Goal: Task Accomplishment & Management: Manage account settings

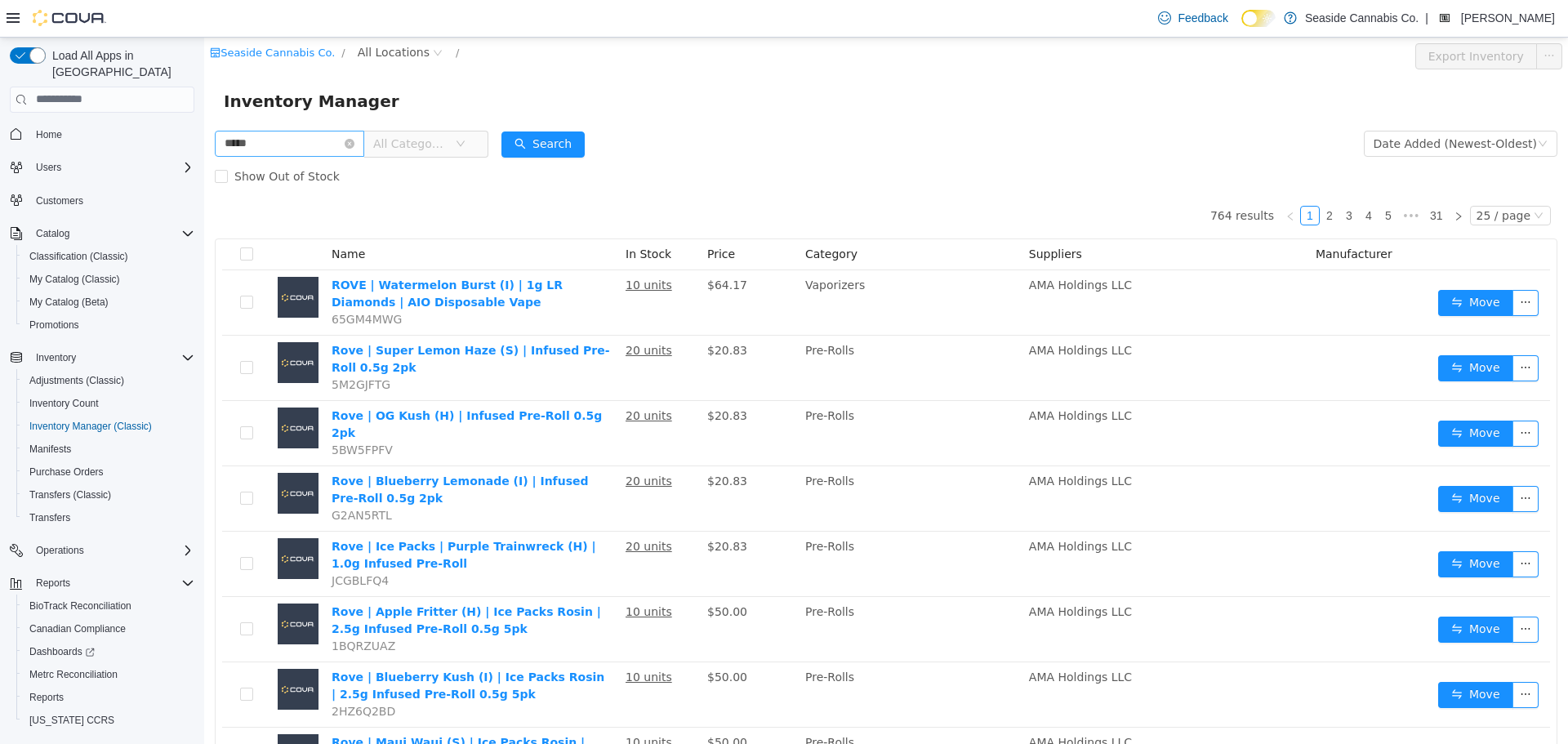
type input "*****"
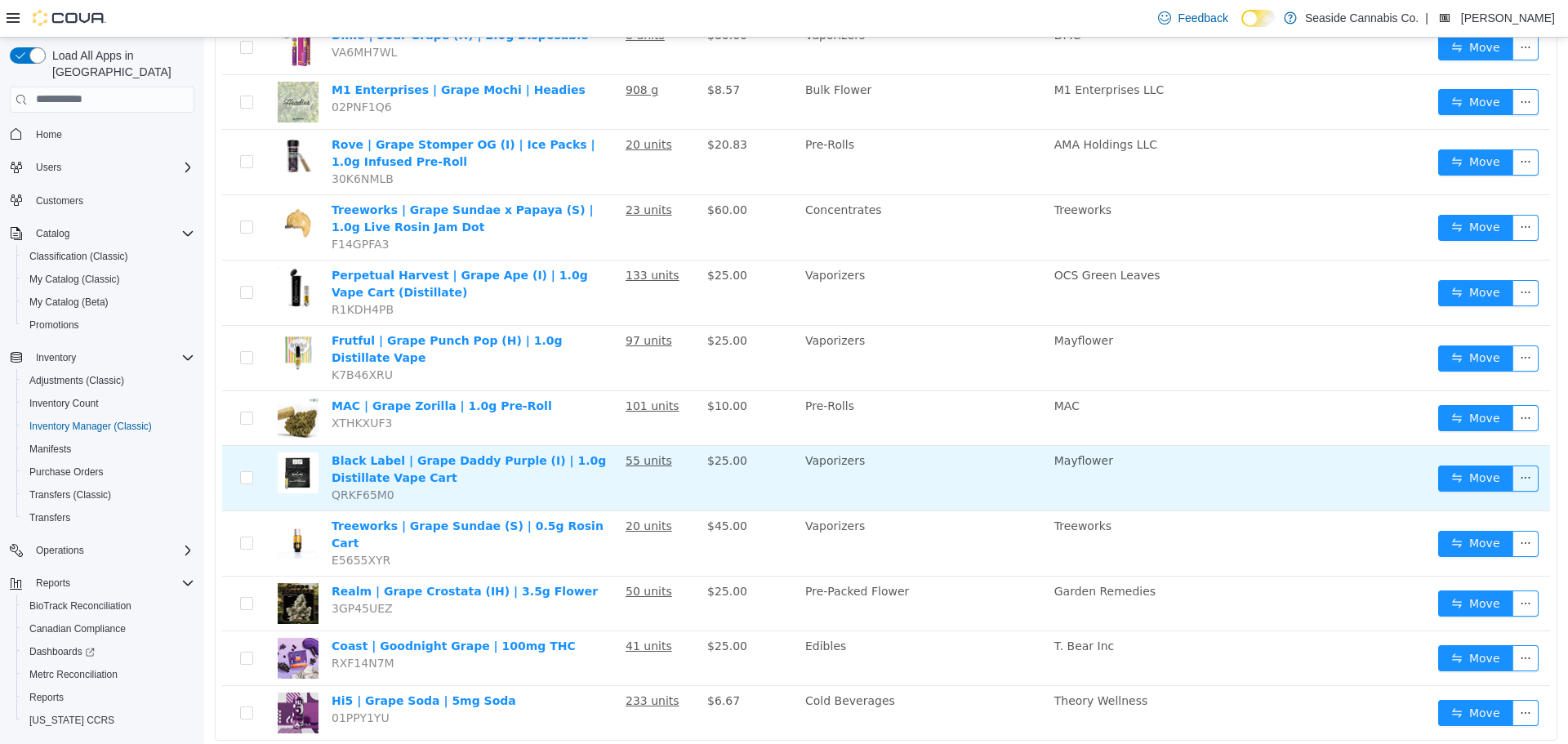
scroll to position [491, 0]
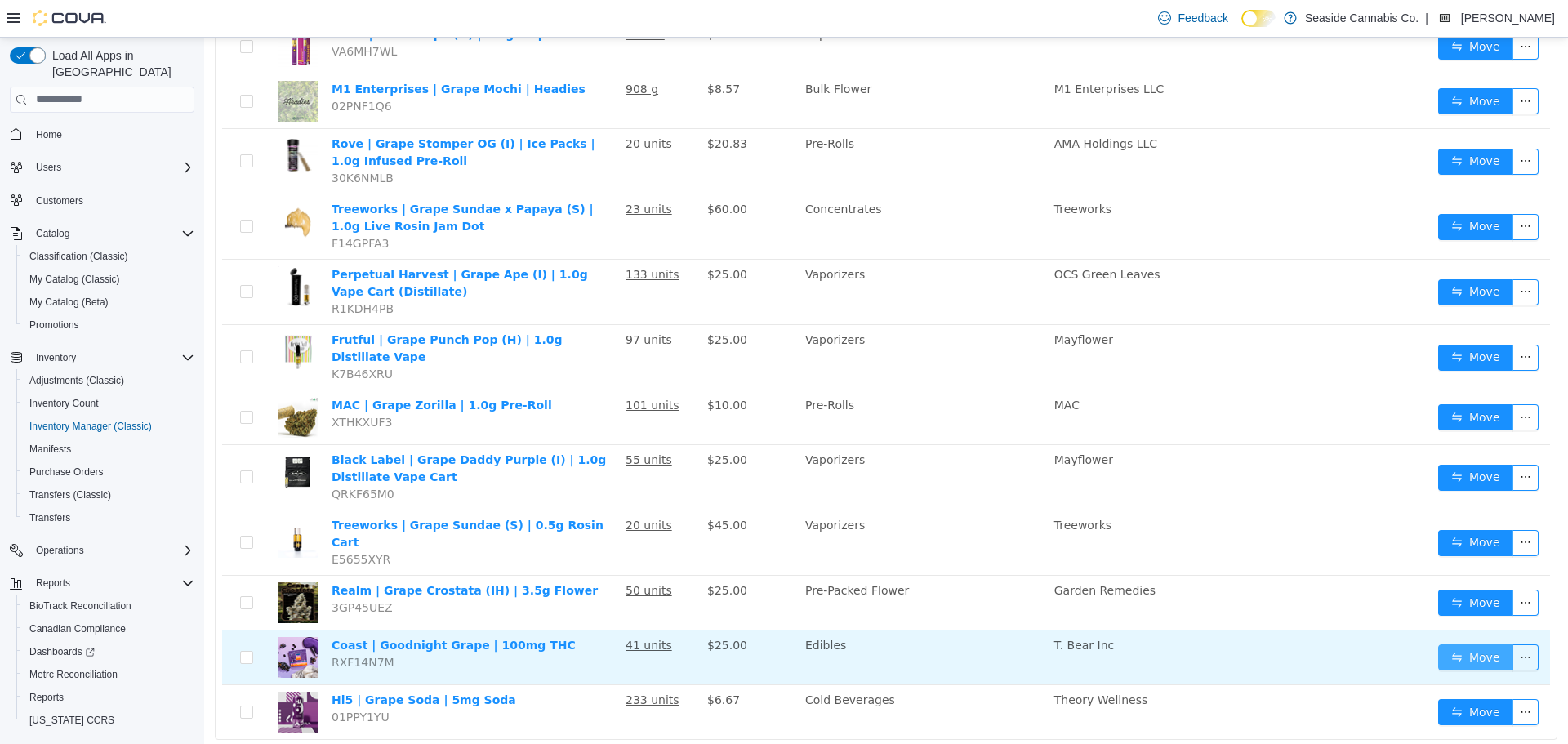
click at [1477, 643] on button "Move" at bounding box center [1476, 656] width 75 height 26
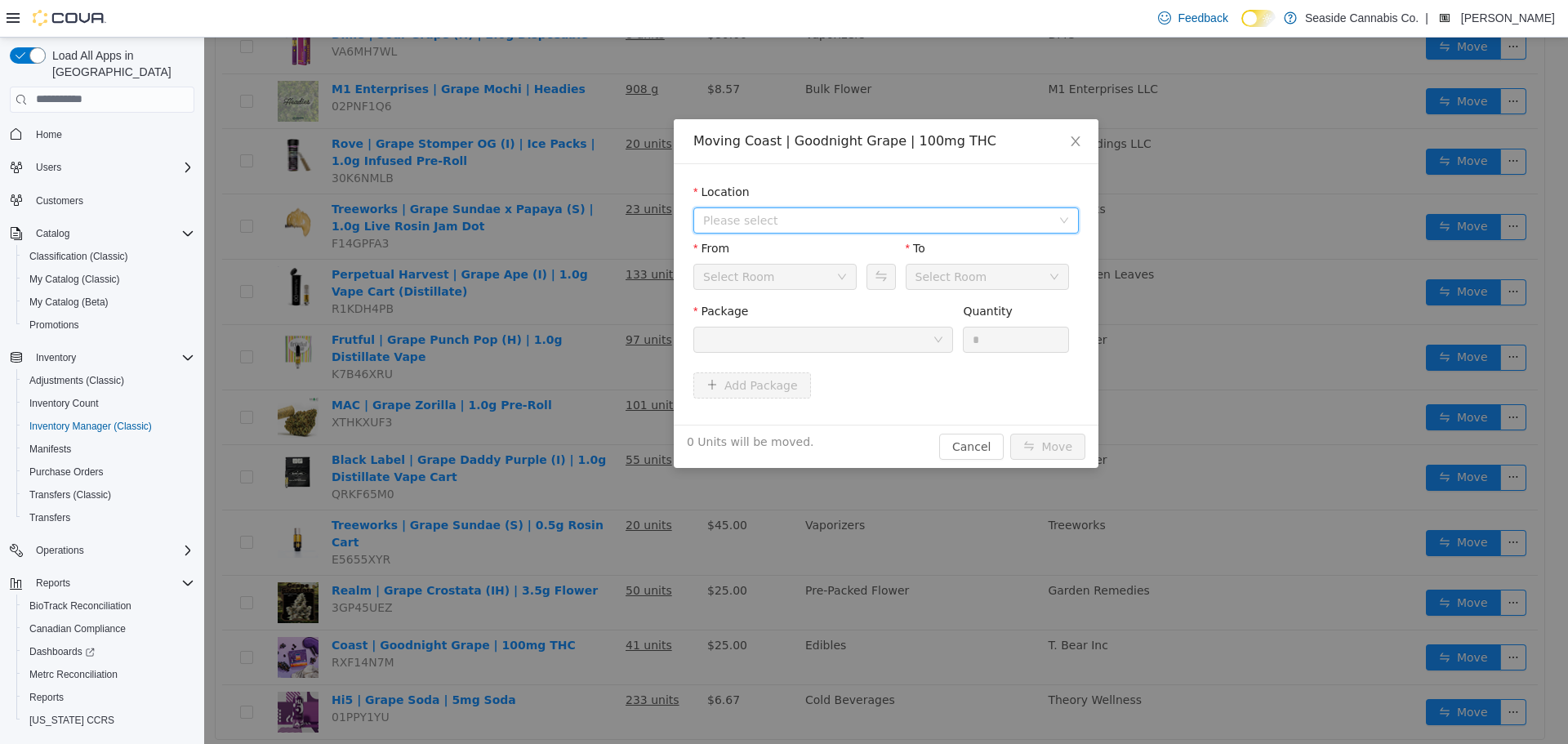
click at [799, 214] on span "Please select" at bounding box center [876, 219] width 348 height 16
click at [796, 274] on span "[STREET_ADDRESS]" at bounding box center [791, 278] width 114 height 13
click at [801, 284] on div "Downstairs Vault" at bounding box center [769, 276] width 133 height 24
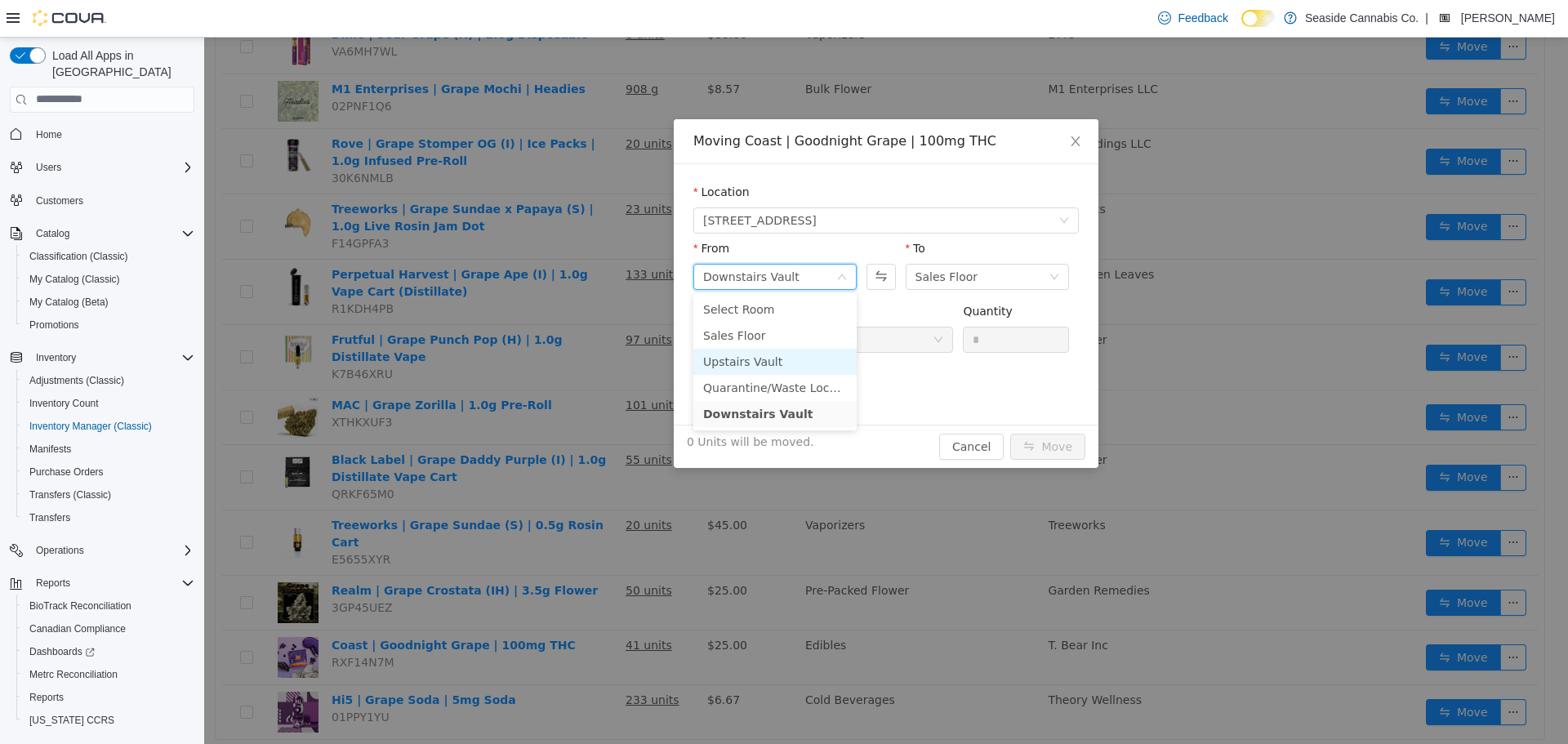
click at [790, 357] on li "Upstairs Vault" at bounding box center [775, 361] width 163 height 26
click at [819, 333] on div at bounding box center [818, 339] width 230 height 24
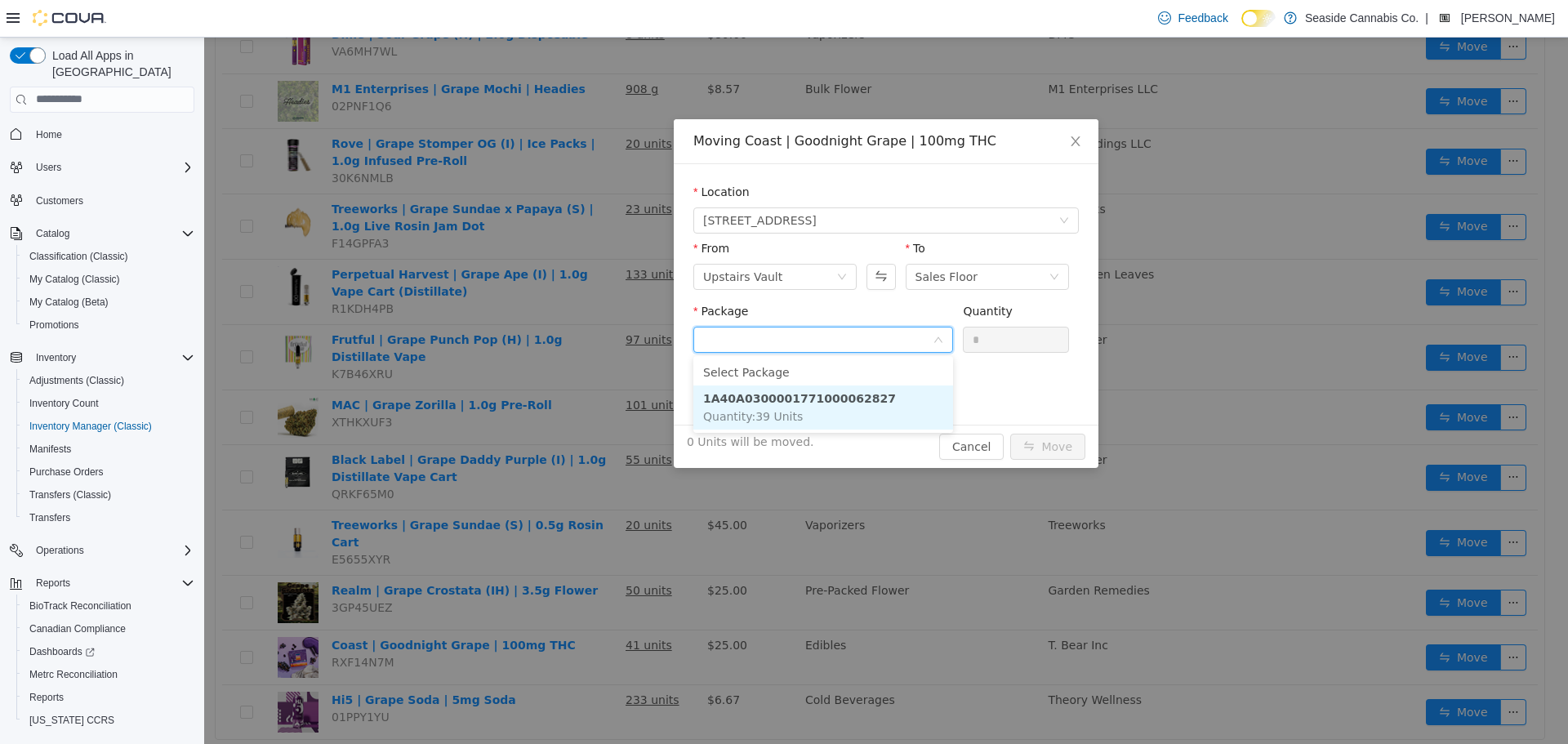
click at [819, 404] on strong "1A40A0300001771000062827" at bounding box center [799, 398] width 192 height 13
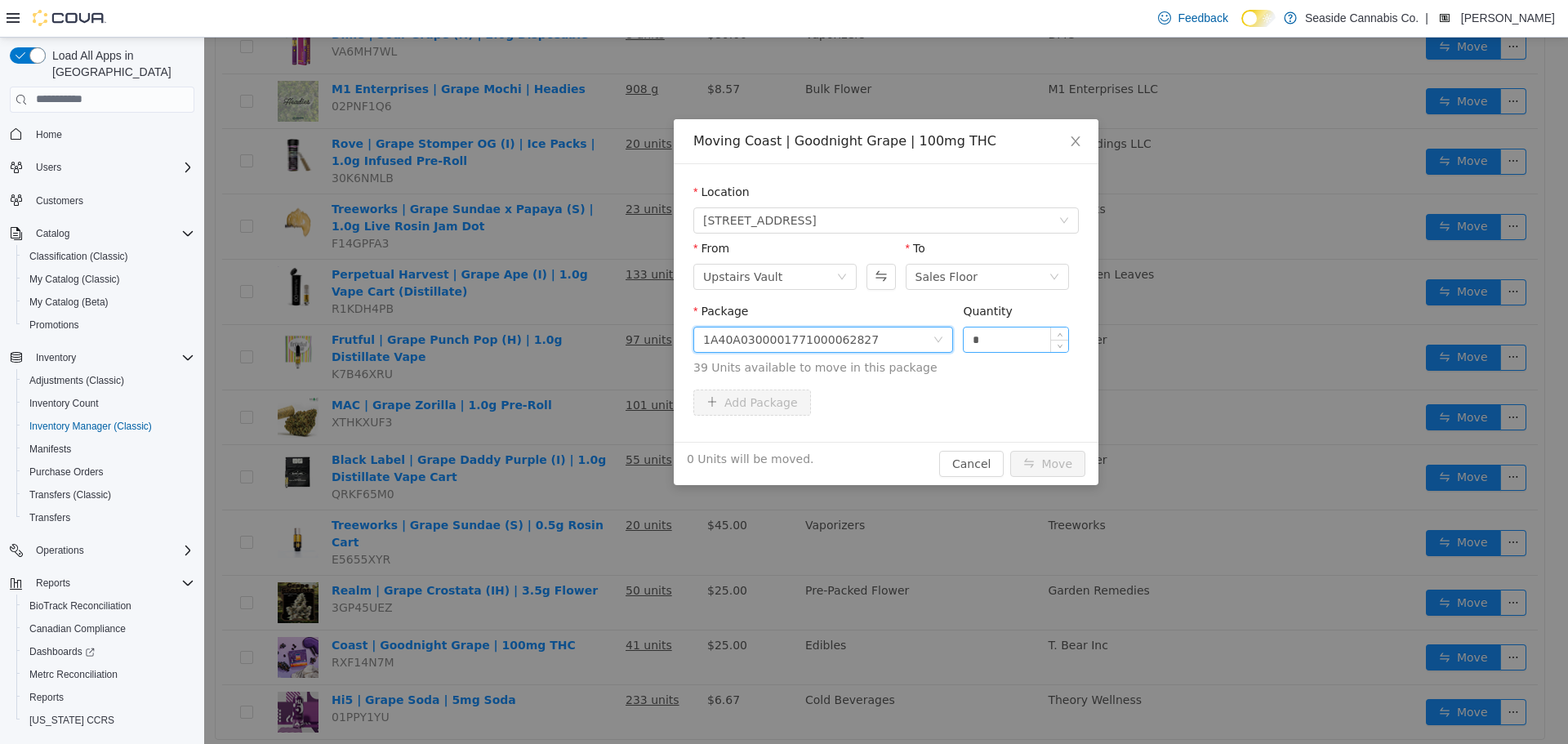
click at [1033, 336] on input "*" at bounding box center [1015, 339] width 105 height 24
type input "*"
click at [1034, 470] on button "Move" at bounding box center [1047, 463] width 75 height 26
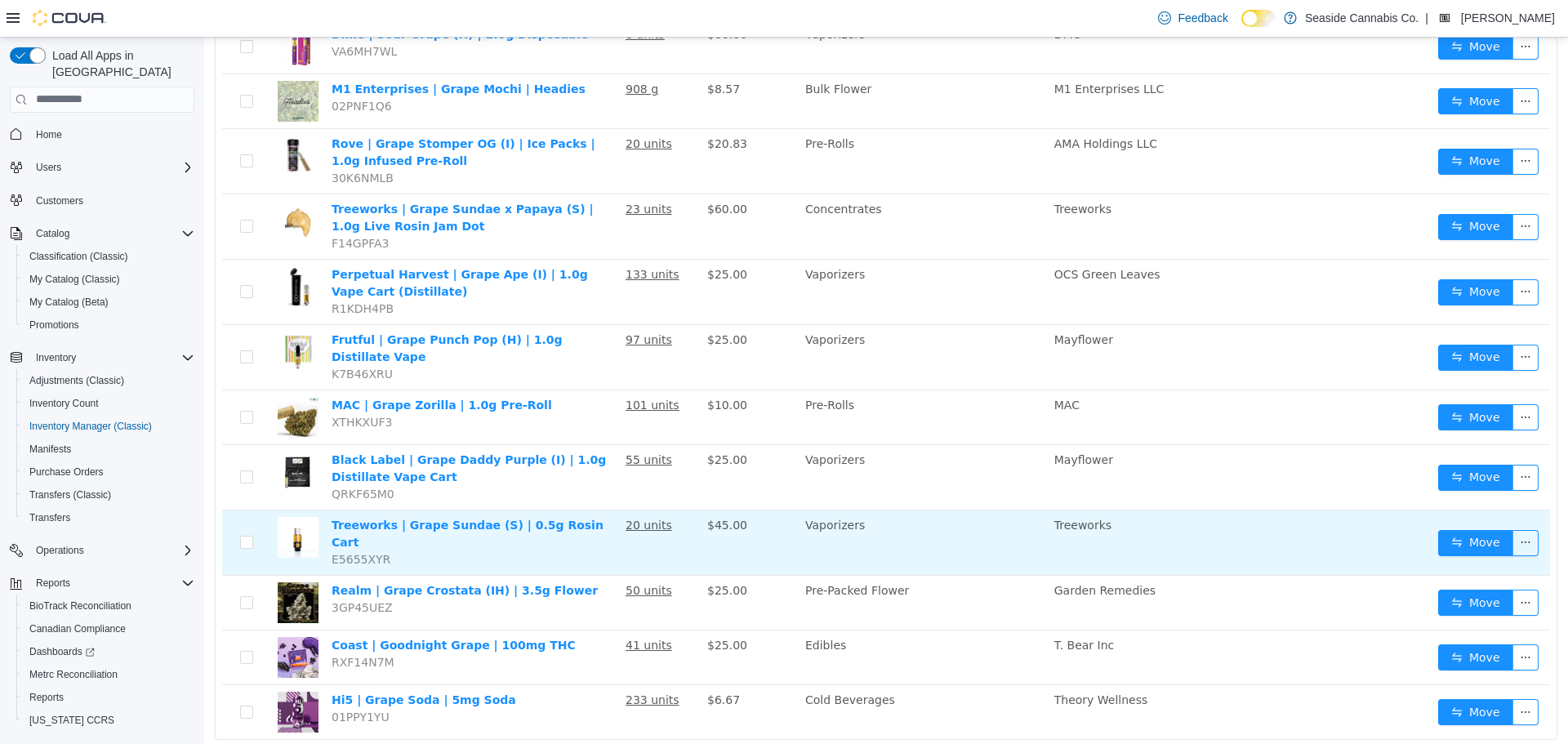
click at [1309, 514] on td at bounding box center [1370, 542] width 122 height 65
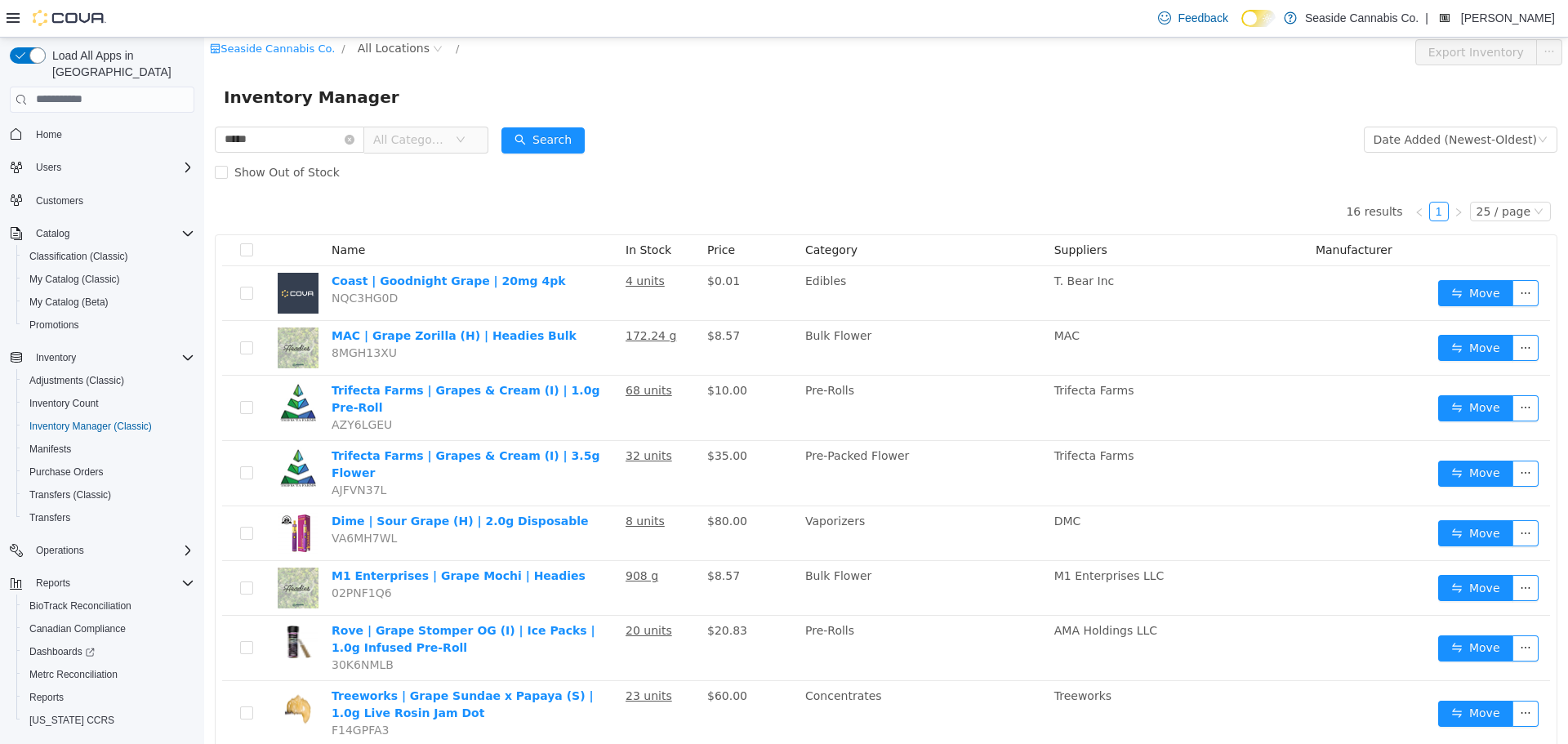
scroll to position [0, 0]
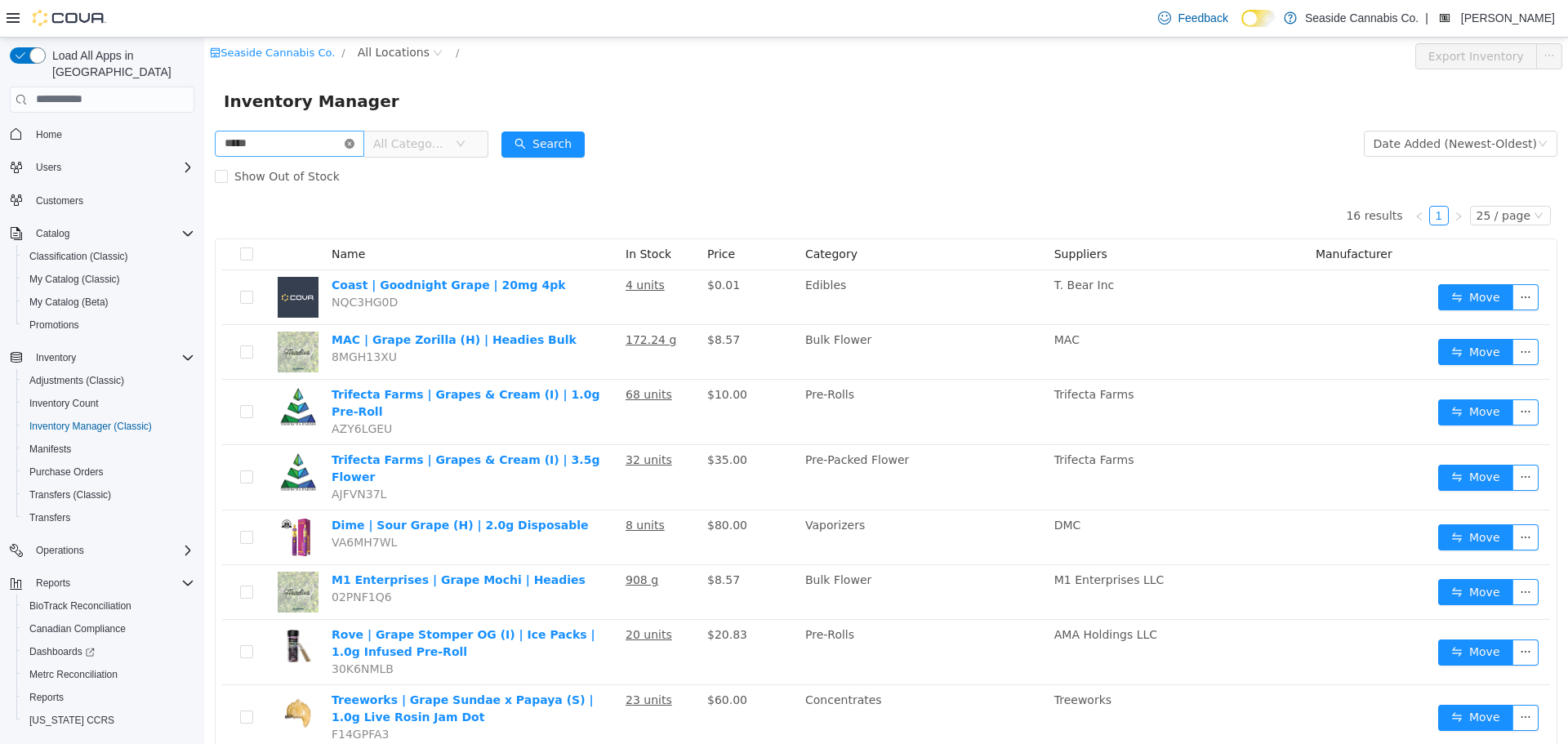
click at [355, 139] on icon "icon: close-circle" at bounding box center [349, 143] width 9 height 9
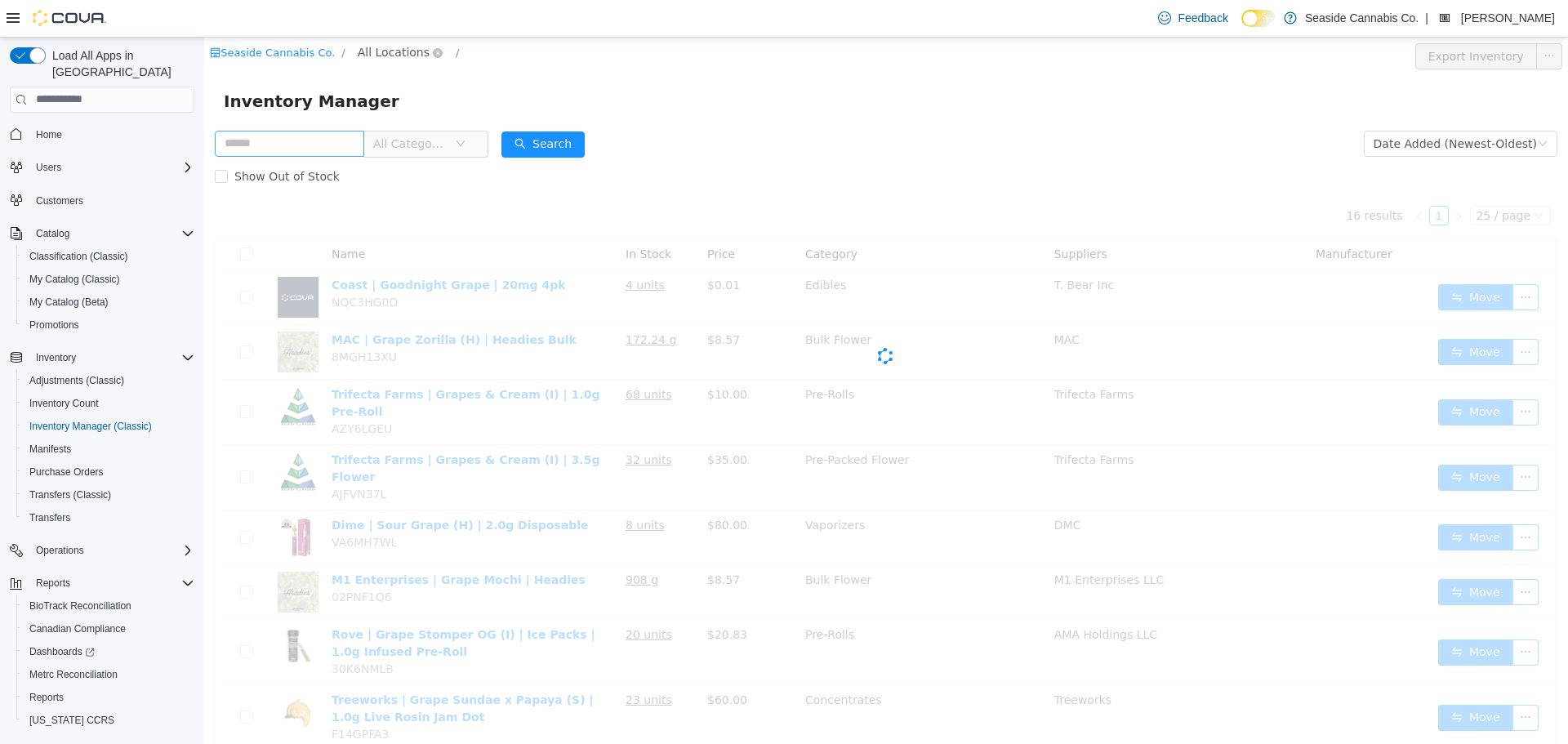
click at [371, 50] on span "All Locations" at bounding box center [393, 50] width 72 height 18
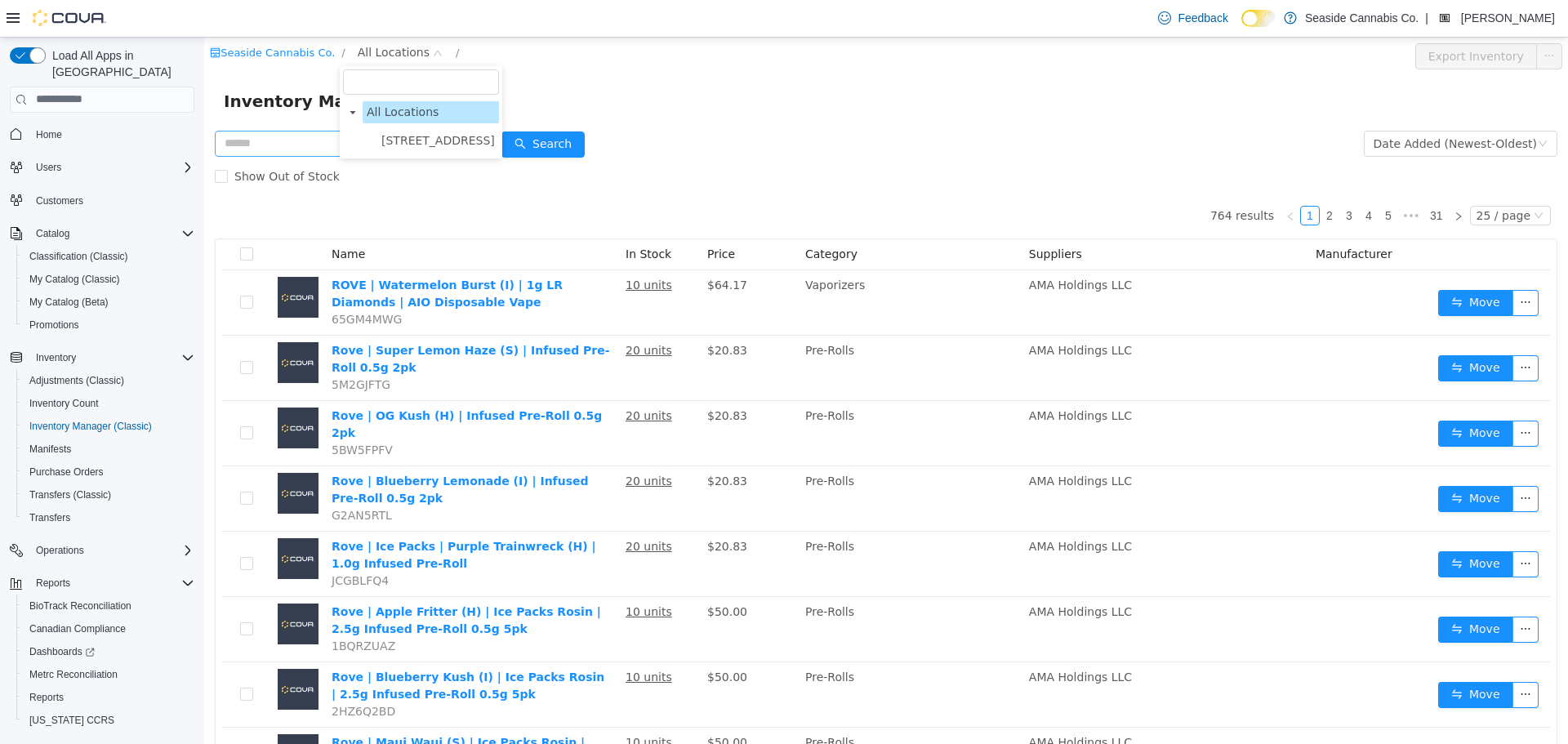
click at [406, 152] on div "All Locations [STREET_ADDRESS]" at bounding box center [421, 111] width 162 height 92
click at [411, 139] on span "[STREET_ADDRESS]" at bounding box center [439, 140] width 114 height 13
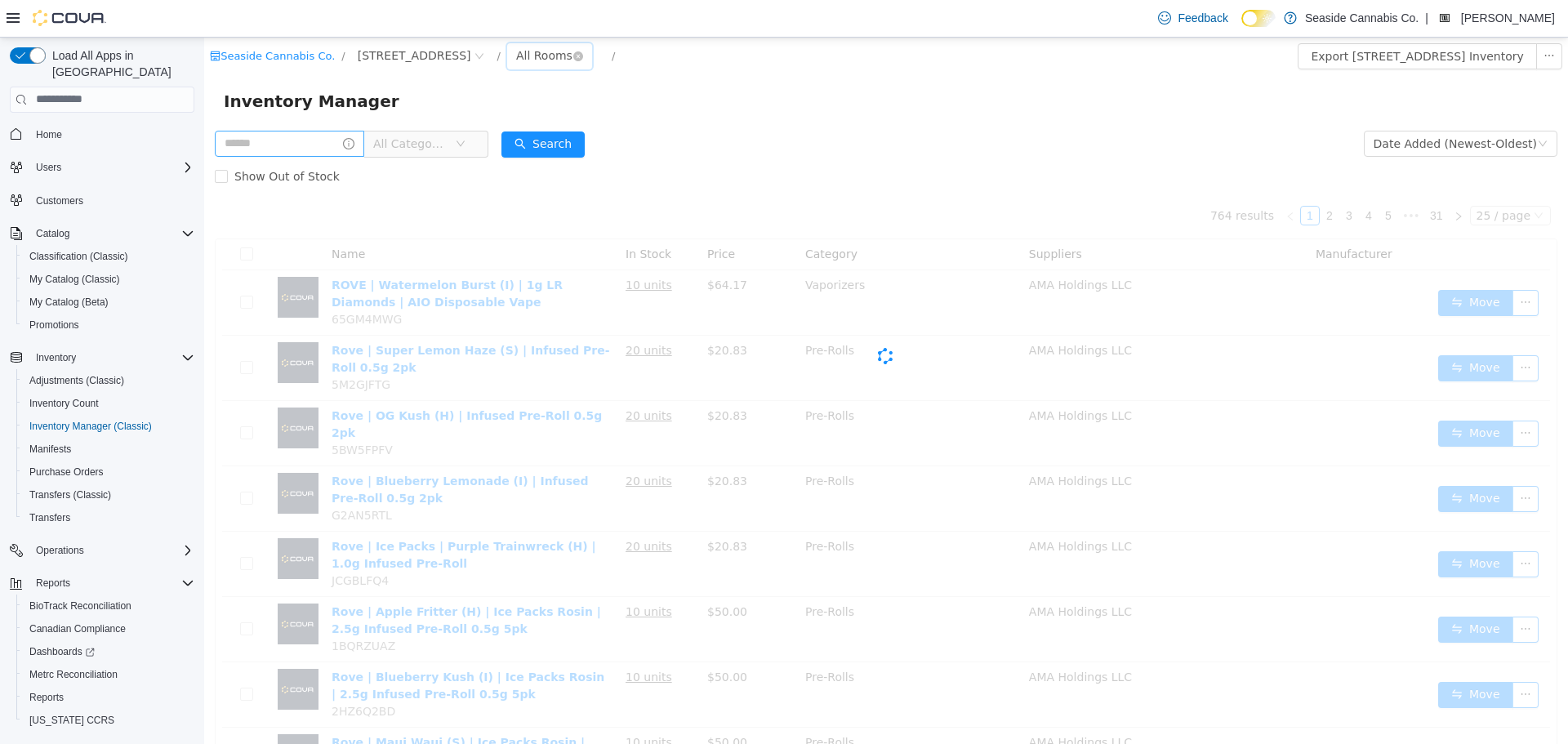
click at [516, 54] on div "All Rooms" at bounding box center [544, 54] width 56 height 24
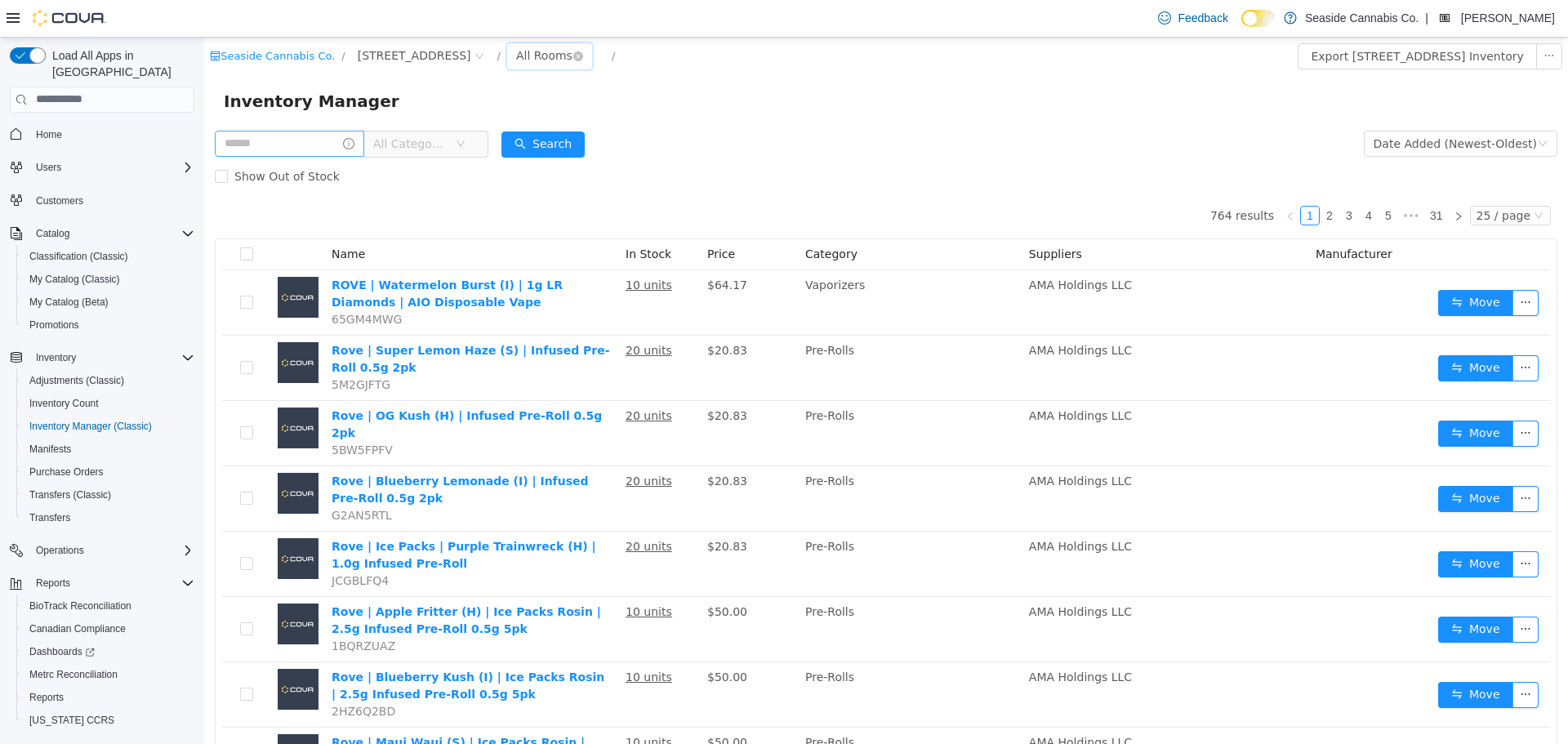
click at [517, 56] on div "All Rooms" at bounding box center [544, 54] width 56 height 24
click at [523, 111] on li "Sales Floor" at bounding box center [535, 114] width 98 height 26
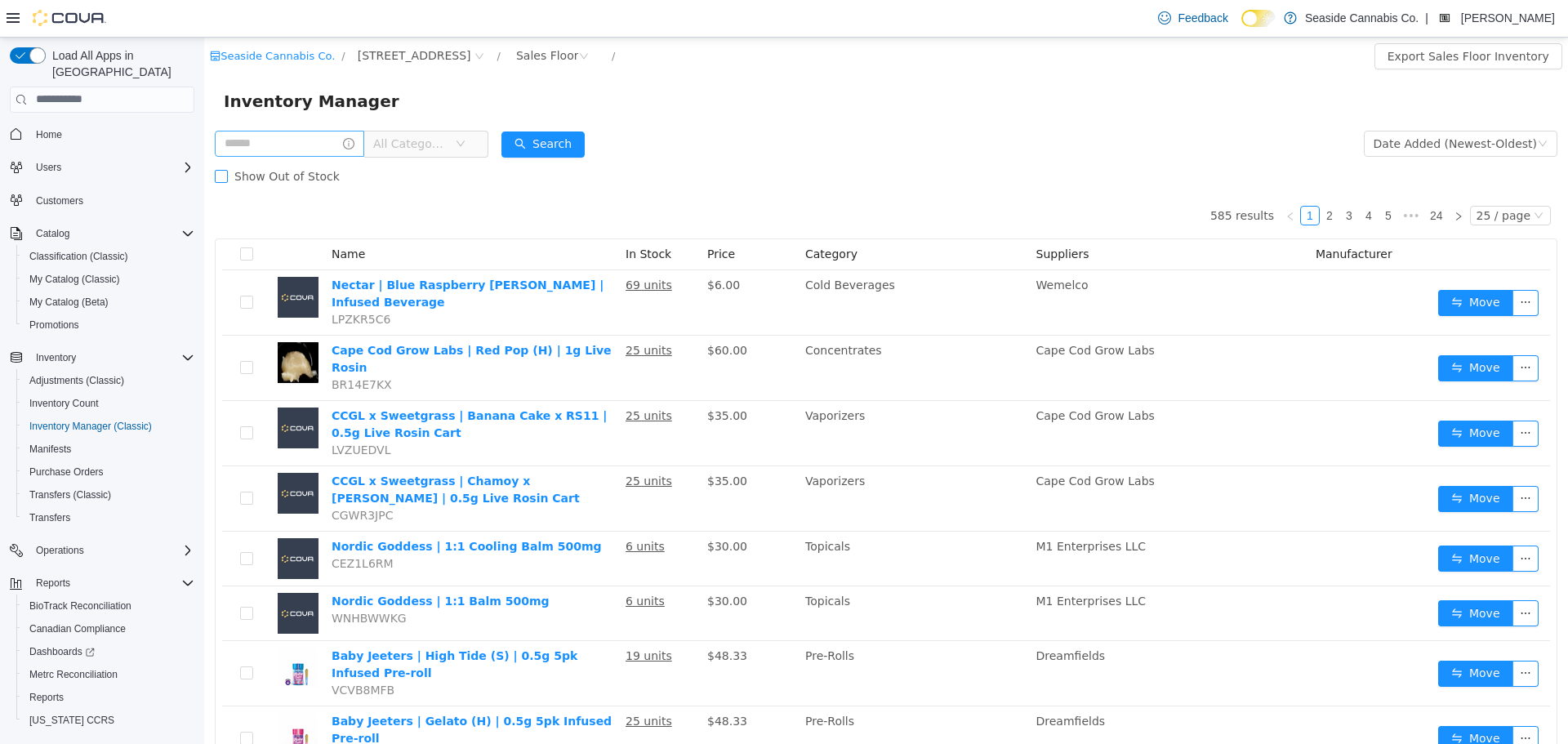
click at [228, 179] on span "Show Out of Stock" at bounding box center [287, 175] width 119 height 13
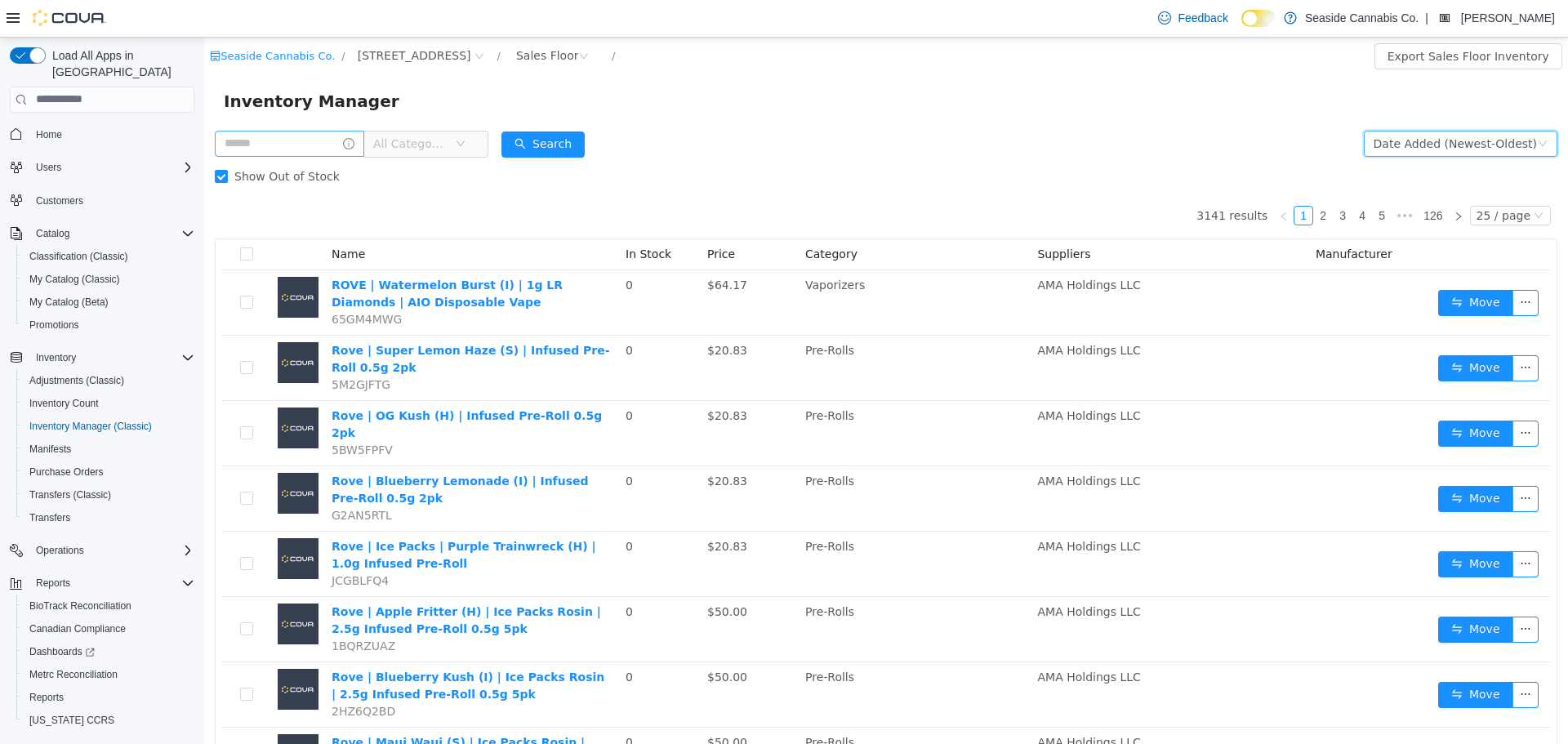
click at [1392, 145] on div "Date Added (Newest-Oldest)" at bounding box center [1455, 143] width 163 height 24
click at [1375, 179] on li "Alphabetical (A-Z)" at bounding box center [1453, 175] width 184 height 26
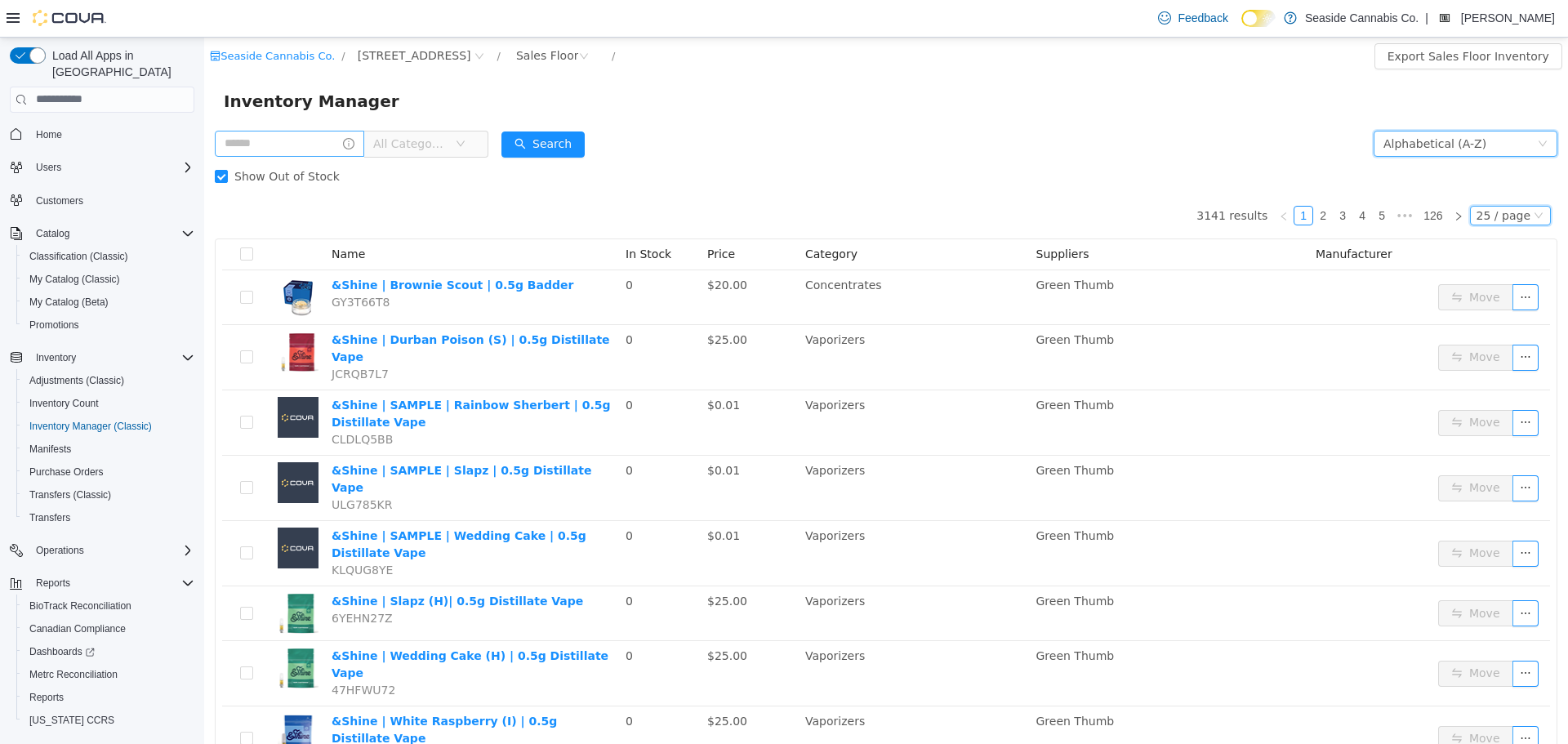
click at [1477, 212] on div "25 / page" at bounding box center [1504, 214] width 54 height 18
click at [1479, 314] on li "50 / page" at bounding box center [1503, 320] width 79 height 26
click at [422, 149] on span "All Categories" at bounding box center [411, 142] width 75 height 16
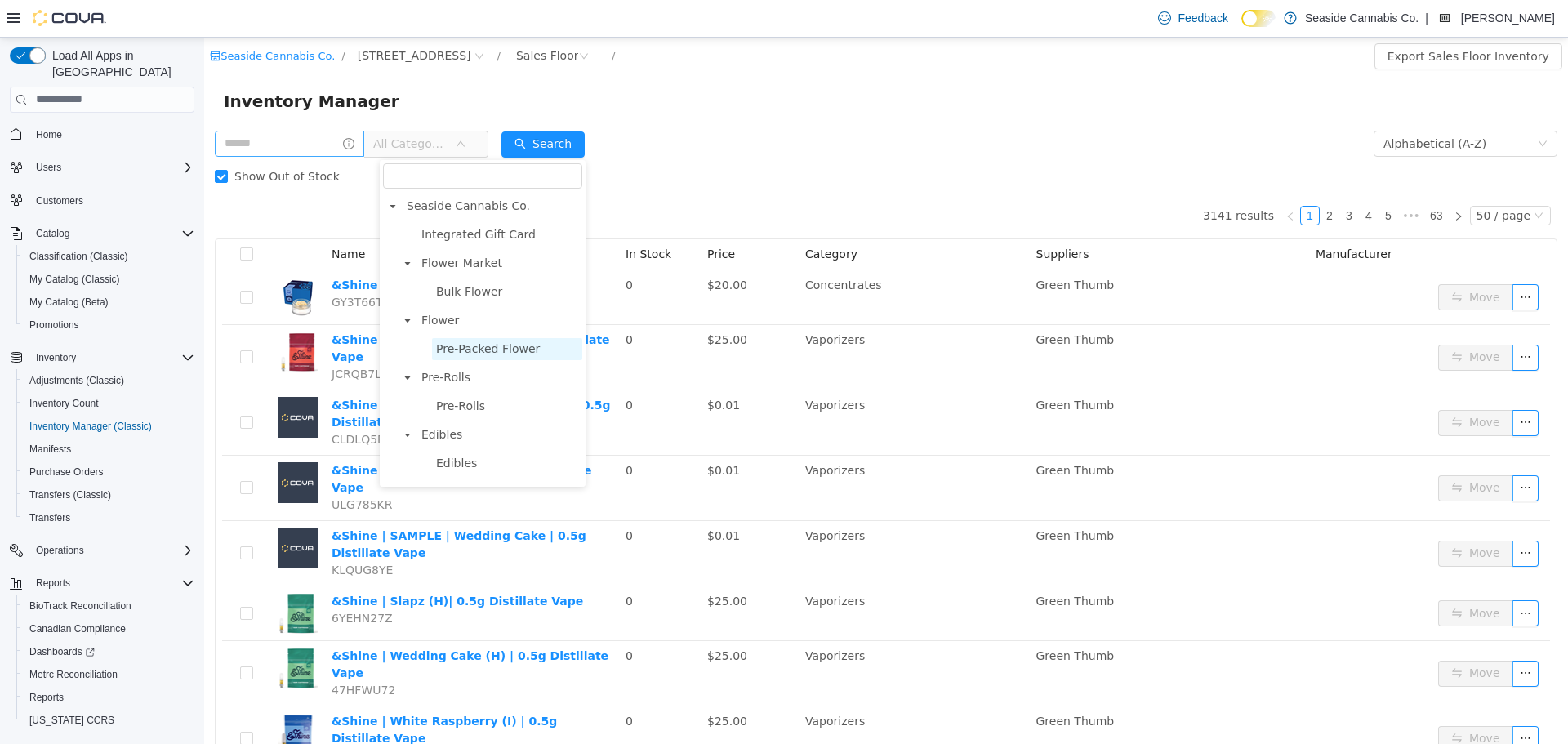
click at [475, 354] on span "Pre-Packed Flower" at bounding box center [487, 348] width 104 height 13
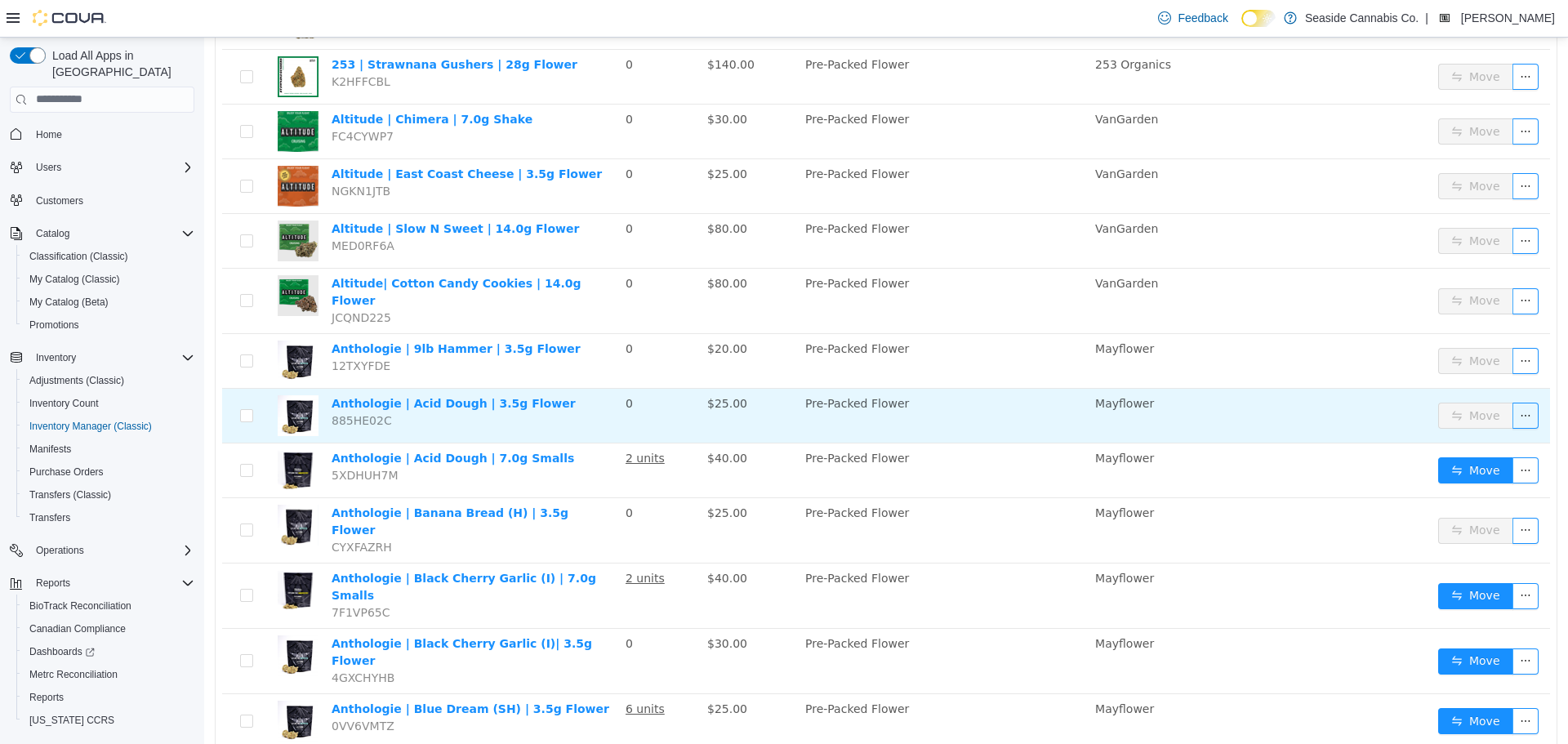
scroll to position [2205, 0]
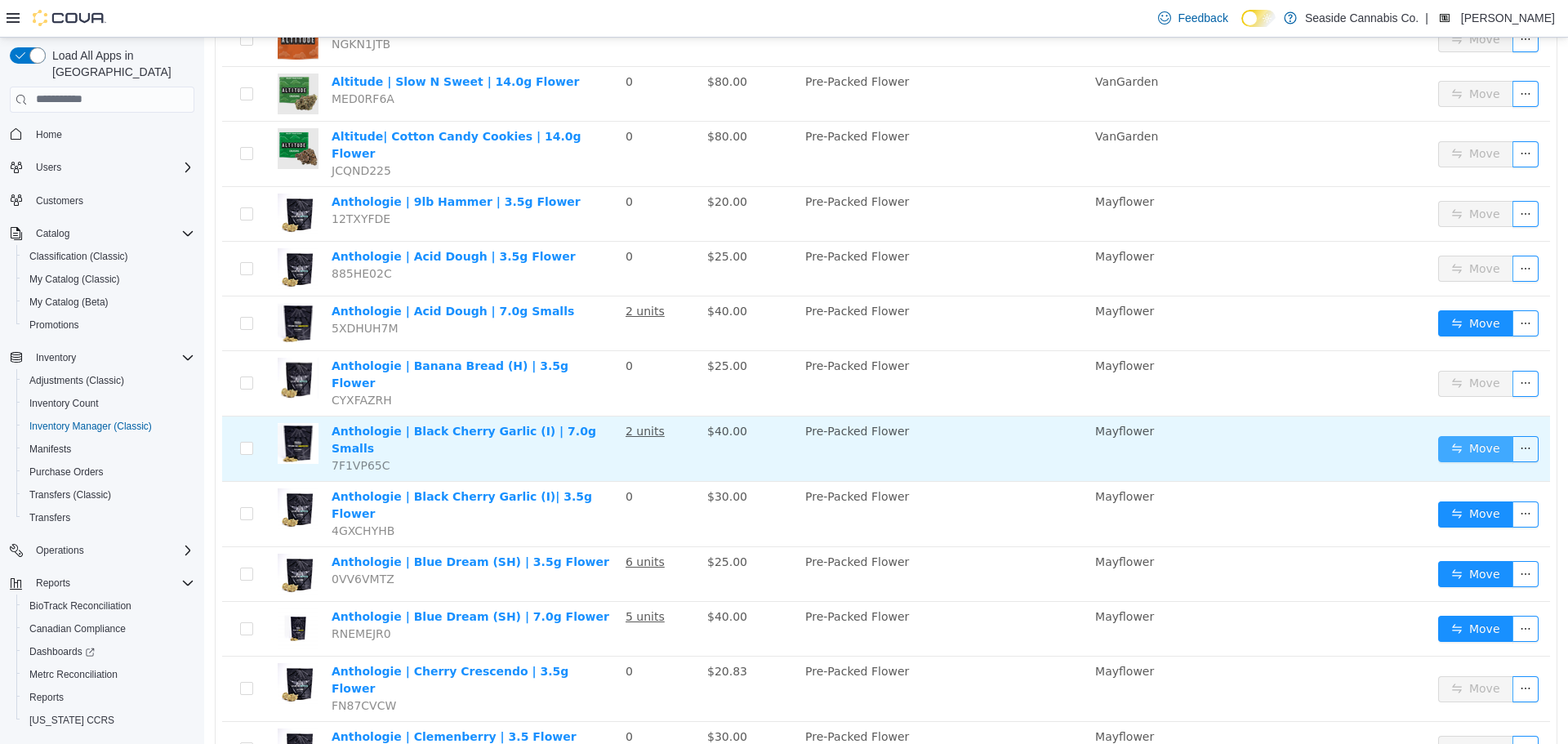
click at [1463, 435] on button "Move" at bounding box center [1476, 448] width 75 height 26
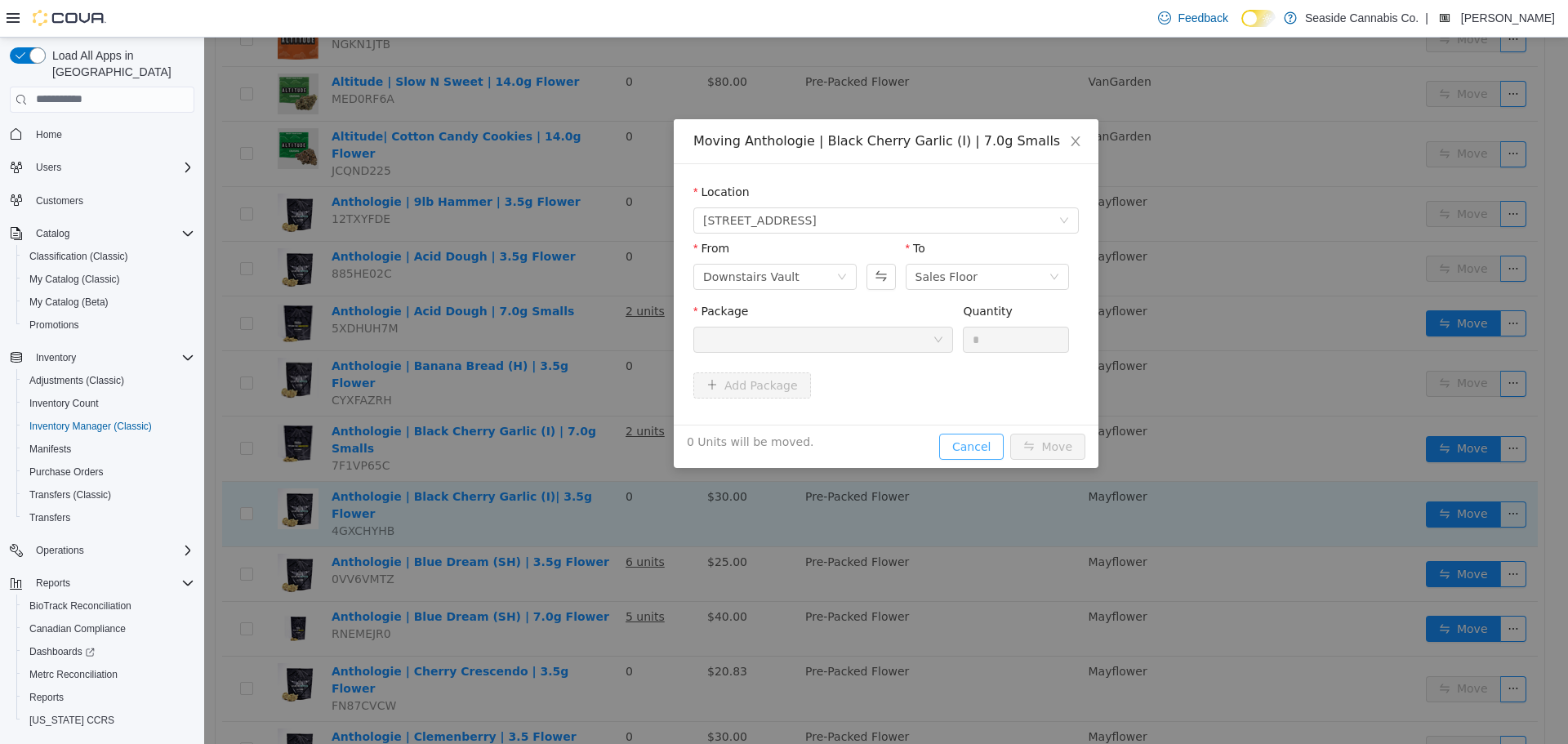
click at [981, 444] on button "Cancel" at bounding box center [971, 446] width 64 height 26
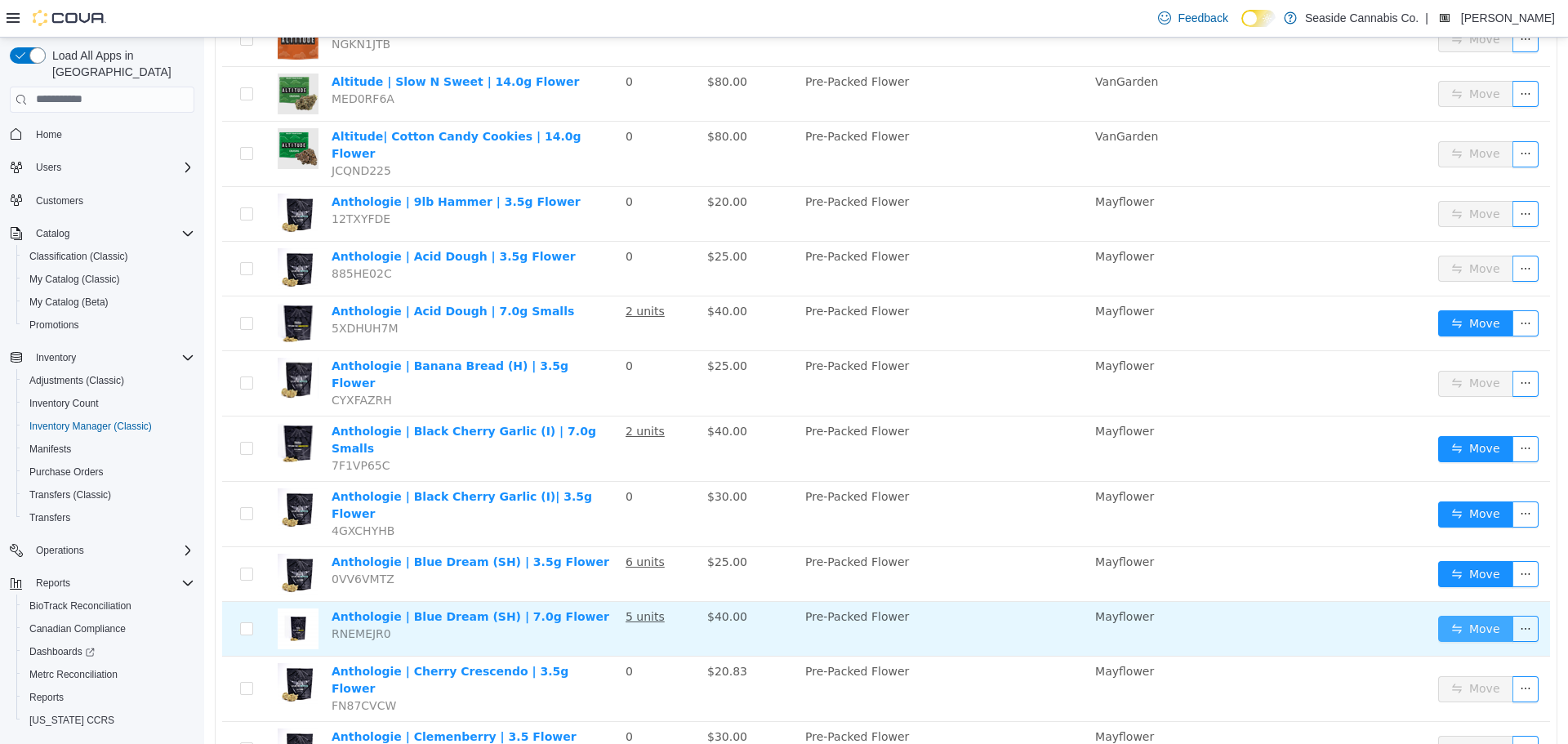
click at [1438, 615] on button "Move" at bounding box center [1476, 628] width 75 height 26
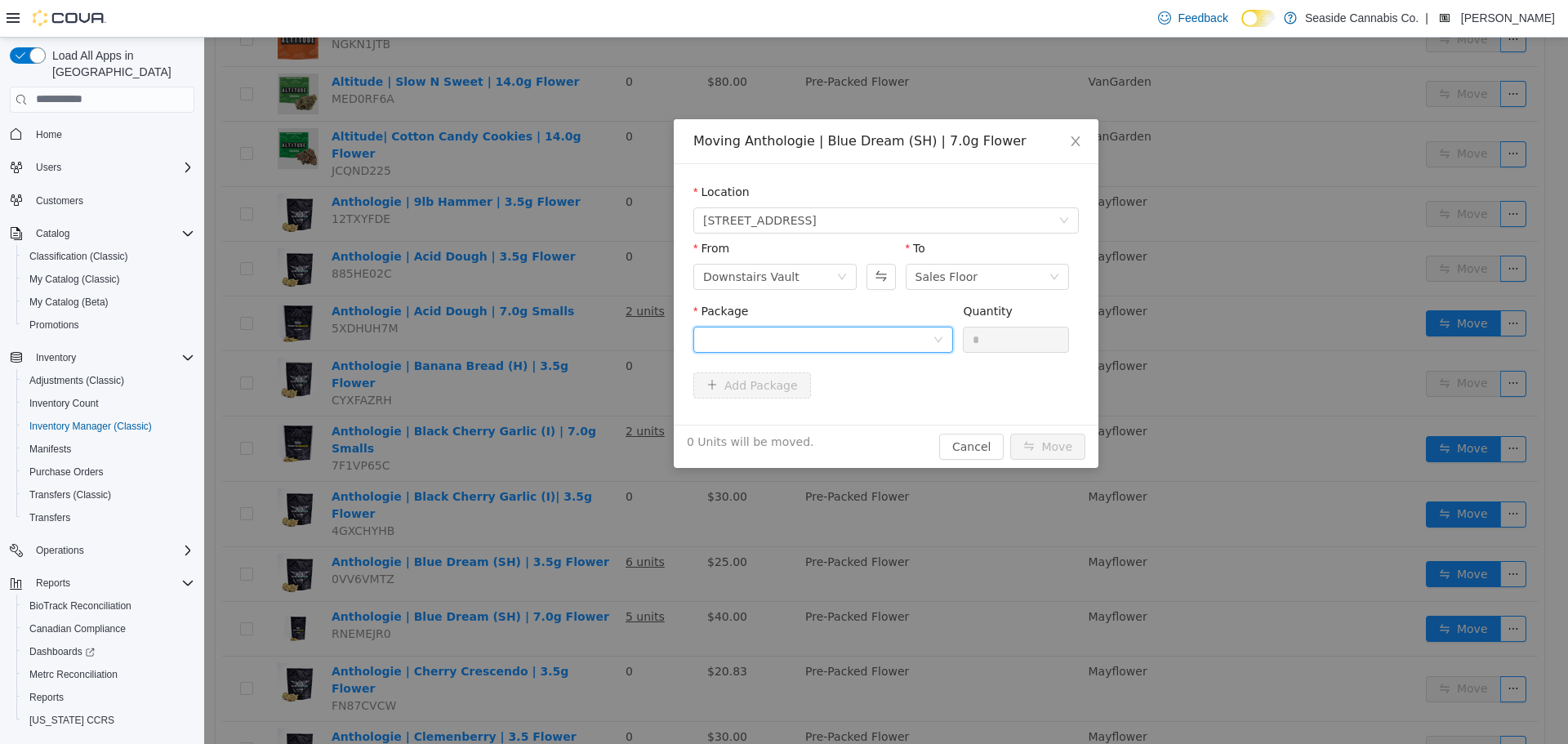
click at [870, 339] on div at bounding box center [818, 339] width 230 height 24
click at [840, 402] on strong "1A40A0300006785000030988" at bounding box center [799, 398] width 192 height 13
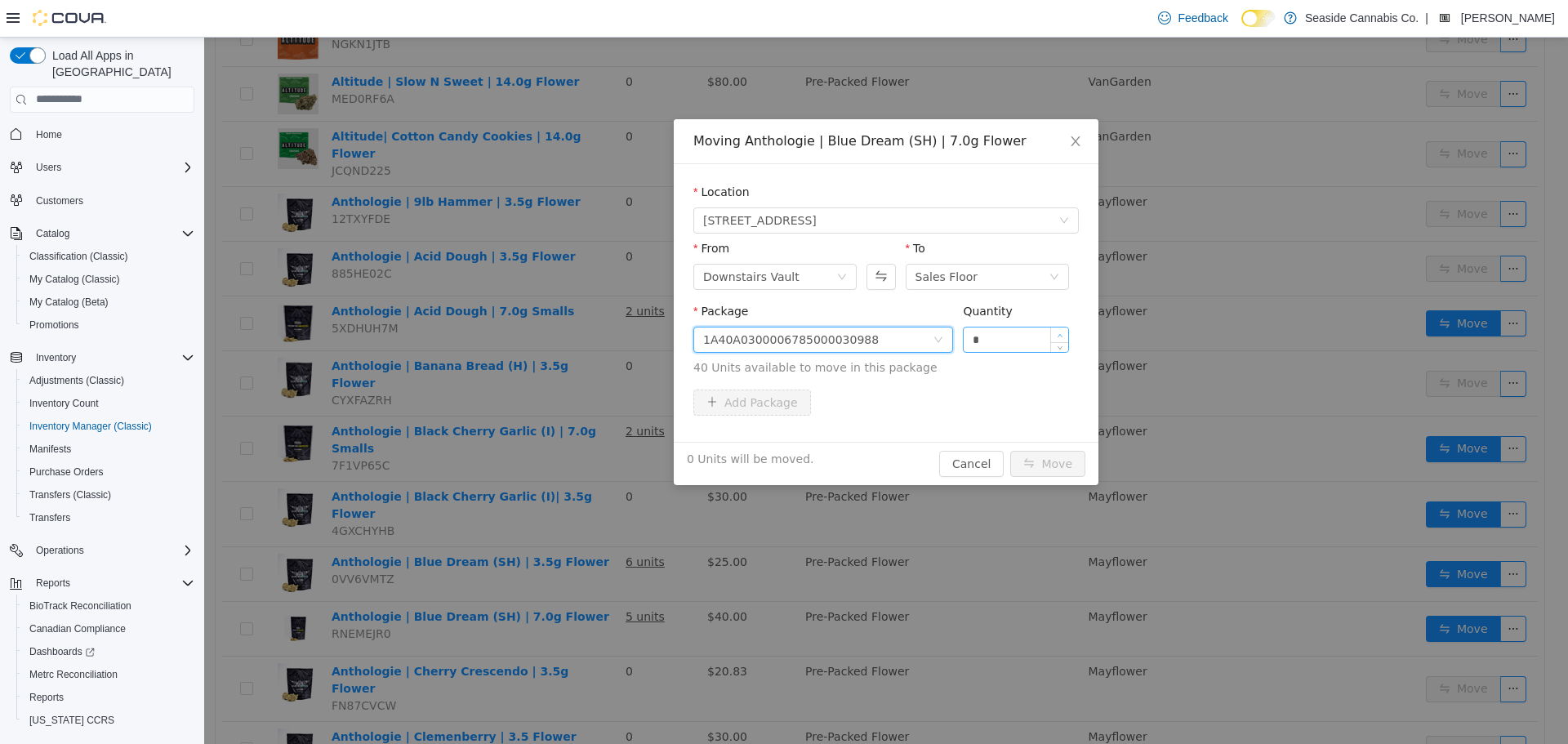
type input "*"
click at [1067, 327] on span "Increase Value" at bounding box center [1059, 334] width 17 height 15
click at [1033, 464] on button "Move" at bounding box center [1047, 463] width 75 height 26
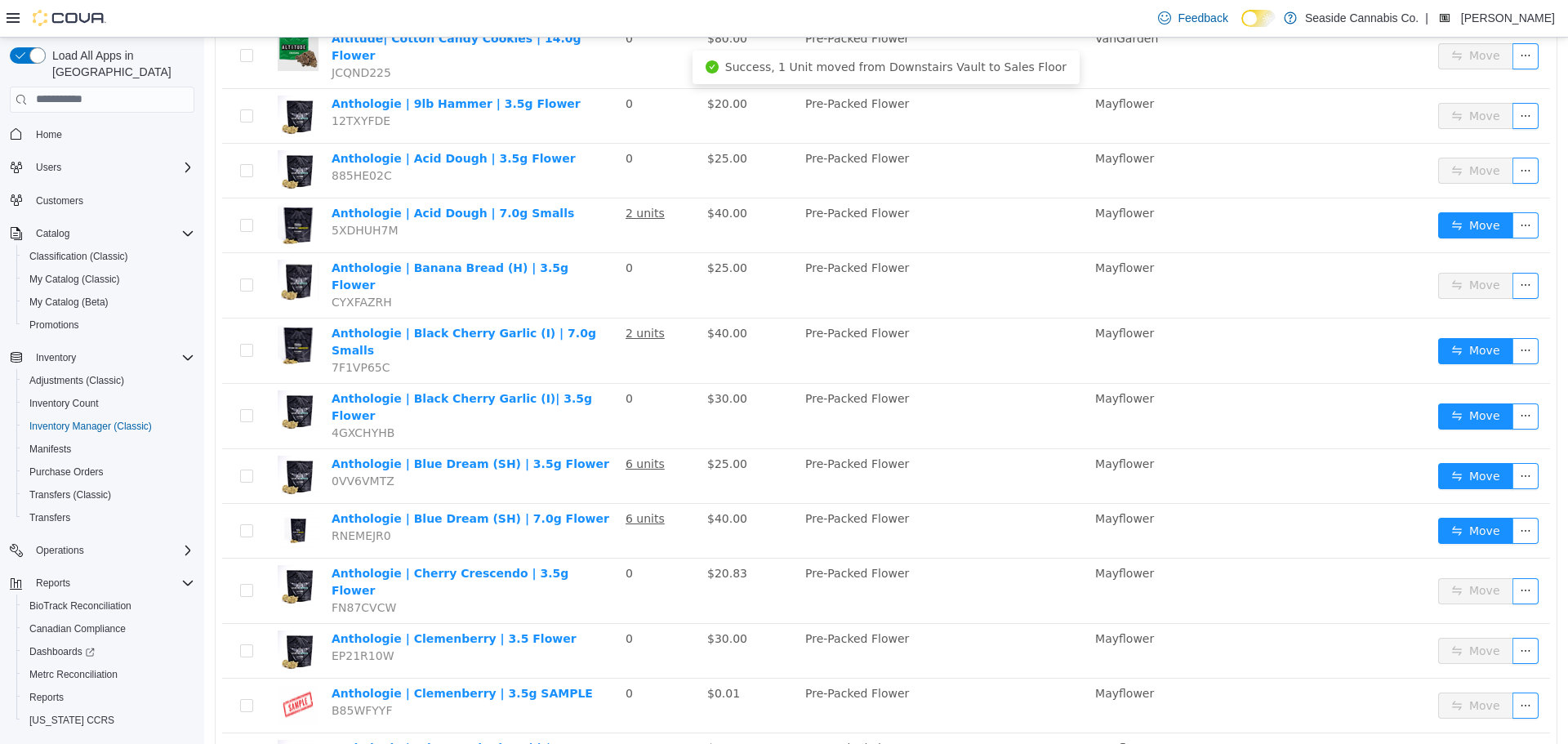
scroll to position [2309, 0]
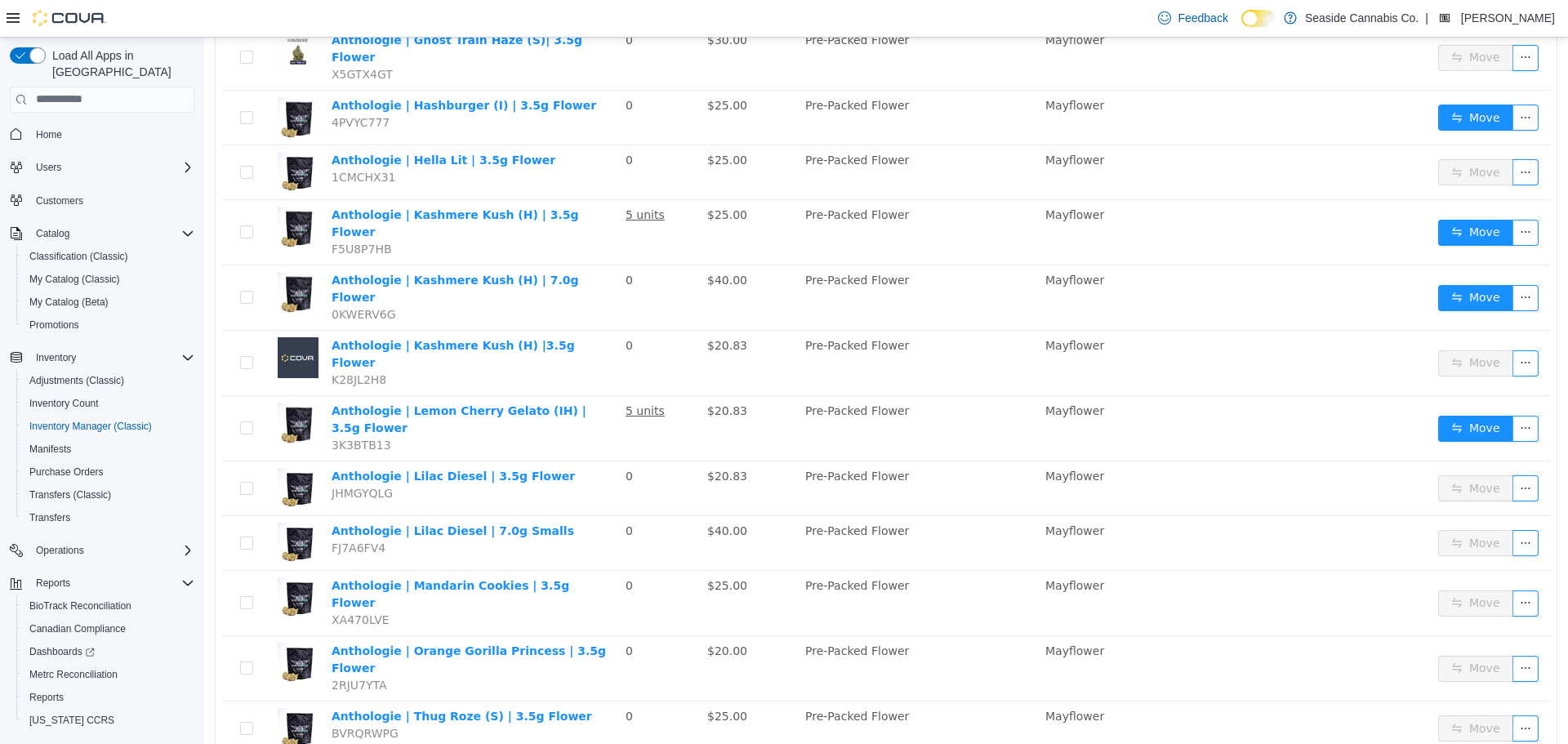
scroll to position [430, 0]
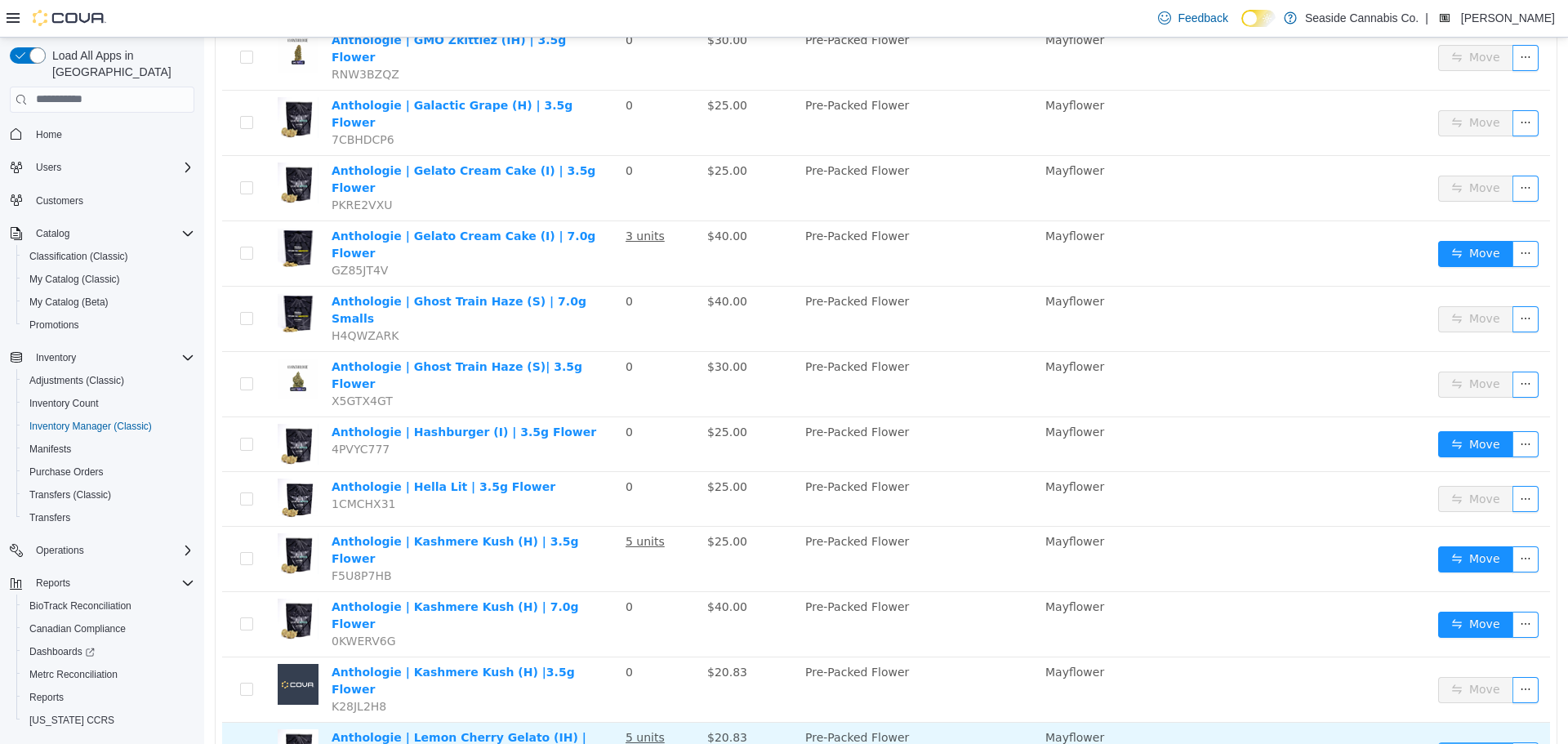
click at [1440, 741] on button "Move" at bounding box center [1476, 754] width 75 height 26
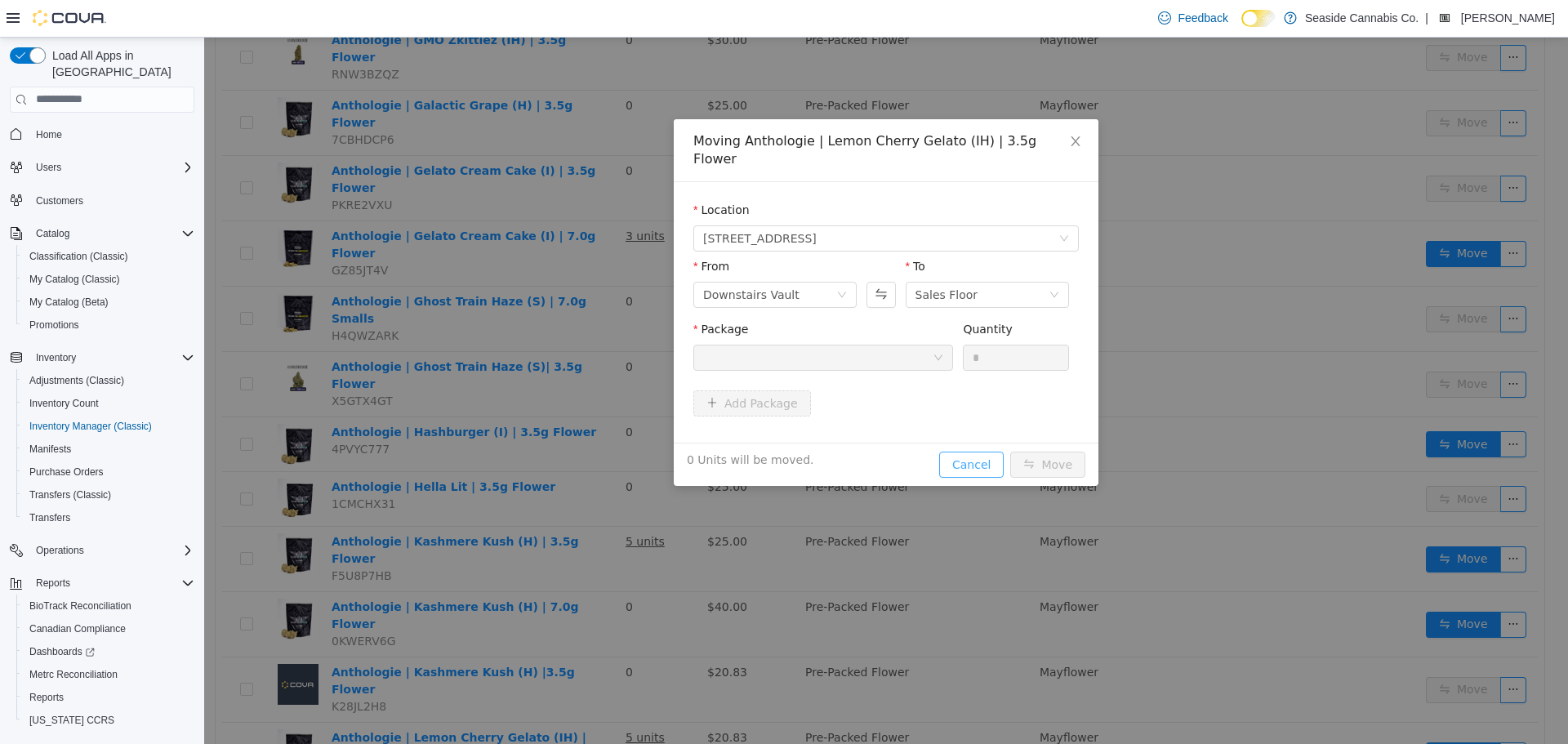
click at [979, 451] on button "Cancel" at bounding box center [971, 464] width 64 height 26
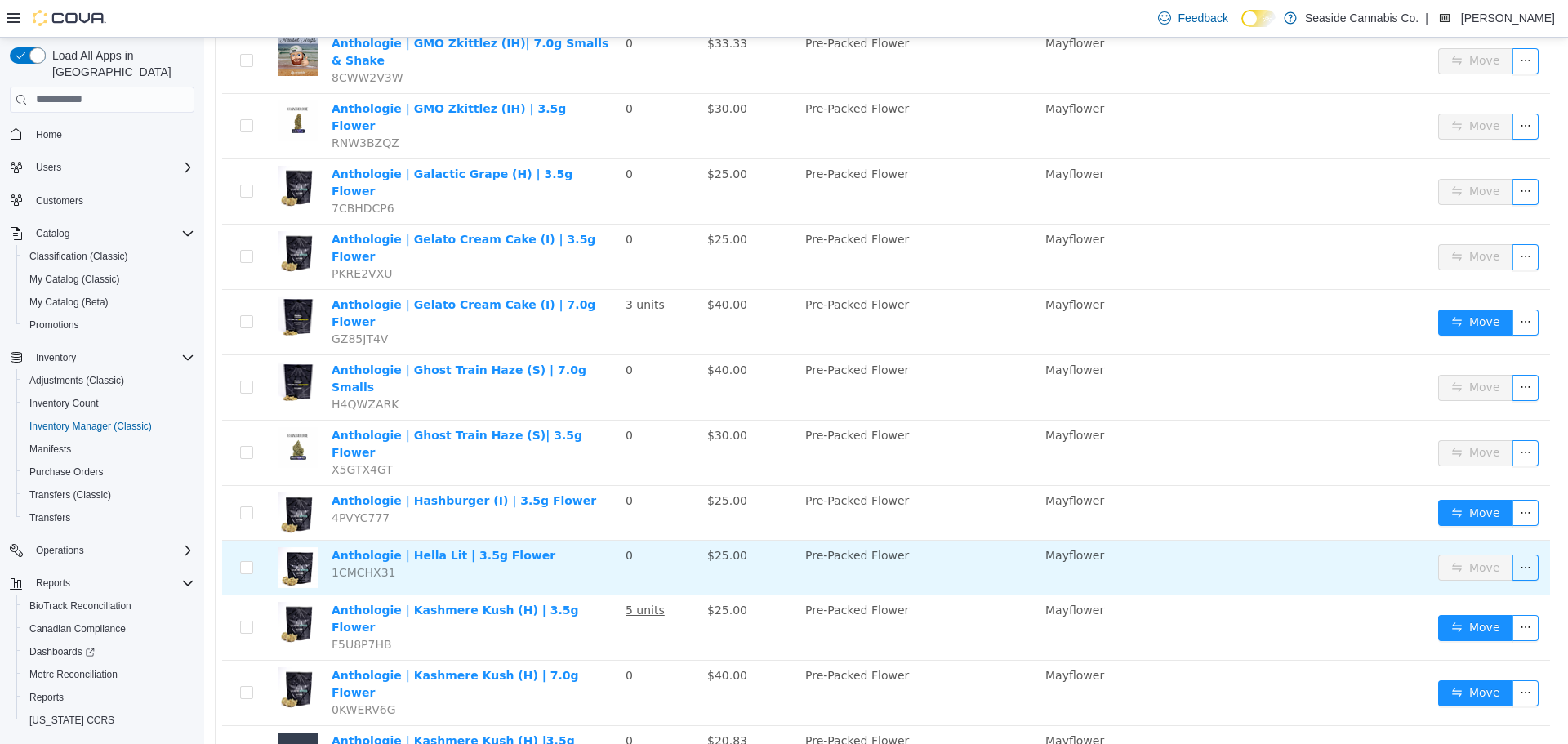
scroll to position [267, 0]
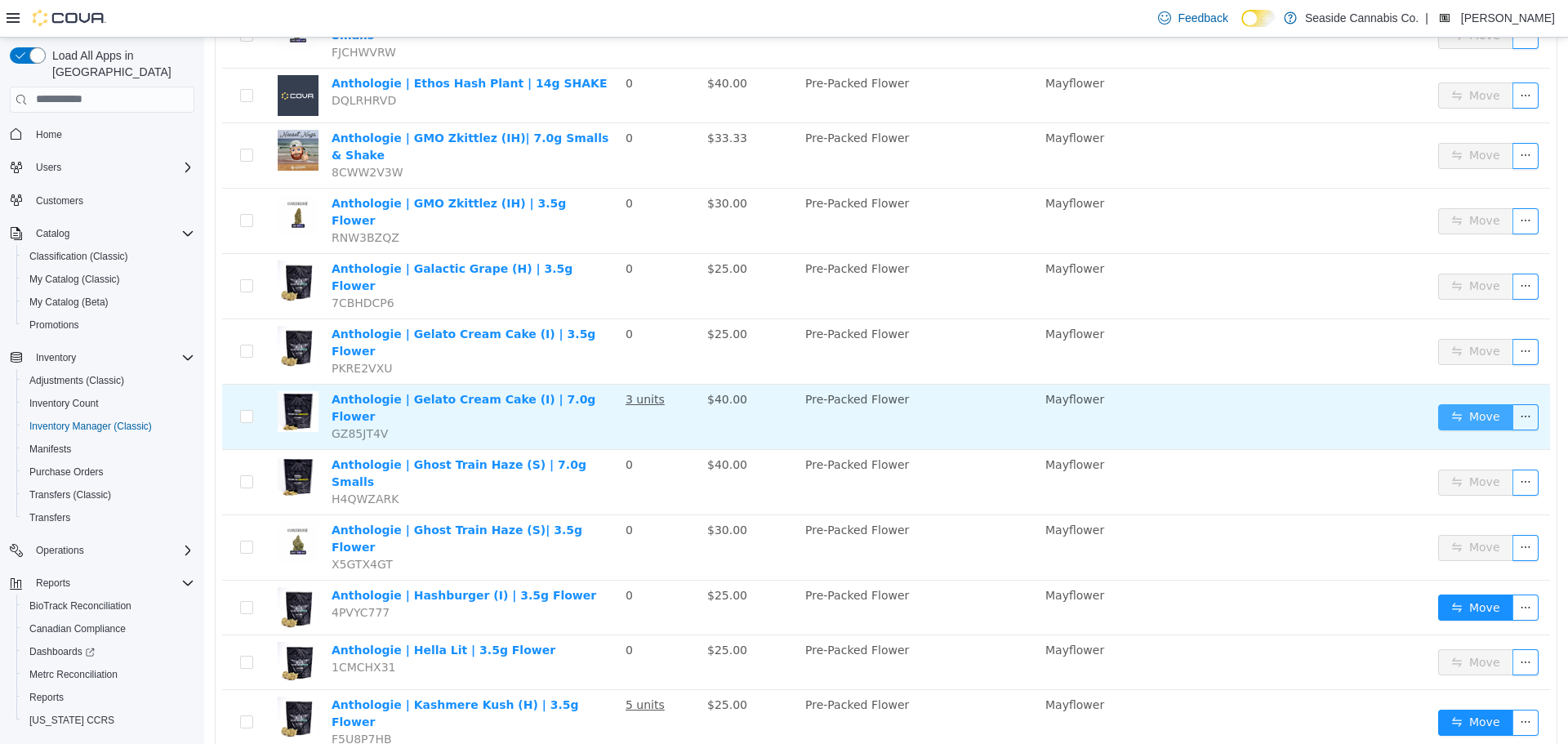
click at [1466, 403] on button "Move" at bounding box center [1476, 416] width 75 height 26
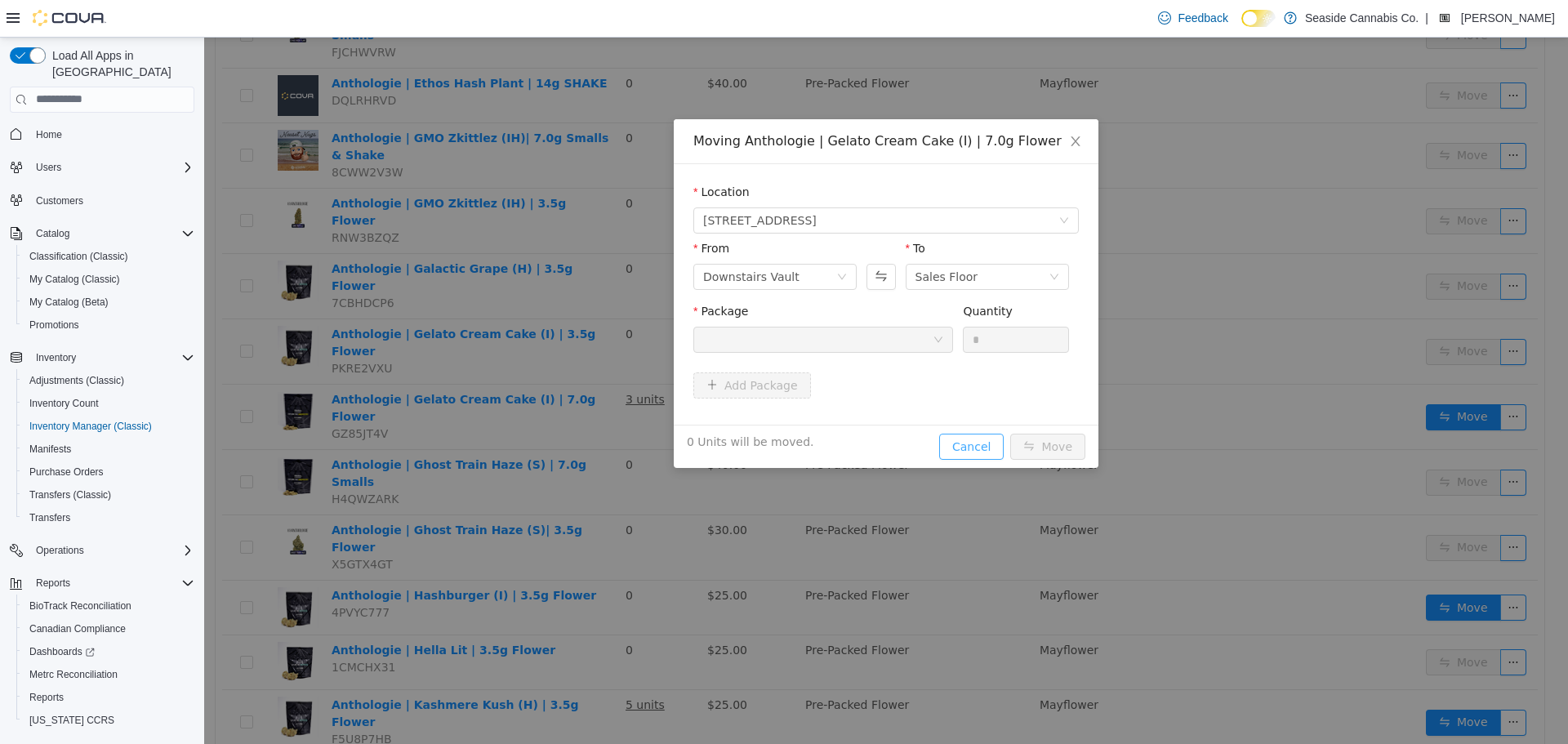
click at [981, 456] on button "Cancel" at bounding box center [971, 446] width 64 height 26
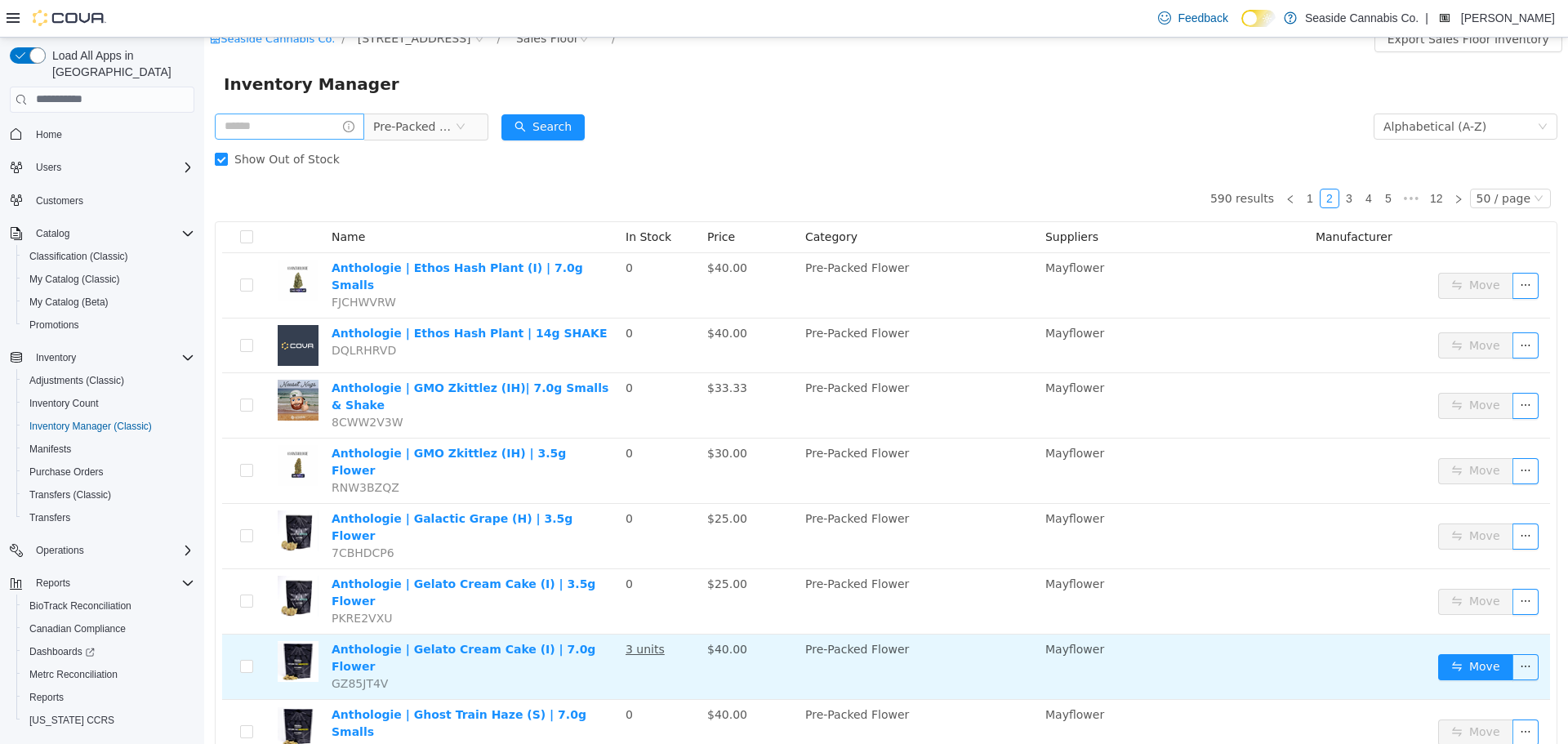
scroll to position [0, 0]
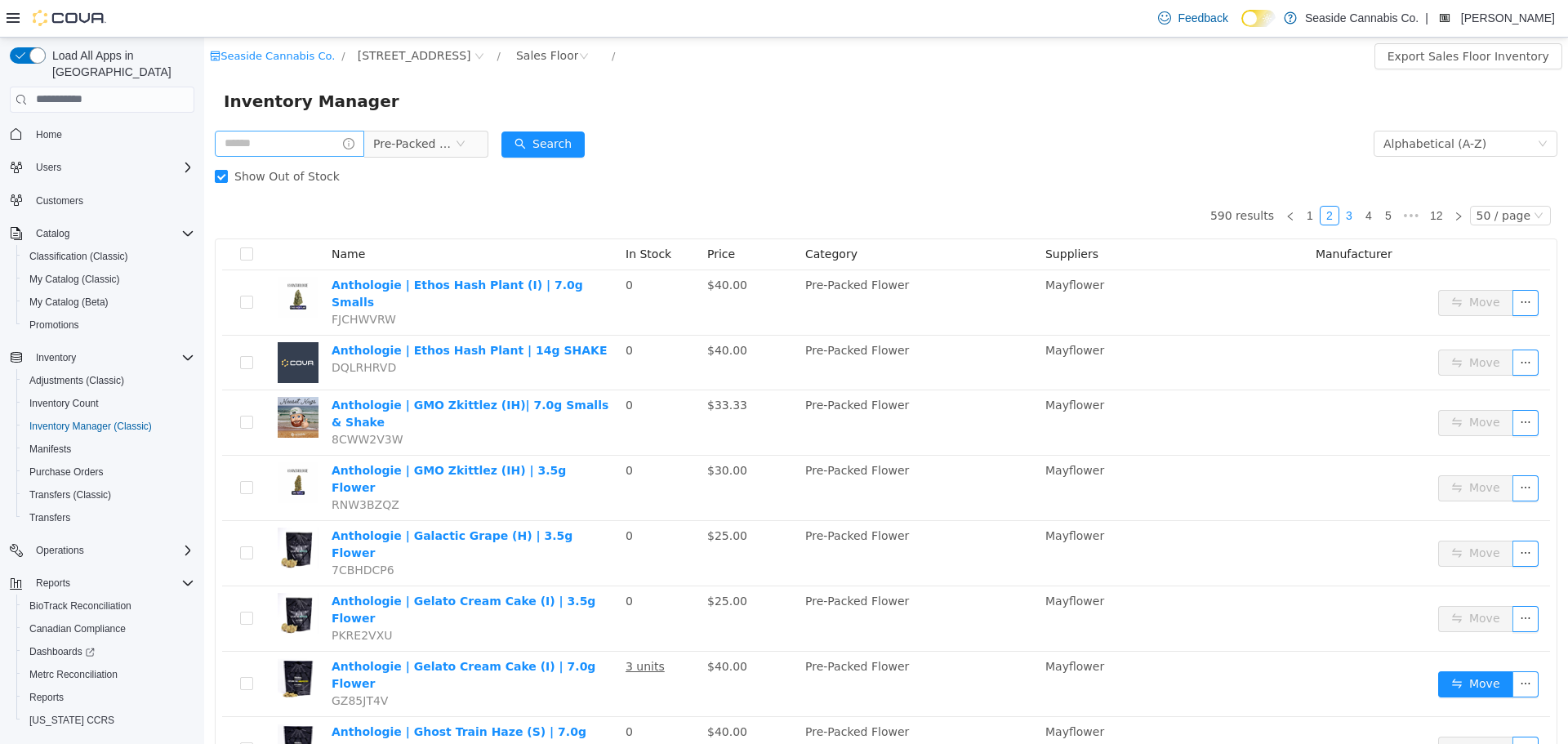
click at [1346, 218] on link "3" at bounding box center [1349, 214] width 18 height 18
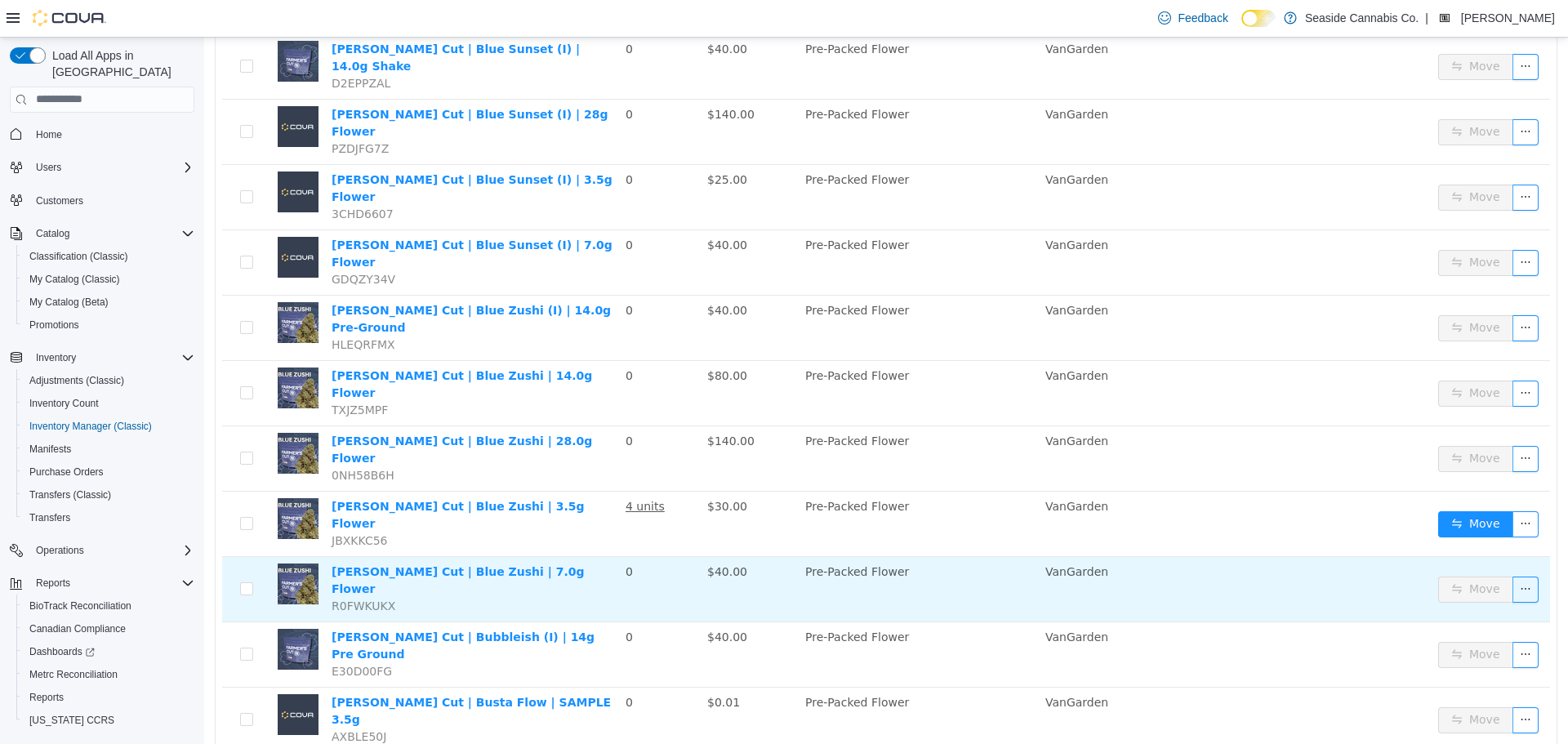
scroll to position [1470, 0]
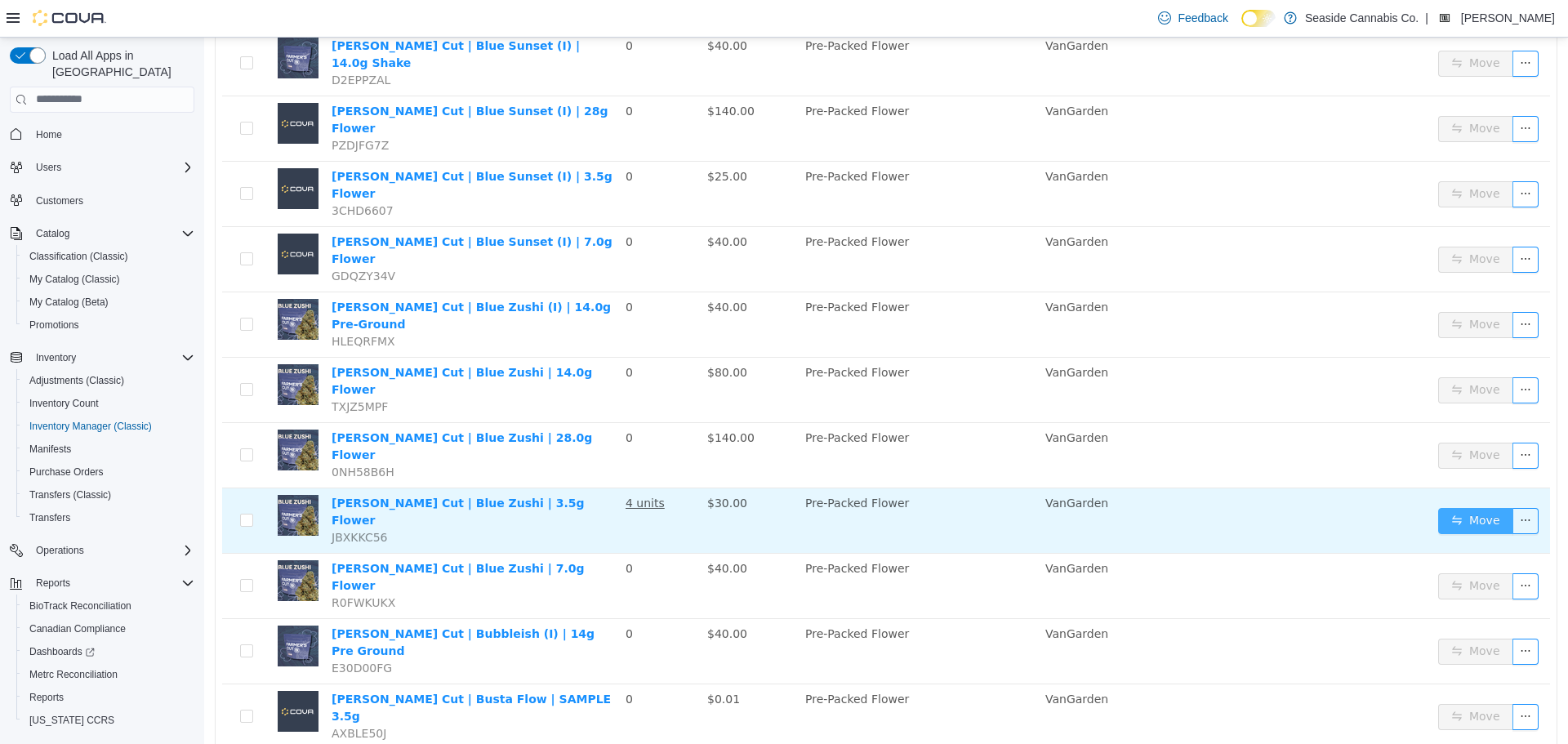
click at [1461, 507] on button "Move" at bounding box center [1476, 520] width 75 height 26
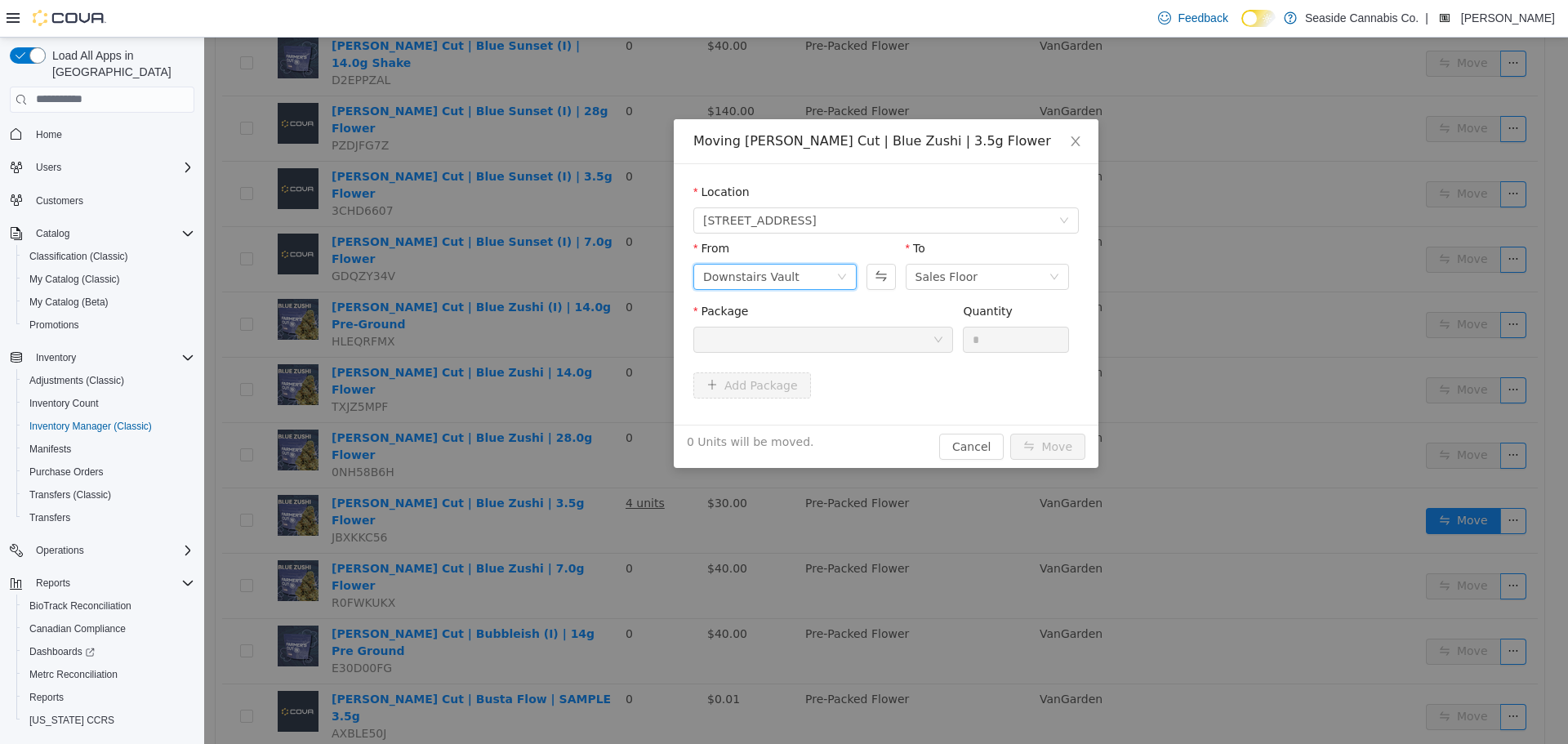
click at [827, 274] on div "Downstairs Vault" at bounding box center [769, 276] width 133 height 24
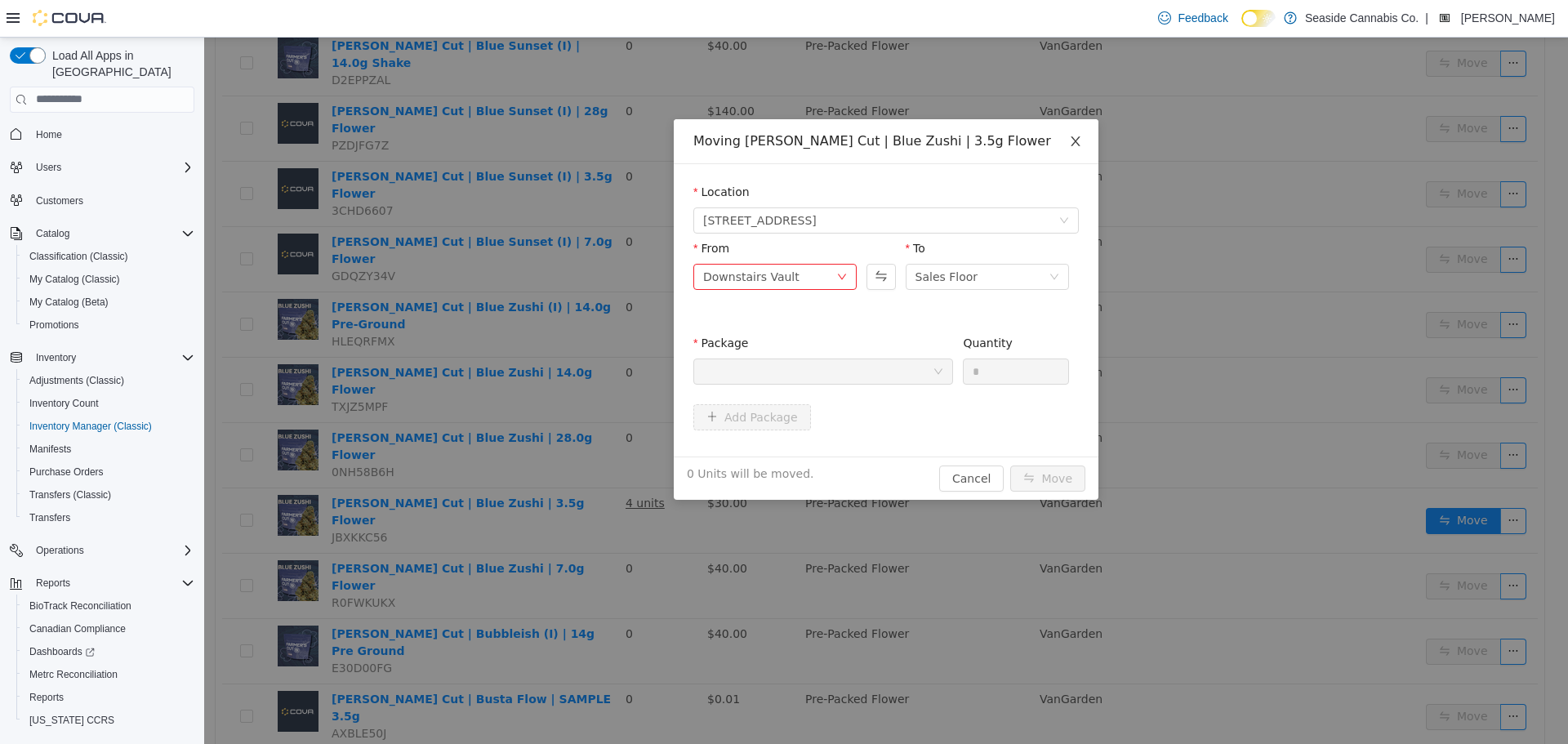
click at [1073, 141] on icon "icon: close" at bounding box center [1075, 140] width 13 height 13
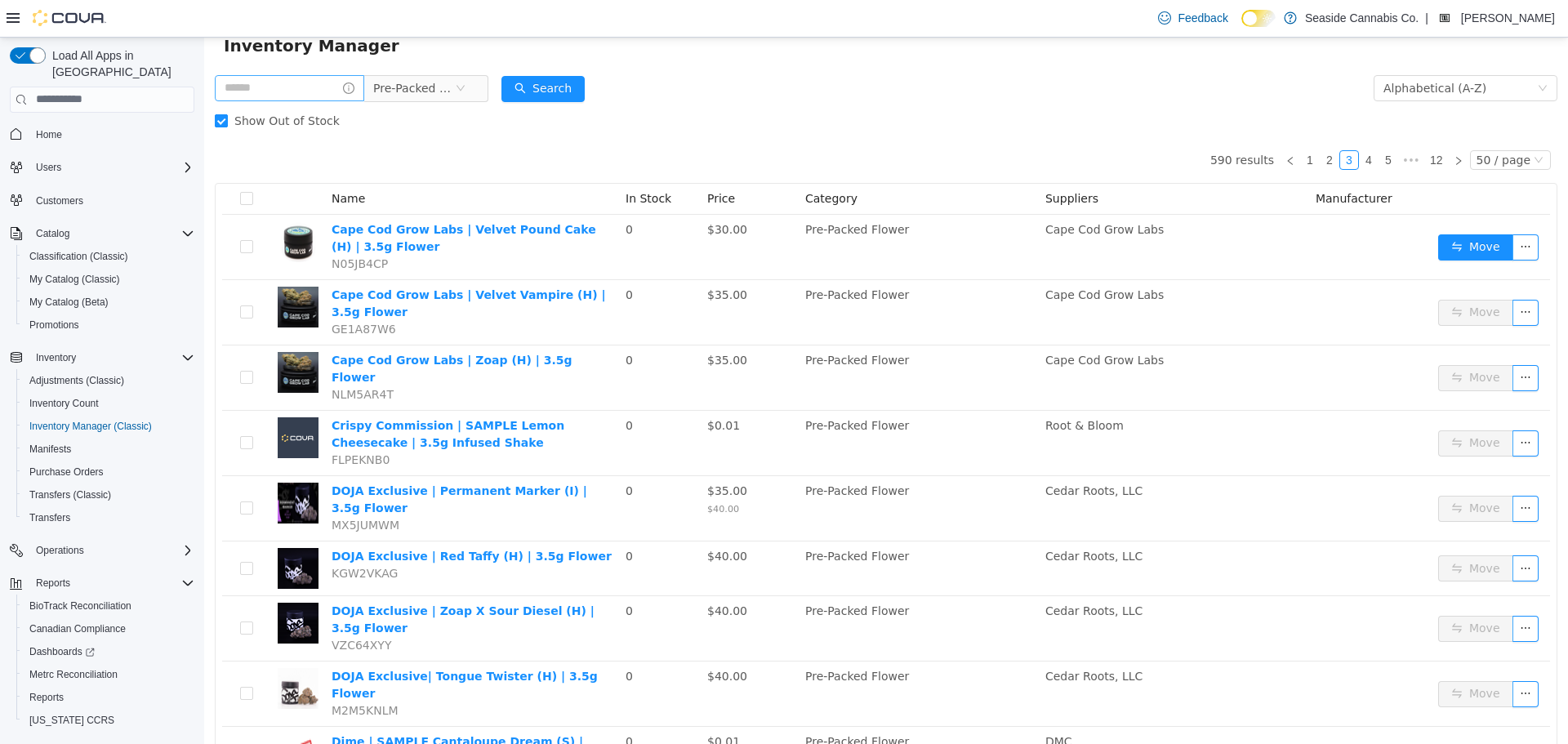
scroll to position [0, 0]
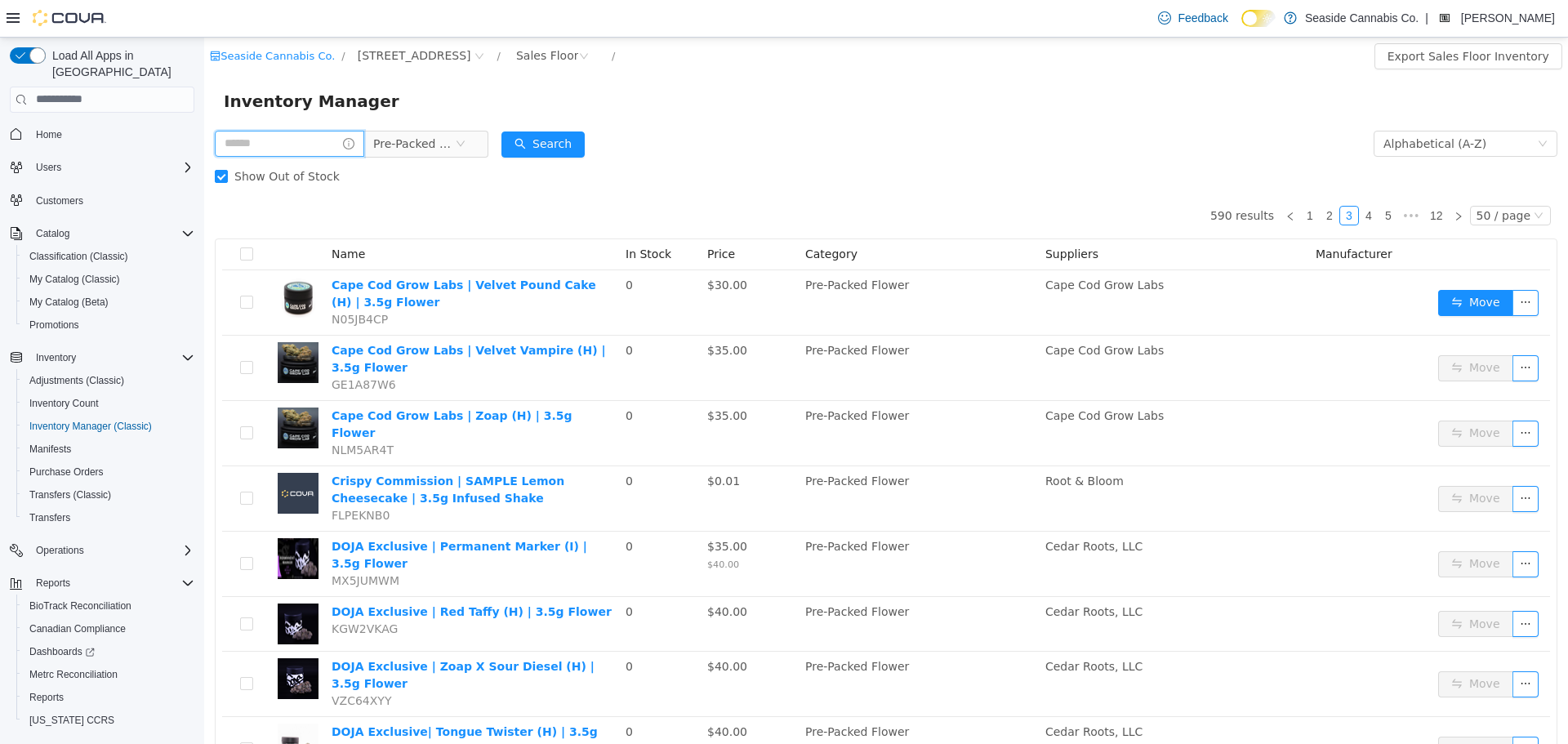
click at [280, 155] on input "text" at bounding box center [289, 143] width 149 height 26
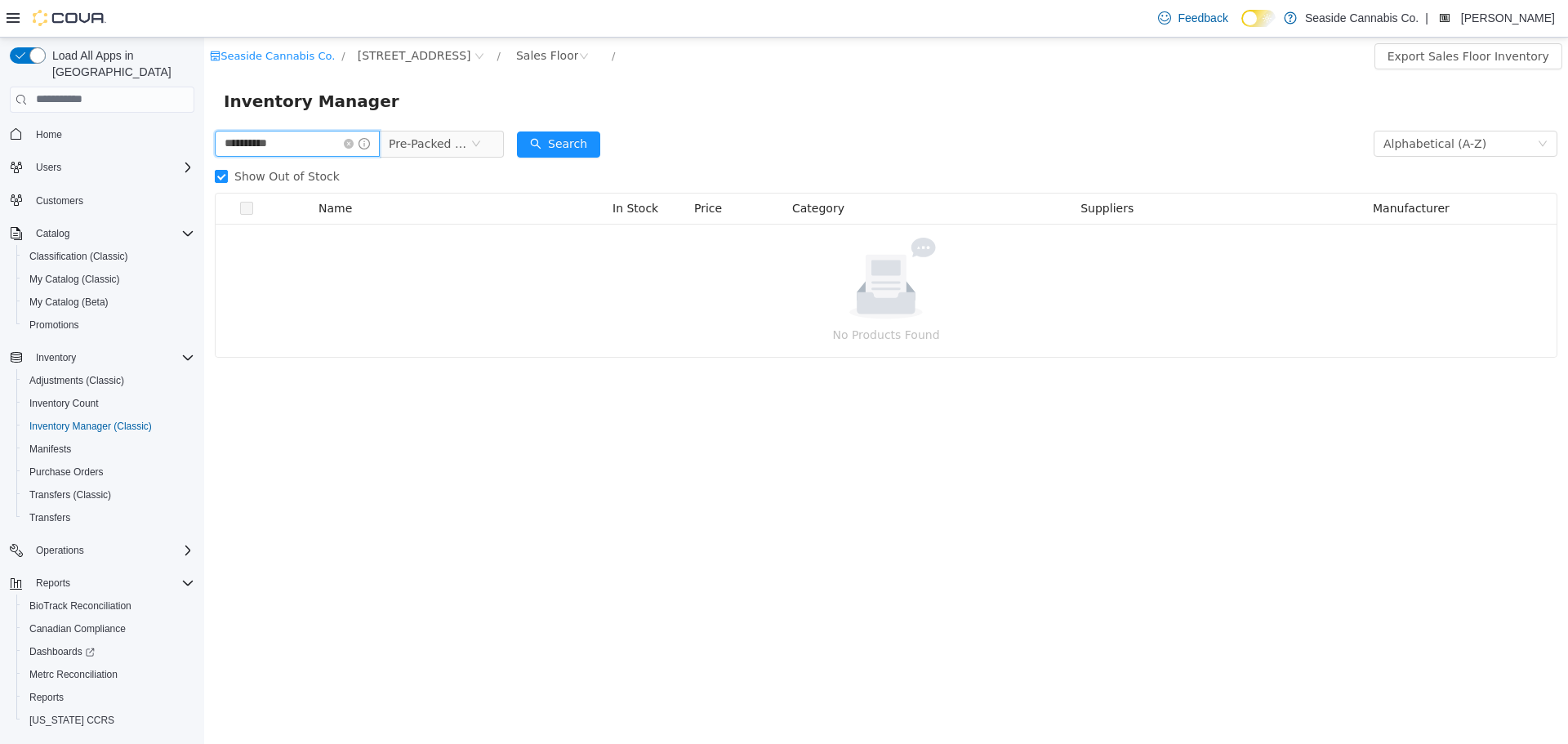
type input "**********"
click at [296, 174] on span "Show Out of Stock" at bounding box center [287, 175] width 119 height 13
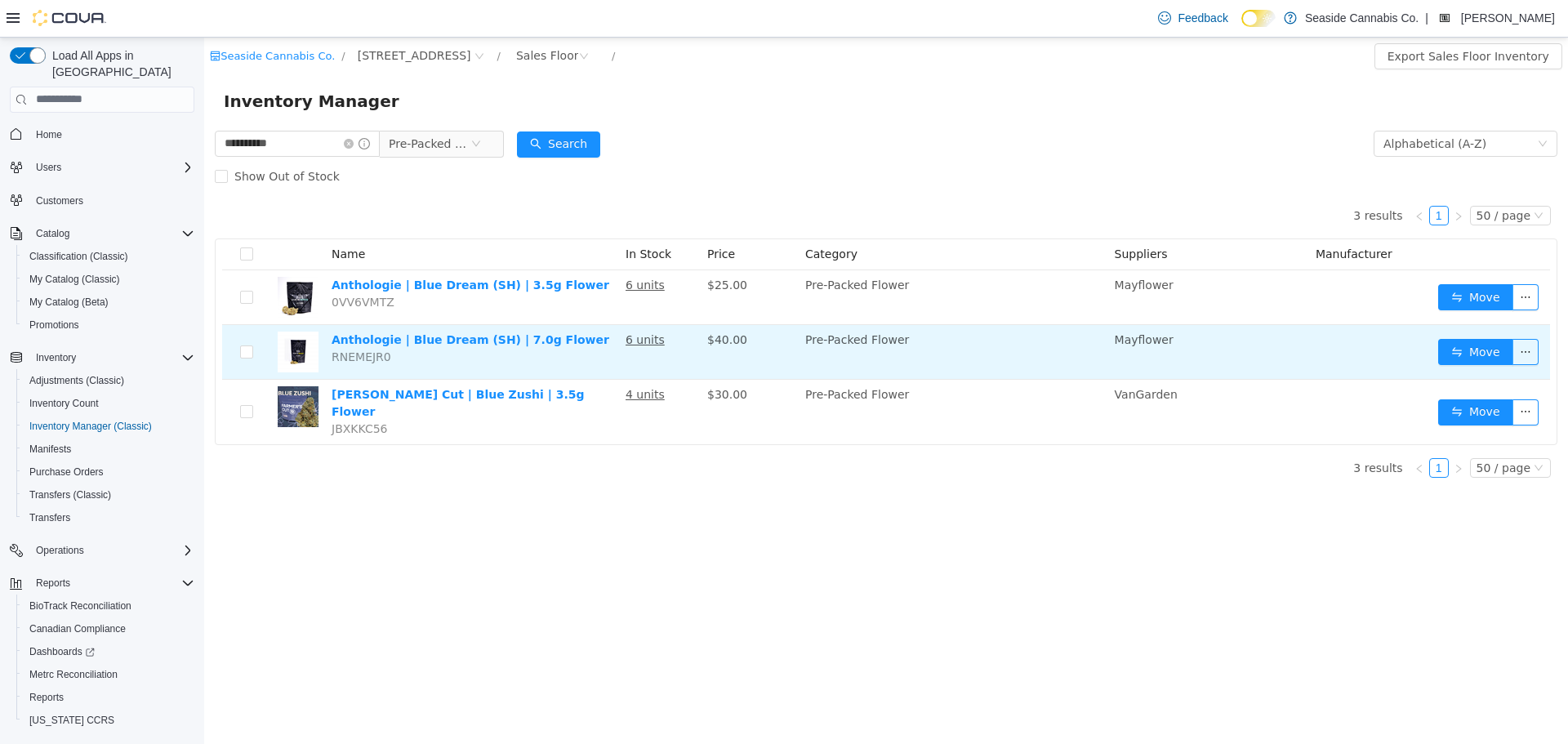
click at [1439, 349] on td "Move" at bounding box center [1491, 351] width 119 height 55
click at [1447, 349] on button "Move" at bounding box center [1476, 351] width 75 height 26
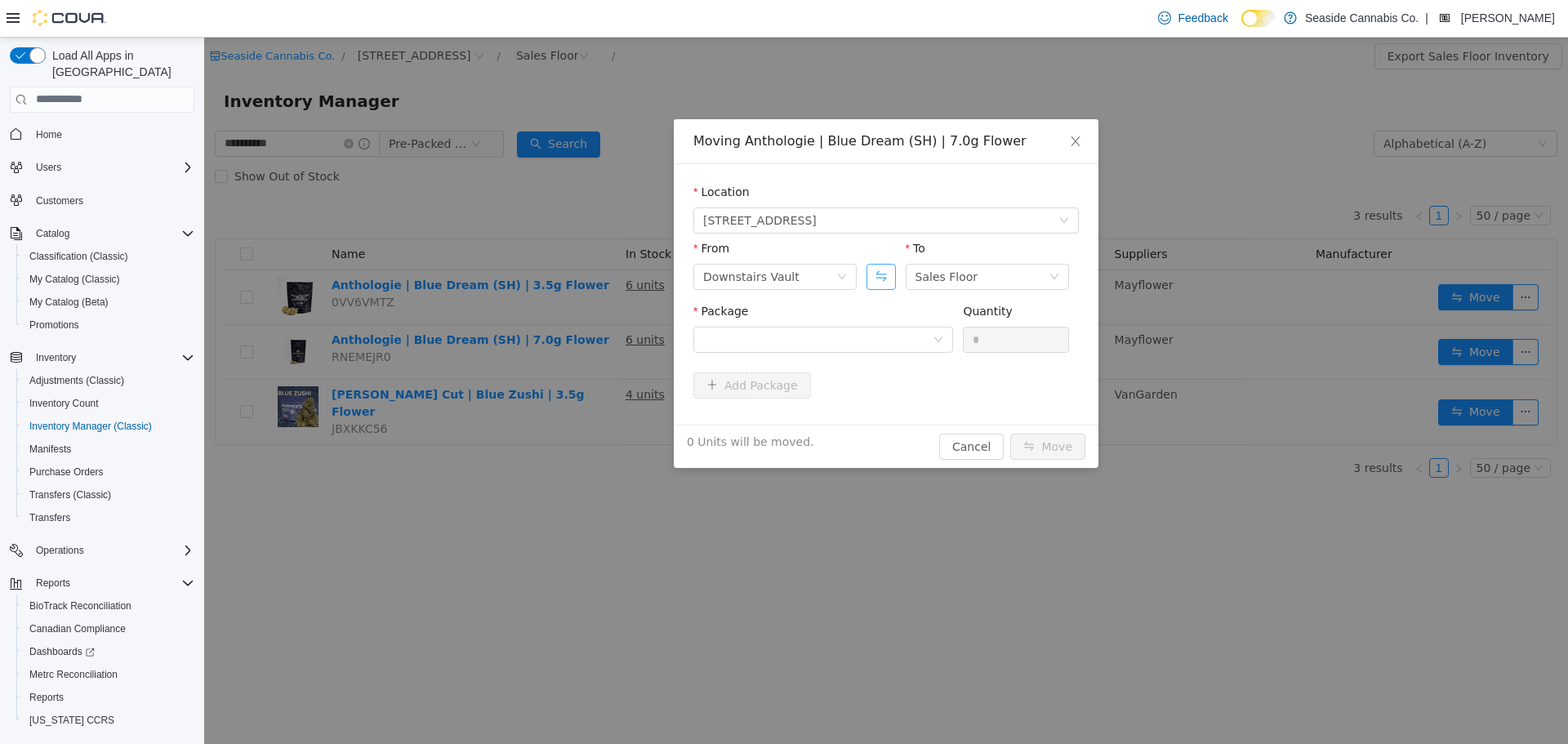
click at [891, 277] on button "Swap" at bounding box center [880, 276] width 29 height 26
click at [888, 348] on div at bounding box center [818, 339] width 230 height 24
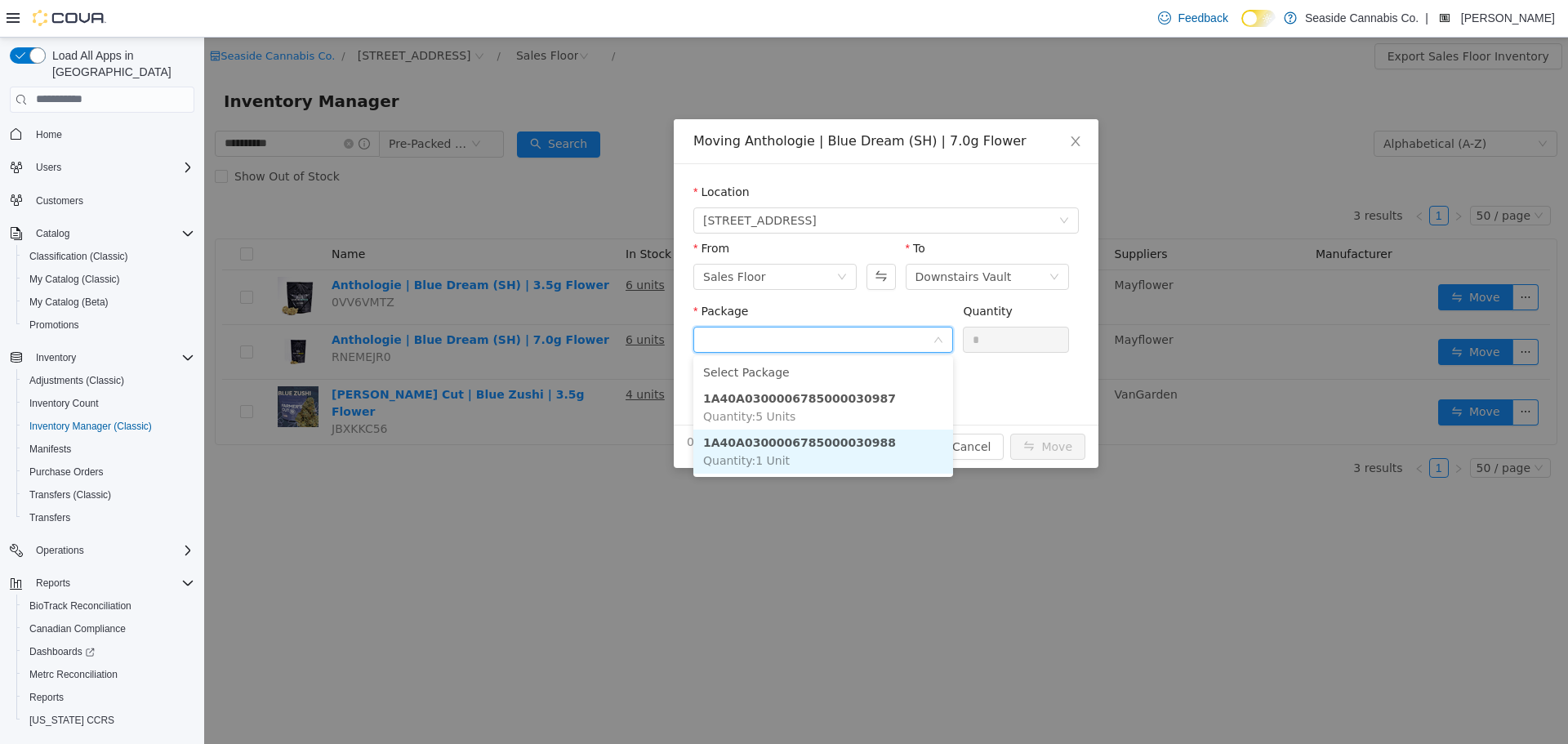
click at [888, 460] on li "1A40A0300006785000030988 Quantity : 1 Unit" at bounding box center [823, 450] width 259 height 44
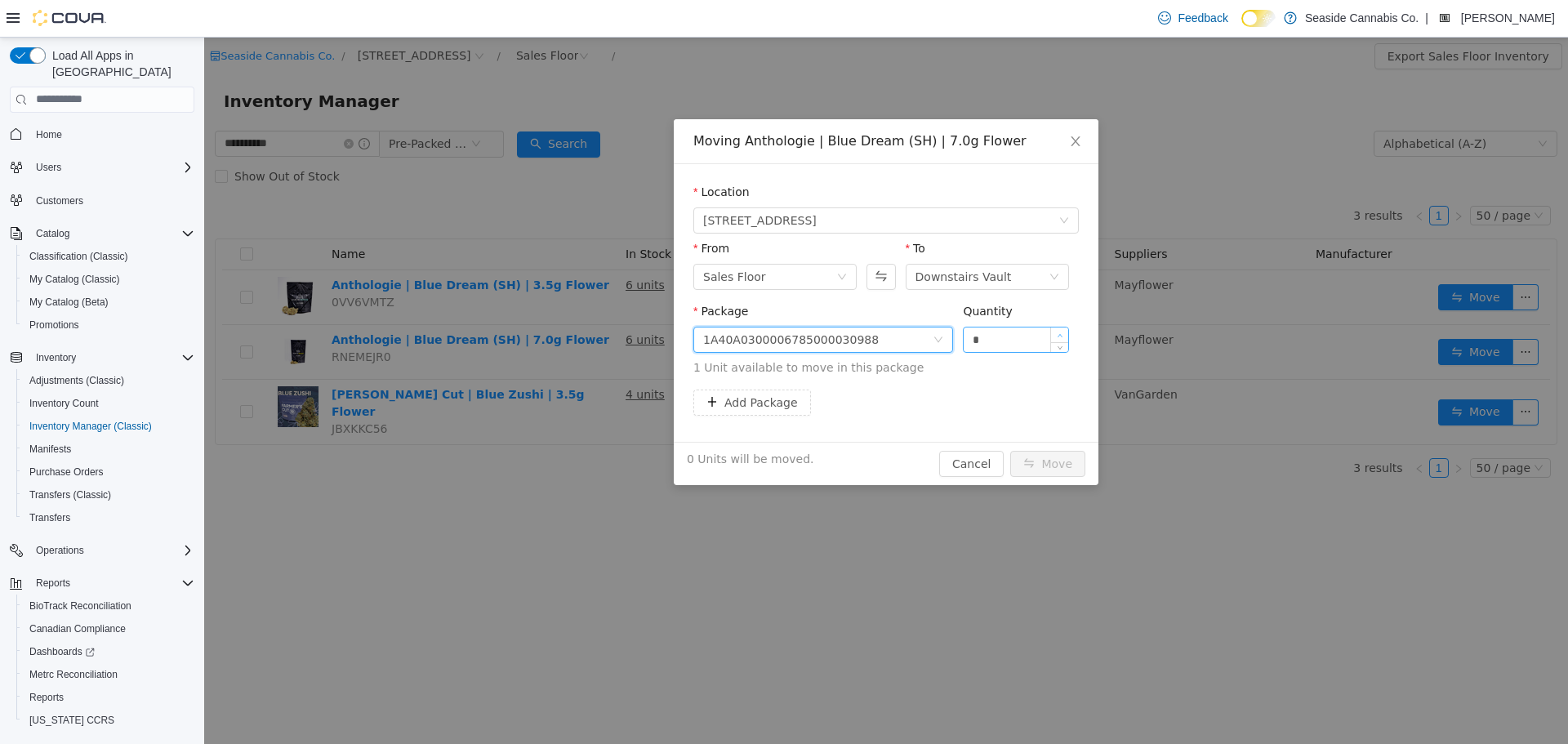
type input "*"
click at [1058, 332] on icon "icon: up" at bounding box center [1059, 335] width 6 height 6
click at [1053, 464] on button "Move" at bounding box center [1047, 463] width 75 height 26
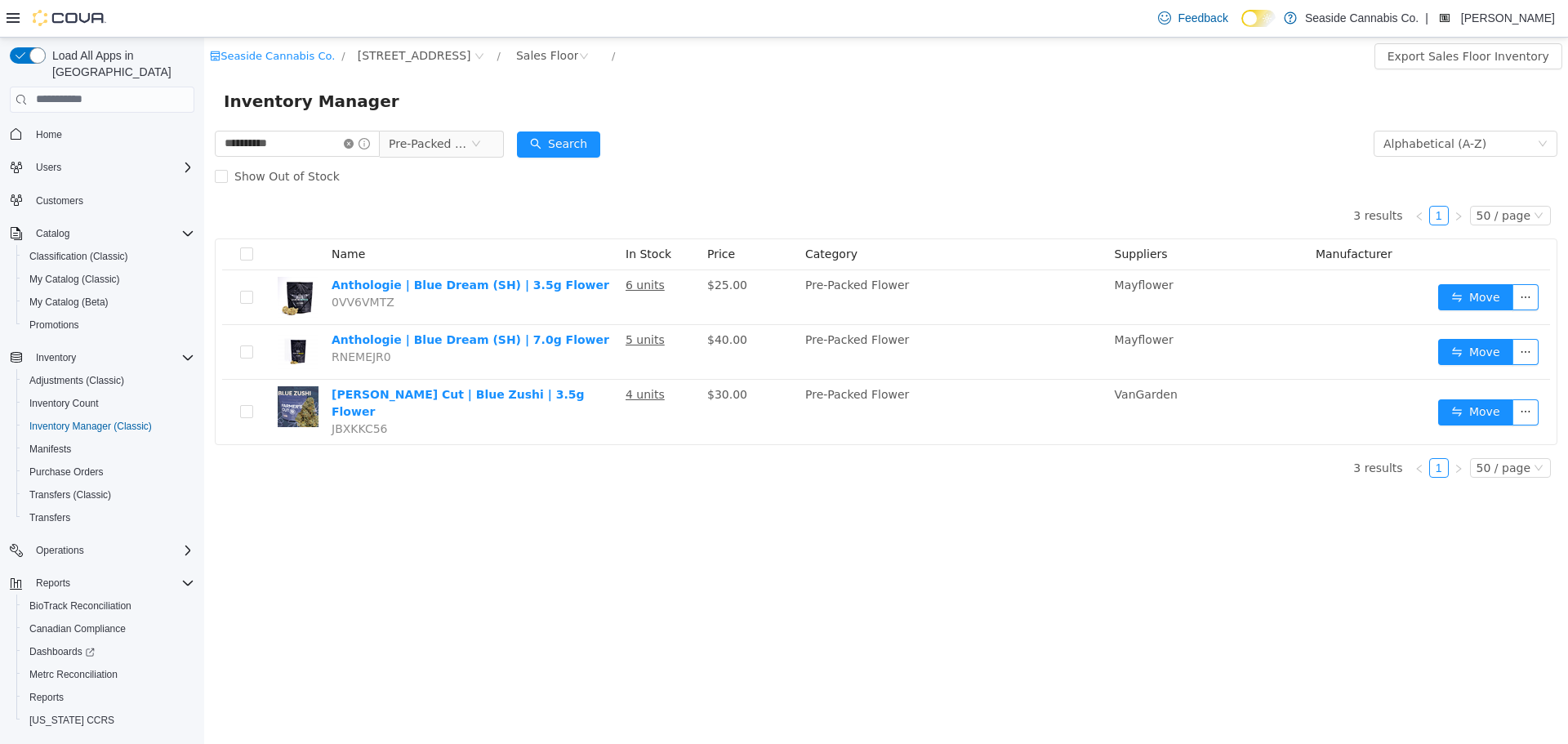
click at [354, 143] on icon "icon: close-circle" at bounding box center [348, 143] width 9 height 9
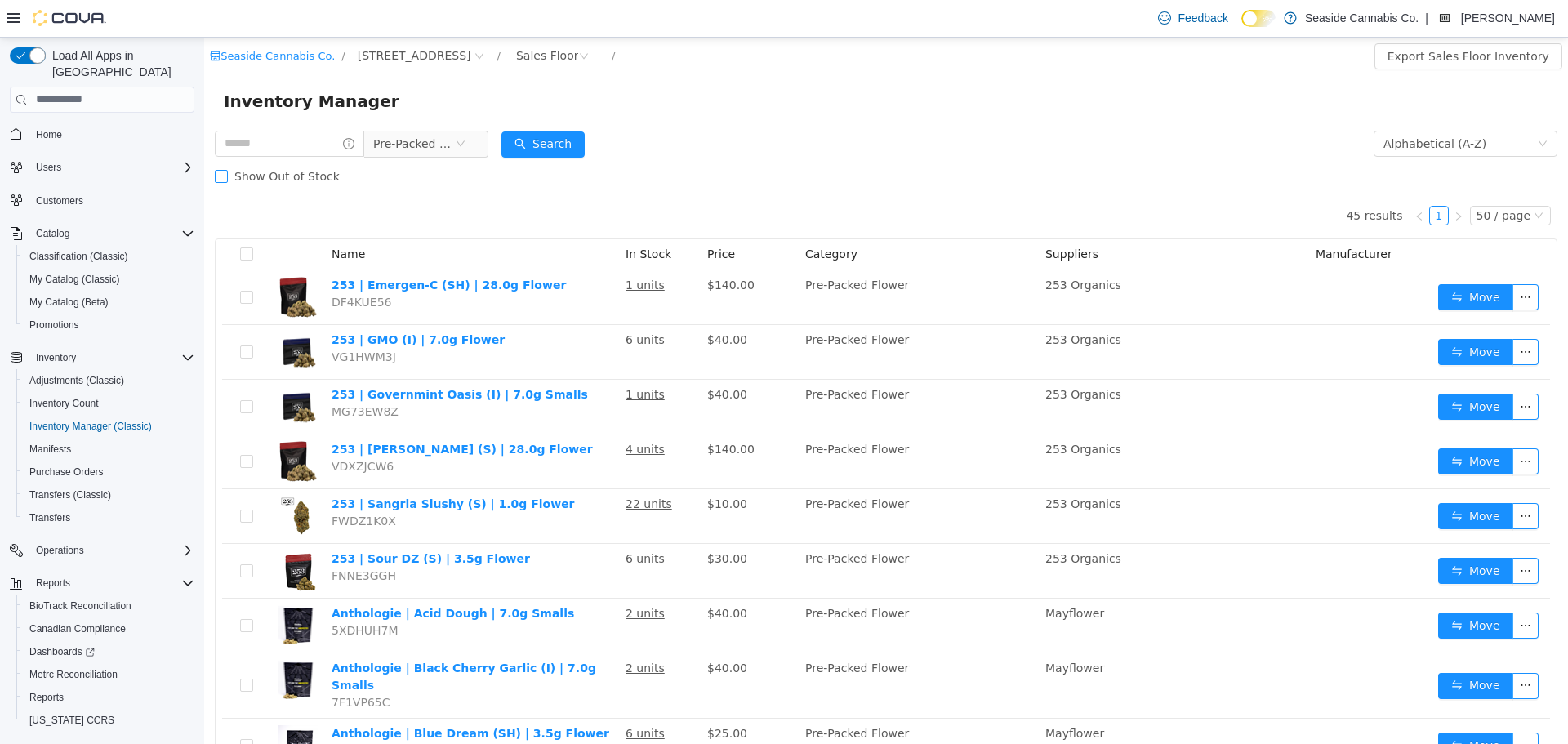
click at [278, 174] on span "Show Out of Stock" at bounding box center [287, 175] width 119 height 13
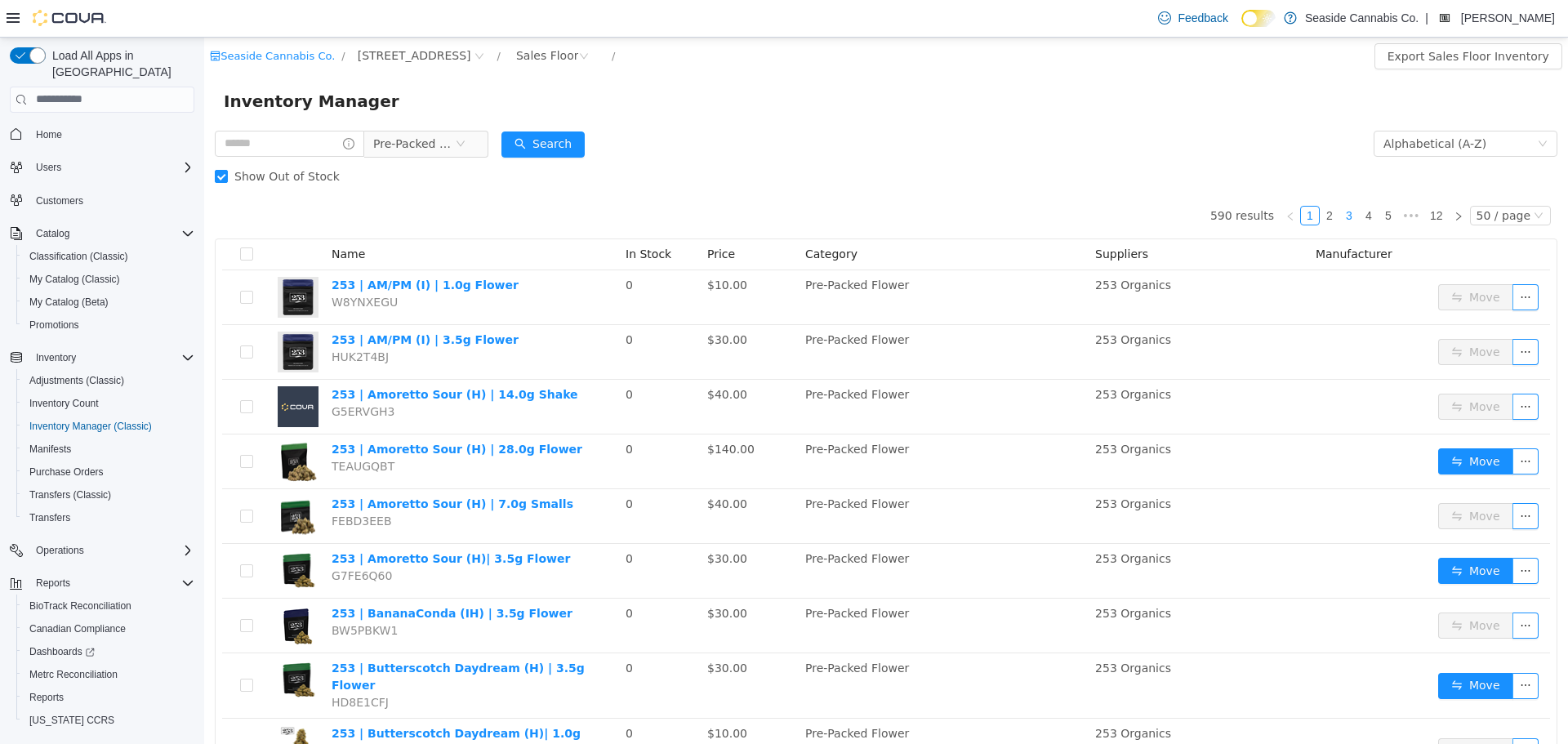
click at [1340, 213] on link "3" at bounding box center [1349, 214] width 18 height 18
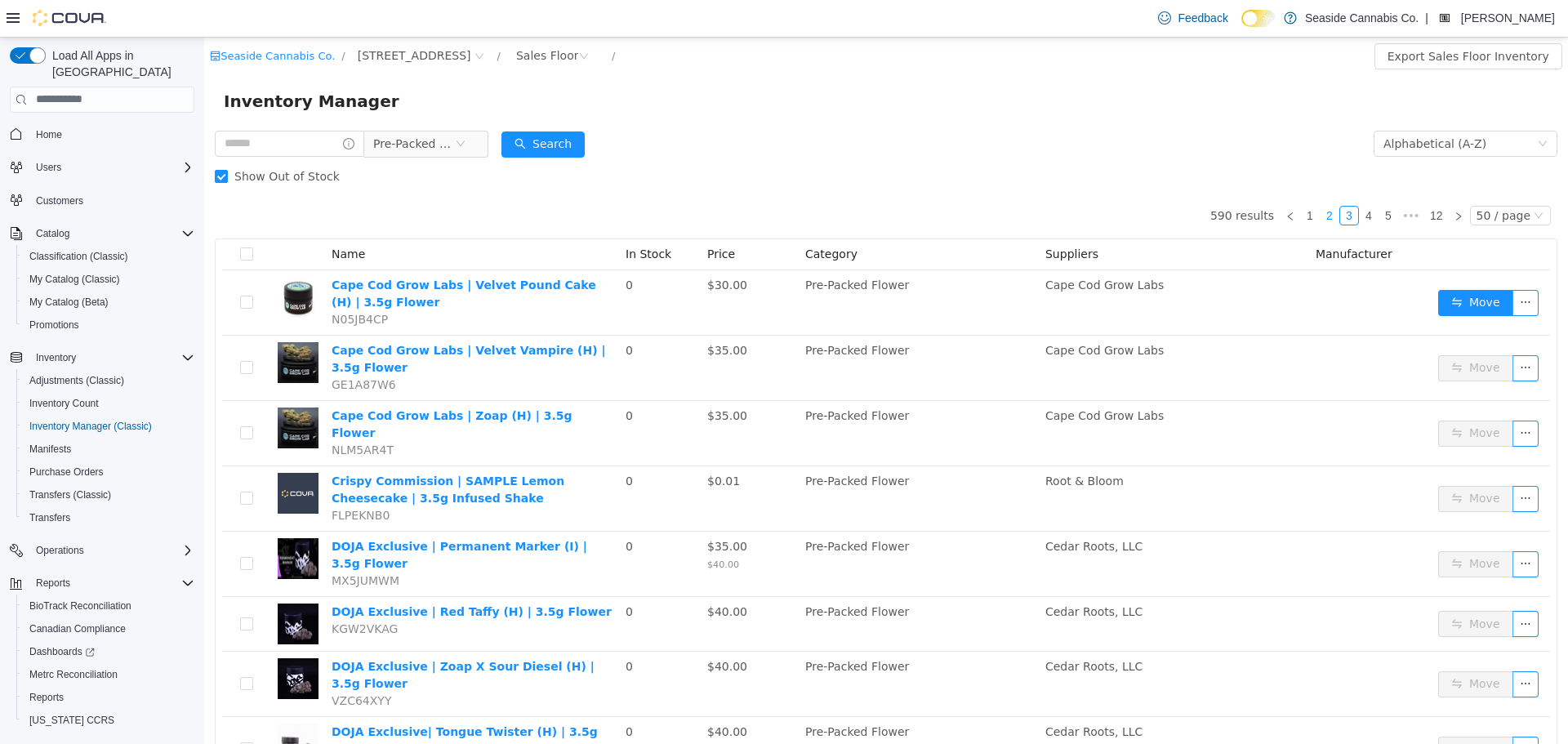
click at [1322, 219] on link "2" at bounding box center [1329, 214] width 18 height 18
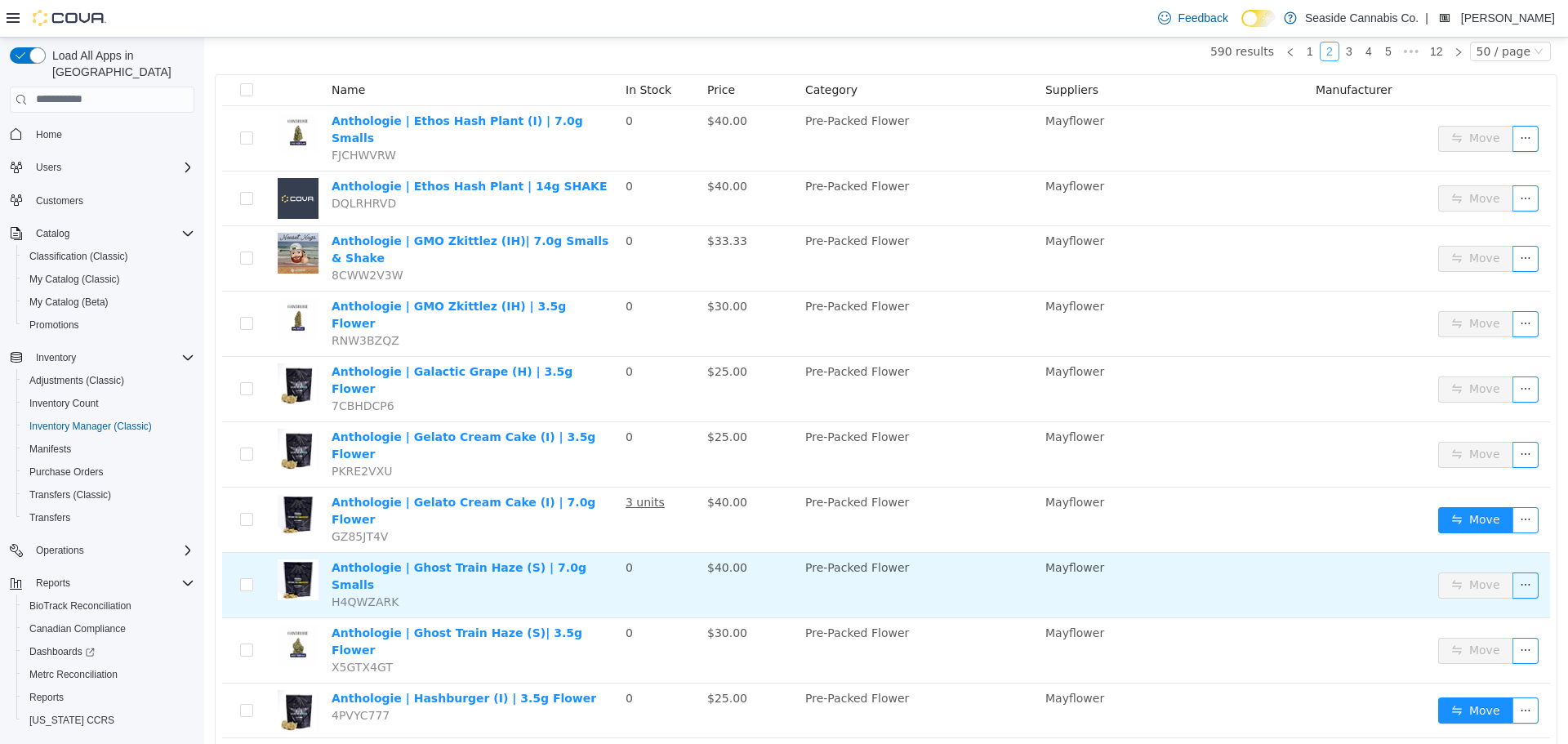
scroll to position [163, 0]
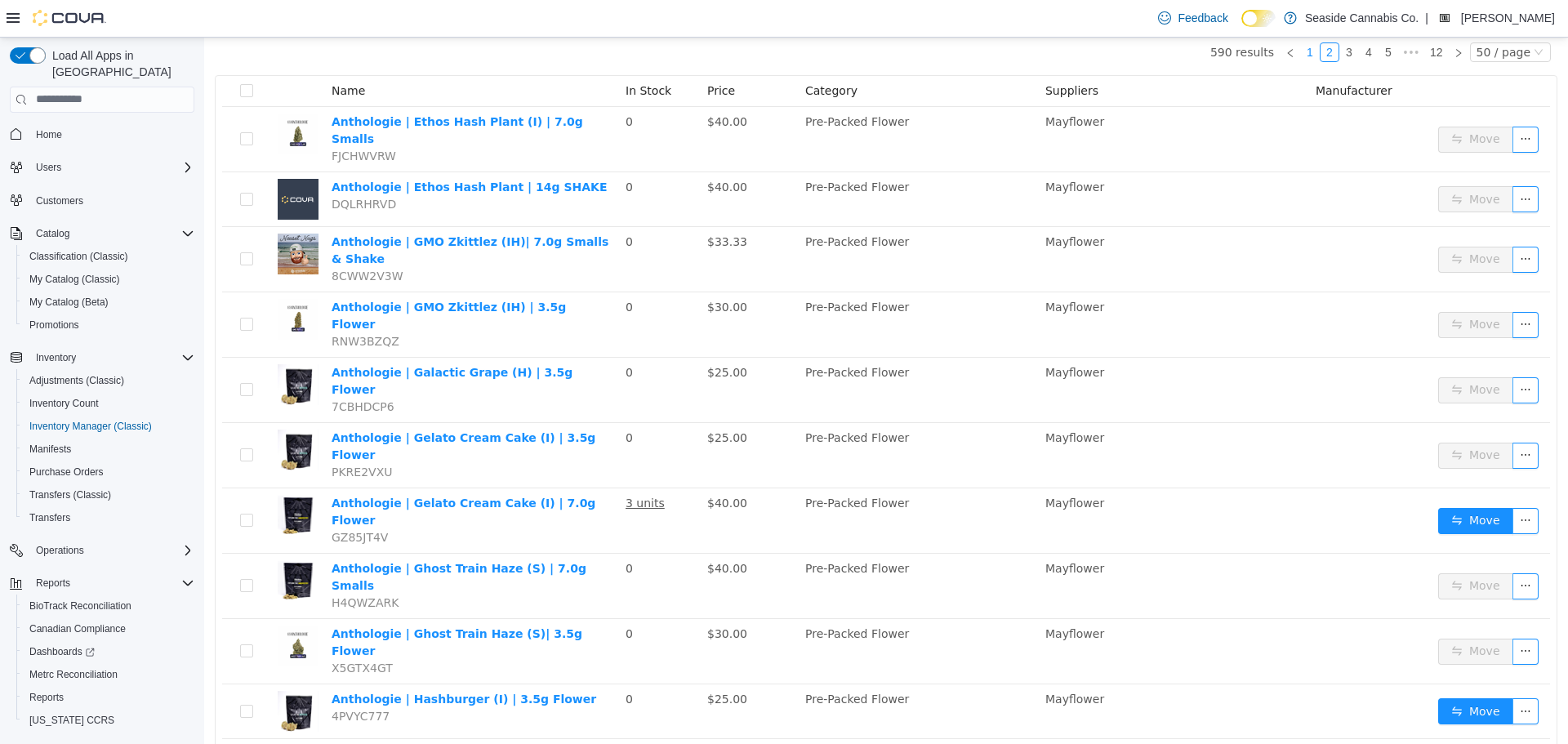
click at [1301, 53] on link "1" at bounding box center [1309, 50] width 18 height 18
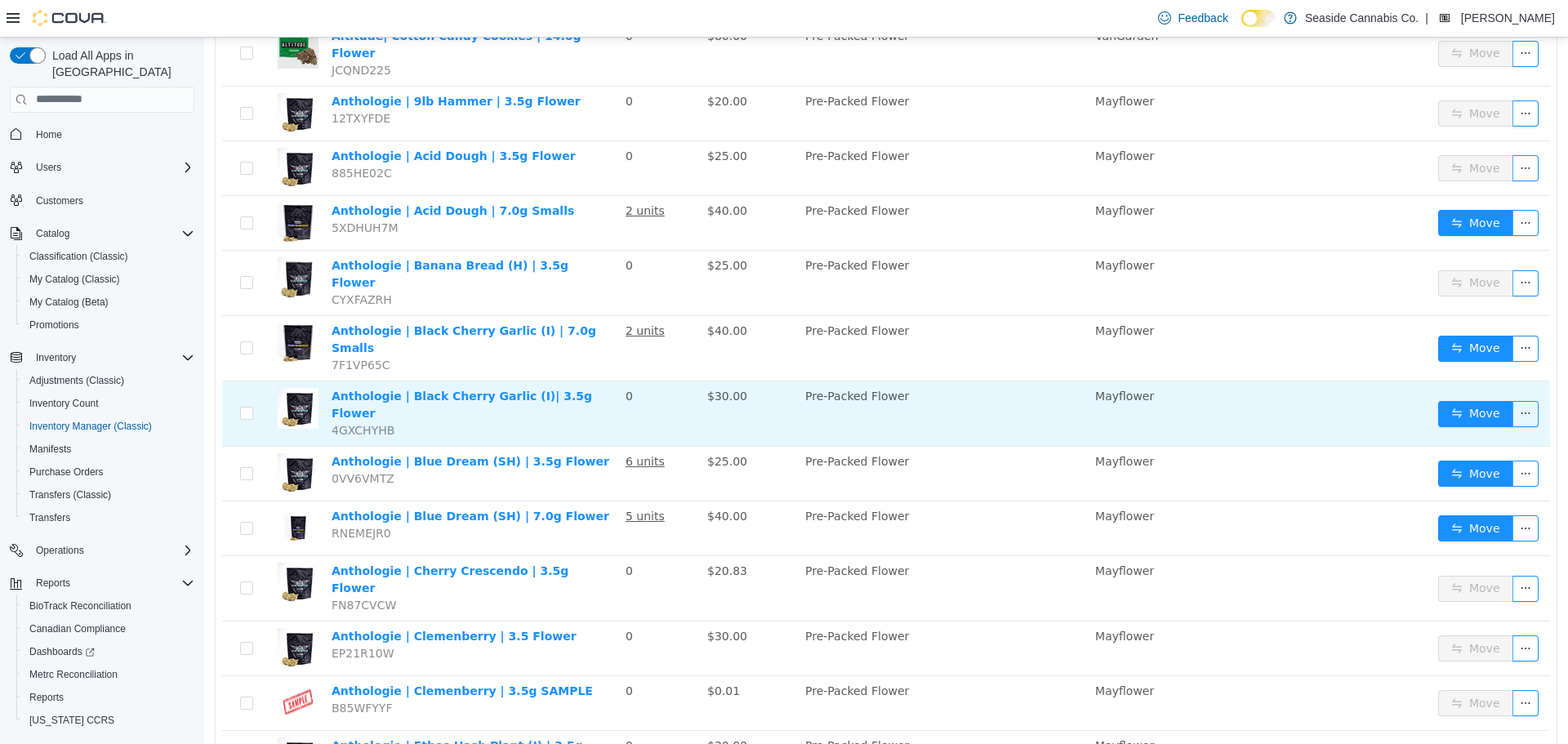
scroll to position [2309, 0]
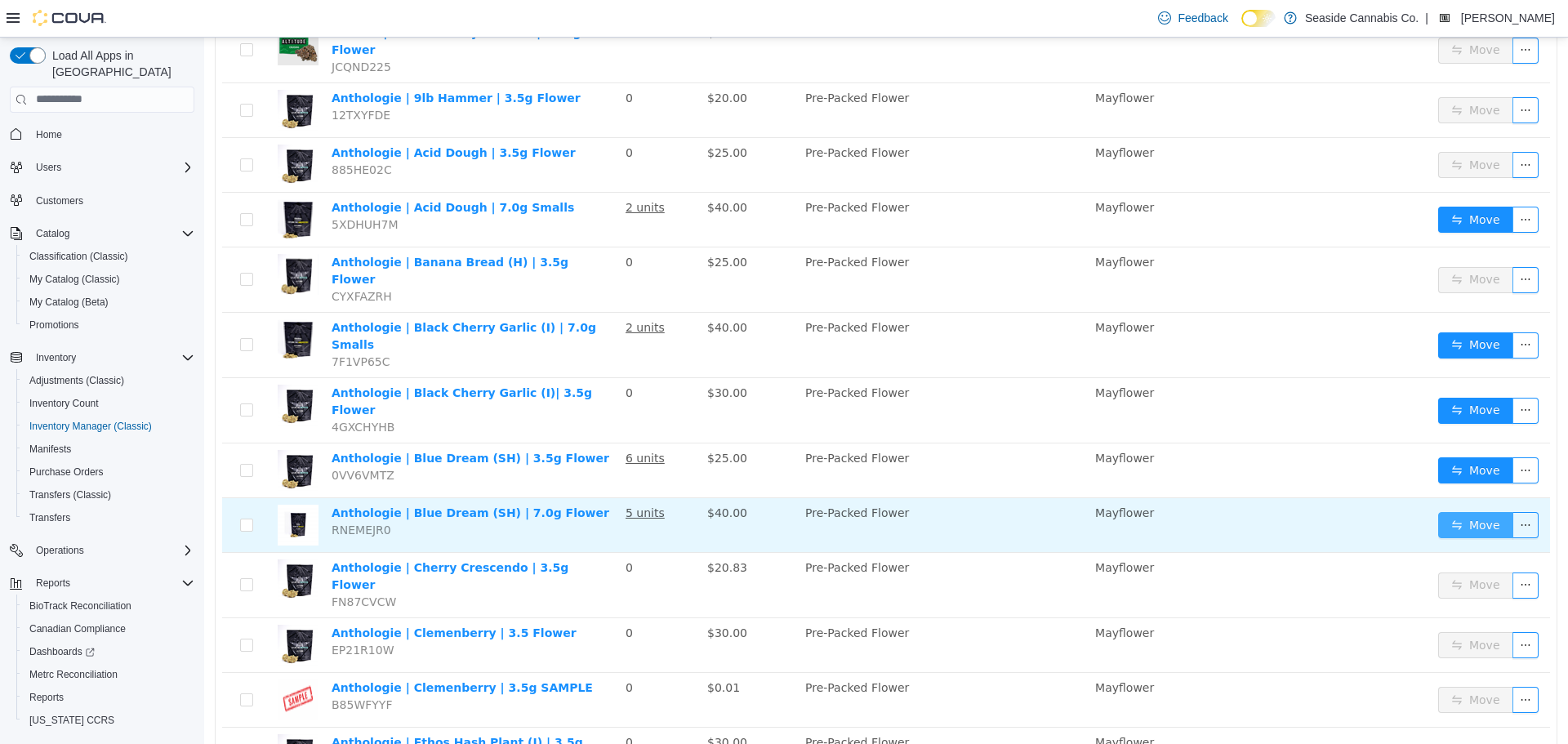
drag, startPoint x: 1442, startPoint y: 442, endPoint x: 1422, endPoint y: 442, distance: 20.0
click at [1443, 512] on button "Move" at bounding box center [1476, 525] width 75 height 26
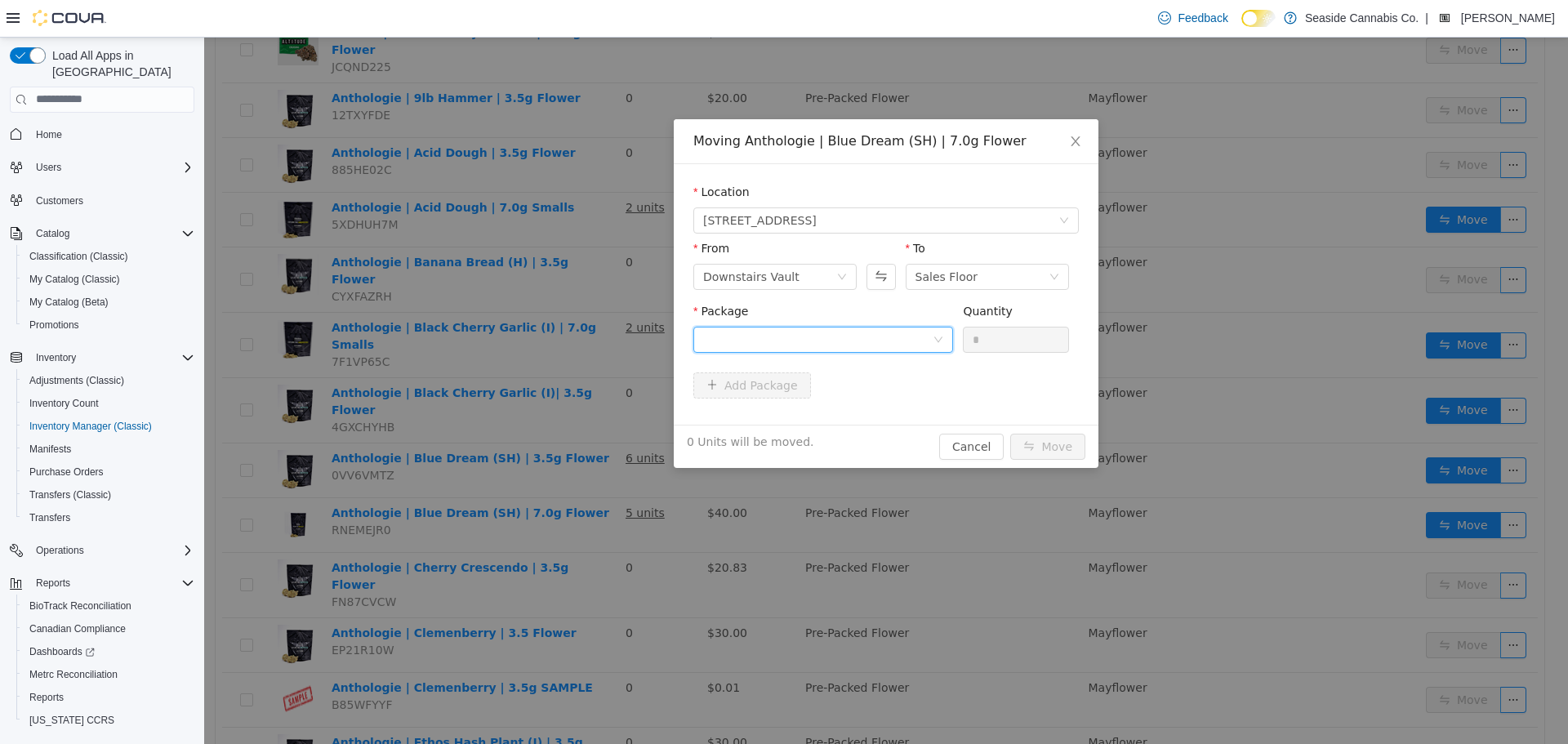
click at [872, 336] on div at bounding box center [818, 339] width 230 height 24
click at [861, 401] on li "1A40A0300006785000030988 Quantity : 40 Units" at bounding box center [823, 406] width 259 height 44
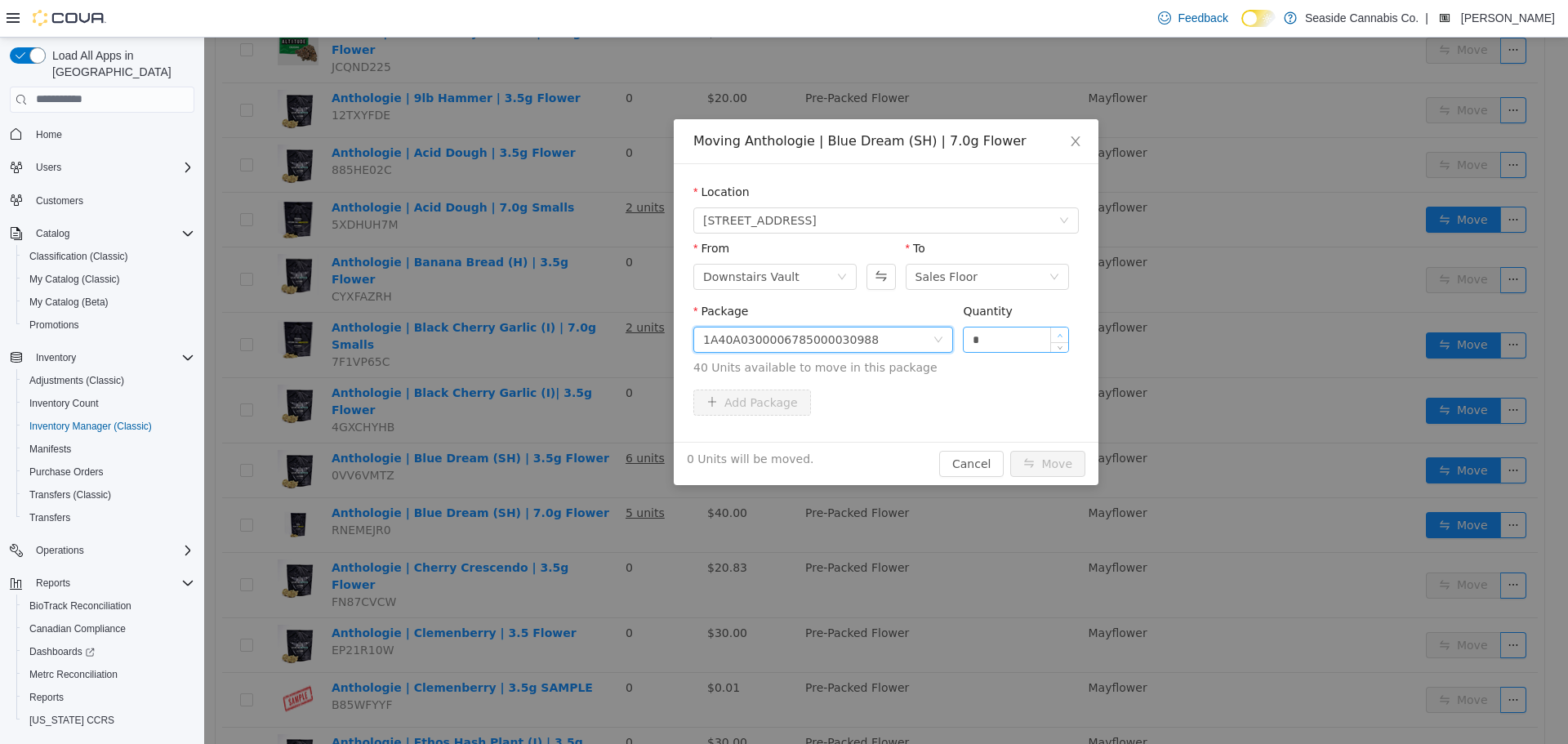
type input "*"
click at [1056, 334] on span "Increase Value" at bounding box center [1059, 334] width 17 height 15
click at [1034, 460] on button "Move" at bounding box center [1047, 463] width 75 height 26
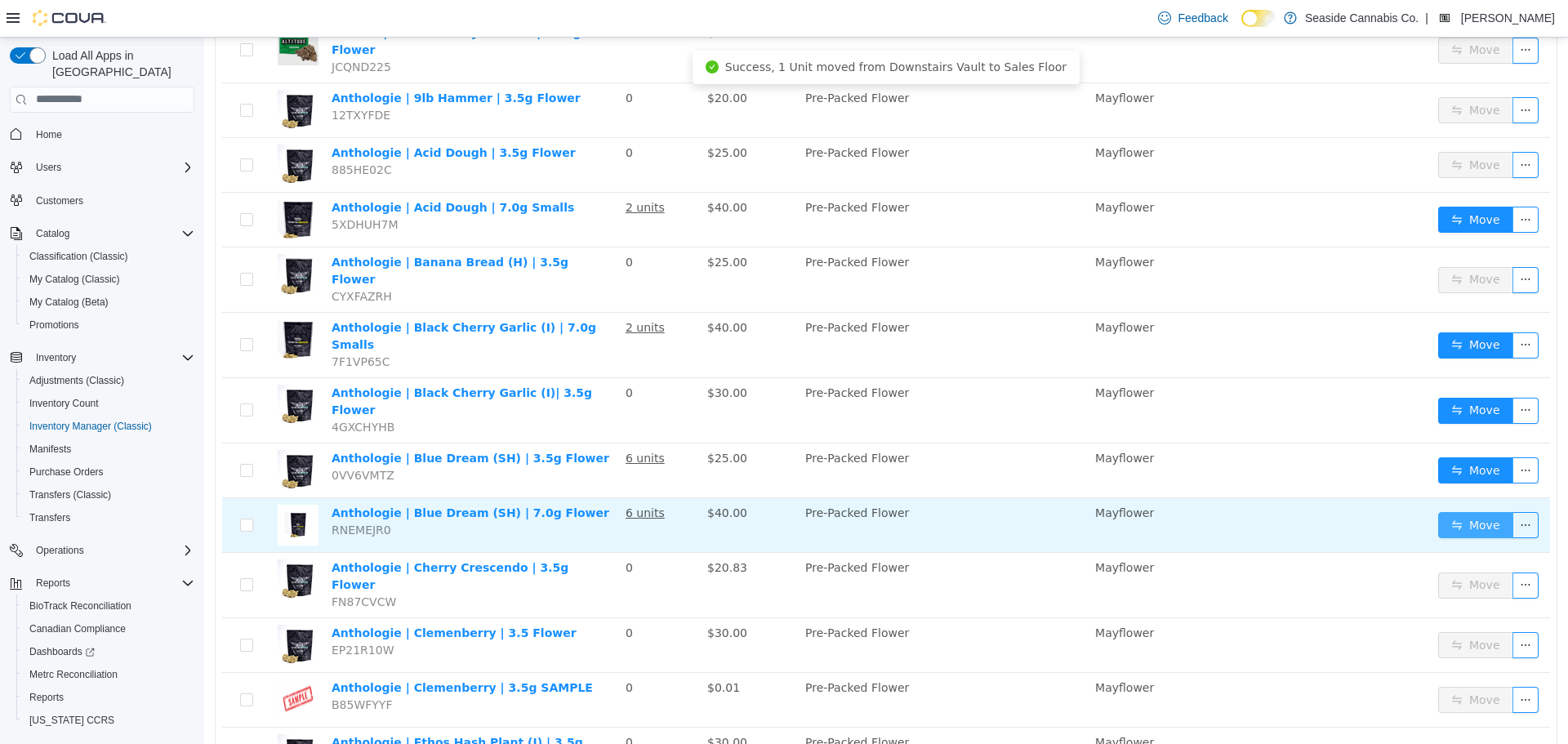
click at [1482, 512] on button "Move" at bounding box center [1476, 525] width 75 height 26
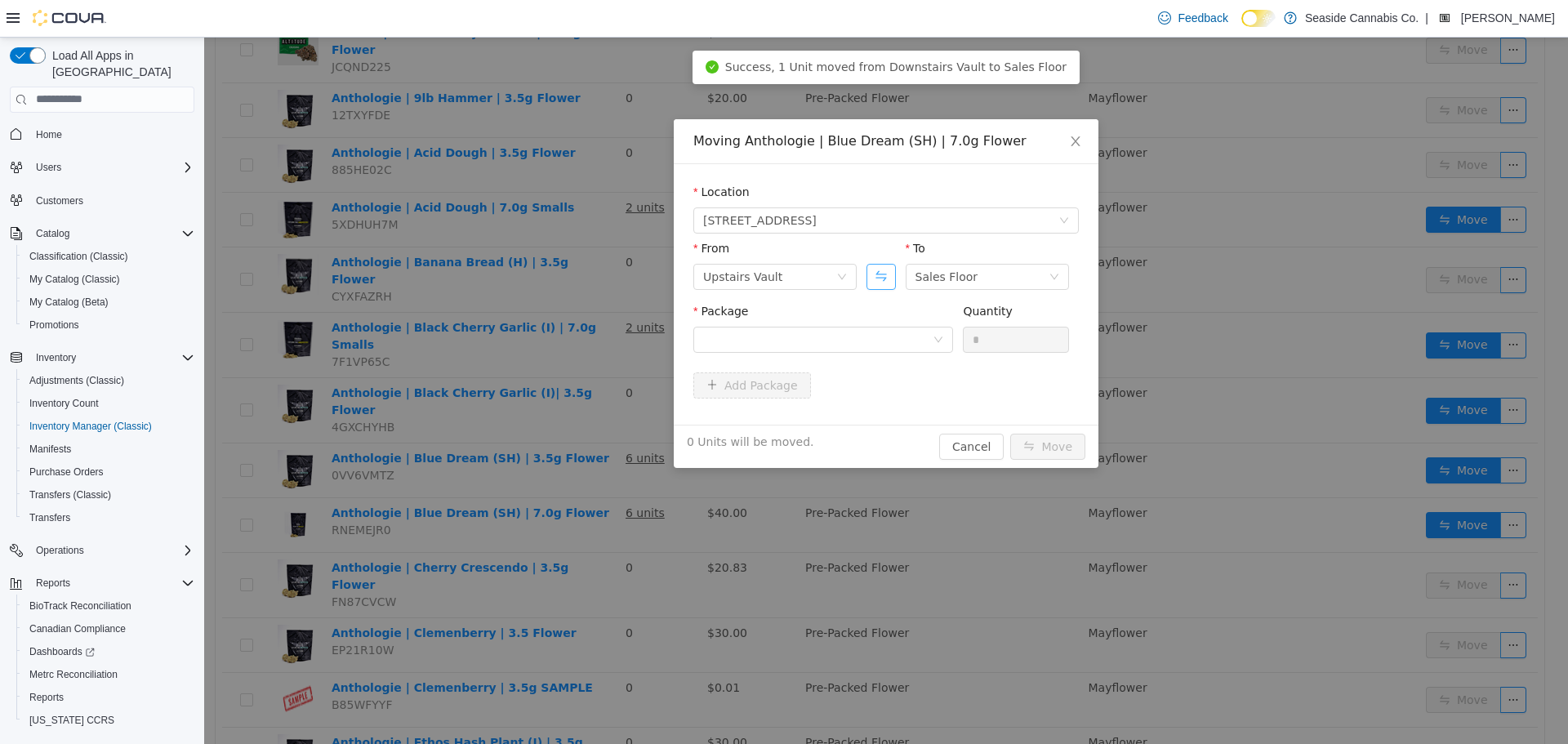
click at [891, 284] on button "Swap" at bounding box center [880, 276] width 29 height 26
click at [888, 336] on div at bounding box center [818, 339] width 230 height 24
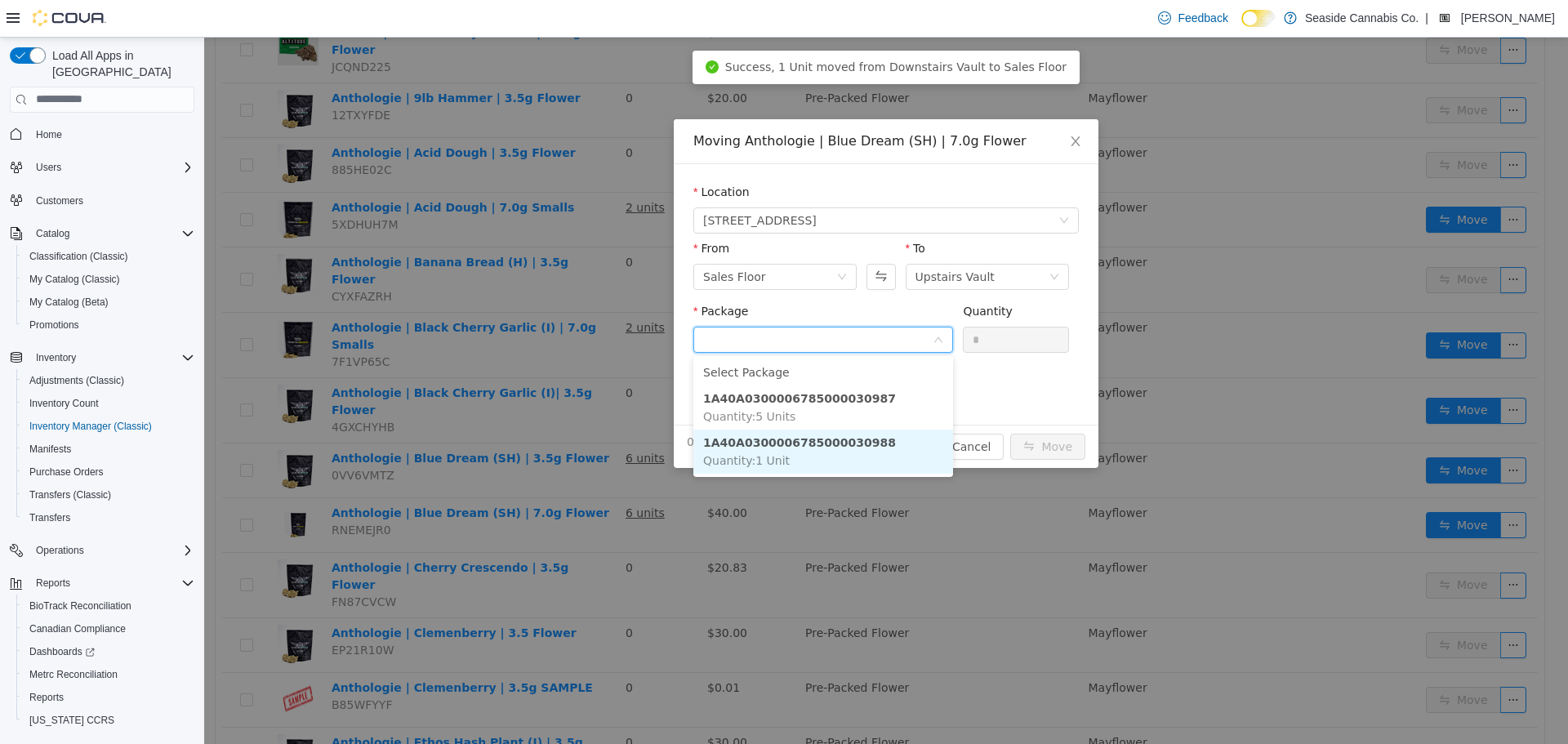
click at [861, 434] on li "1A40A0300006785000030988 Quantity : 1 Unit" at bounding box center [823, 450] width 259 height 44
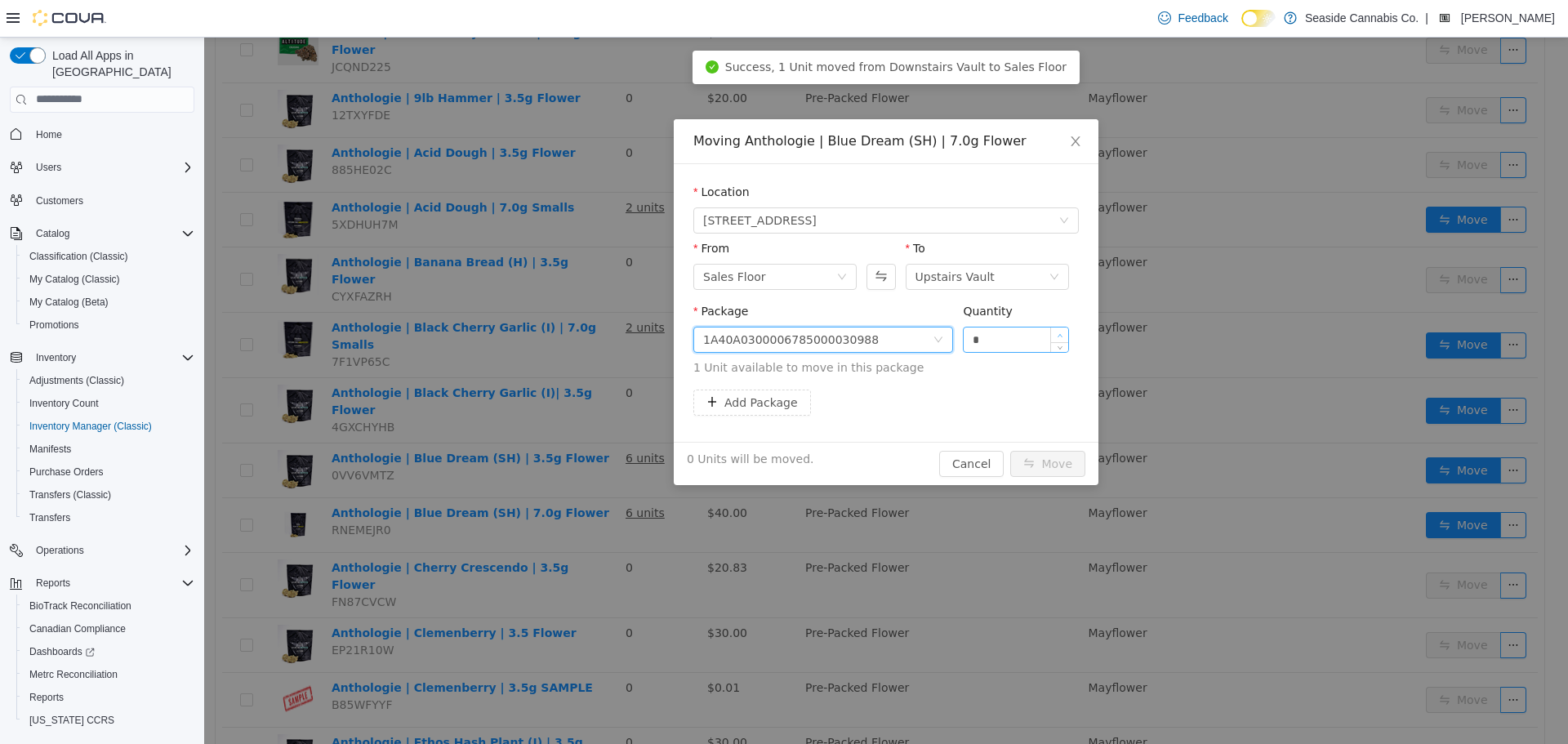
type input "*"
click at [1057, 330] on span "Increase Value" at bounding box center [1059, 334] width 17 height 15
click at [1059, 460] on button "Move" at bounding box center [1047, 463] width 75 height 26
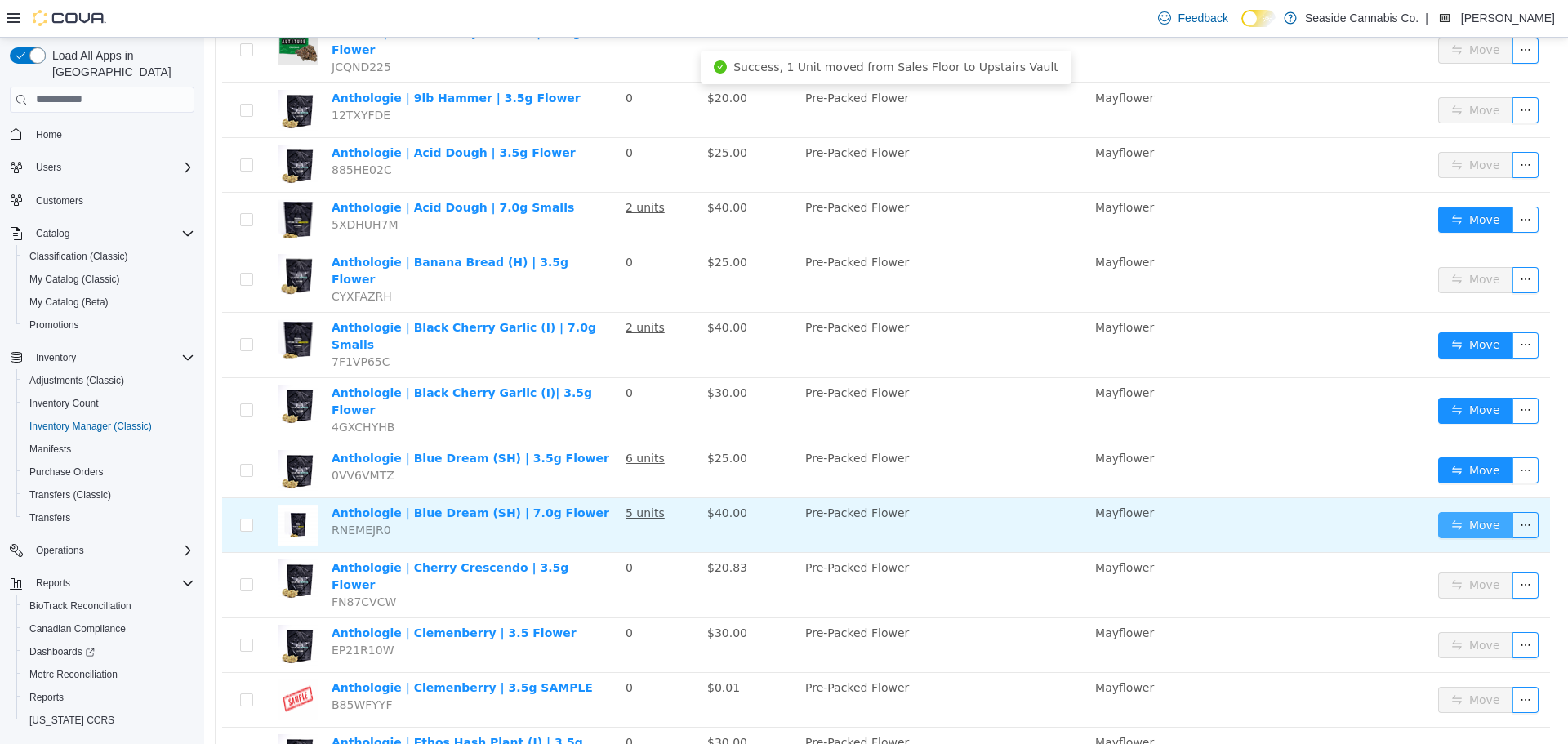
click at [1456, 512] on button "Move" at bounding box center [1476, 525] width 75 height 26
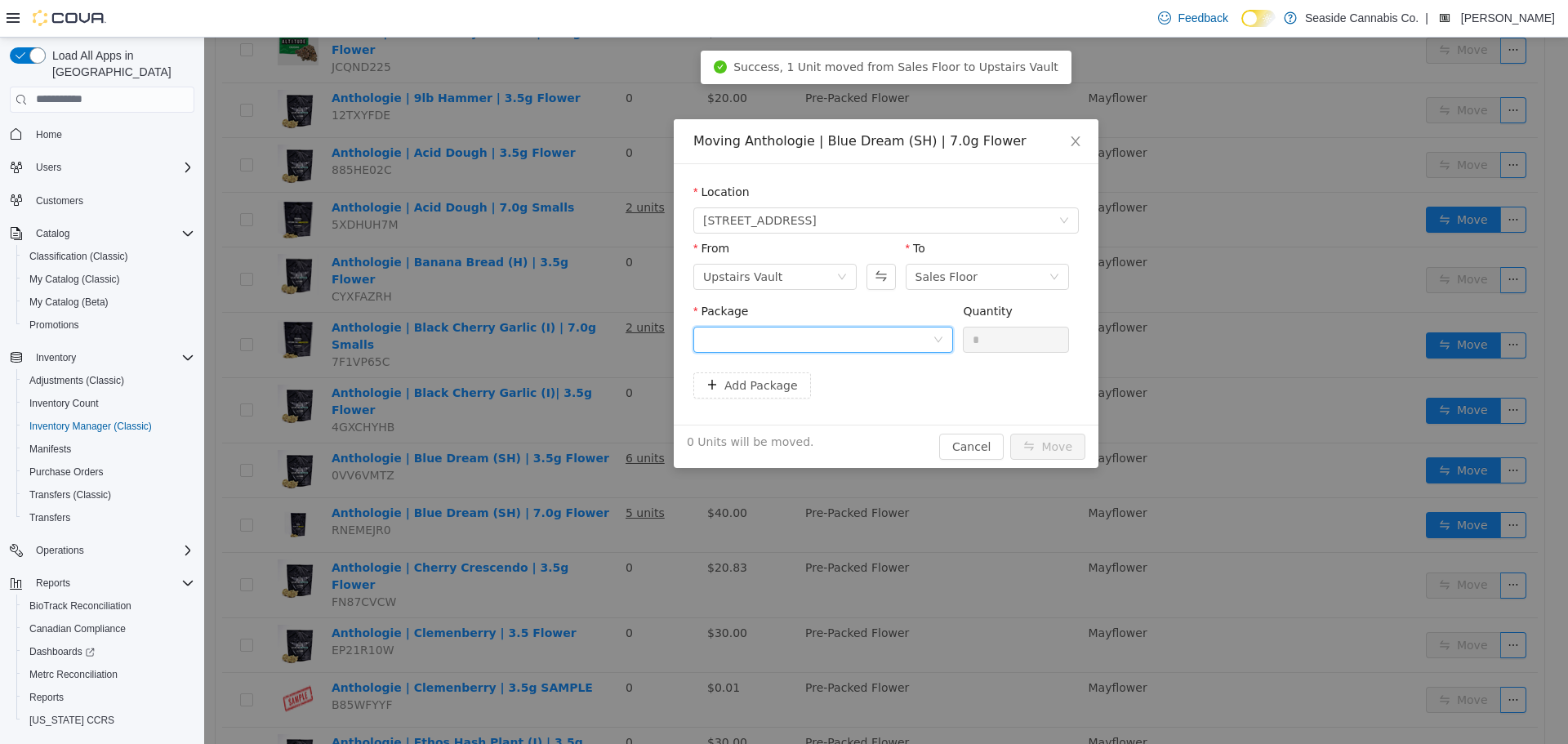
click at [781, 341] on div at bounding box center [818, 339] width 230 height 24
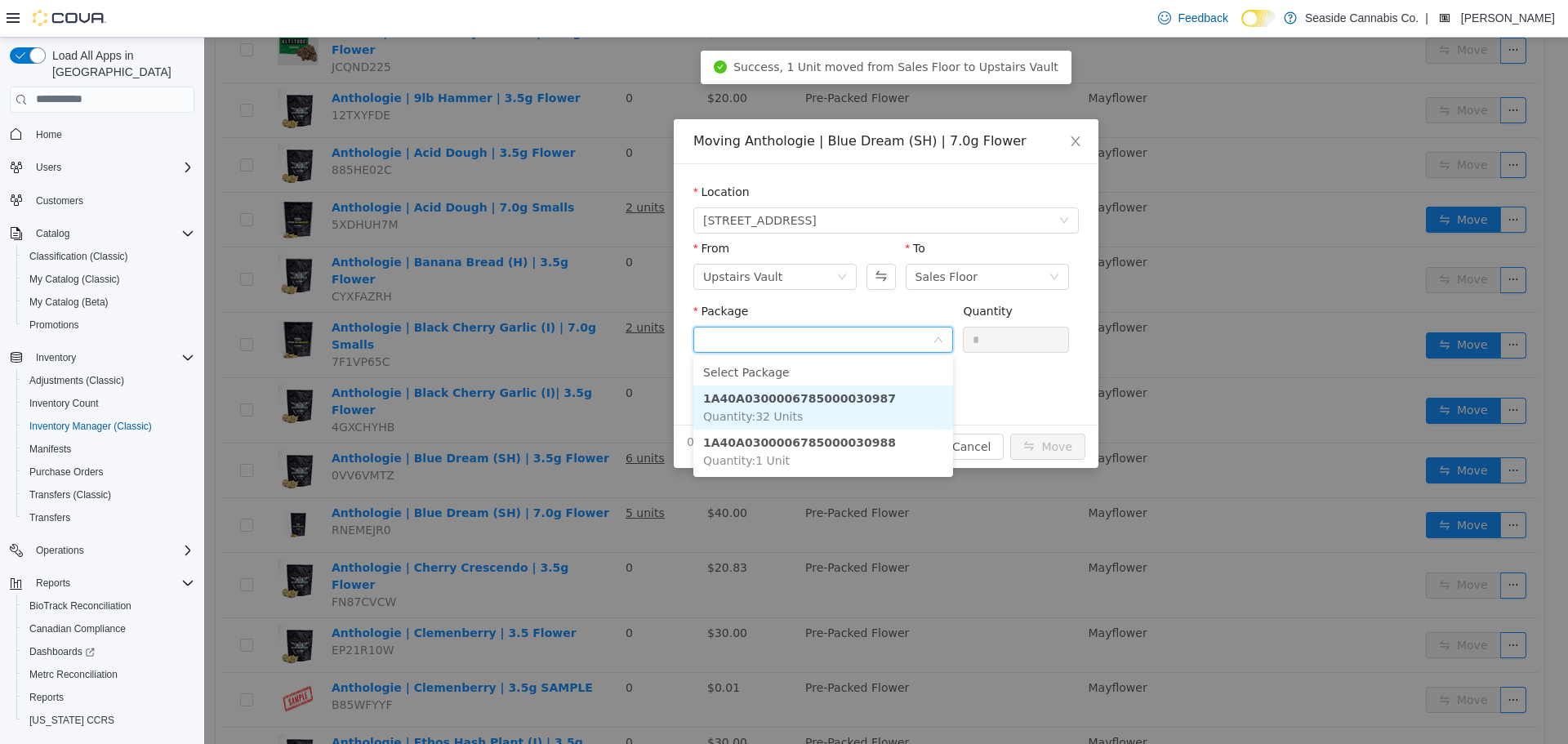
click at [786, 404] on strong "1A40A0300006785000030987" at bounding box center [799, 398] width 192 height 13
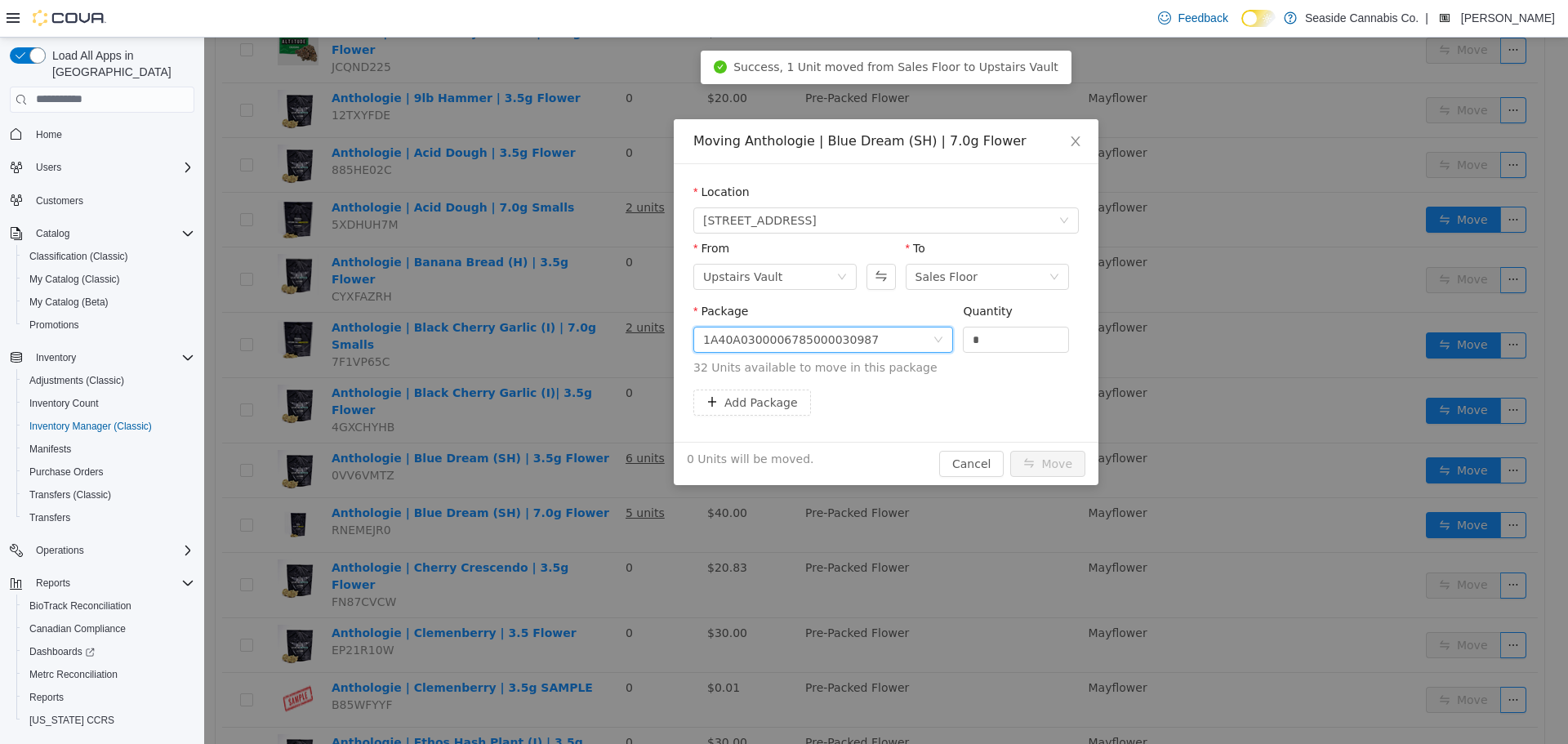
click at [878, 345] on div "1A40A0300006785000030987" at bounding box center [818, 339] width 230 height 24
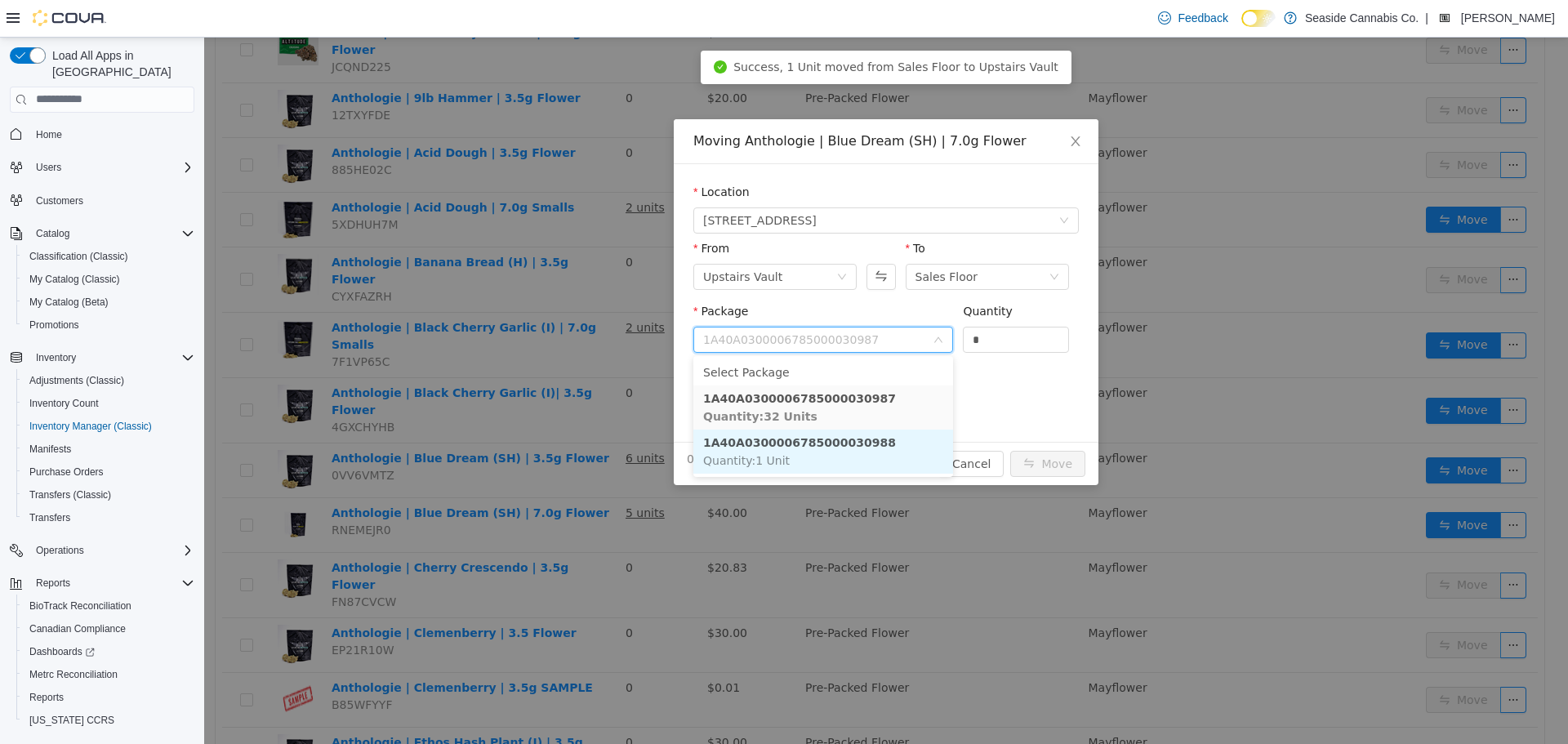
click at [878, 457] on li "1A40A0300006785000030988 Quantity : 1 Unit" at bounding box center [823, 450] width 259 height 44
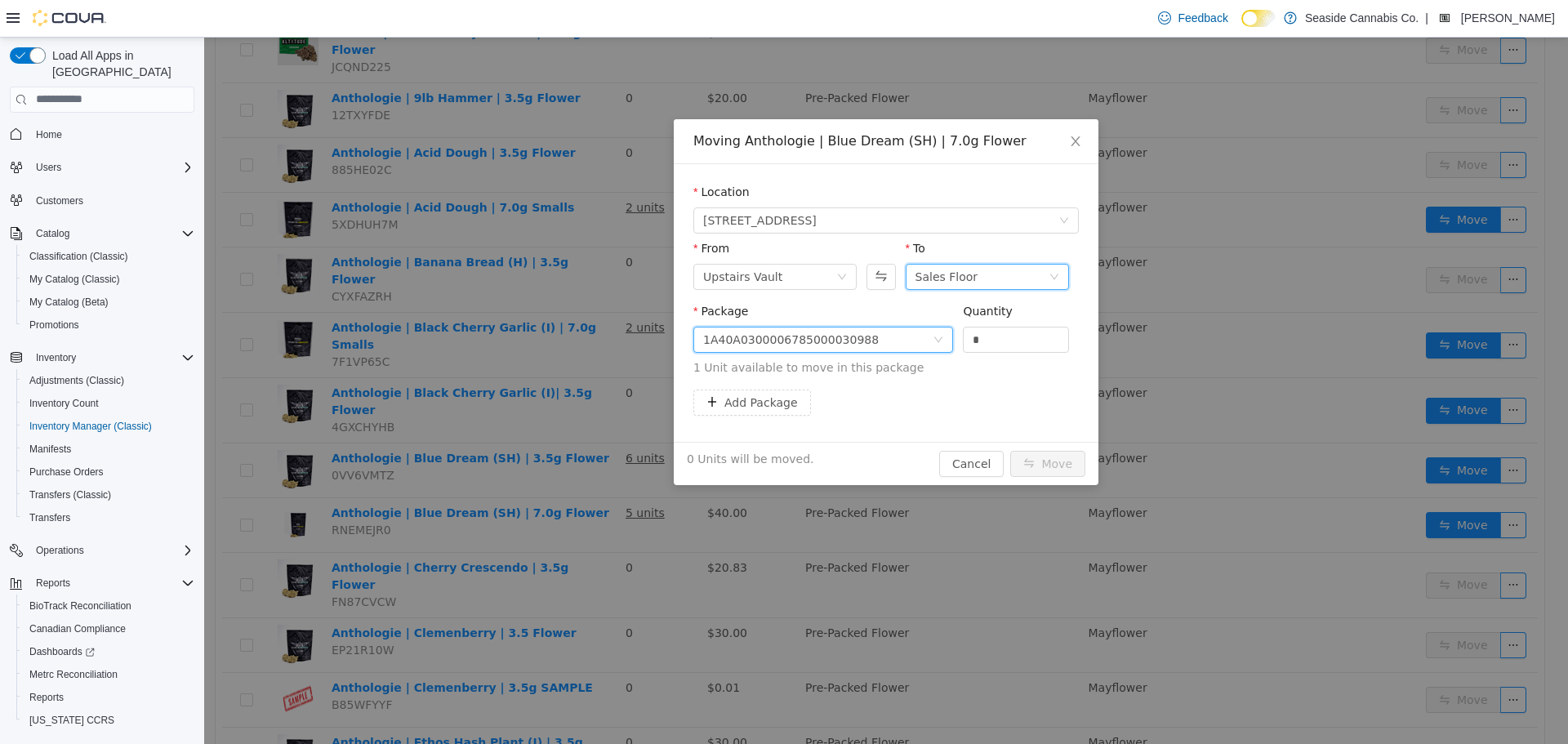
click at [972, 277] on div "Sales Floor" at bounding box center [982, 276] width 133 height 24
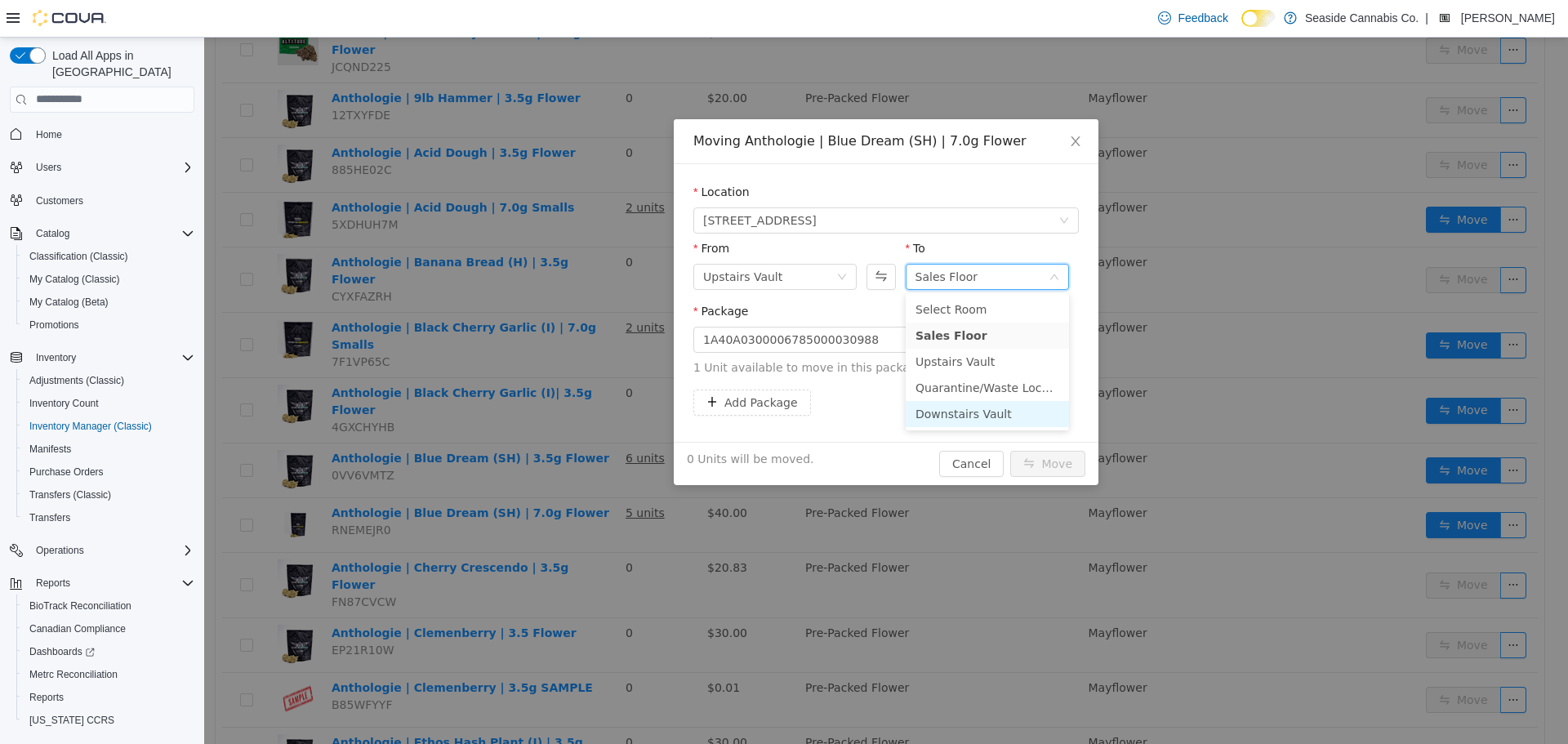
click at [957, 406] on li "Downstairs Vault" at bounding box center [987, 414] width 163 height 26
click at [1021, 340] on input "*" at bounding box center [1015, 339] width 105 height 24
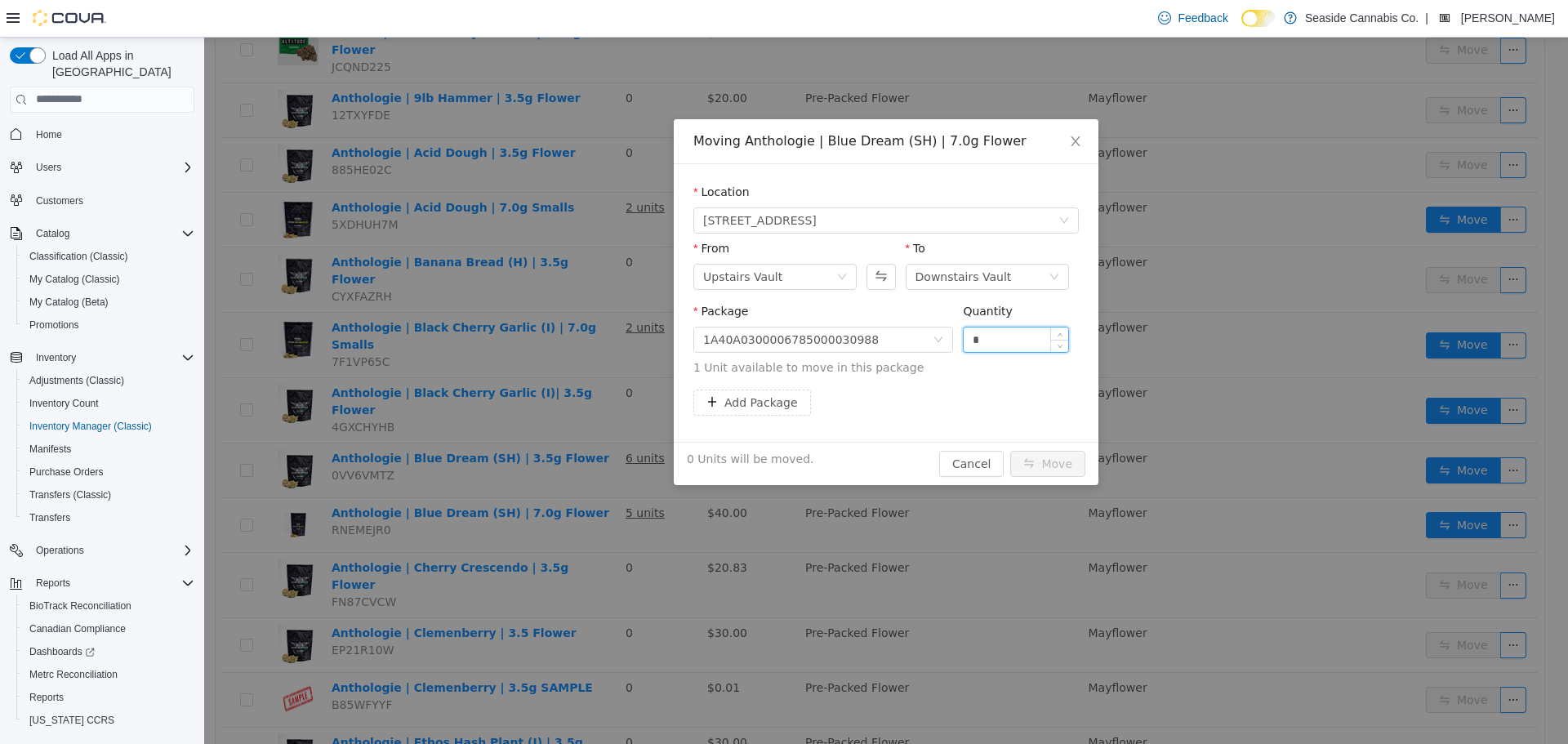
click at [1021, 340] on input "*" at bounding box center [1015, 339] width 105 height 24
type input "*"
click at [1061, 332] on icon "icon: up" at bounding box center [1059, 335] width 6 height 6
click at [1053, 459] on button "Move" at bounding box center [1047, 463] width 75 height 26
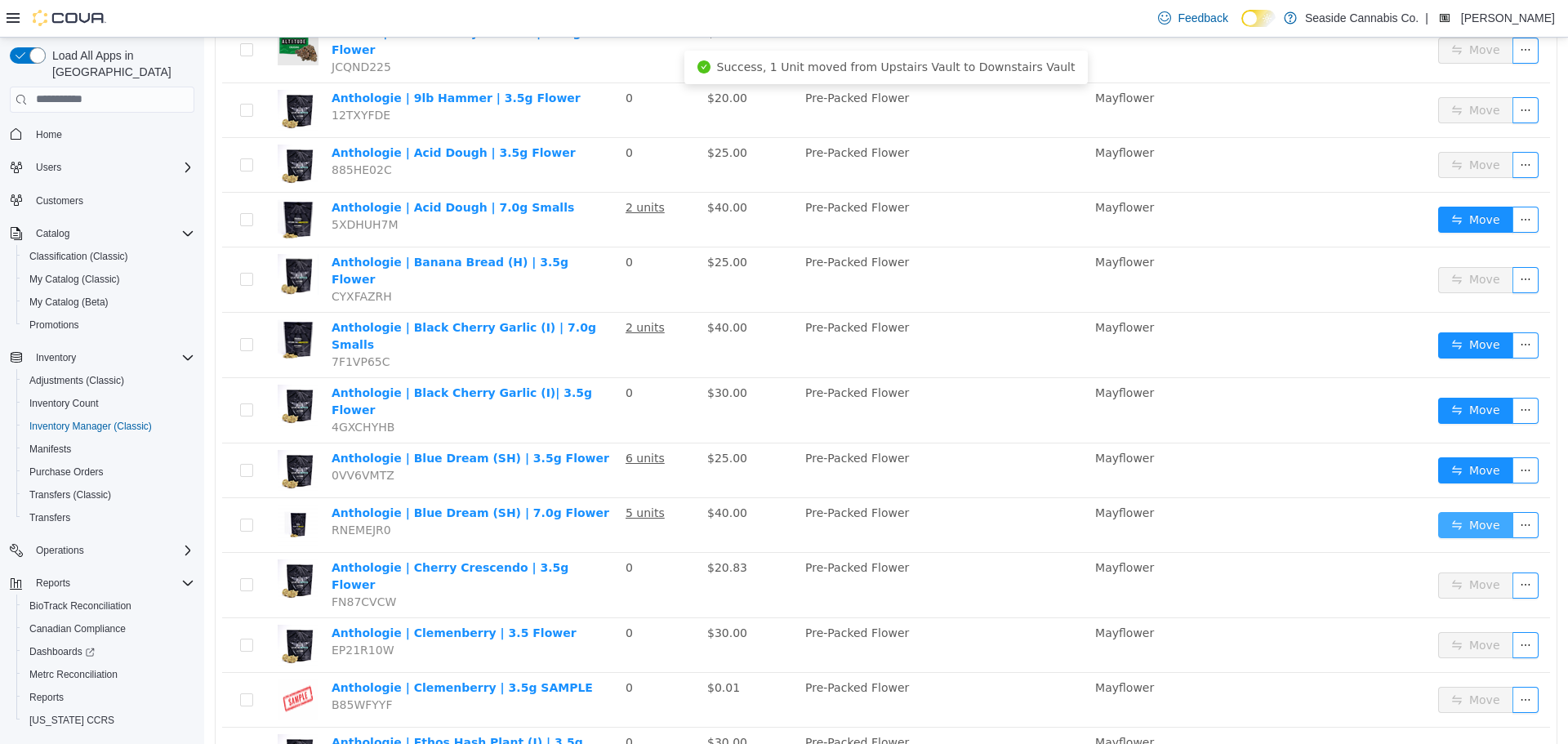
click at [1459, 512] on button "Move" at bounding box center [1476, 525] width 75 height 26
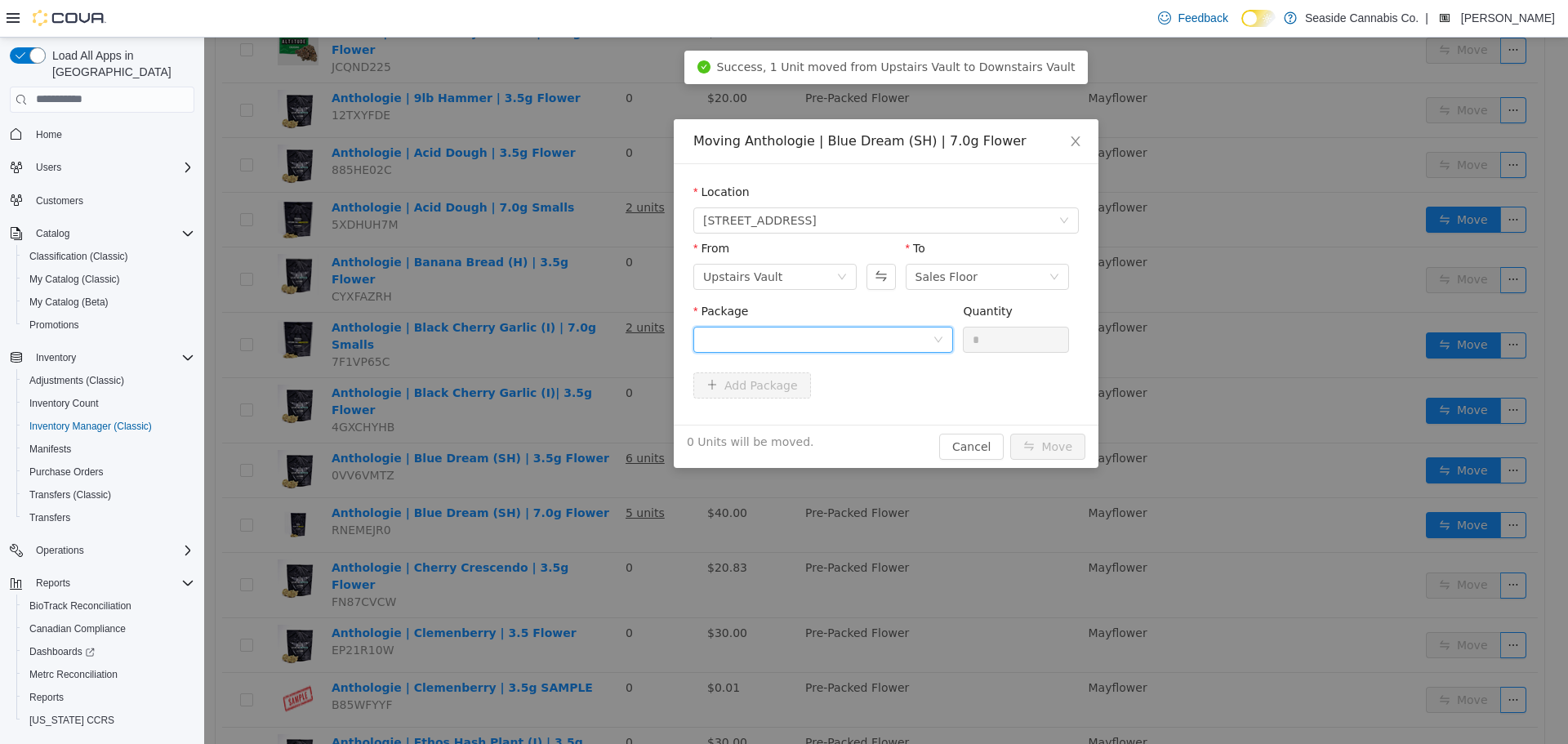
click at [761, 348] on div at bounding box center [818, 339] width 230 height 24
click at [819, 402] on strong "1A40A0300006785000030987" at bounding box center [799, 398] width 192 height 13
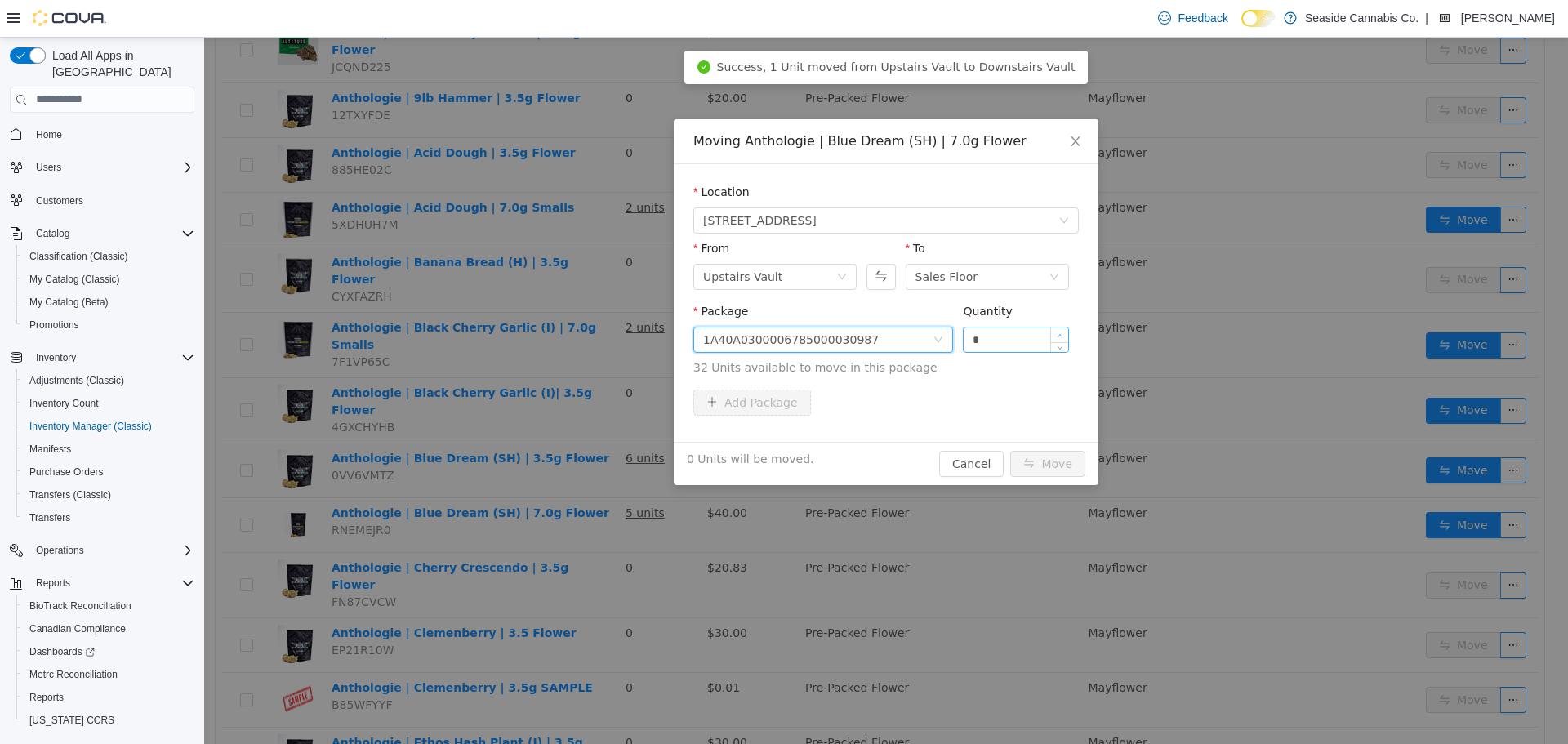
type input "*"
click at [1061, 332] on icon "icon: up" at bounding box center [1059, 335] width 6 height 6
click at [1071, 465] on button "Move" at bounding box center [1047, 463] width 75 height 26
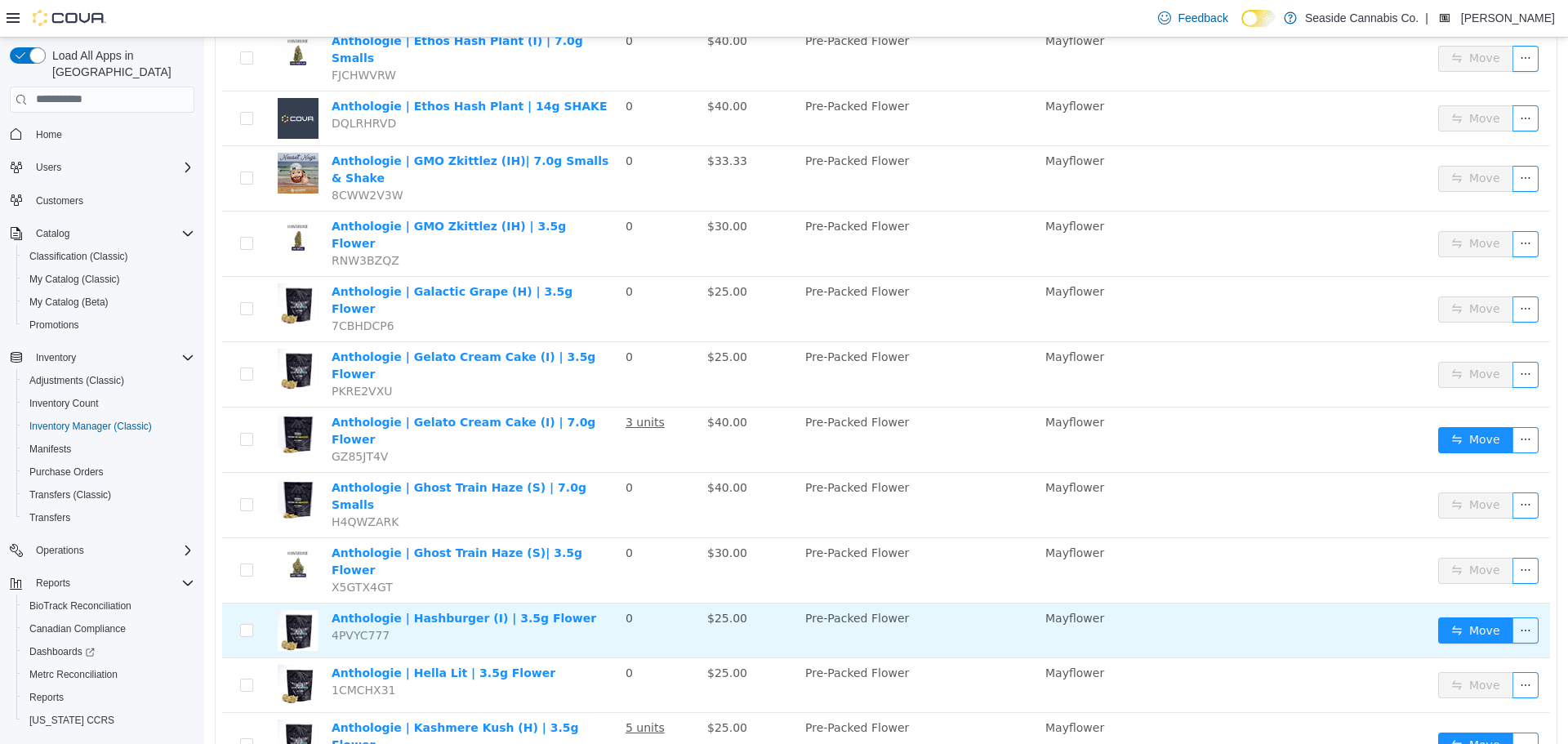
scroll to position [245, 0]
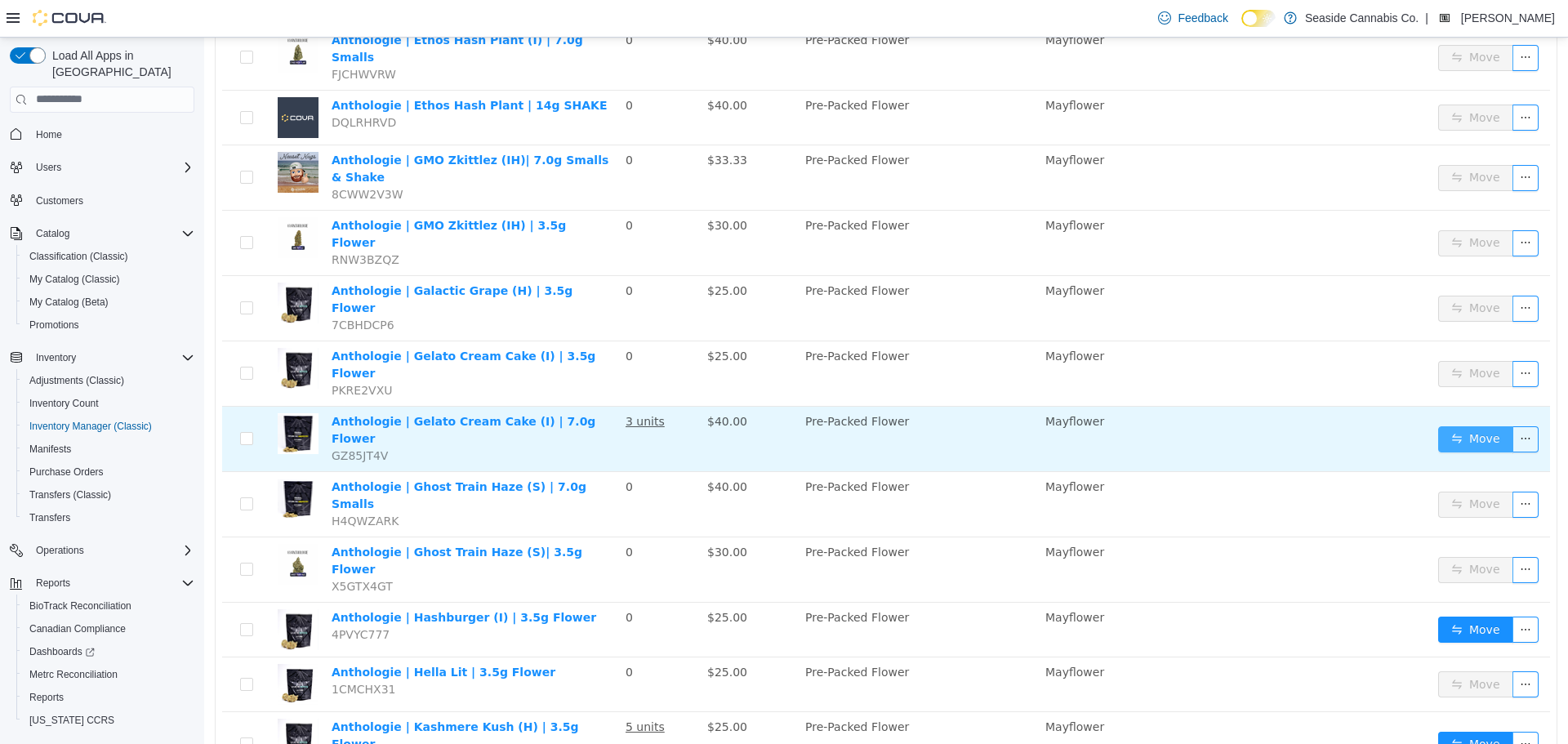
click at [1453, 426] on button "Move" at bounding box center [1476, 439] width 75 height 26
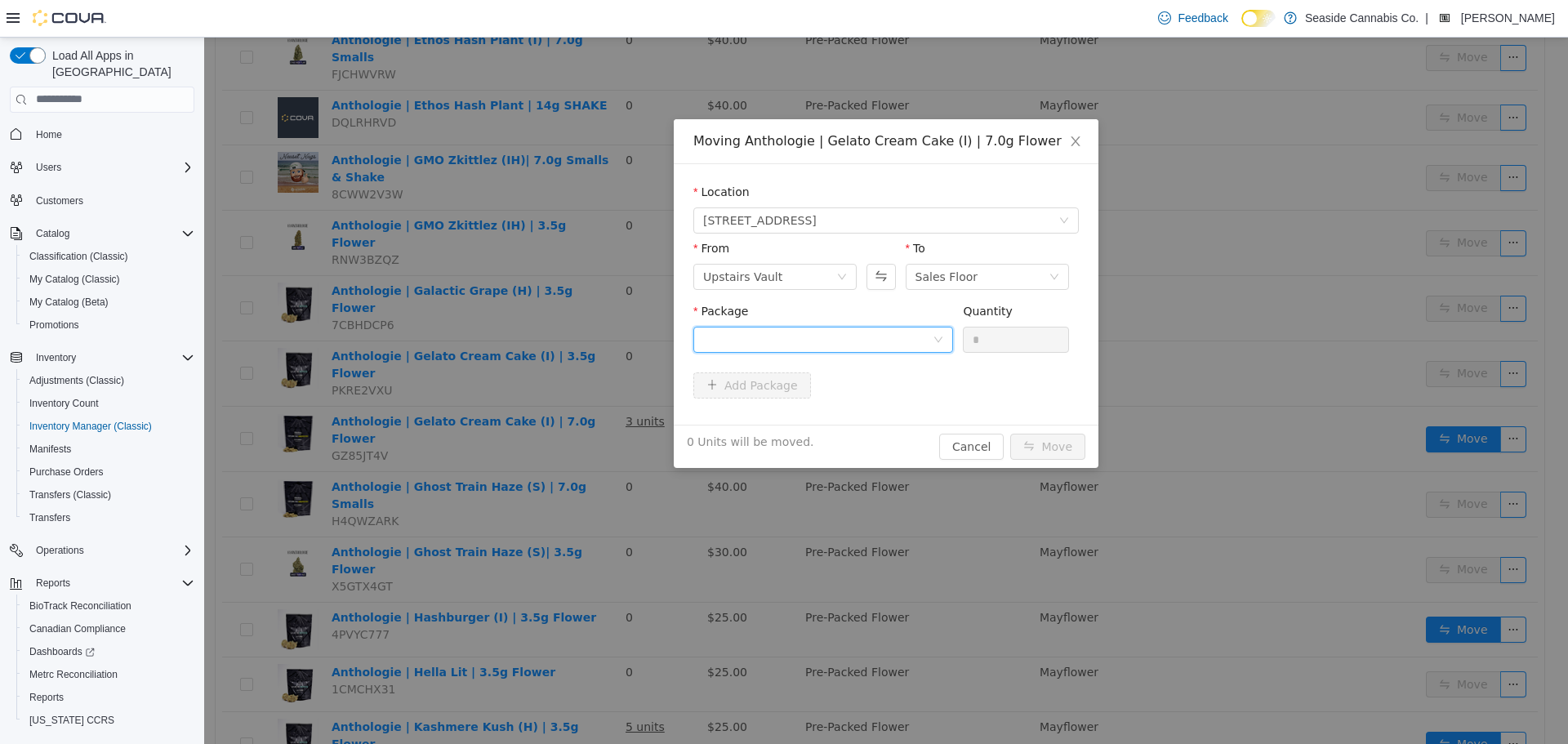
click at [920, 341] on div at bounding box center [818, 339] width 230 height 24
drag, startPoint x: 862, startPoint y: 413, endPoint x: 894, endPoint y: 400, distance: 34.5
click at [865, 412] on li "1A40A0300006785000030708 Quantity : 23 Units" at bounding box center [823, 406] width 259 height 44
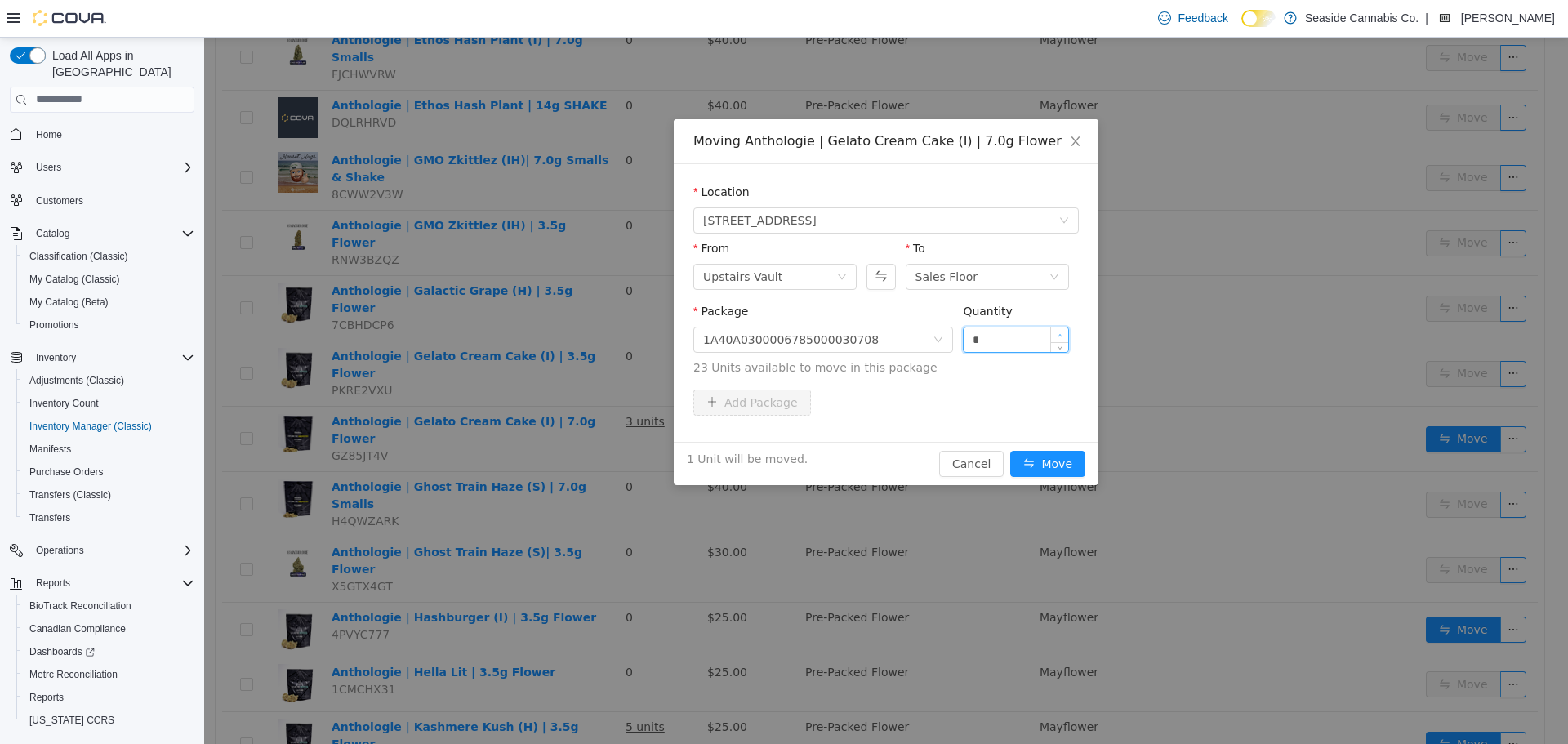
click at [1063, 330] on span "Increase Value" at bounding box center [1059, 334] width 17 height 15
type input "*"
click at [1063, 330] on span "Increase Value" at bounding box center [1059, 334] width 17 height 15
click at [1050, 465] on button "Move" at bounding box center [1047, 463] width 75 height 26
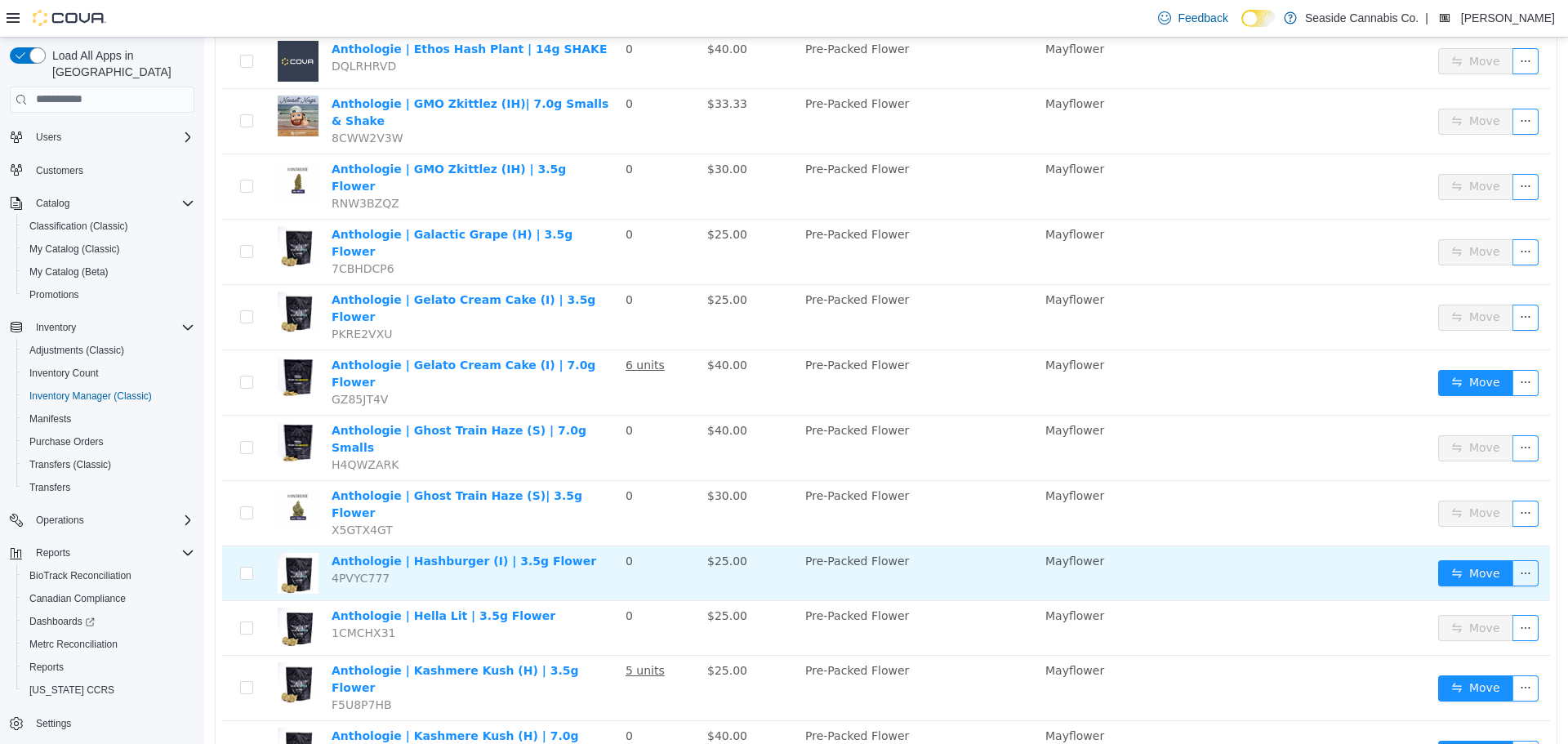
scroll to position [408, 0]
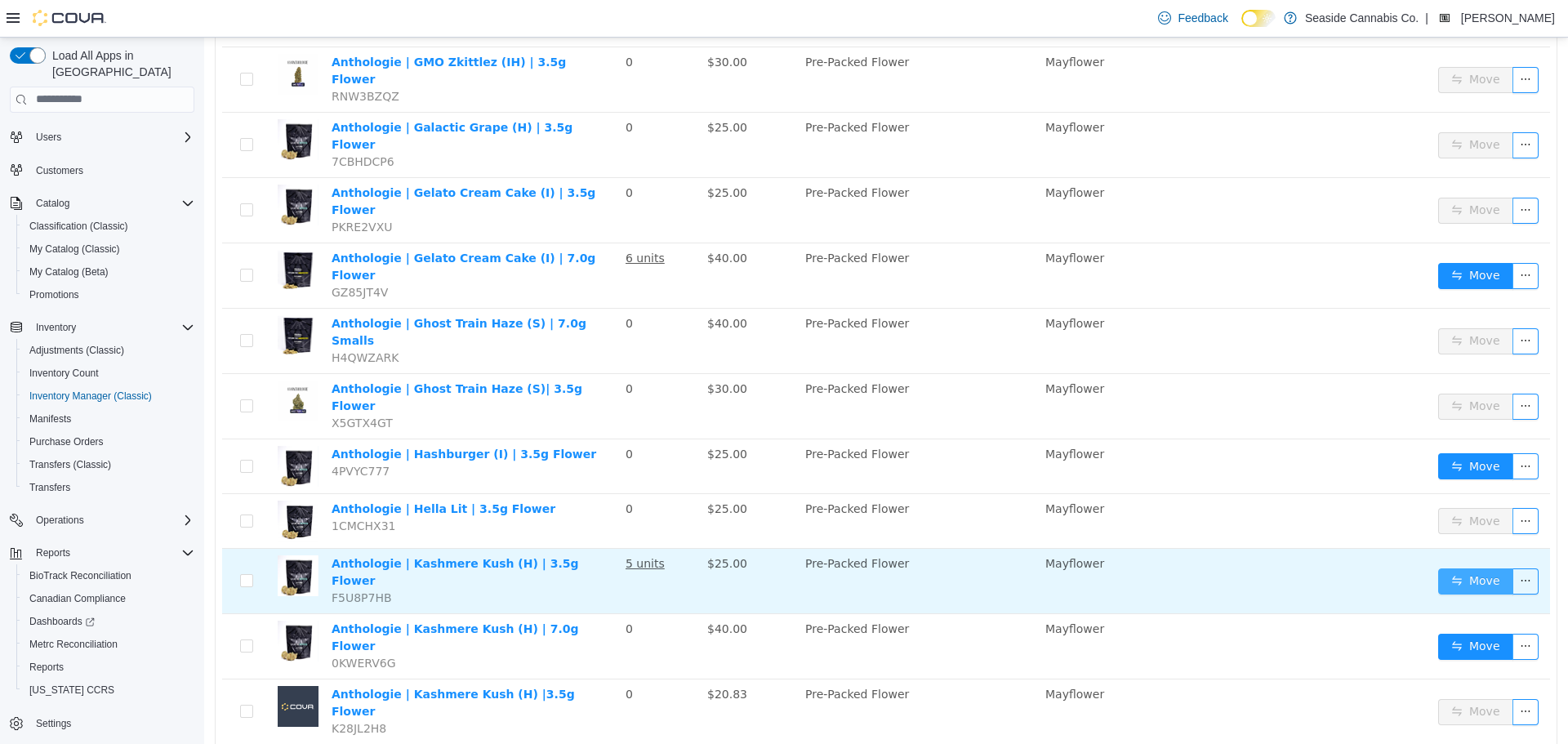
click at [1445, 568] on button "Move" at bounding box center [1476, 581] width 75 height 26
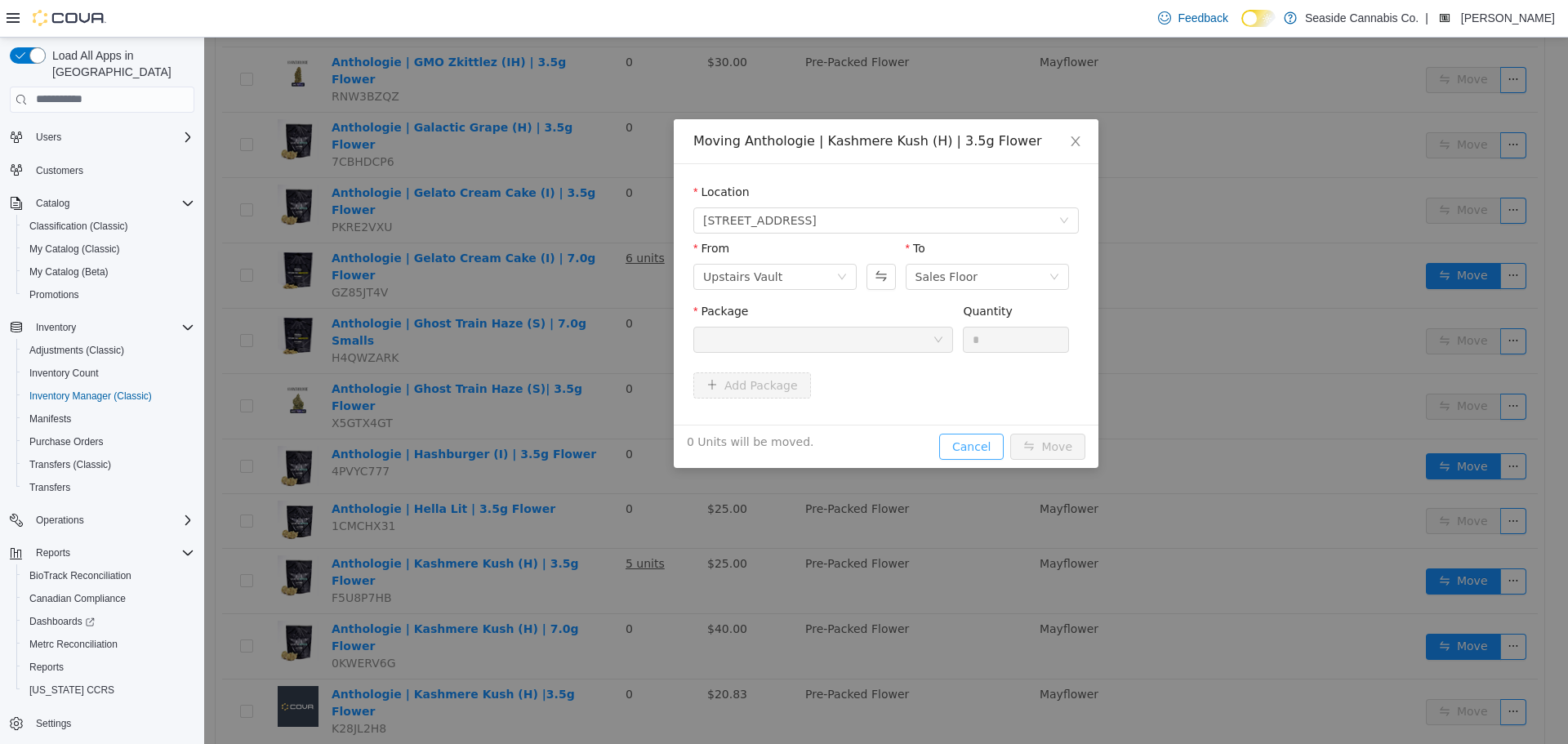
click at [976, 441] on button "Cancel" at bounding box center [971, 446] width 64 height 26
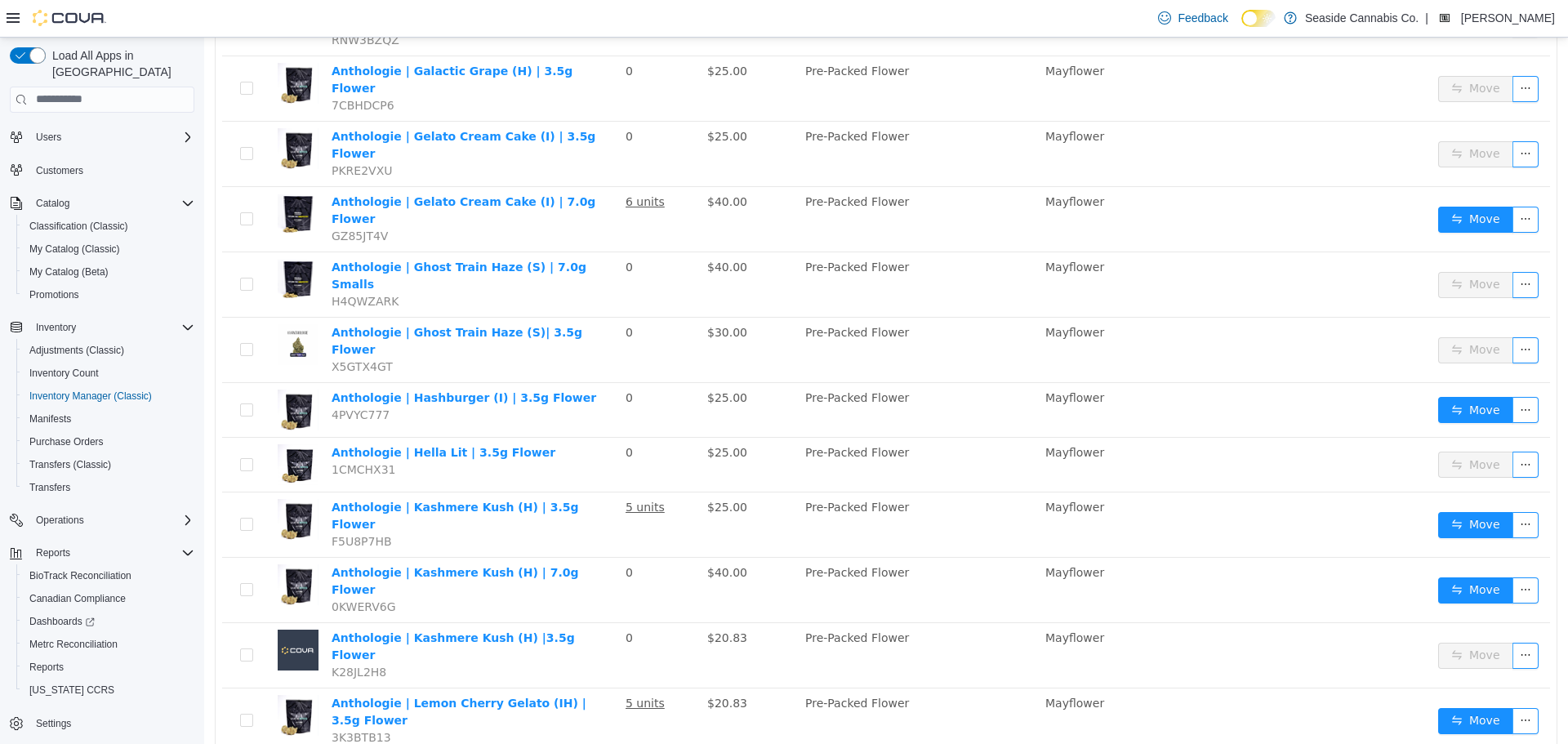
scroll to position [490, 0]
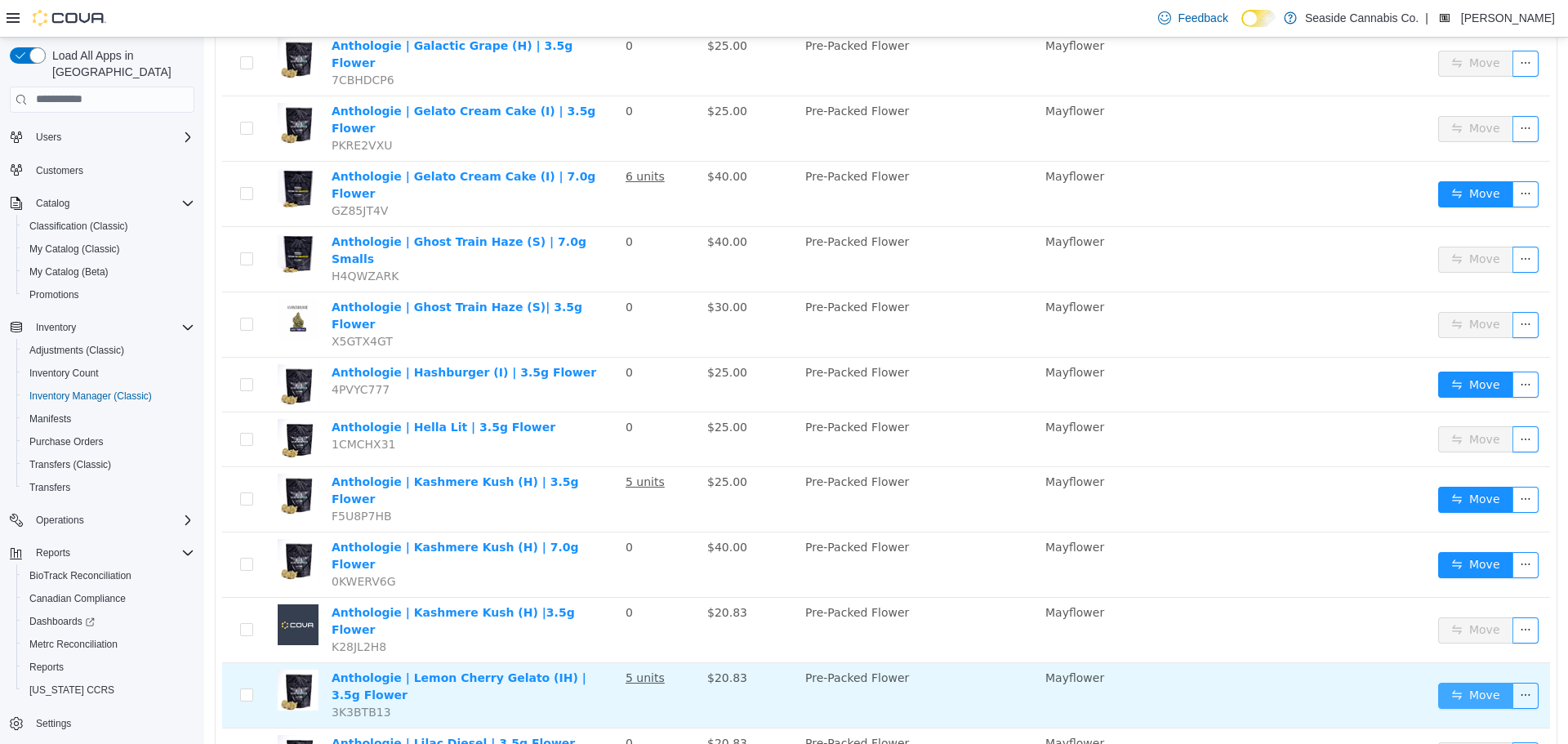
click at [1446, 682] on button "Move" at bounding box center [1476, 695] width 75 height 26
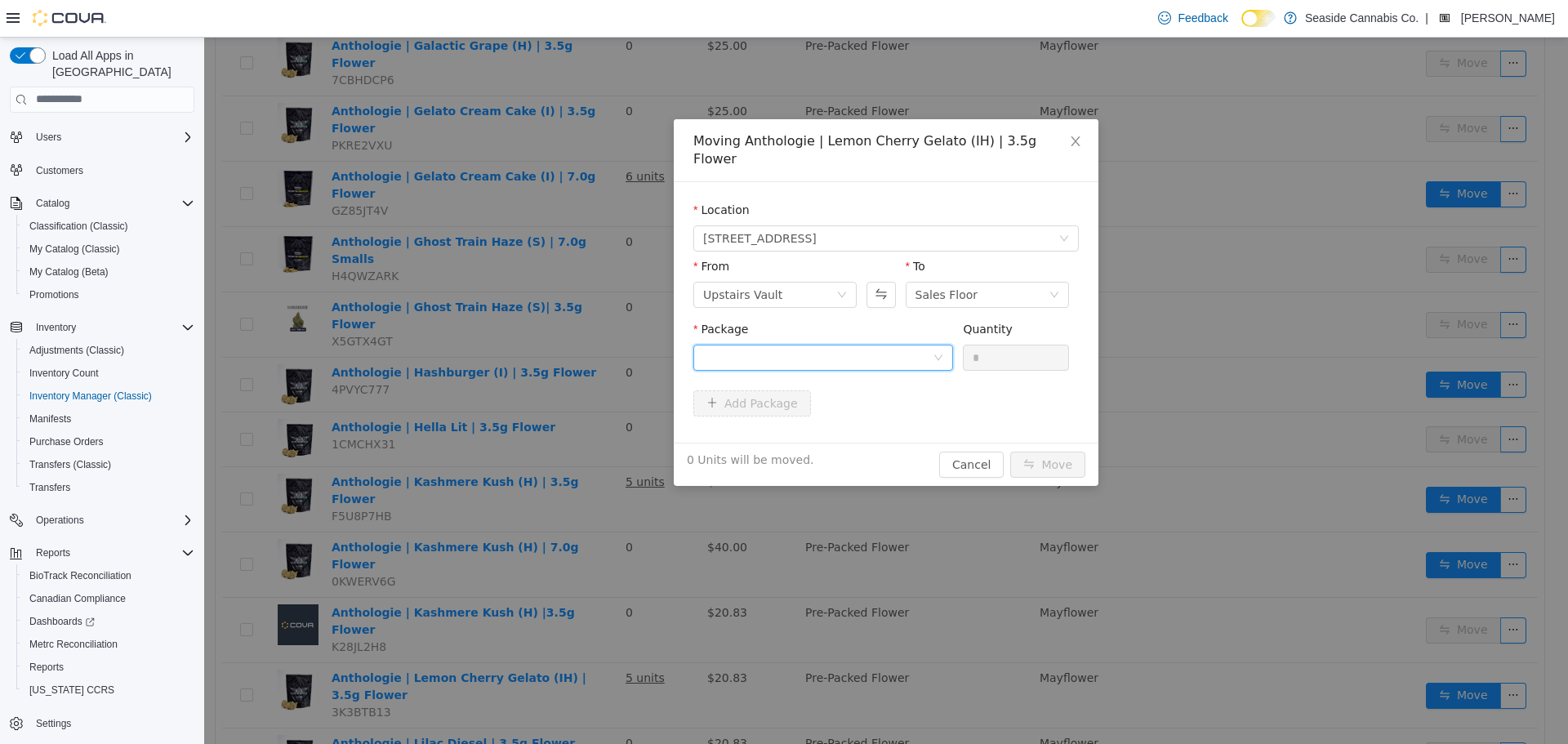
click at [853, 345] on div at bounding box center [818, 357] width 230 height 24
click at [853, 421] on li "1A40A0300006785000030259 Quantity : 4 Units" at bounding box center [823, 406] width 259 height 44
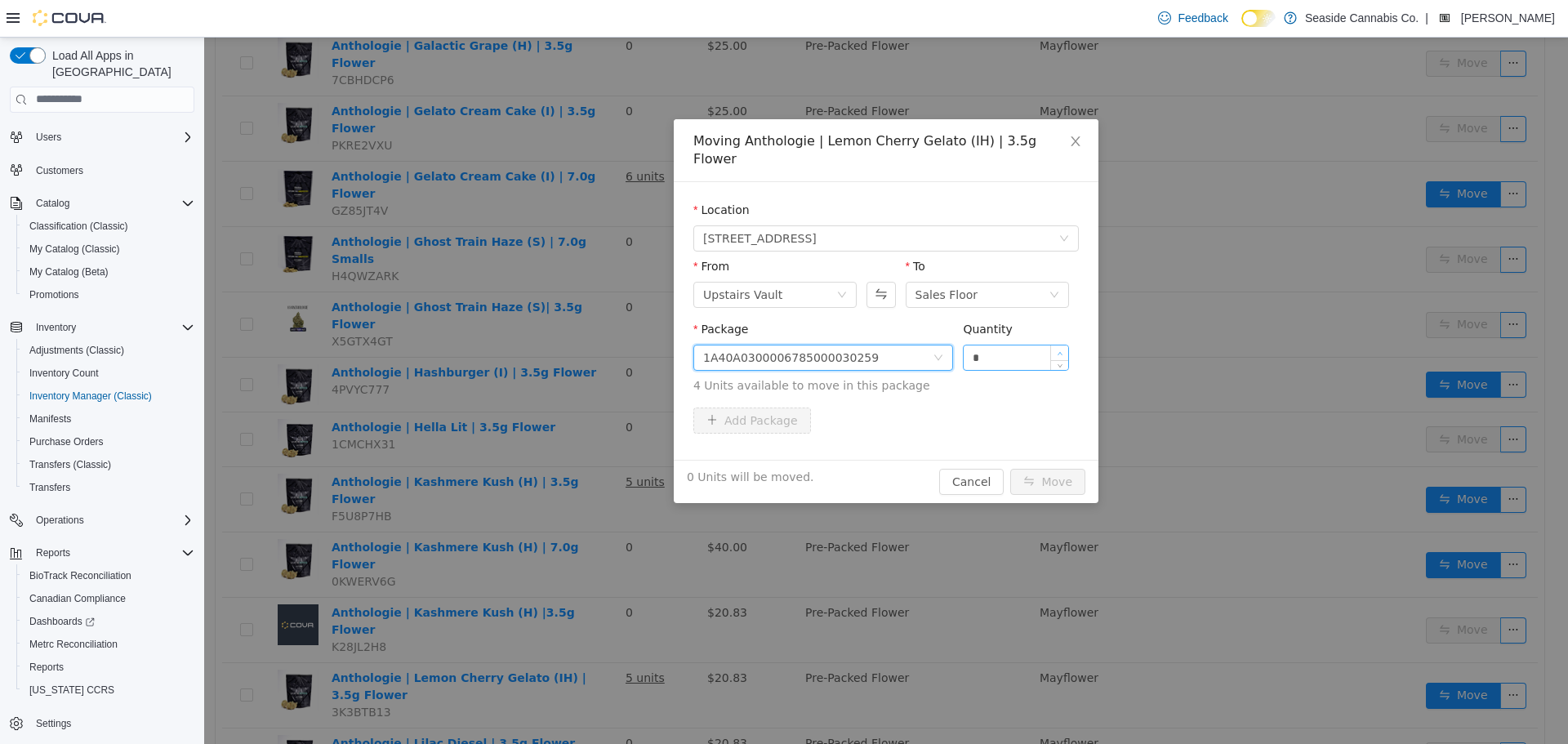
type input "*"
click at [1060, 344] on span "Increase Value" at bounding box center [1059, 352] width 17 height 15
click at [1059, 468] on button "Move" at bounding box center [1047, 481] width 75 height 26
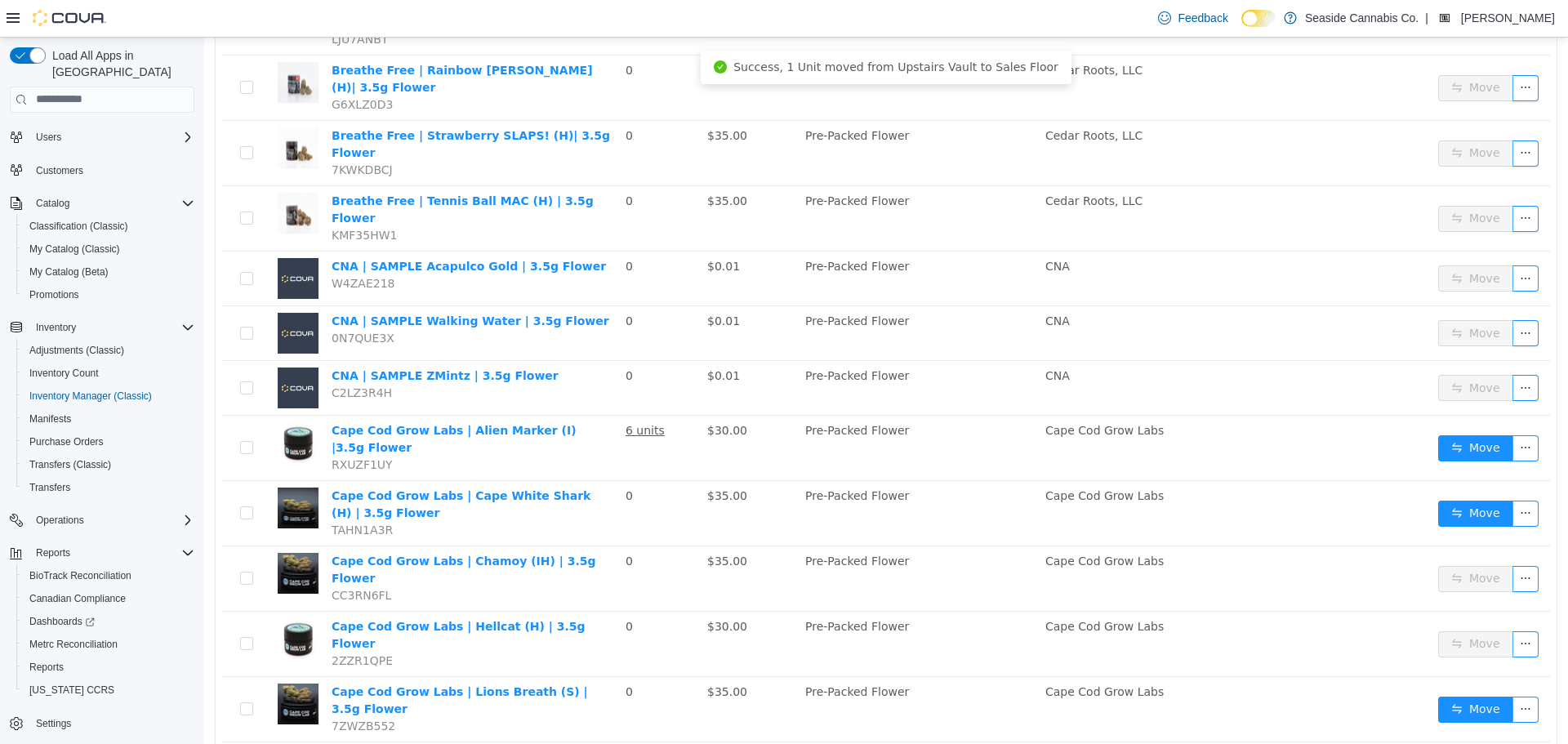
scroll to position [2320, 0]
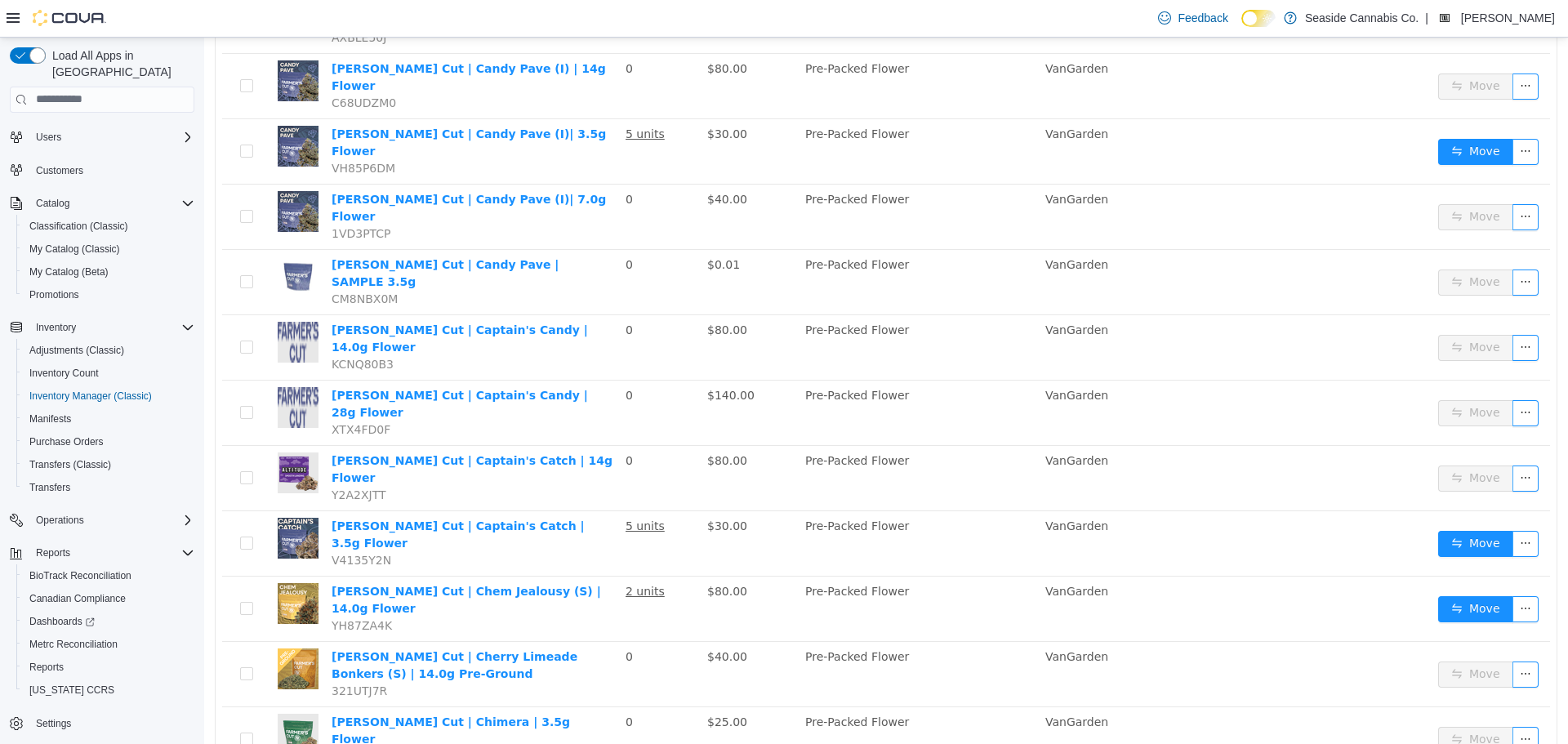
scroll to position [2159, 0]
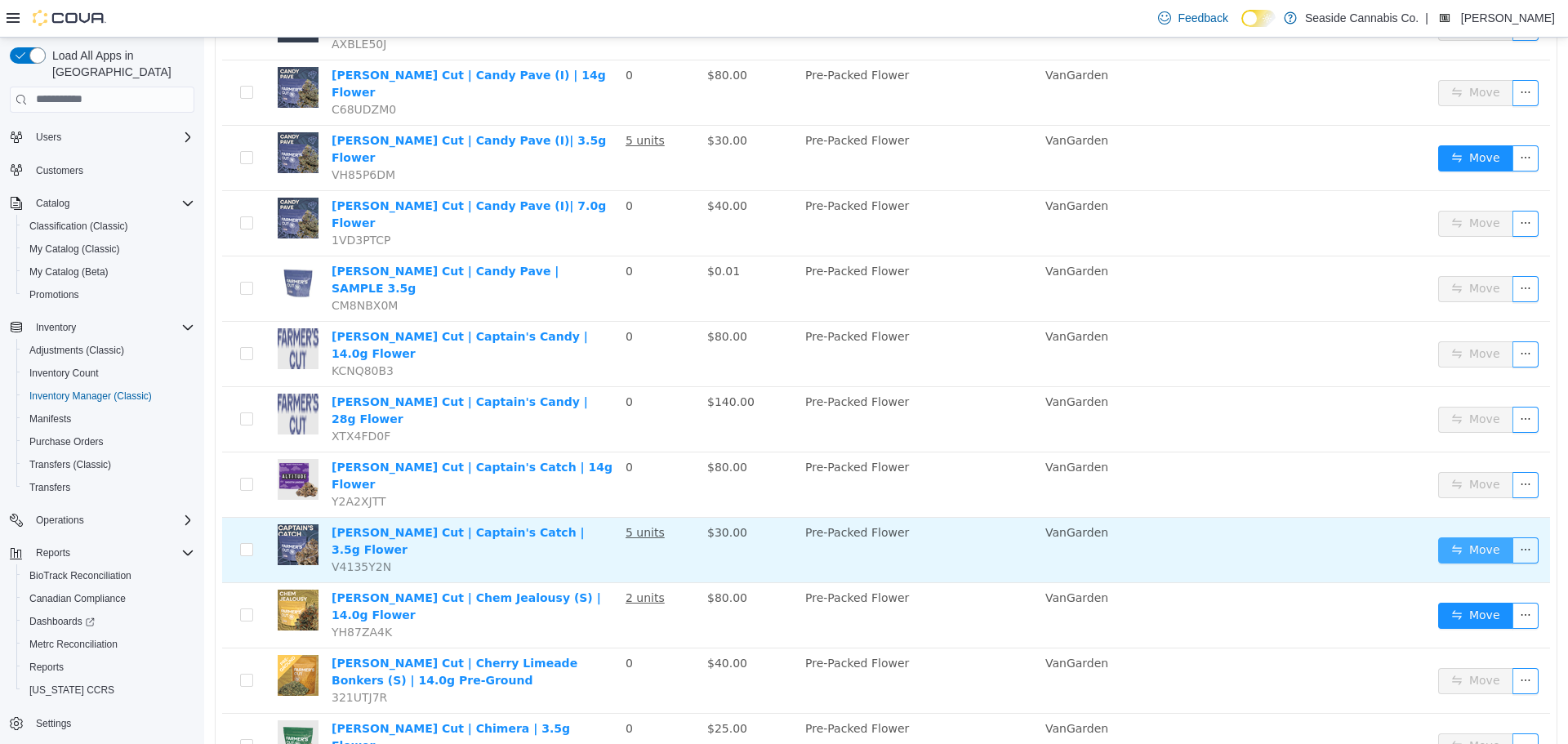
click at [1476, 537] on button "Move" at bounding box center [1476, 550] width 75 height 26
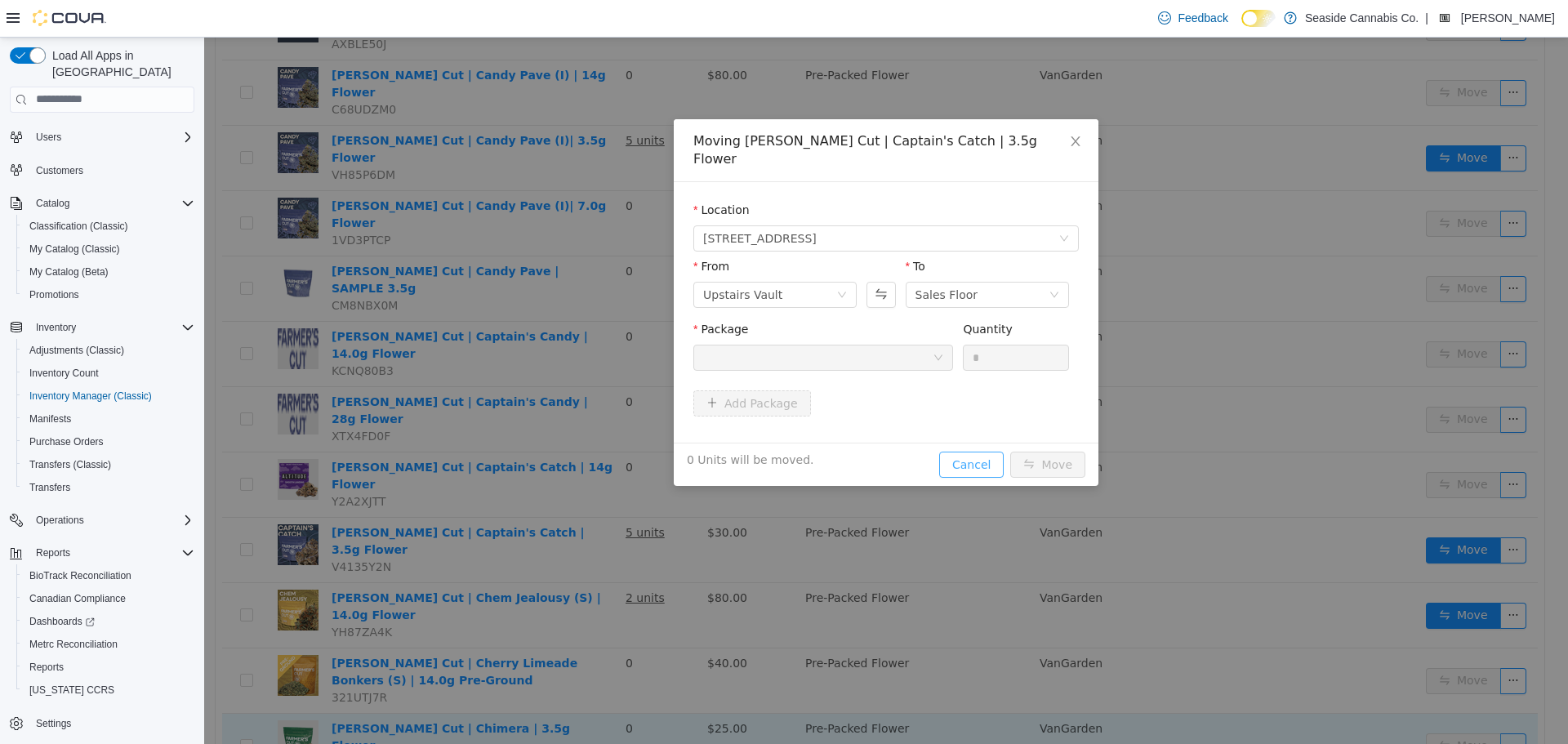
click at [957, 451] on button "Cancel" at bounding box center [971, 464] width 64 height 26
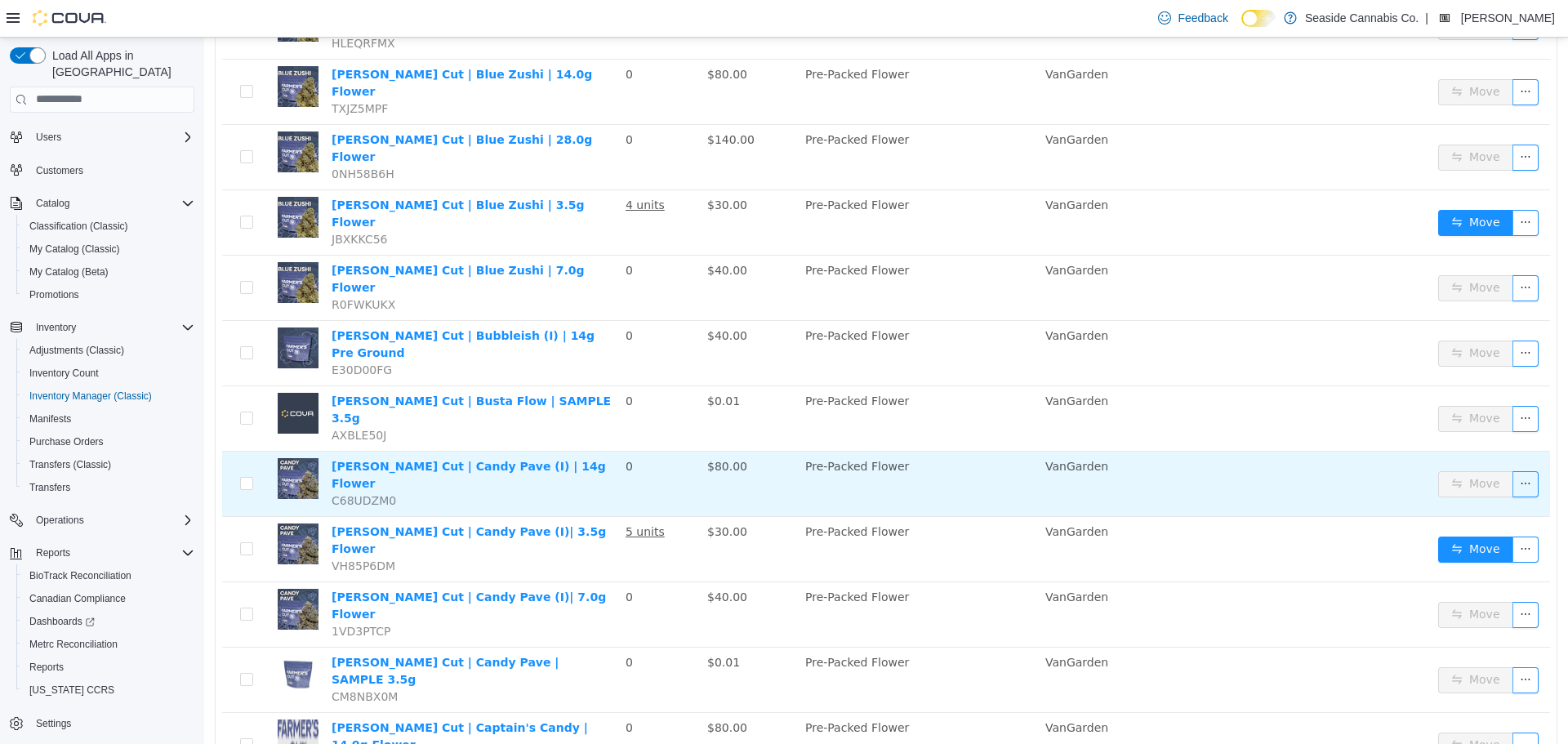
scroll to position [1669, 0]
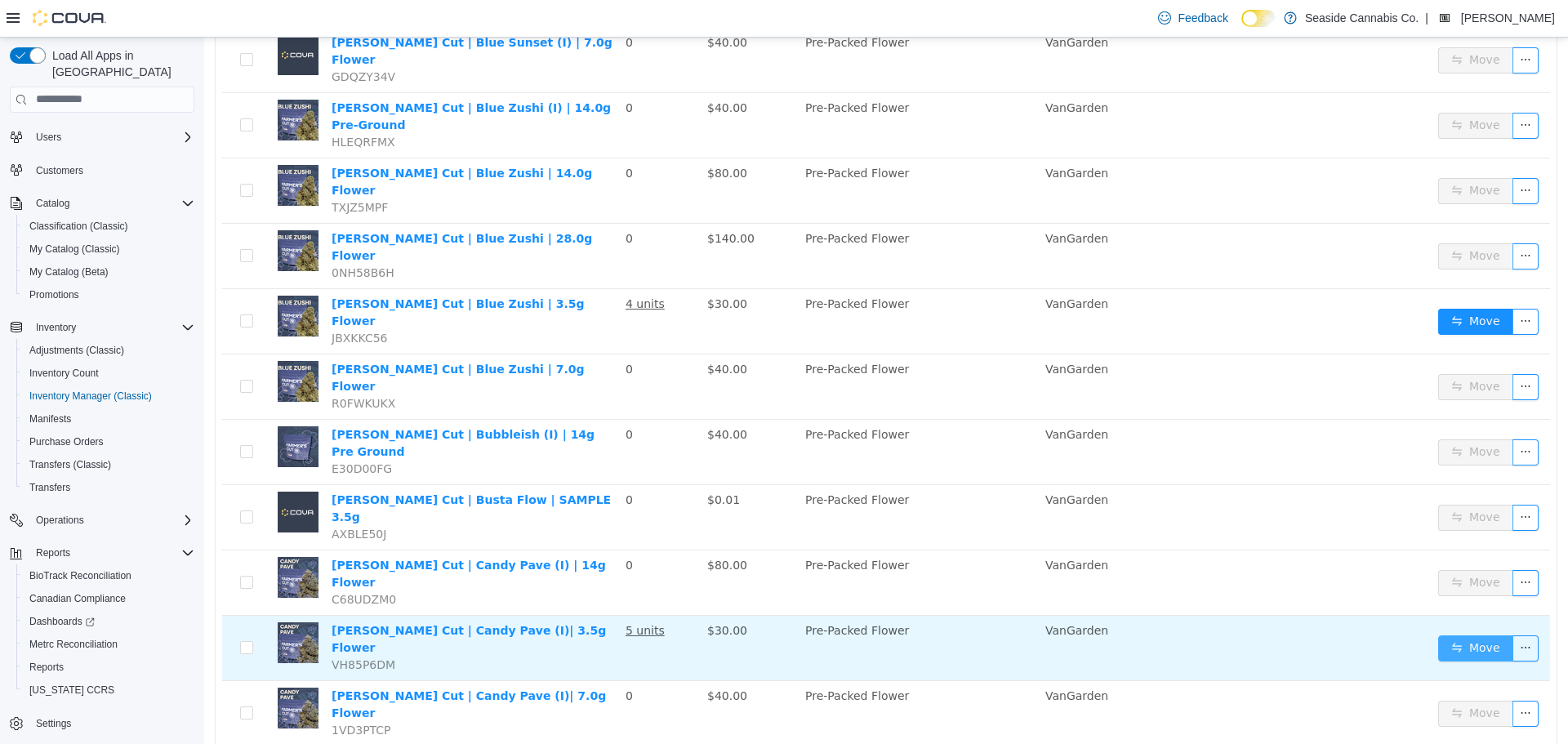
click at [1459, 635] on button "Move" at bounding box center [1476, 648] width 75 height 26
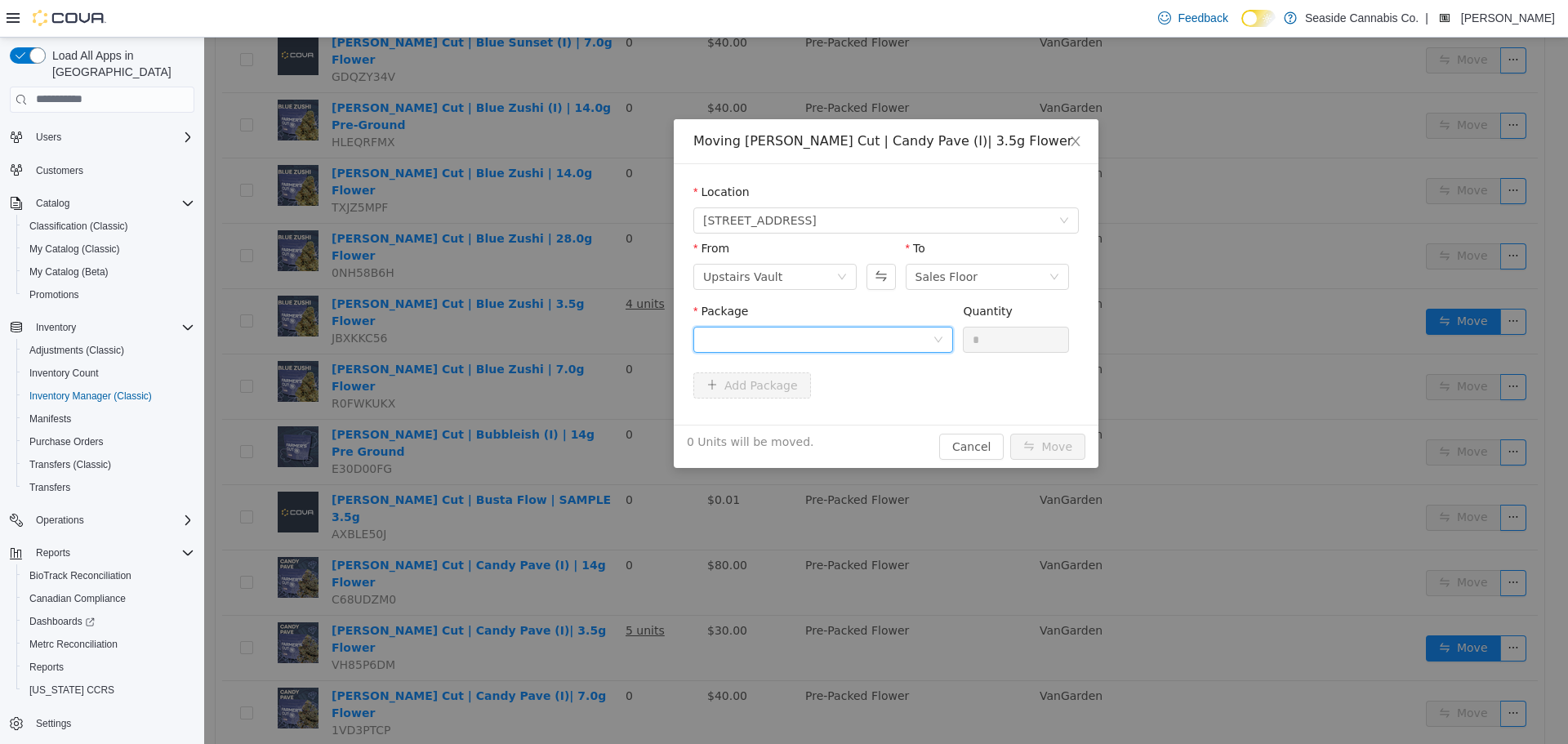
click at [837, 330] on div at bounding box center [818, 339] width 230 height 24
click at [863, 413] on li "1A40A030000ACA9000056026 Quantity : 25 Units" at bounding box center [823, 406] width 259 height 44
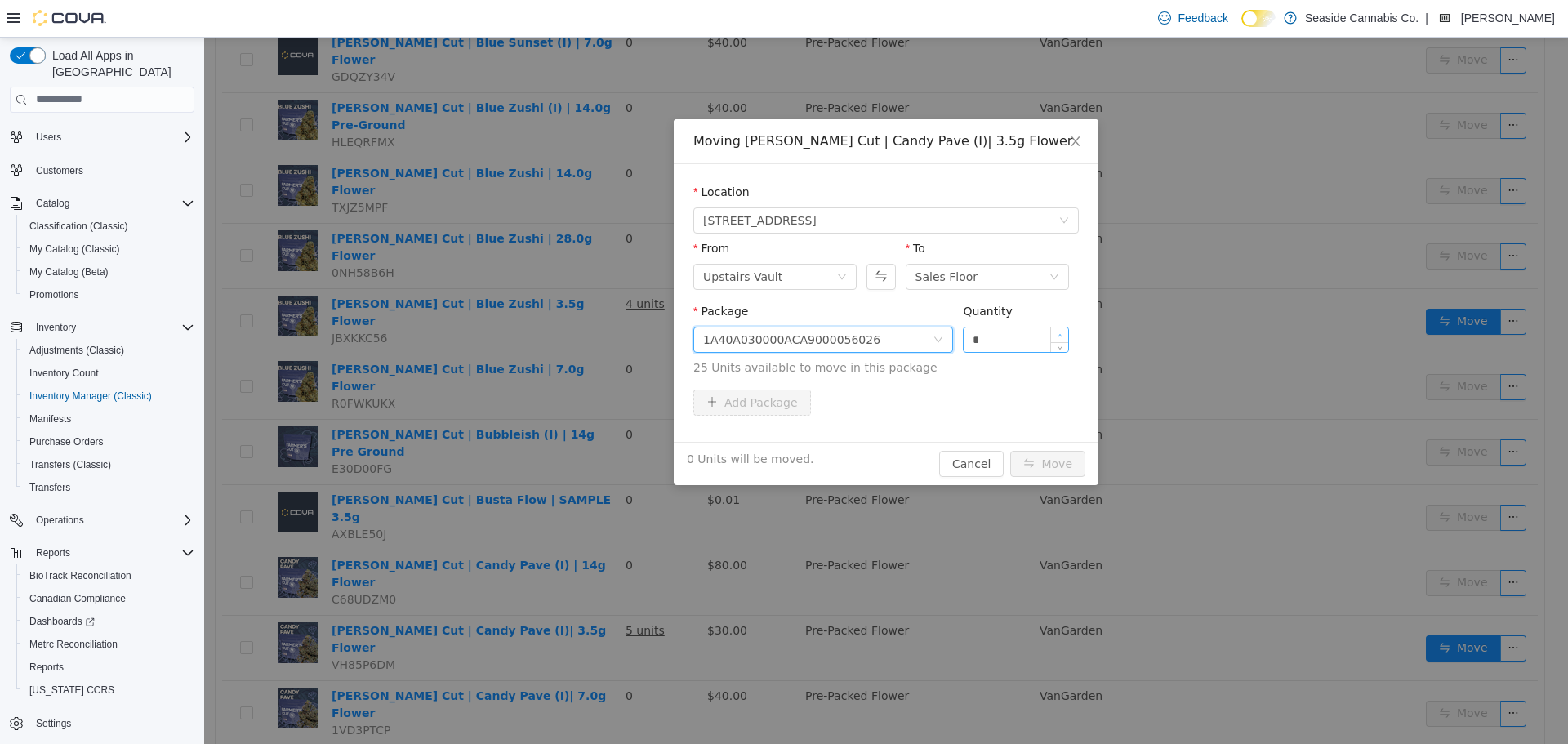
type input "*"
click at [1061, 327] on span "Increase Value" at bounding box center [1059, 334] width 17 height 15
click at [1056, 456] on button "Move" at bounding box center [1047, 463] width 75 height 26
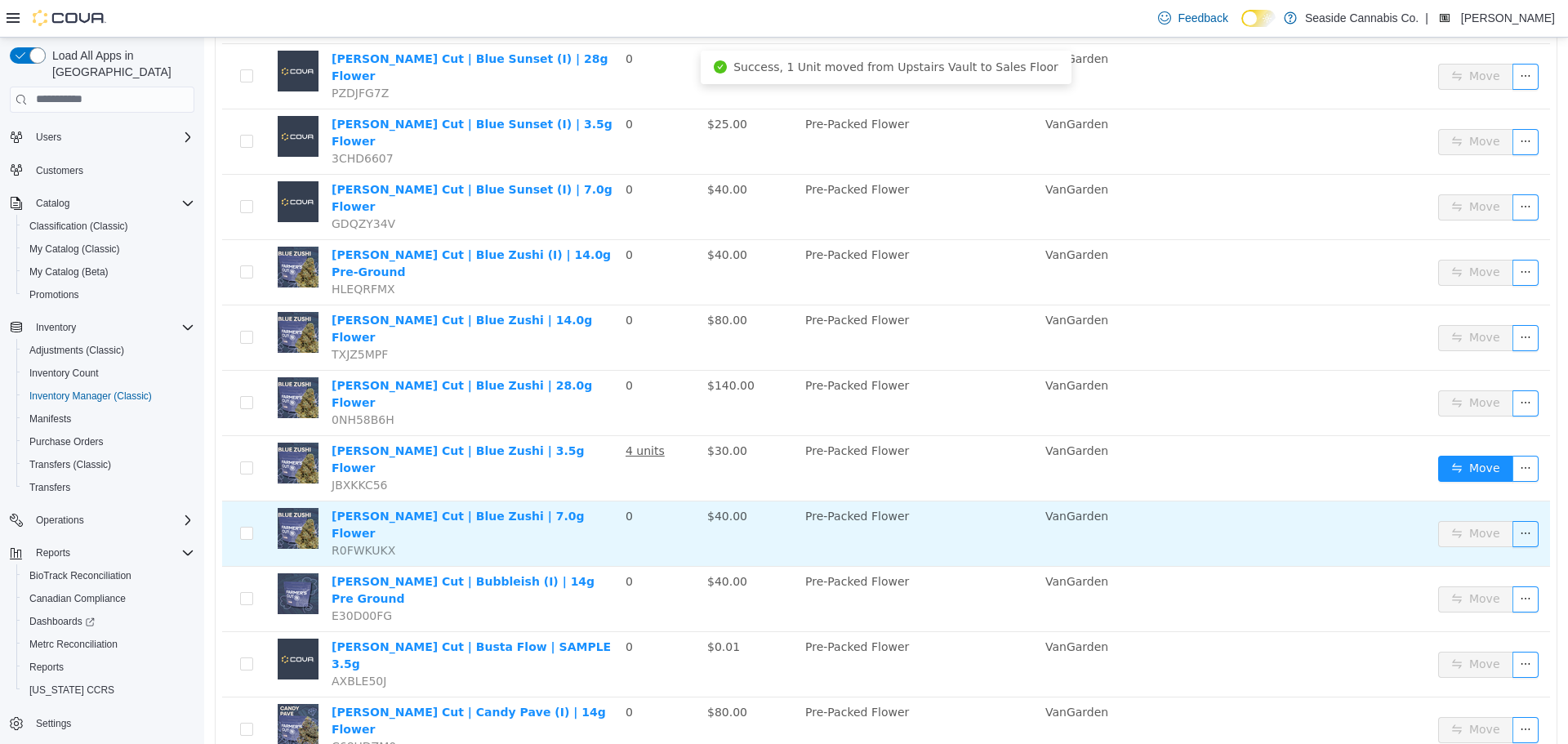
scroll to position [1506, 0]
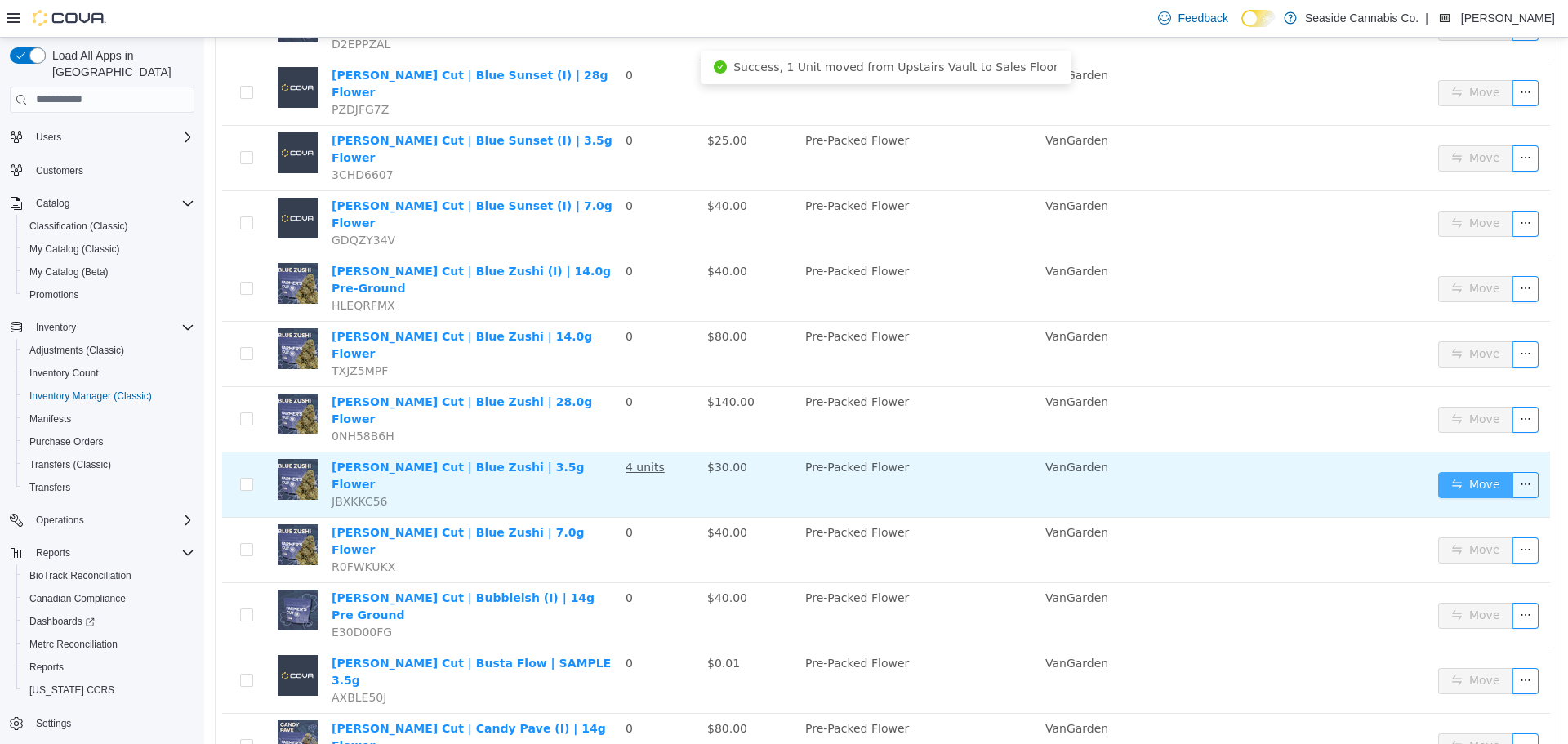
click at [1444, 471] on button "Move" at bounding box center [1476, 484] width 75 height 26
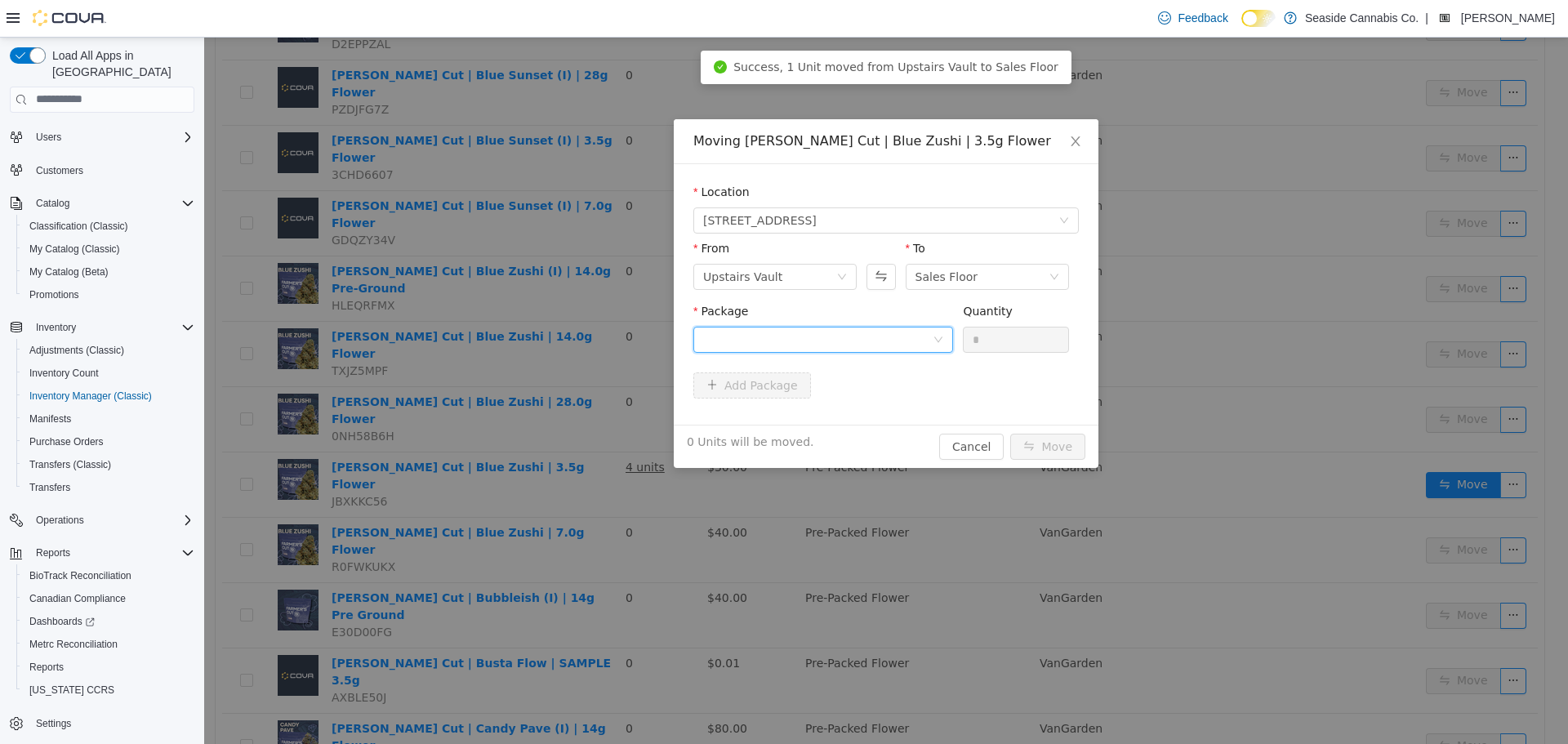
click at [775, 335] on div at bounding box center [818, 339] width 230 height 24
click at [774, 404] on strong "1A40A030000ACA9000056310" at bounding box center [800, 398] width 195 height 13
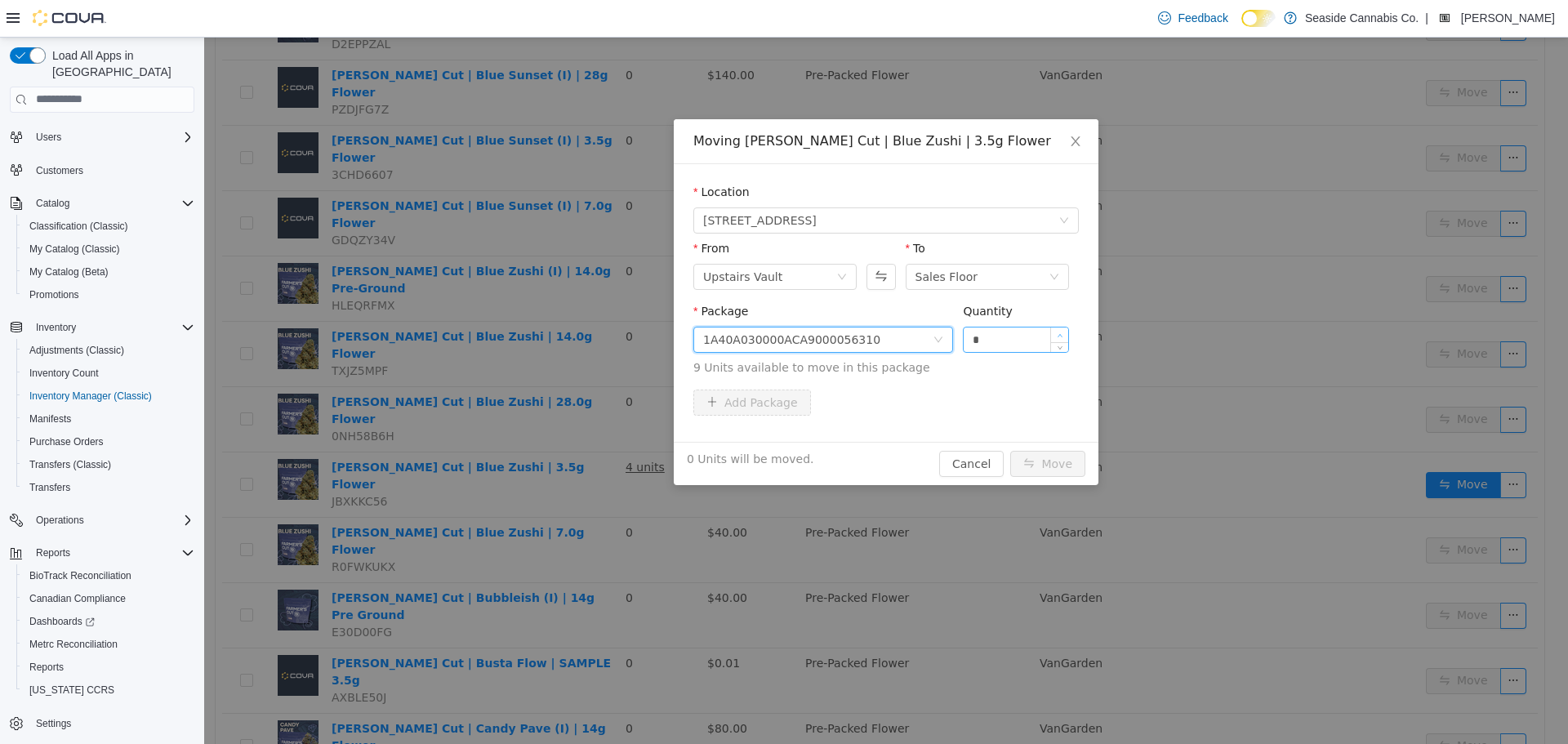
click at [1062, 330] on span "Increase Value" at bounding box center [1059, 334] width 17 height 15
type input "*"
click at [1062, 330] on span "Increase Value" at bounding box center [1059, 334] width 17 height 15
click at [1037, 462] on button "Move" at bounding box center [1047, 463] width 75 height 26
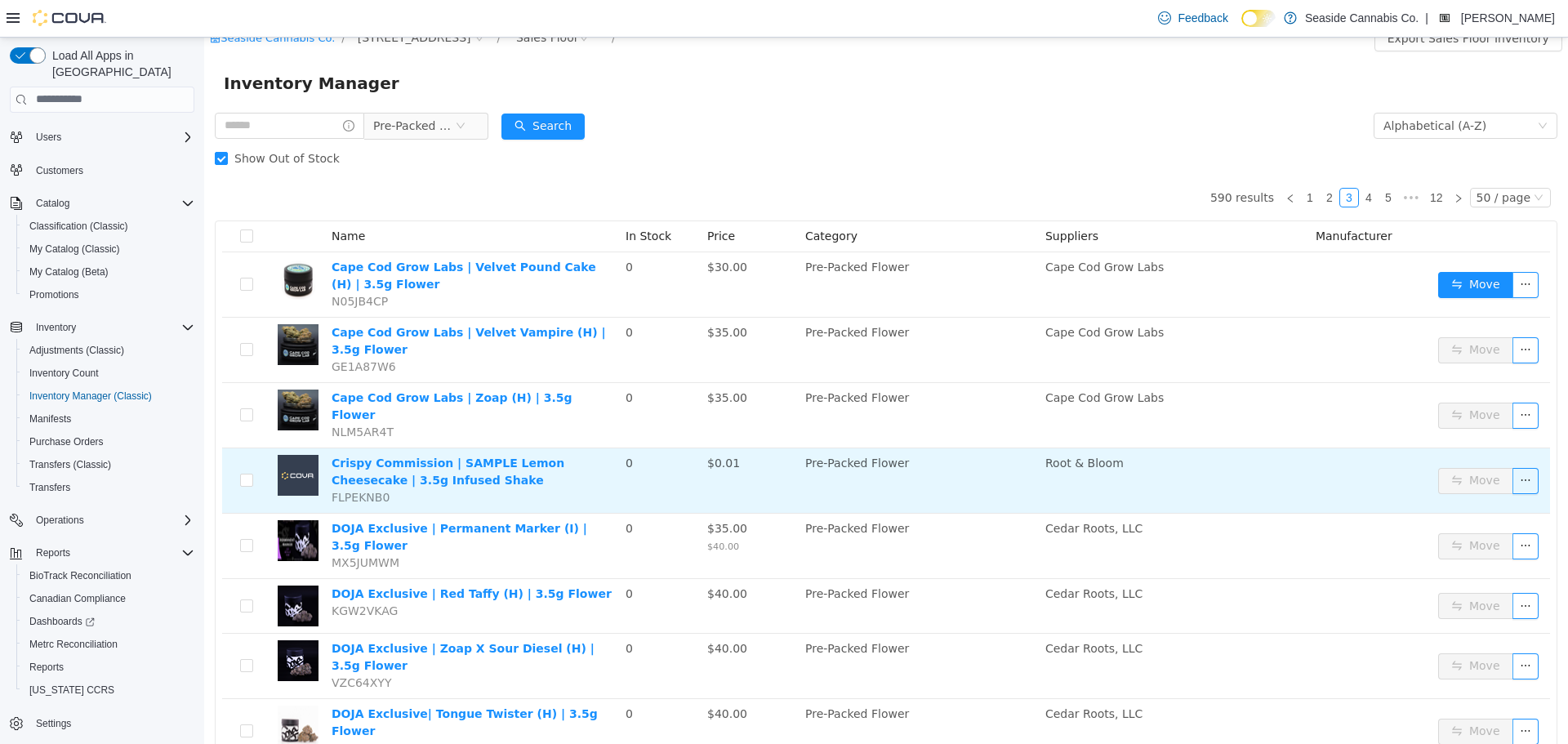
scroll to position [0, 0]
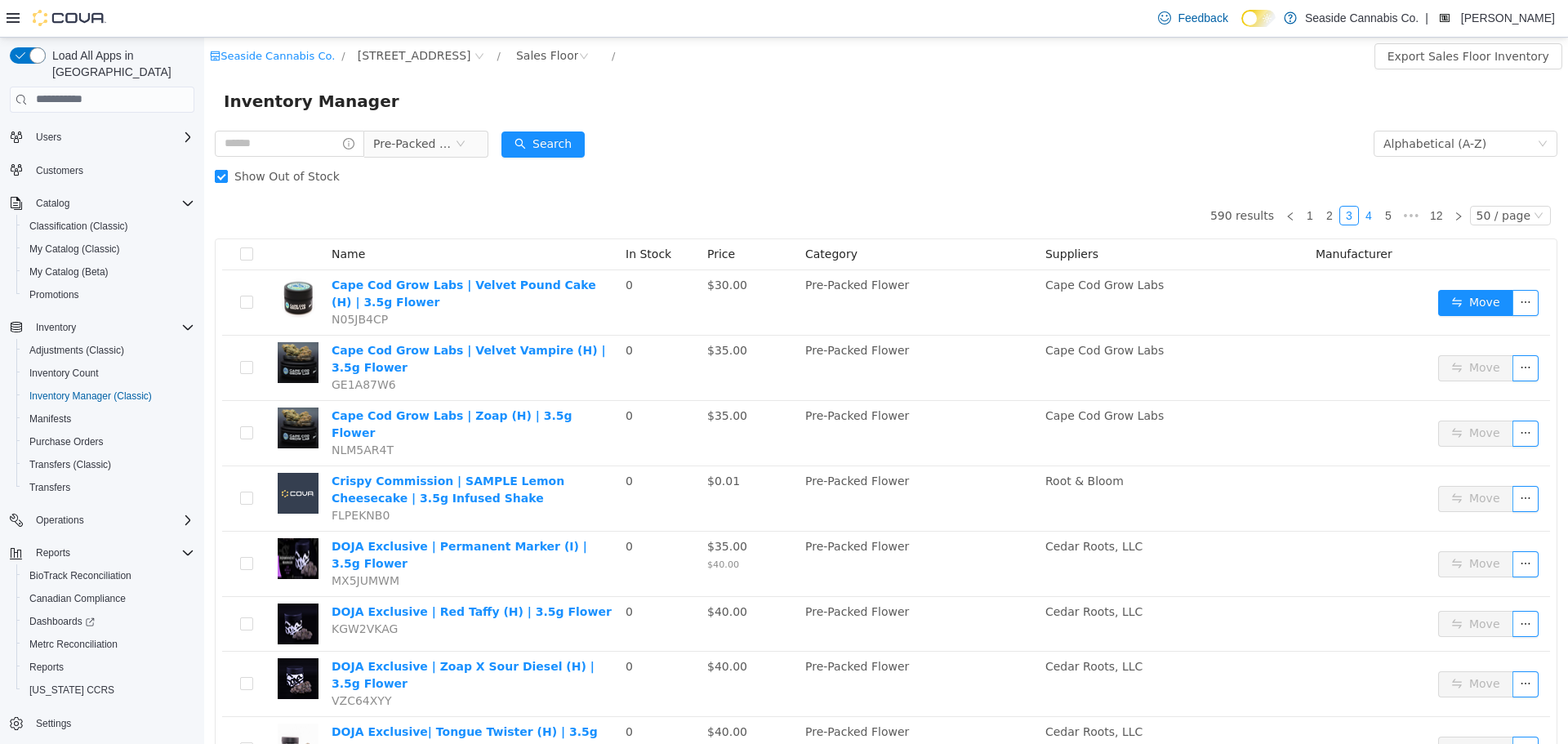
click at [1364, 209] on link "4" at bounding box center [1368, 214] width 18 height 18
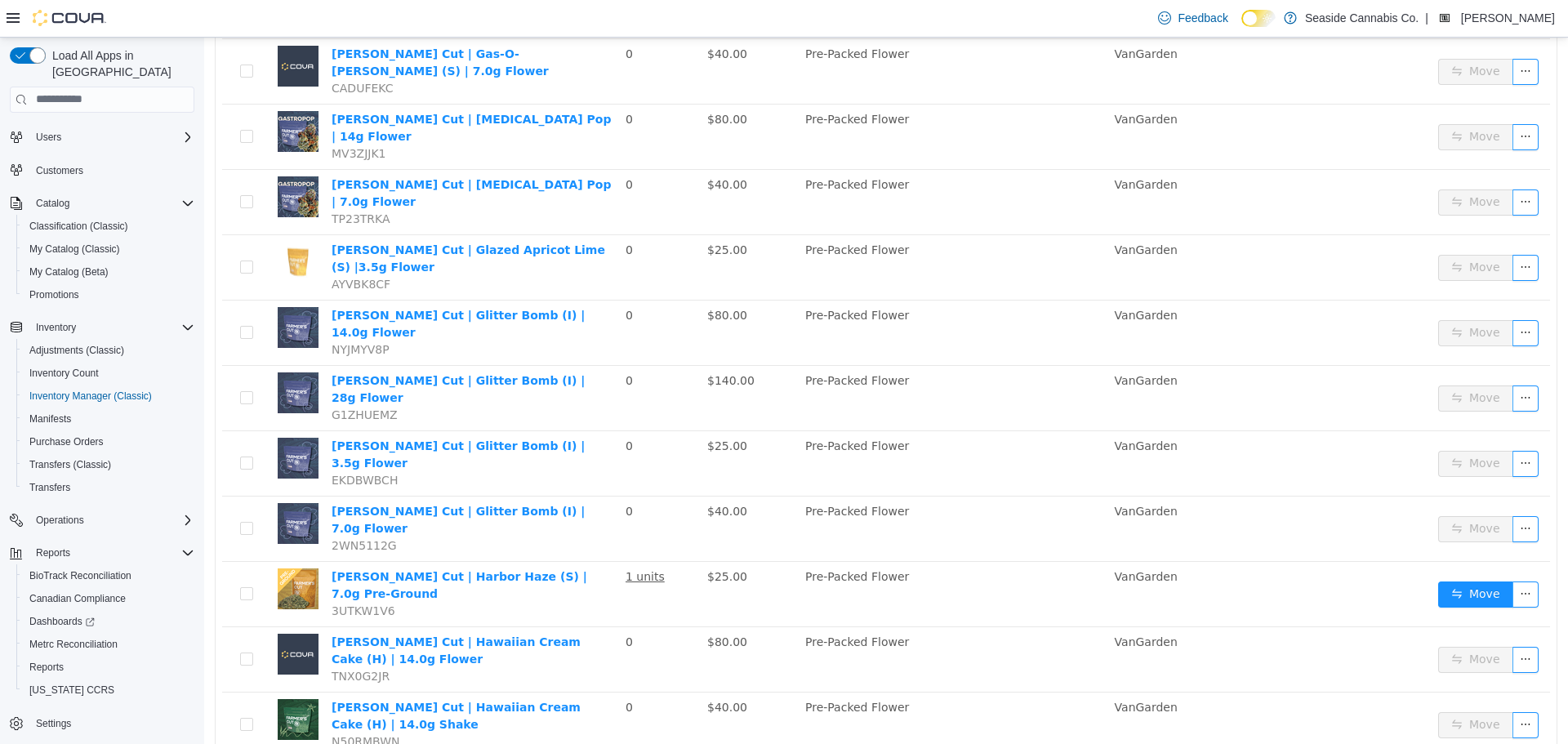
scroll to position [980, 0]
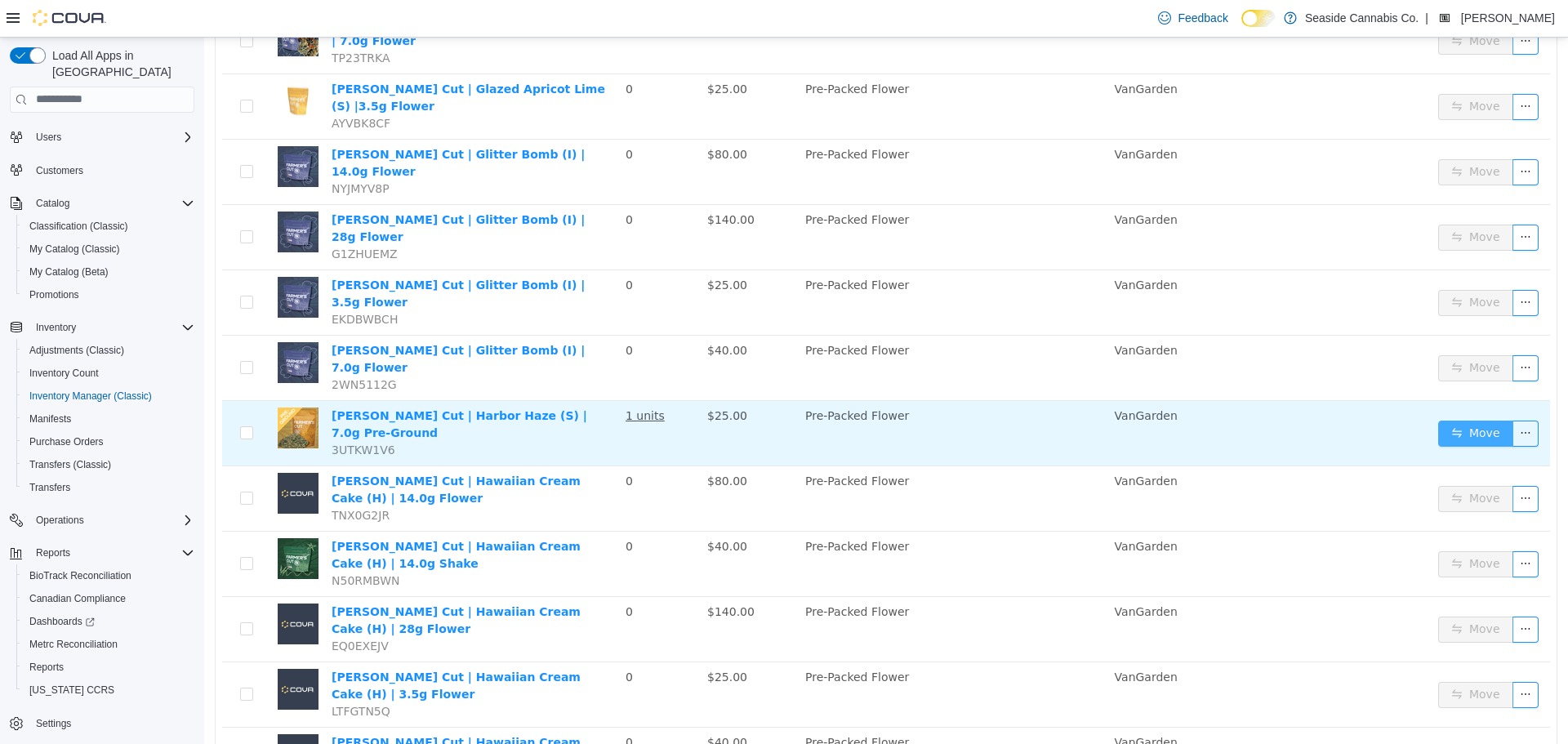
click at [1473, 420] on button "Move" at bounding box center [1476, 433] width 75 height 26
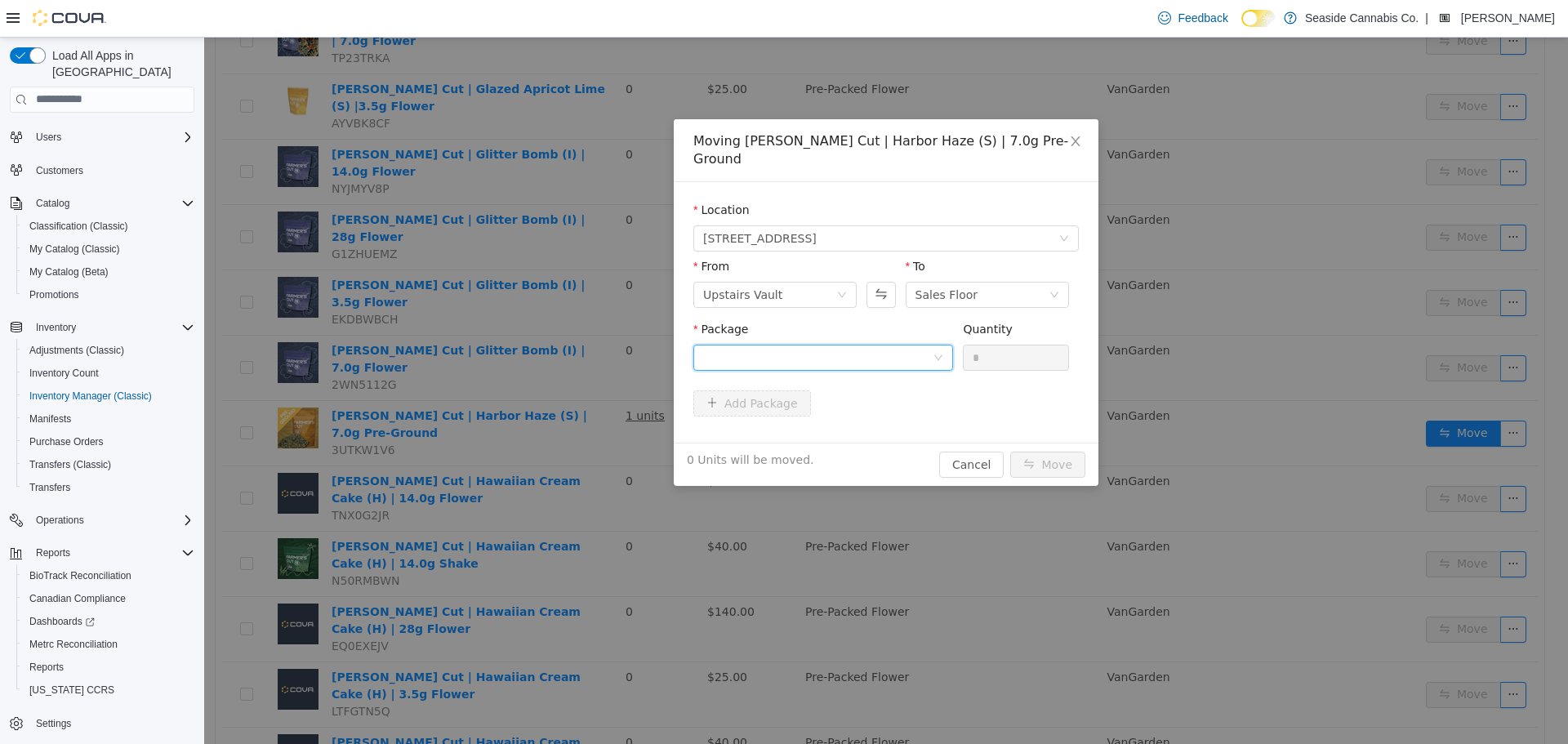
click at [858, 344] on div at bounding box center [818, 357] width 230 height 24
click at [877, 411] on li "1A40A030000ACA9000067501 Quantity : 20 Units" at bounding box center [823, 406] width 259 height 44
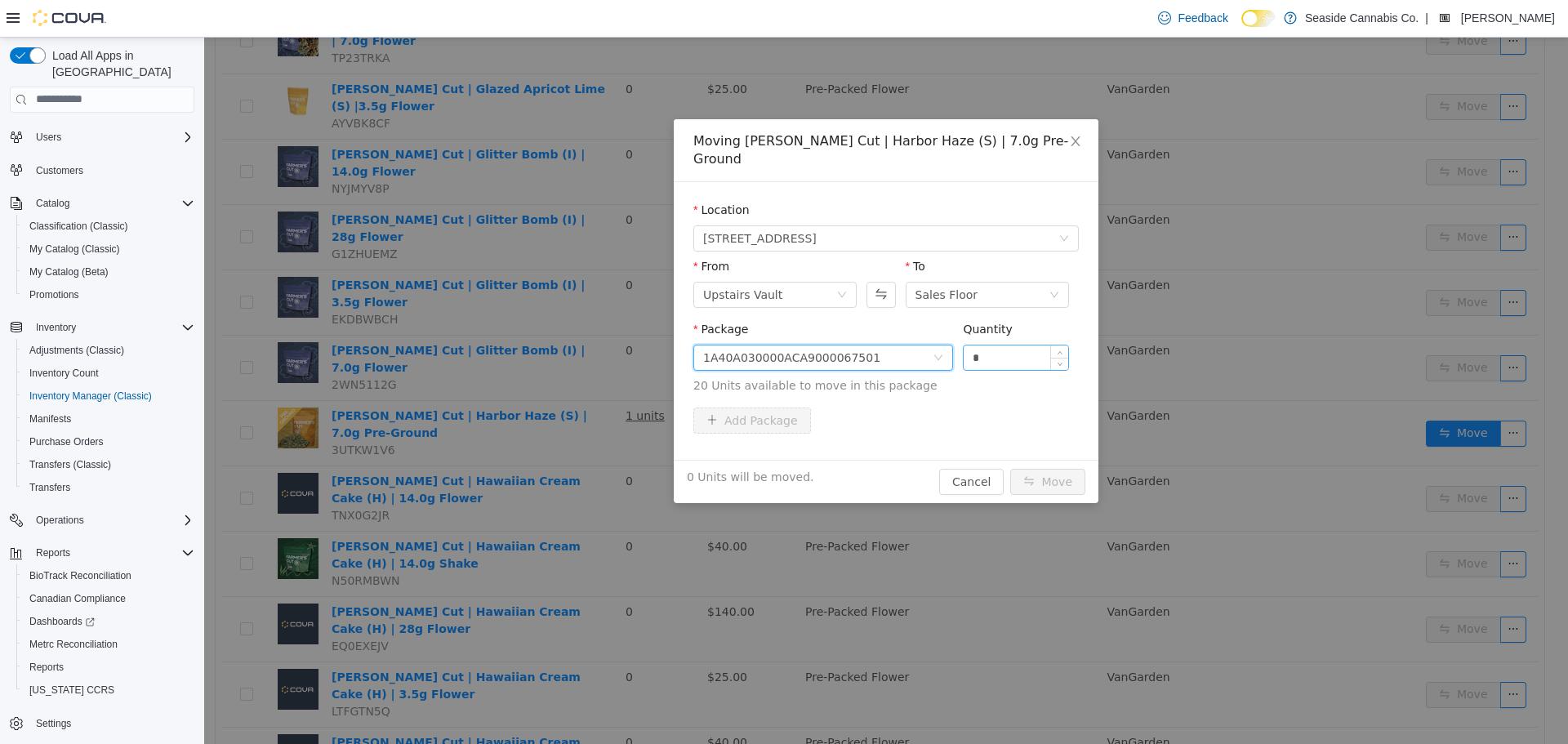
click at [1020, 344] on input "*" at bounding box center [1015, 357] width 105 height 24
type input "*"
click at [1046, 468] on button "Move" at bounding box center [1047, 481] width 75 height 26
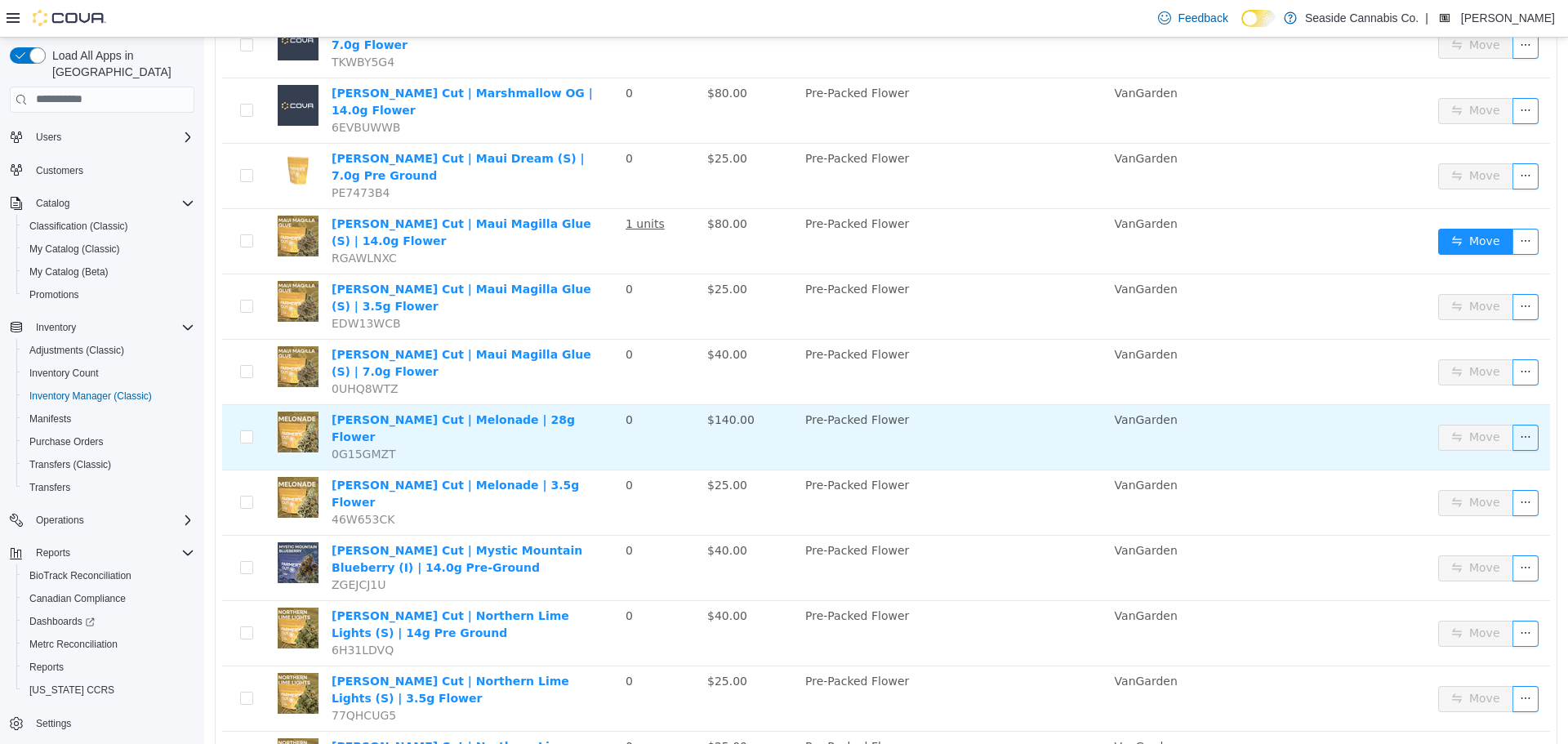
scroll to position [2351, 0]
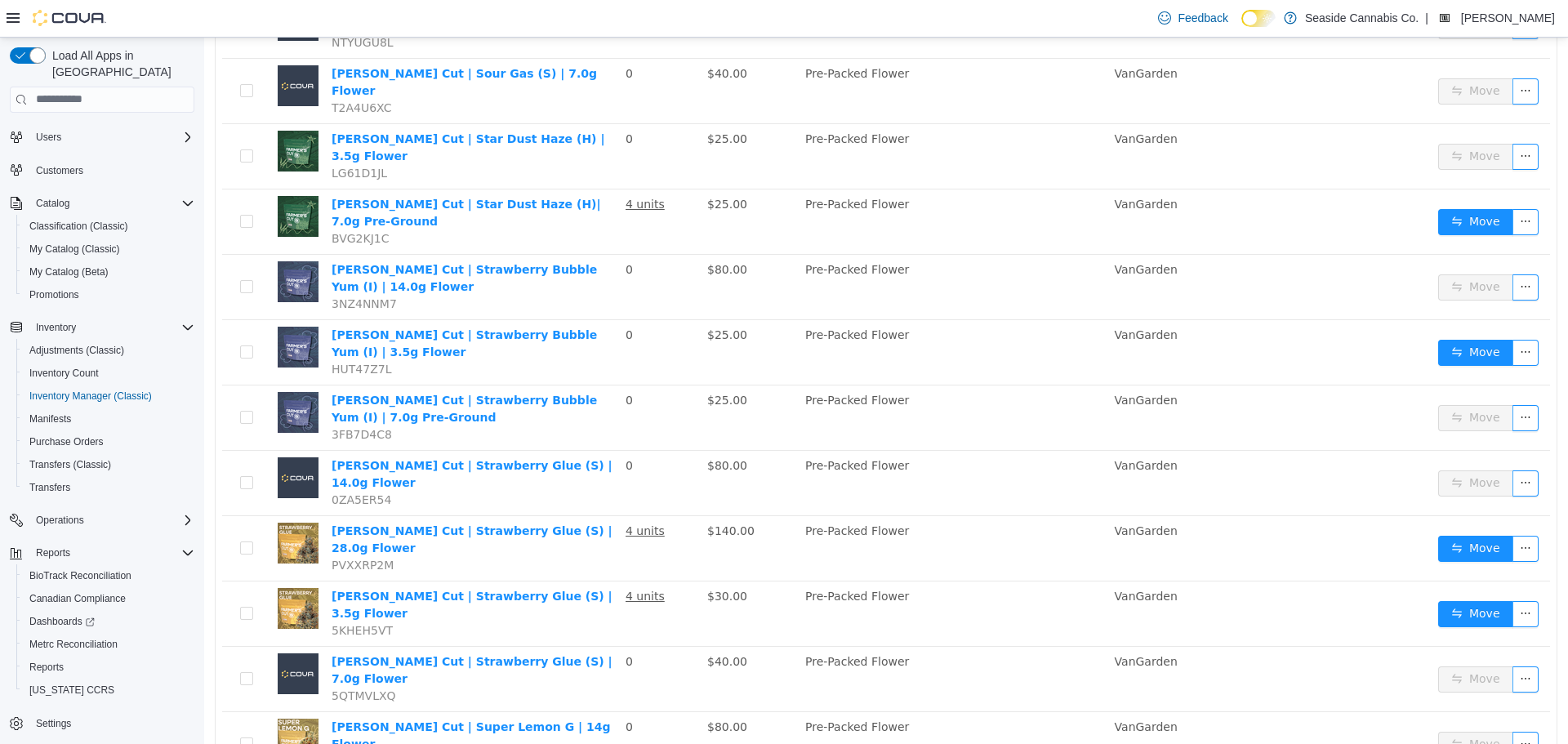
scroll to position [2025, 0]
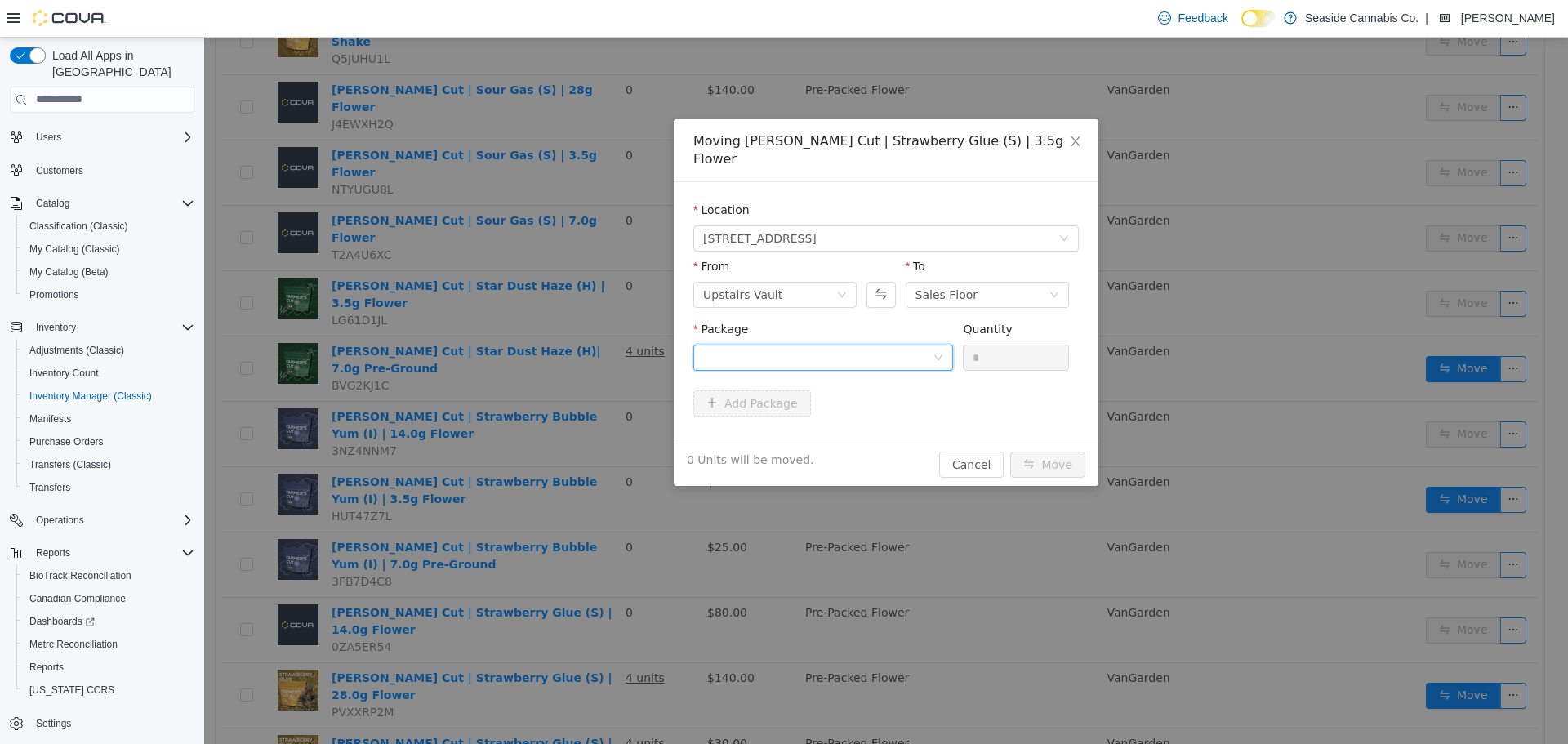
click at [859, 344] on div at bounding box center [818, 357] width 230 height 24
click at [863, 402] on li "1A40A030000ACA9000056269 Quantity : 10 Units" at bounding box center [823, 406] width 259 height 44
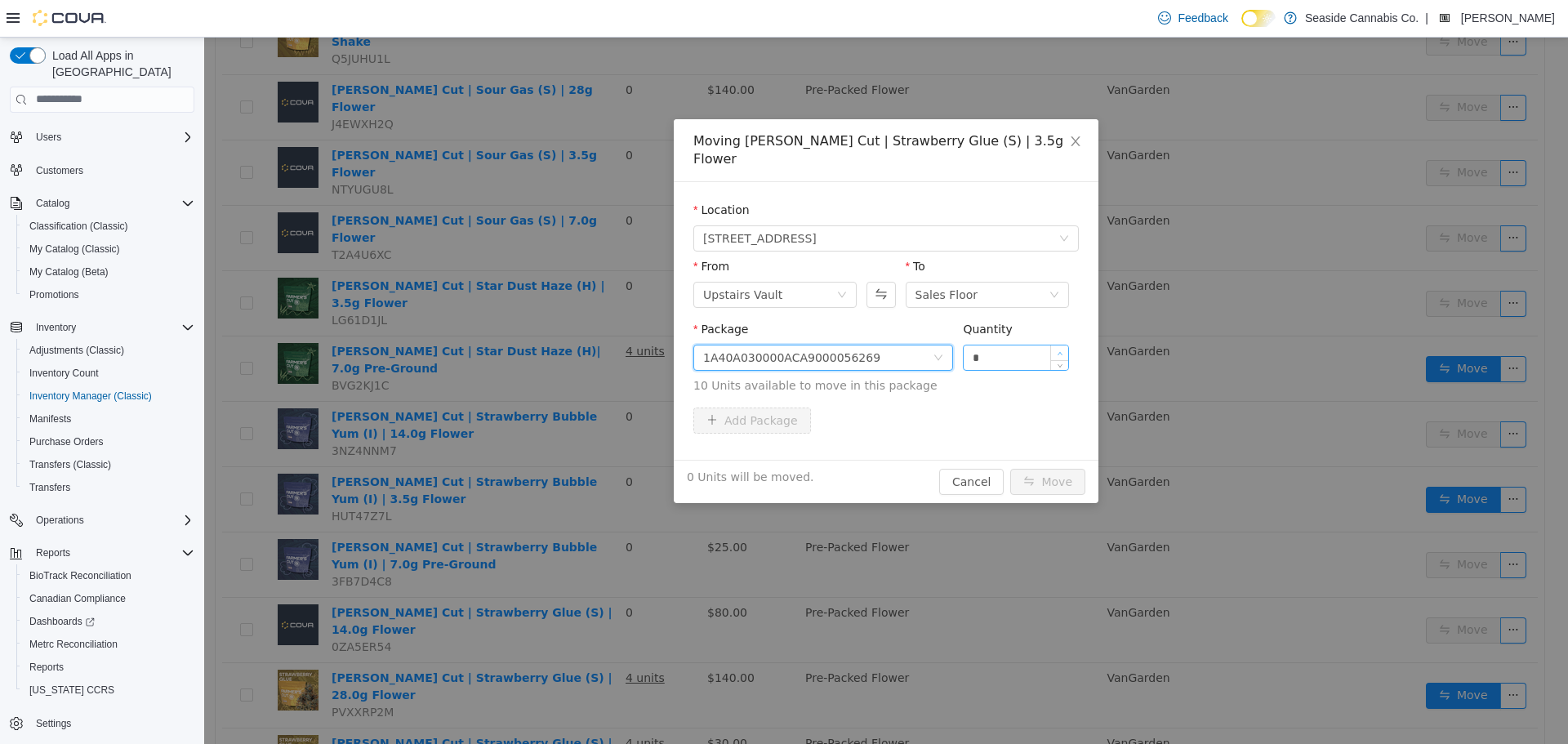
click at [1062, 350] on icon "icon: up" at bounding box center [1059, 353] width 6 height 6
type input "*"
click at [1062, 350] on icon "icon: up" at bounding box center [1059, 353] width 6 height 6
click at [1070, 468] on button "Move" at bounding box center [1047, 481] width 75 height 26
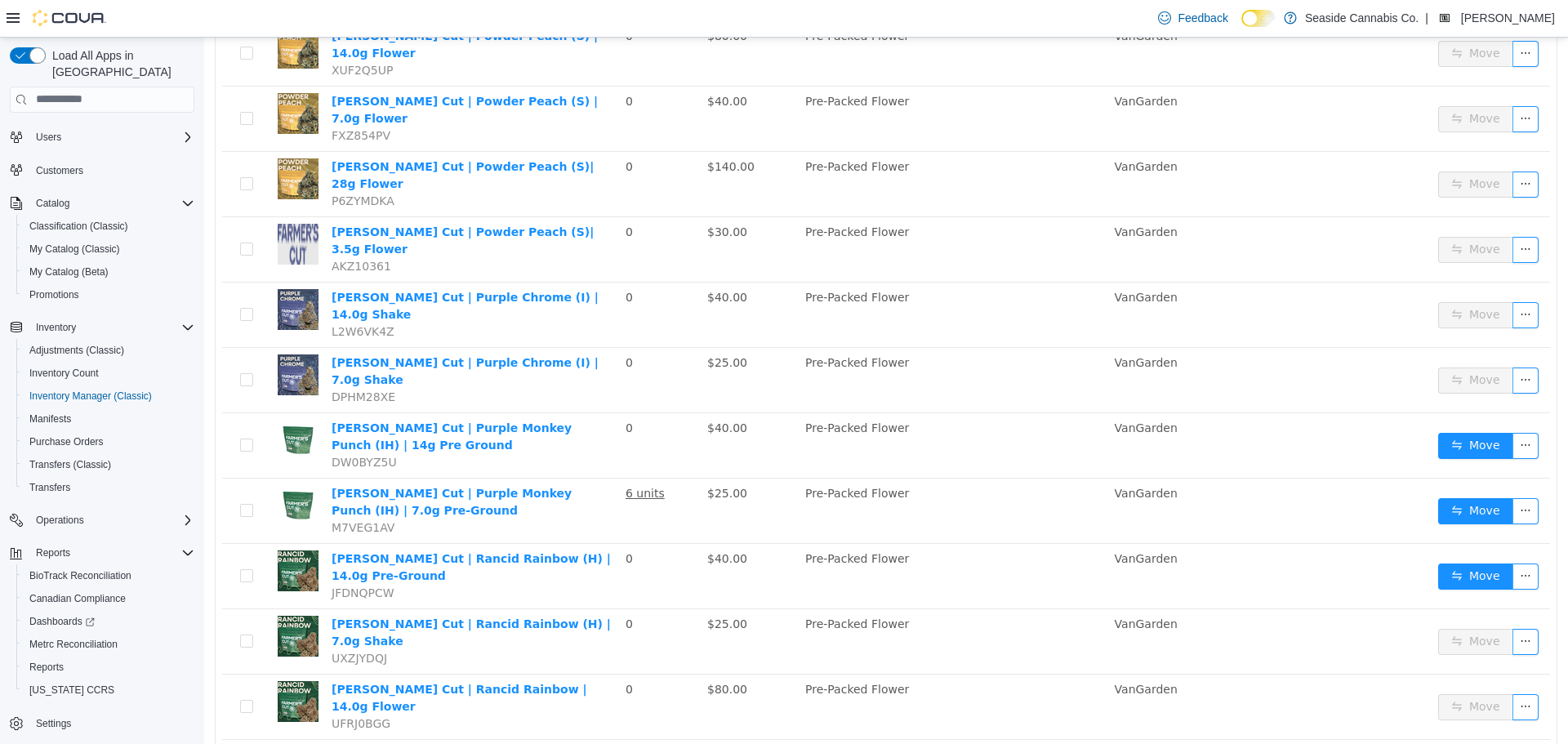
scroll to position [554, 0]
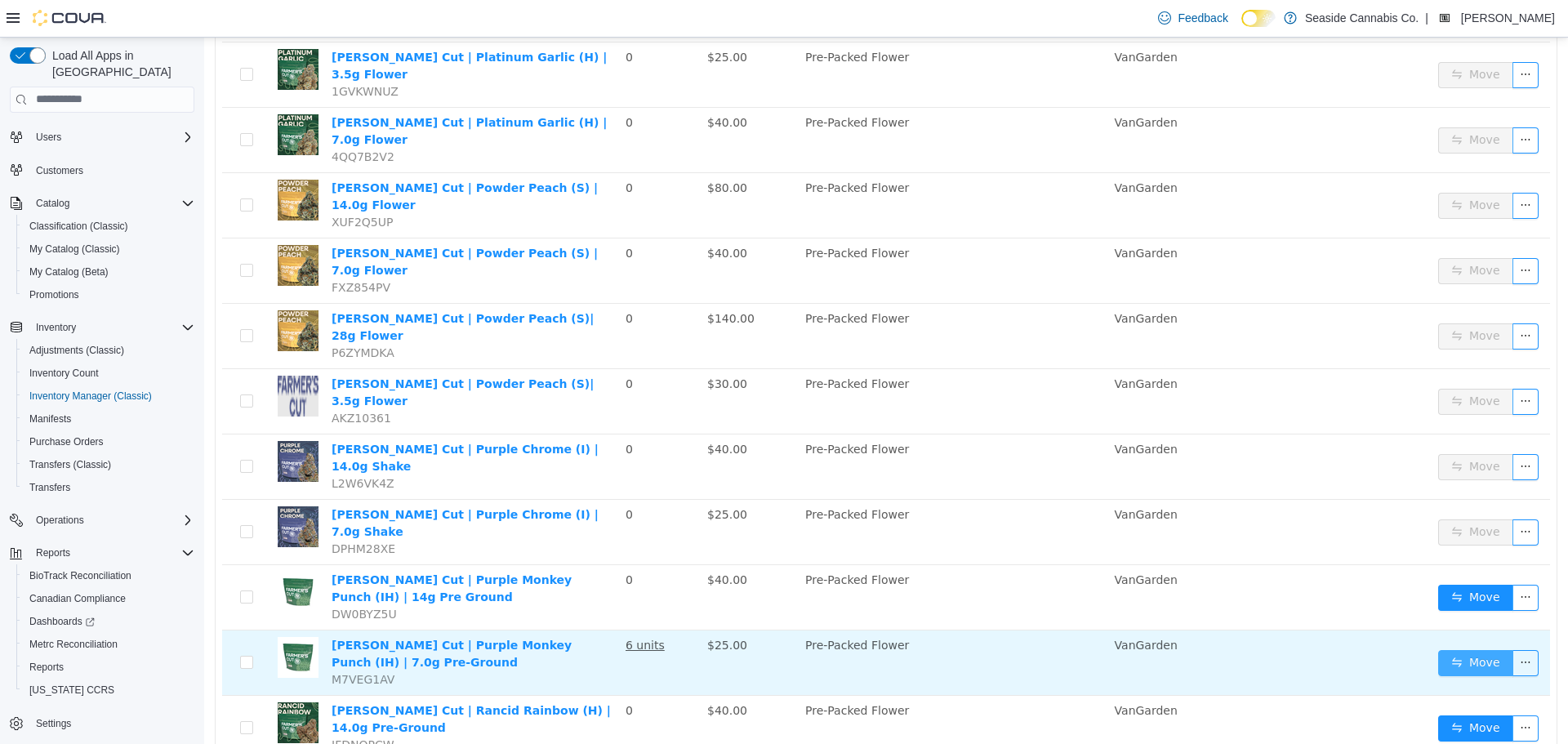
click at [1463, 650] on button "Move" at bounding box center [1476, 663] width 75 height 26
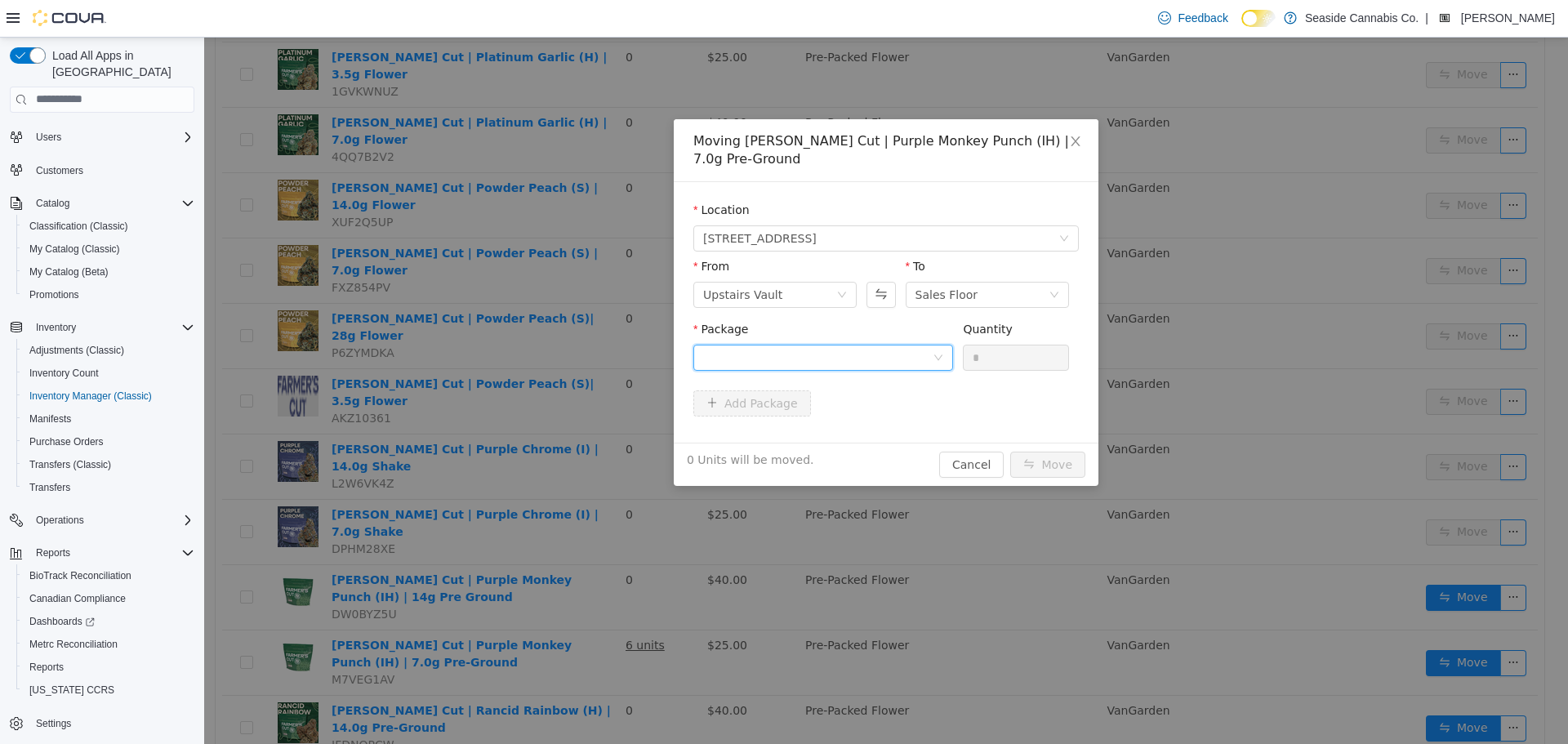
click at [830, 358] on div at bounding box center [818, 357] width 230 height 24
click at [835, 424] on li "ABC0A030000ACA9000065468 Quantity : 26 Units" at bounding box center [823, 424] width 259 height 44
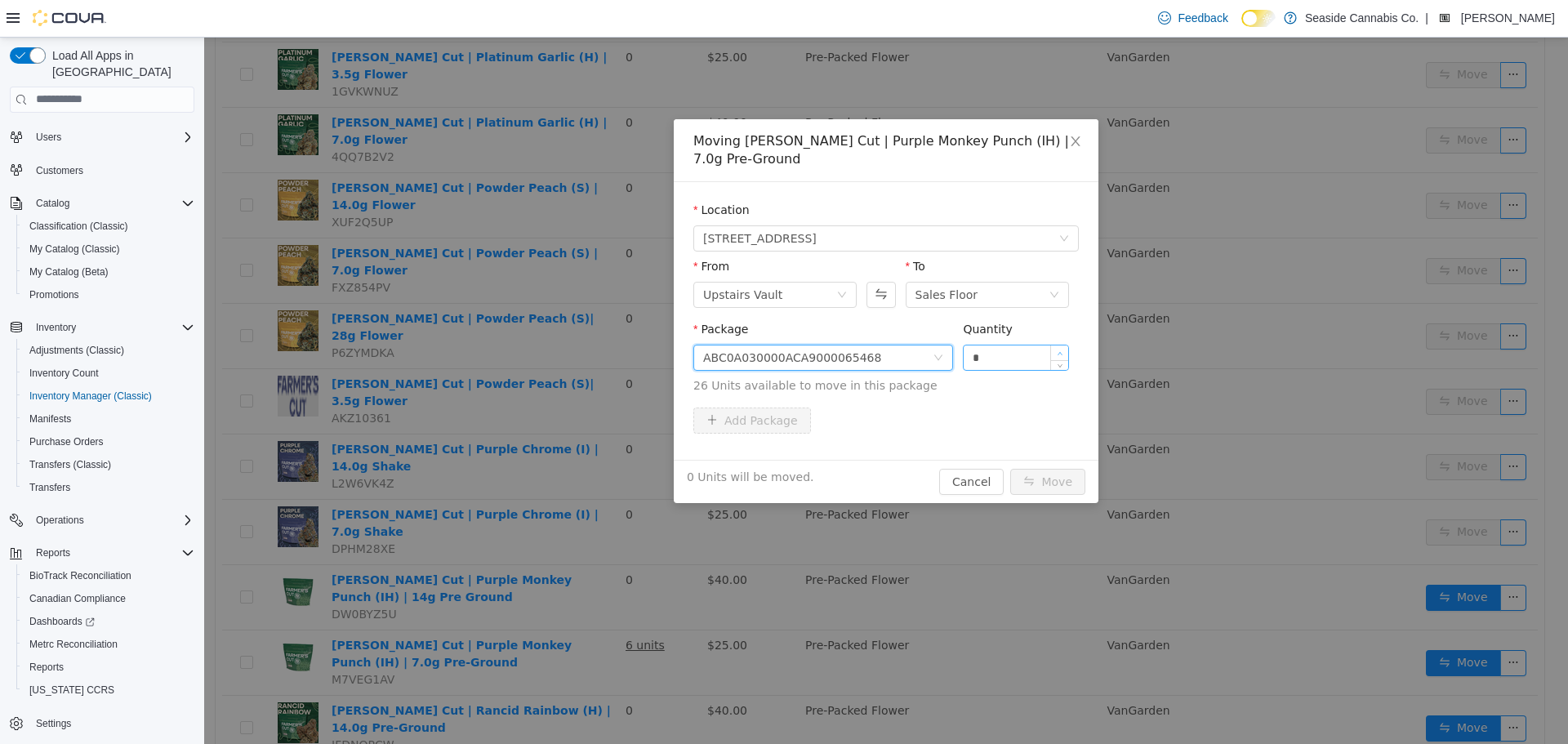
type input "*"
click at [1063, 347] on span "Increase Value" at bounding box center [1059, 352] width 17 height 15
click at [1045, 482] on button "Move" at bounding box center [1047, 481] width 75 height 26
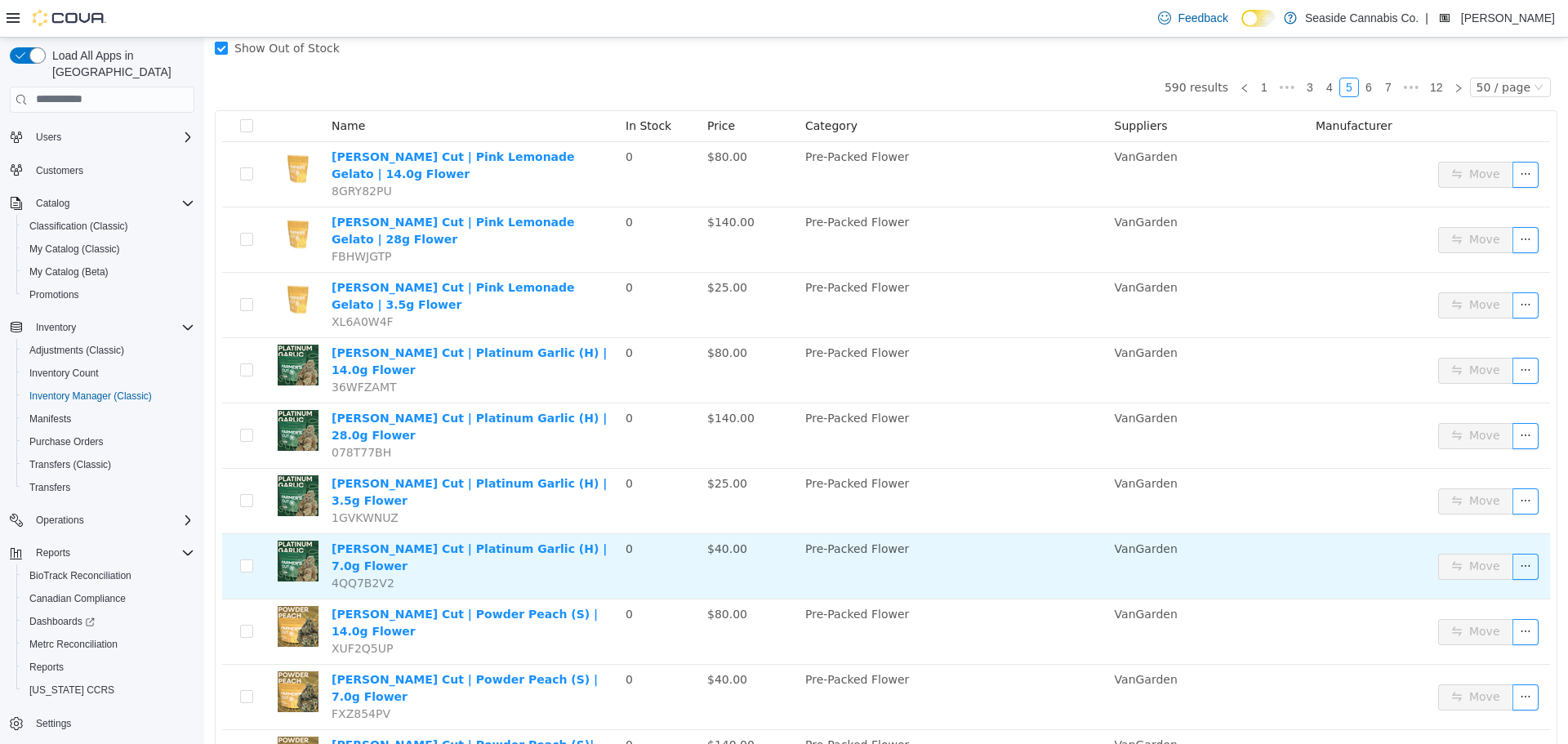
scroll to position [0, 0]
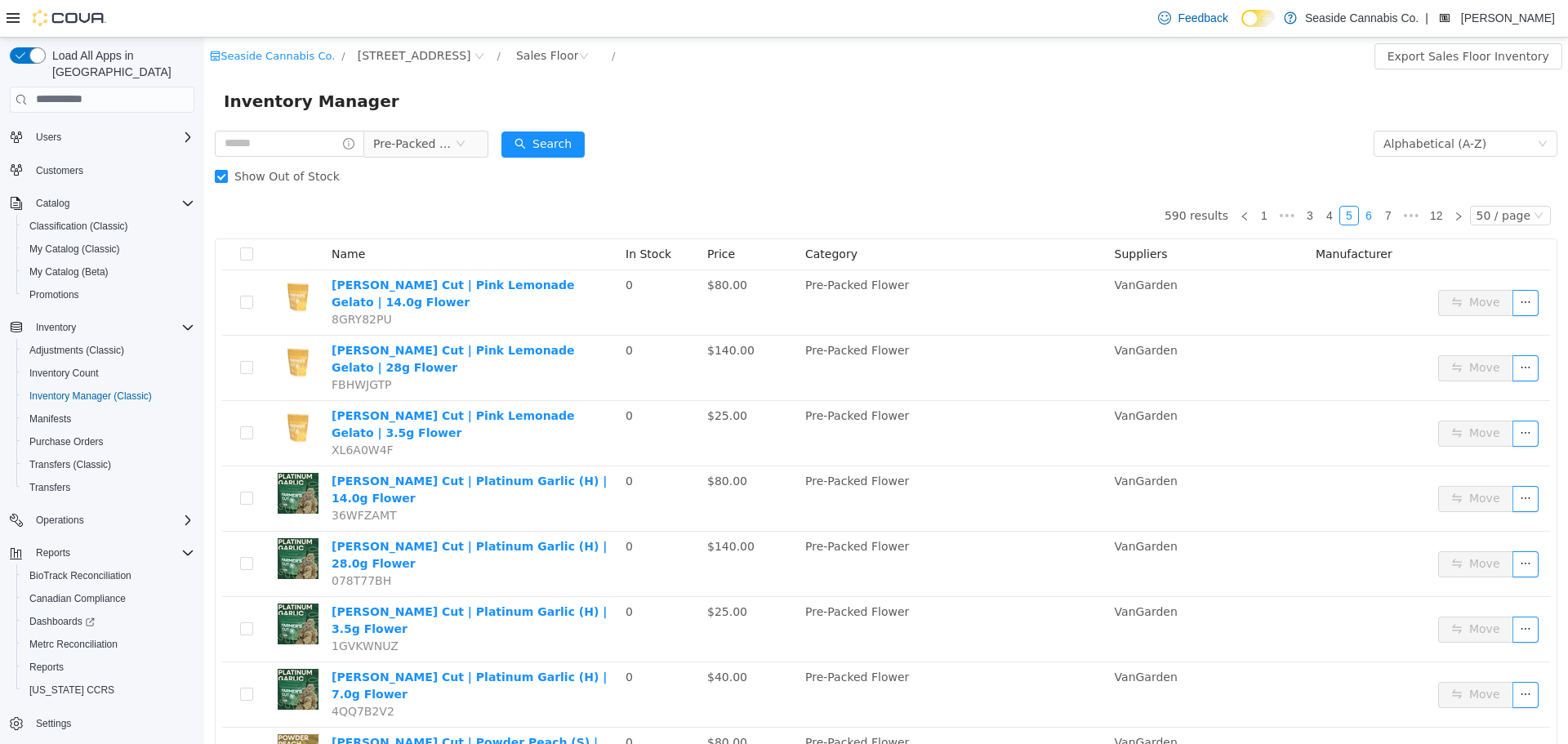
click at [1360, 216] on link "6" at bounding box center [1368, 214] width 18 height 18
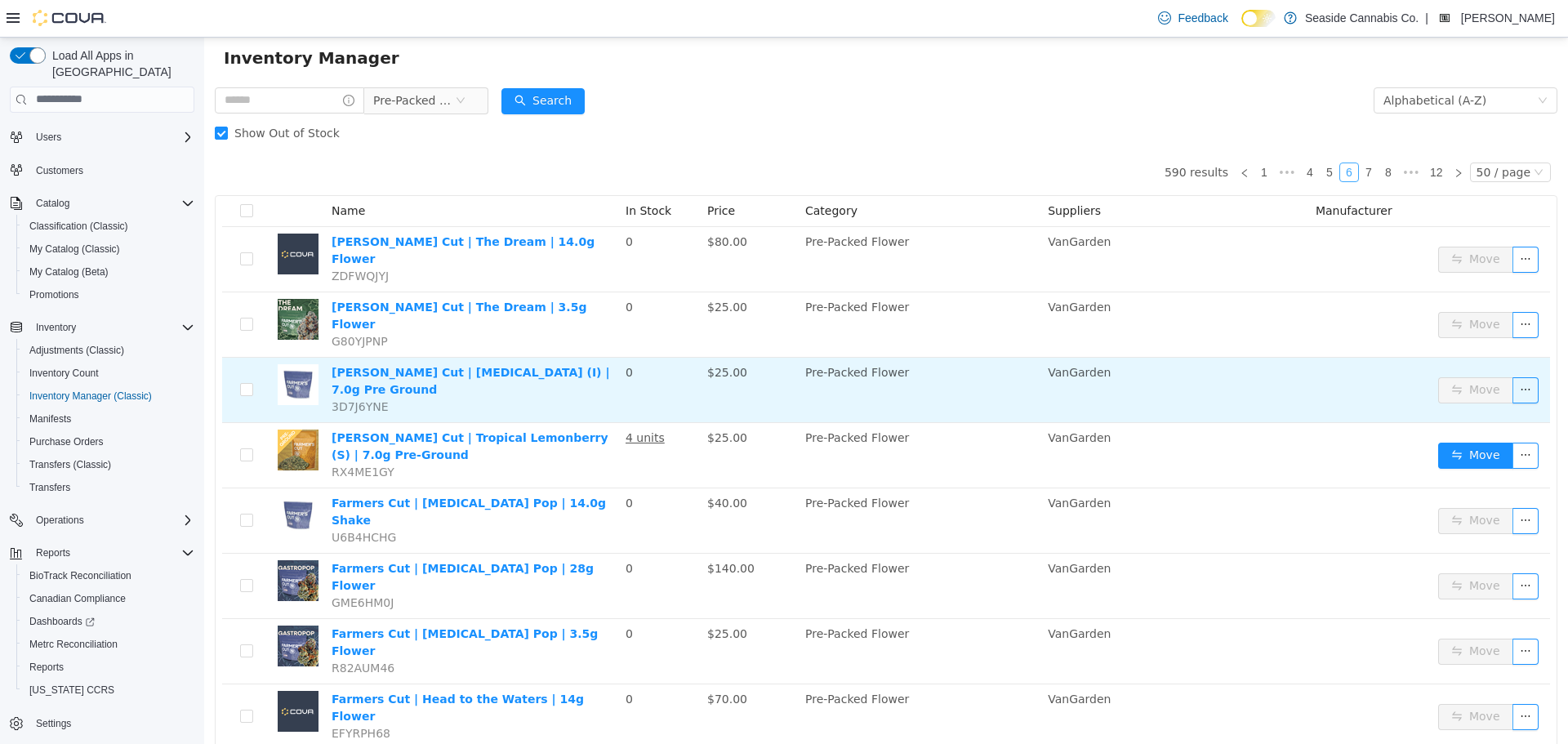
scroll to position [81, 0]
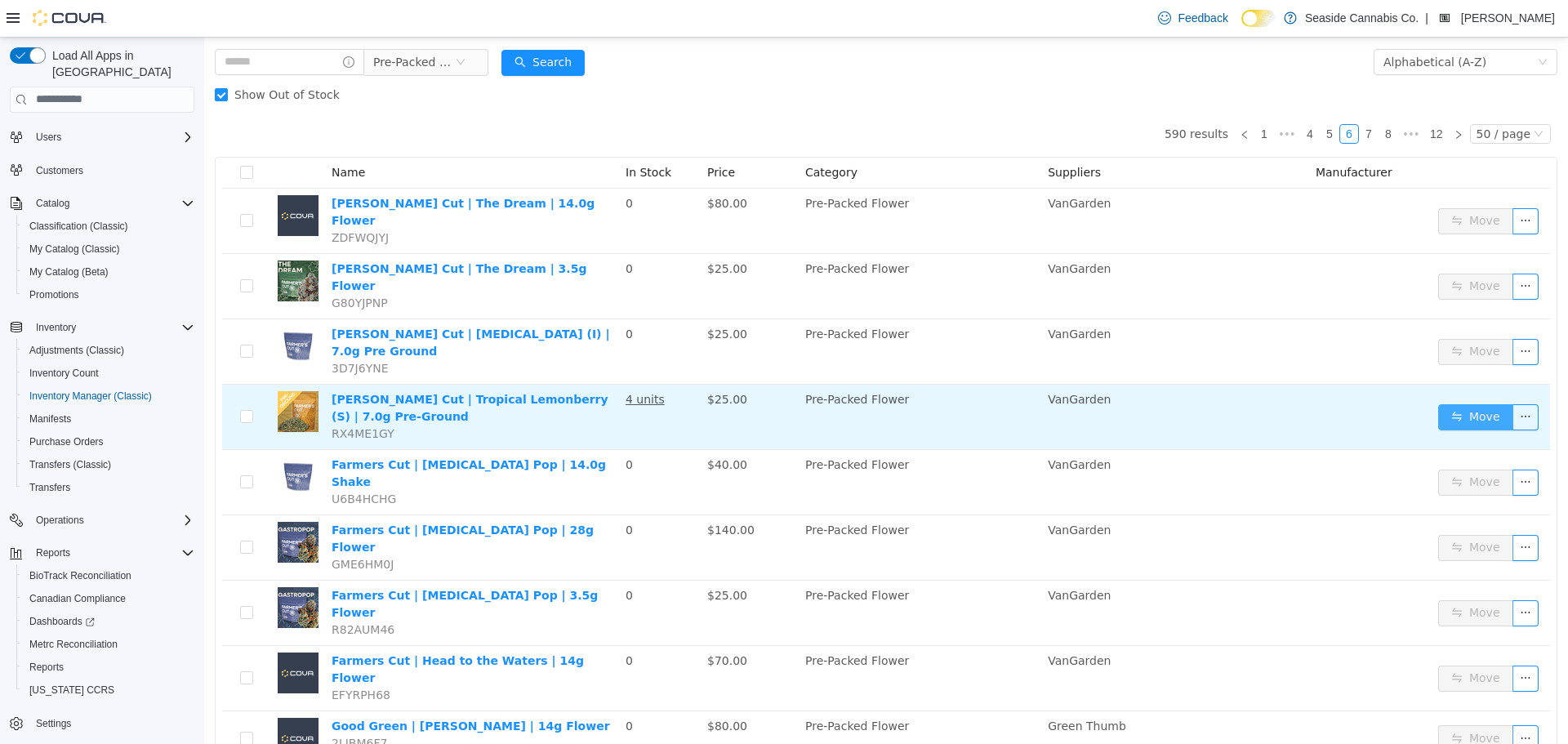
click at [1440, 403] on button "Move" at bounding box center [1476, 416] width 75 height 26
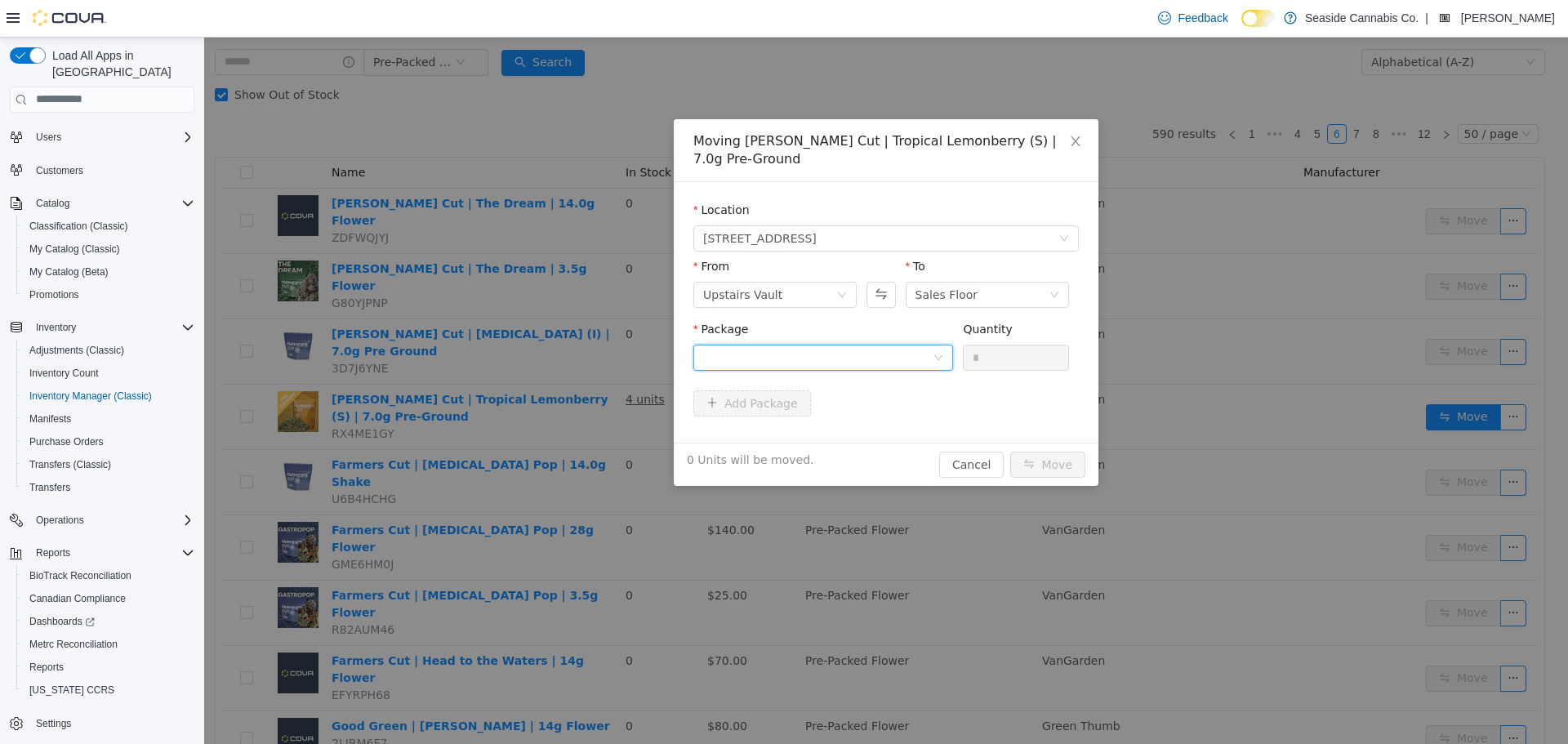
click at [813, 344] on div at bounding box center [818, 357] width 230 height 24
click at [852, 400] on strong "ABC0A030000ACA9000065158" at bounding box center [801, 398] width 196 height 13
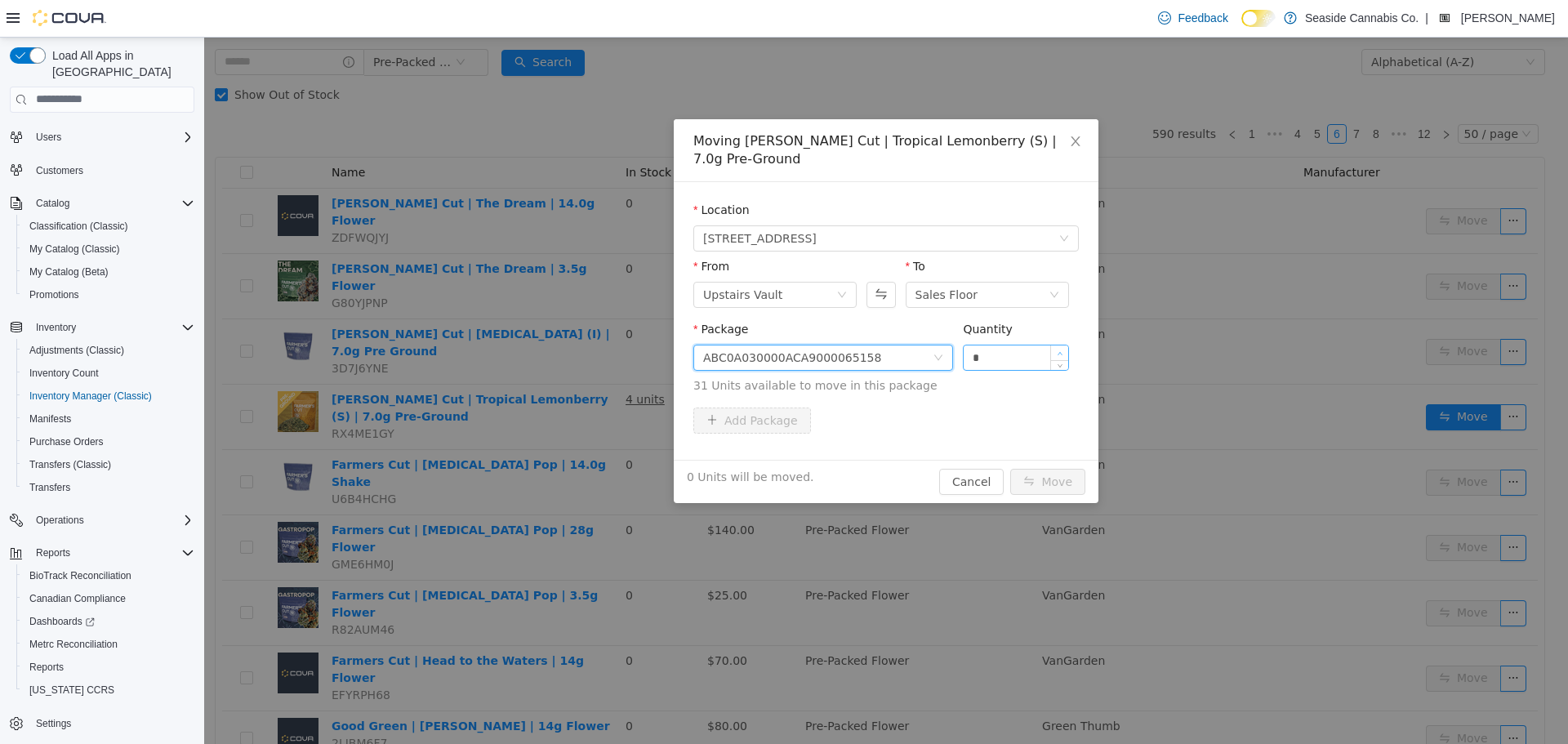
click at [1059, 350] on icon "icon: up" at bounding box center [1059, 353] width 6 height 6
type input "*"
click at [1059, 350] on icon "icon: up" at bounding box center [1059, 353] width 6 height 6
click at [1043, 468] on button "Move" at bounding box center [1047, 481] width 75 height 26
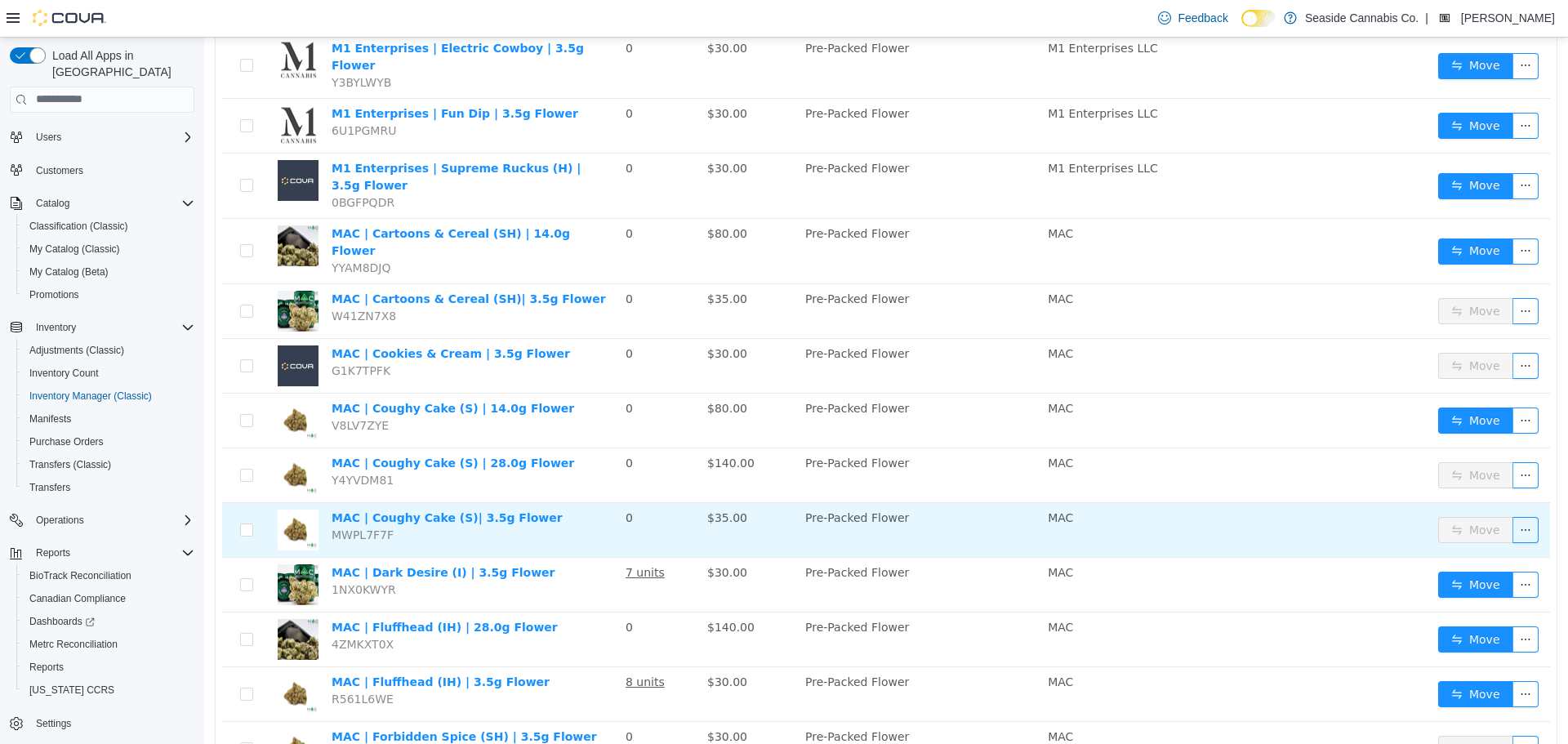
scroll to position [2042, 0]
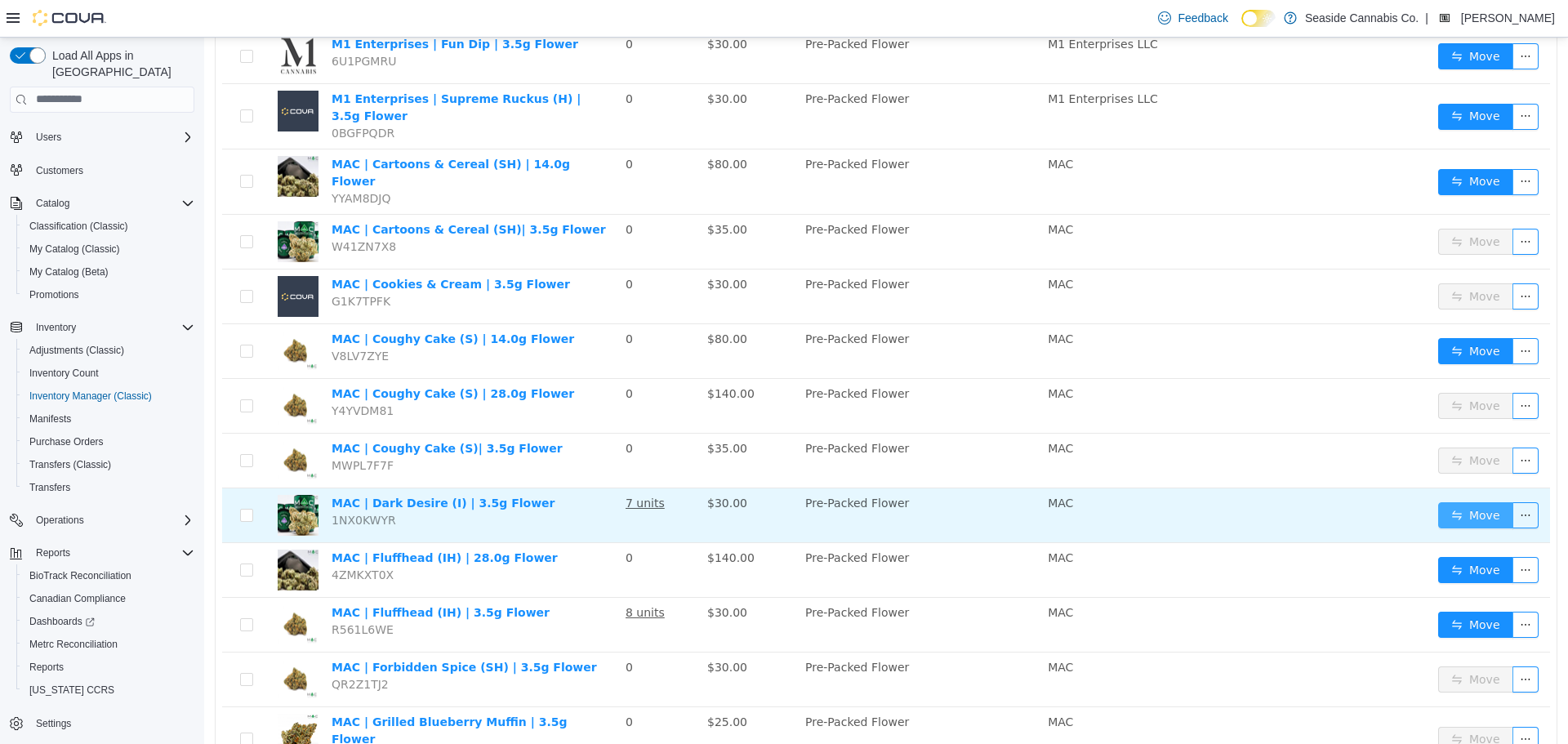
click at [1453, 501] on button "Move" at bounding box center [1476, 514] width 75 height 26
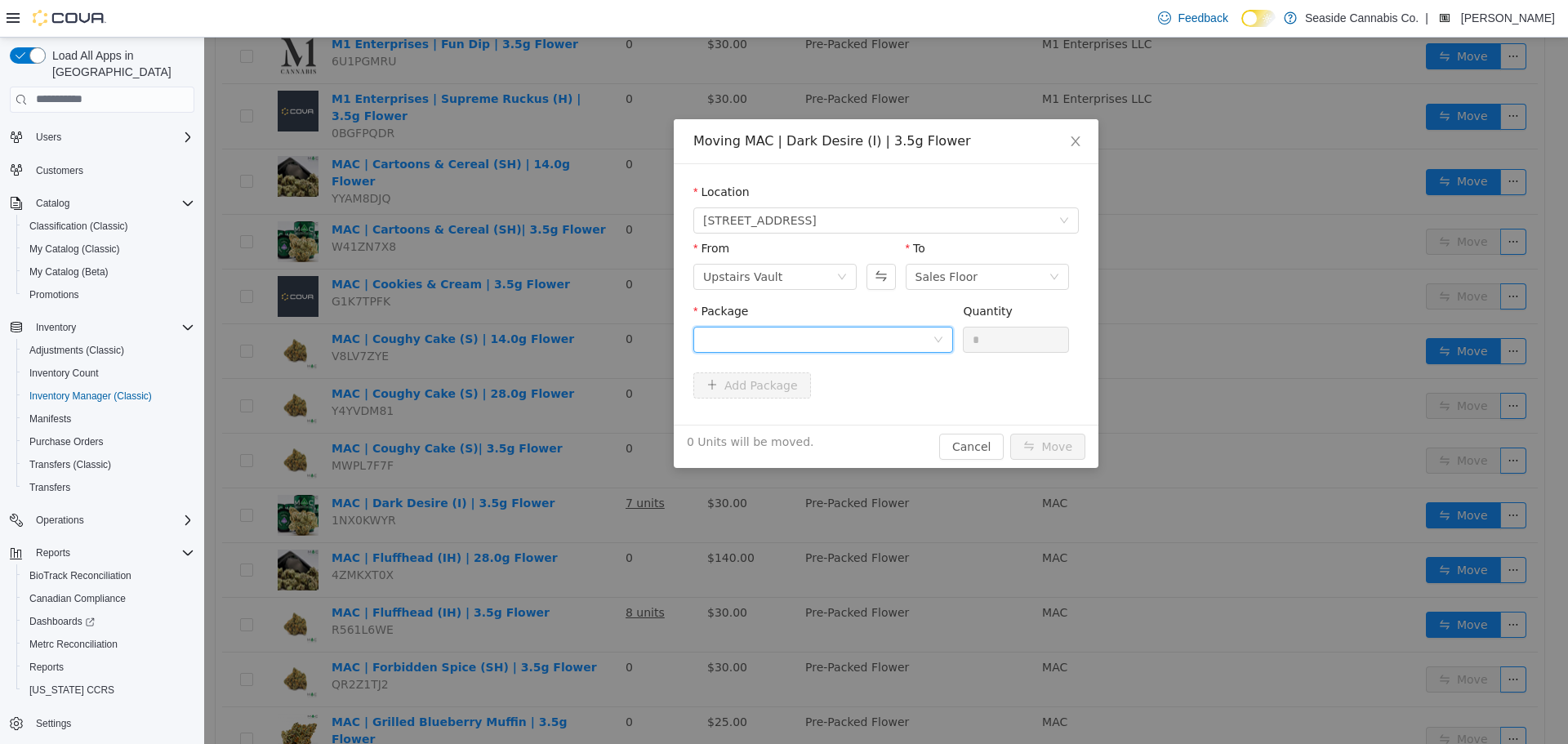
click at [814, 339] on div at bounding box center [818, 339] width 230 height 24
click at [842, 408] on li "1A40A0100003CF3000006898 Quantity : 9 Units" at bounding box center [823, 406] width 259 height 44
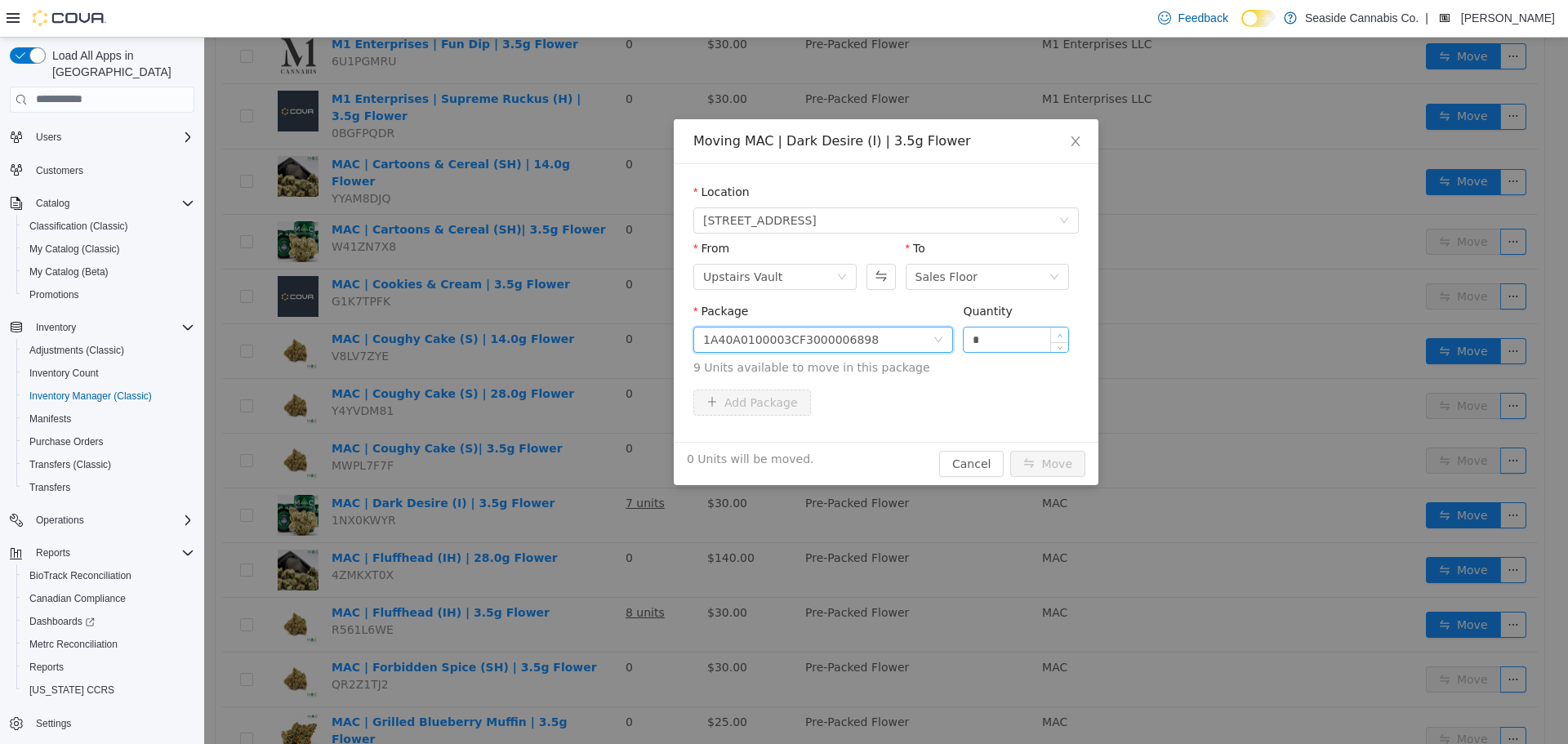
type input "*"
click at [1060, 333] on icon "icon: up" at bounding box center [1059, 334] width 5 height 3
click at [1053, 462] on button "Move" at bounding box center [1047, 463] width 75 height 26
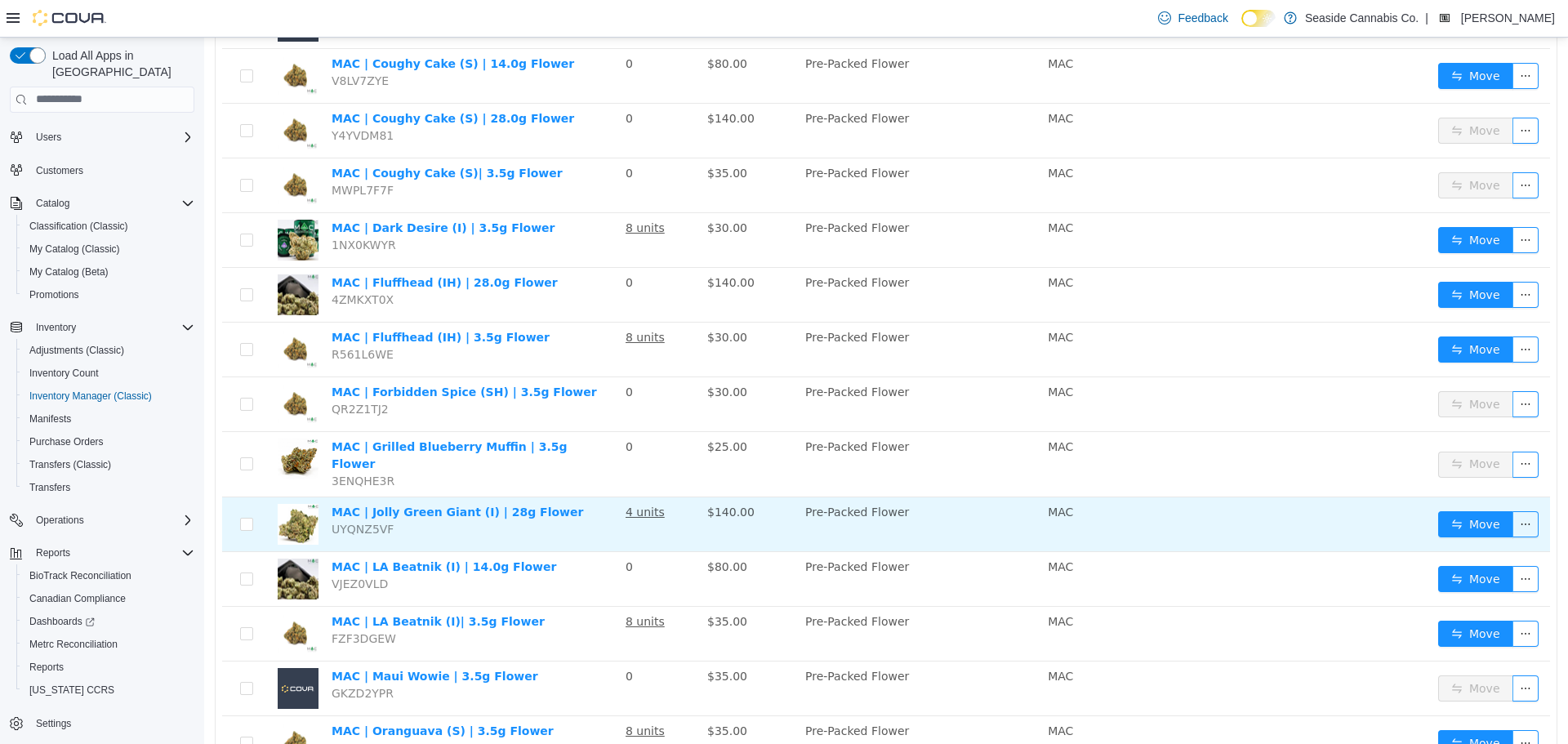
scroll to position [2320, 0]
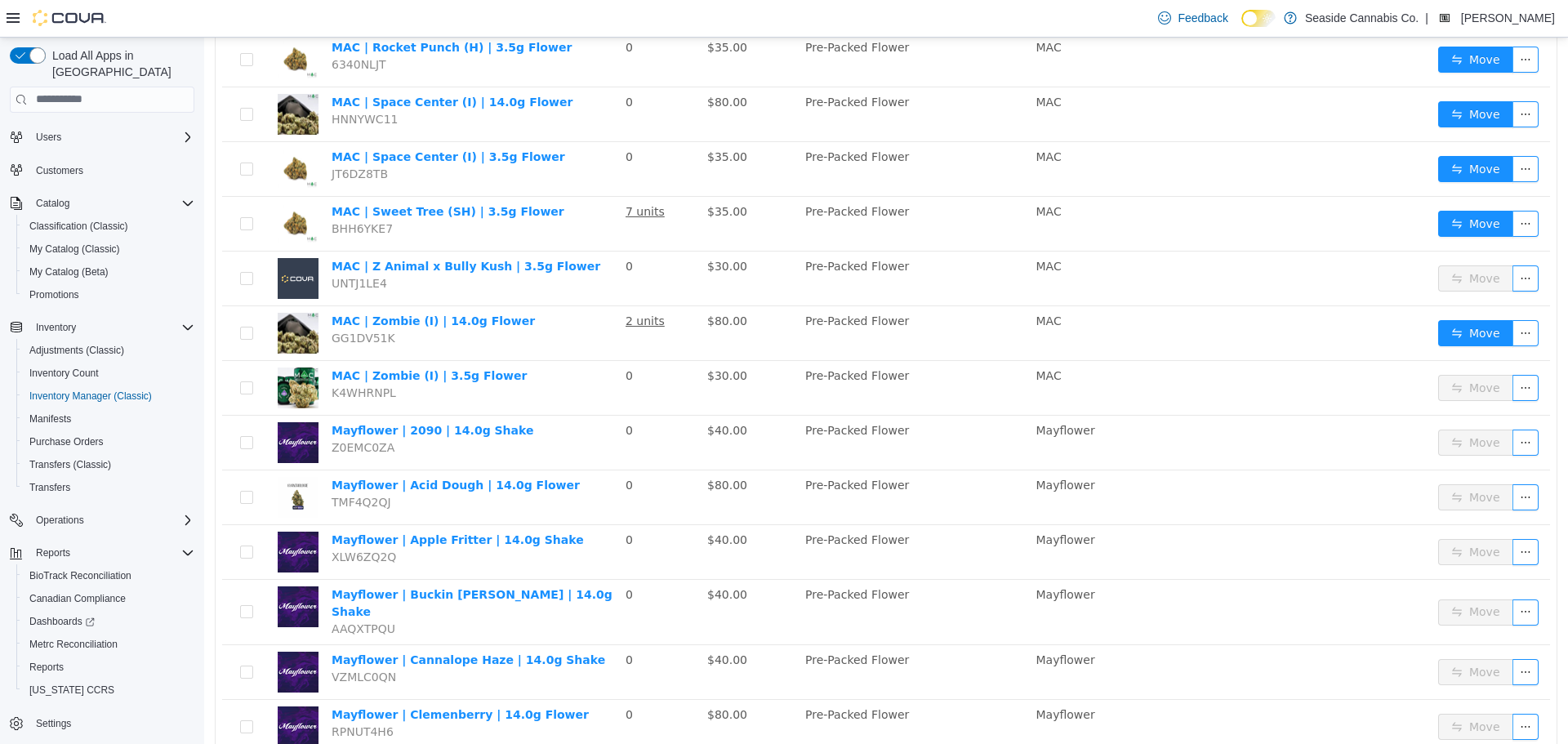
scroll to position [186, 0]
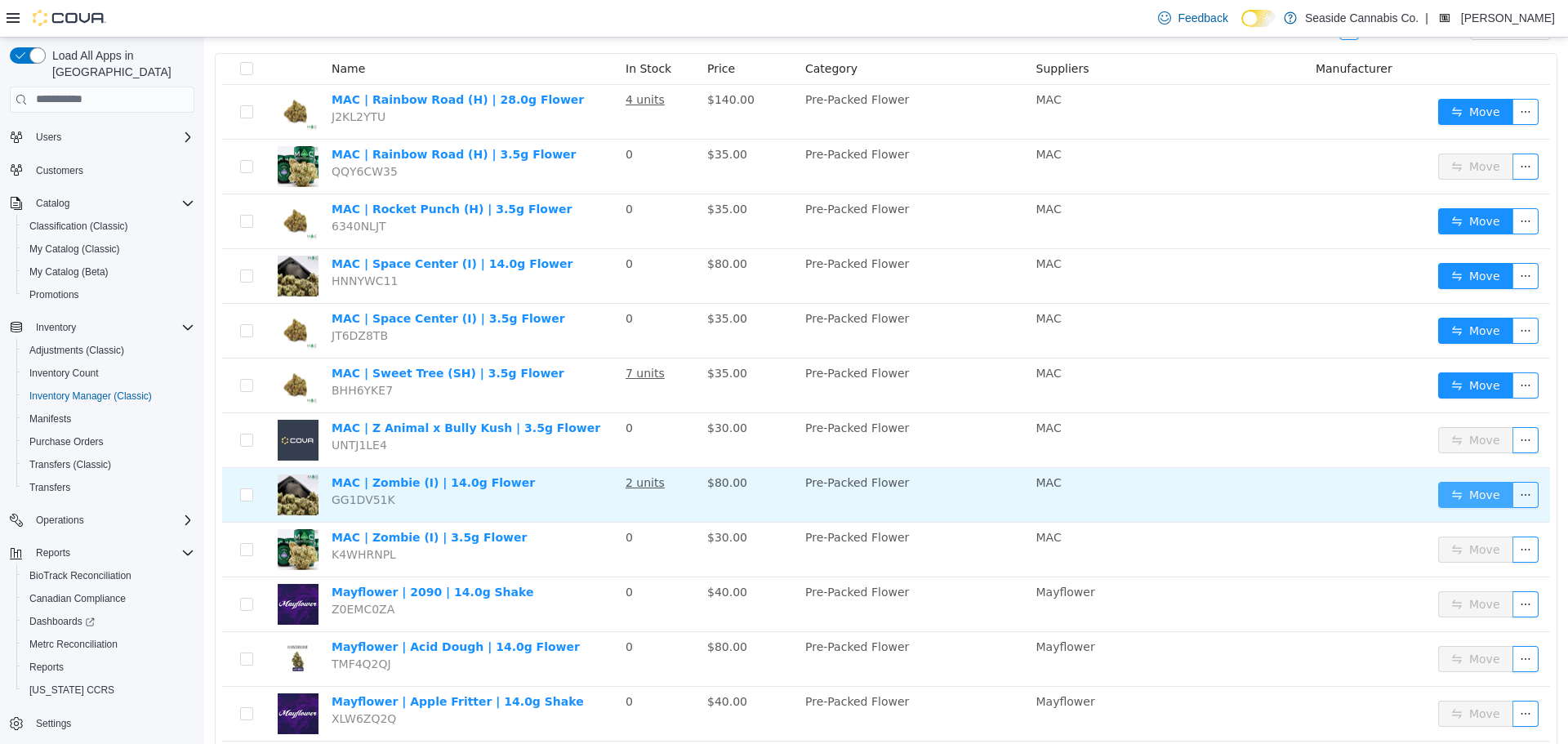
click at [1448, 493] on button "Move" at bounding box center [1476, 494] width 75 height 26
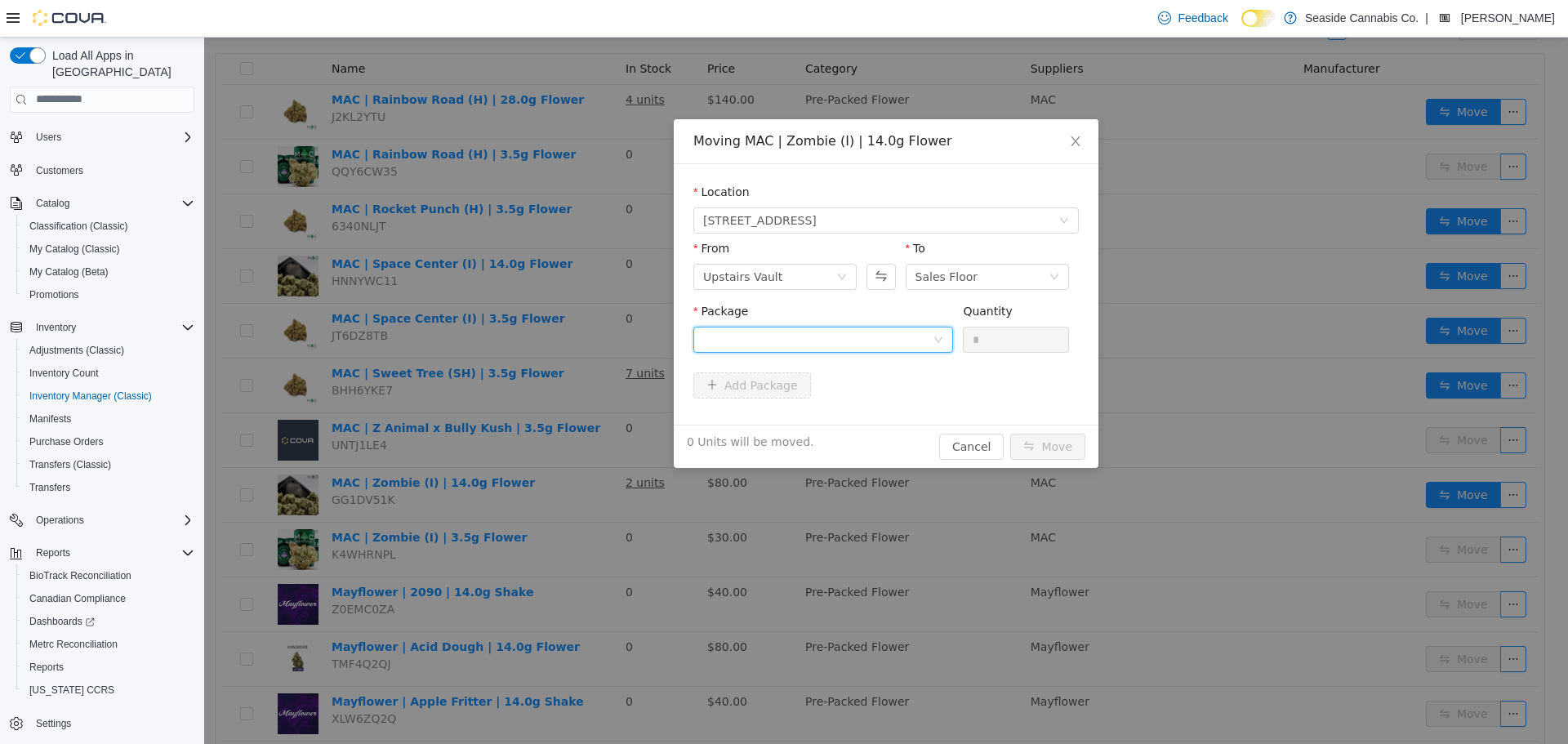
click at [851, 343] on div at bounding box center [818, 339] width 230 height 24
click at [834, 401] on strong "1A40A0100003CF3000009425" at bounding box center [799, 398] width 192 height 13
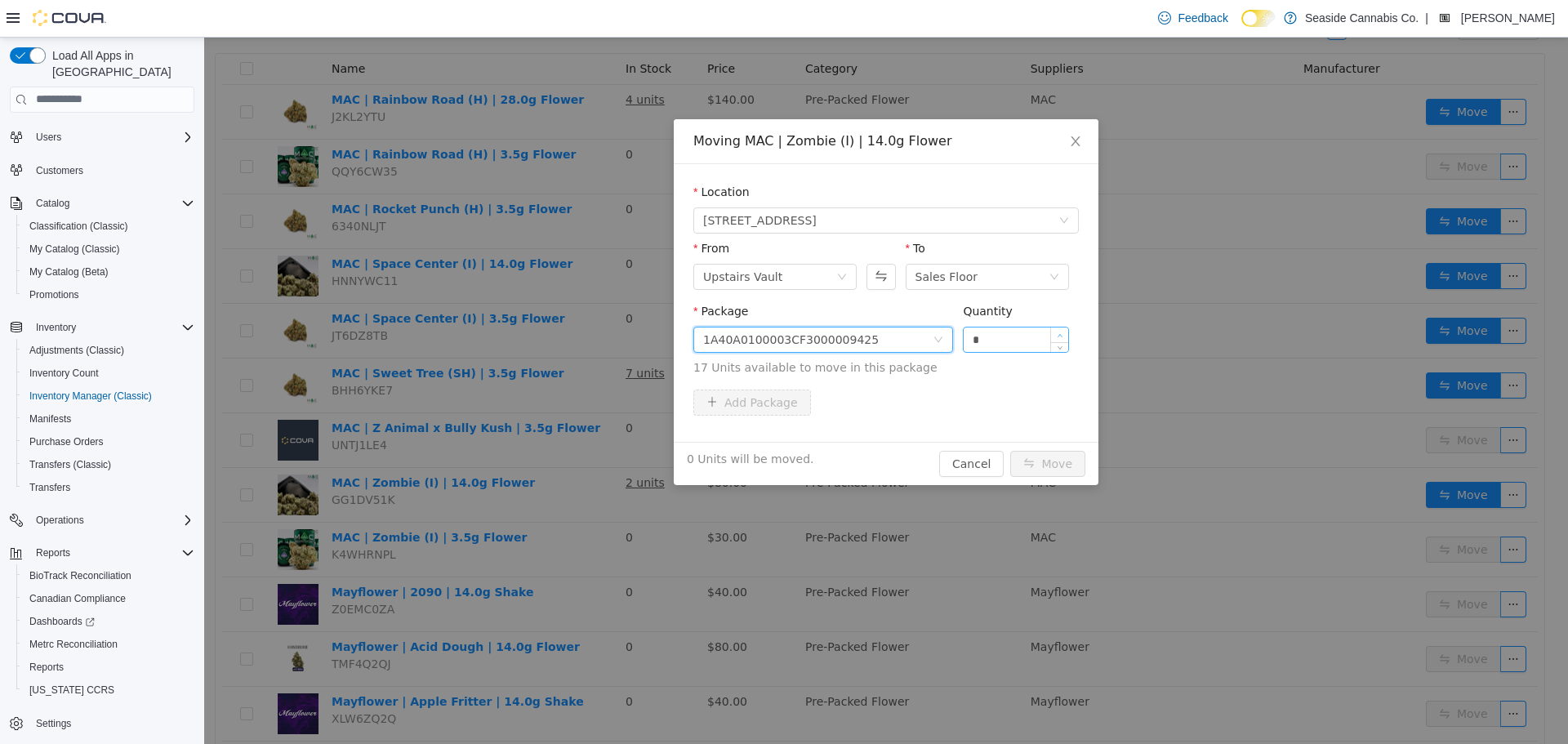
click at [1059, 334] on icon "icon: up" at bounding box center [1059, 334] width 5 height 3
type input "*"
click at [1059, 334] on icon "icon: up" at bounding box center [1059, 334] width 5 height 3
click at [1043, 457] on button "Move" at bounding box center [1047, 463] width 75 height 26
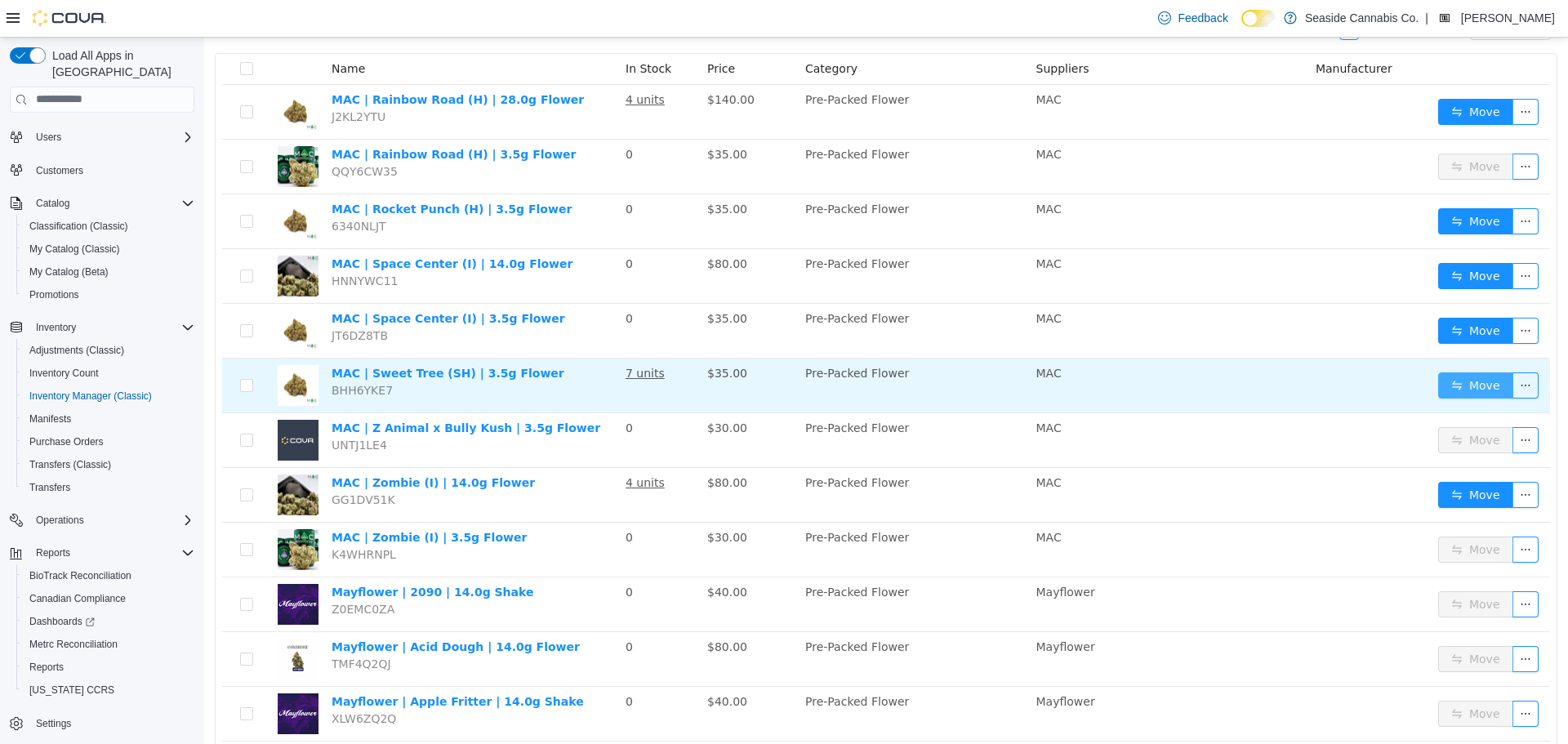
click at [1468, 382] on button "Move" at bounding box center [1476, 385] width 75 height 26
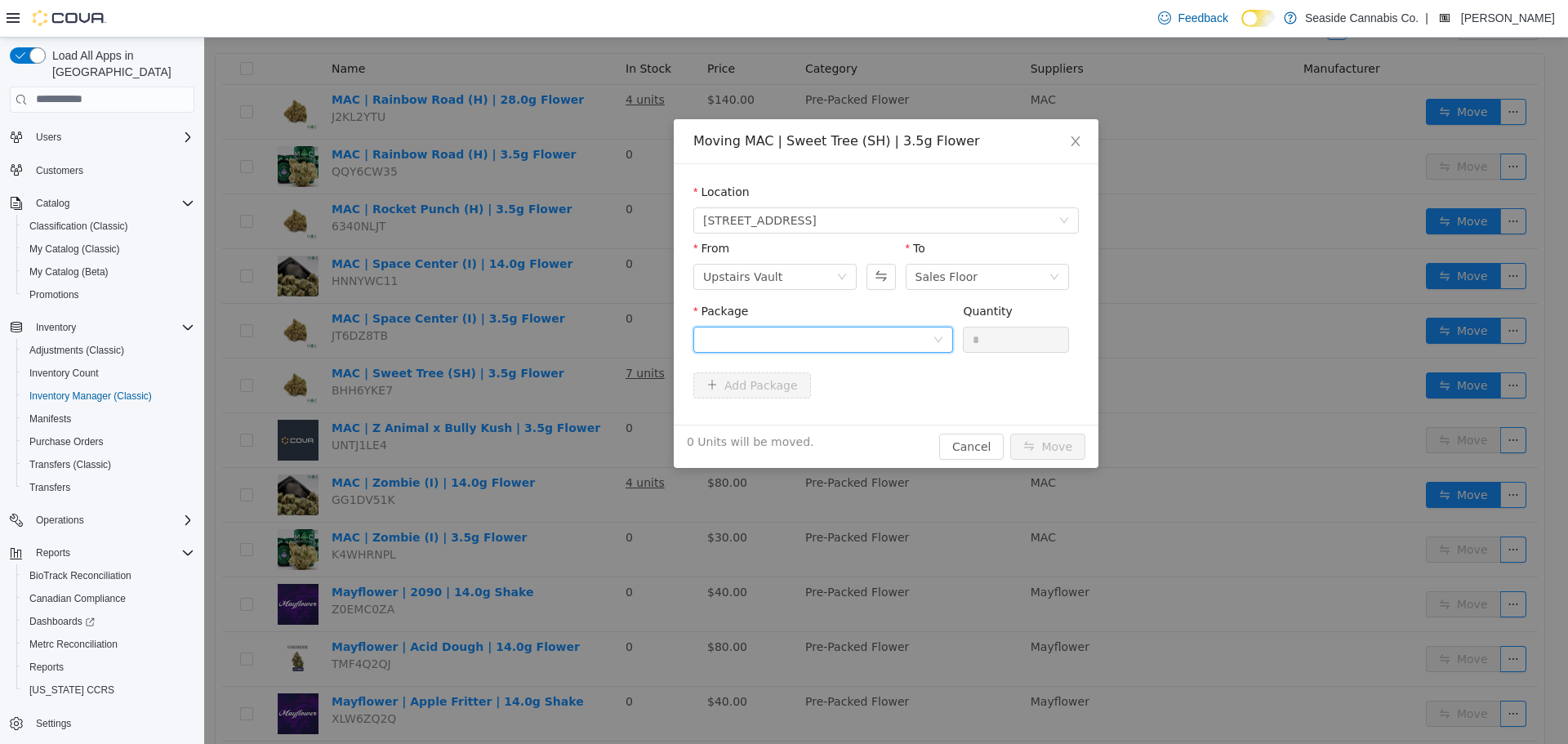
click at [852, 340] on div at bounding box center [818, 339] width 230 height 24
drag, startPoint x: 846, startPoint y: 393, endPoint x: 861, endPoint y: 391, distance: 15.1
click at [847, 393] on strong "1A40A0100003CF3000008615" at bounding box center [799, 398] width 192 height 13
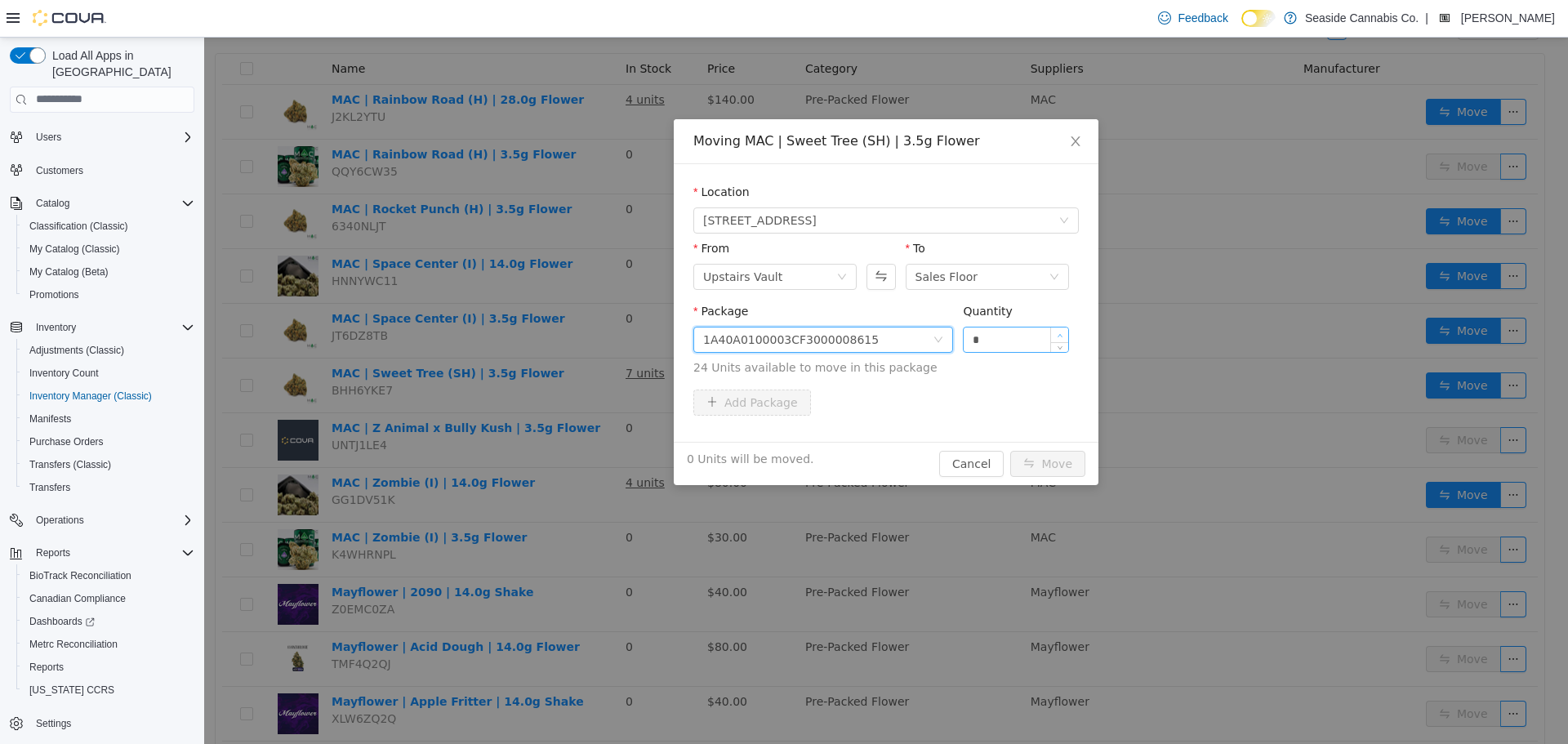
type input "*"
click at [1061, 328] on span "Increase Value" at bounding box center [1059, 334] width 17 height 15
click at [1068, 459] on button "Move" at bounding box center [1047, 463] width 75 height 26
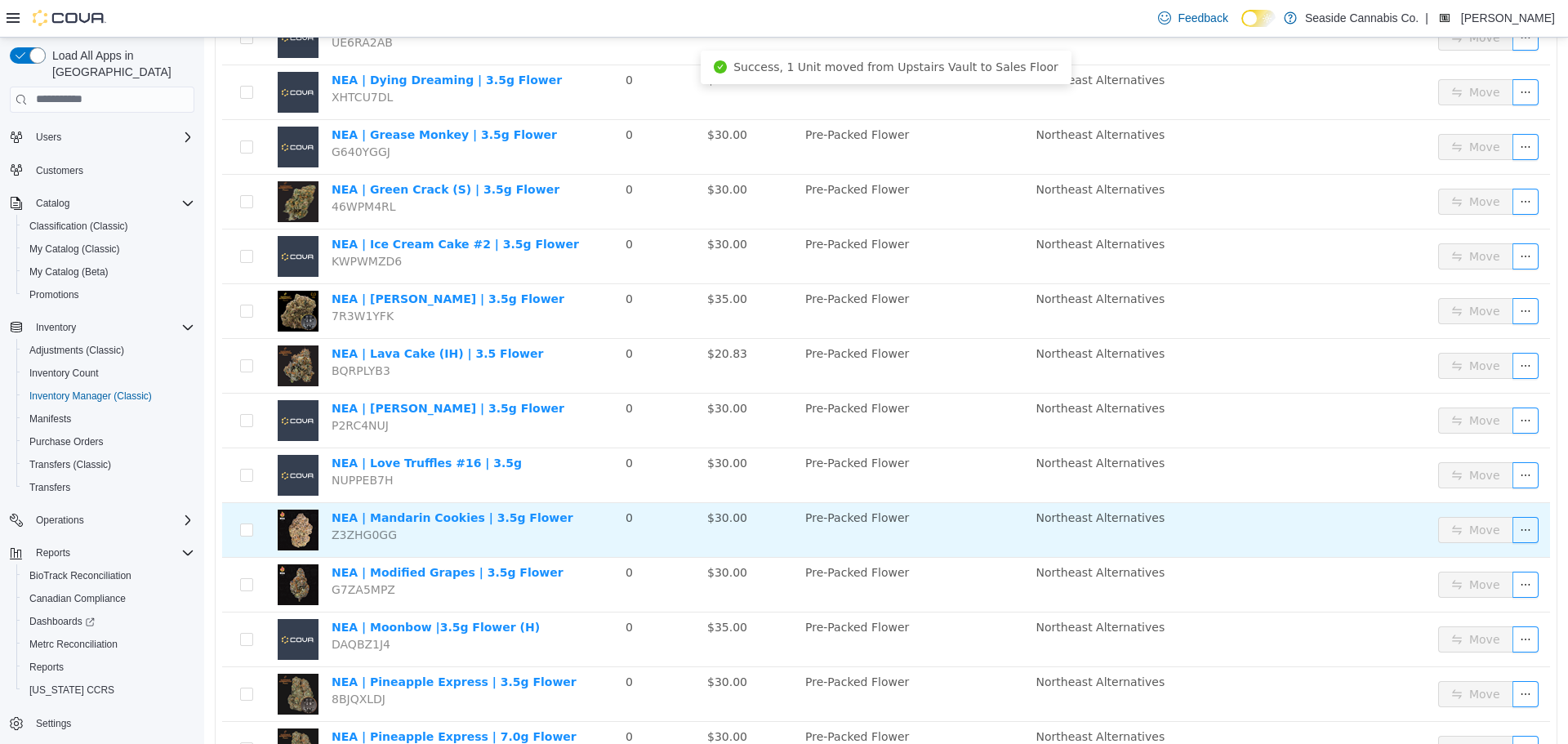
scroll to position [2309, 0]
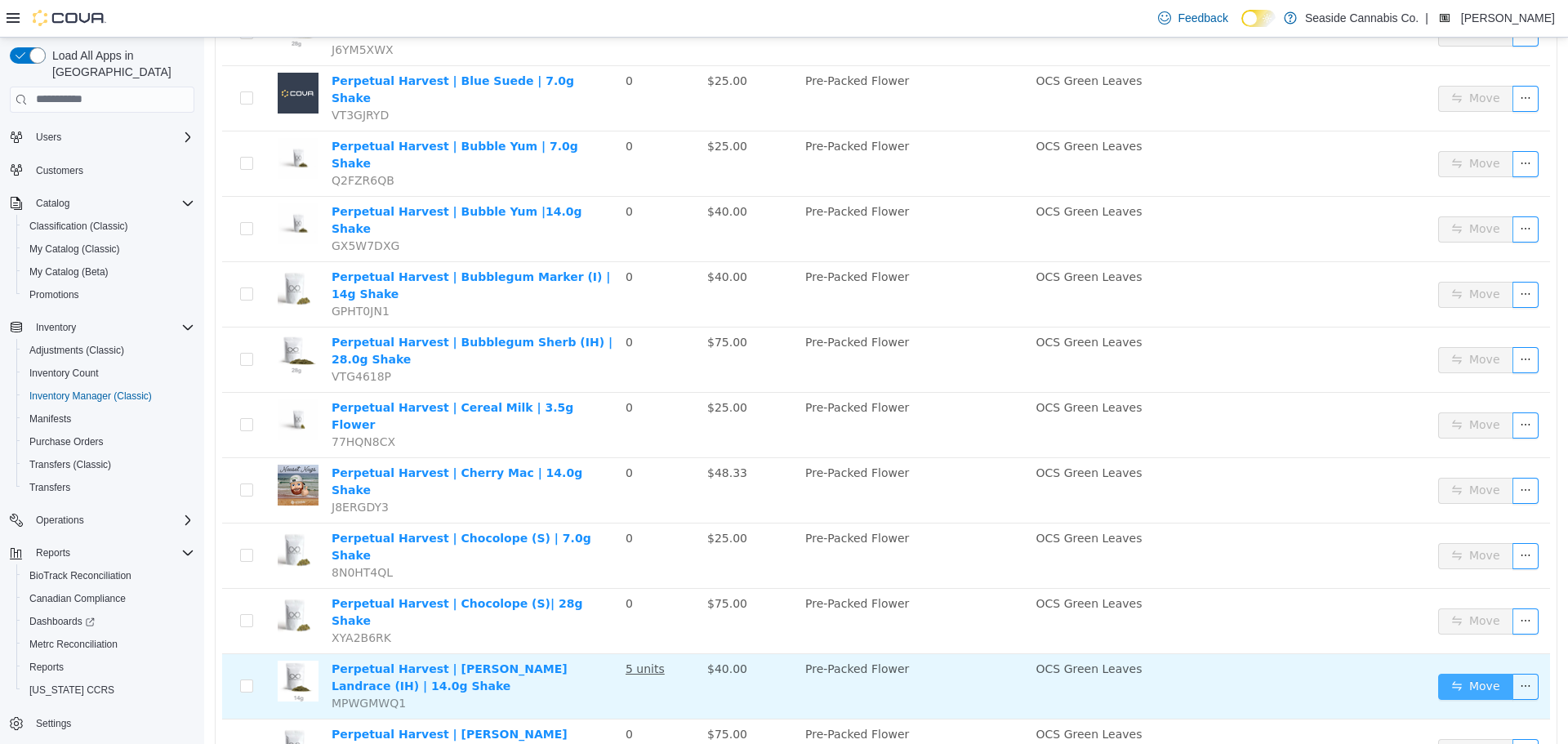
click at [1444, 673] on button "Move" at bounding box center [1476, 686] width 75 height 26
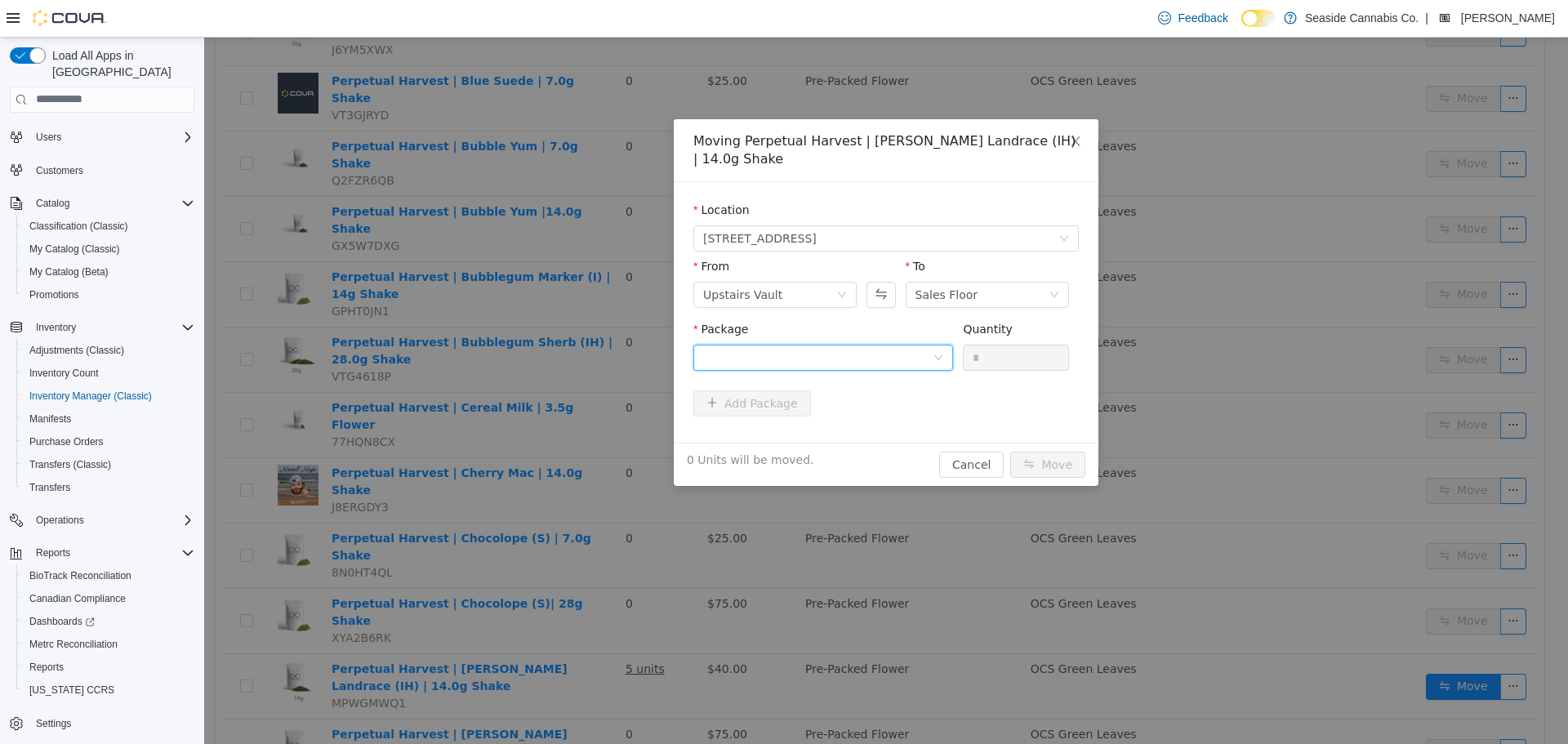
click at [792, 350] on div at bounding box center [818, 357] width 230 height 24
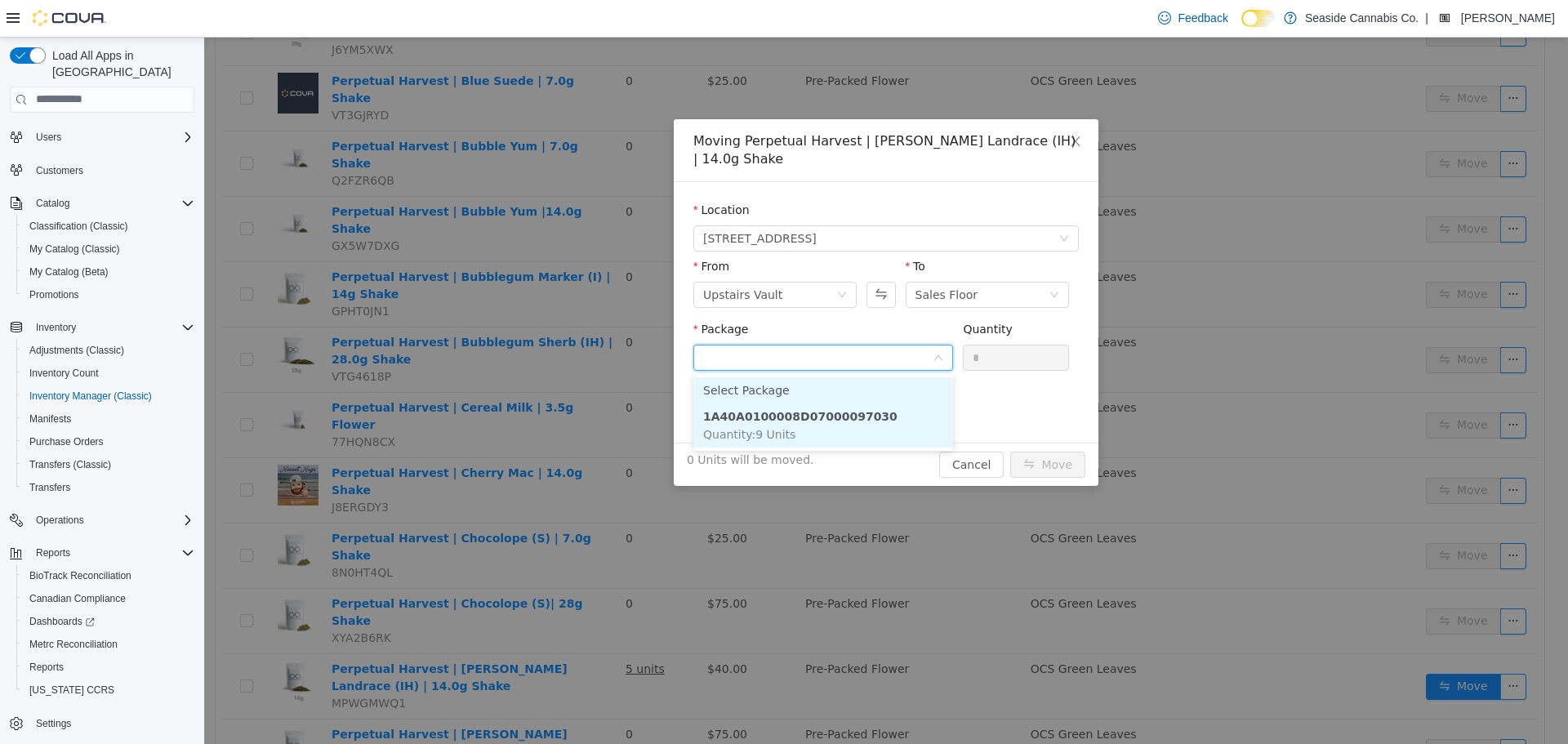
click at [834, 425] on li "1A40A0100008D07000097030 Quantity : 9 Units" at bounding box center [823, 424] width 259 height 44
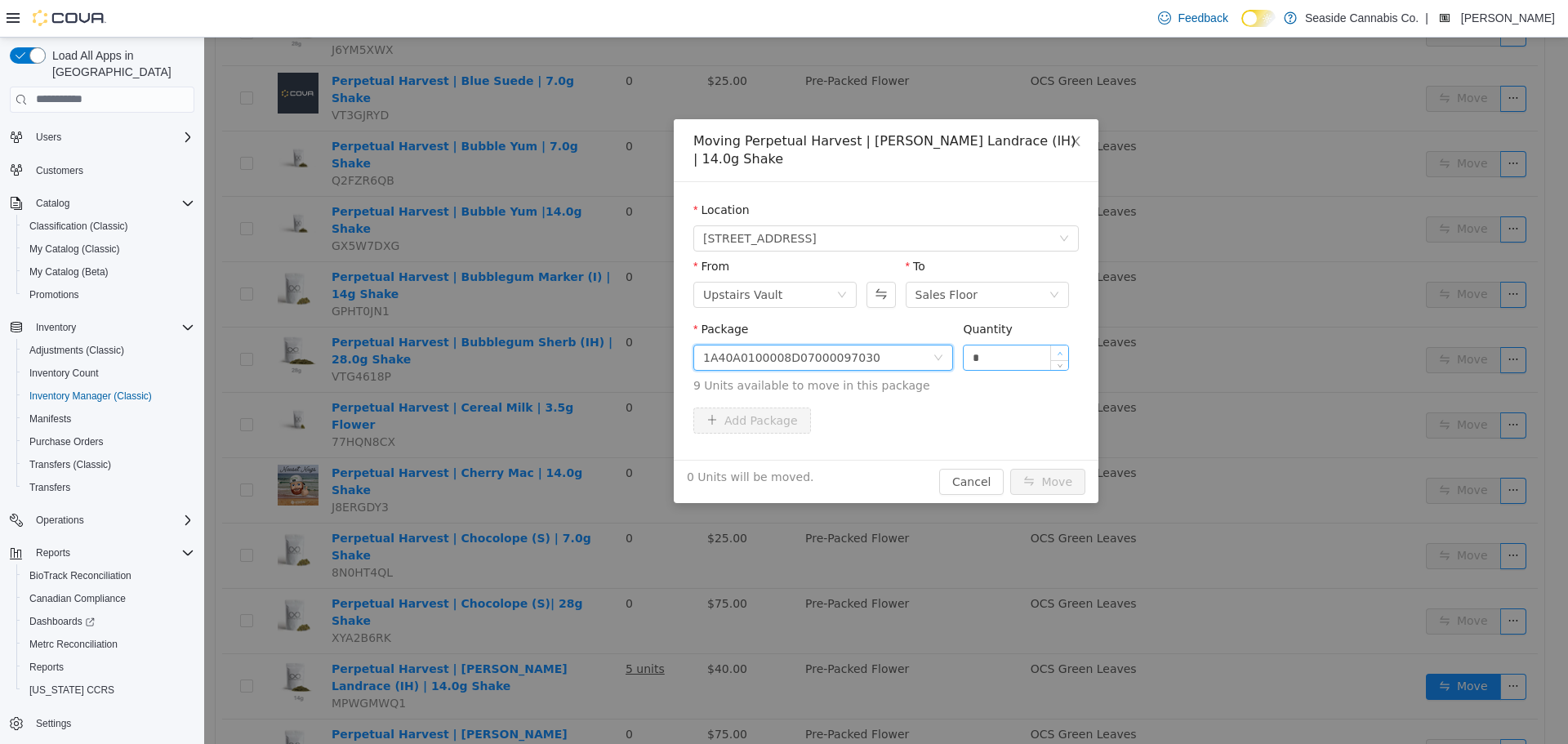
type input "*"
click at [1067, 355] on span "Increase Value" at bounding box center [1059, 352] width 17 height 15
click at [1068, 482] on button "Move" at bounding box center [1047, 481] width 75 height 26
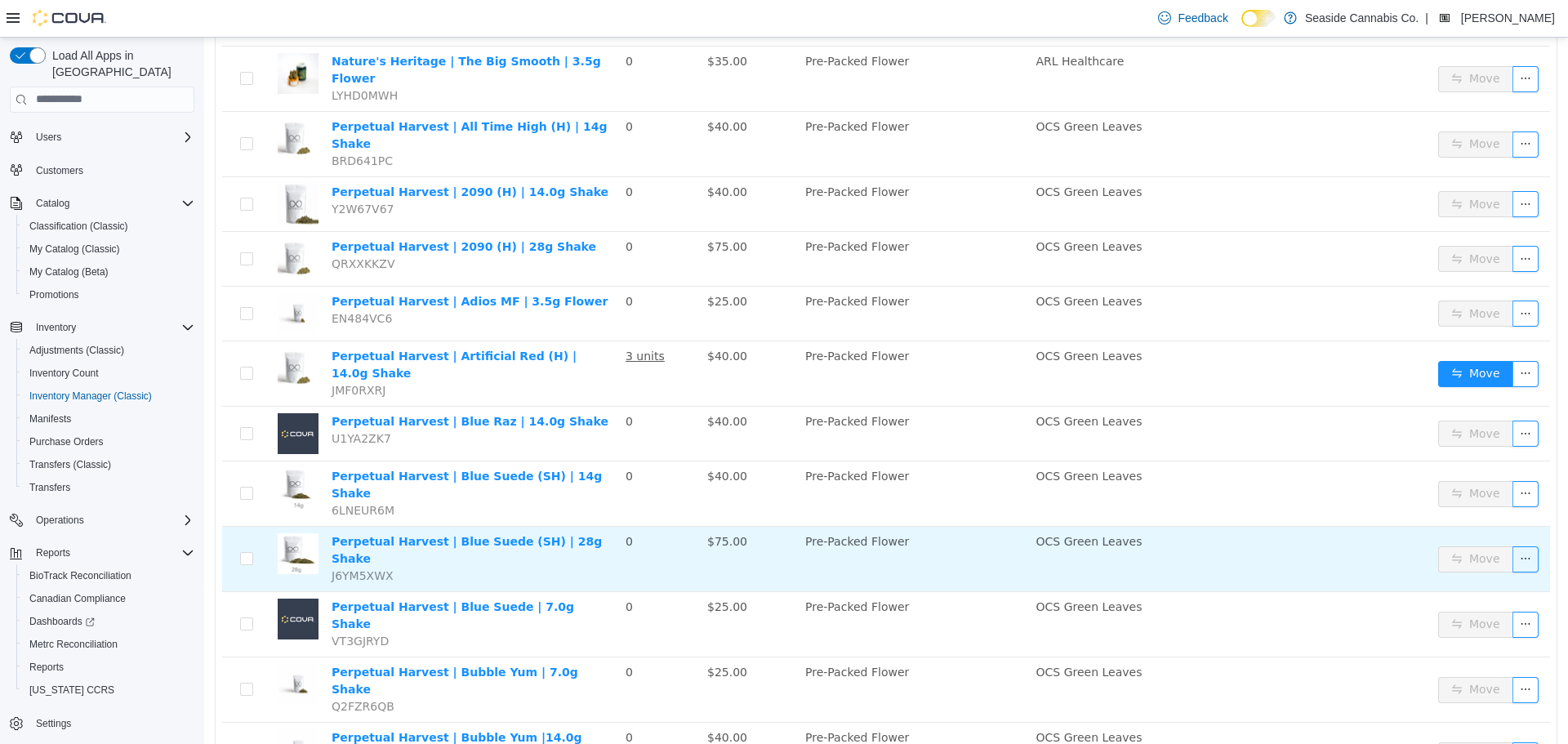
scroll to position [1574, 0]
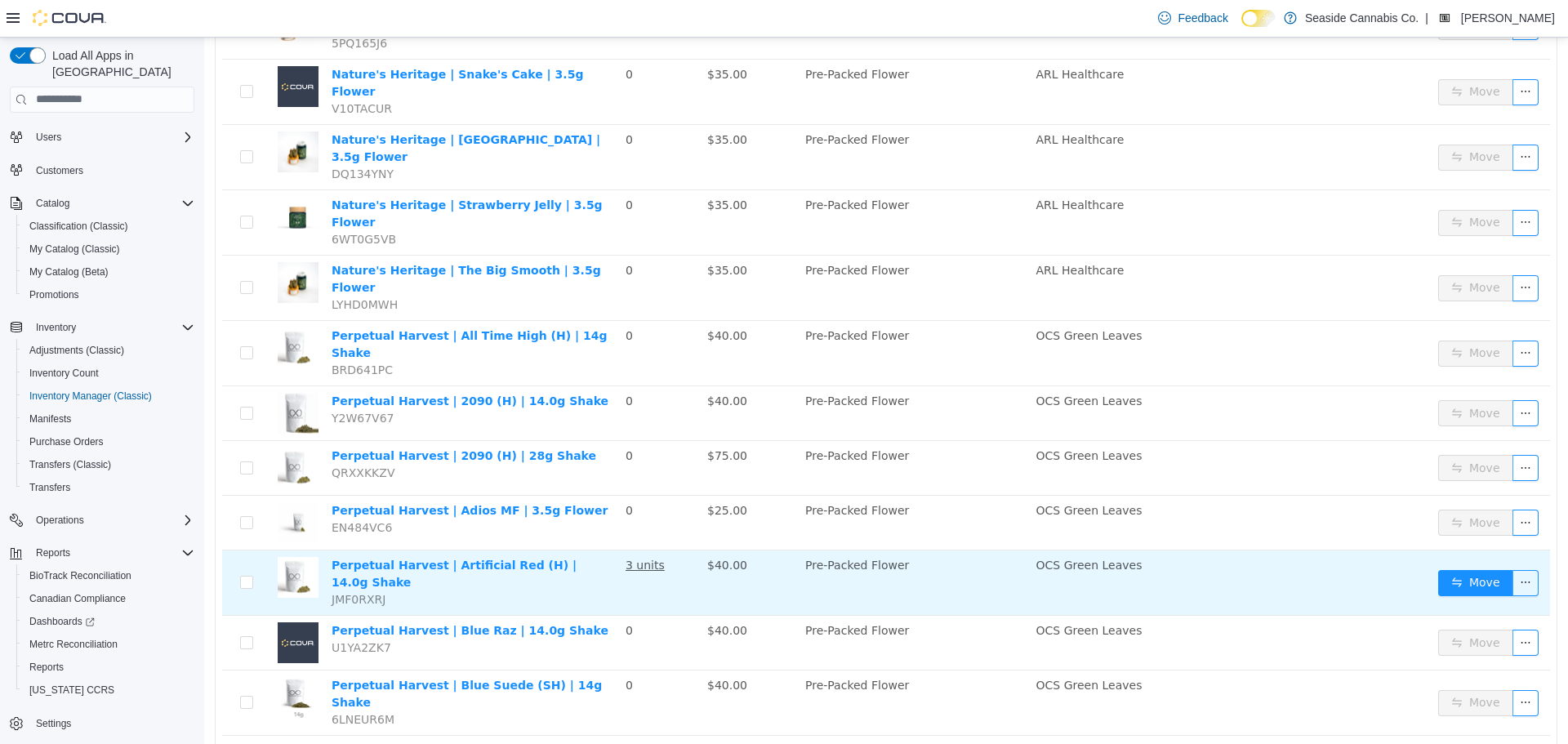
click at [1450, 550] on td "Move" at bounding box center [1491, 583] width 119 height 65
click at [1453, 569] on button "Move" at bounding box center [1476, 583] width 75 height 26
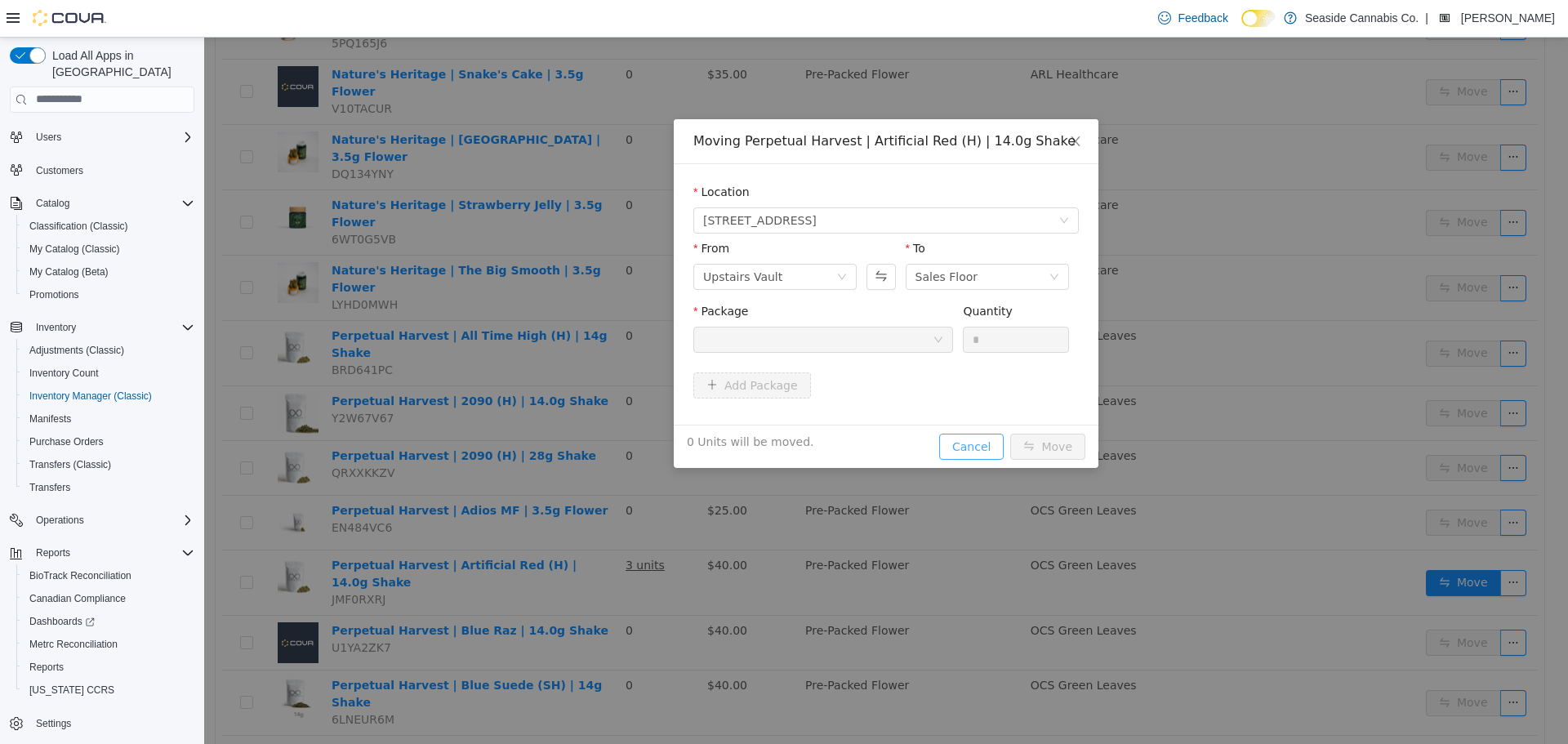
click at [956, 445] on button "Cancel" at bounding box center [971, 446] width 64 height 26
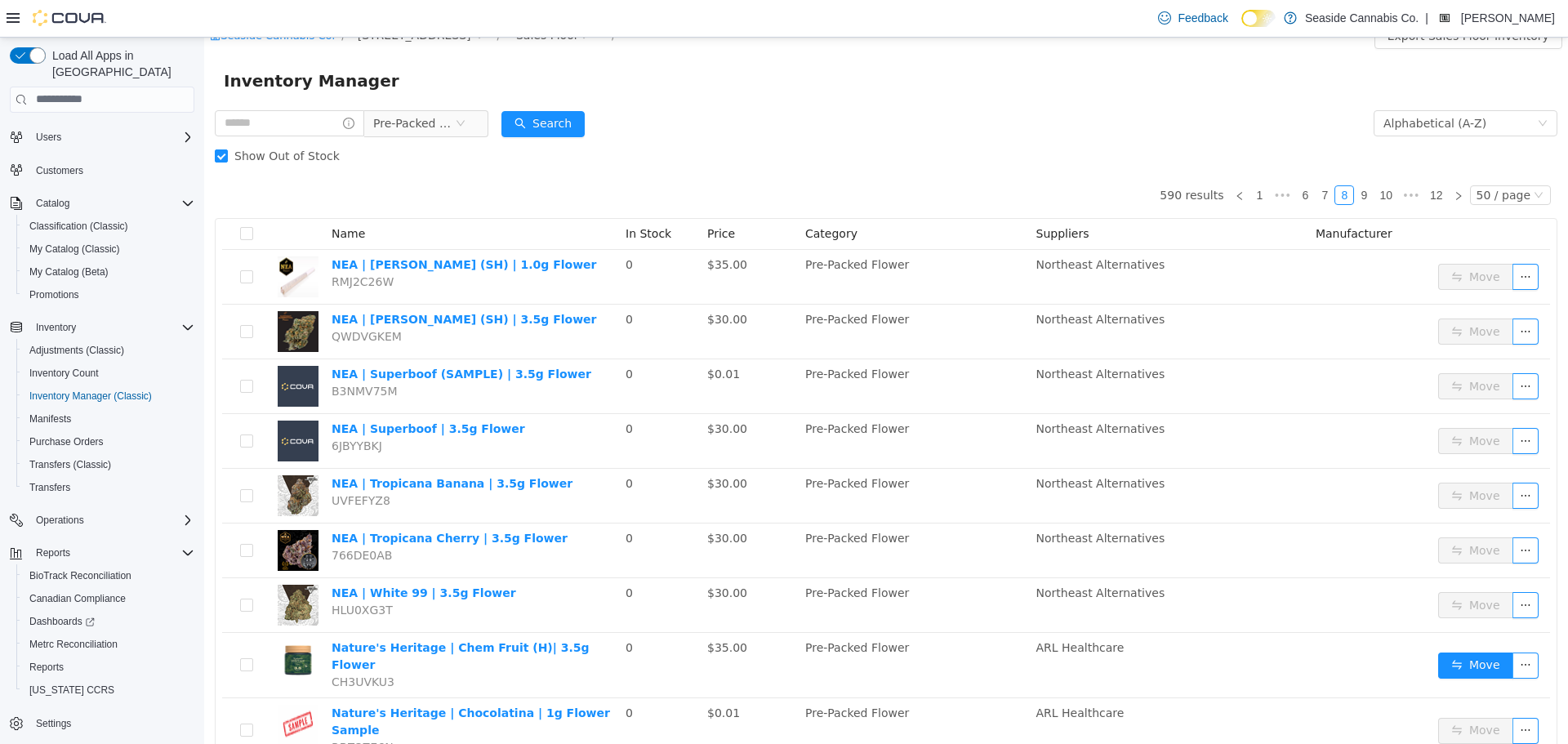
scroll to position [0, 0]
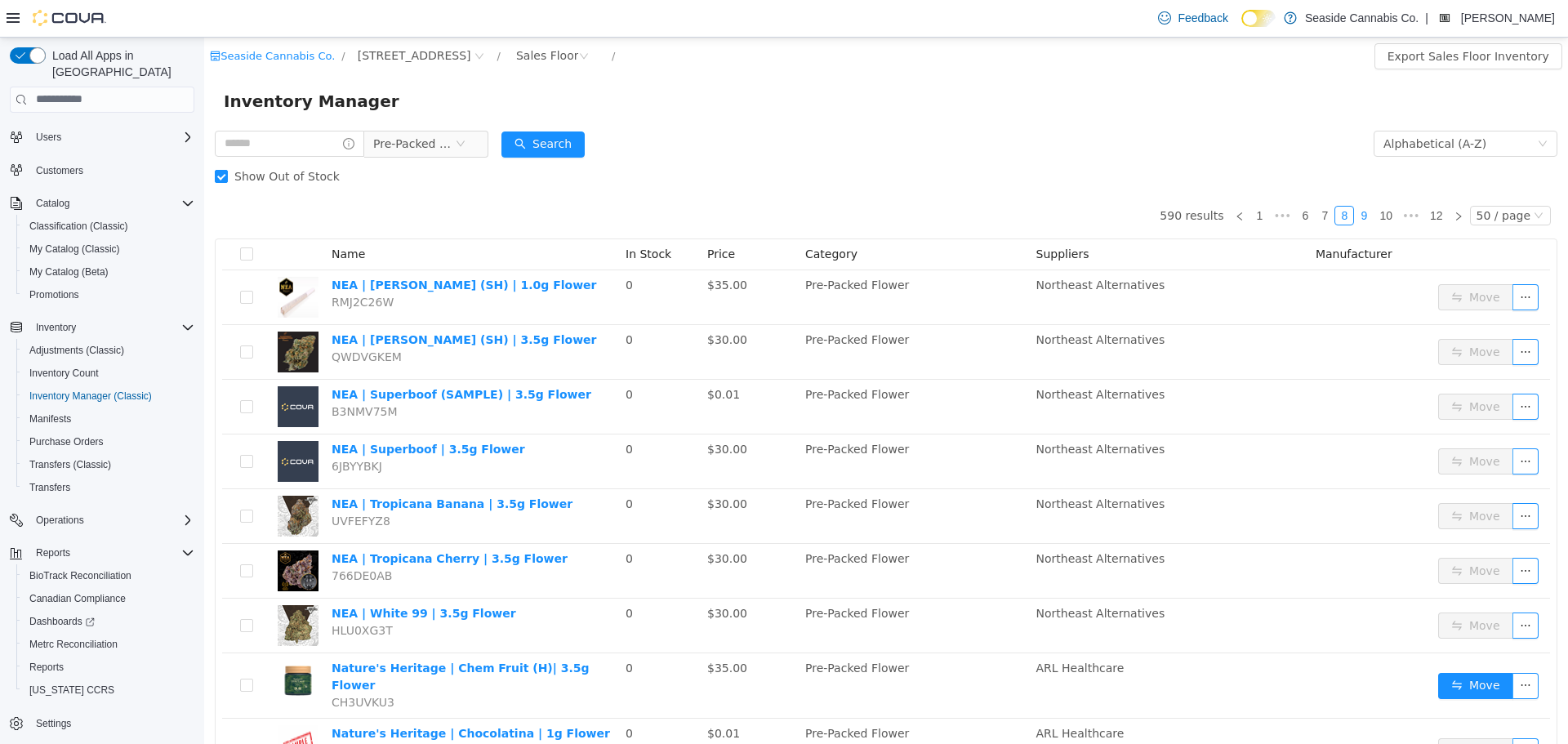
click at [1355, 212] on link "9" at bounding box center [1364, 214] width 18 height 18
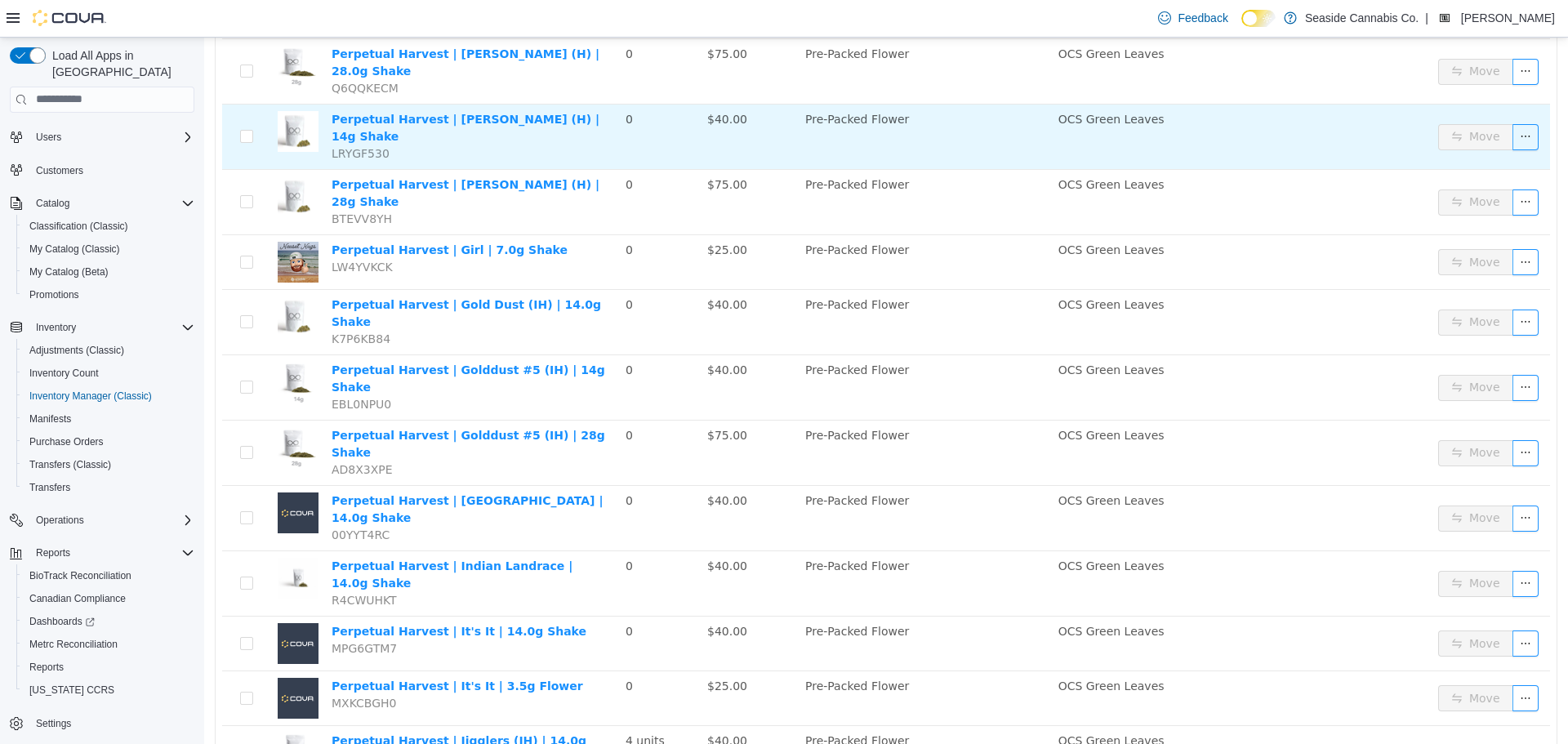
scroll to position [1061, 0]
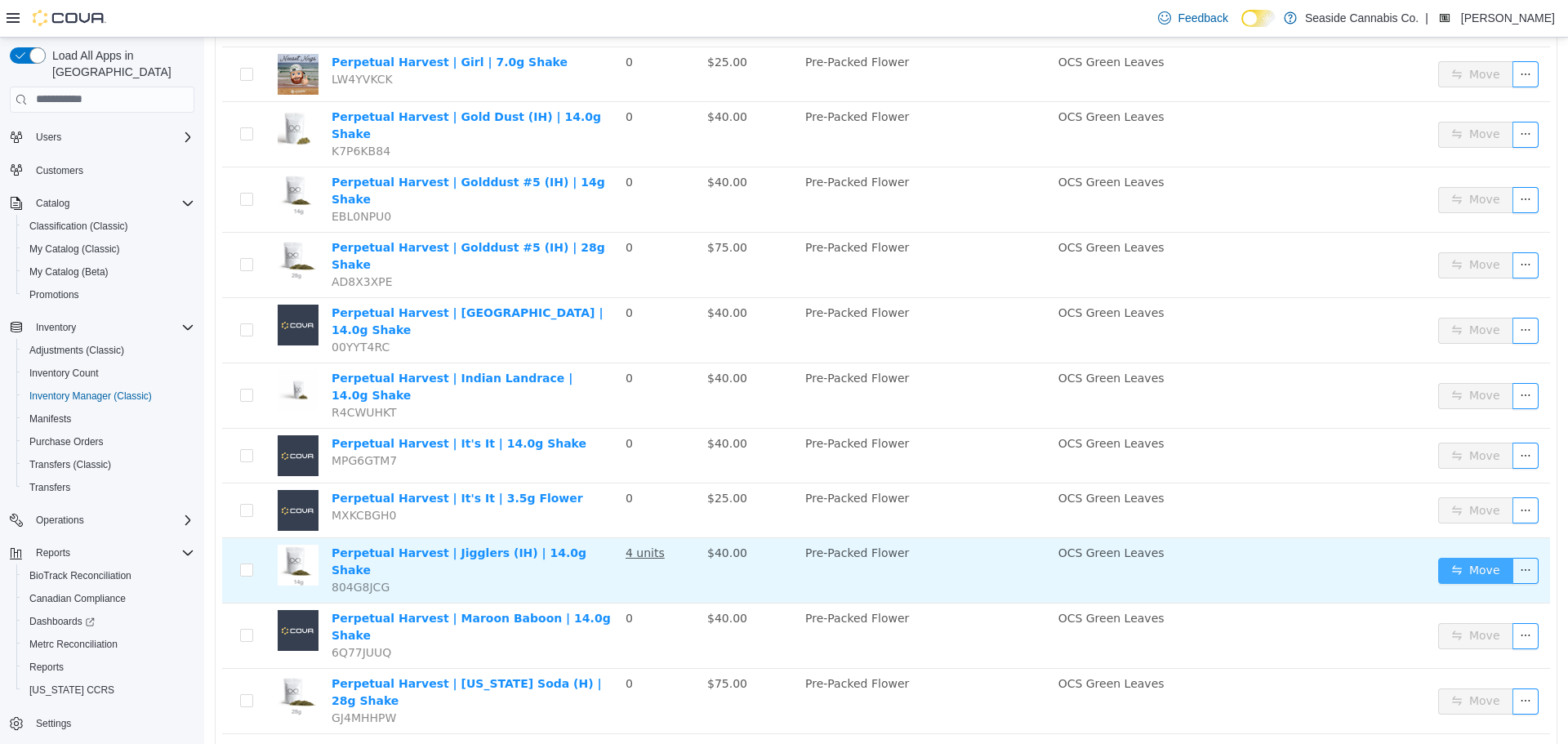
click at [1478, 557] on button "Move" at bounding box center [1476, 570] width 75 height 26
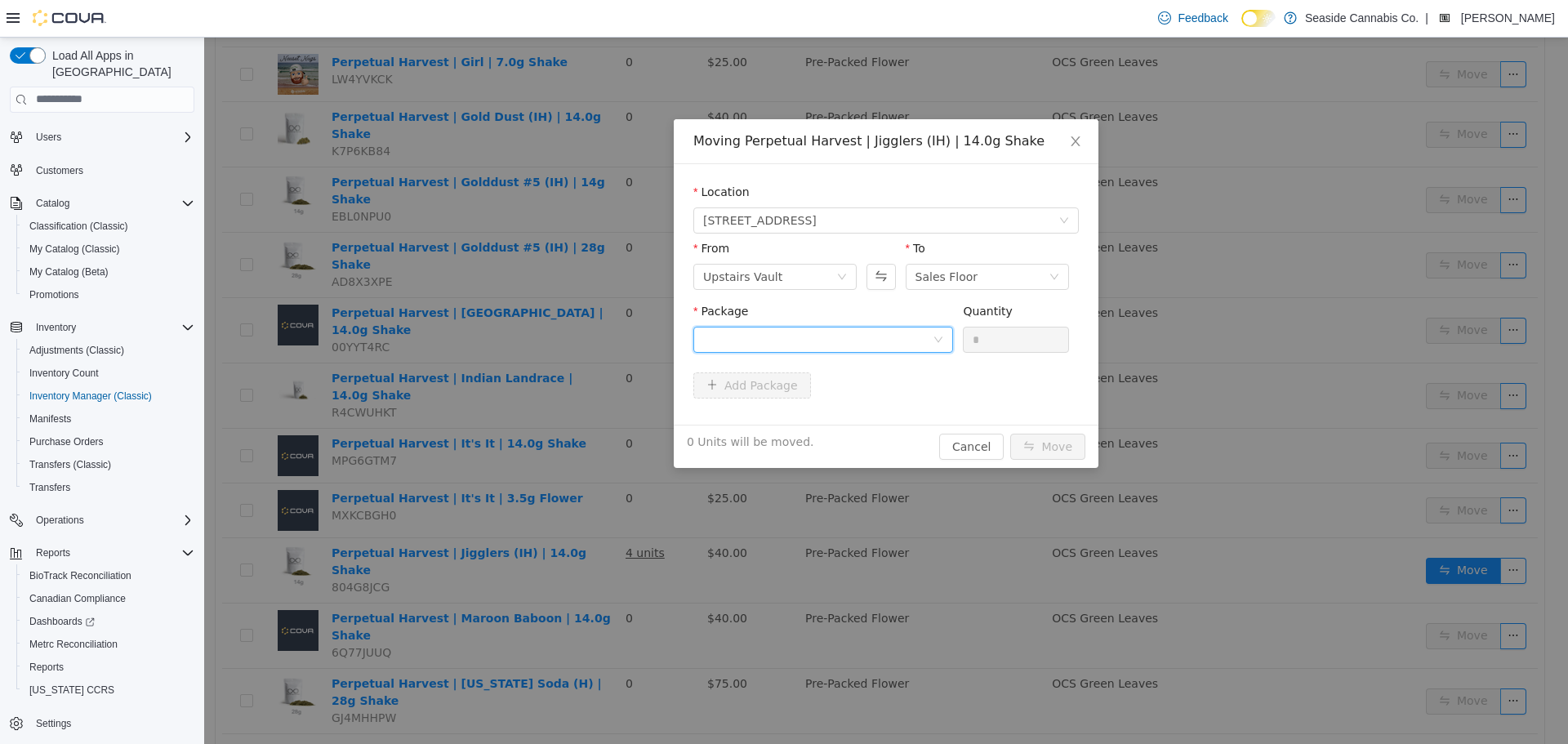
click at [848, 342] on div at bounding box center [818, 339] width 230 height 24
click at [865, 428] on li "1A40A0100008D07000091087 Quantity : 5 Units" at bounding box center [823, 406] width 259 height 44
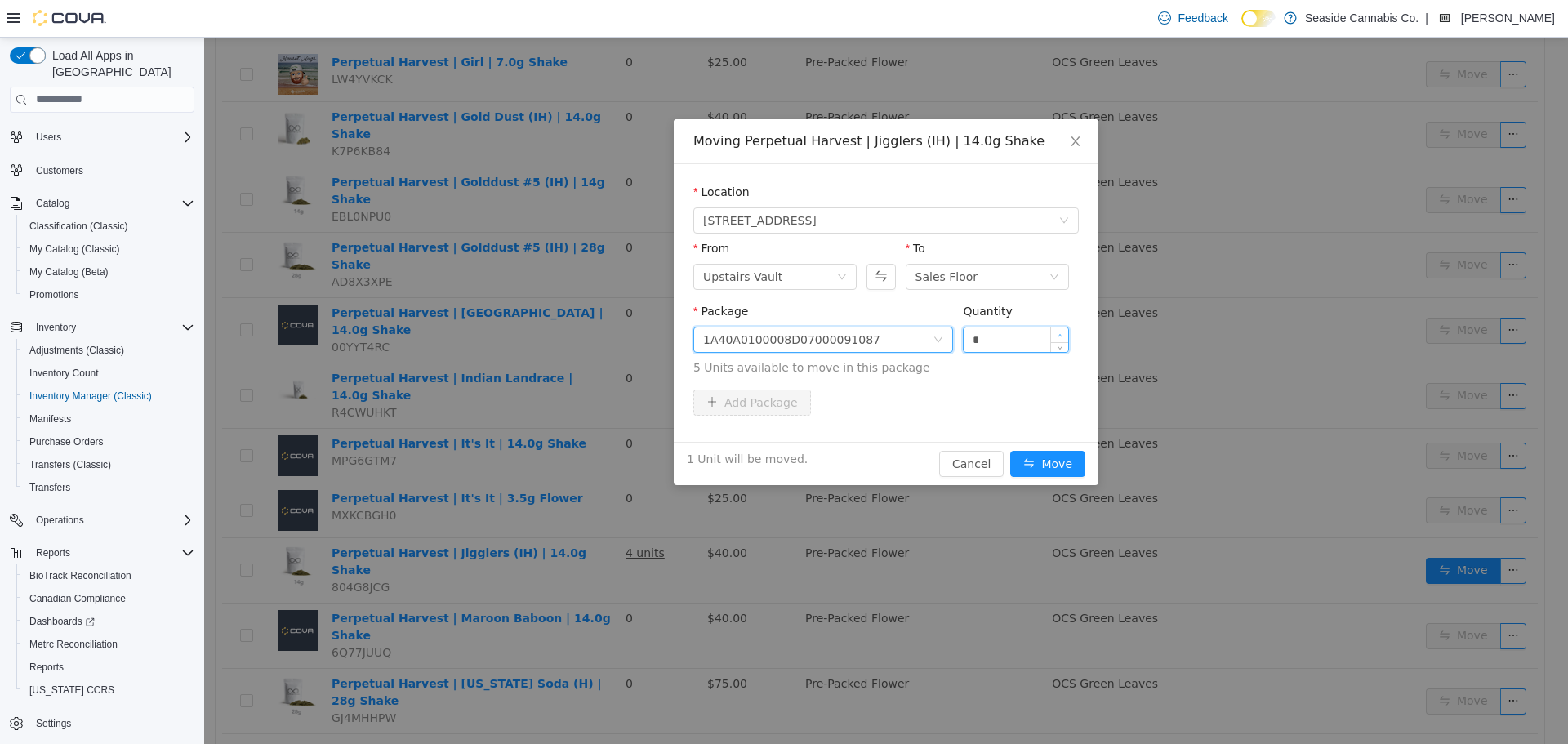
click at [1063, 331] on span "Increase Value" at bounding box center [1059, 334] width 17 height 15
type input "*"
click at [1063, 331] on span "Increase Value" at bounding box center [1059, 334] width 17 height 15
click at [1054, 464] on button "Move" at bounding box center [1047, 463] width 75 height 26
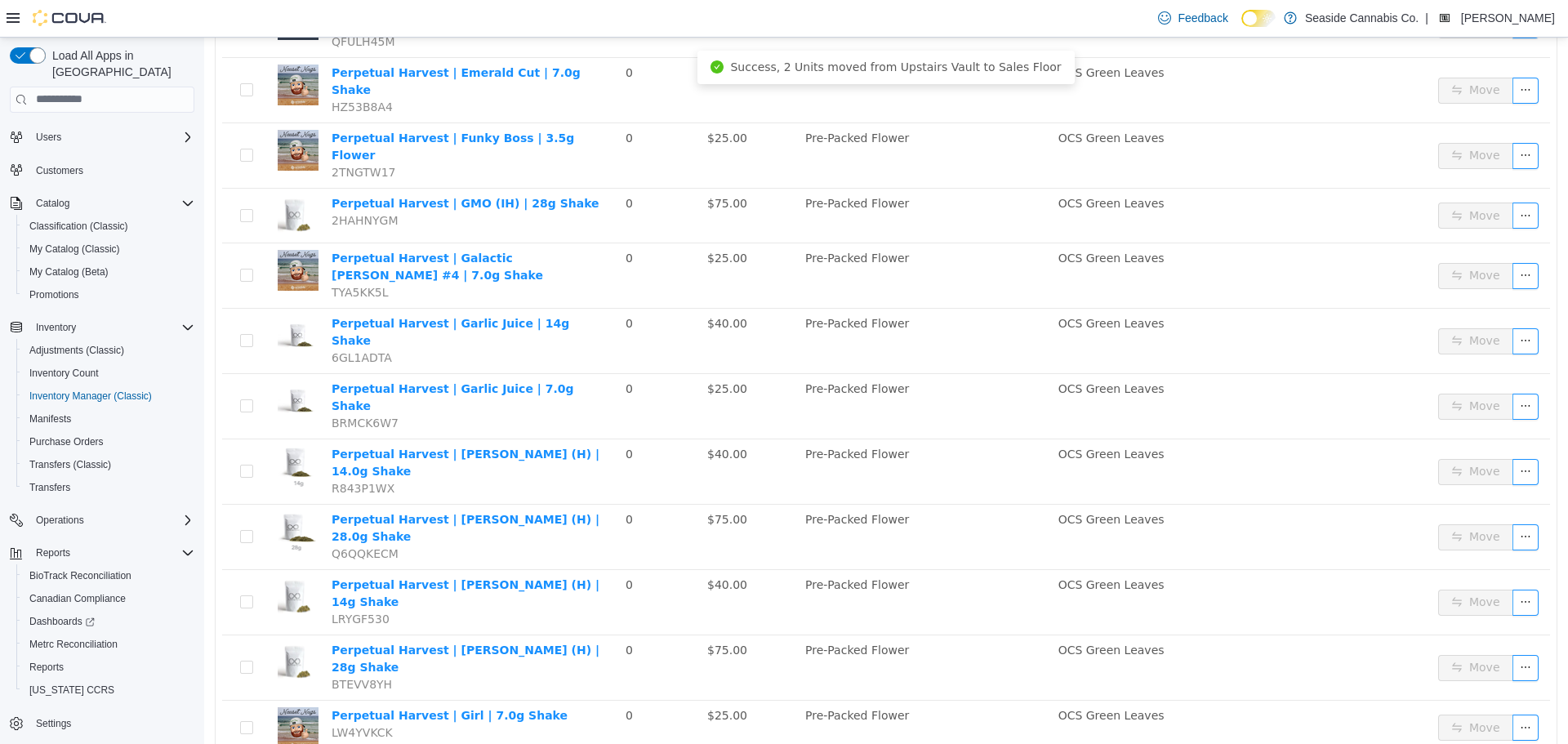
scroll to position [0, 0]
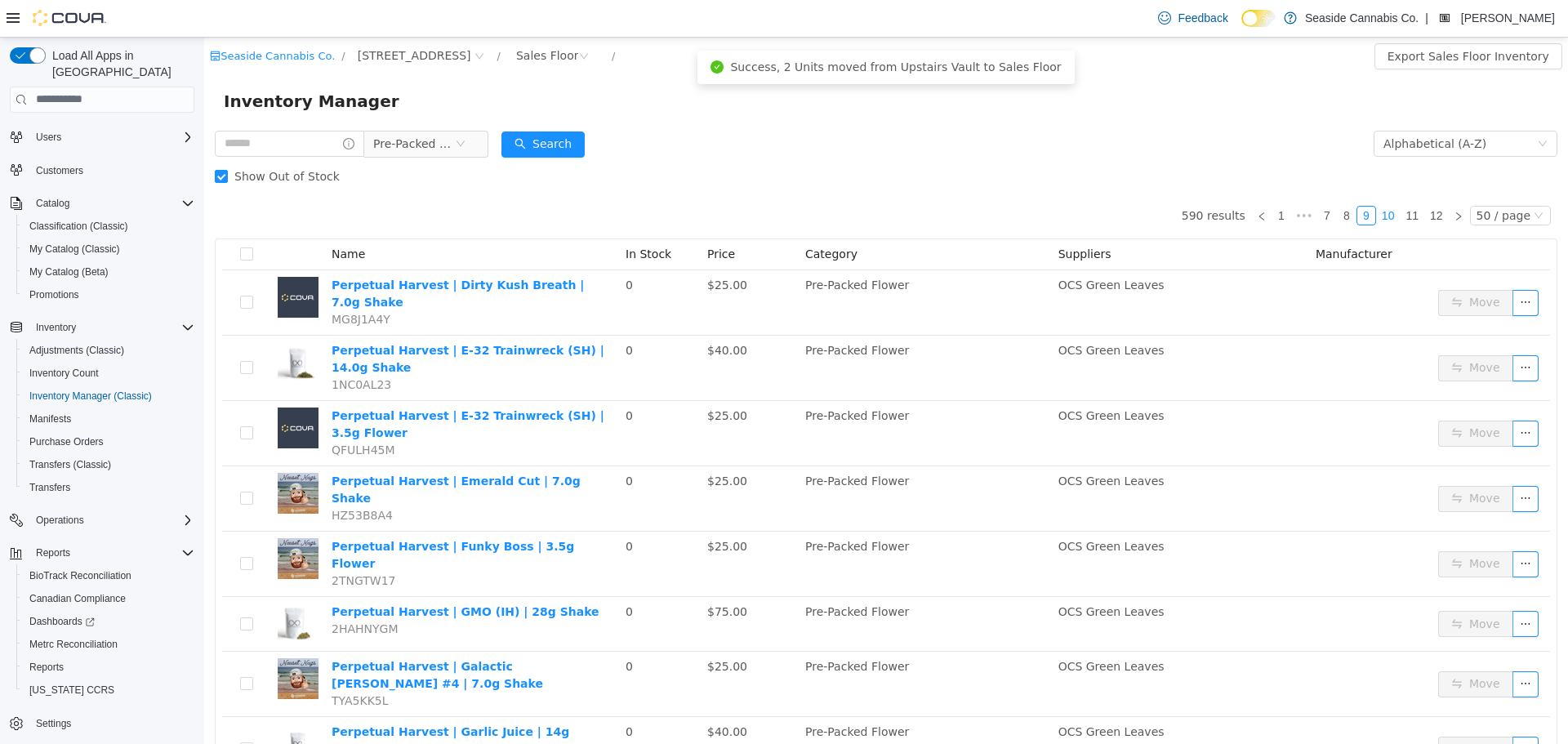
click at [1383, 208] on link "10" at bounding box center [1388, 214] width 22 height 18
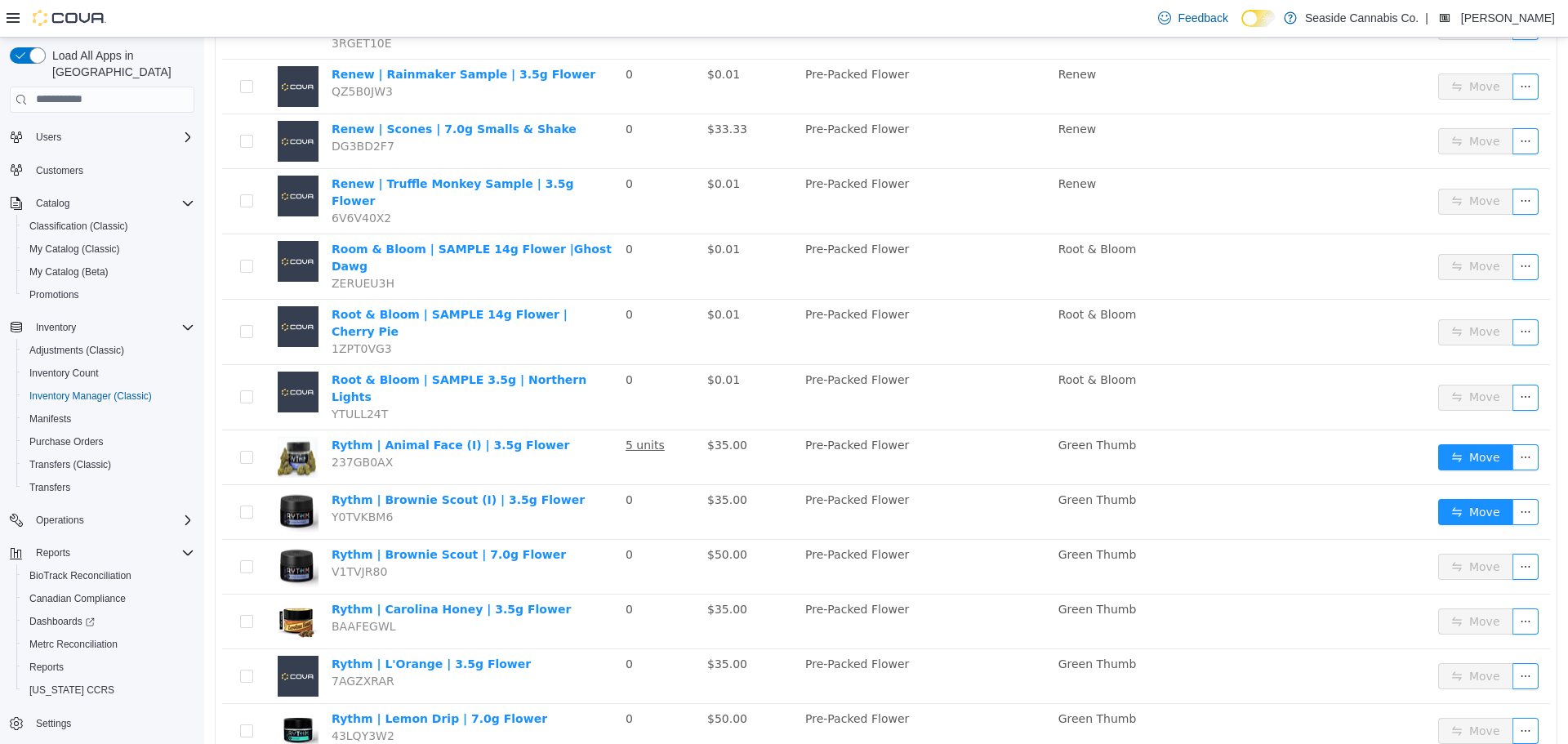
scroll to position [2309, 0]
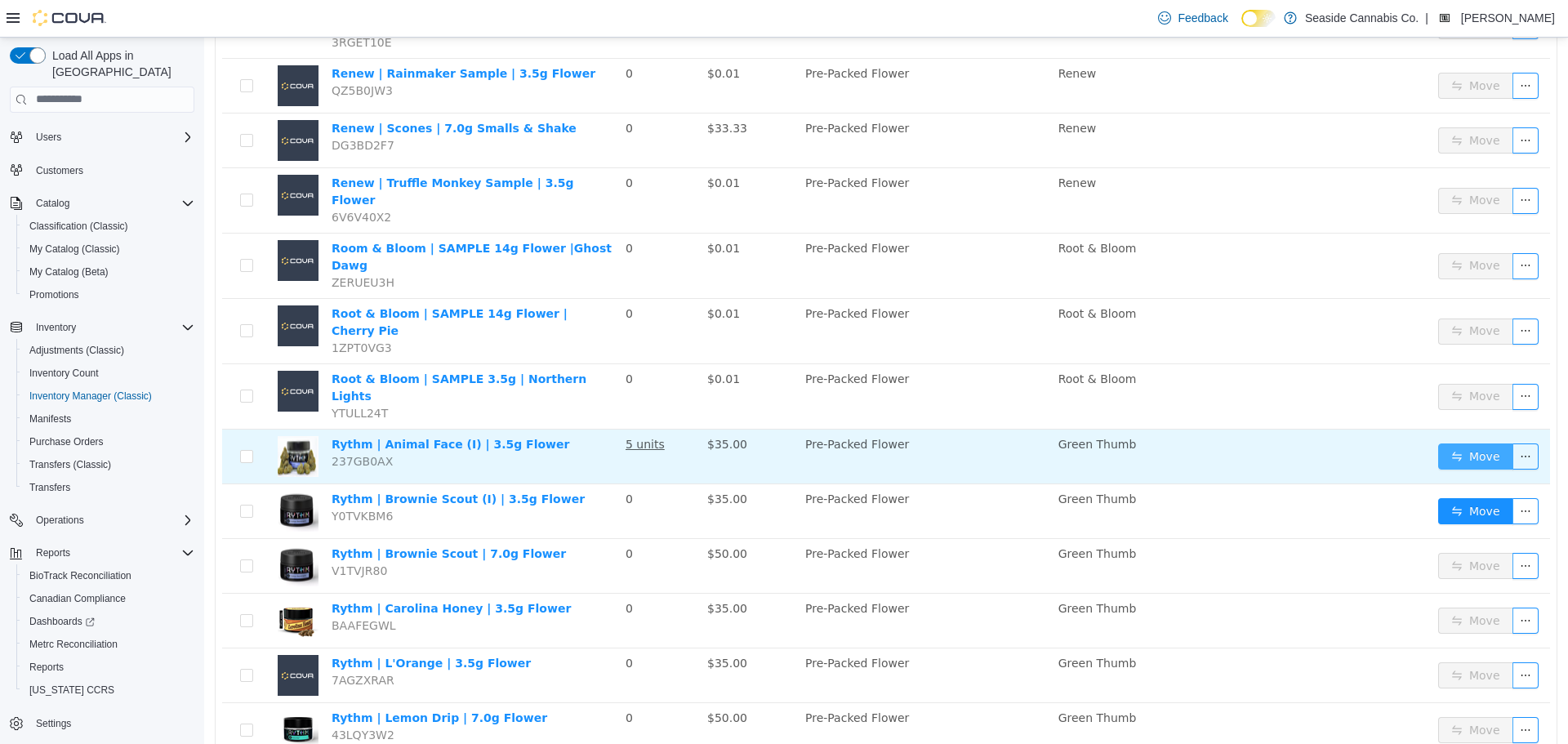
click at [1456, 442] on button "Move" at bounding box center [1476, 456] width 75 height 26
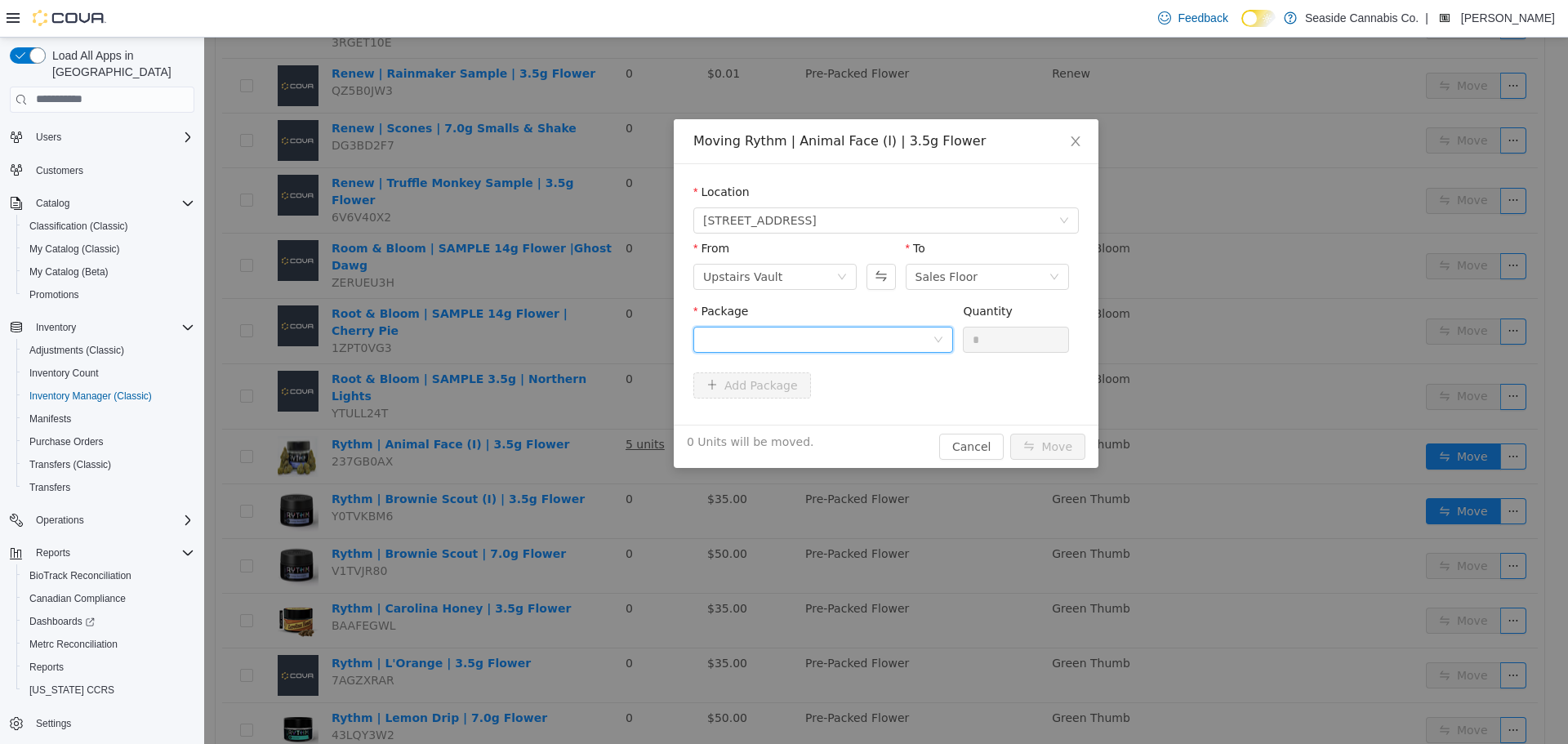
click at [908, 343] on div at bounding box center [818, 339] width 230 height 24
click at [890, 395] on li "1A40A01000010CD000345620 Quantity : 32 Units" at bounding box center [823, 406] width 259 height 44
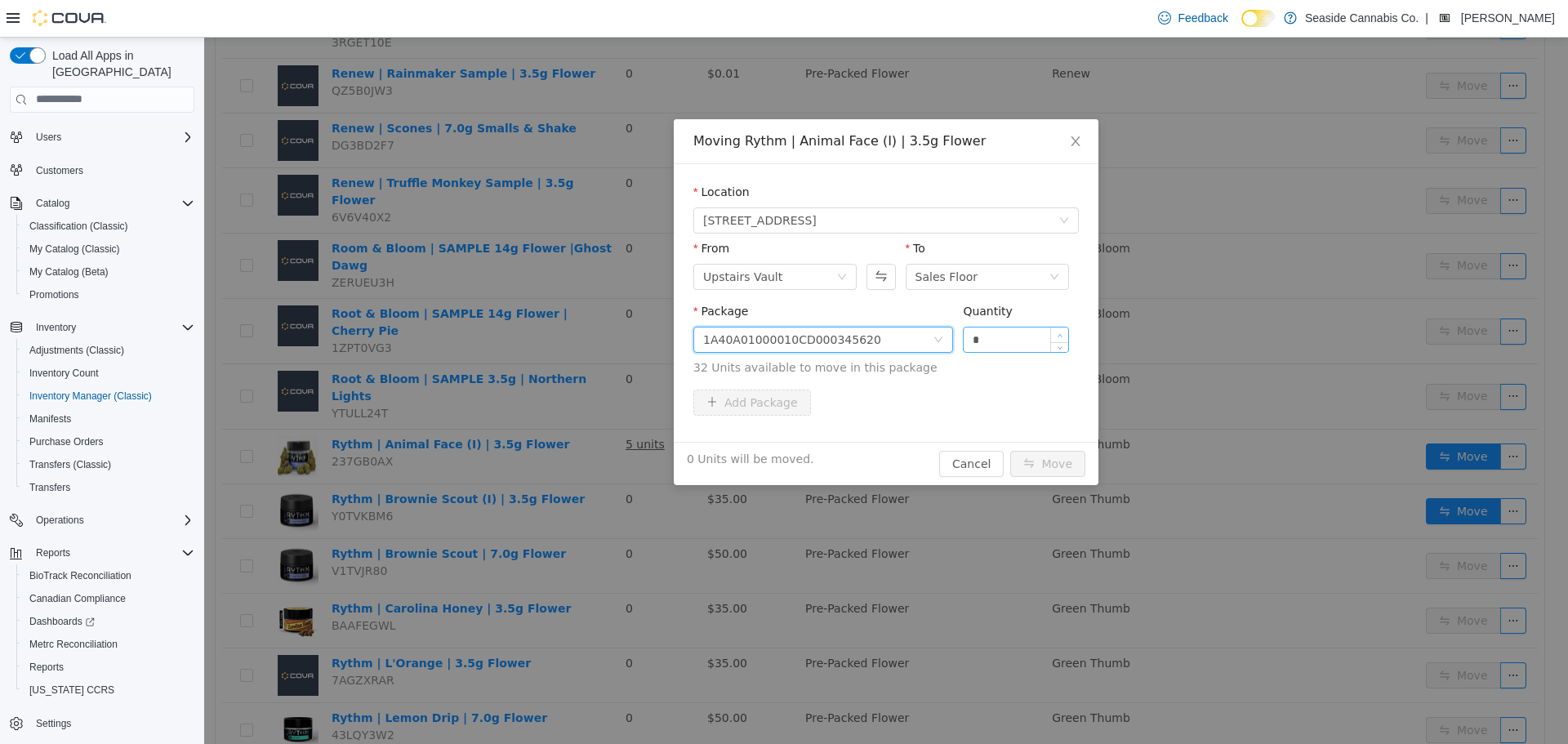
type input "*"
click at [1061, 332] on icon "icon: up" at bounding box center [1059, 335] width 6 height 6
click at [1046, 450] on button "Move" at bounding box center [1047, 463] width 75 height 26
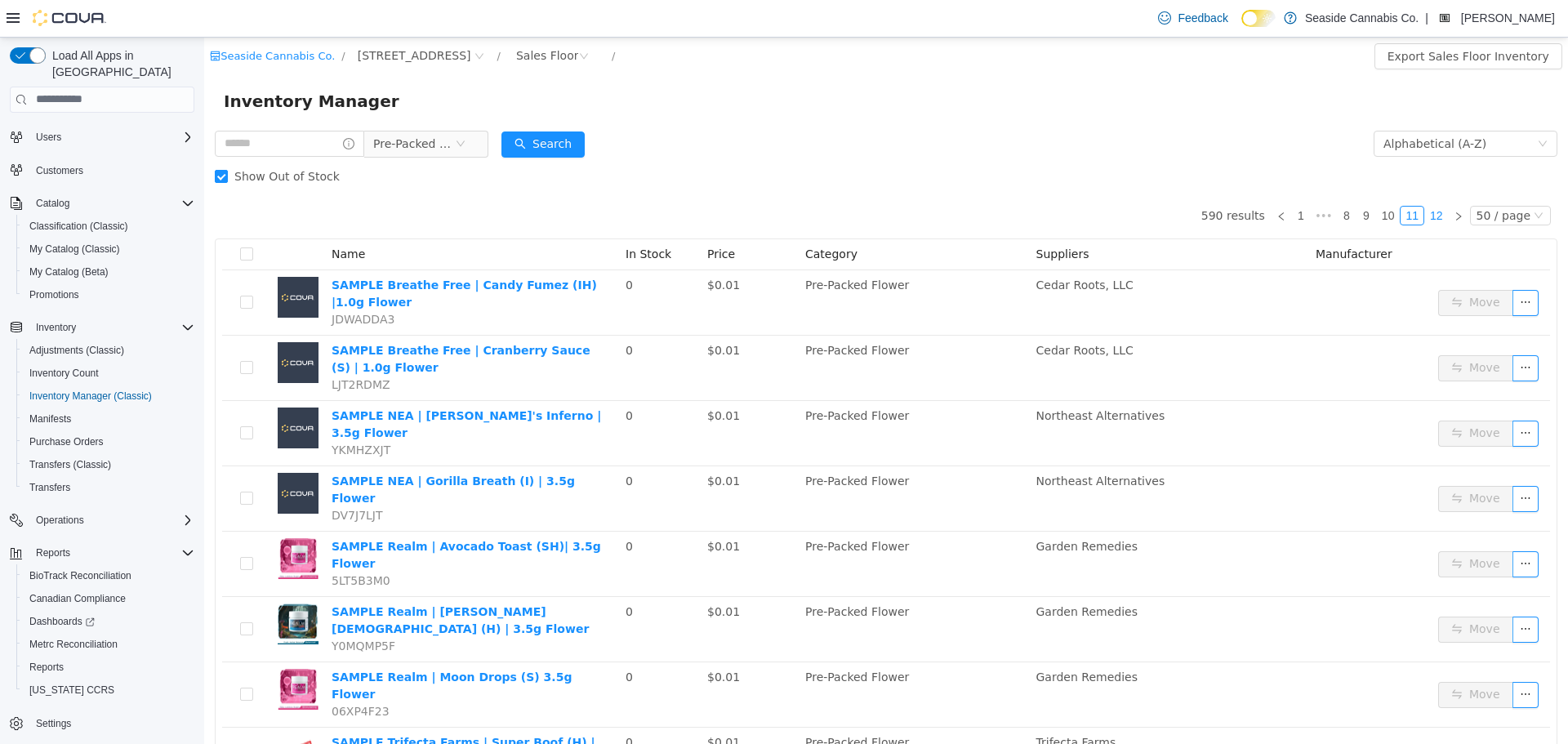
click at [1426, 217] on link "12" at bounding box center [1436, 214] width 22 height 18
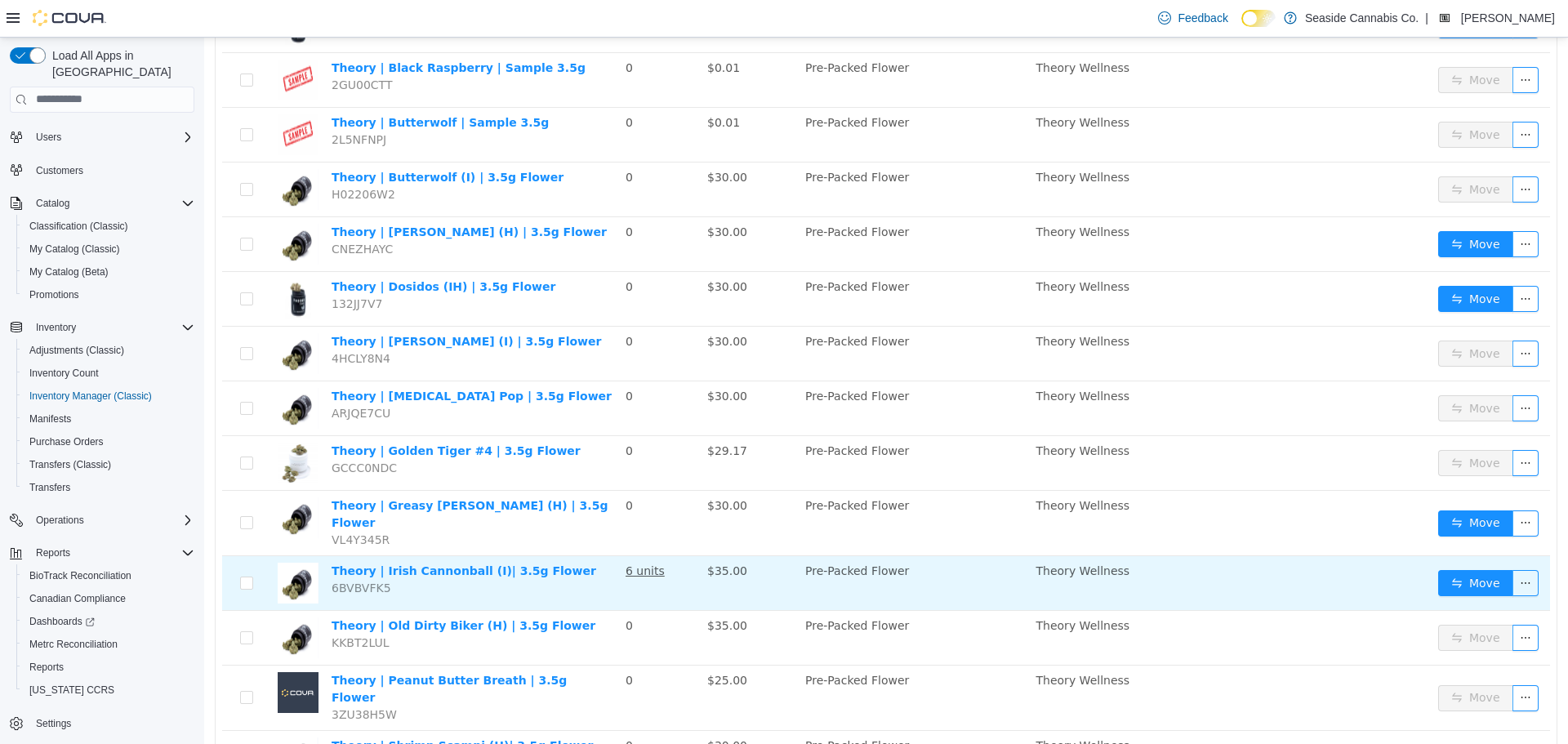
scroll to position [735, 0]
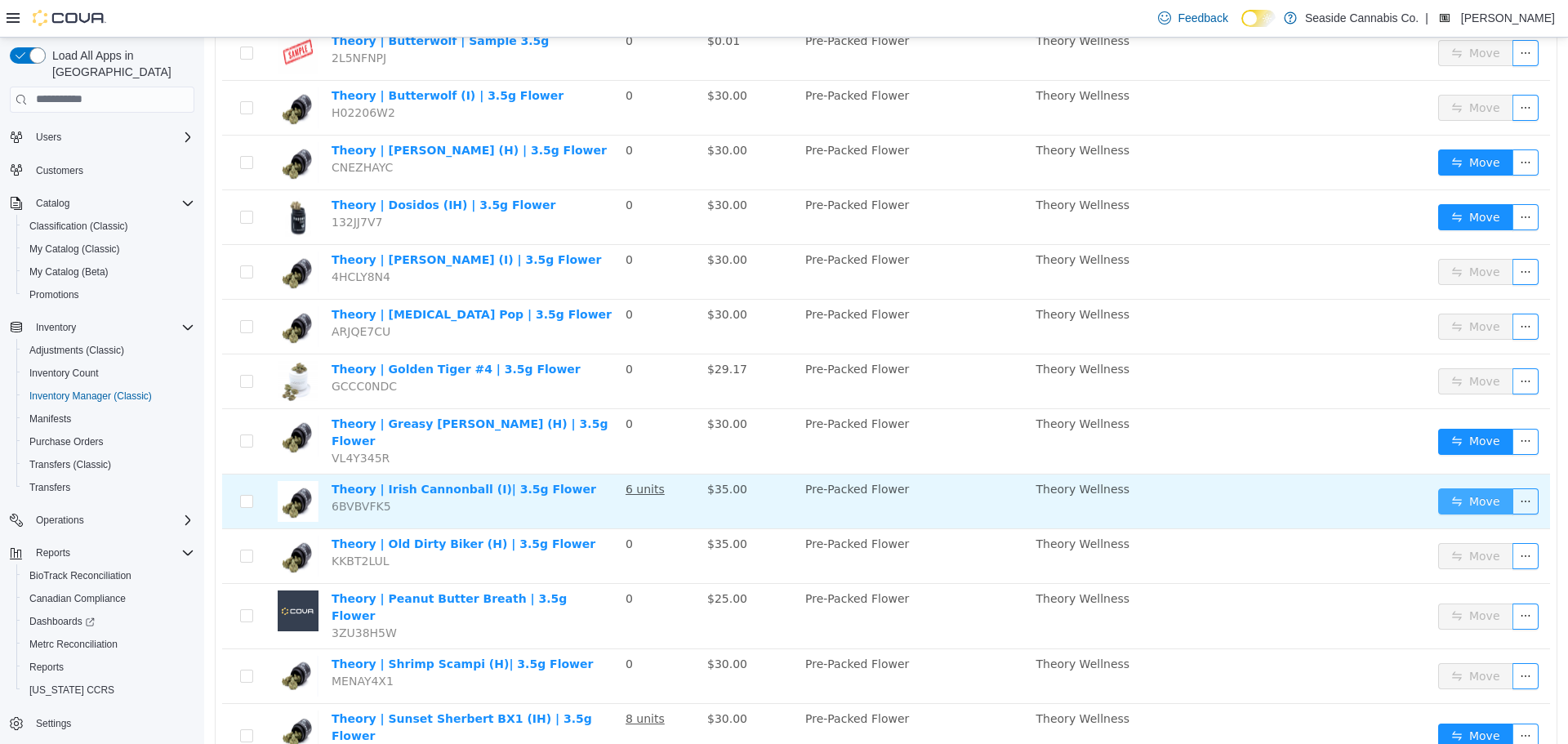
click at [1441, 487] on button "Move" at bounding box center [1476, 500] width 75 height 26
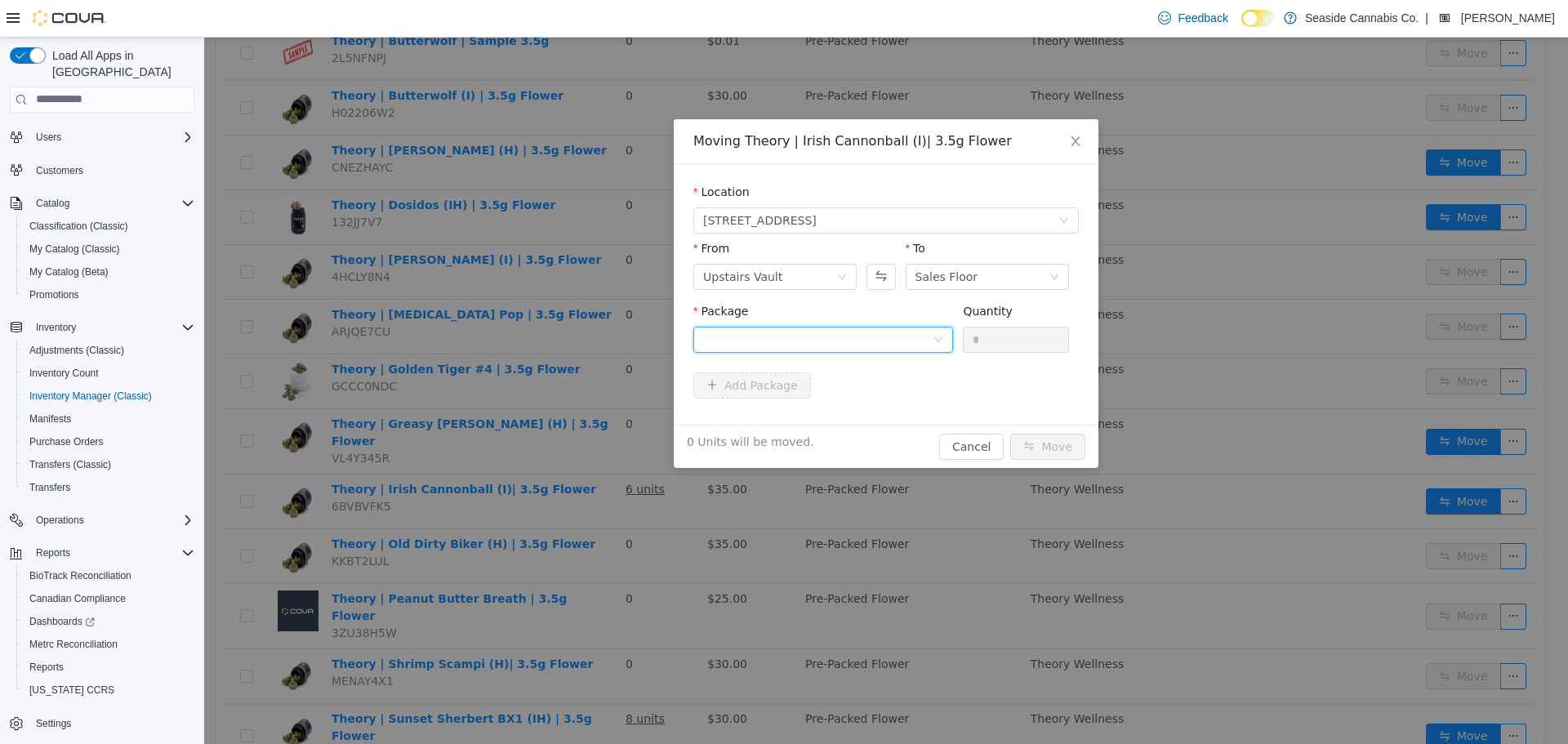
click at [832, 334] on div at bounding box center [818, 339] width 230 height 24
click at [837, 412] on li "1A40A0100000B69000141109 Quantity : 34 Units" at bounding box center [823, 406] width 259 height 44
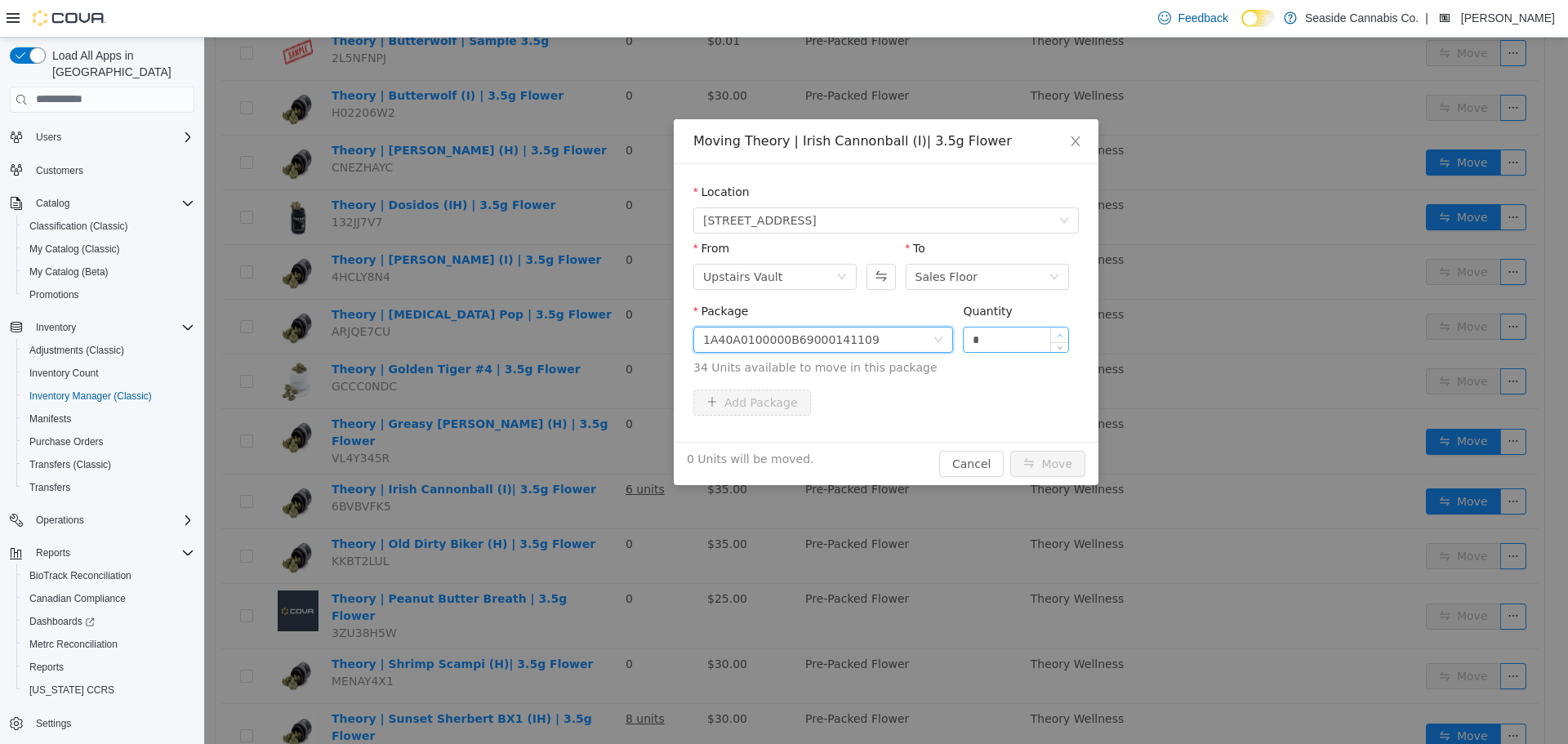
click at [1060, 330] on span "Increase Value" at bounding box center [1059, 334] width 17 height 15
type input "*"
click at [1060, 330] on span "Increase Value" at bounding box center [1059, 334] width 17 height 15
click at [1054, 463] on button "Move" at bounding box center [1047, 463] width 75 height 26
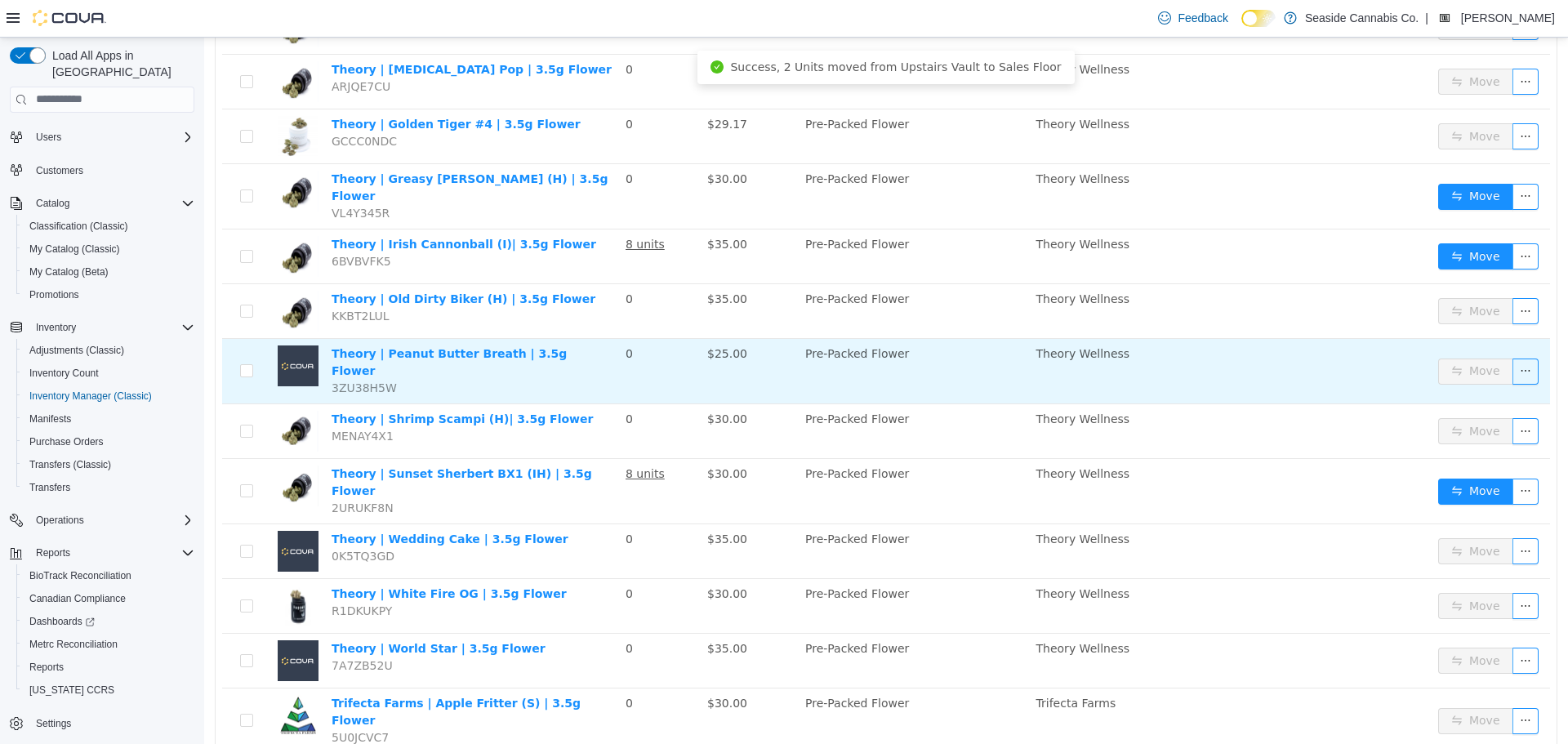
scroll to position [1307, 0]
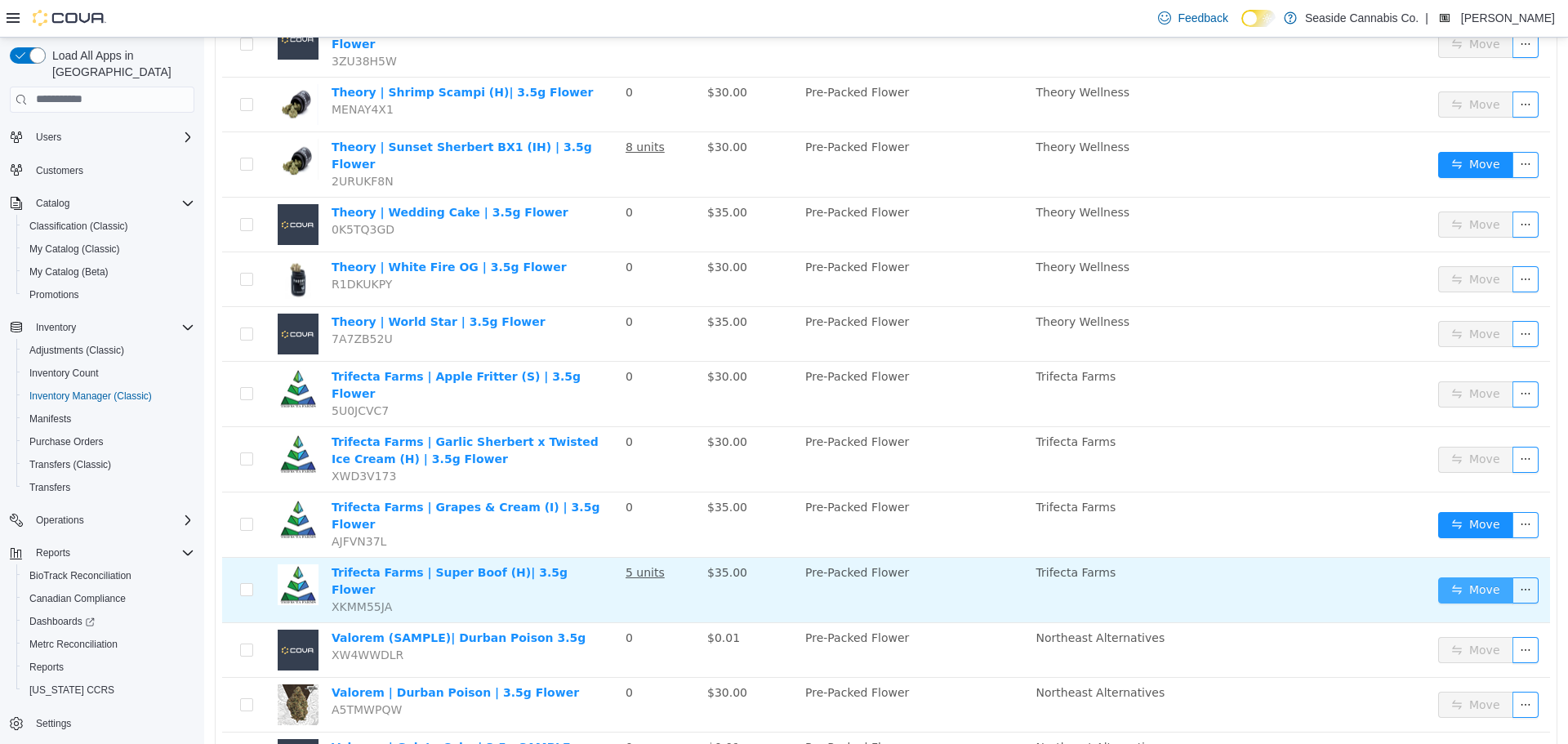
click at [1463, 577] on button "Move" at bounding box center [1476, 590] width 75 height 26
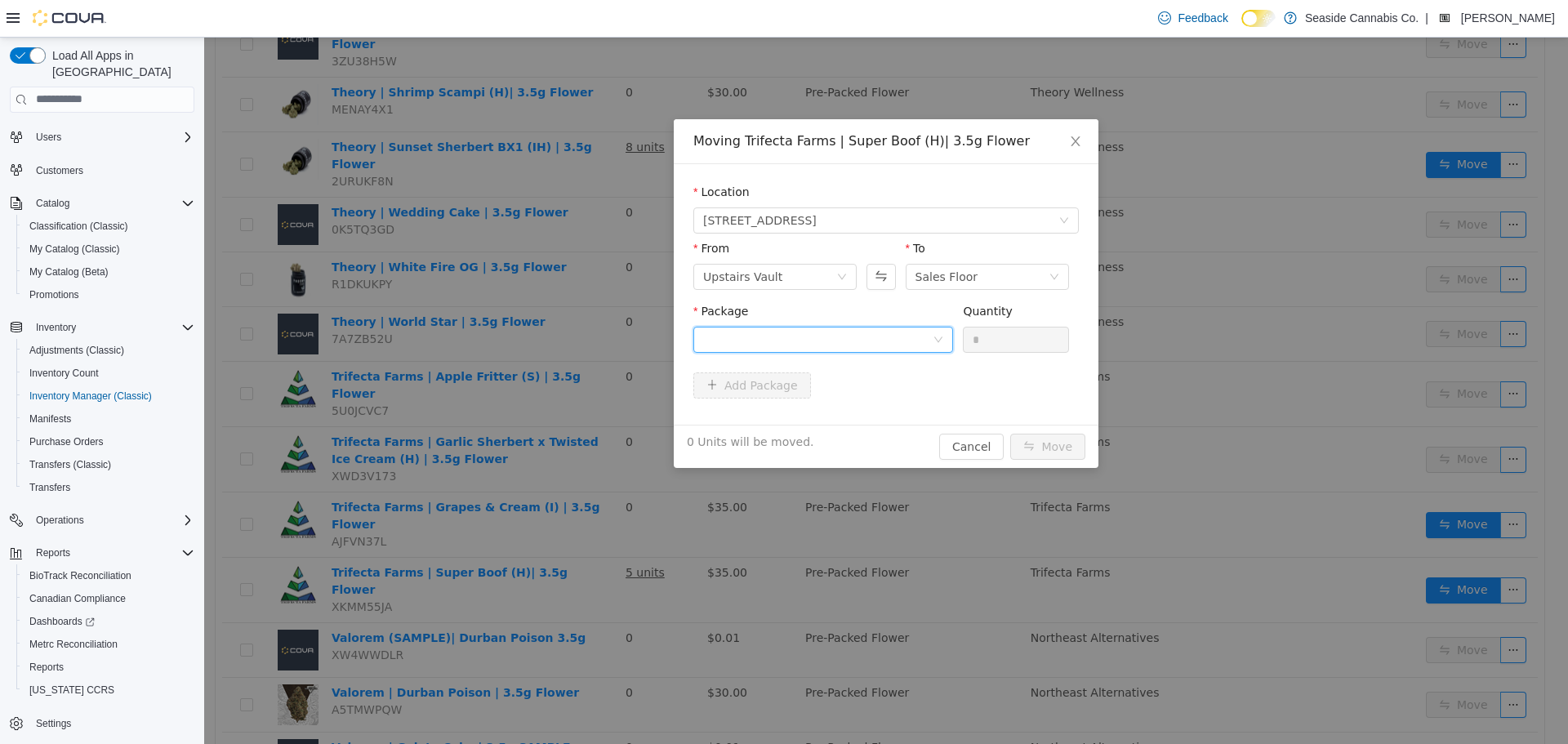
click at [776, 336] on div at bounding box center [818, 339] width 230 height 24
click at [785, 404] on strong "1A40A030000ECB9000006158" at bounding box center [799, 398] width 193 height 13
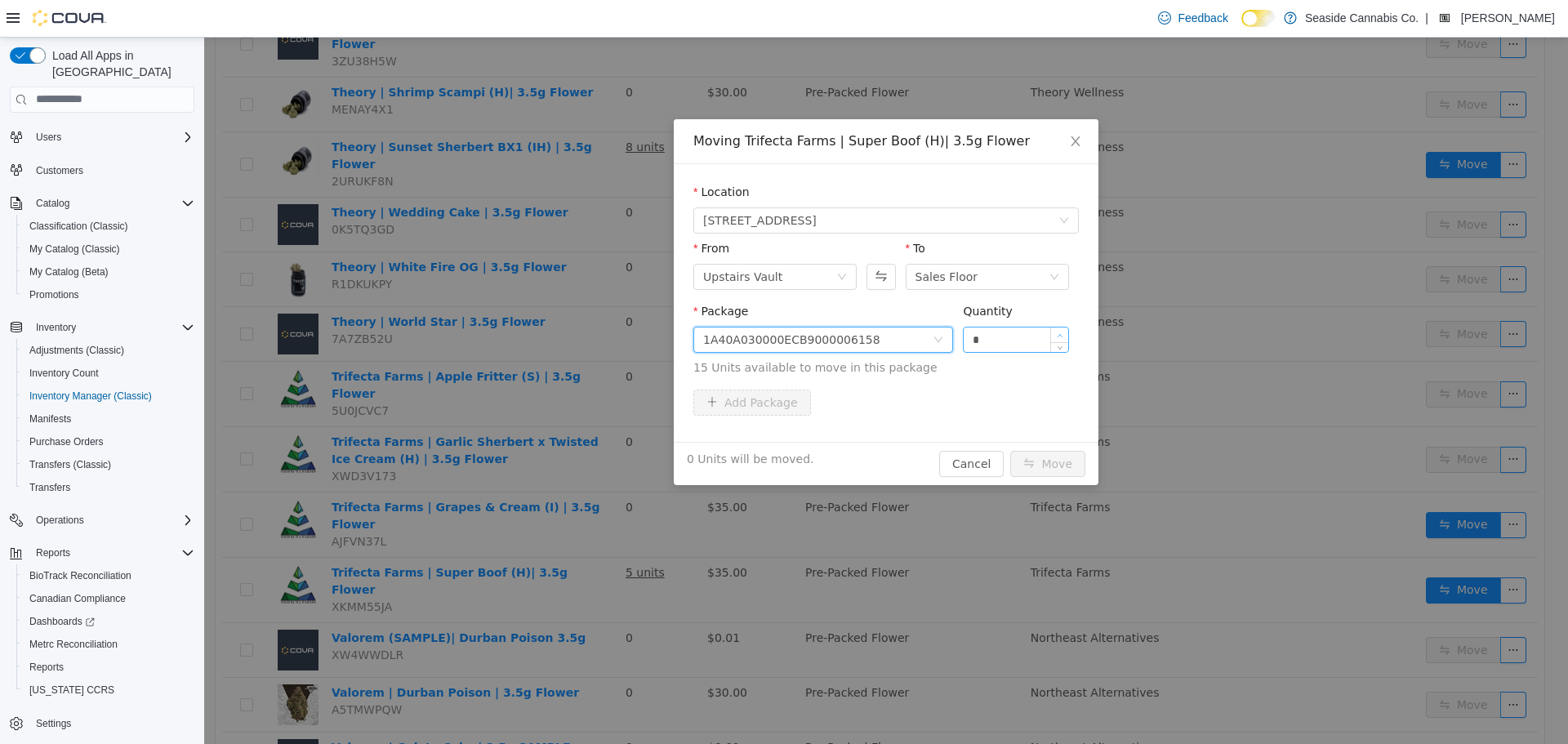
type input "*"
click at [1066, 330] on span "Increase Value" at bounding box center [1059, 334] width 17 height 15
click at [1059, 464] on button "Move" at bounding box center [1047, 463] width 75 height 26
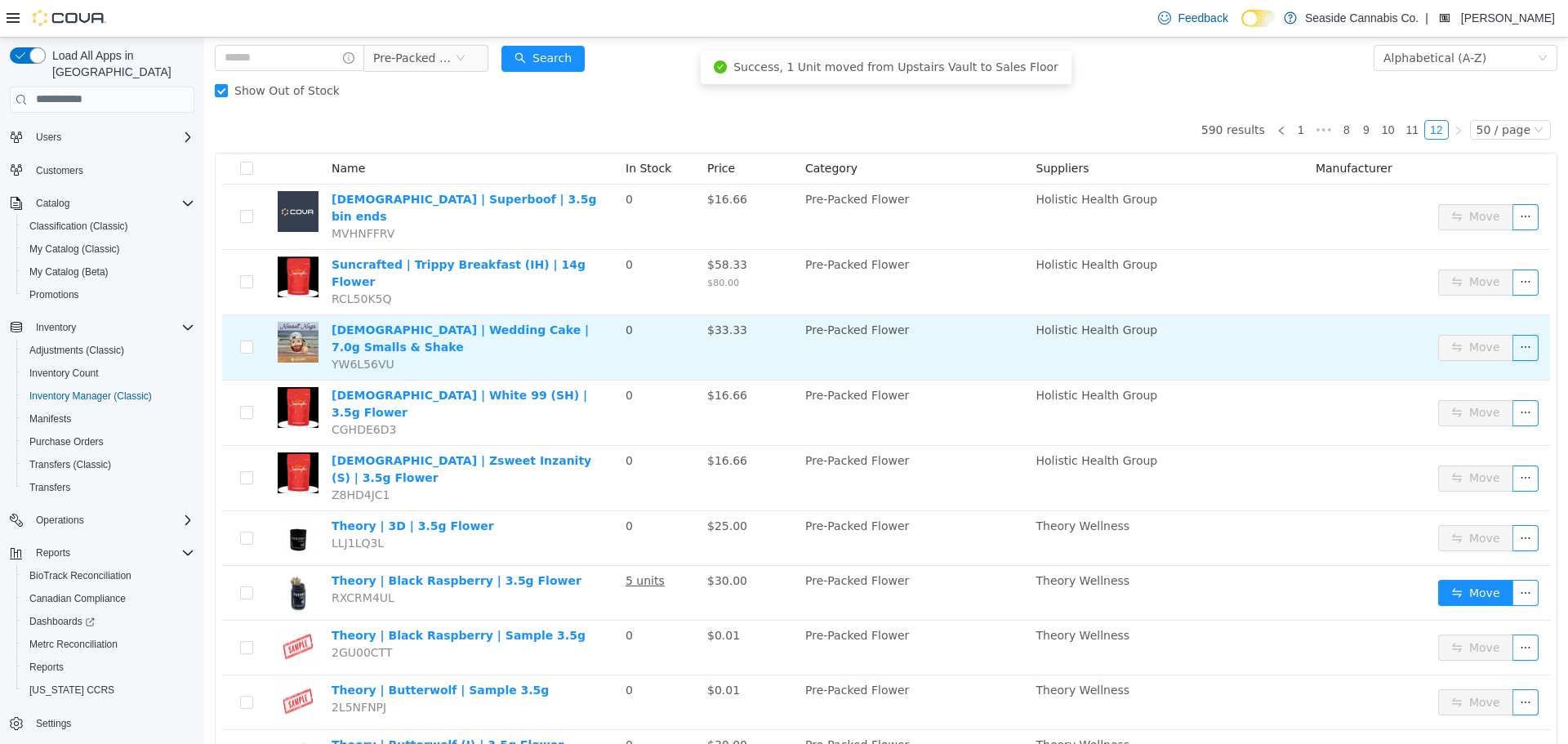
scroll to position [0, 0]
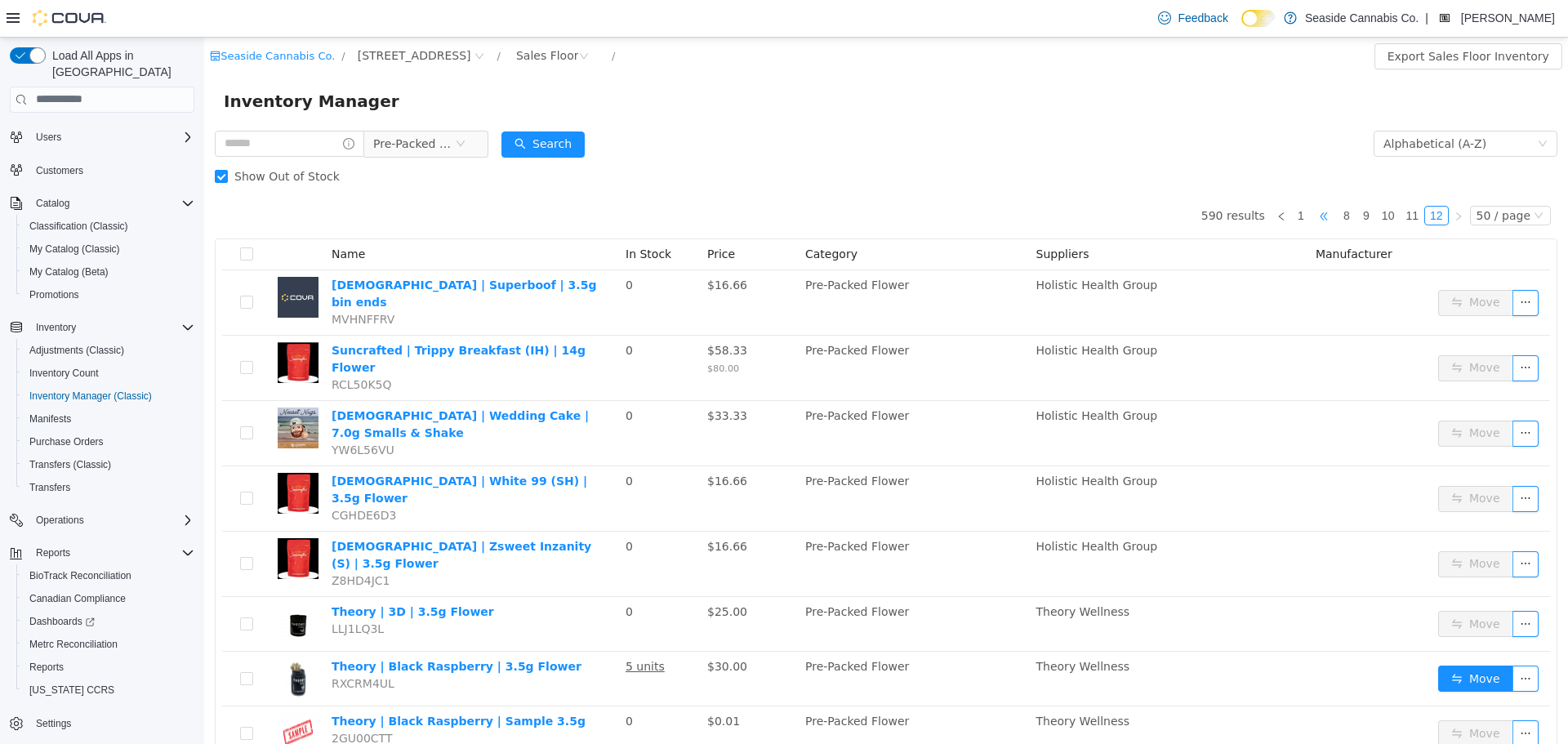
click at [1321, 218] on span "•••" at bounding box center [1323, 215] width 26 height 20
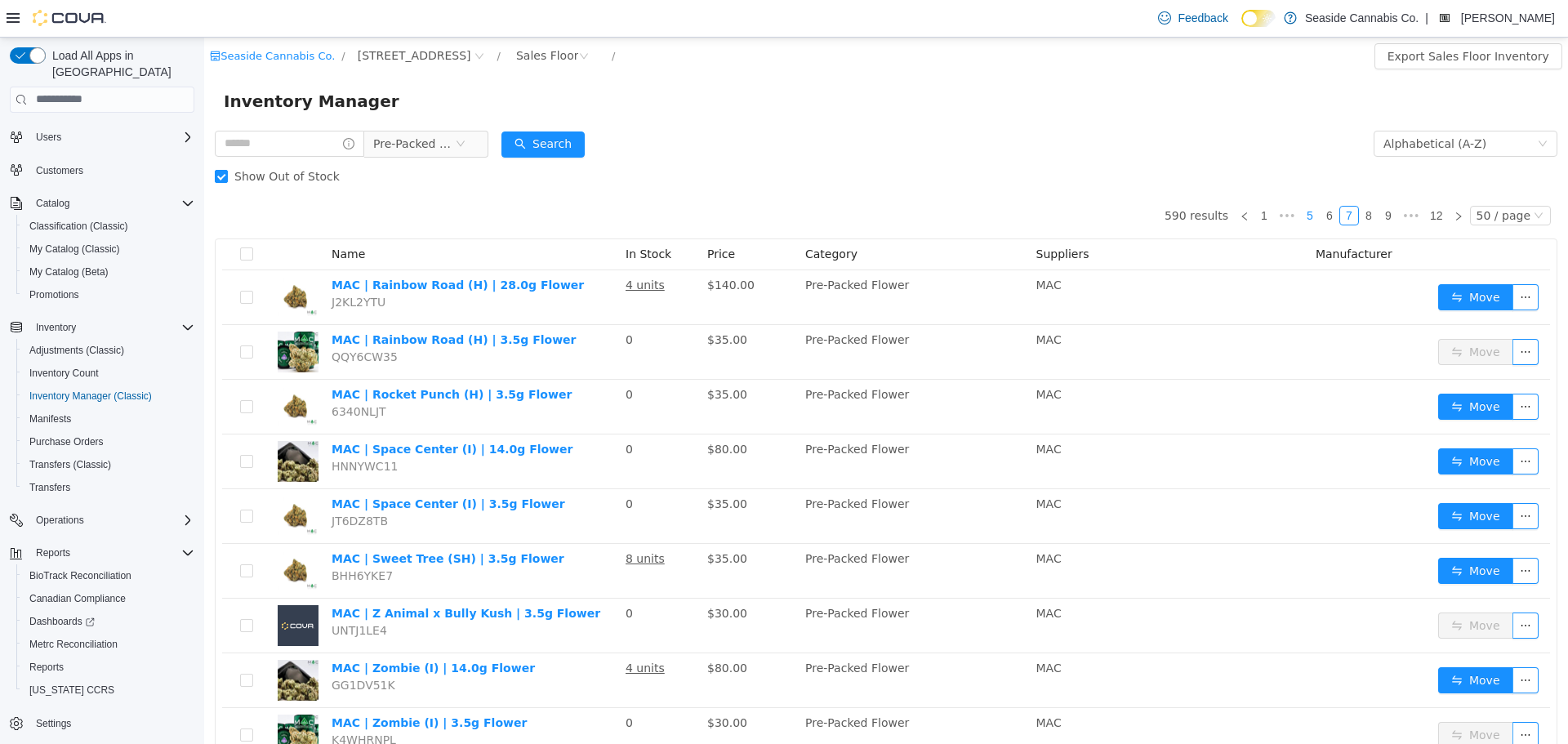
click at [1301, 215] on link "5" at bounding box center [1309, 214] width 18 height 18
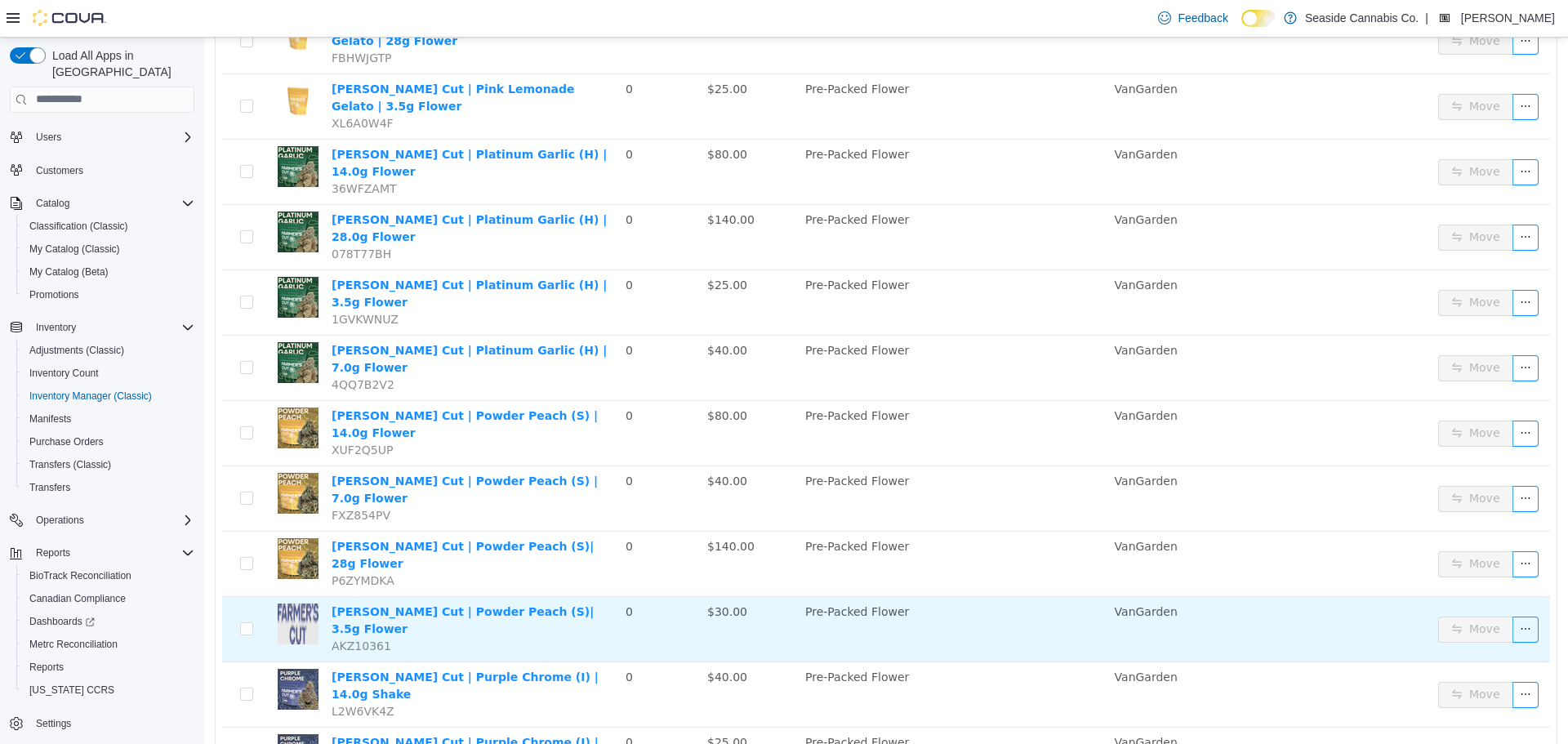
scroll to position [735, 0]
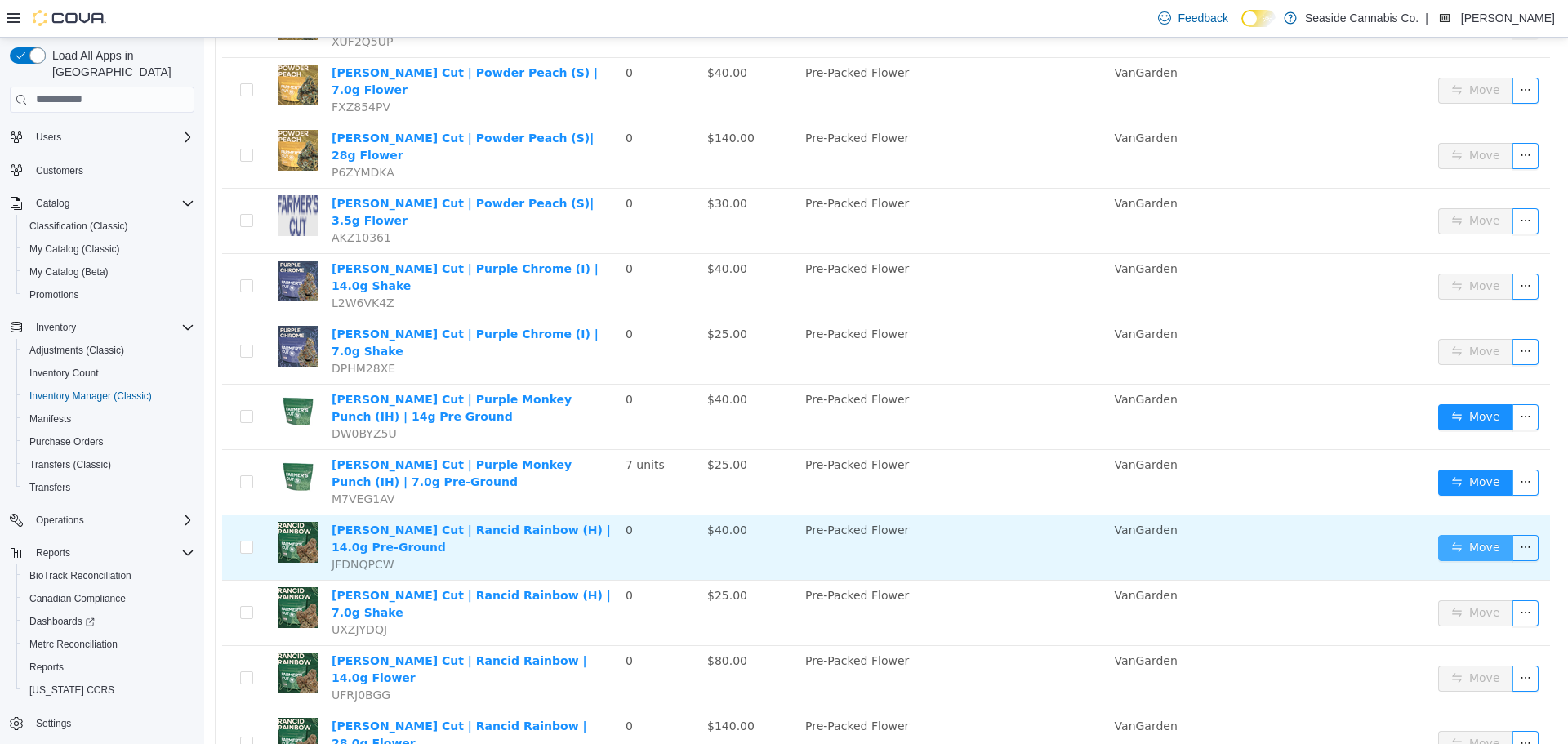
click at [1469, 534] on button "Move" at bounding box center [1476, 547] width 75 height 26
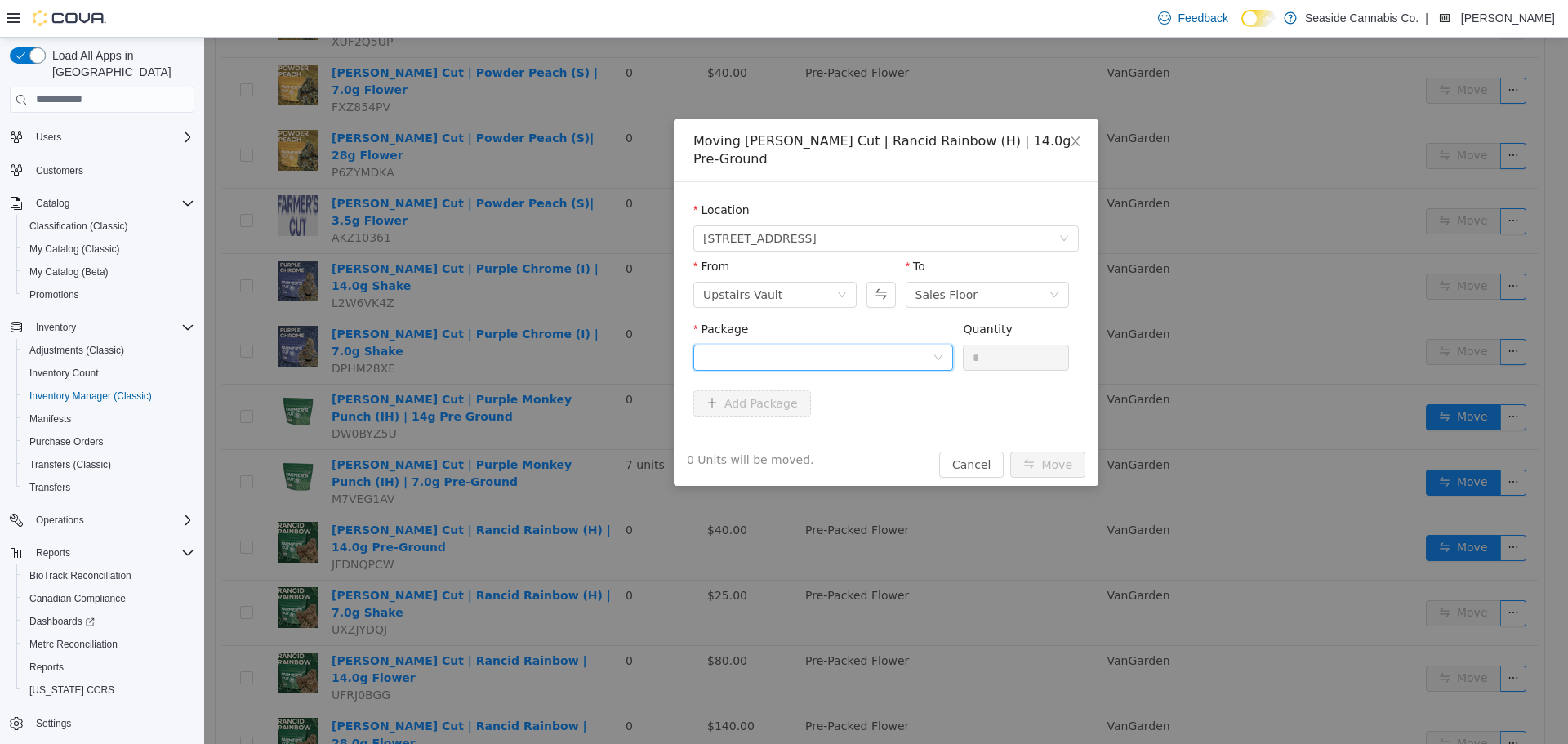
click at [889, 344] on div at bounding box center [818, 357] width 230 height 24
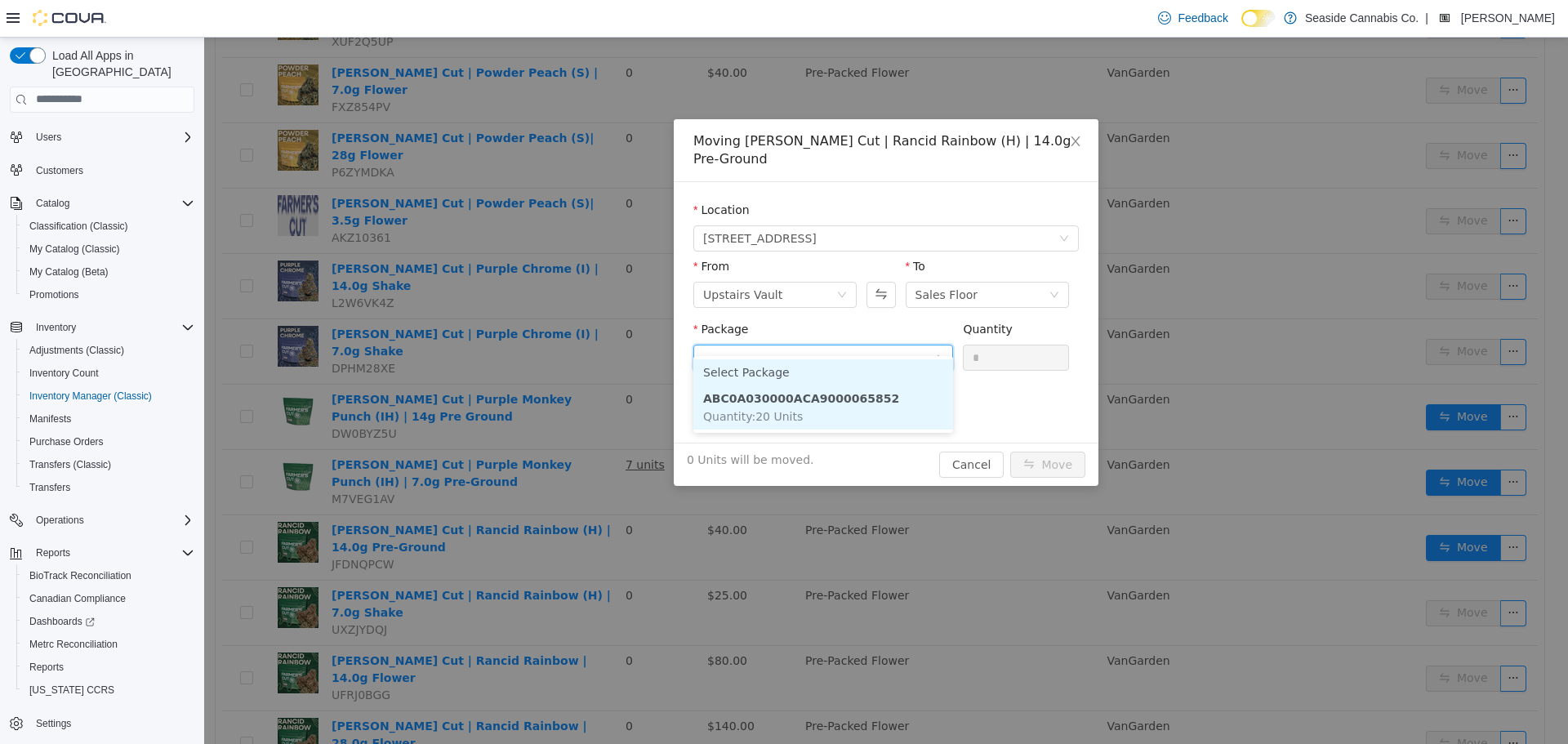
click at [897, 391] on li "ABC0A030000ACA9000065852 Quantity : 20 Units" at bounding box center [823, 406] width 259 height 44
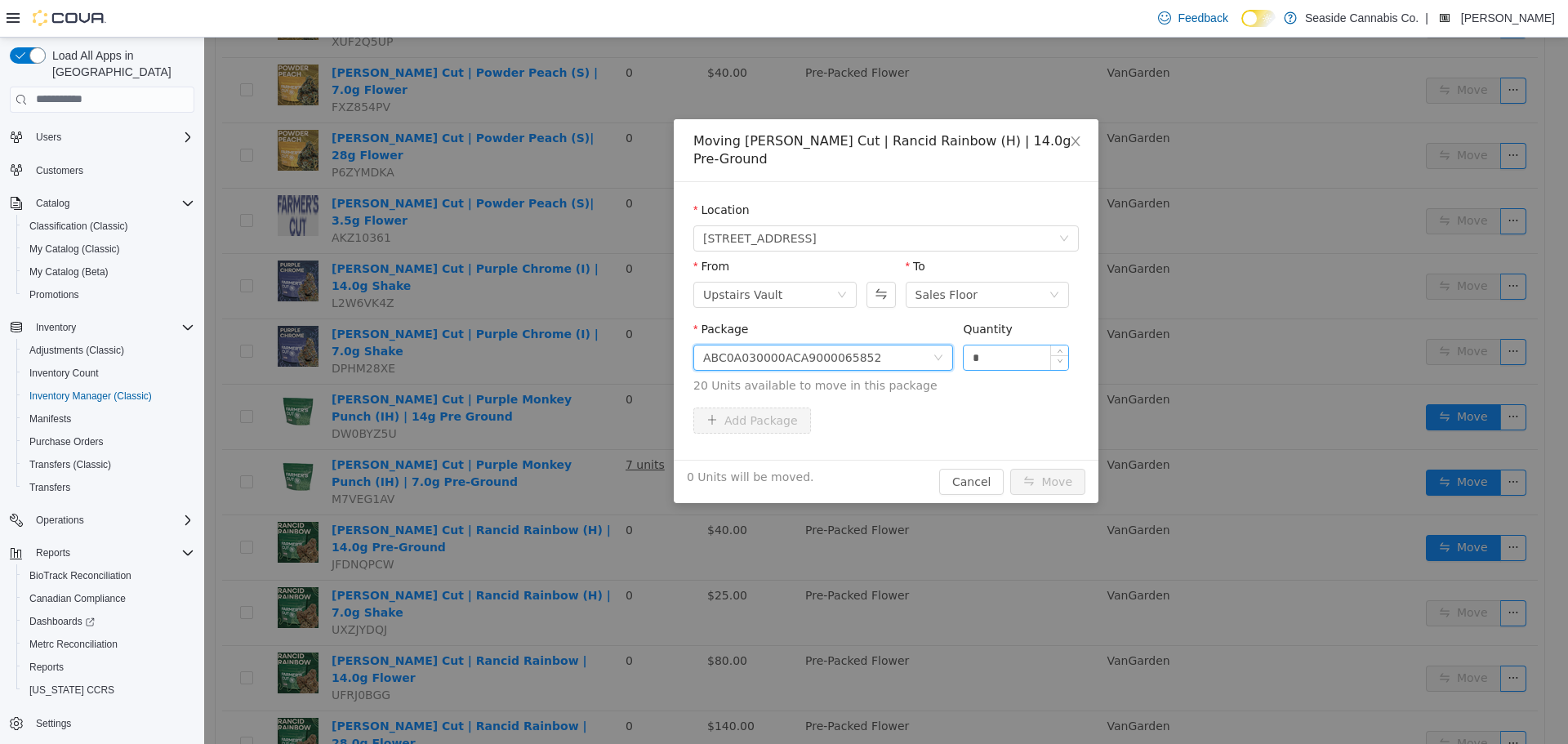
click at [1050, 344] on div at bounding box center [1058, 357] width 18 height 24
click at [1054, 344] on span "Increase Value" at bounding box center [1059, 352] width 17 height 15
click at [1055, 344] on span "Increase Value" at bounding box center [1059, 352] width 17 height 15
click at [1056, 344] on span "Increase Value" at bounding box center [1059, 352] width 17 height 15
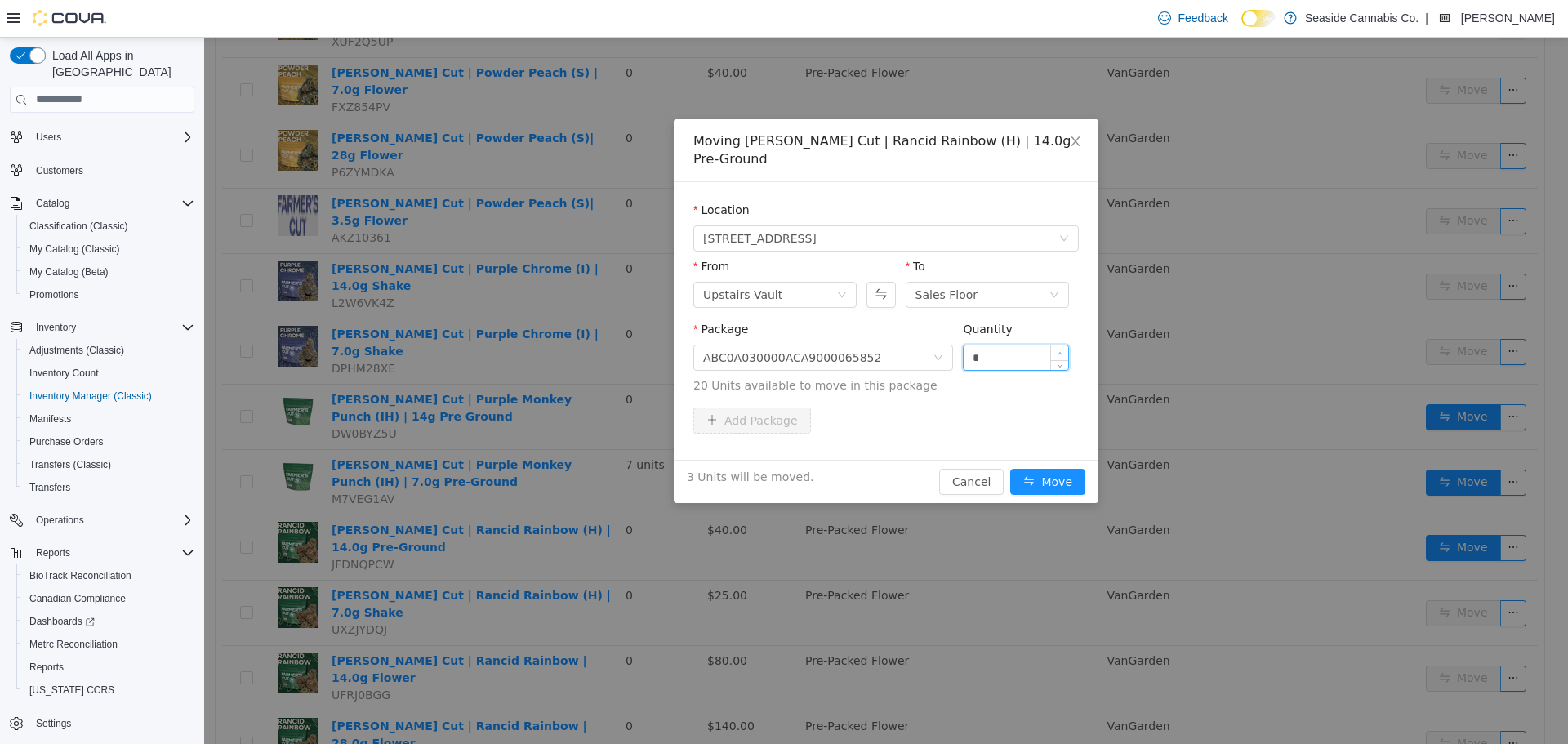
click at [1056, 344] on span "Increase Value" at bounding box center [1059, 352] width 17 height 15
type input "*"
click at [1057, 344] on span "Increase Value" at bounding box center [1059, 352] width 17 height 15
click at [1062, 468] on button "Move" at bounding box center [1047, 481] width 75 height 26
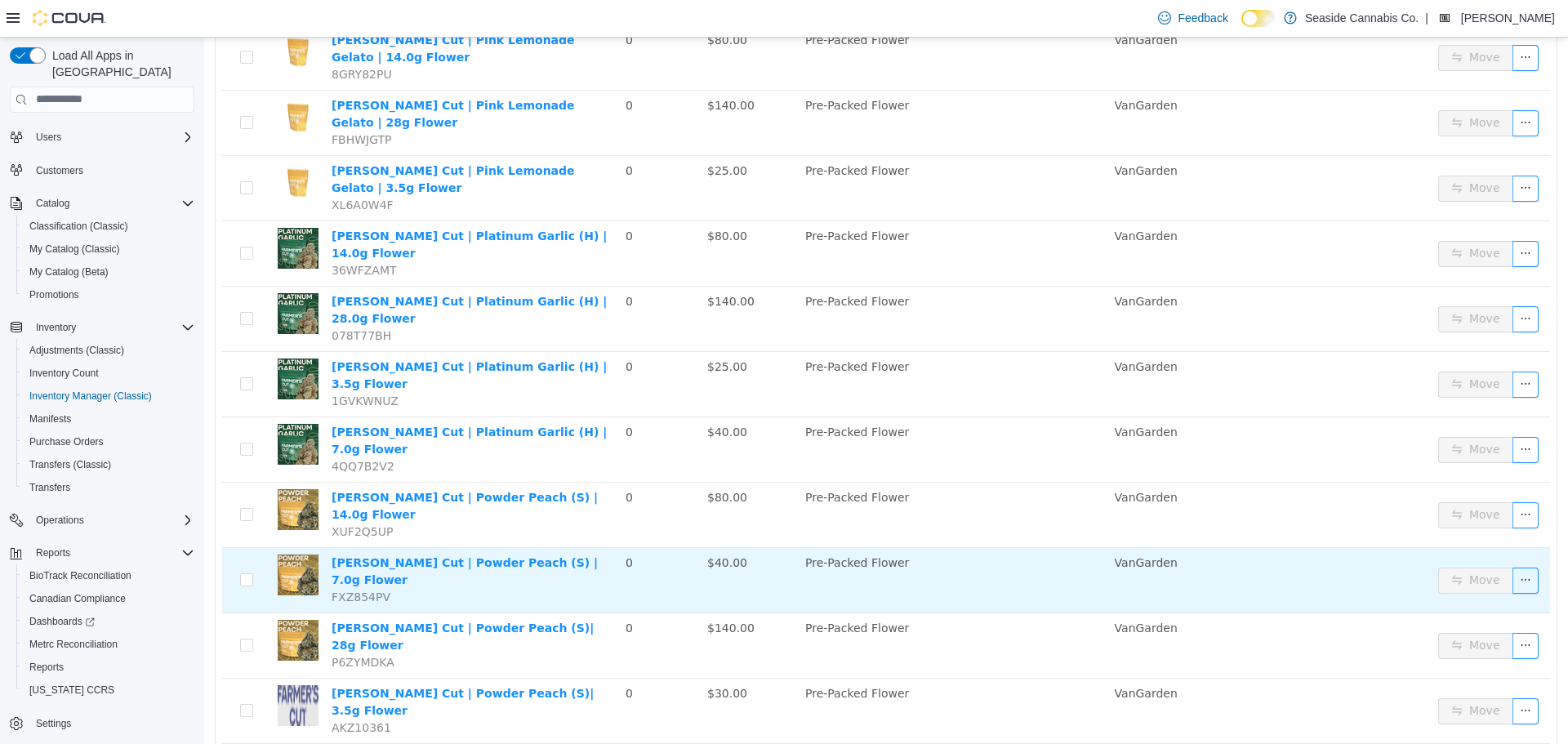
scroll to position [0, 0]
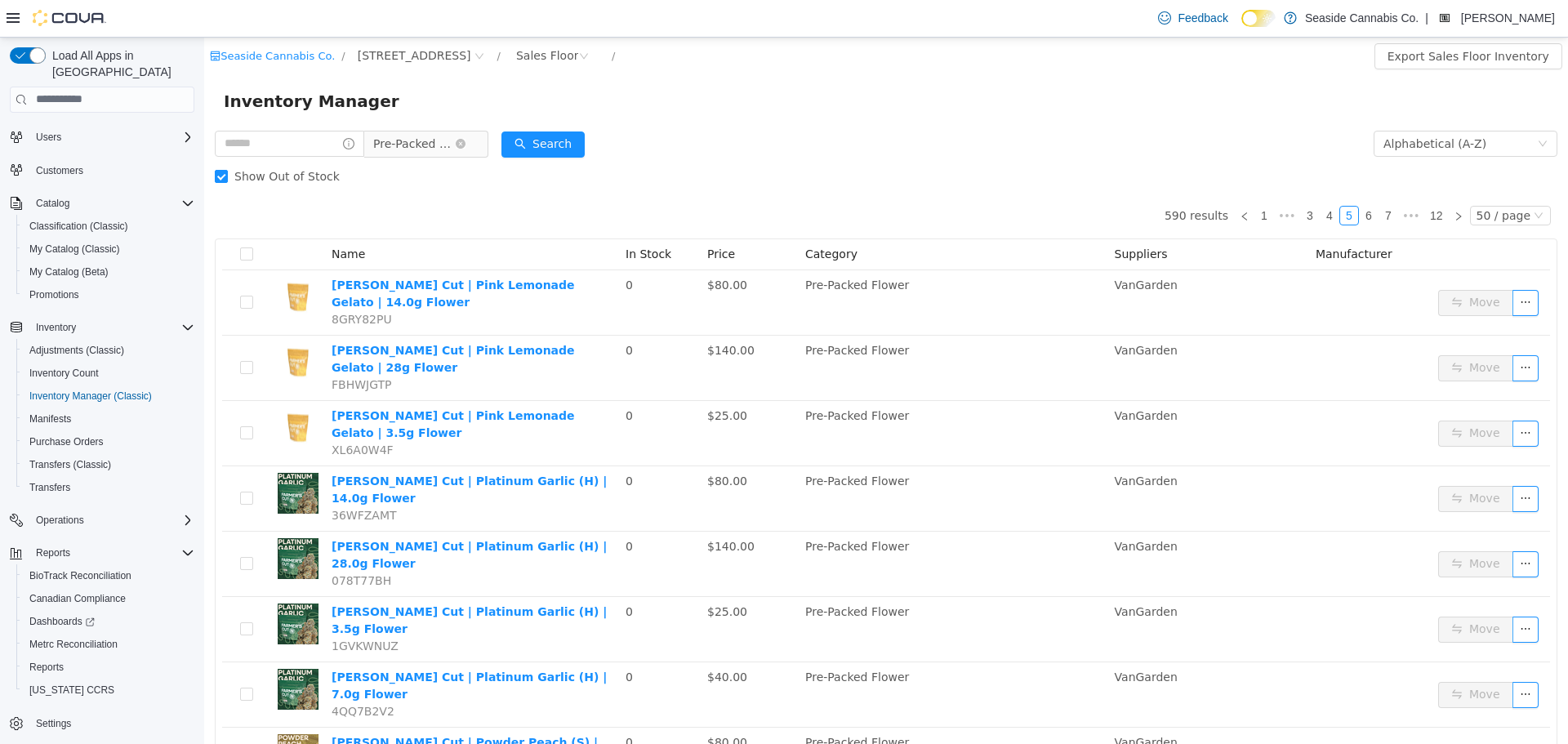
click at [413, 146] on span "Pre-Packed Flower" at bounding box center [413, 143] width 81 height 24
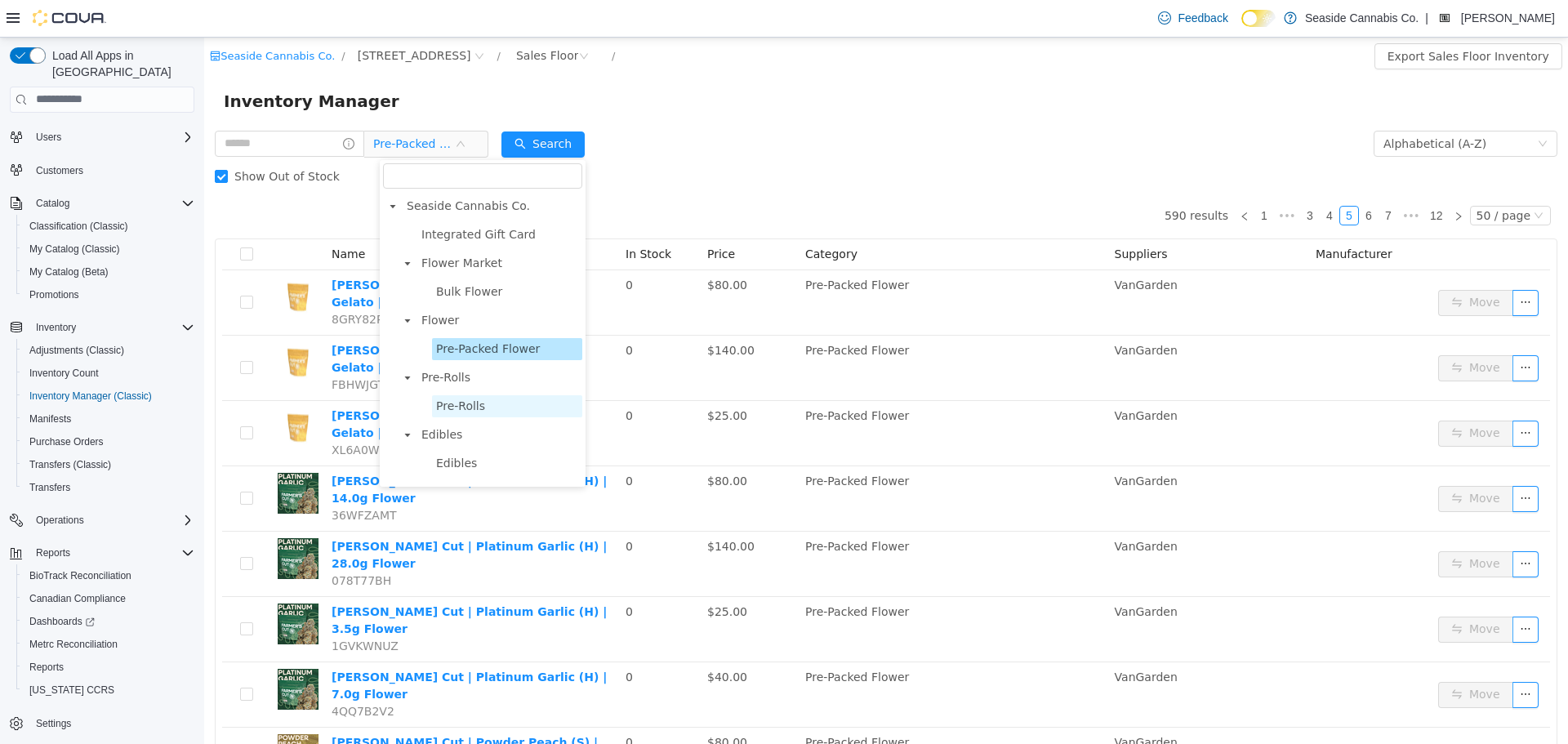
click at [477, 405] on span "Pre-Rolls" at bounding box center [460, 405] width 49 height 13
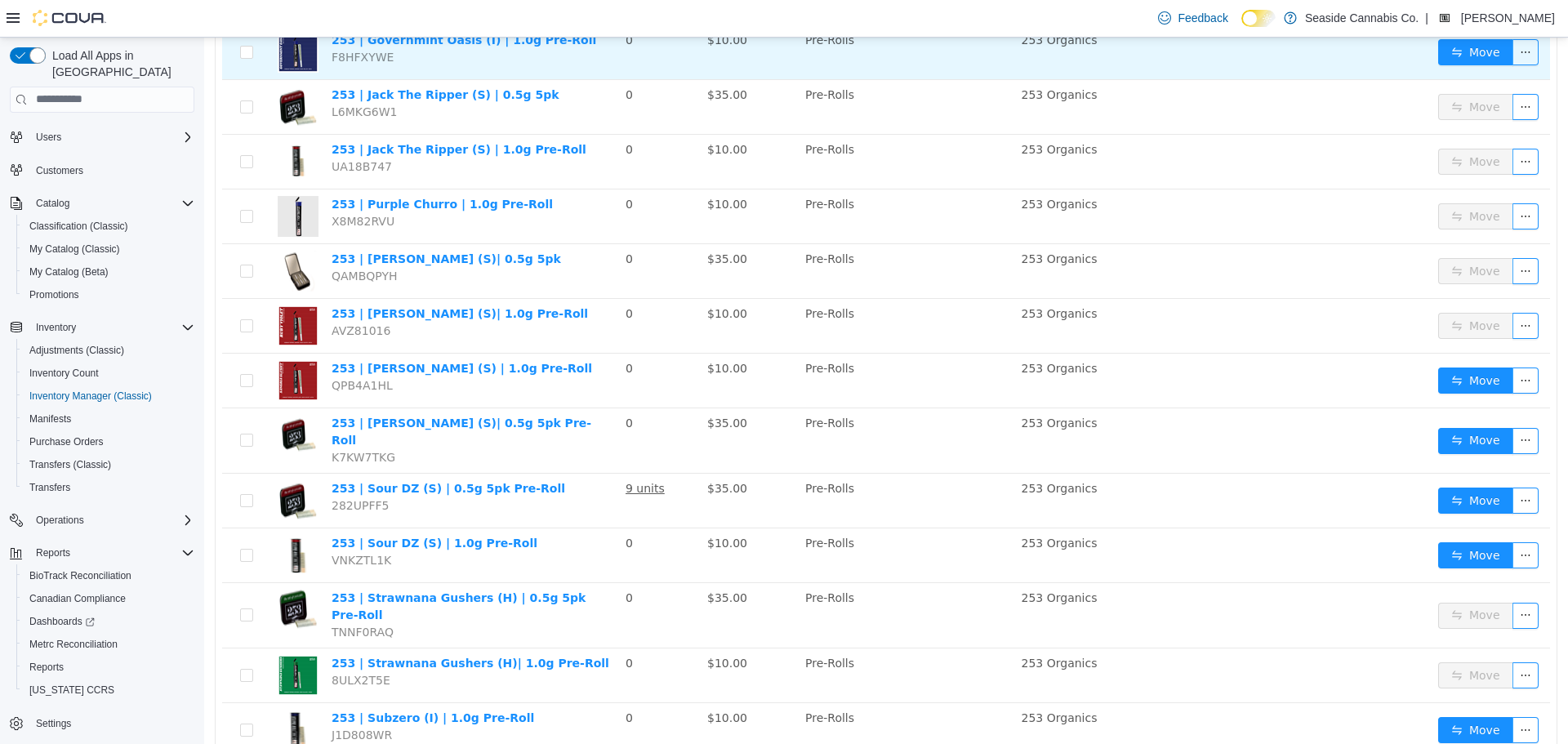
scroll to position [1634, 0]
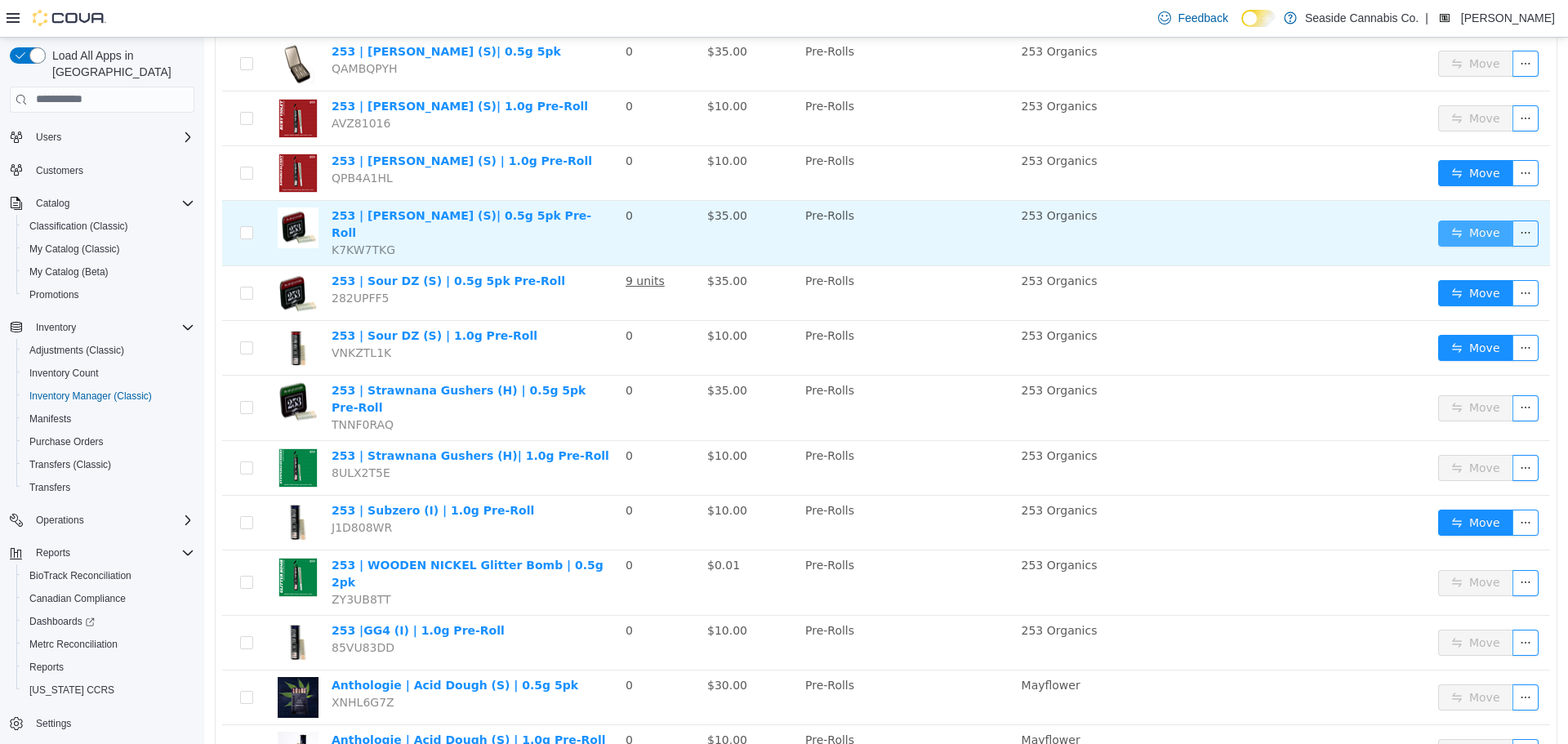
click at [1464, 219] on button "Move" at bounding box center [1476, 232] width 75 height 26
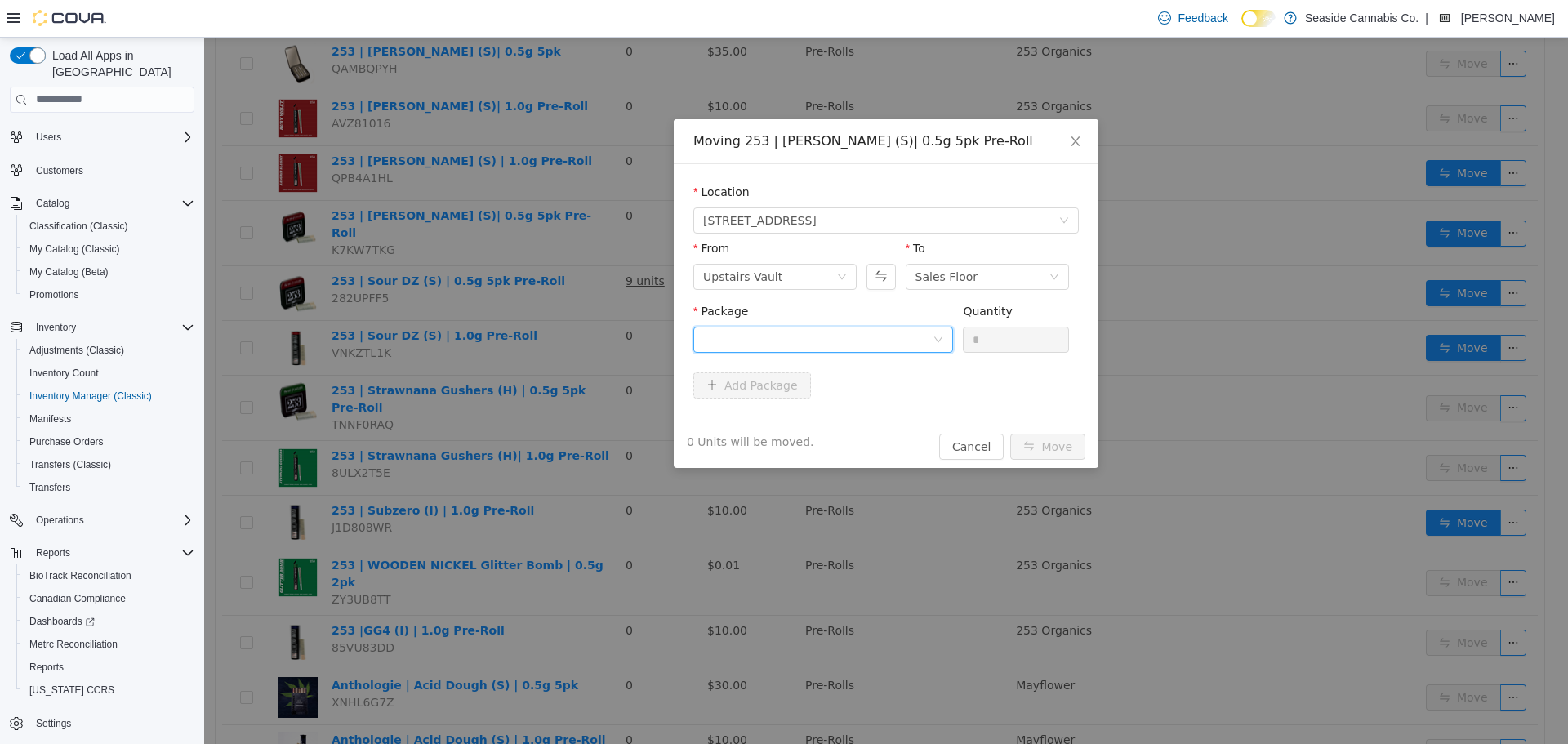
click at [888, 344] on div at bounding box center [818, 339] width 230 height 24
click at [857, 414] on li "1A40A0300001195000022677 Quantity : 24 Units" at bounding box center [823, 406] width 259 height 44
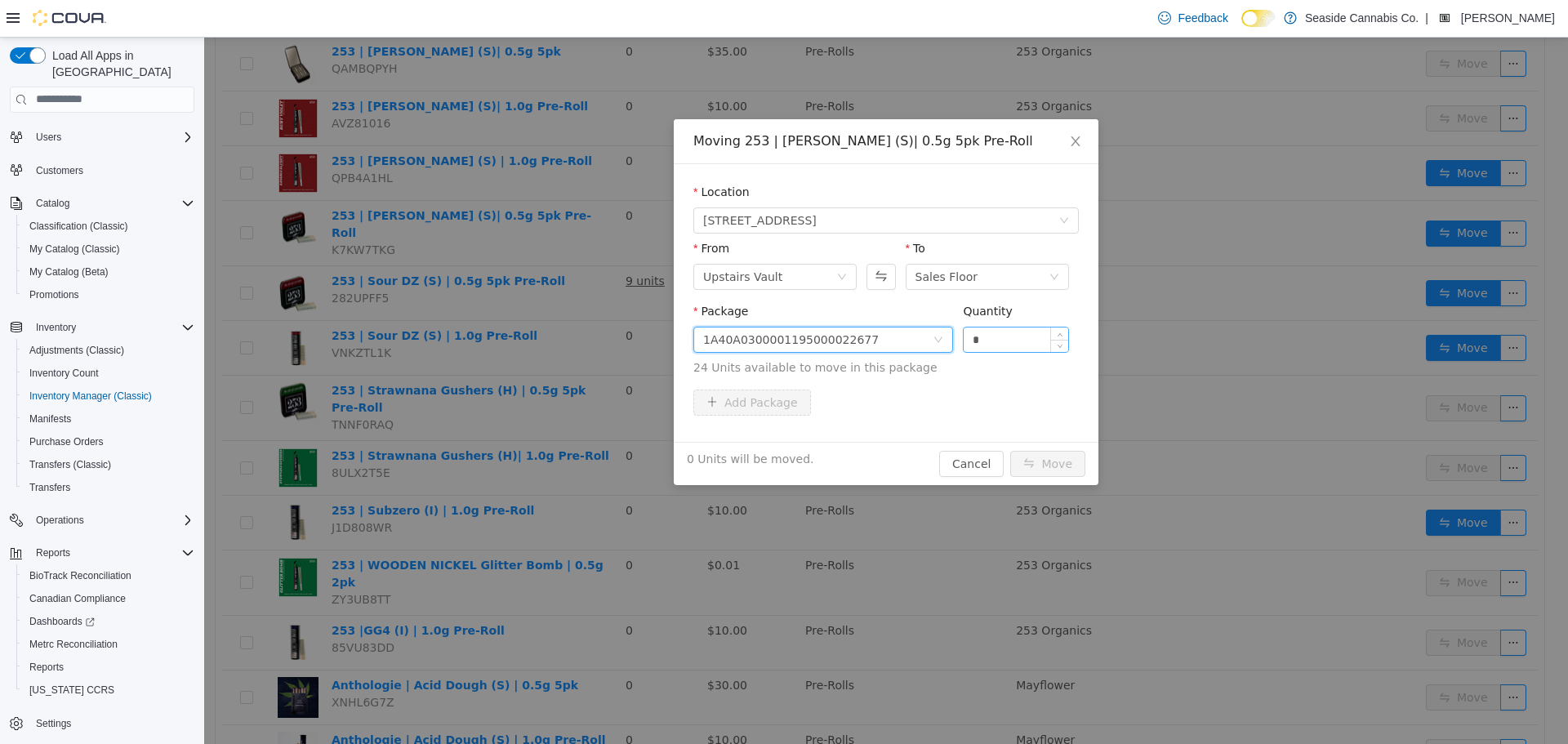
click at [1002, 336] on input "*" at bounding box center [1015, 339] width 105 height 24
type input "**"
click at [1037, 460] on button "Move" at bounding box center [1047, 463] width 75 height 26
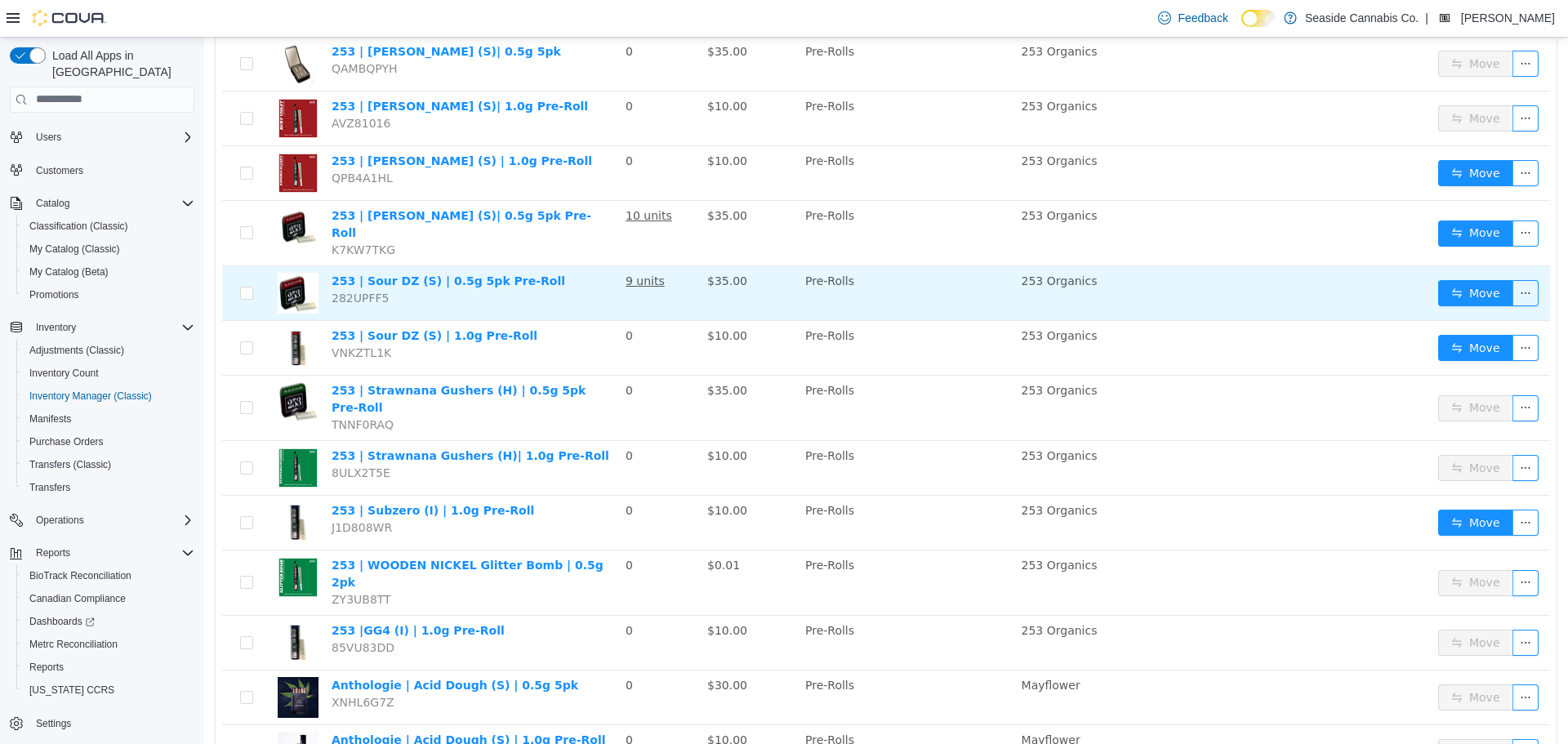
click at [1437, 265] on td "Move" at bounding box center [1491, 292] width 119 height 55
click at [1438, 279] on button "Move" at bounding box center [1476, 292] width 75 height 26
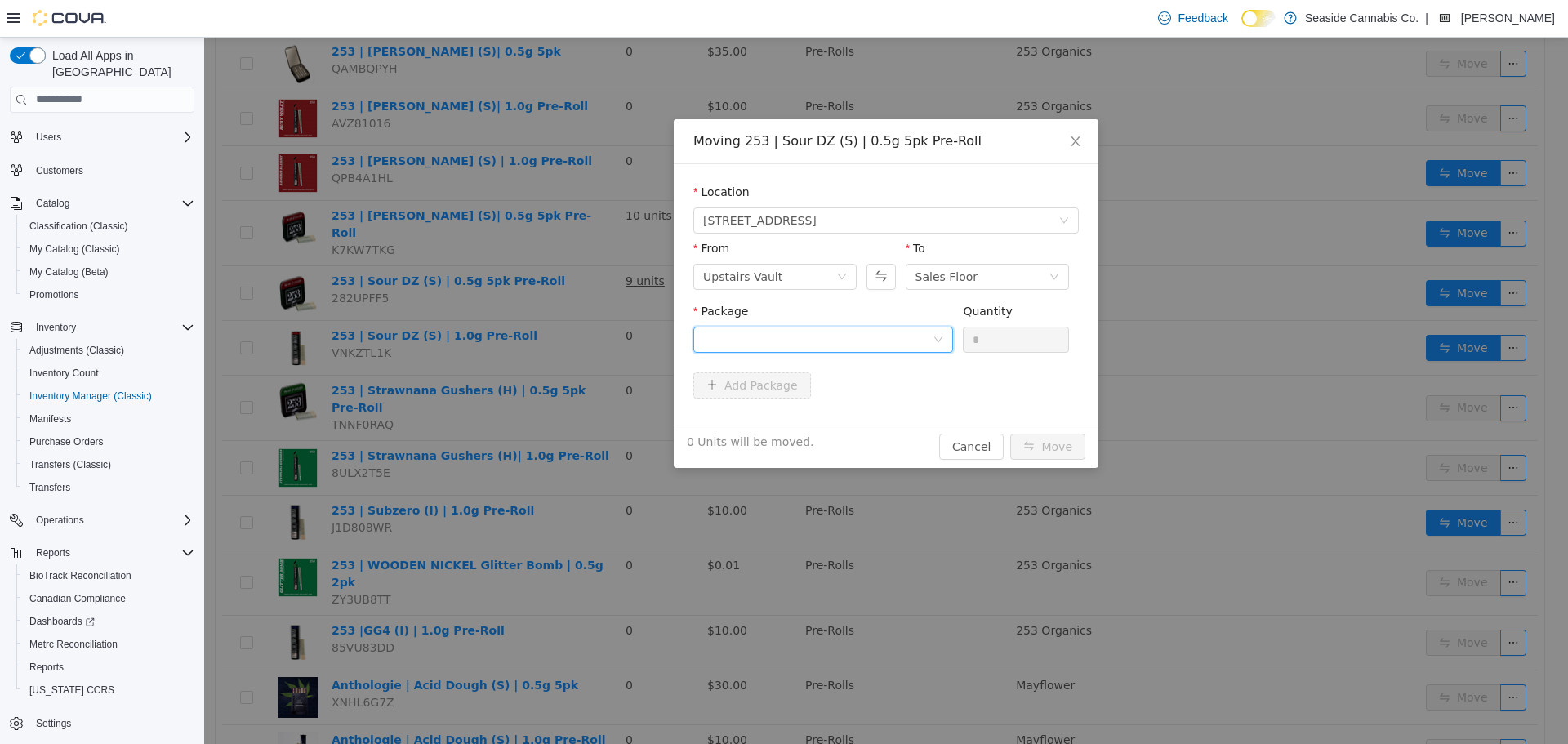
click at [809, 330] on div at bounding box center [818, 339] width 230 height 24
click at [827, 408] on li "1A40A0300001195000022513 Quantity : 1 Unit" at bounding box center [823, 406] width 259 height 44
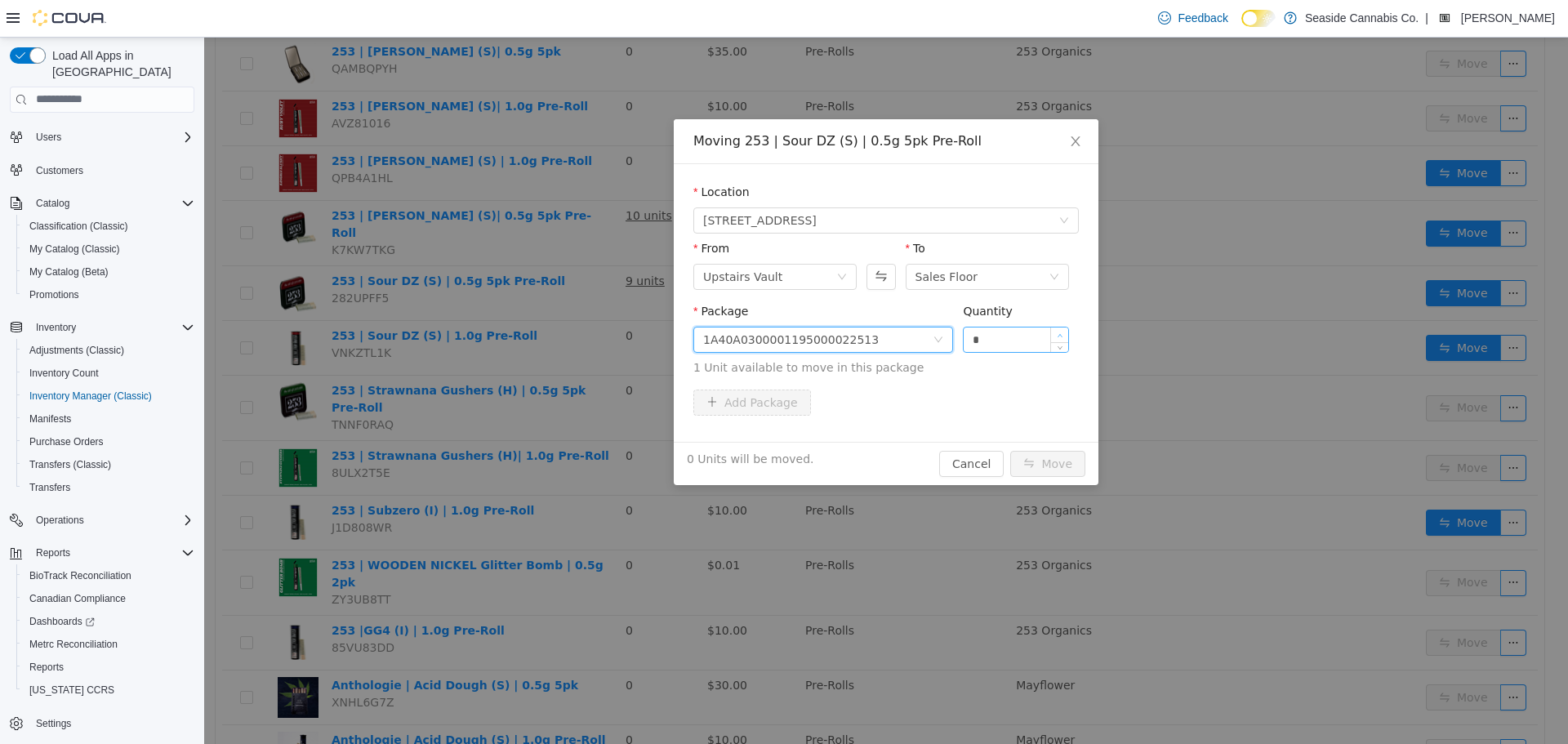
type input "*"
click at [1061, 330] on span "Increase Value" at bounding box center [1059, 334] width 17 height 15
click at [1056, 461] on button "Move" at bounding box center [1047, 463] width 75 height 26
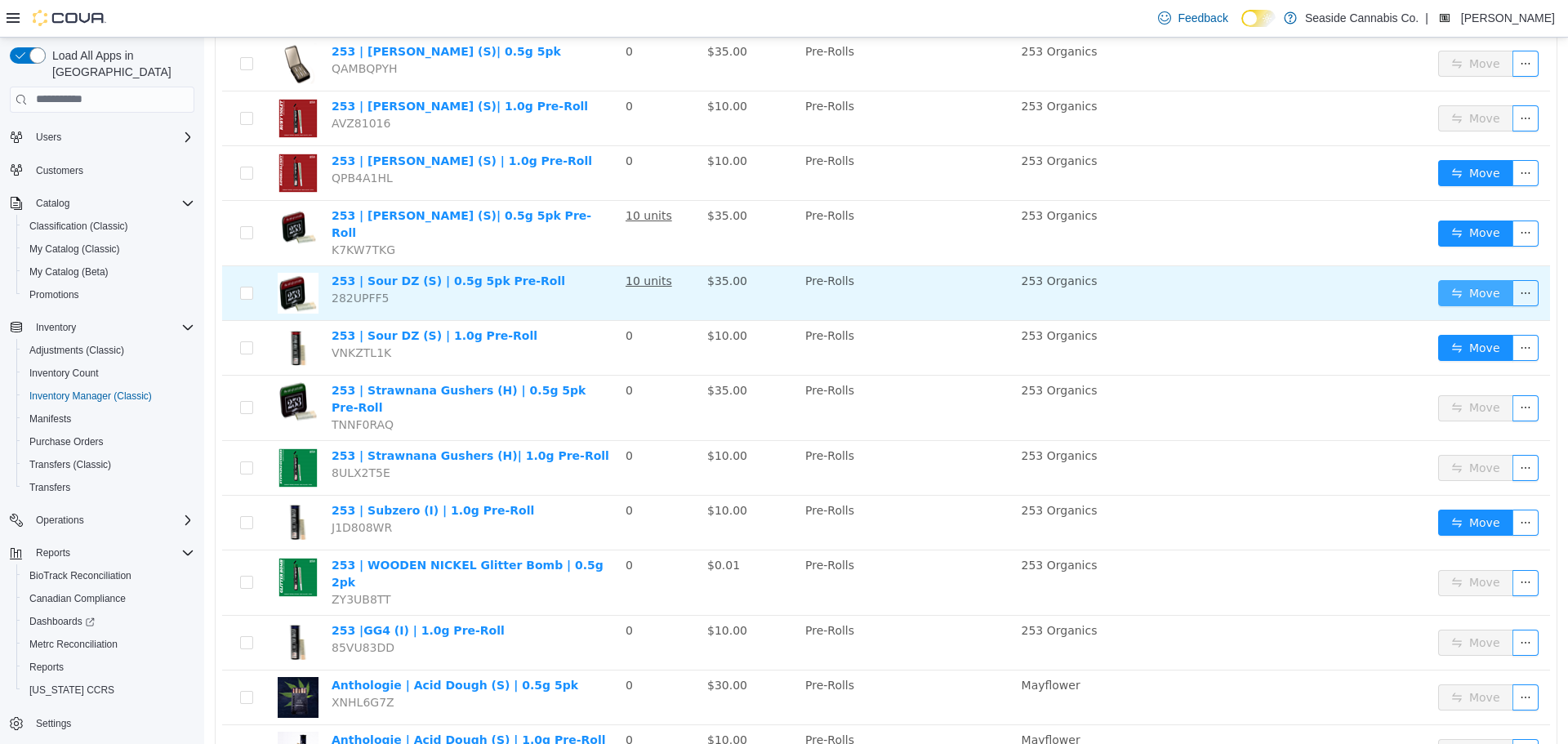
click at [1457, 279] on button "Move" at bounding box center [1476, 292] width 75 height 26
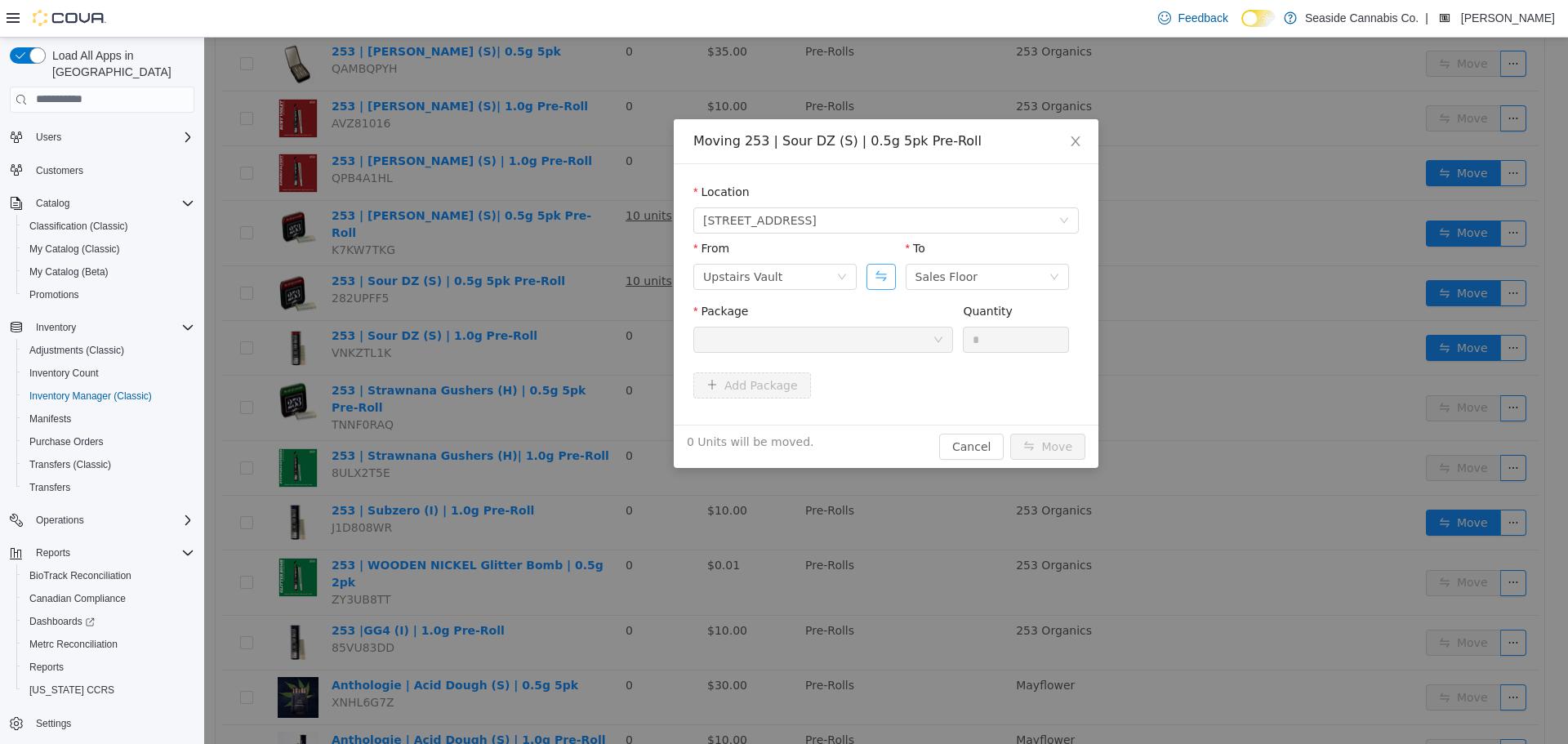
click at [878, 274] on button "Swap" at bounding box center [880, 276] width 29 height 26
click at [780, 285] on div "Sales Floor" at bounding box center [769, 276] width 133 height 24
click at [759, 408] on li "Downstairs Vault" at bounding box center [775, 414] width 163 height 26
click at [819, 338] on div at bounding box center [818, 339] width 230 height 24
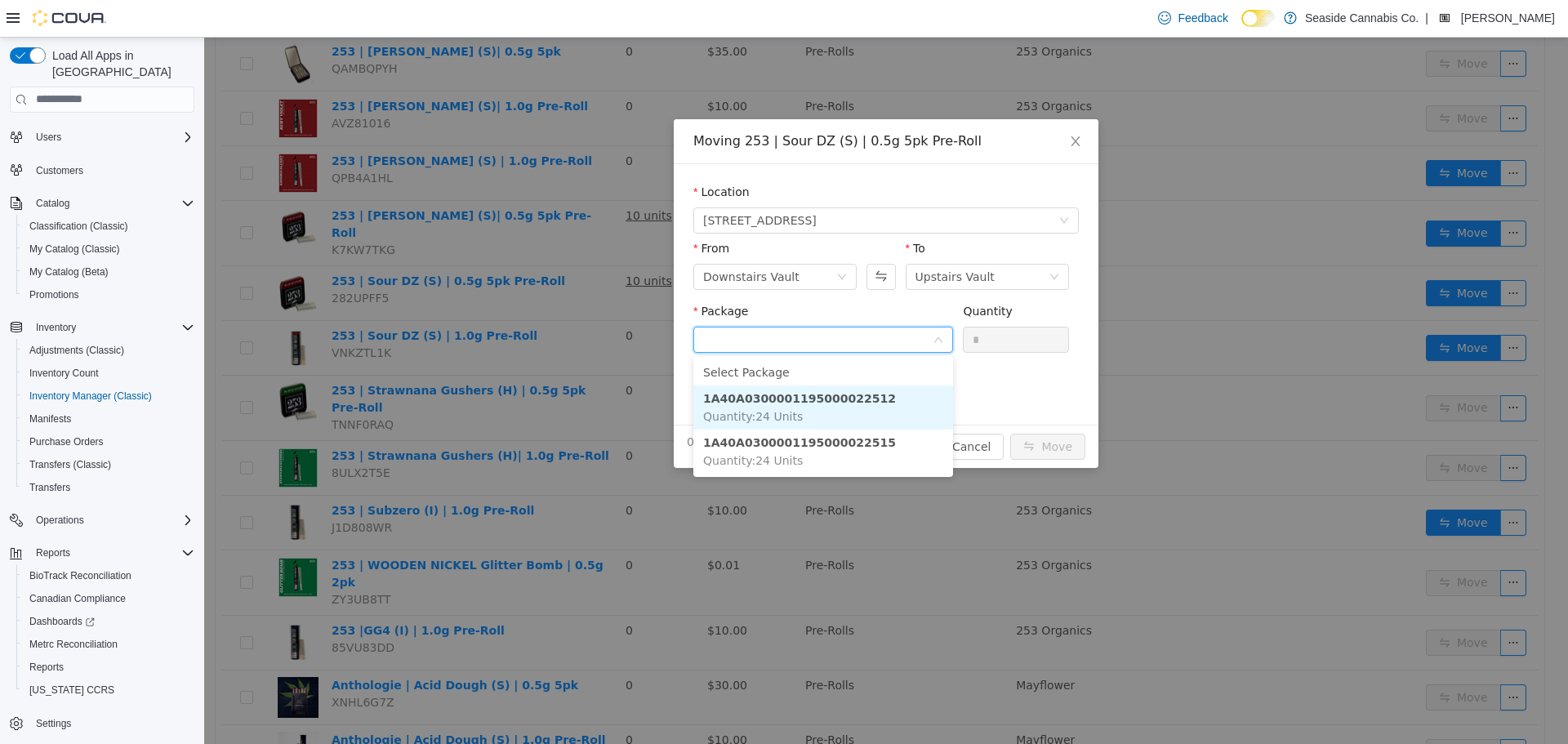
click at [836, 409] on li "1A40A0300001195000022512 Quantity : 24 Units" at bounding box center [823, 406] width 259 height 44
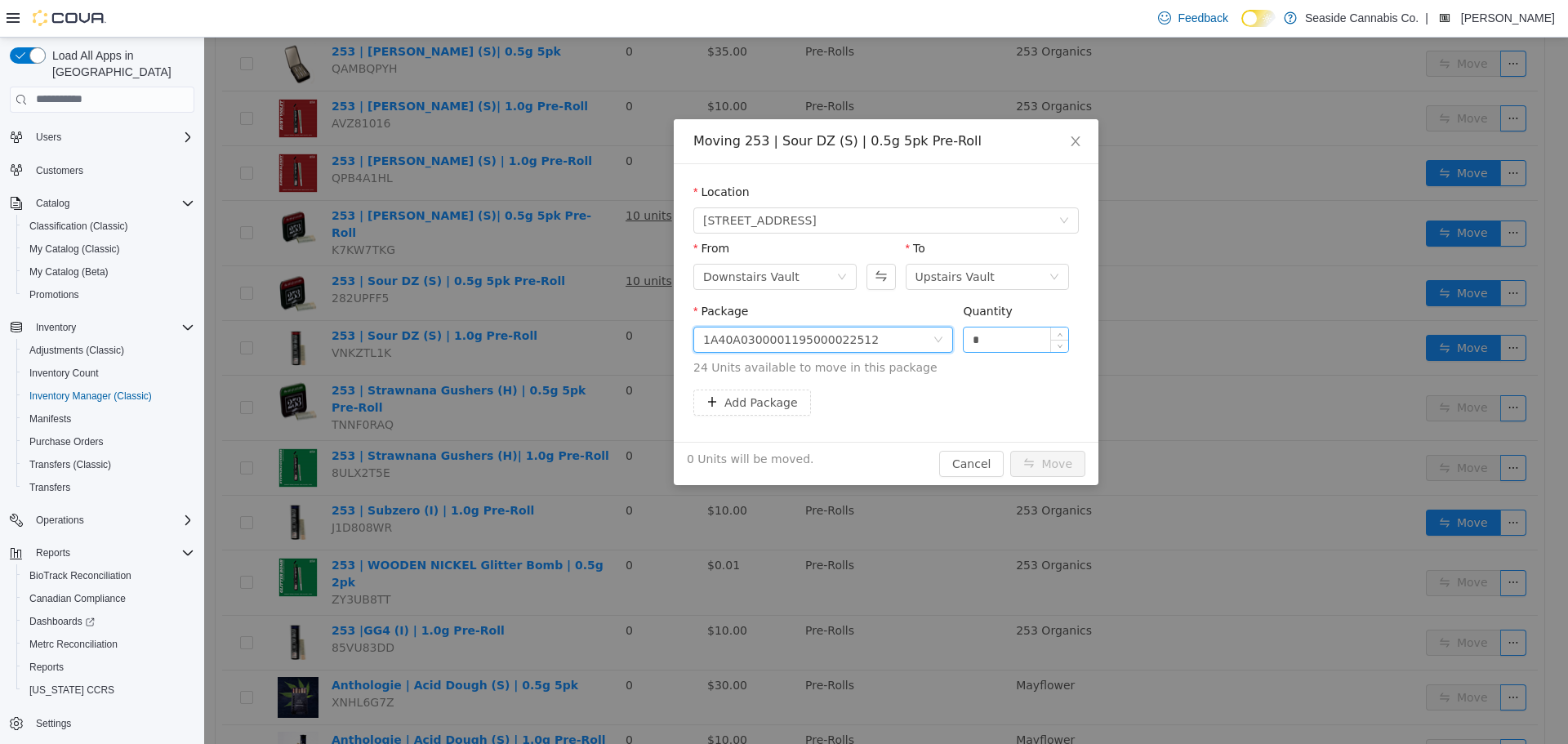
click at [991, 336] on input "*" at bounding box center [1015, 339] width 105 height 24
type input "**"
click at [1030, 463] on button "Move" at bounding box center [1047, 463] width 75 height 26
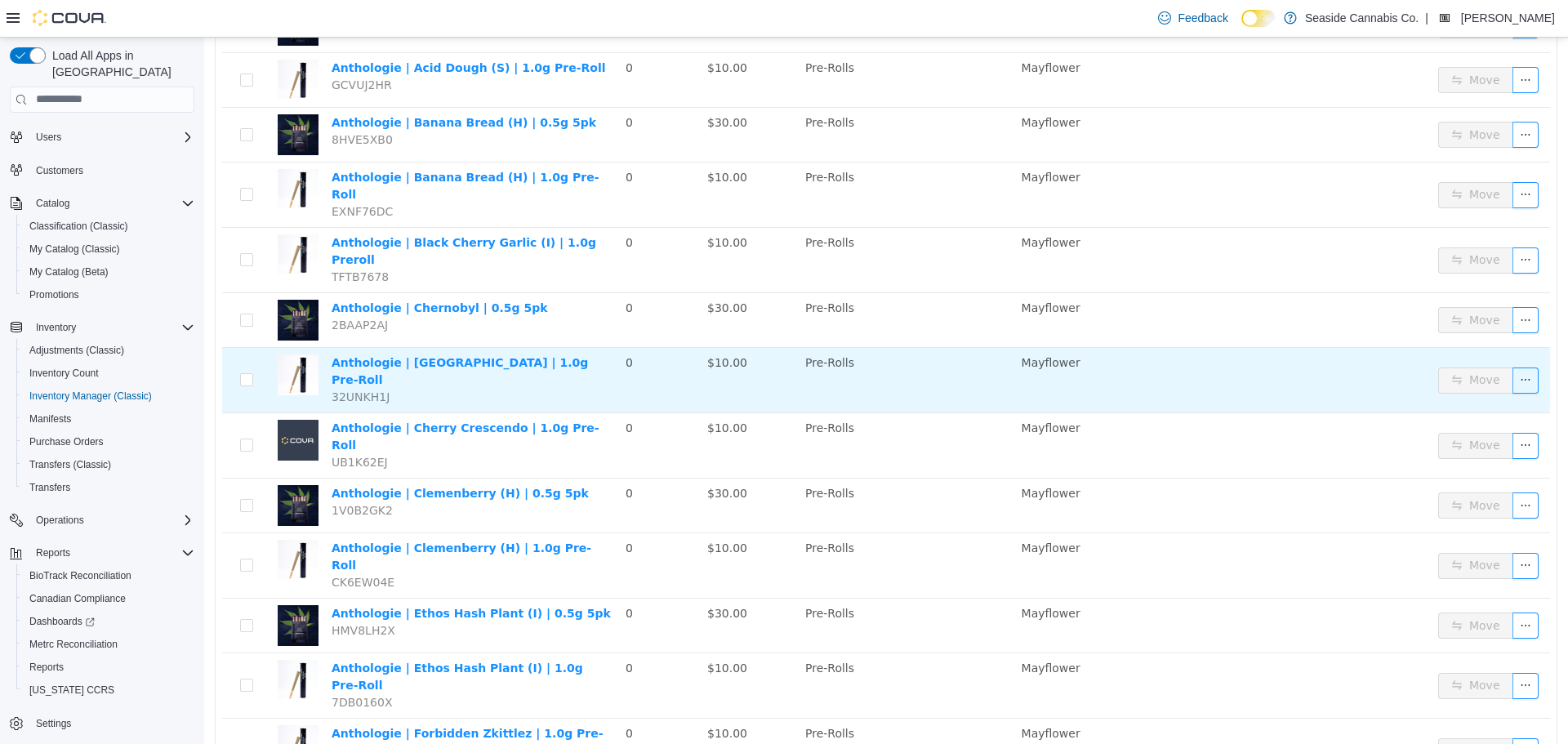
scroll to position [2309, 0]
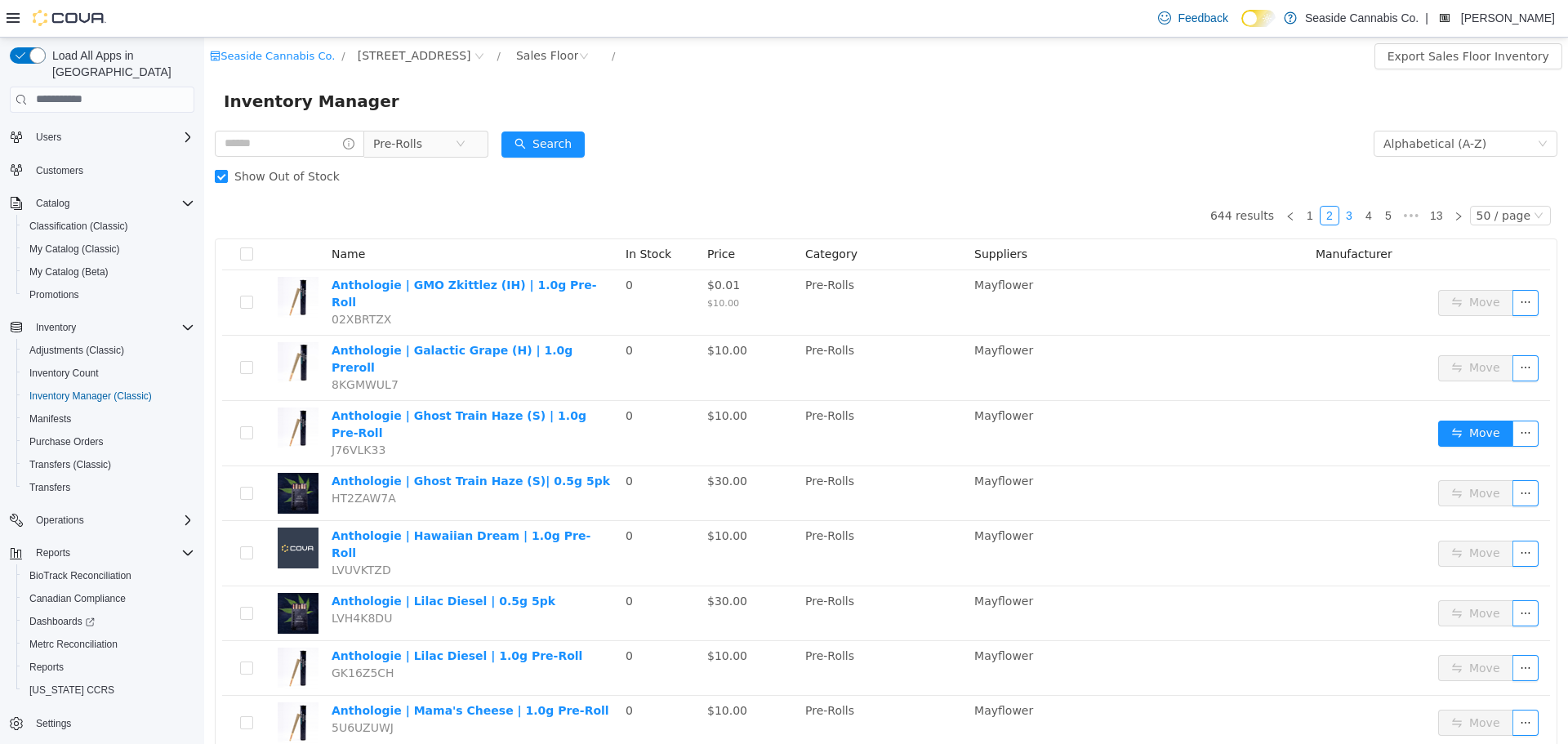
click at [1344, 217] on link "3" at bounding box center [1349, 214] width 18 height 18
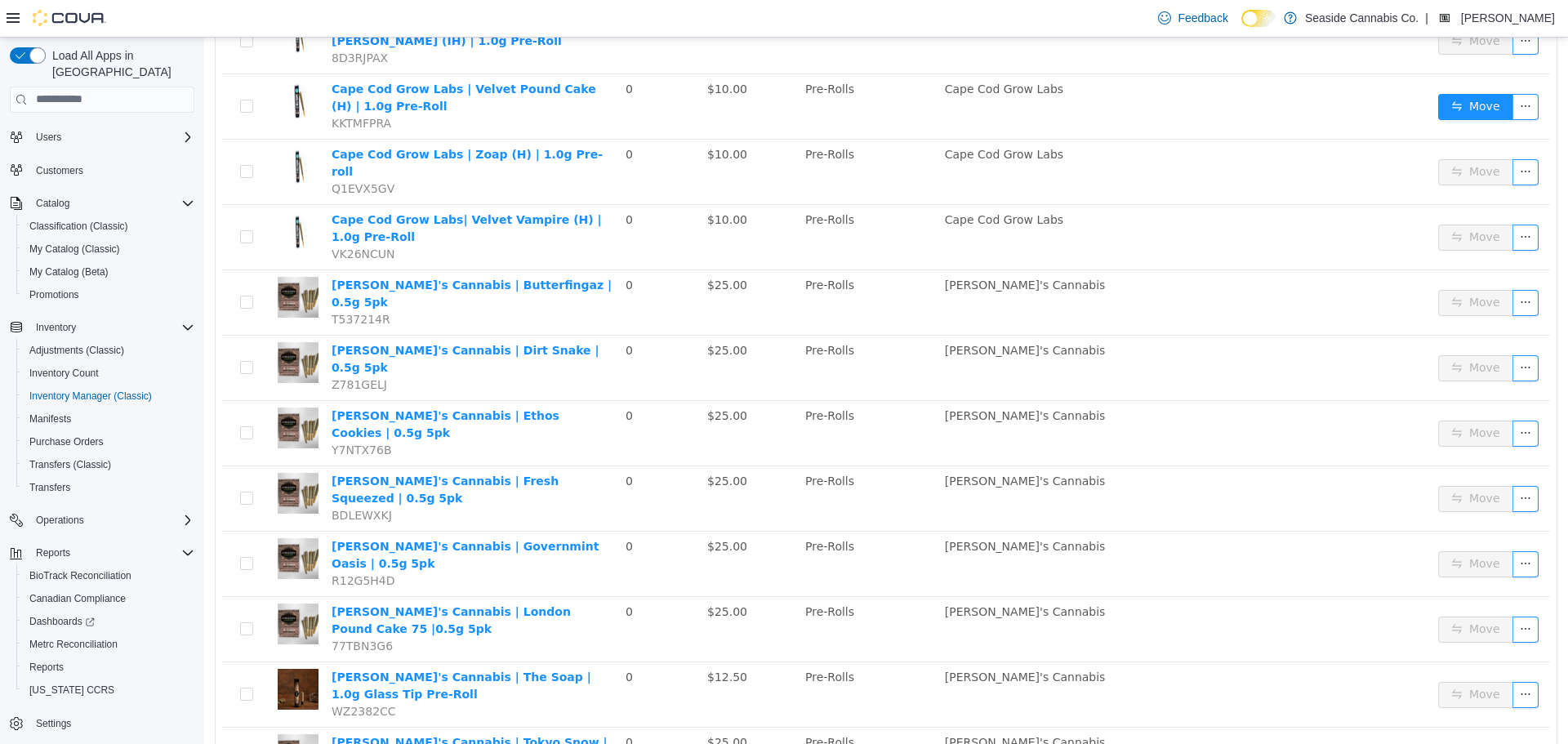
scroll to position [980, 0]
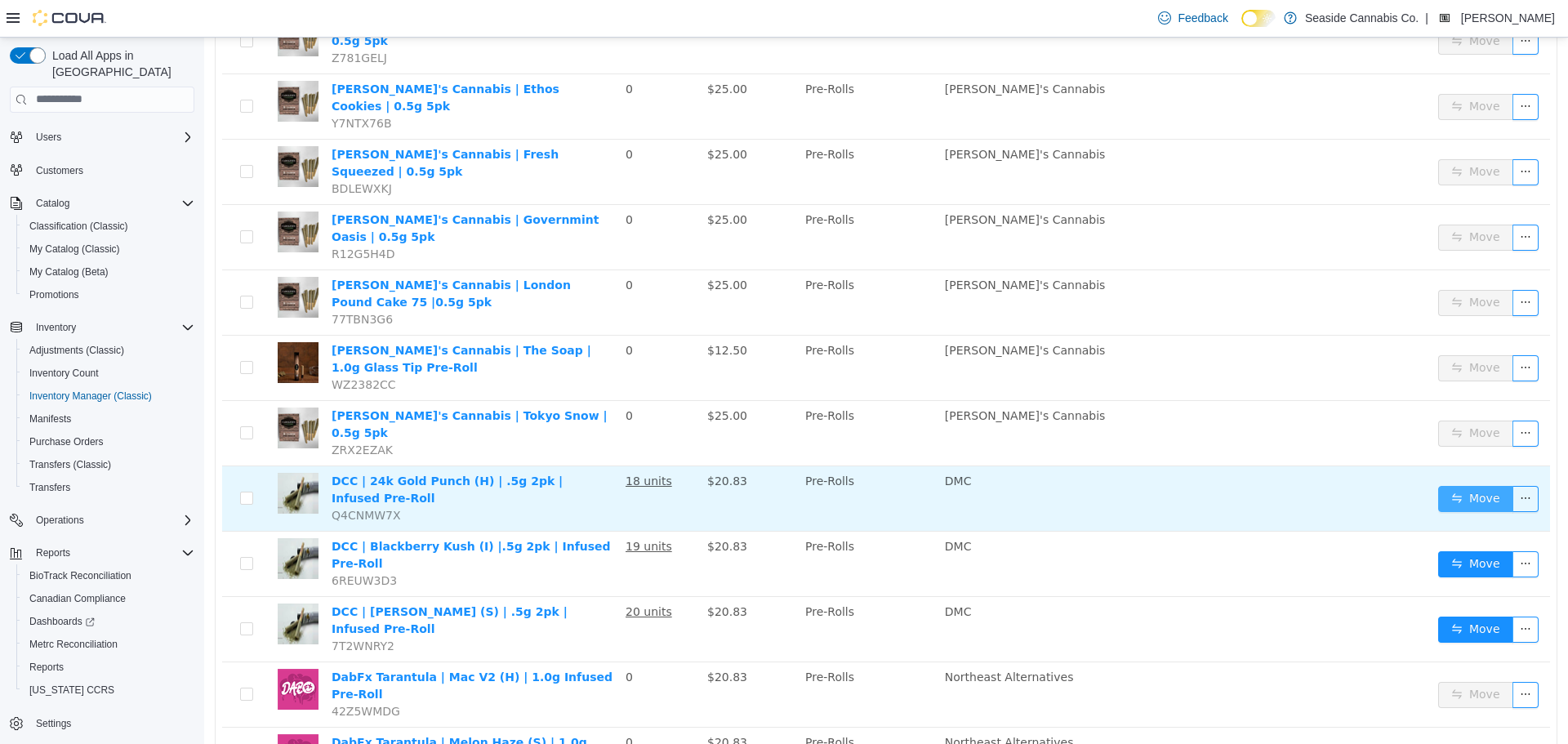
click at [1485, 485] on button "Move" at bounding box center [1476, 498] width 75 height 26
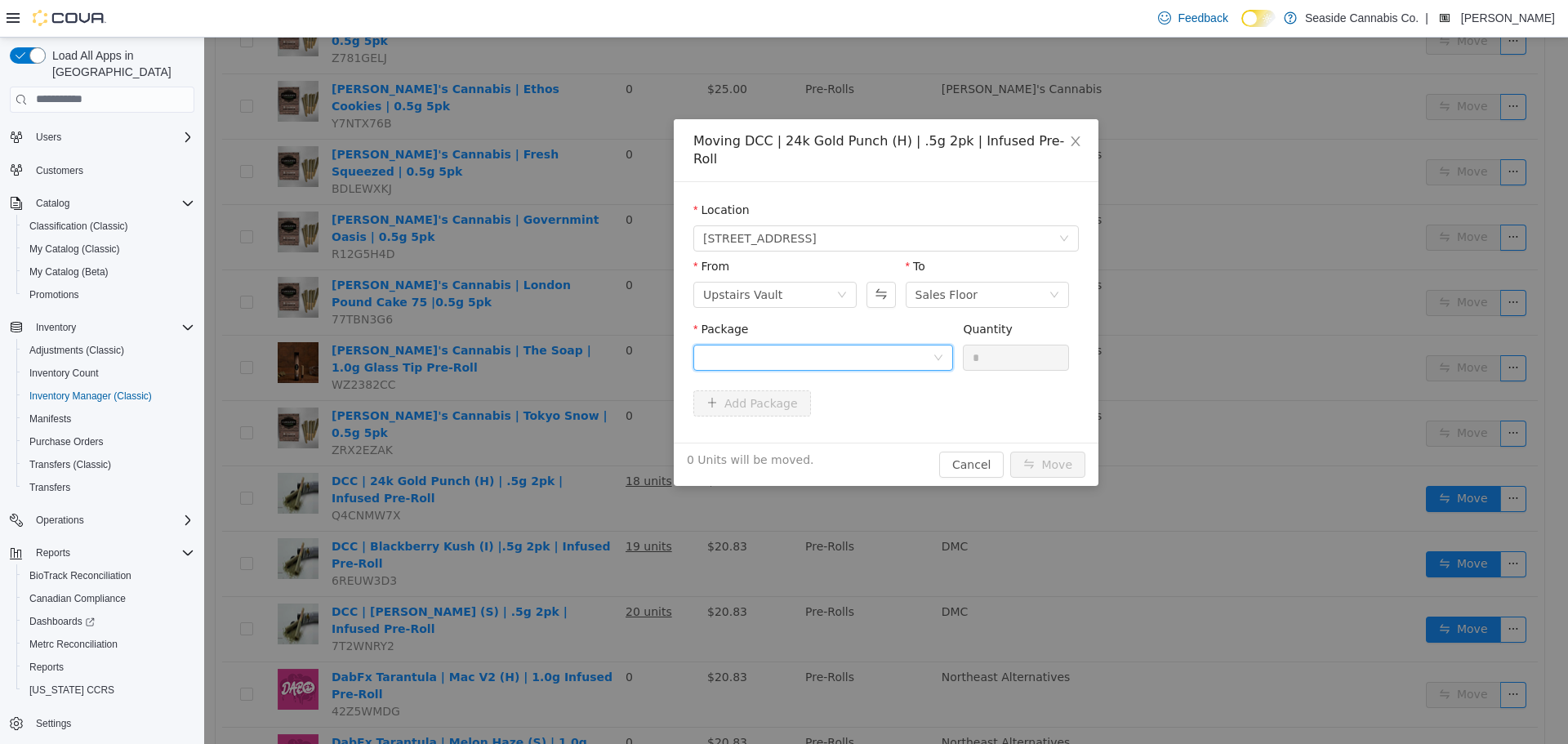
click at [930, 344] on div at bounding box center [818, 357] width 230 height 24
click at [918, 406] on li "1A40A03000098BD000019239 Quantity : 60 Units" at bounding box center [823, 406] width 259 height 44
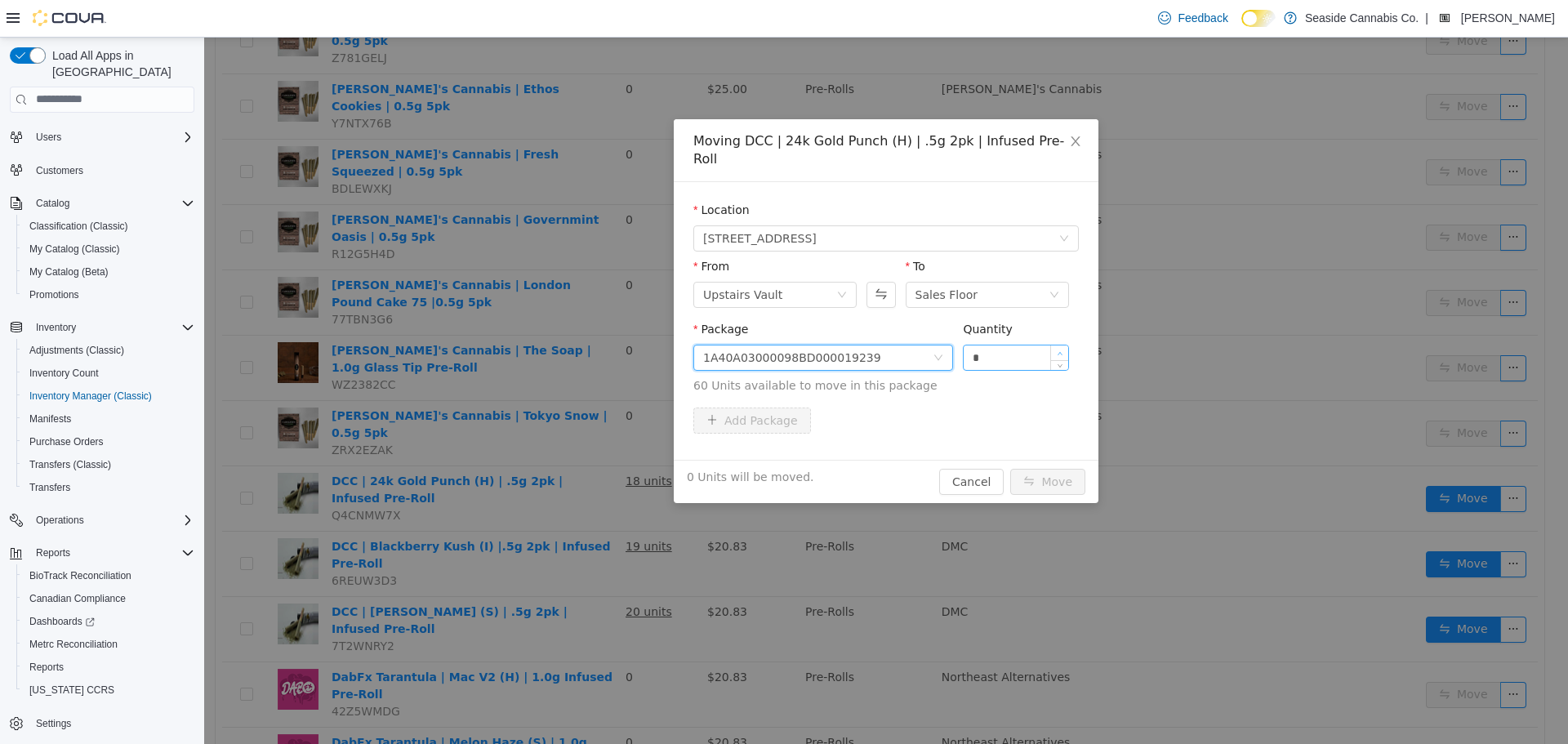
click at [1063, 344] on span "Increase Value" at bounding box center [1059, 352] width 17 height 15
type input "*"
click at [1063, 344] on span "Increase Value" at bounding box center [1059, 352] width 17 height 15
click at [1066, 468] on button "Move" at bounding box center [1047, 481] width 75 height 26
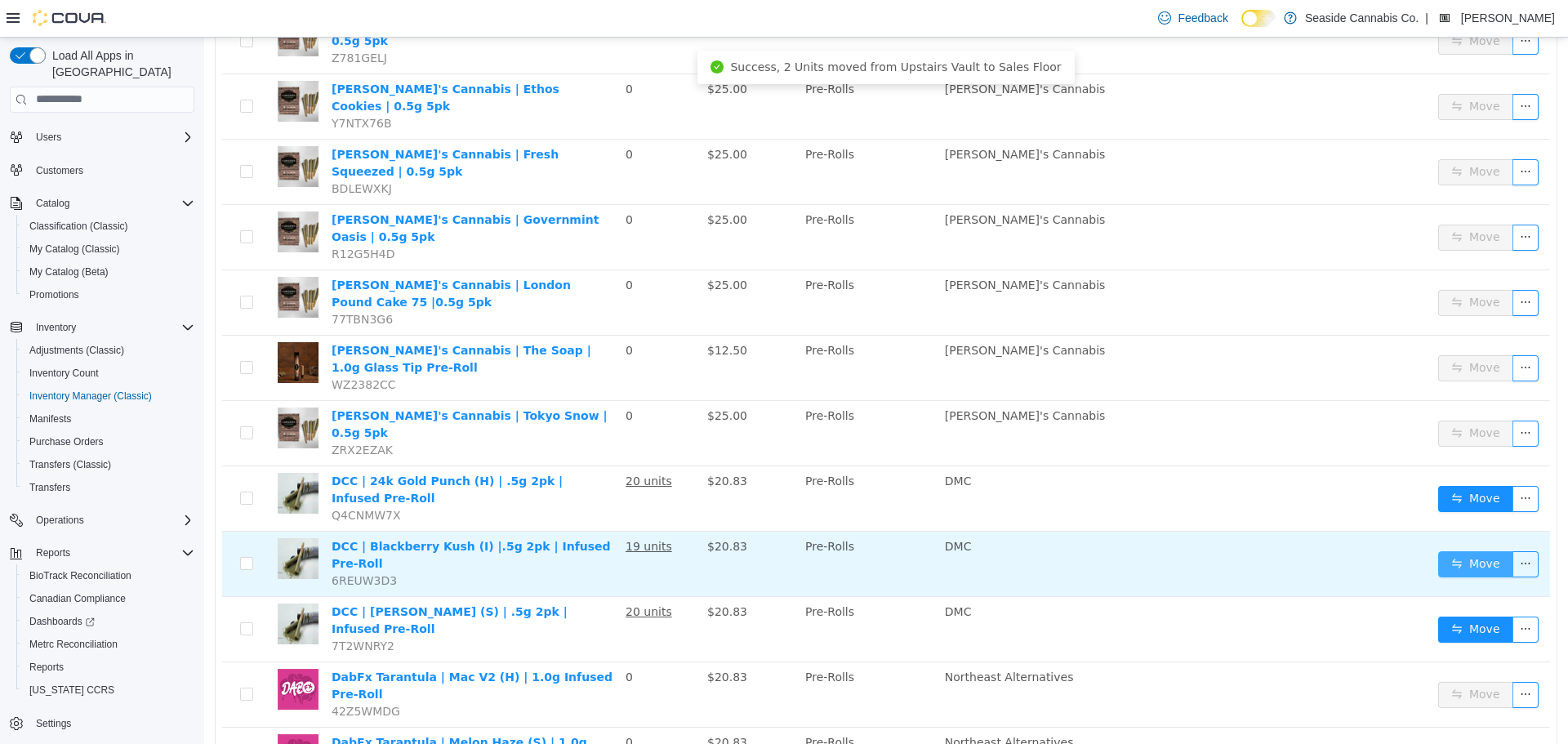
click at [1440, 551] on button "Move" at bounding box center [1476, 564] width 75 height 26
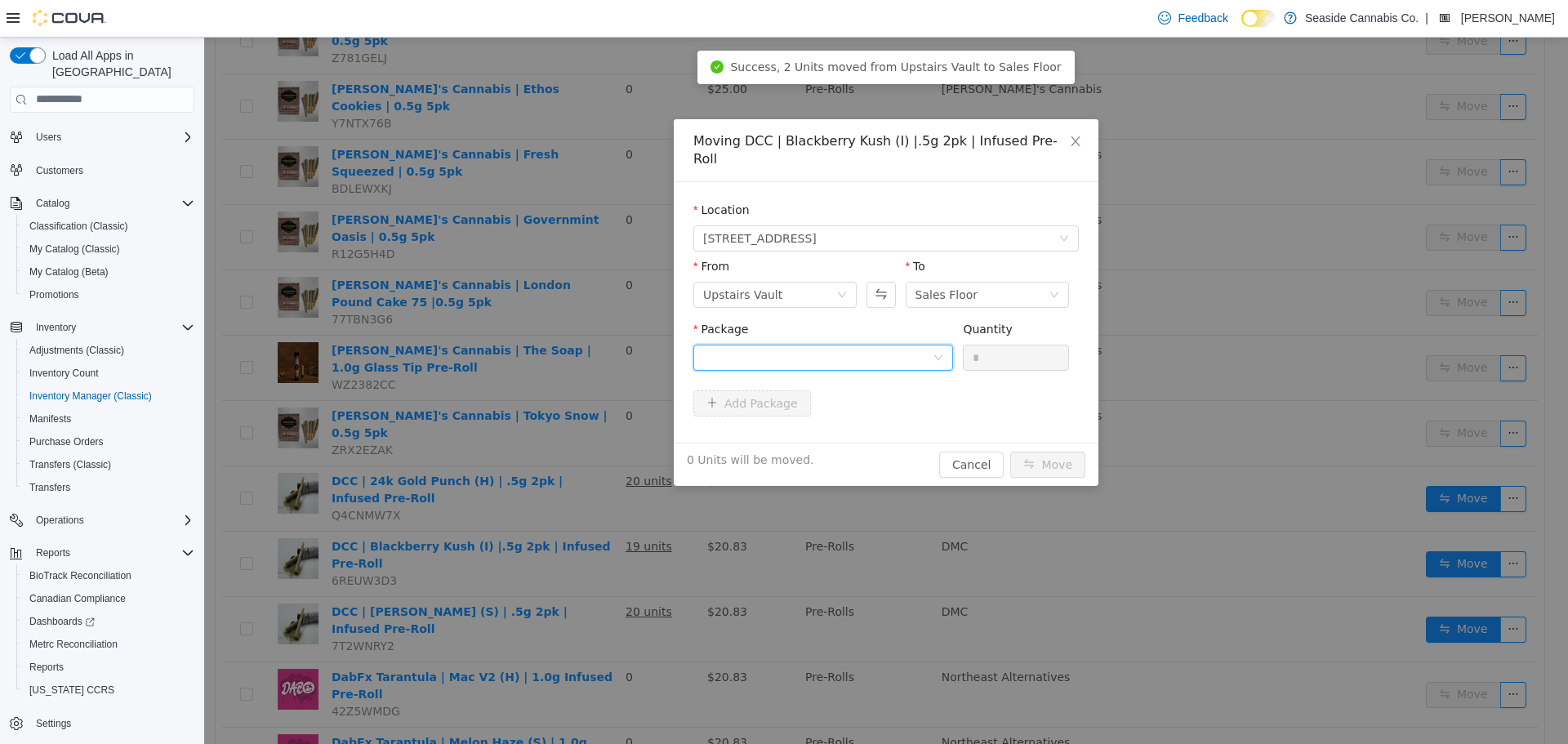
click at [913, 344] on div at bounding box center [818, 357] width 230 height 24
click at [885, 419] on li "1A40A03000098BD000029113 Quantity : 45 Units" at bounding box center [823, 406] width 259 height 44
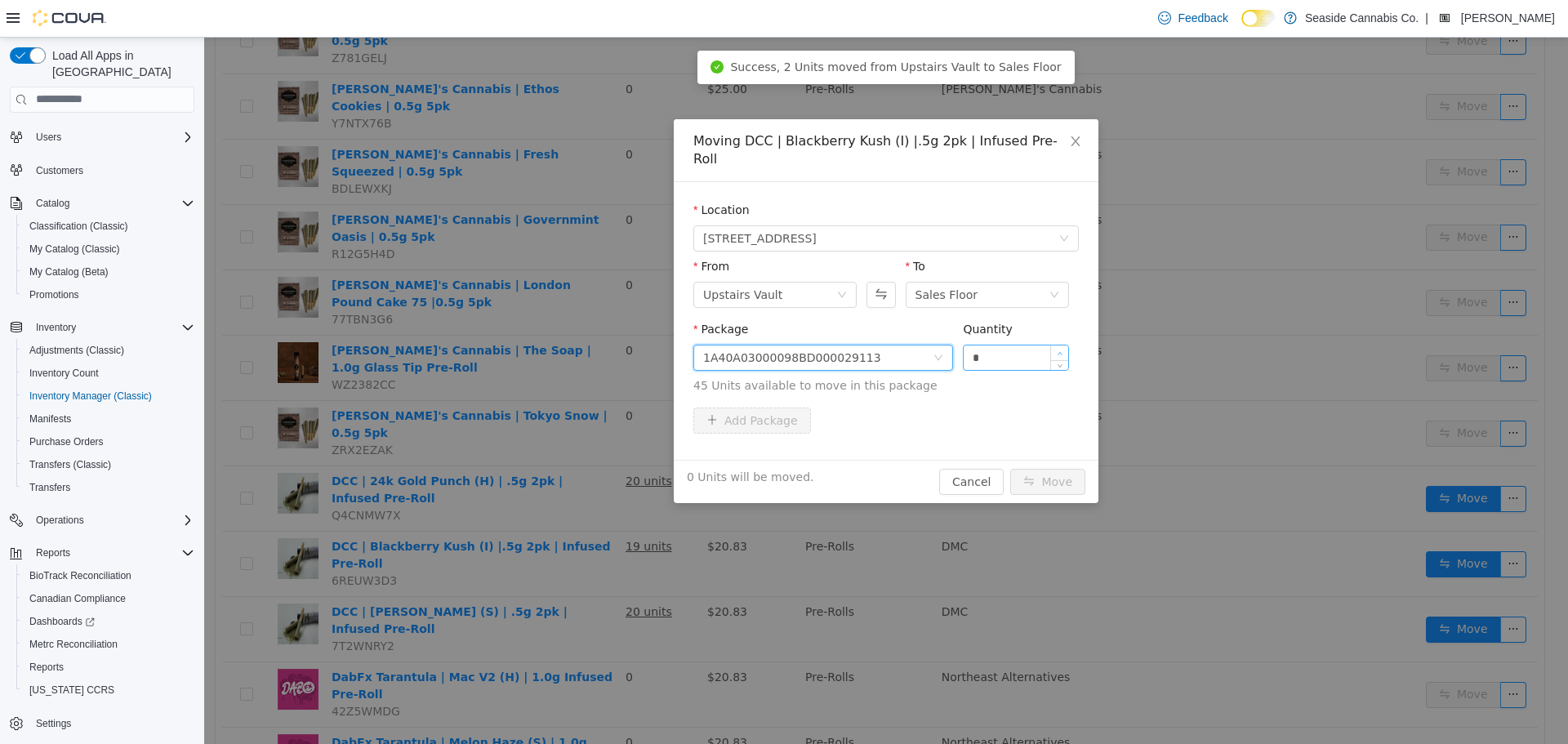
type input "*"
click at [1062, 344] on span "Increase Value" at bounding box center [1059, 352] width 17 height 15
click at [1041, 468] on button "Move" at bounding box center [1047, 481] width 75 height 26
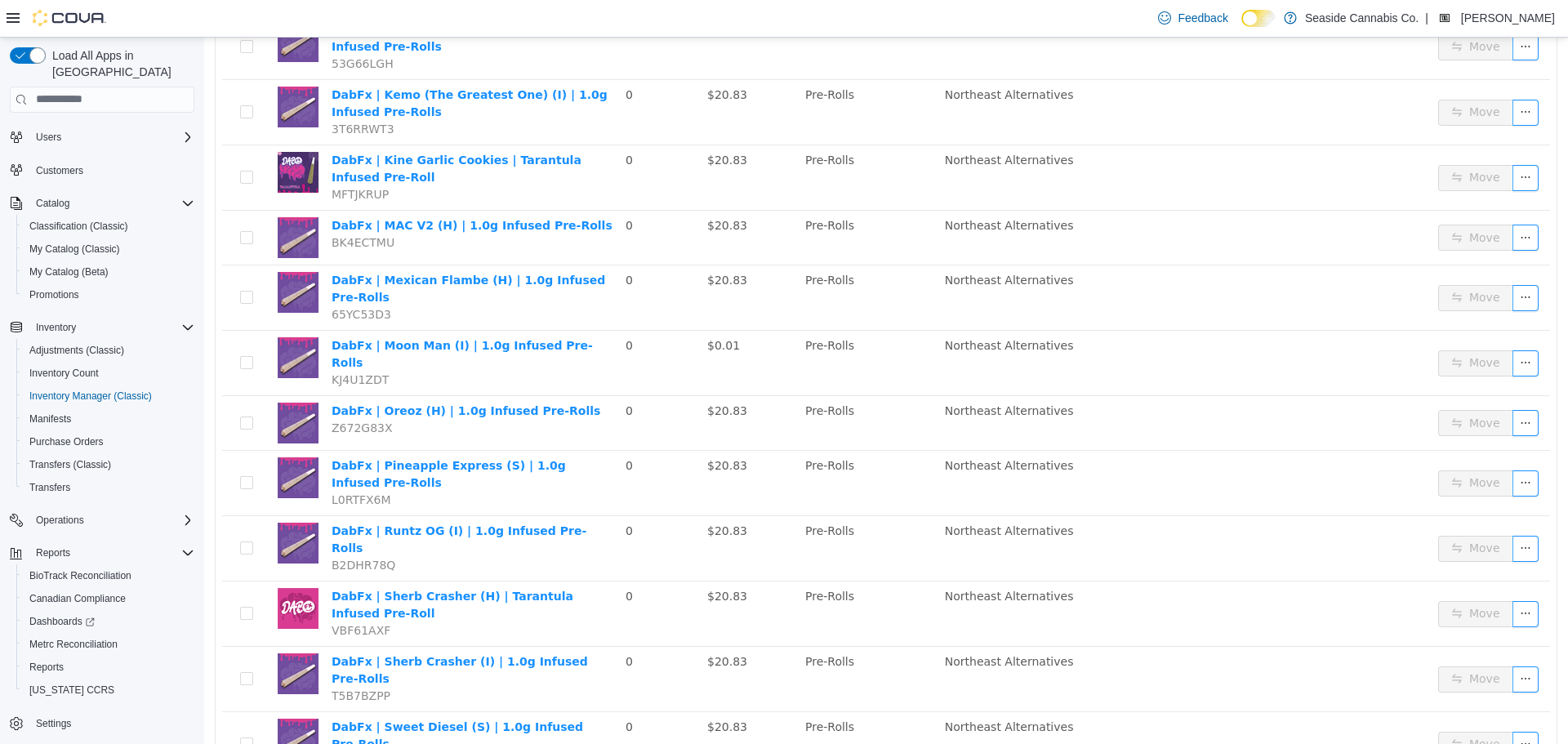
scroll to position [2426, 0]
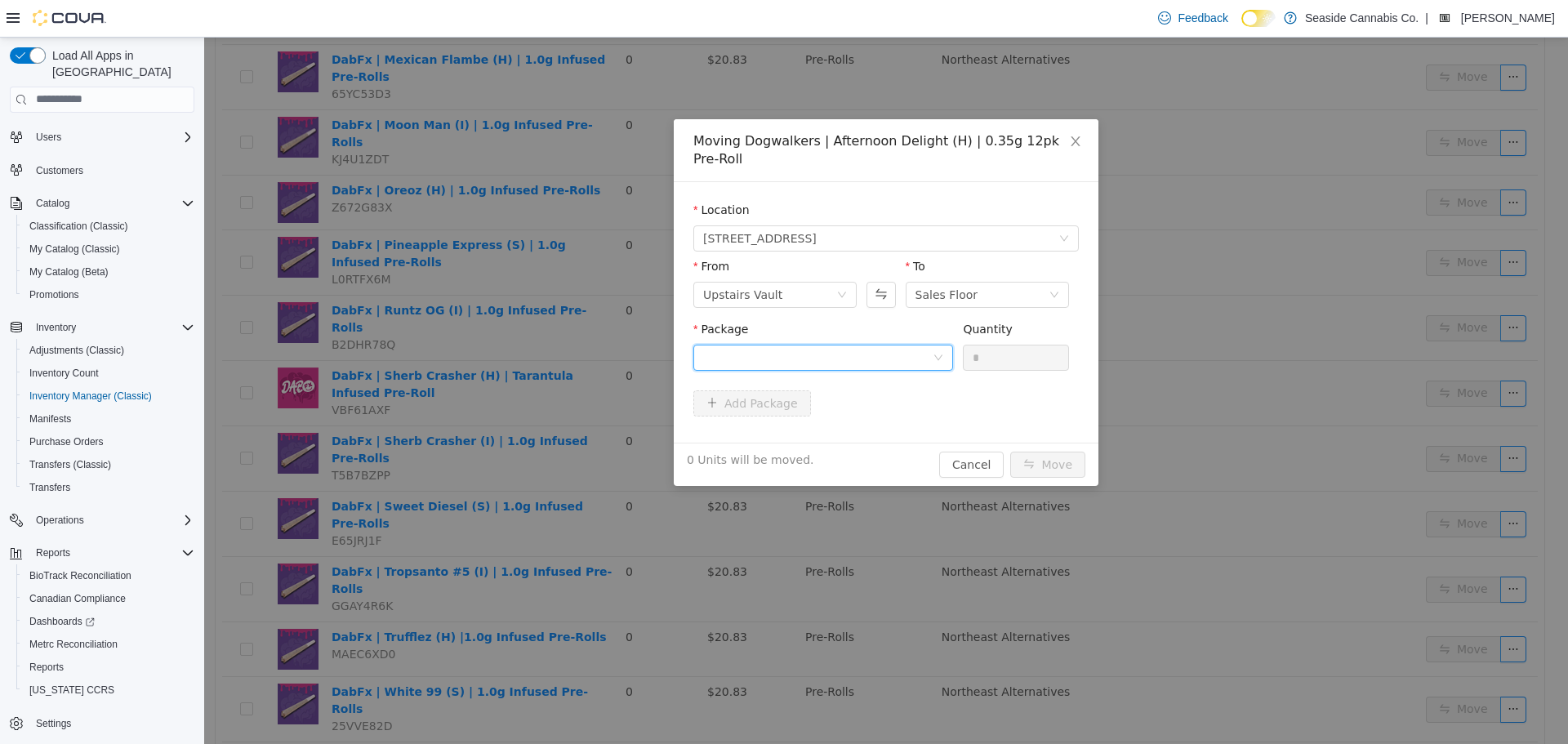
click at [852, 352] on div at bounding box center [818, 357] width 230 height 24
click at [851, 442] on li "1A40A01000010CD000324702 Quantity : 21 Units" at bounding box center [823, 424] width 259 height 44
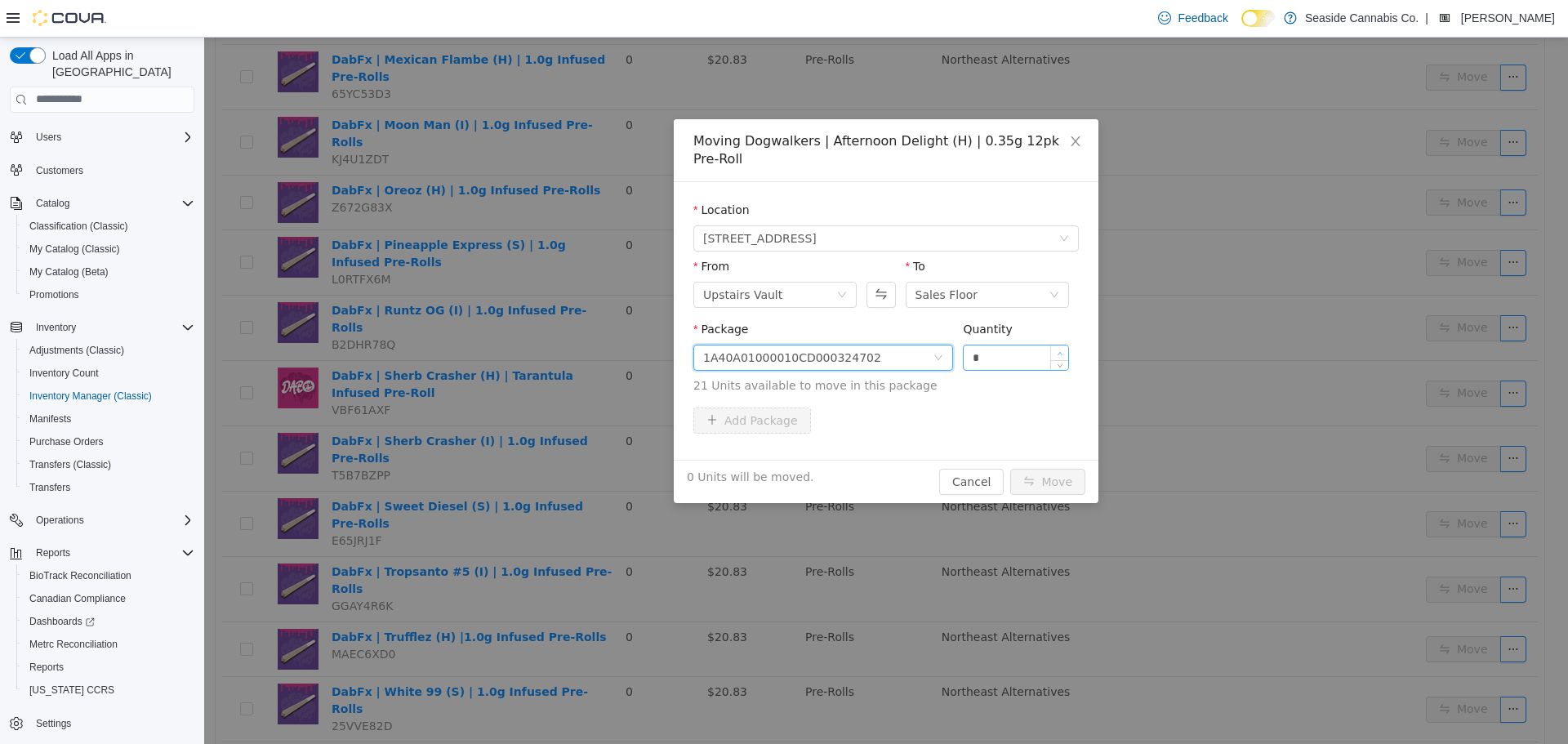
click at [1060, 351] on icon "icon: up" at bounding box center [1059, 352] width 5 height 3
type input "*"
click at [1060, 351] on icon "icon: up" at bounding box center [1059, 352] width 5 height 3
click at [1044, 476] on button "Move" at bounding box center [1047, 481] width 75 height 26
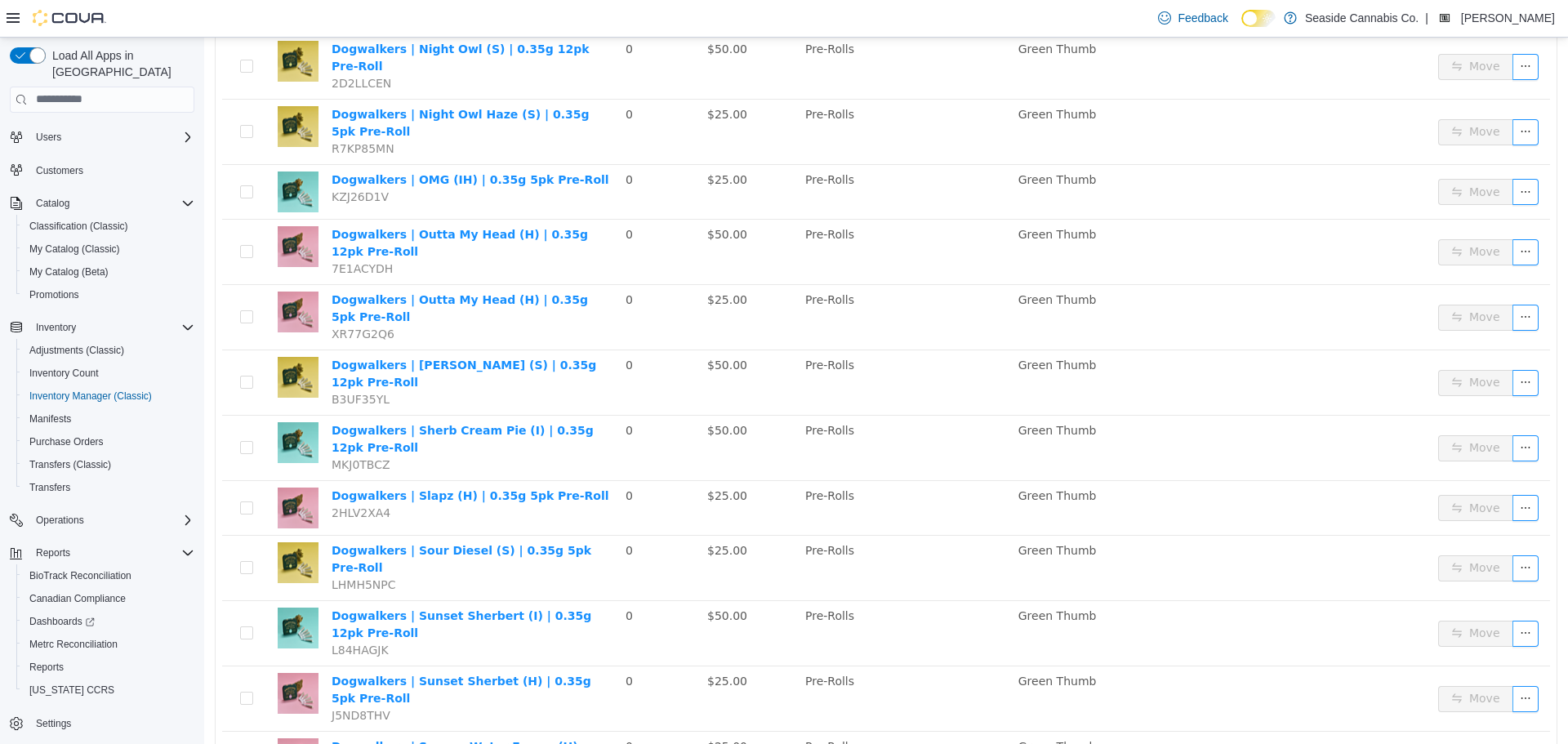
scroll to position [2309, 0]
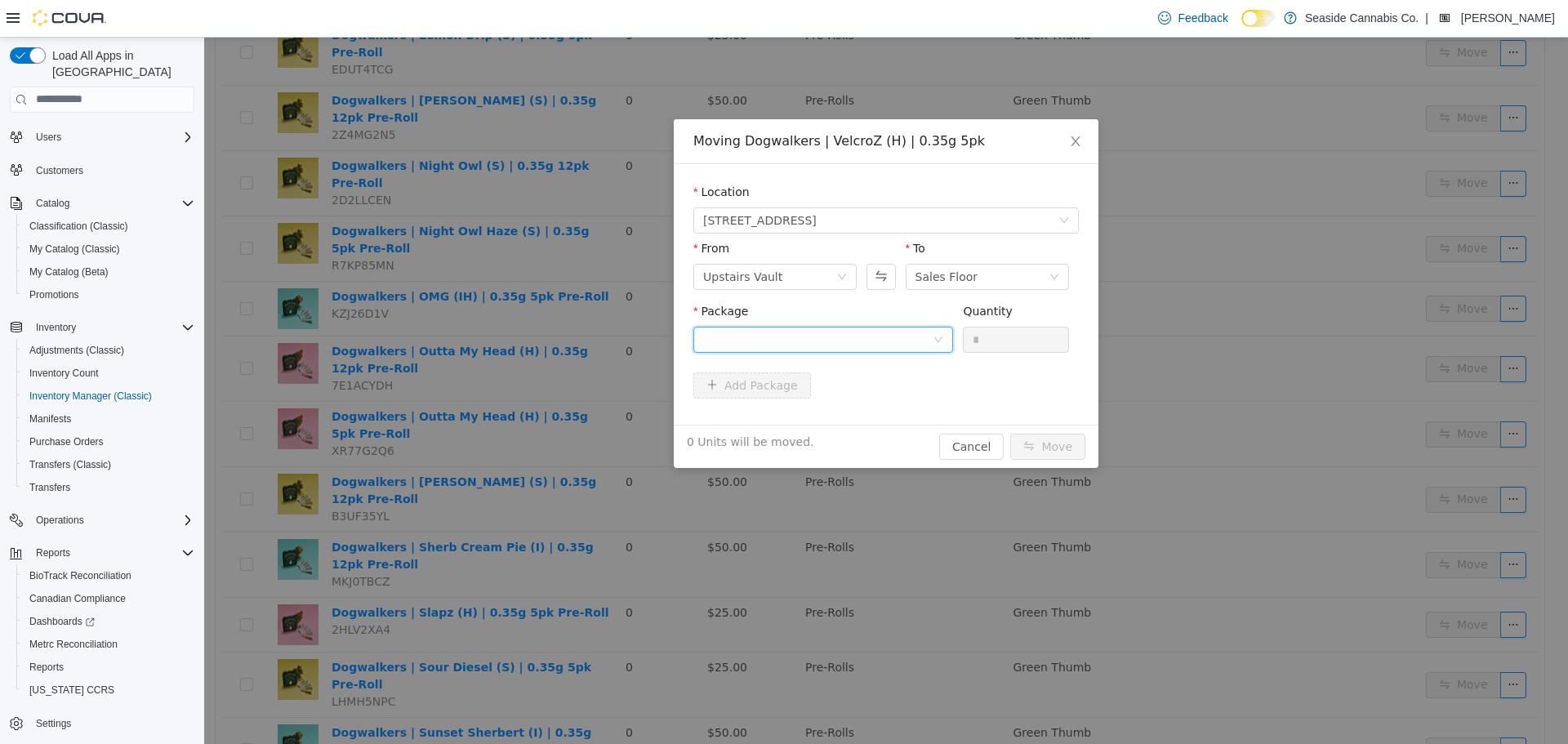
click at [791, 340] on div at bounding box center [818, 339] width 230 height 24
click at [800, 400] on strong "1A40A01000010CD000346788" at bounding box center [800, 398] width 194 height 13
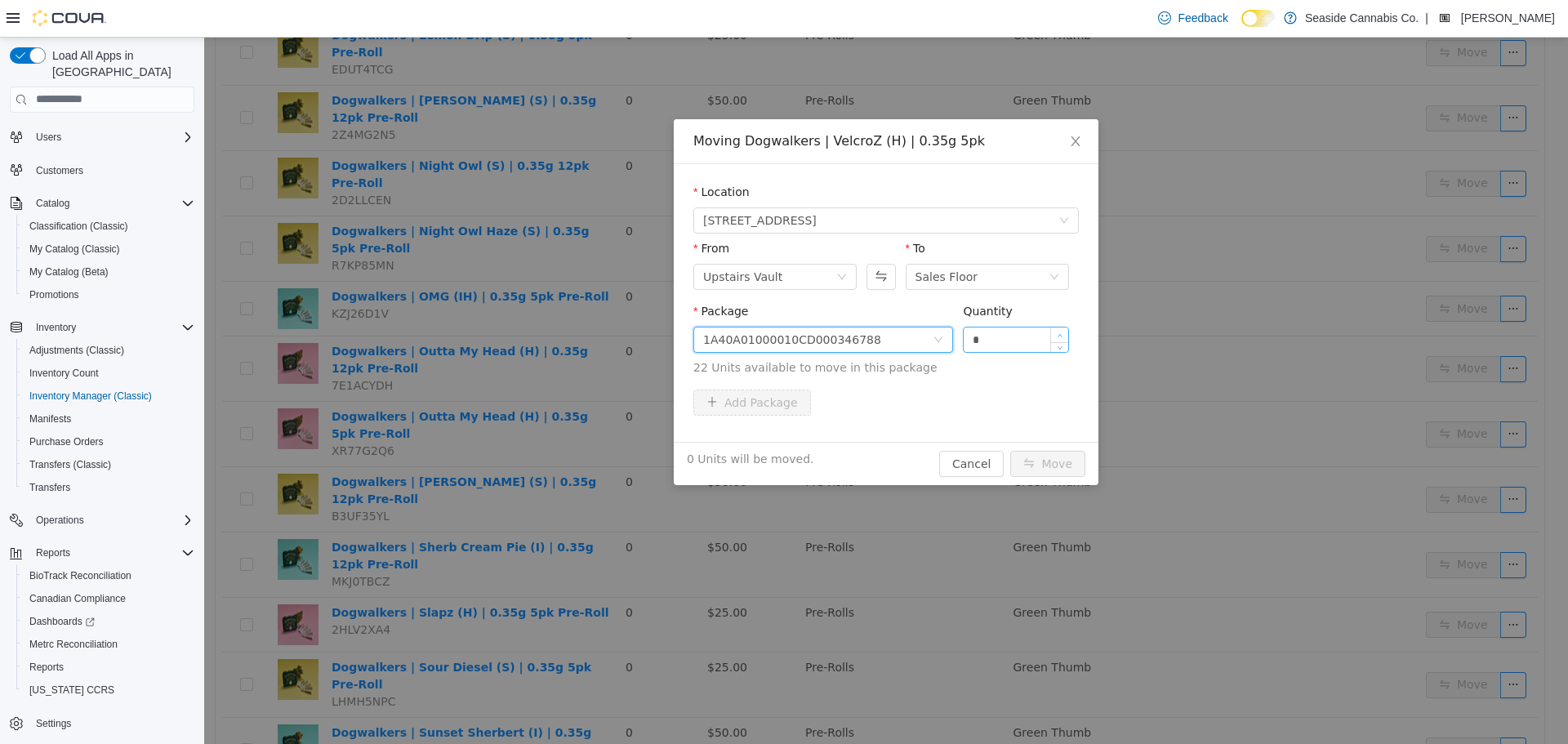
click at [1065, 328] on span "Increase Value" at bounding box center [1059, 334] width 17 height 15
type input "*"
click at [1065, 328] on span "Increase Value" at bounding box center [1059, 334] width 17 height 15
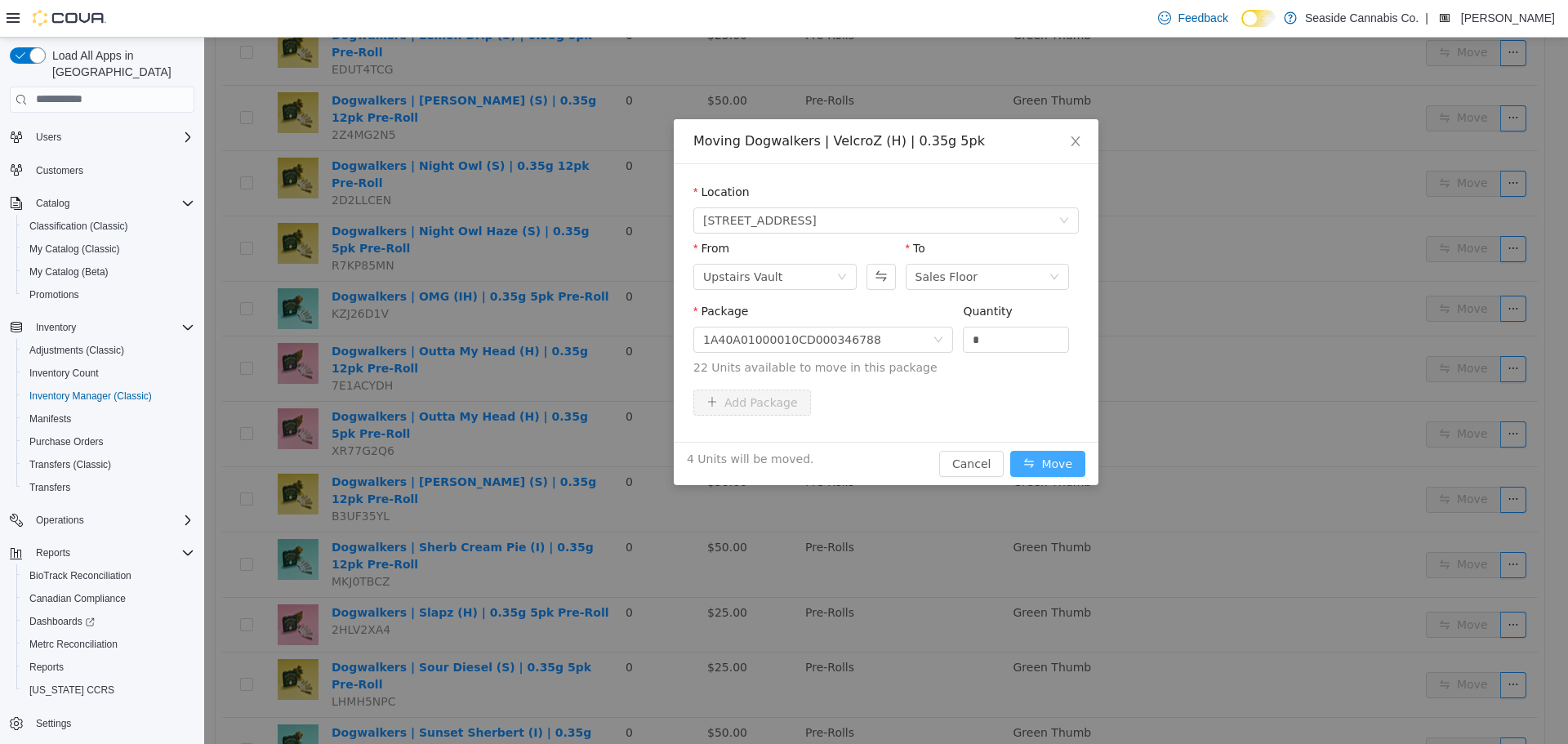
click at [1070, 461] on button "Move" at bounding box center [1047, 463] width 75 height 26
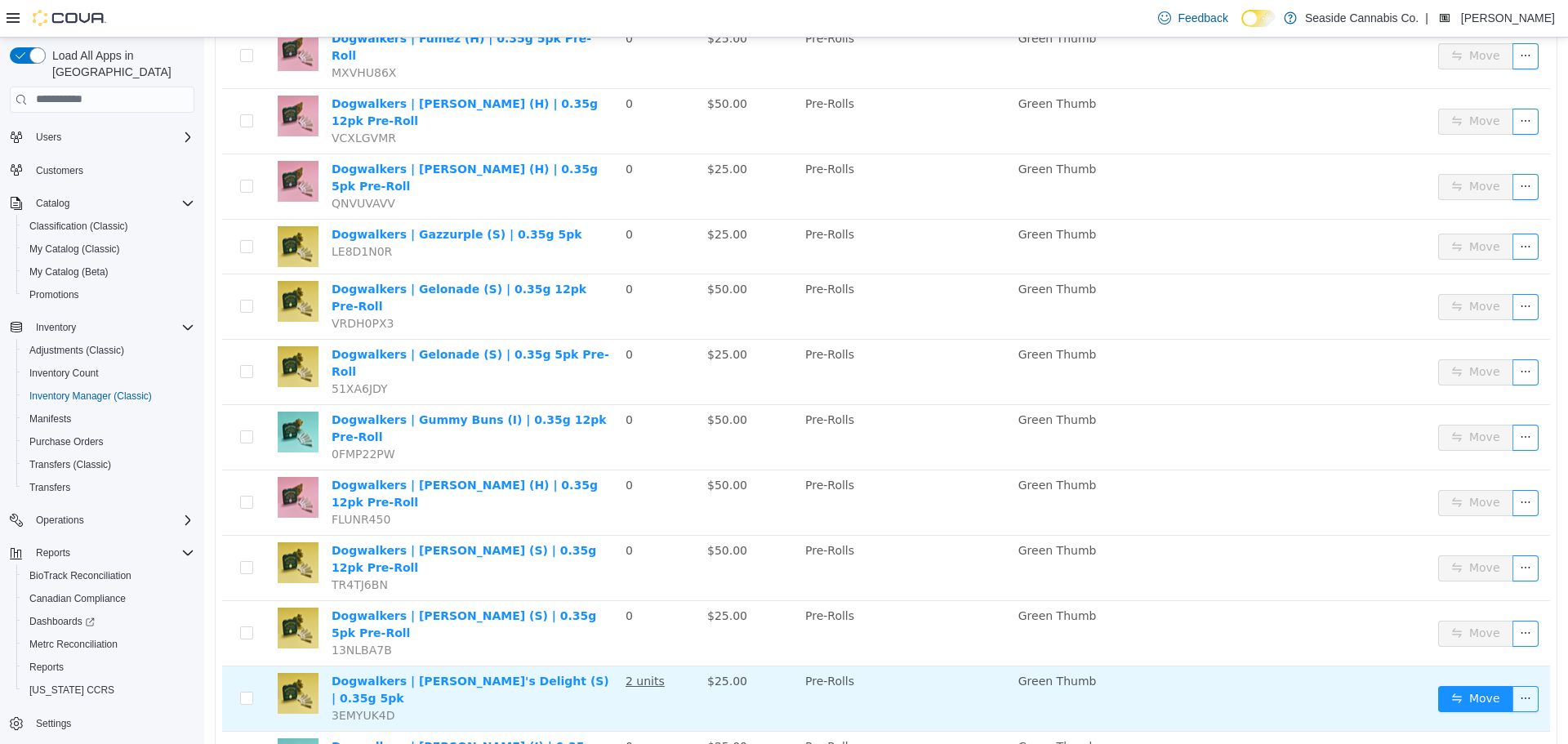
scroll to position [1329, 0]
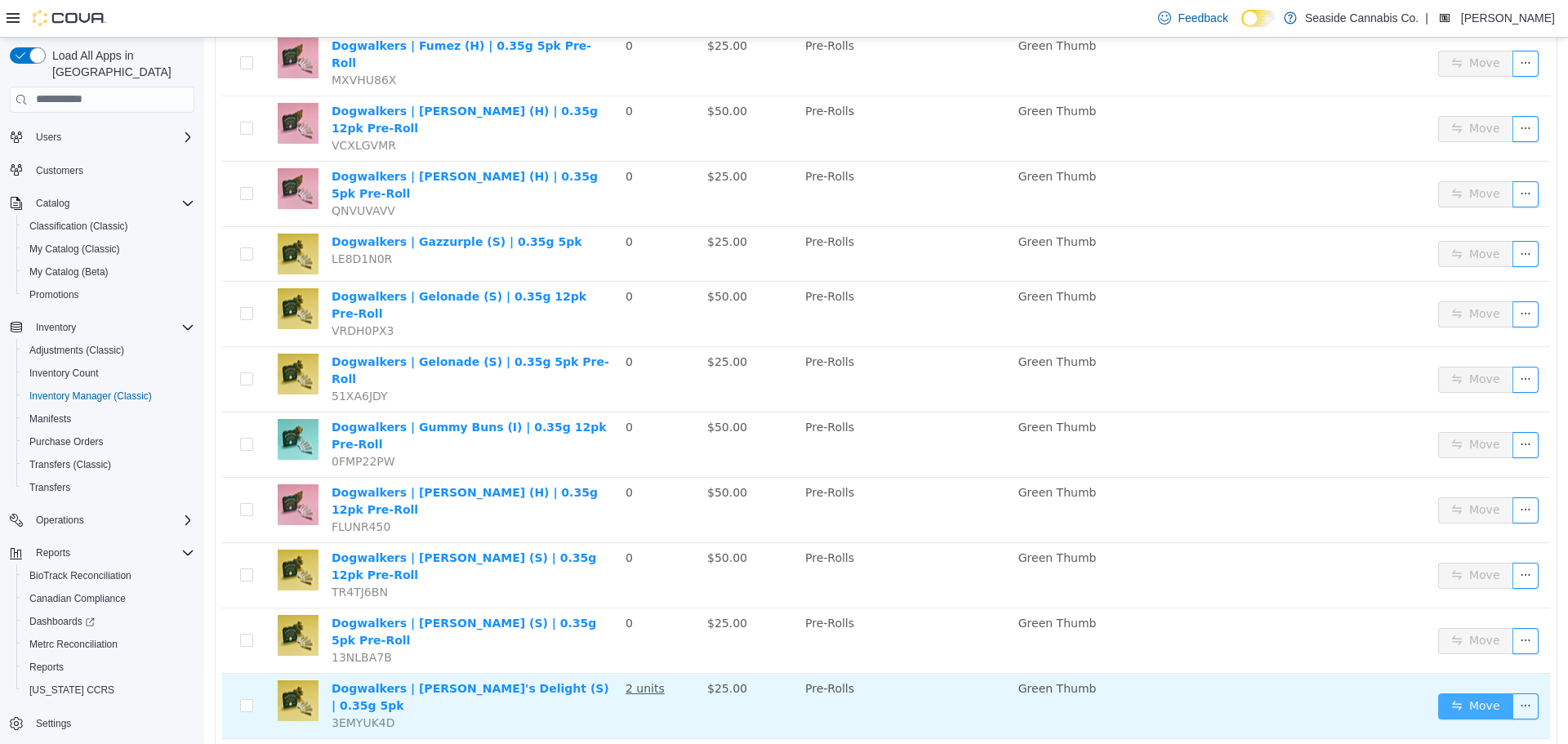
click at [1476, 693] on button "Move" at bounding box center [1476, 706] width 75 height 26
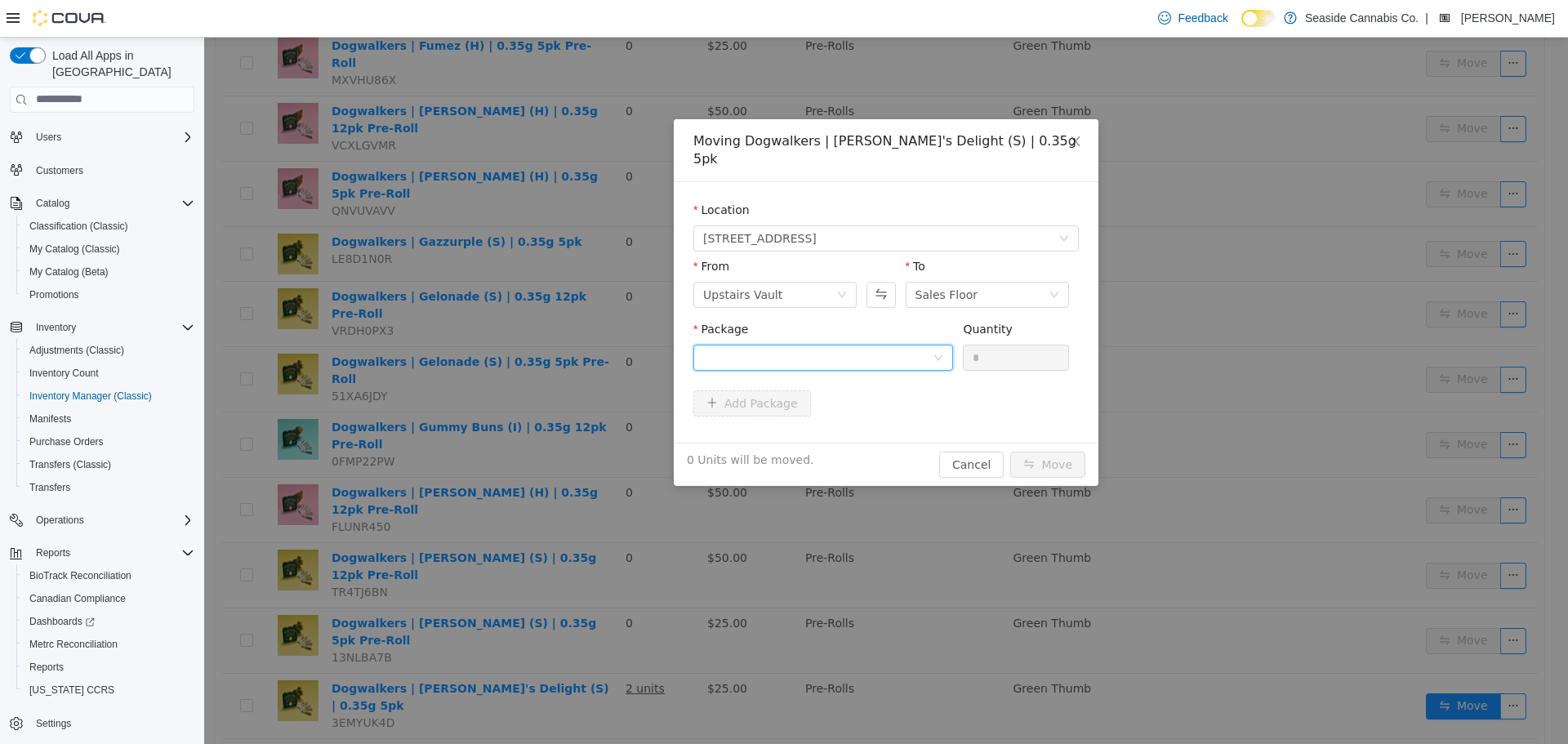
click at [816, 344] on div at bounding box center [818, 357] width 230 height 24
click at [996, 447] on div "Moving Dogwalkers | [PERSON_NAME]'s Delight (S) | 0.35g 5pk Location [STREET_AD…" at bounding box center [886, 302] width 425 height 367
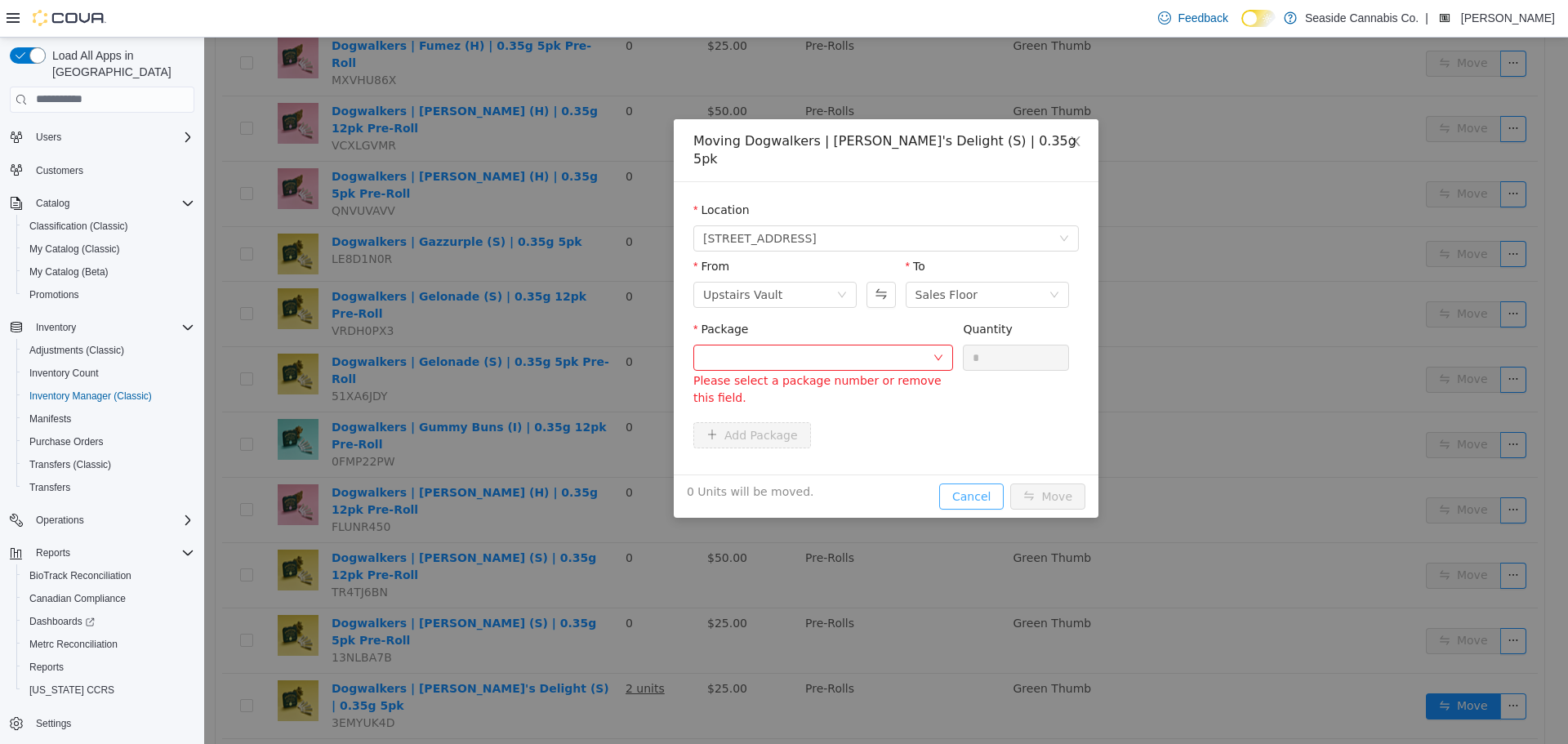
click at [985, 483] on button "Cancel" at bounding box center [971, 496] width 64 height 26
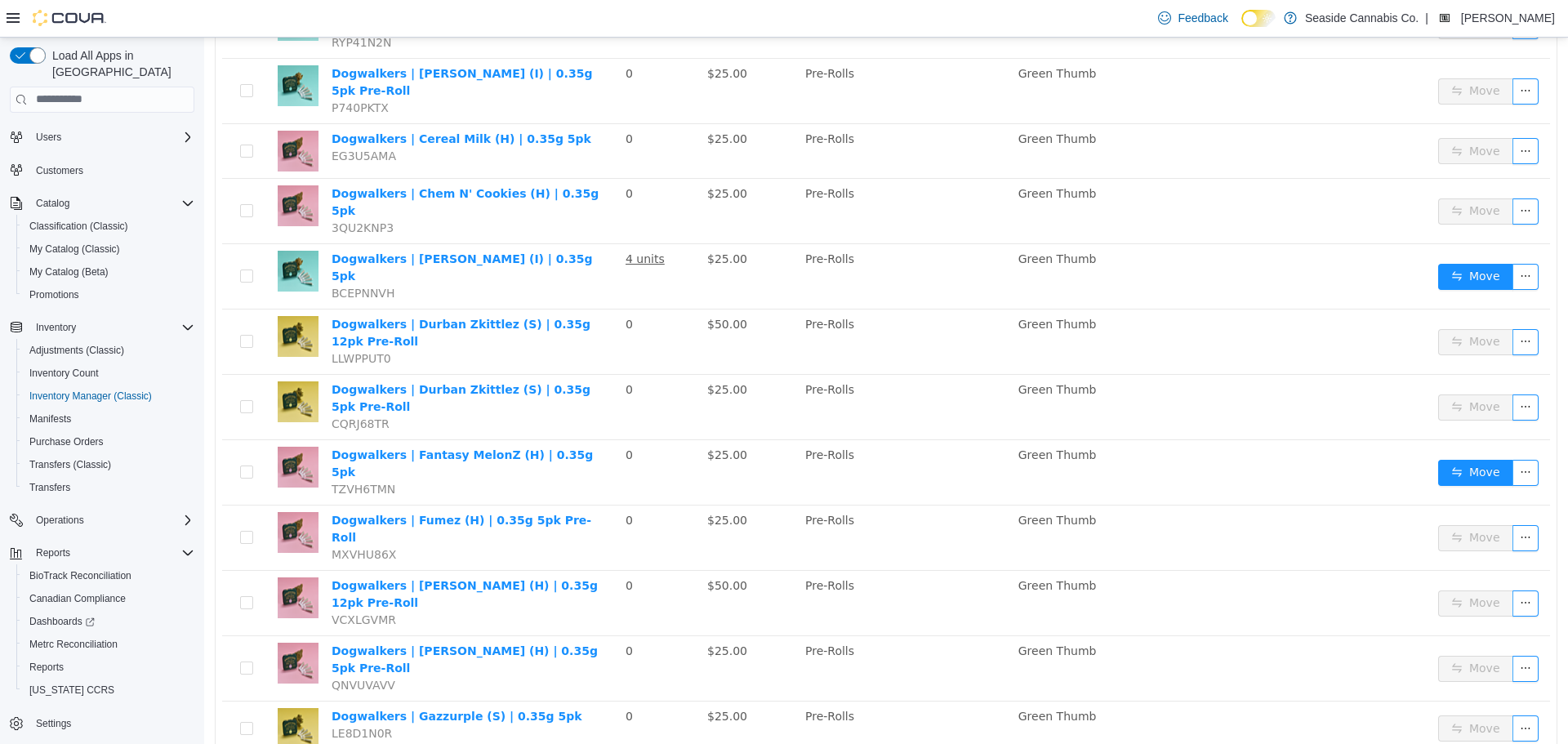
scroll to position [757, 0]
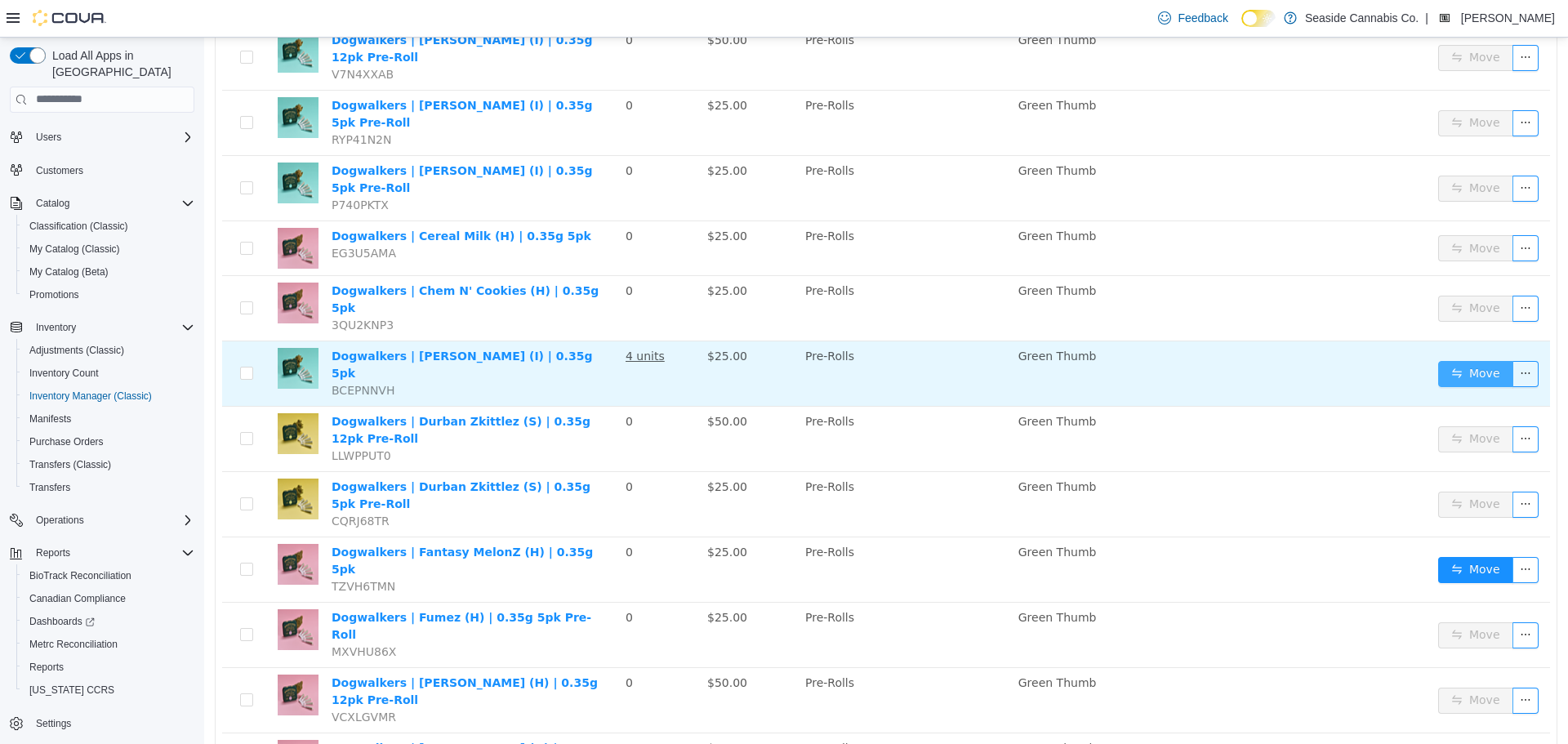
click at [1438, 360] on button "Move" at bounding box center [1476, 373] width 75 height 26
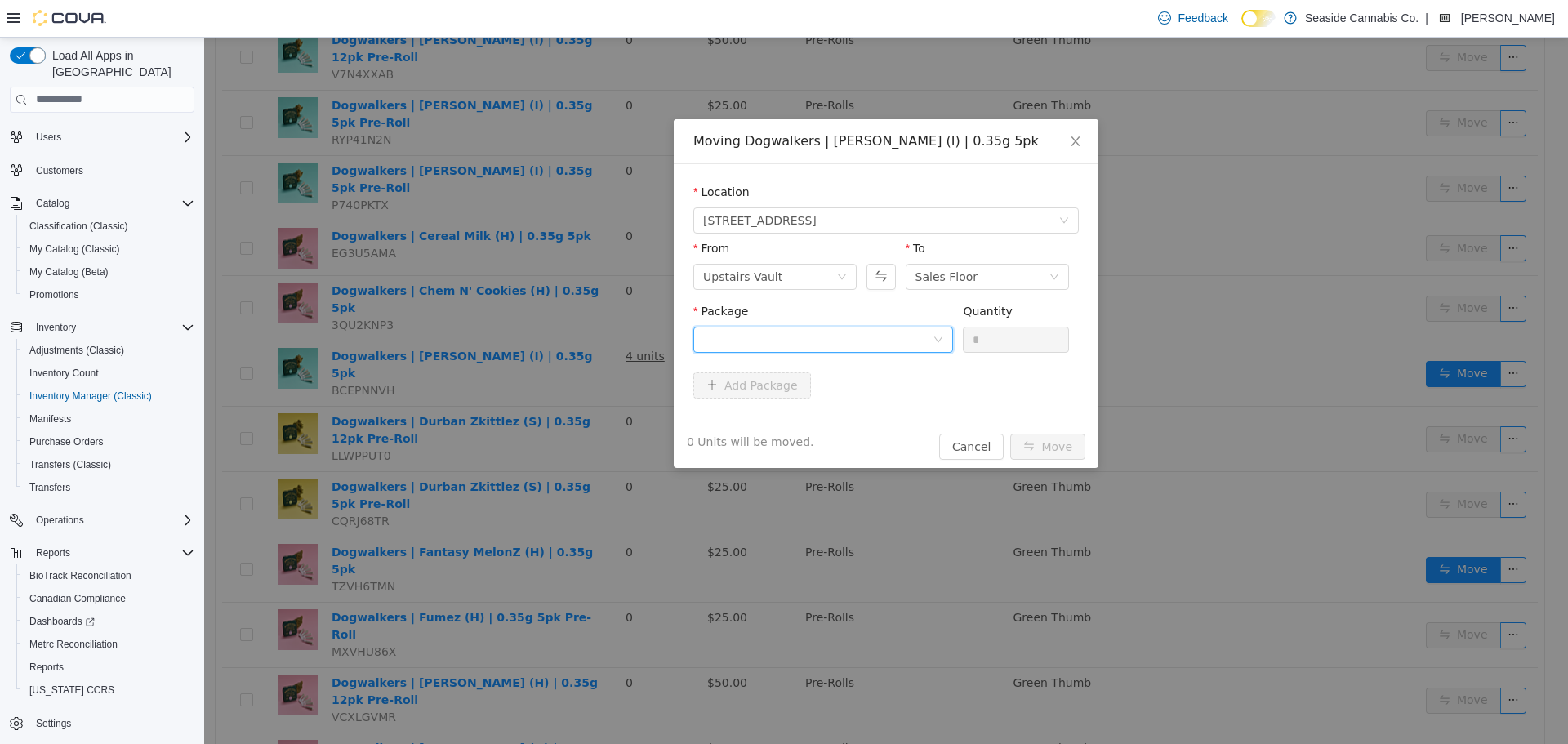
click at [761, 330] on div at bounding box center [818, 339] width 230 height 24
click at [880, 400] on li "1A40A01000010CD000369619 Quantity : 13 Units" at bounding box center [823, 406] width 259 height 44
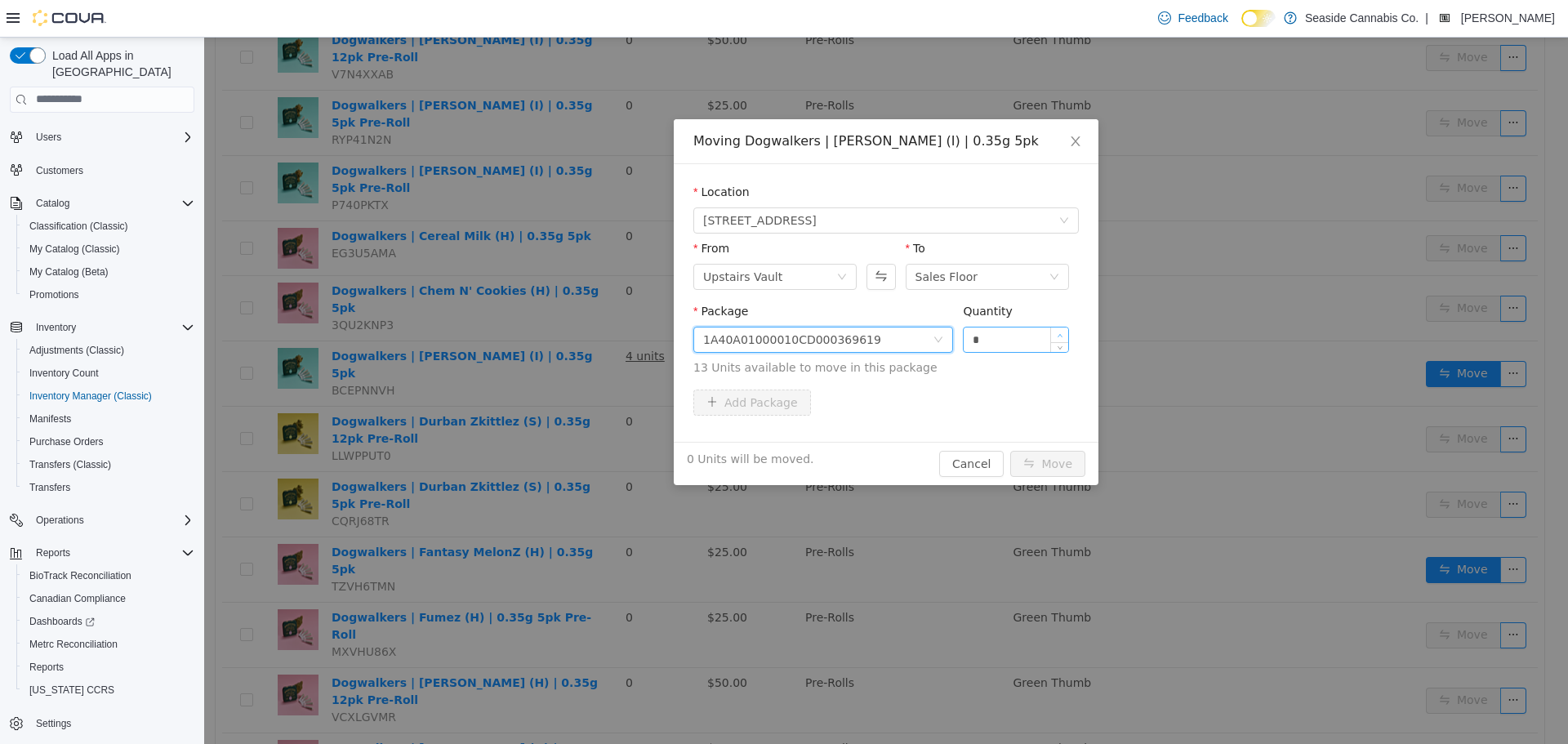
type input "*"
click at [1062, 332] on icon "icon: up" at bounding box center [1059, 335] width 6 height 6
click at [1044, 464] on button "Move" at bounding box center [1047, 463] width 75 height 26
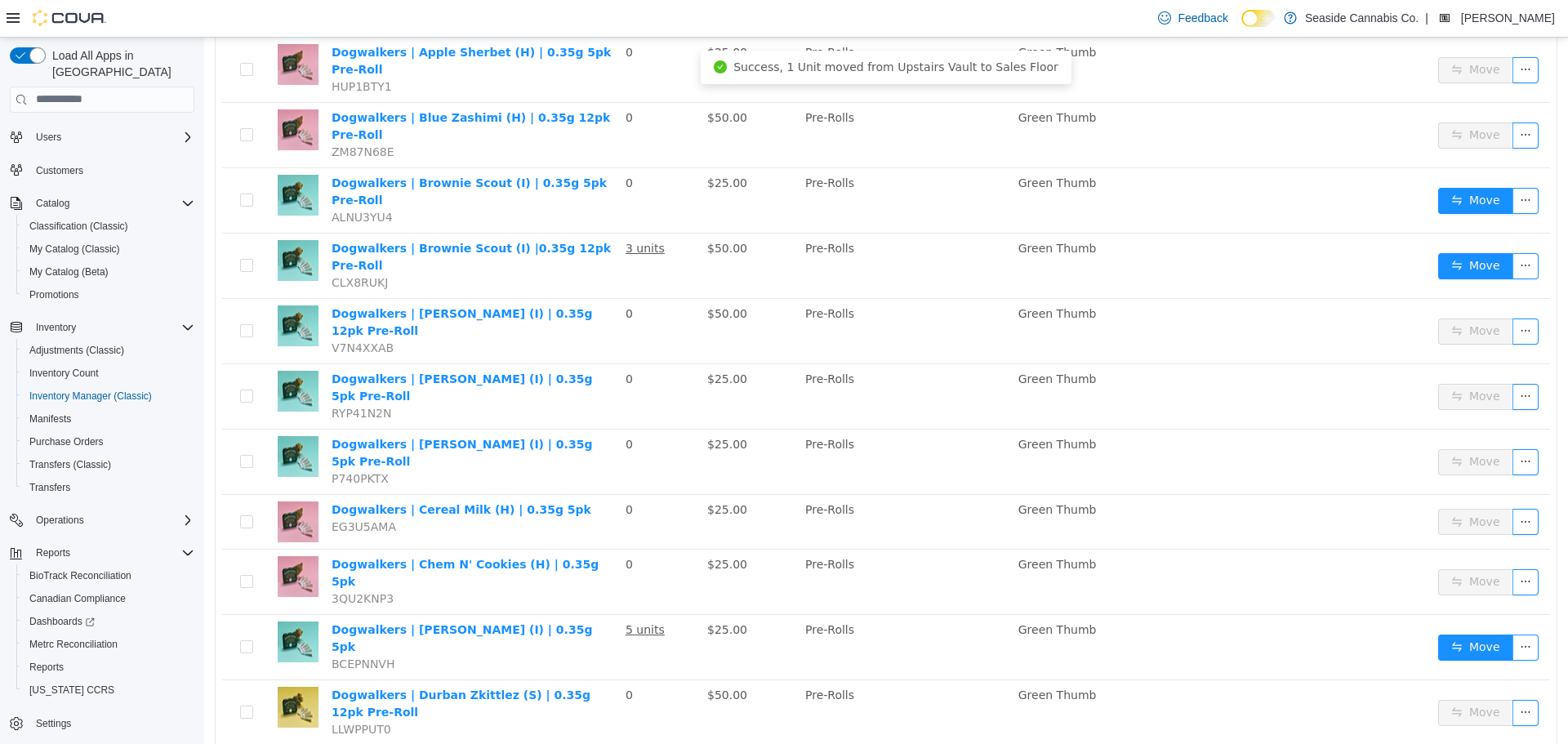
scroll to position [430, 0]
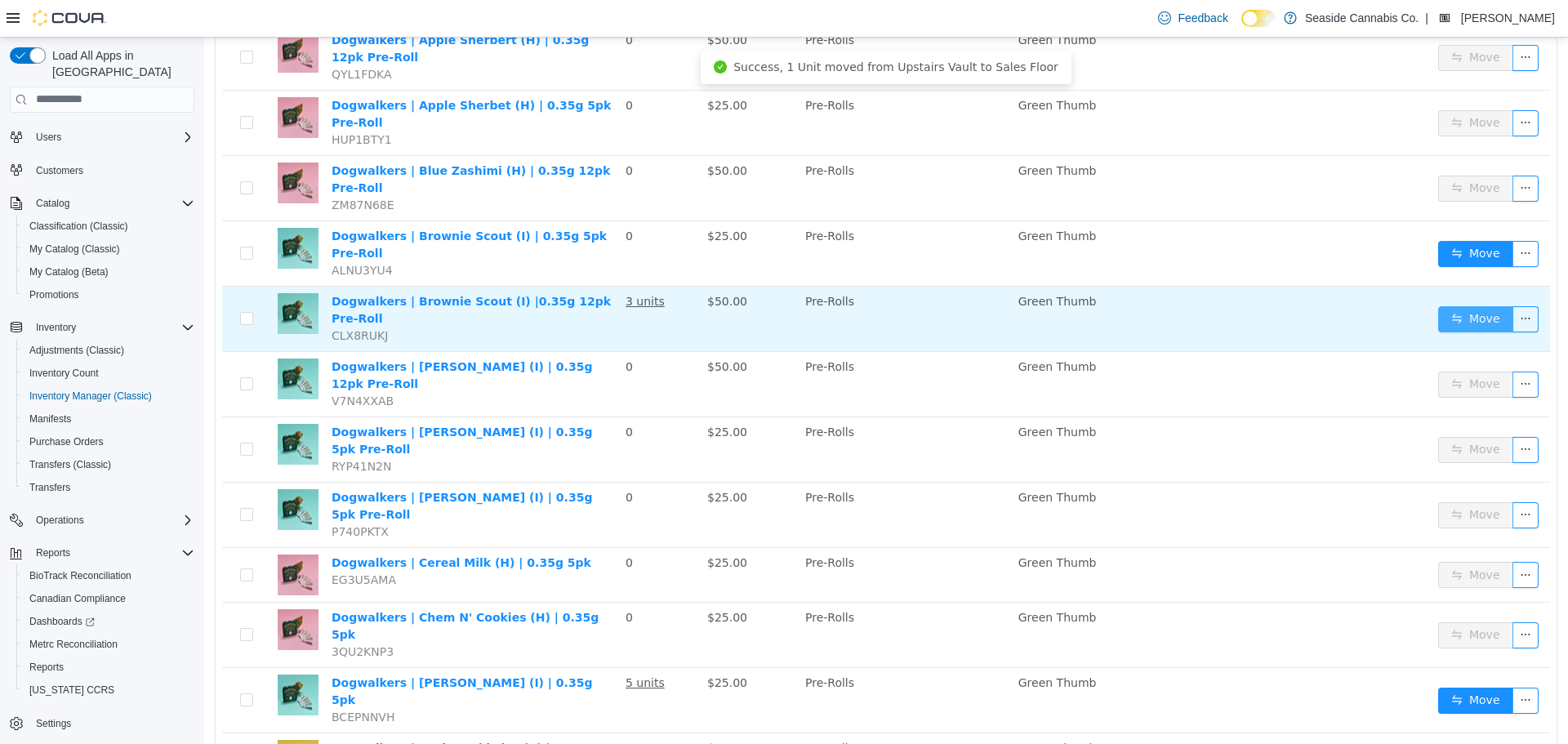
click at [1452, 305] on button "Move" at bounding box center [1476, 318] width 75 height 26
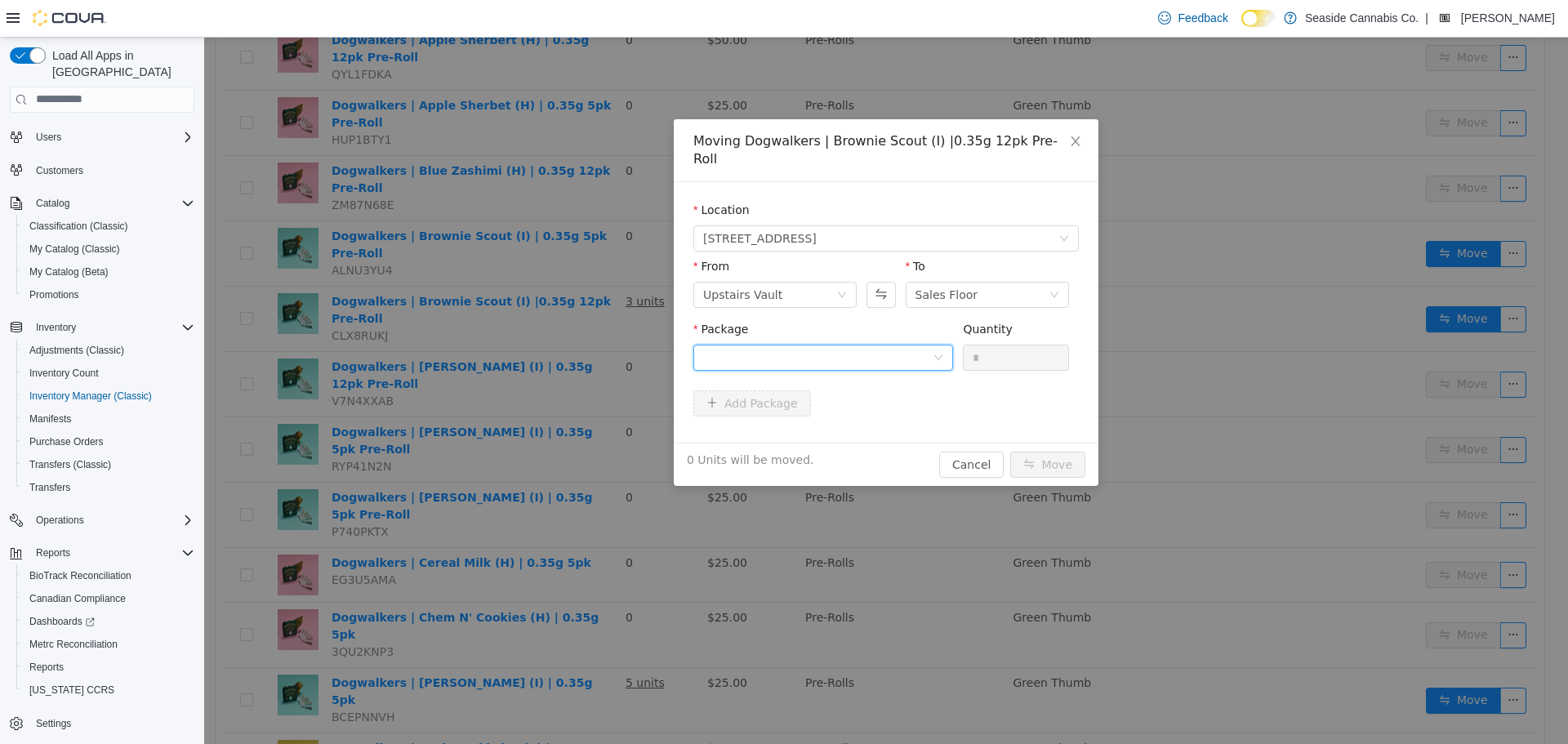
click at [819, 344] on div at bounding box center [818, 357] width 230 height 24
click at [845, 401] on strong "1A40A01000010CD000324705" at bounding box center [800, 398] width 194 height 13
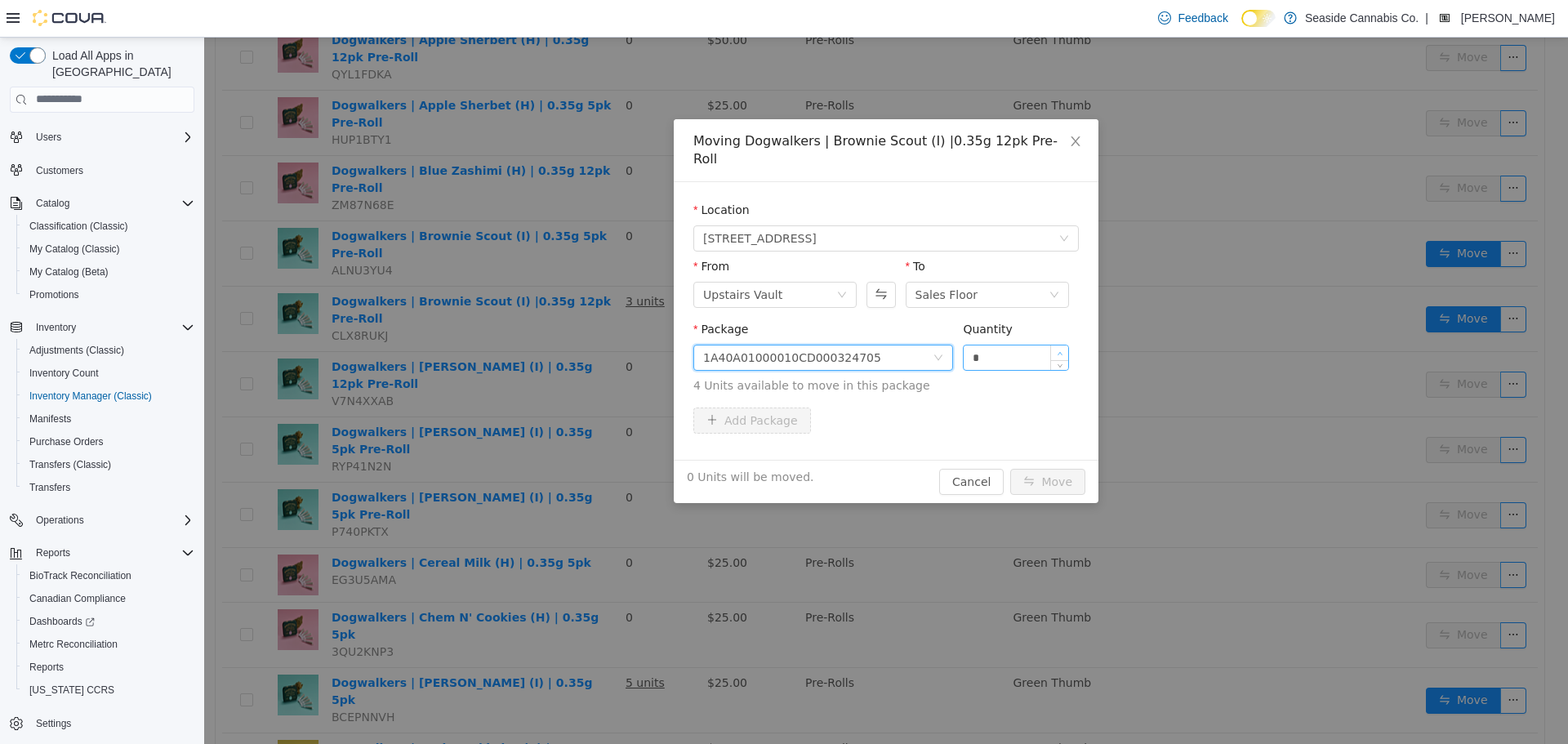
click at [1060, 350] on icon "icon: up" at bounding box center [1059, 353] width 6 height 6
type input "*"
click at [1061, 350] on icon "icon: up" at bounding box center [1059, 353] width 6 height 6
click at [1052, 468] on button "Move" at bounding box center [1047, 481] width 75 height 26
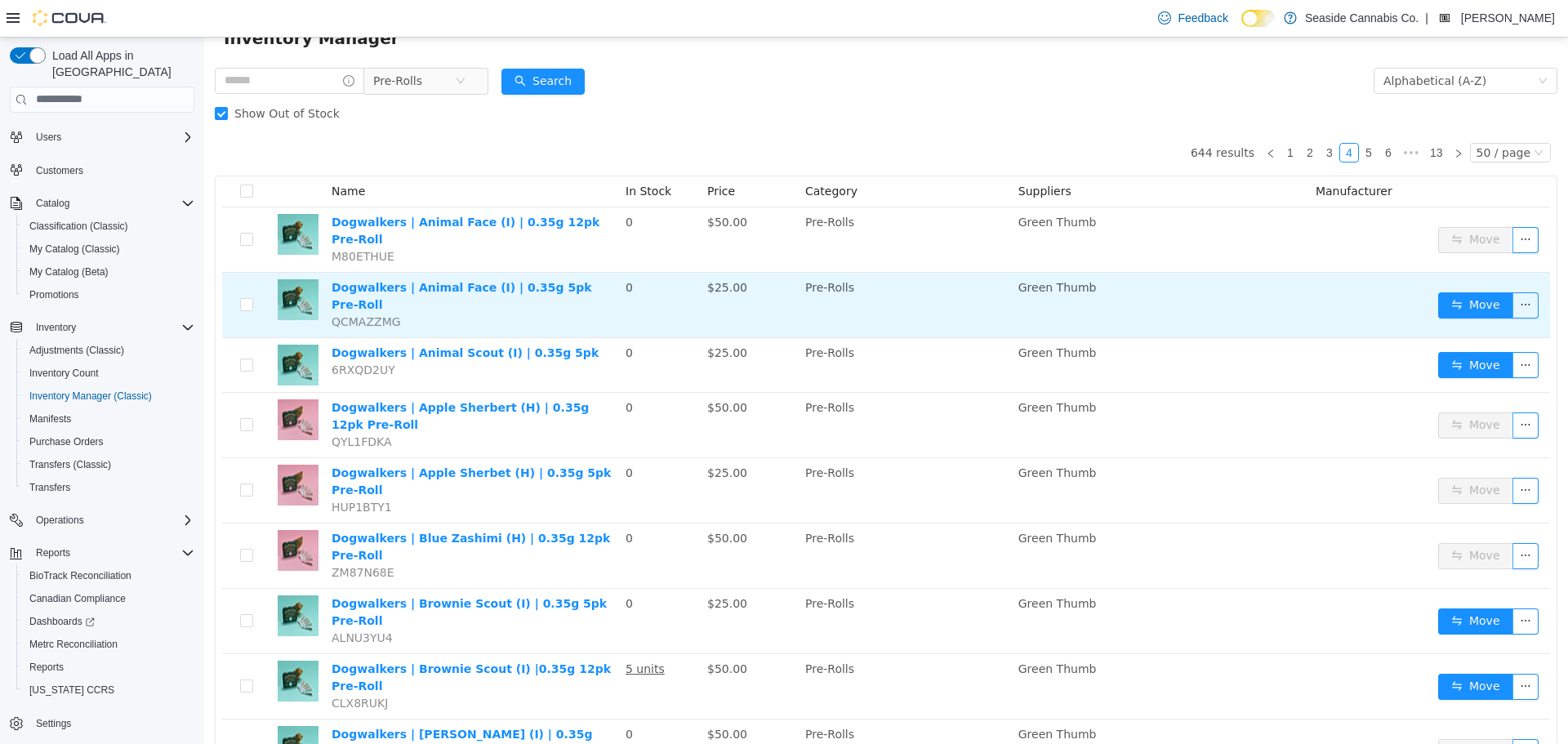
scroll to position [0, 0]
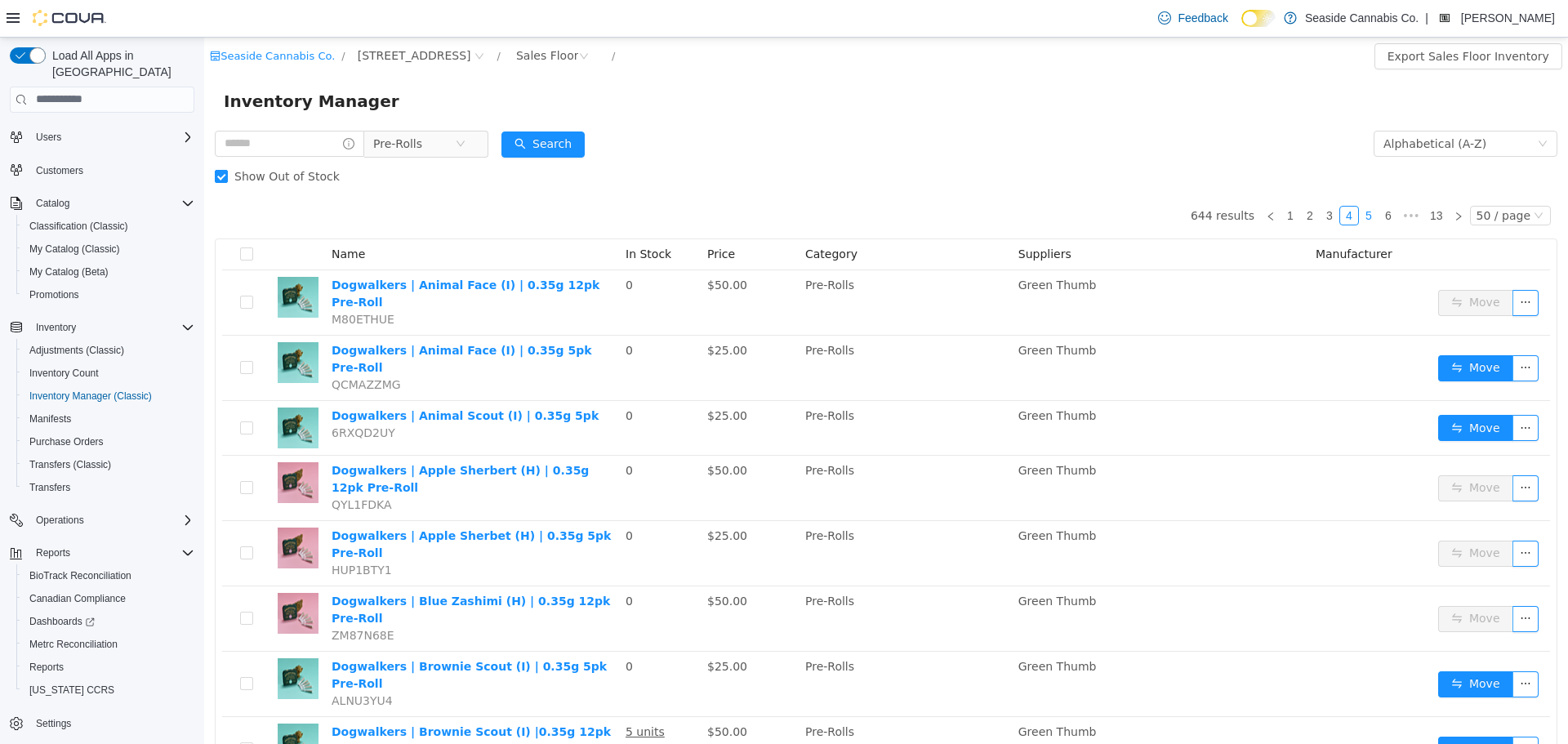
click at [1360, 215] on link "5" at bounding box center [1368, 214] width 18 height 18
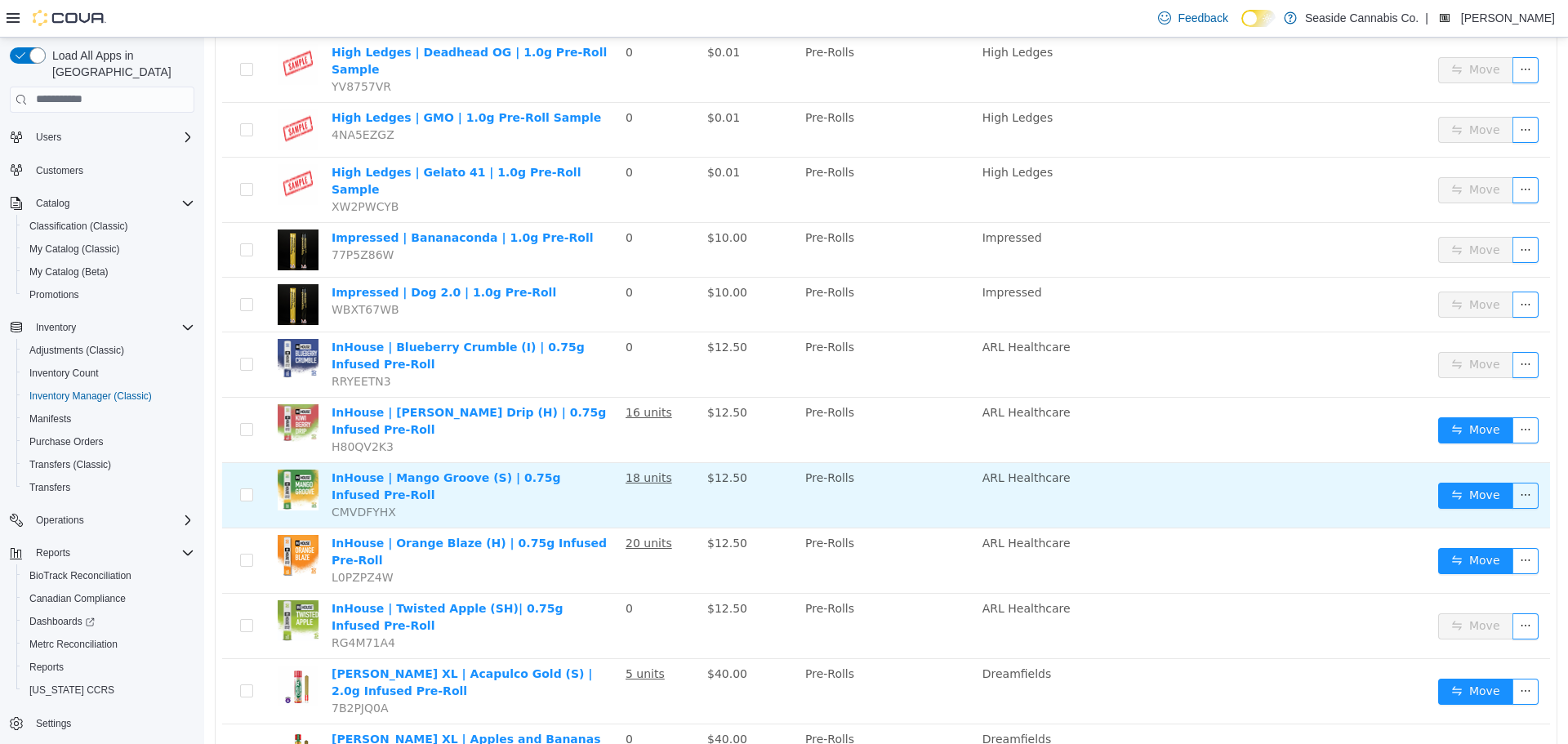
scroll to position [1061, 0]
click at [1439, 481] on button "Move" at bounding box center [1476, 494] width 75 height 26
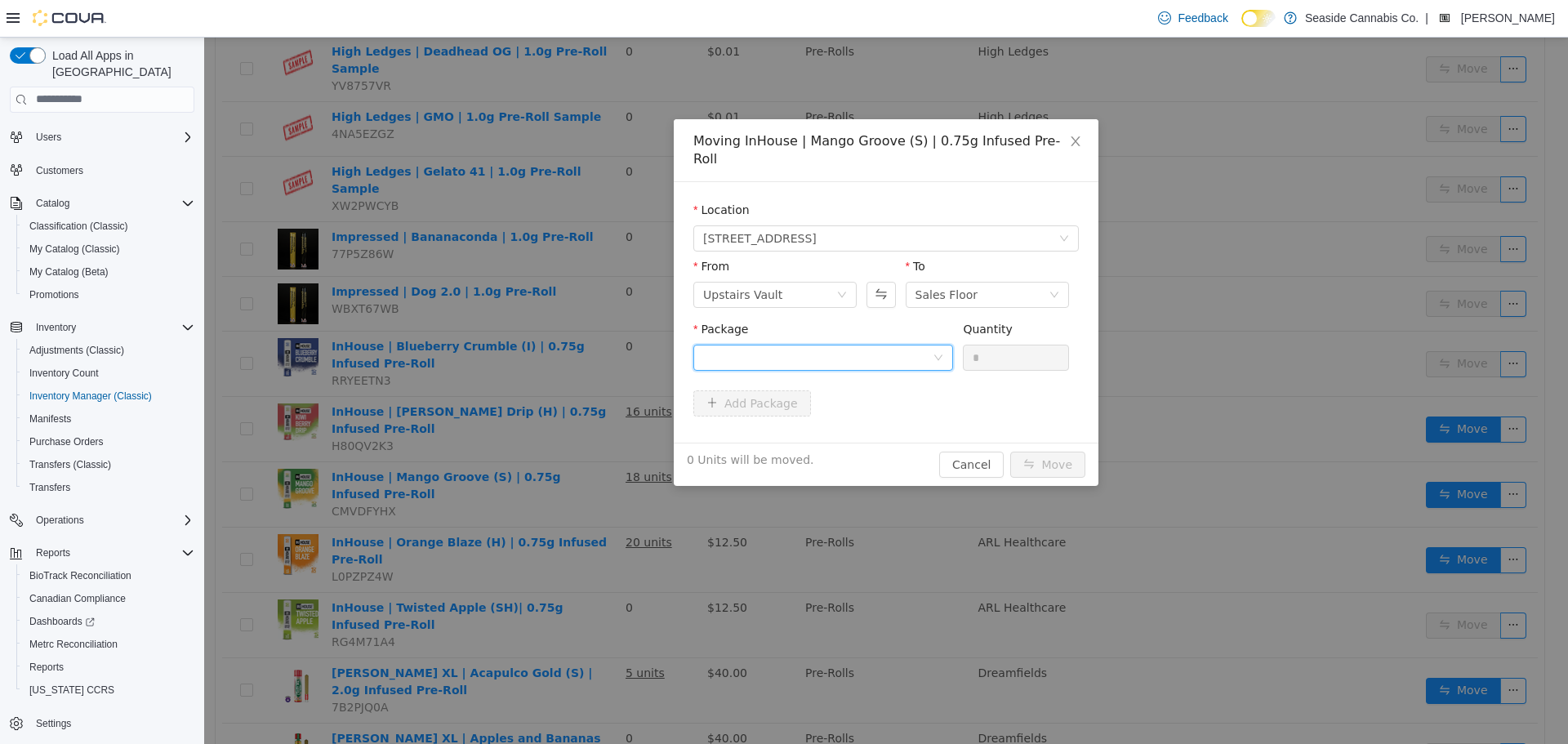
click at [833, 344] on div at bounding box center [818, 357] width 230 height 24
drag, startPoint x: 828, startPoint y: 404, endPoint x: 986, endPoint y: 376, distance: 160.5
click at [828, 405] on li "1A40A0100001AF6000238713 Quantity : 14 Units" at bounding box center [823, 406] width 259 height 44
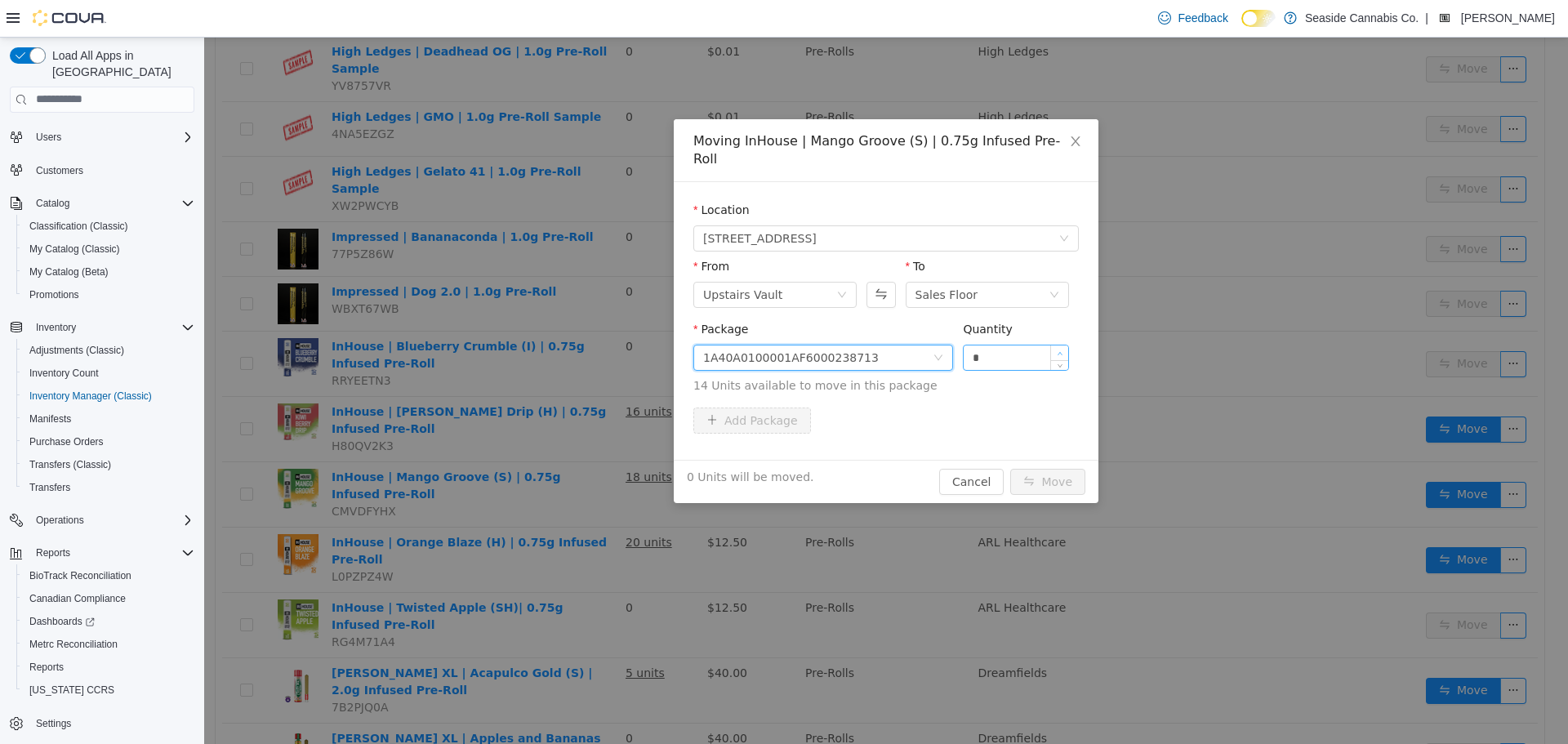
click at [1061, 350] on icon "icon: up" at bounding box center [1059, 353] width 6 height 6
type input "*"
click at [1061, 350] on icon "icon: up" at bounding box center [1059, 353] width 6 height 6
click at [1045, 468] on button "Move" at bounding box center [1047, 481] width 75 height 26
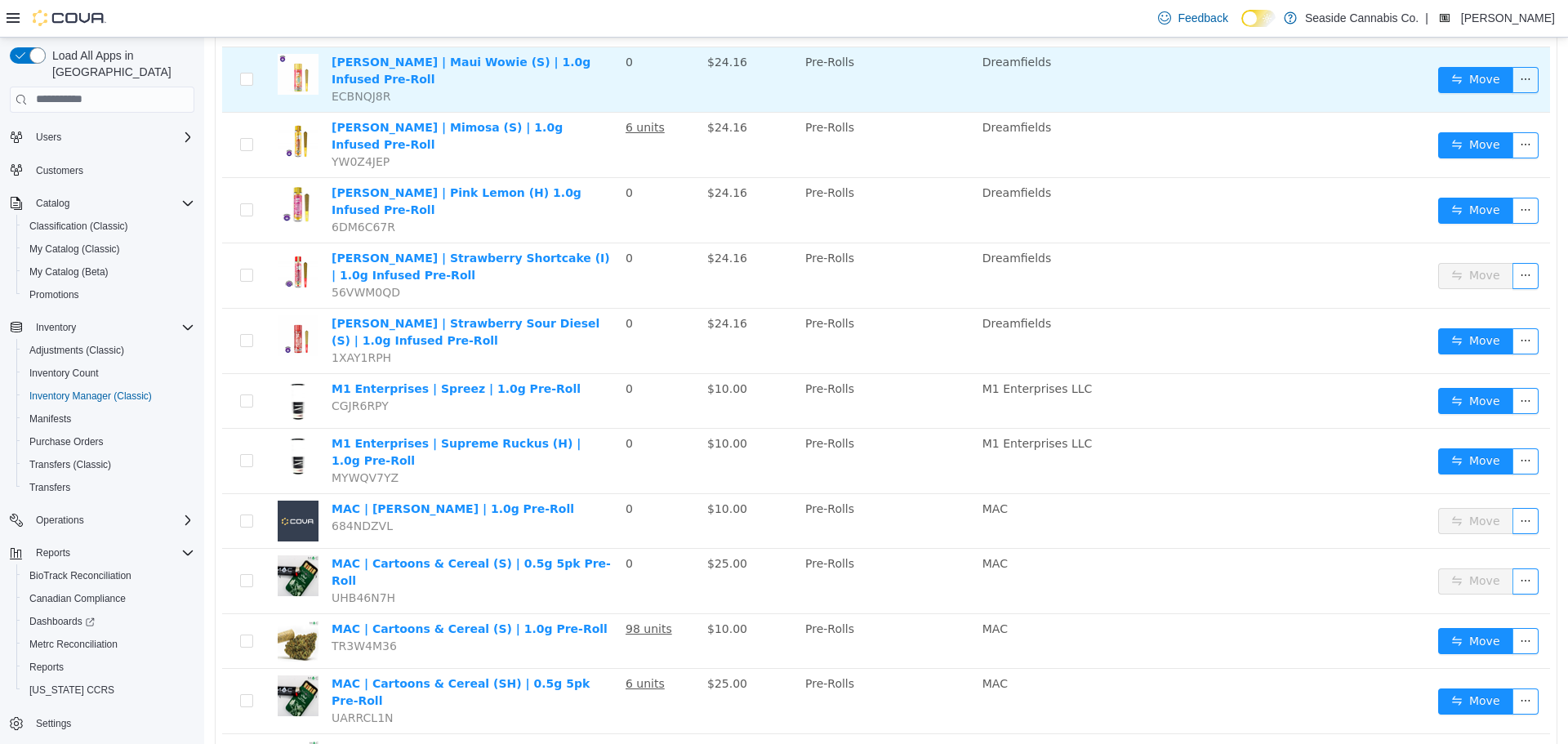
scroll to position [2394, 0]
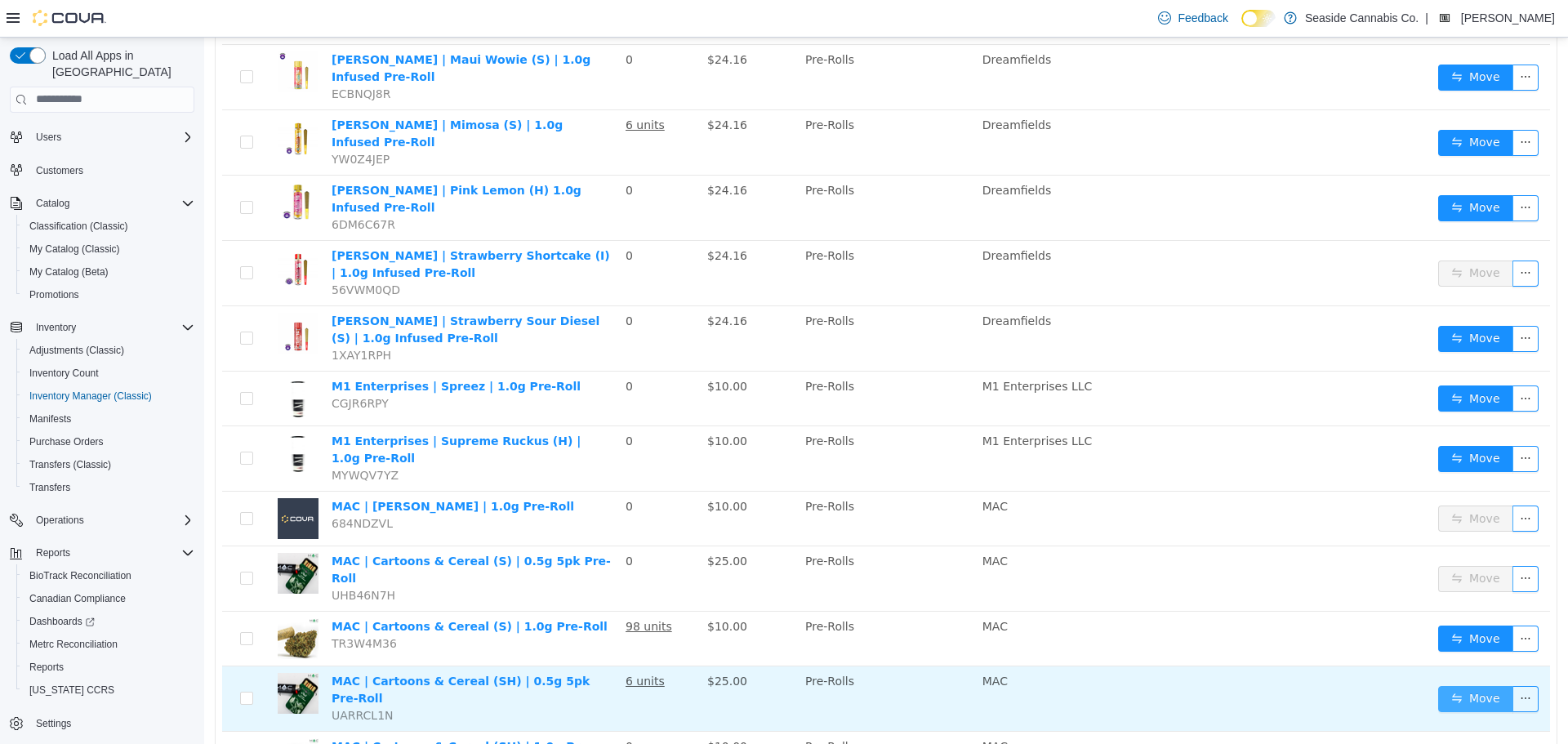
click at [1480, 685] on button "Move" at bounding box center [1476, 698] width 75 height 26
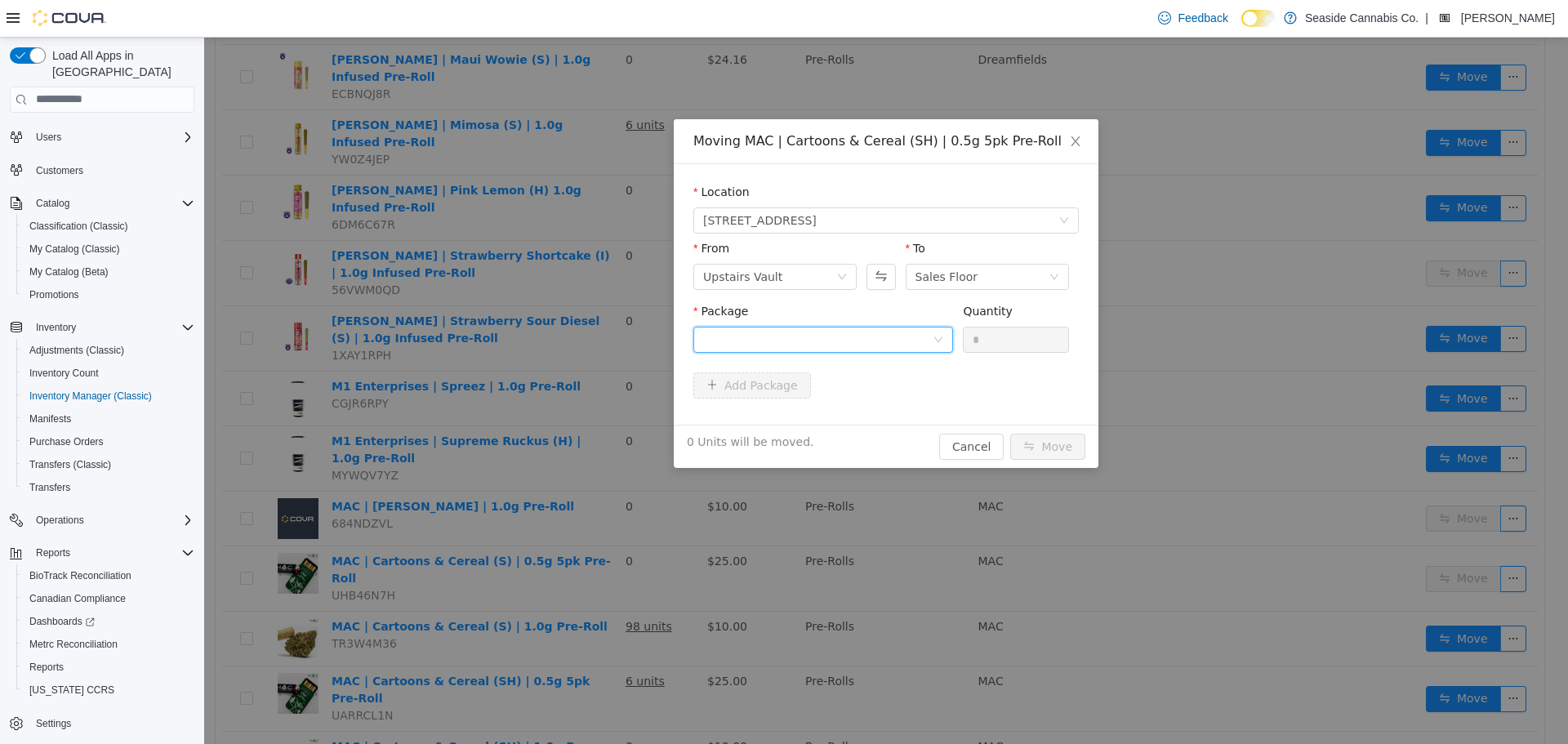
click at [903, 340] on div at bounding box center [818, 339] width 230 height 24
click at [833, 407] on li "1A40A0100003CF3000009427 Quantity : 50 Units" at bounding box center [823, 406] width 259 height 44
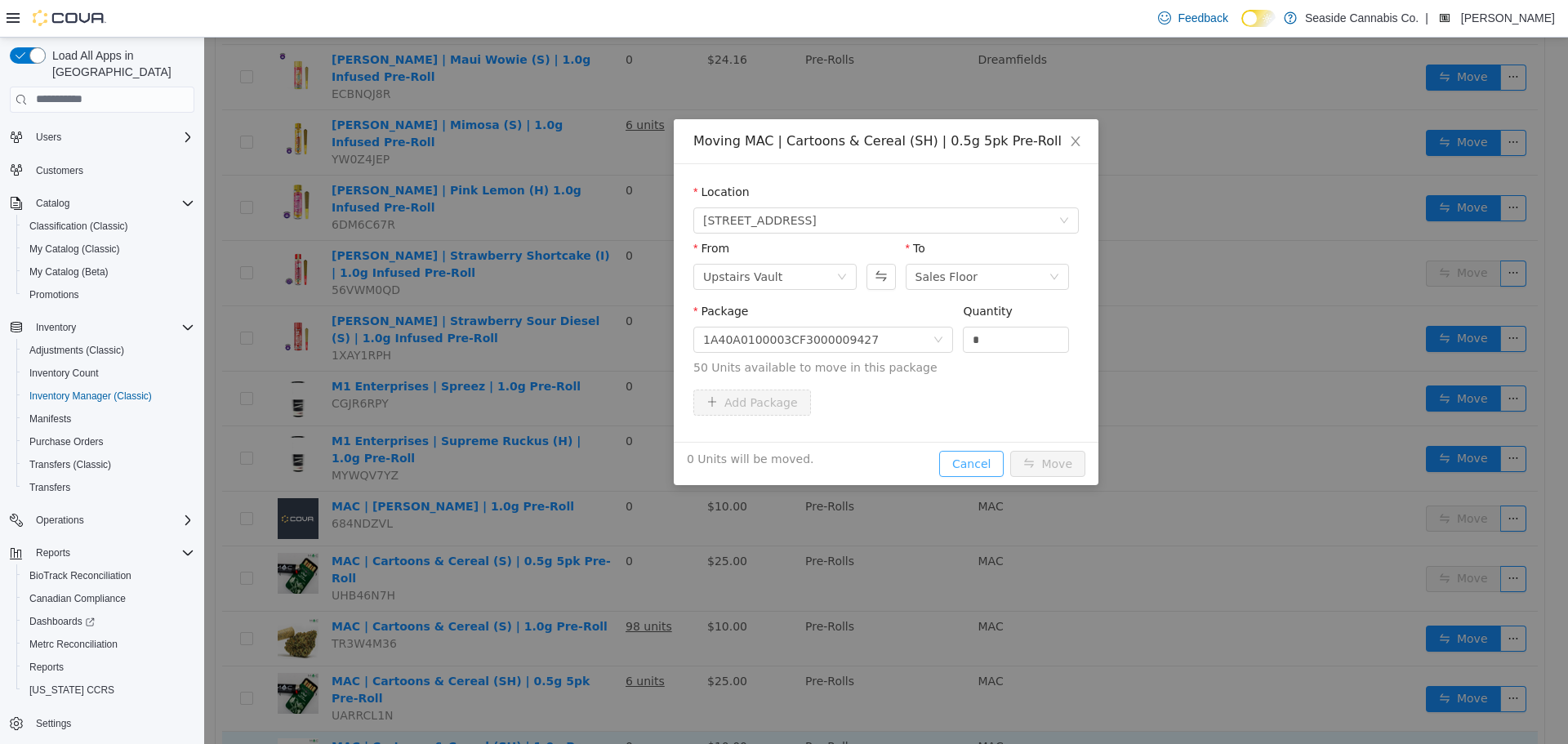
click at [986, 456] on button "Cancel" at bounding box center [971, 463] width 64 height 26
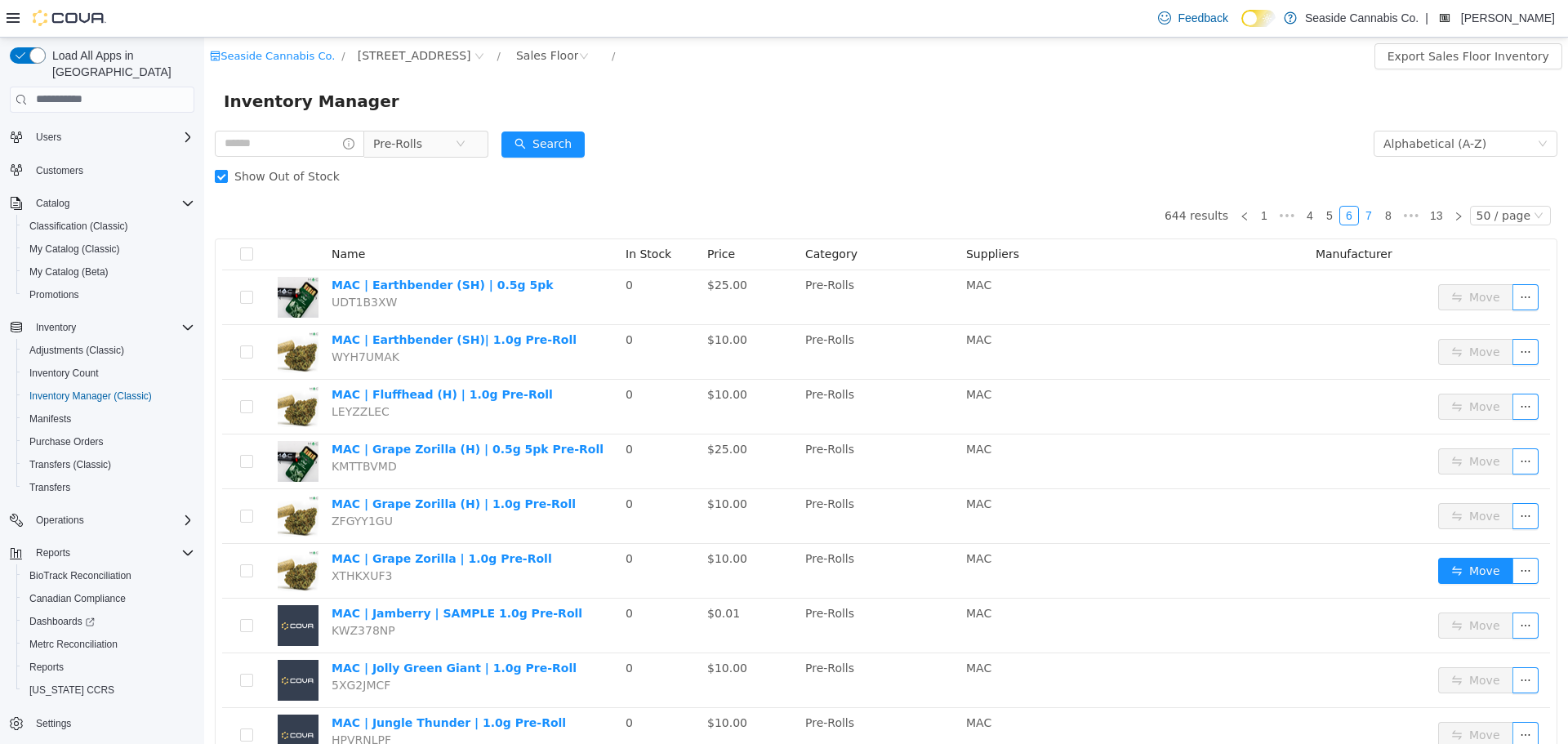
click at [1366, 222] on link "7" at bounding box center [1368, 214] width 18 height 18
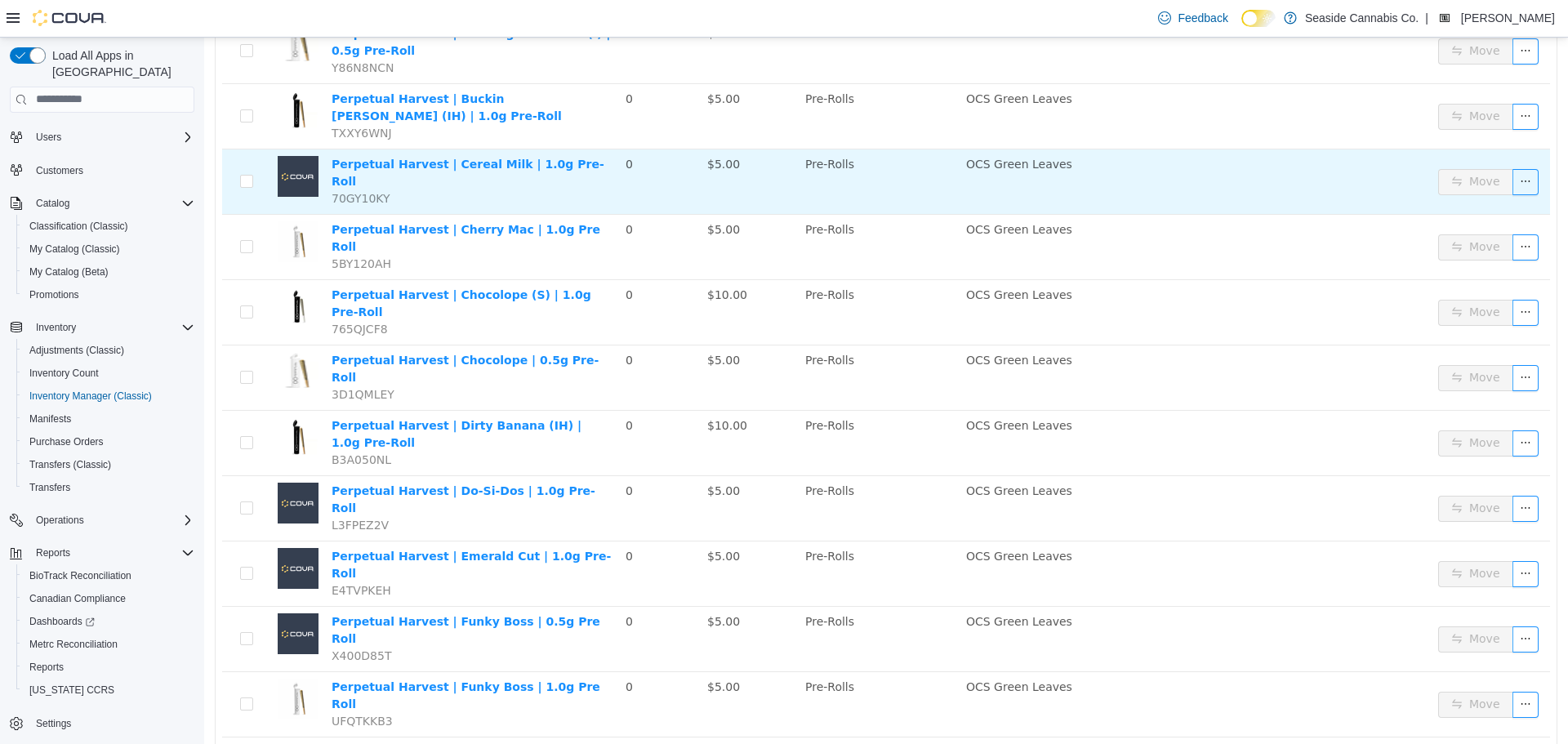
scroll to position [2373, 0]
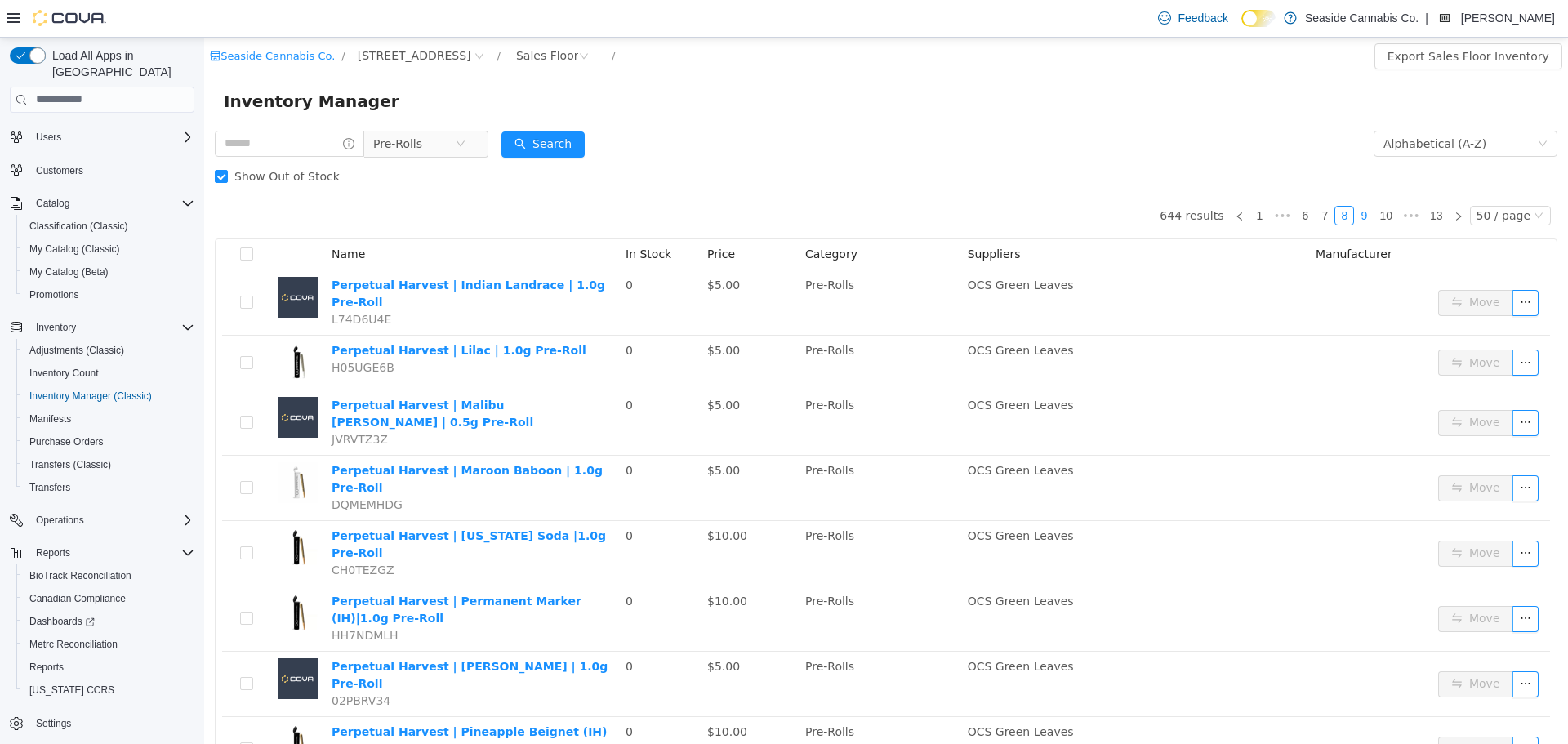
click at [1358, 220] on link "9" at bounding box center [1364, 214] width 18 height 18
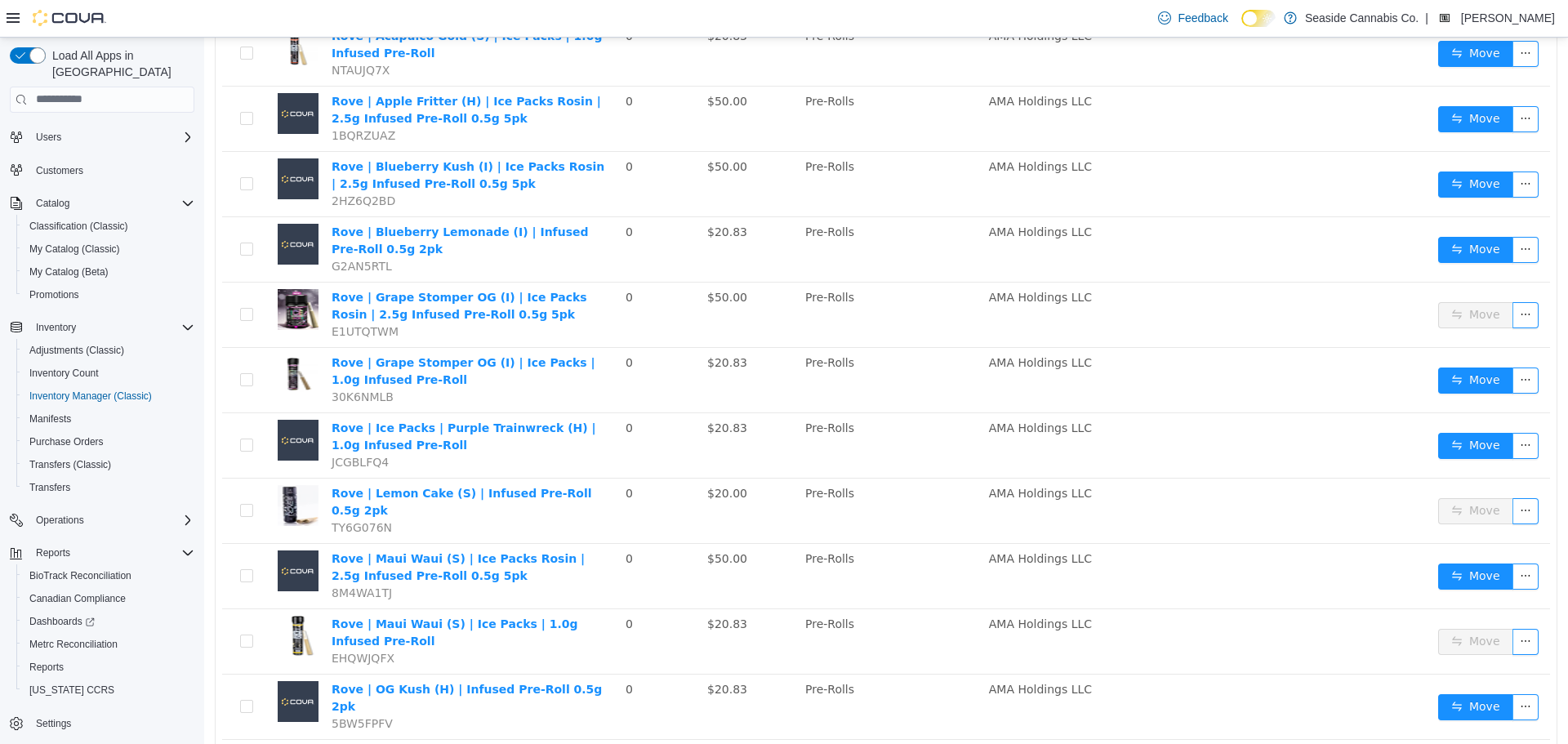
scroll to position [2468, 0]
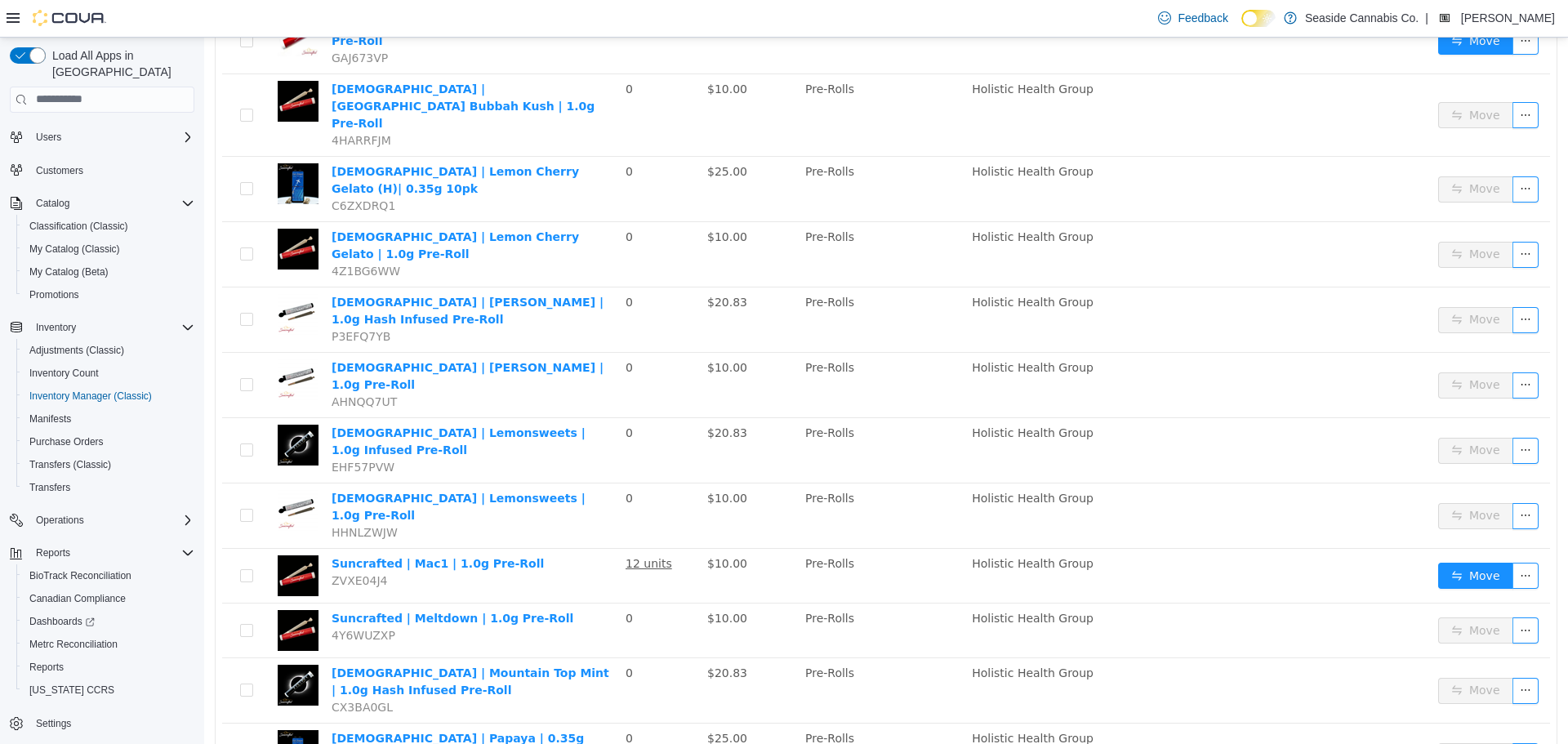
scroll to position [2362, 0]
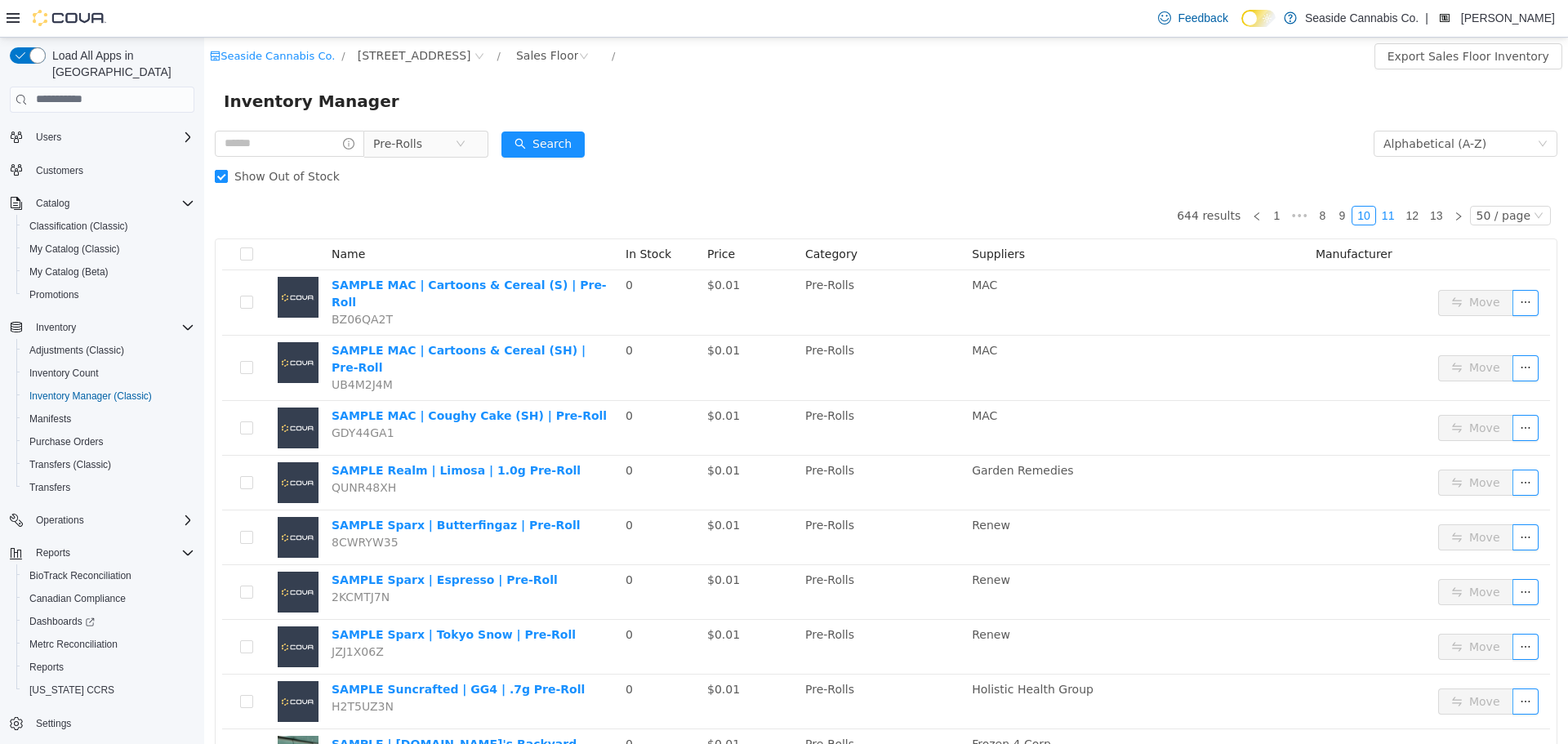
click at [1385, 218] on link "11" at bounding box center [1388, 214] width 22 height 18
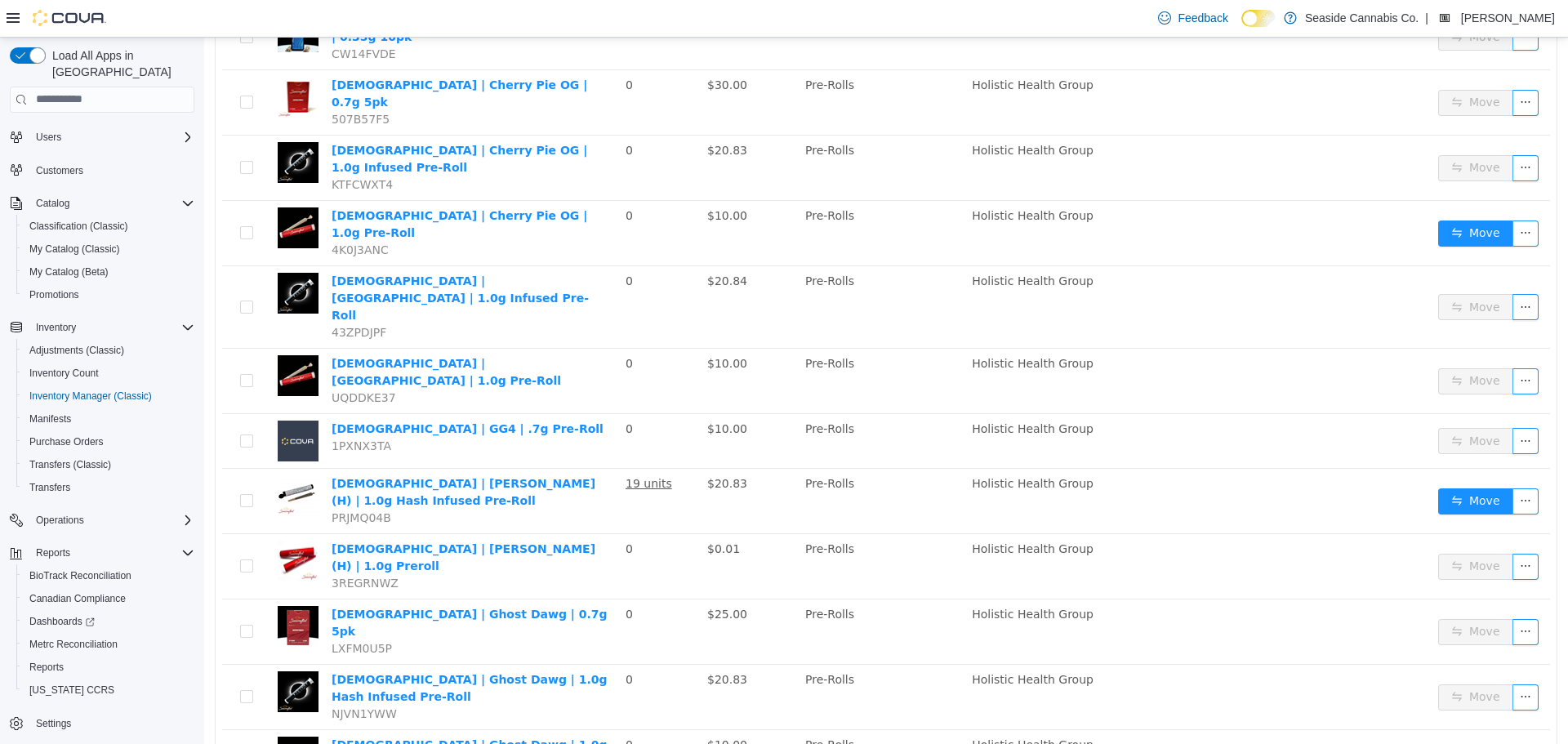
scroll to position [1225, 0]
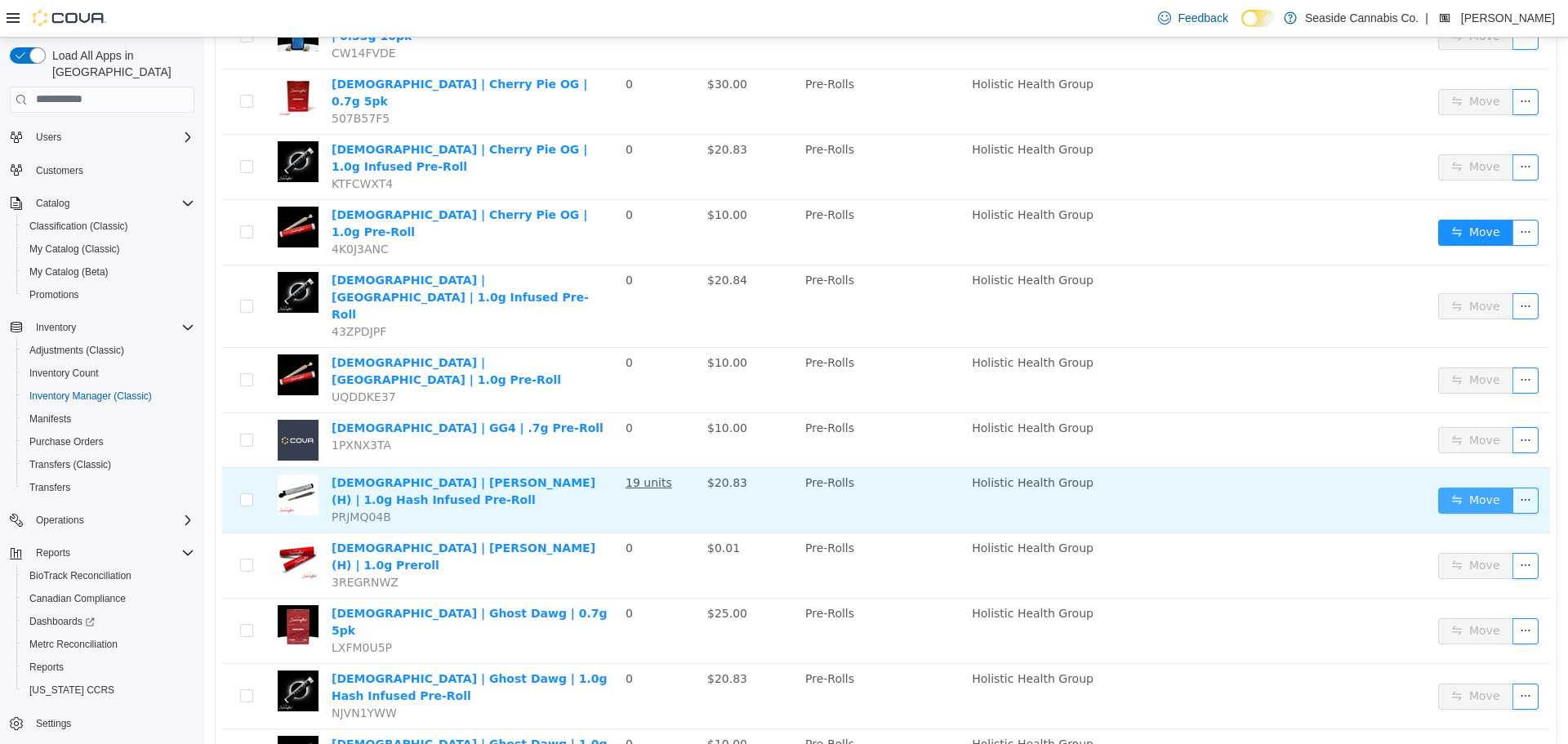
click at [1438, 486] on button "Move" at bounding box center [1476, 499] width 75 height 26
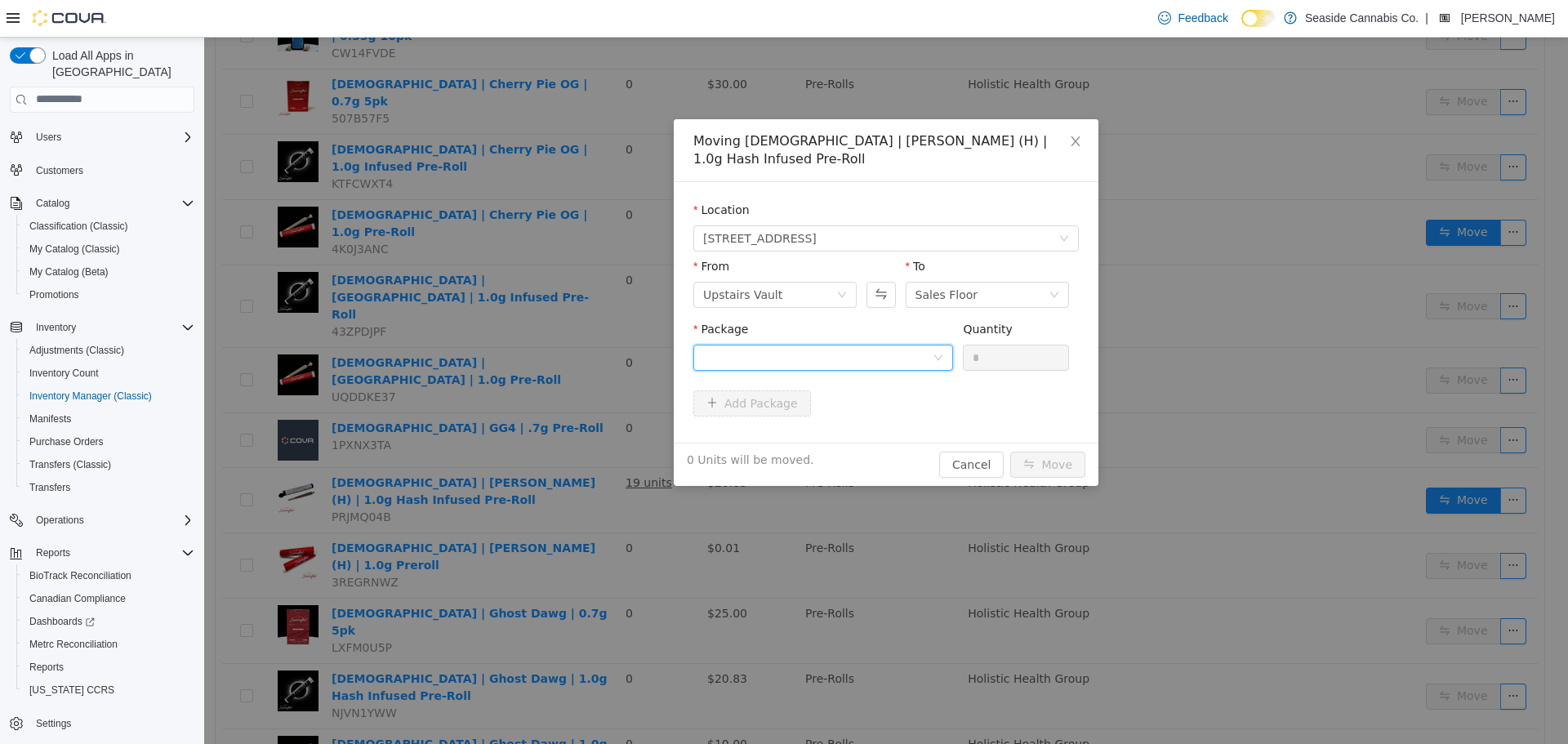
click at [891, 353] on div at bounding box center [818, 357] width 230 height 24
click at [898, 430] on li "1A40A010000733E000018056 Quantity : 23 Units" at bounding box center [823, 424] width 259 height 44
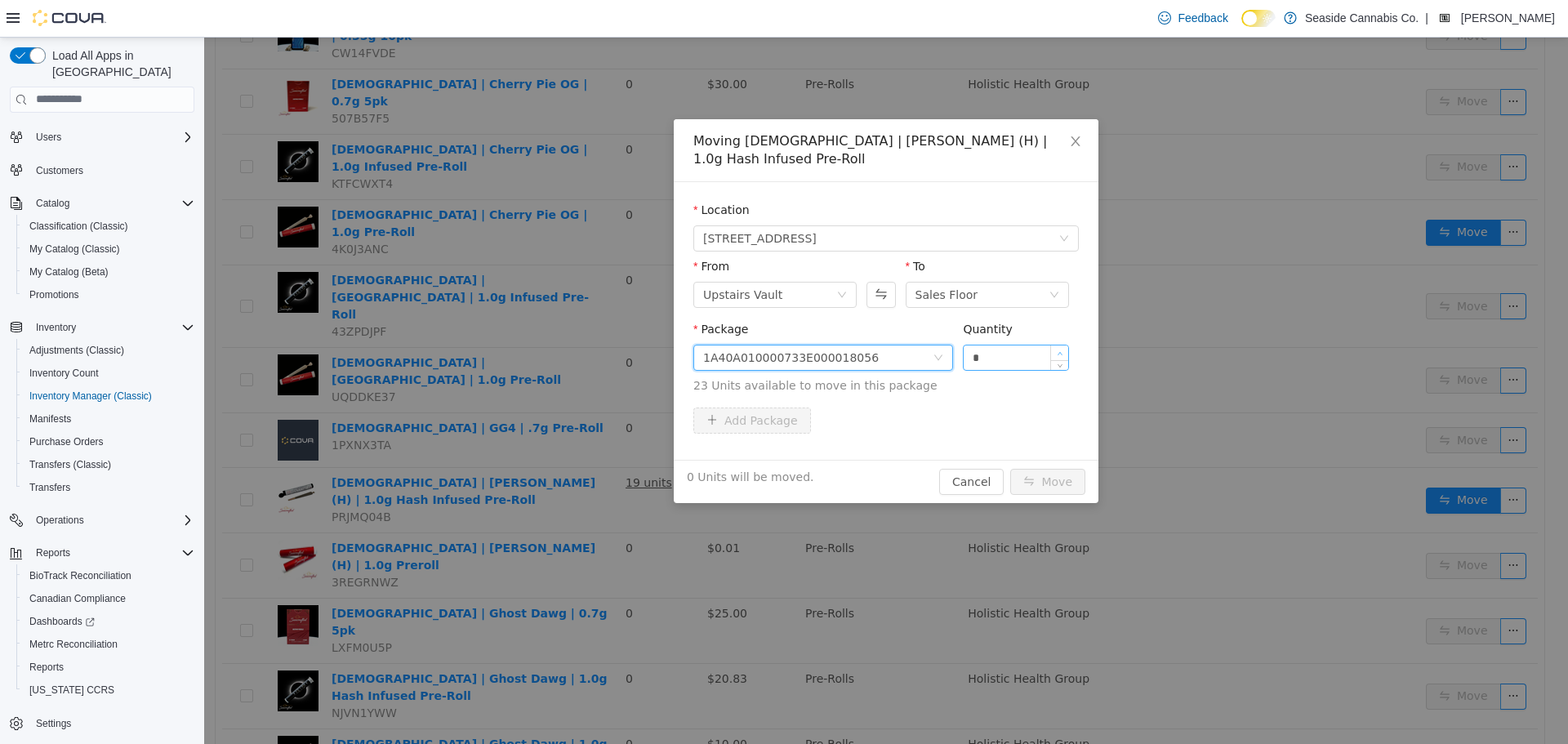
type input "*"
click at [1061, 350] on icon "icon: up" at bounding box center [1059, 353] width 6 height 6
click at [1055, 479] on button "Move" at bounding box center [1047, 481] width 75 height 26
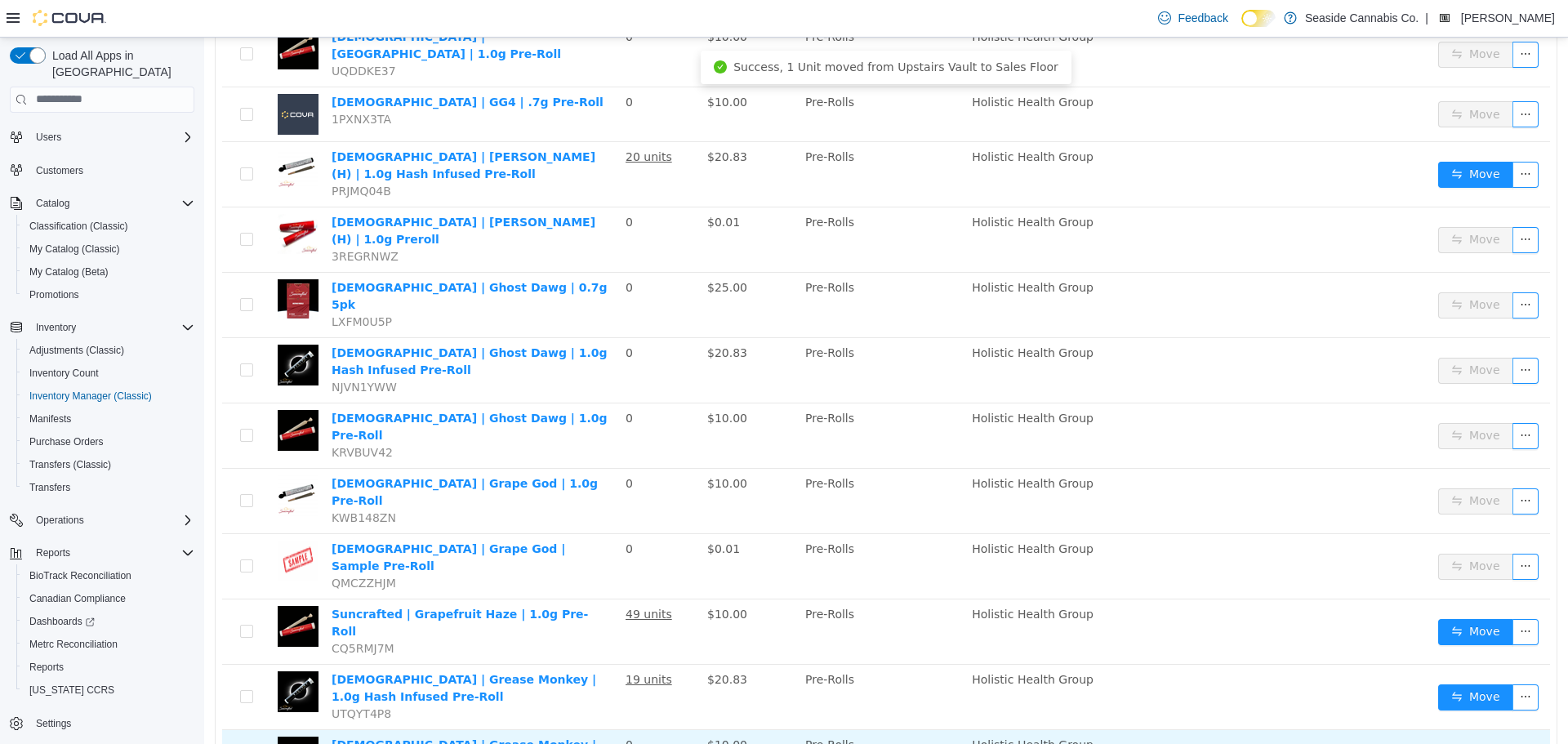
scroll to position [1551, 0]
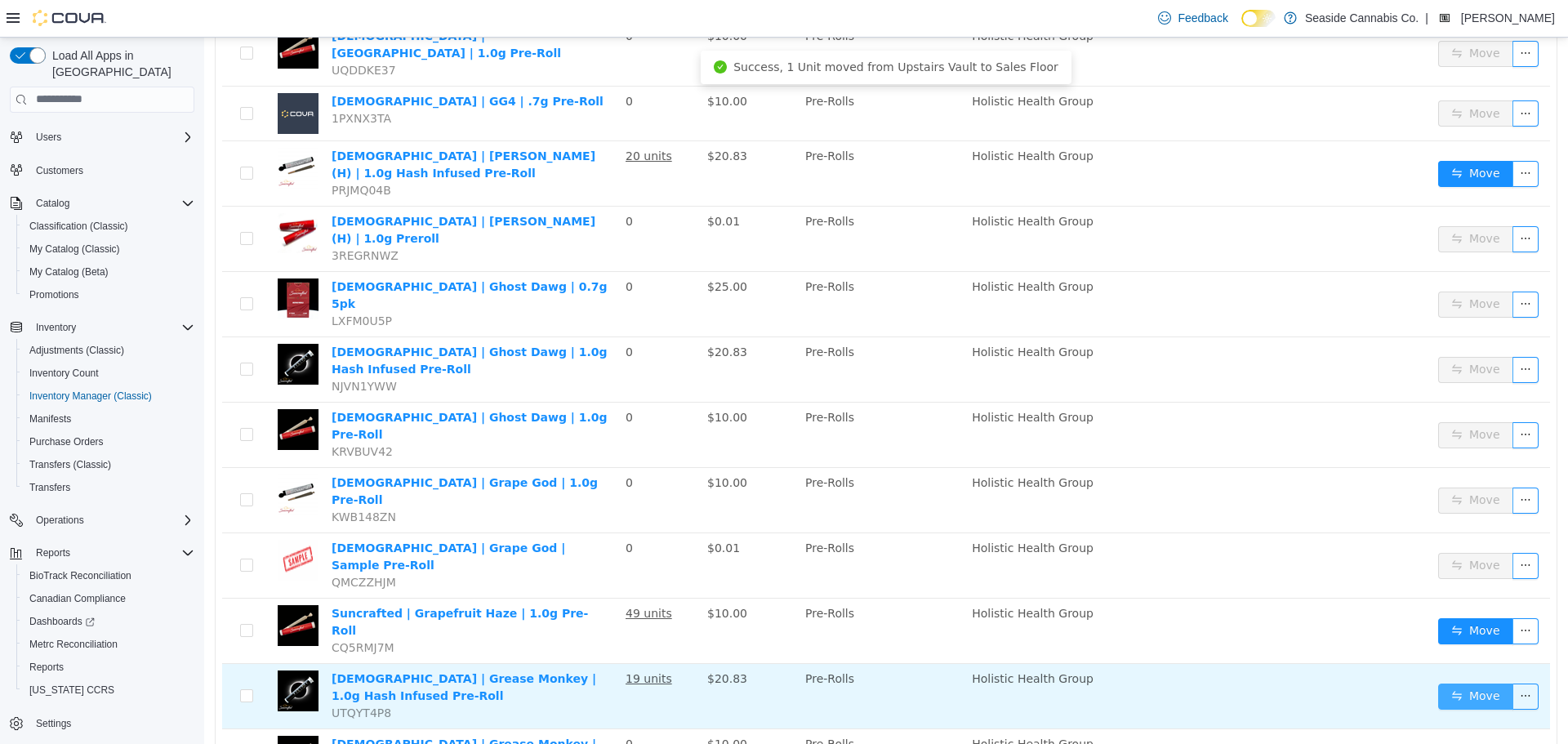
click at [1438, 682] on button "Move" at bounding box center [1476, 695] width 75 height 26
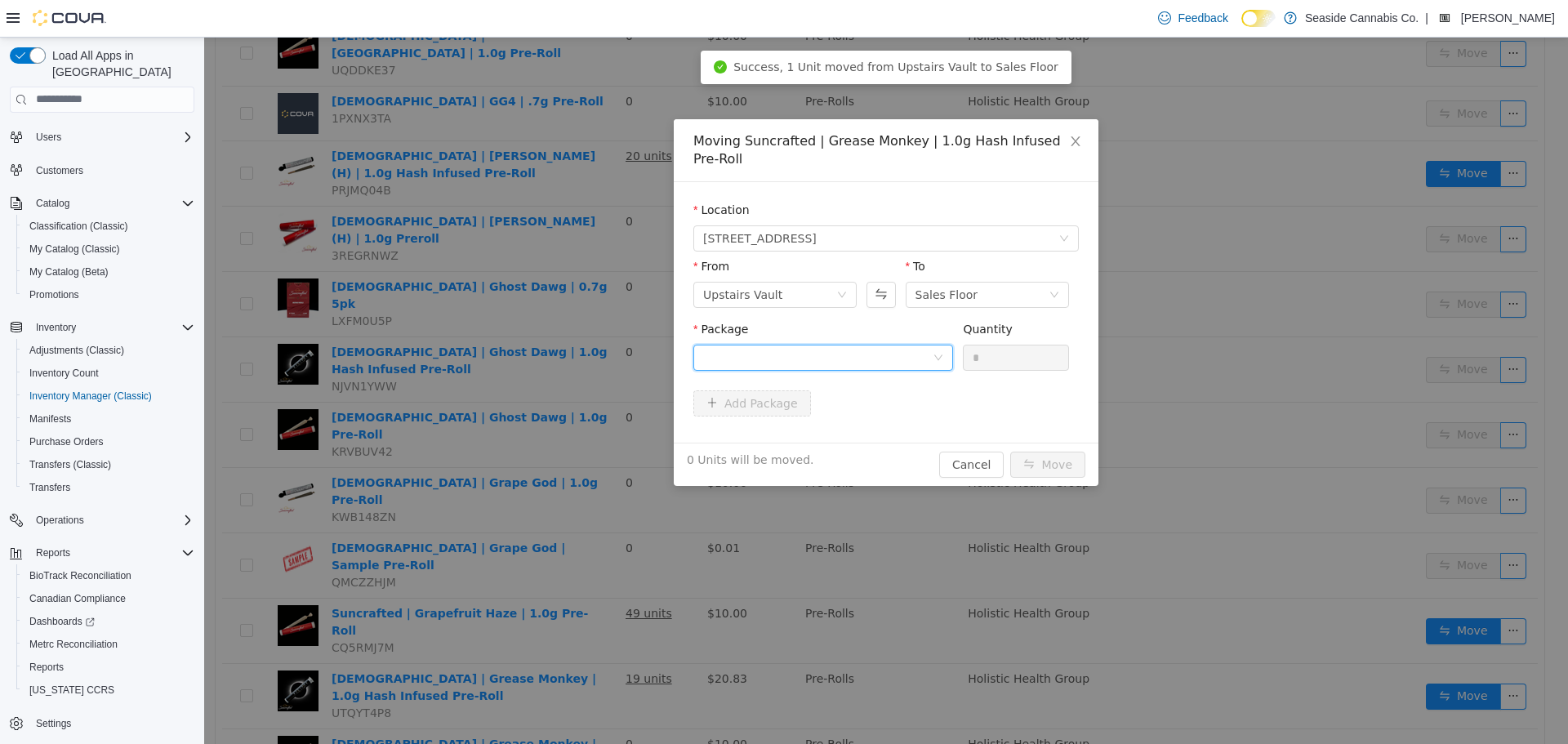
click at [889, 344] on div at bounding box center [818, 357] width 230 height 24
click at [888, 410] on li "1A40A010000733E000016163 Quantity : 15 Units" at bounding box center [823, 406] width 259 height 44
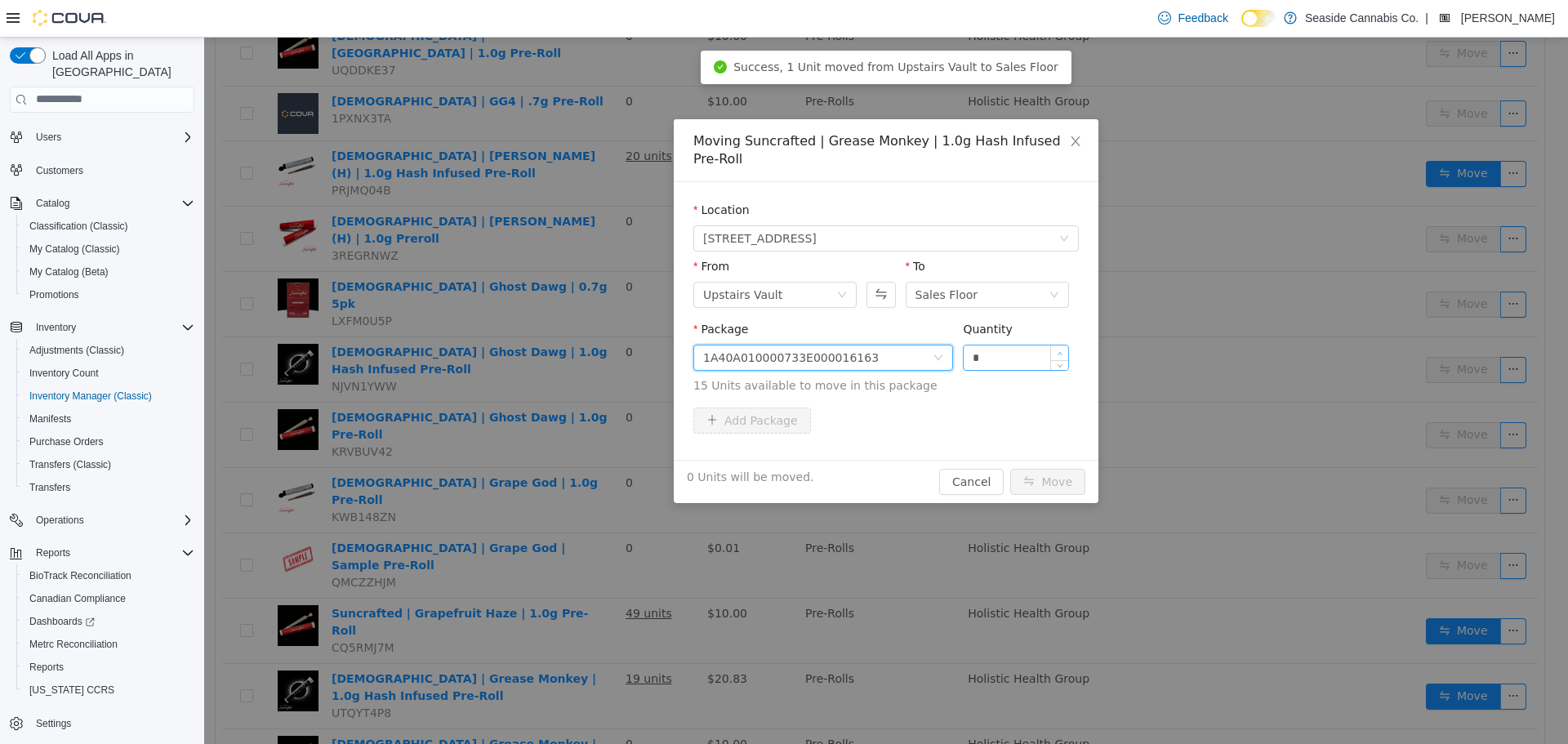
type input "*"
click at [1061, 350] on icon "icon: up" at bounding box center [1059, 353] width 6 height 6
click at [1048, 468] on button "Move" at bounding box center [1047, 481] width 75 height 26
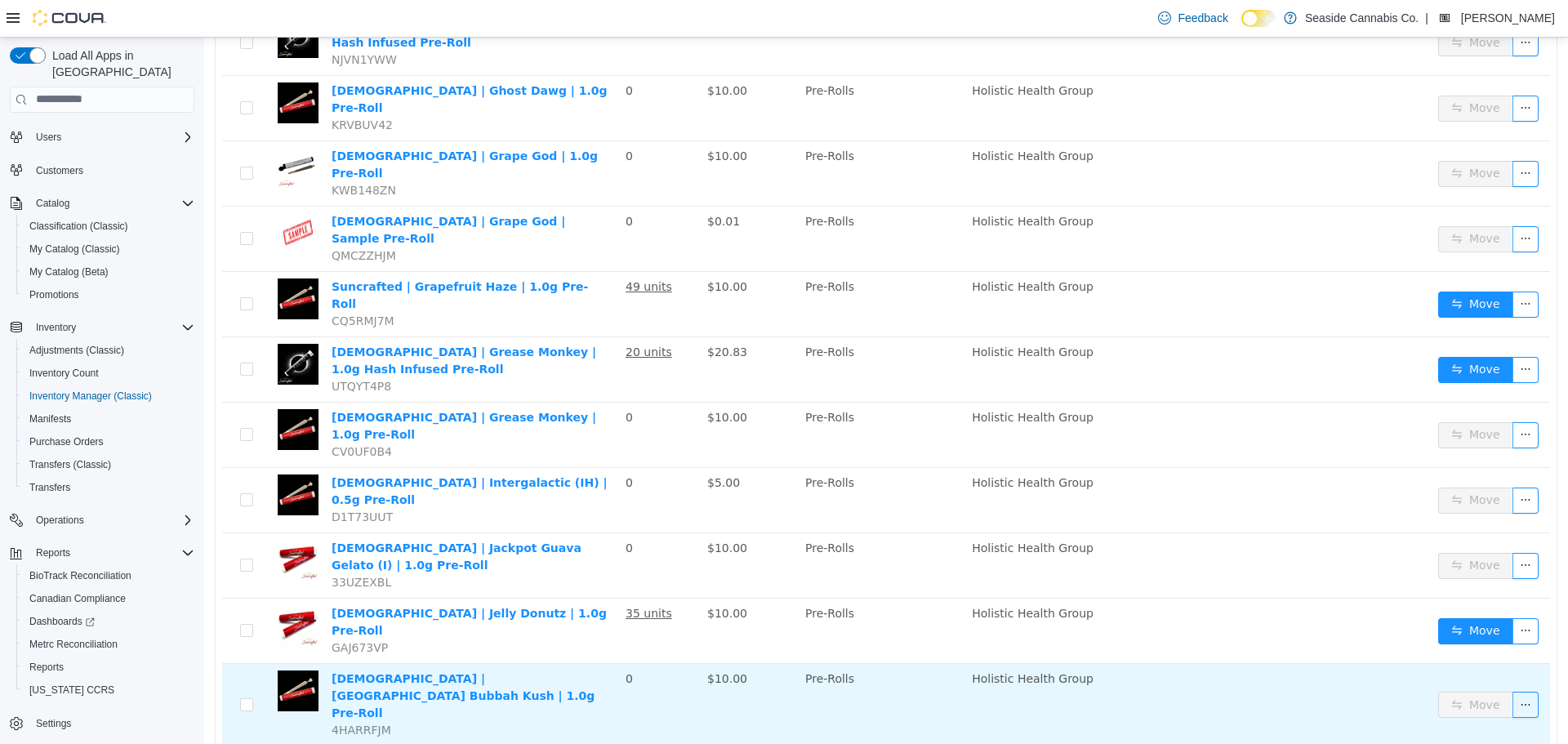
scroll to position [2362, 0]
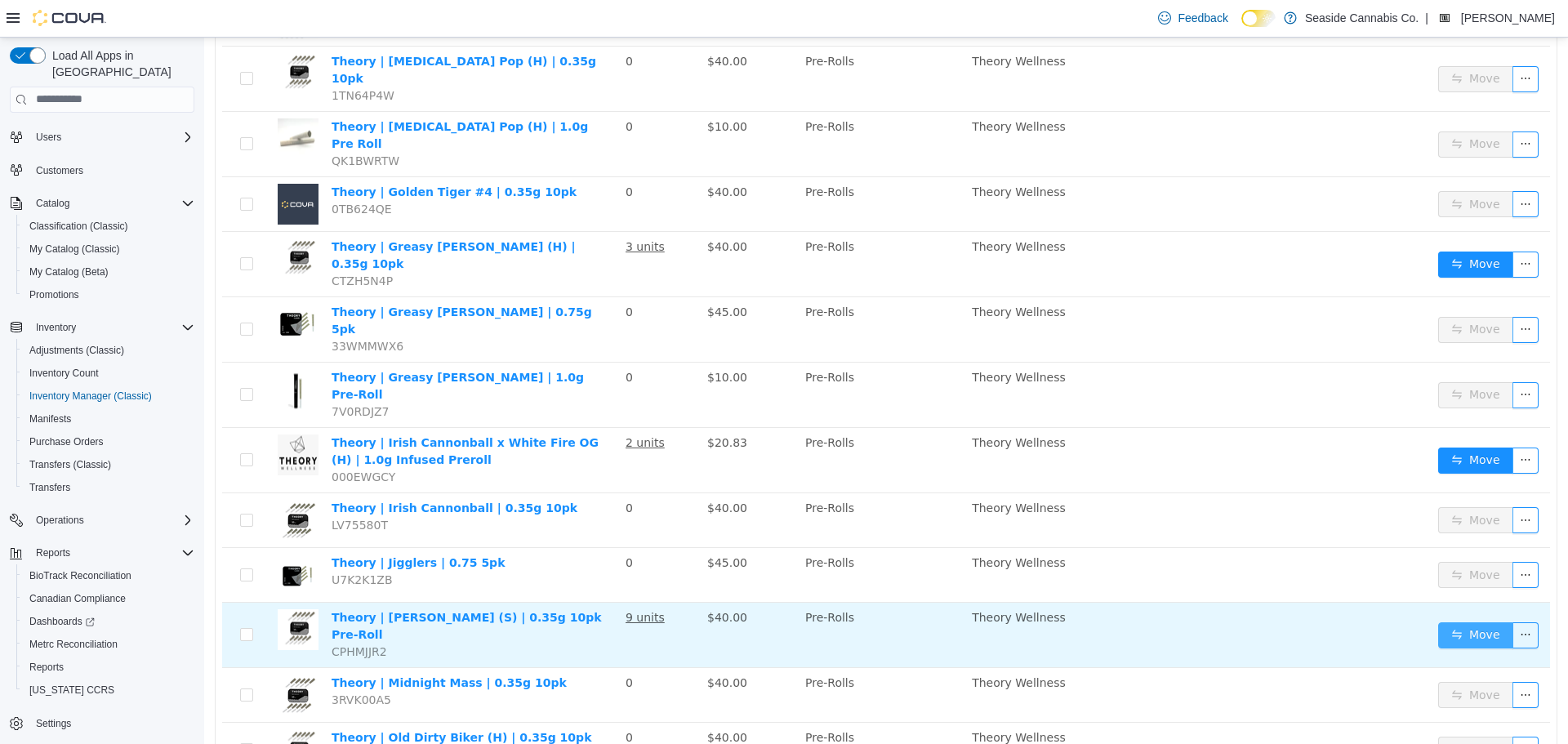
click at [1438, 622] on button "Move" at bounding box center [1476, 635] width 75 height 26
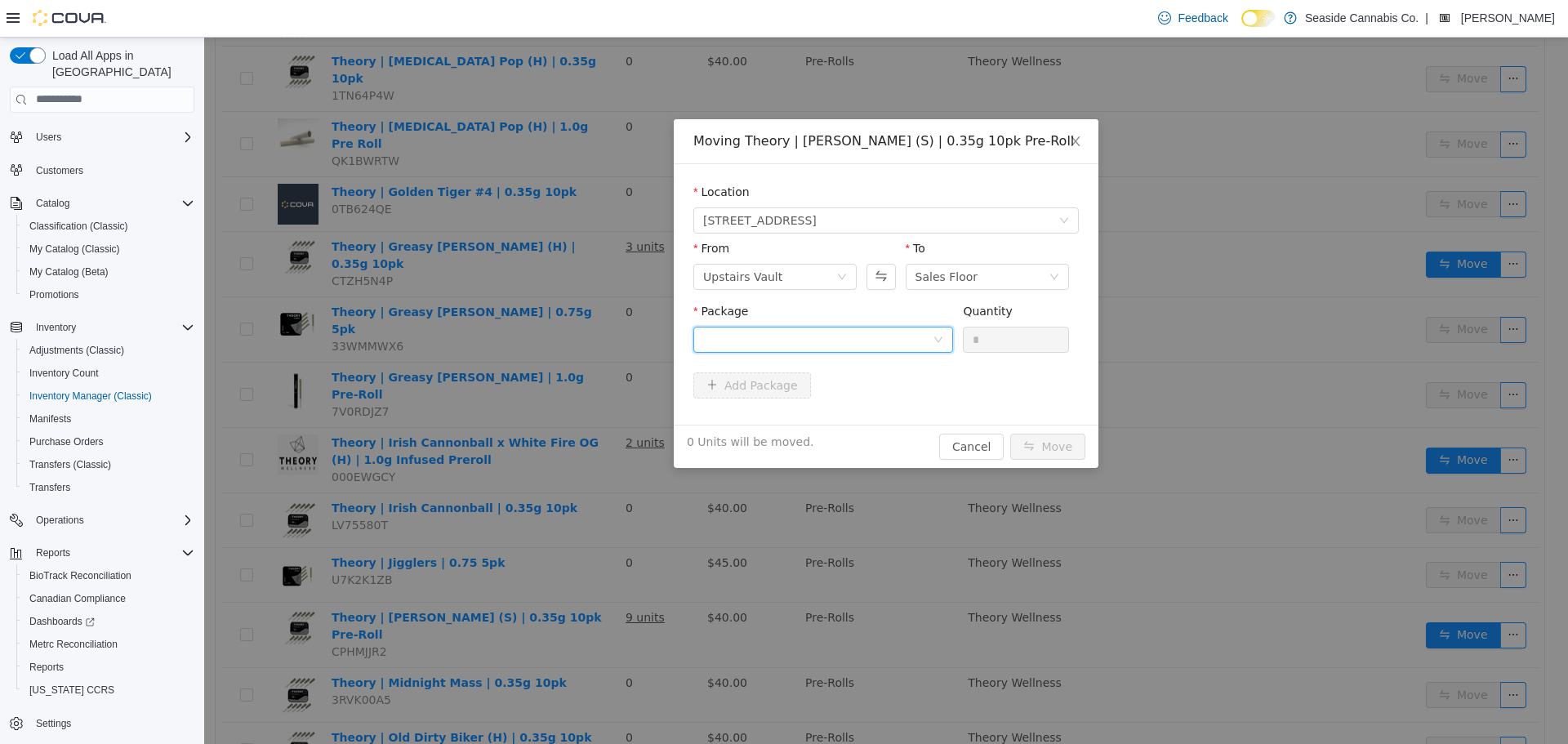
click at [789, 334] on div at bounding box center [818, 339] width 230 height 24
drag, startPoint x: 774, startPoint y: 413, endPoint x: 1081, endPoint y: 365, distance: 310.7
click at [775, 413] on span "Quantity : 16 Units" at bounding box center [752, 415] width 100 height 13
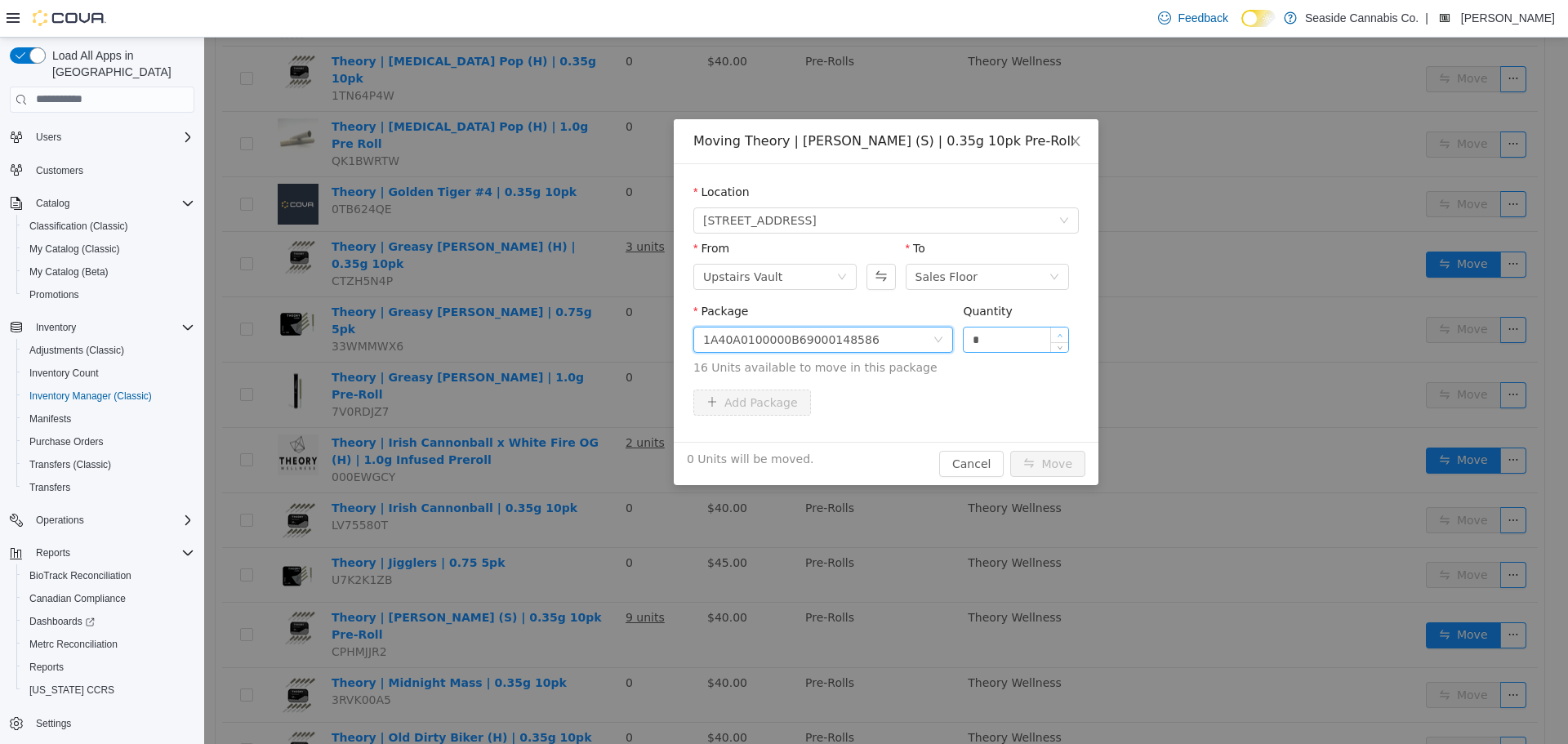
type input "*"
click at [1055, 330] on span "Increase Value" at bounding box center [1059, 334] width 17 height 15
click at [1059, 471] on button "Move" at bounding box center [1047, 463] width 75 height 26
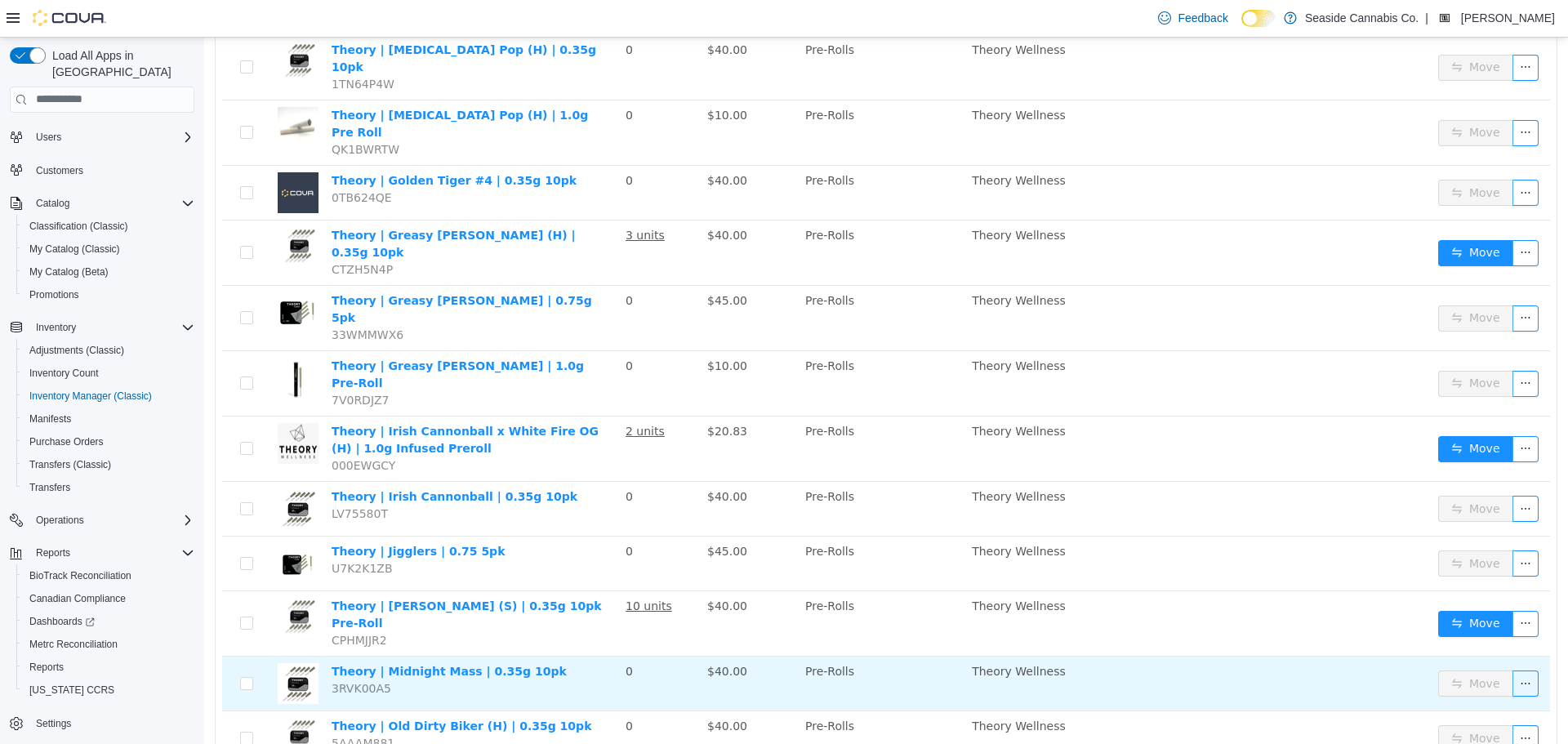
scroll to position [2383, 0]
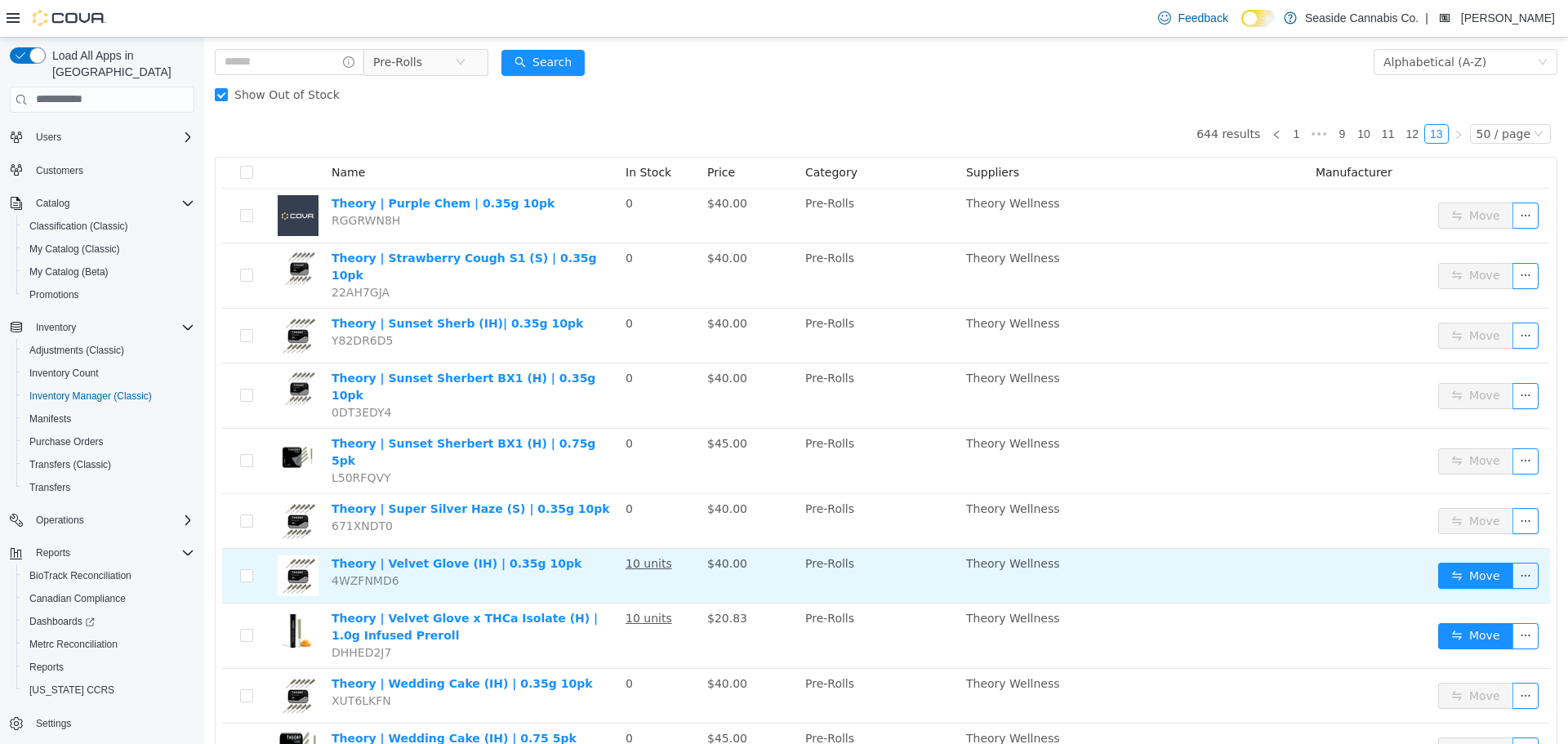
scroll to position [52, 0]
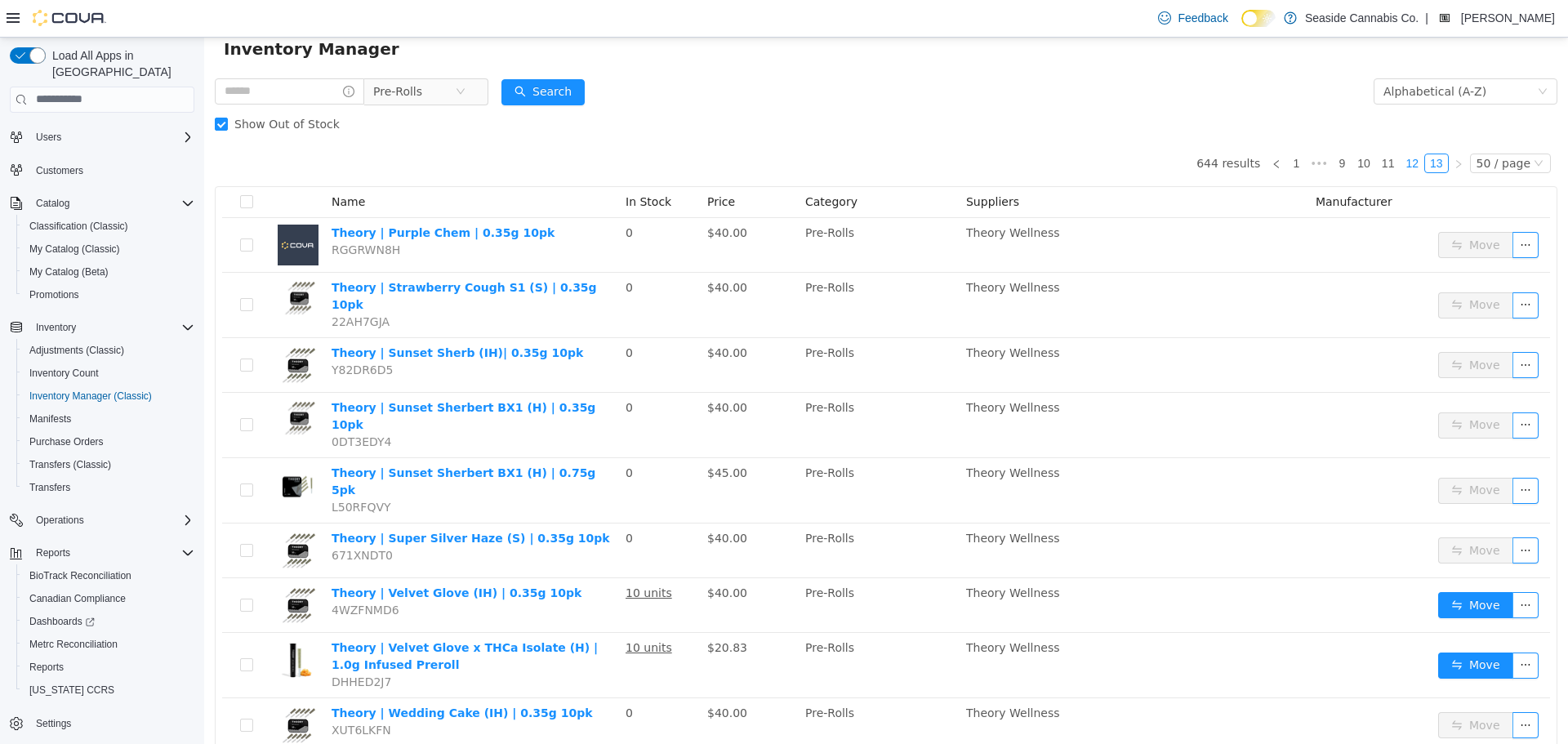
click at [1407, 162] on link "12" at bounding box center [1412, 161] width 22 height 18
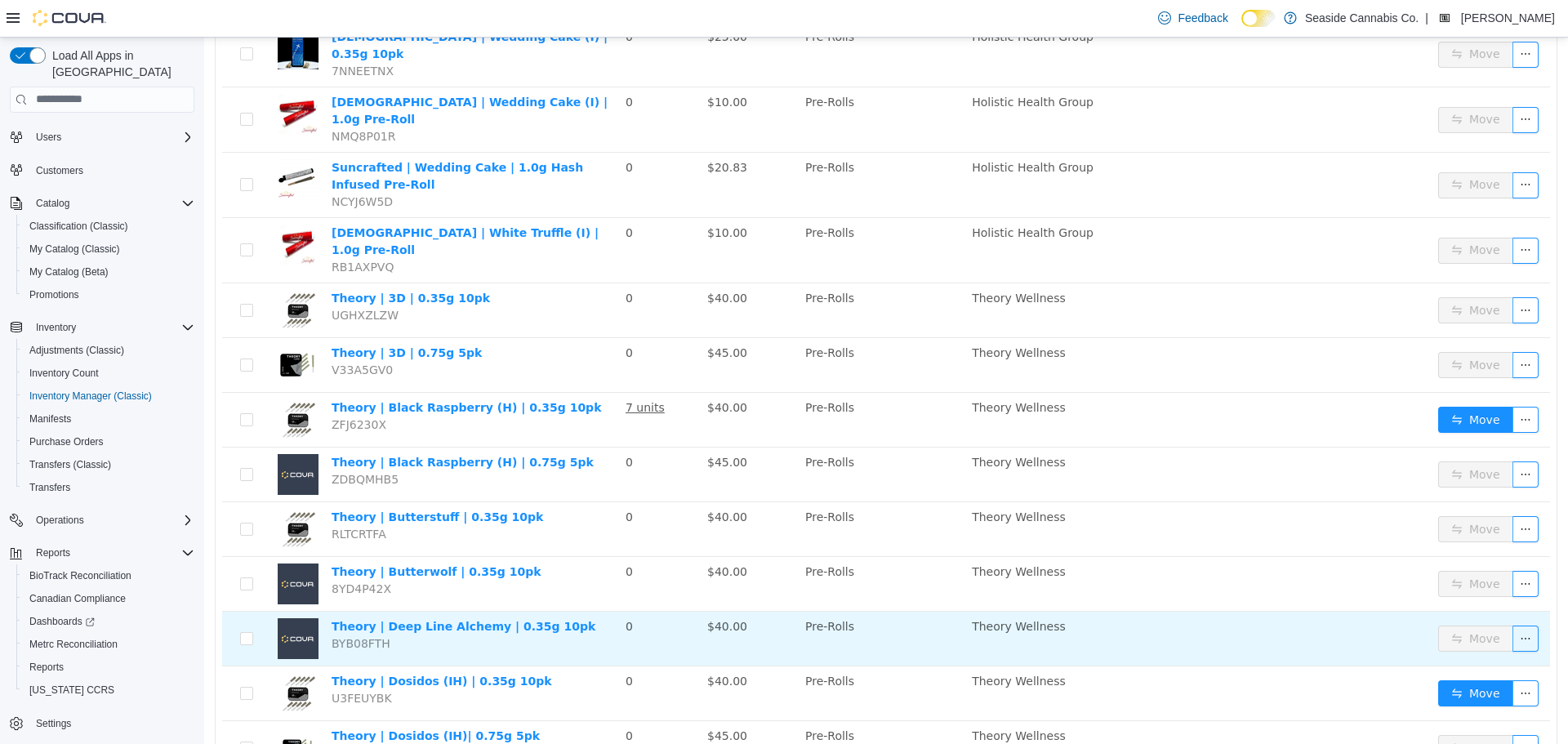
scroll to position [1440, 0]
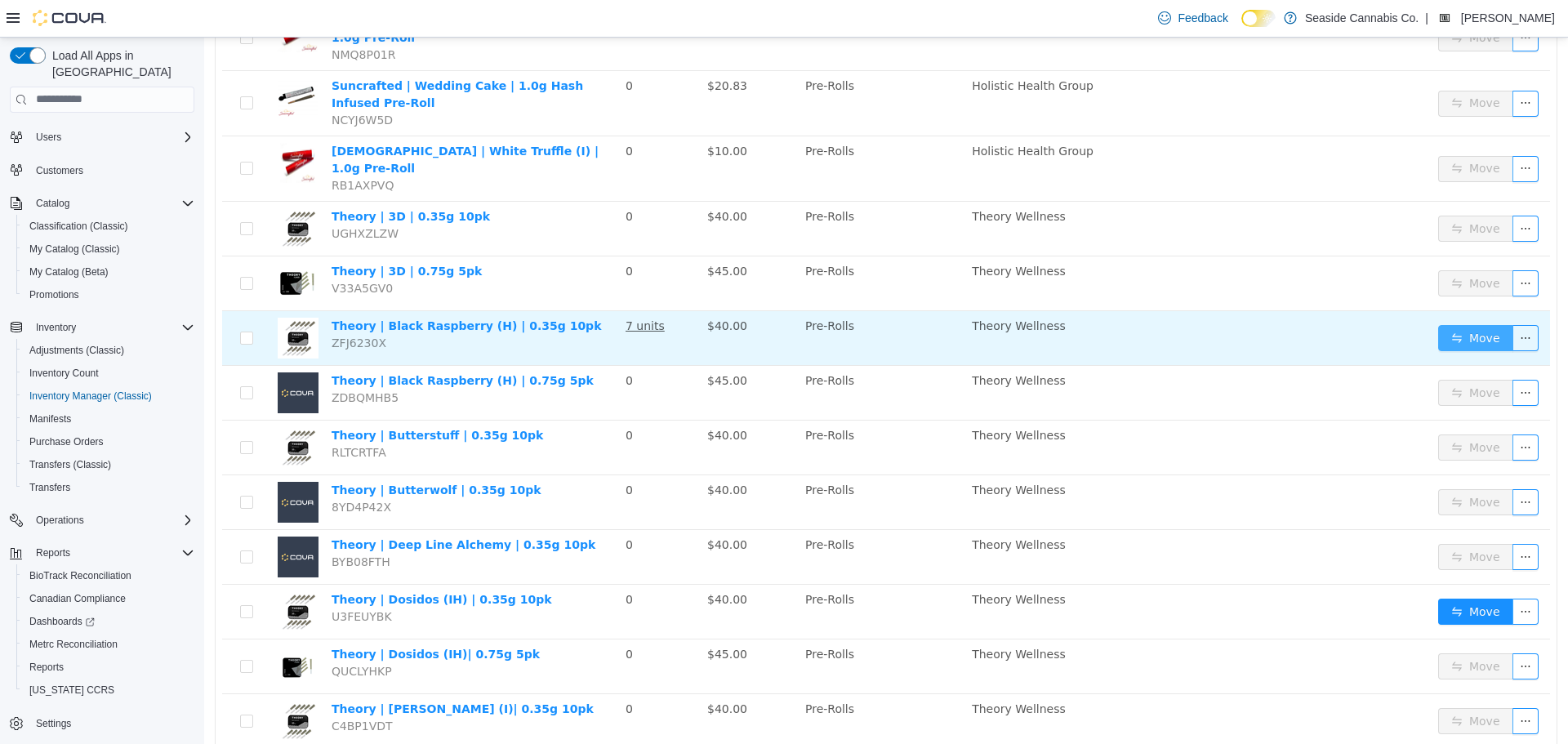
click at [1457, 324] on button "Move" at bounding box center [1476, 337] width 75 height 26
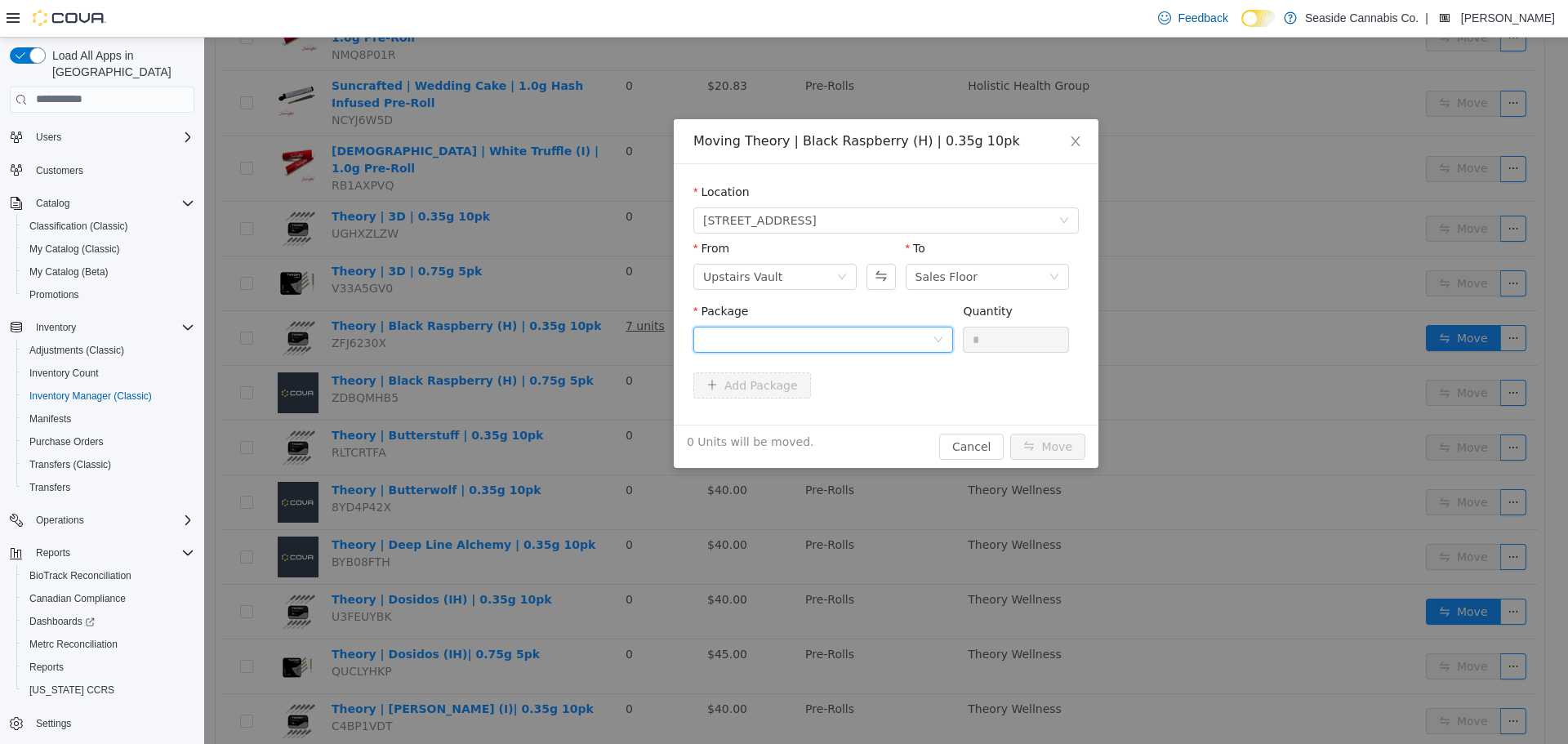
click at [883, 342] on div at bounding box center [818, 339] width 230 height 24
click at [852, 418] on li "1A40A0100000B69000148148 Quantity : 26 Units" at bounding box center [823, 406] width 259 height 44
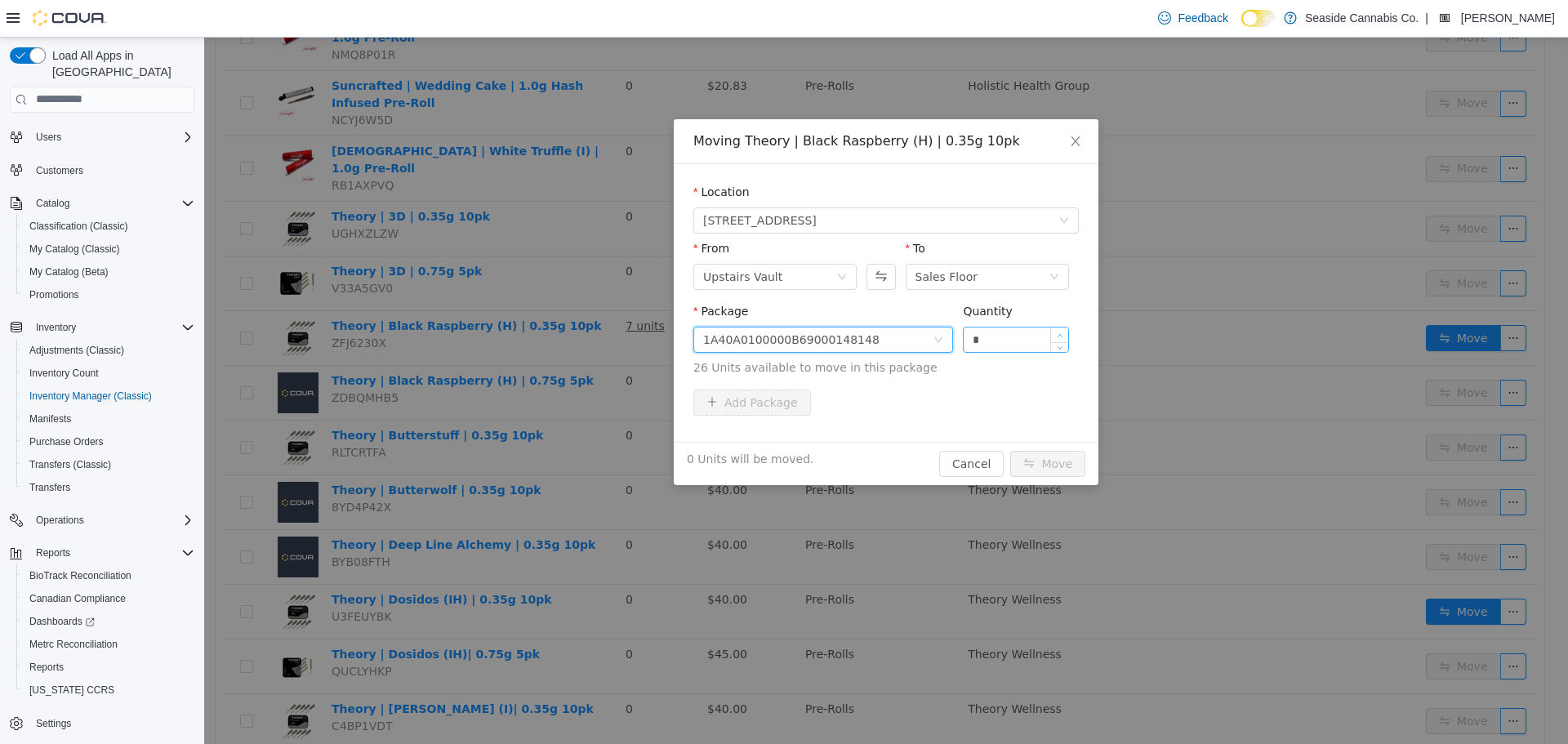
click at [1064, 331] on span "Increase Value" at bounding box center [1059, 334] width 17 height 15
type input "*"
click at [1064, 331] on span "Increase Value" at bounding box center [1059, 334] width 17 height 15
click at [1049, 460] on button "Move" at bounding box center [1047, 463] width 75 height 26
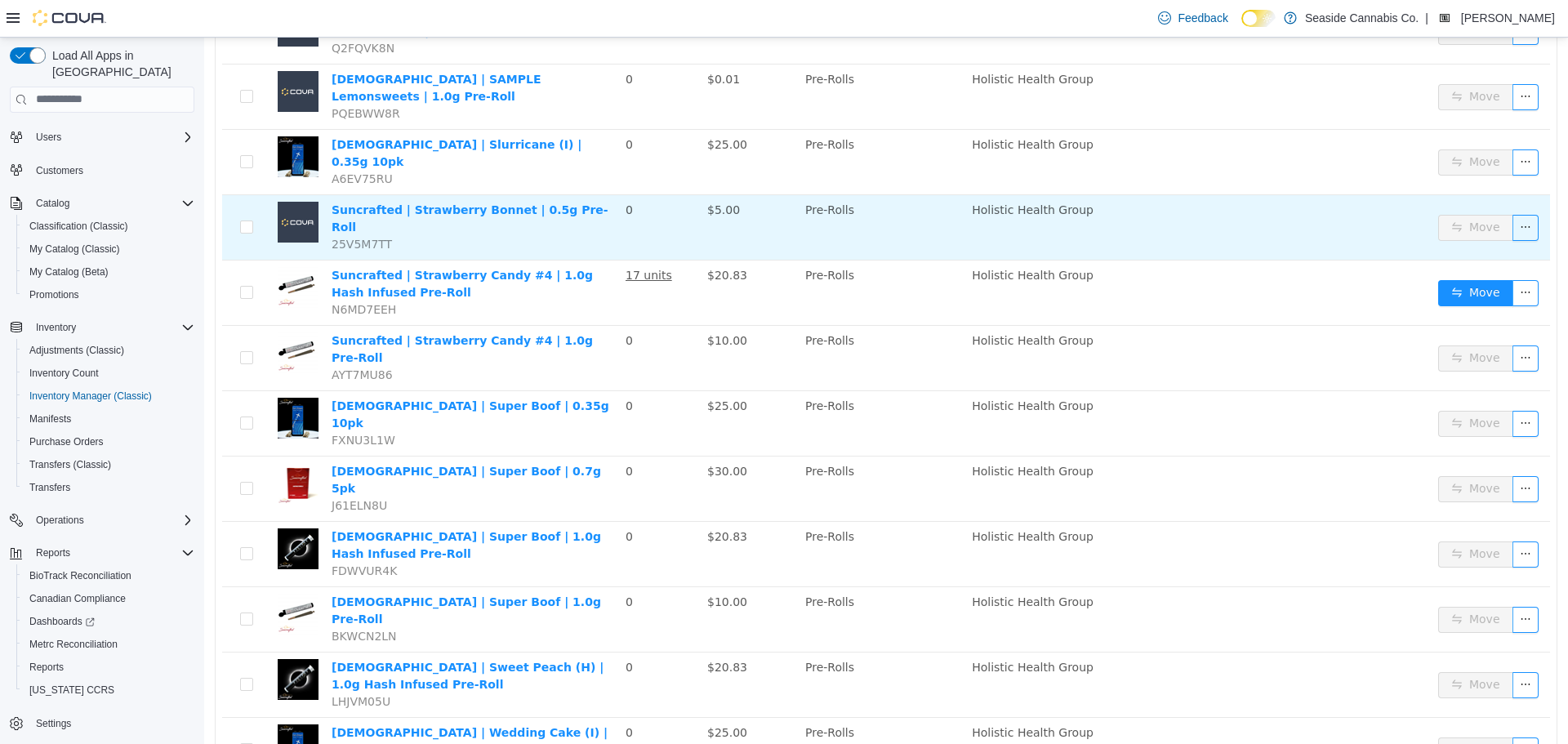
scroll to position [624, 0]
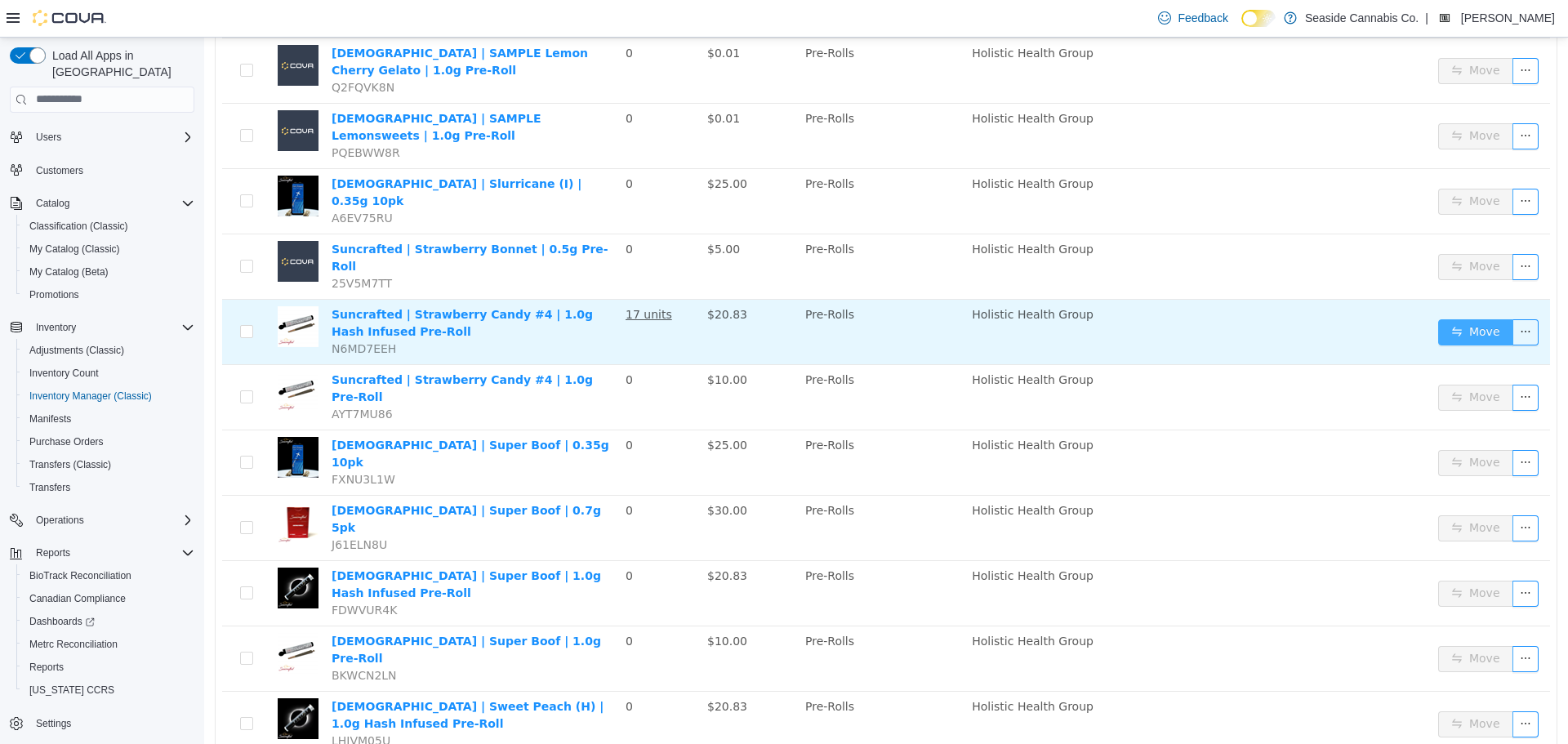
click at [1442, 318] on button "Move" at bounding box center [1476, 331] width 75 height 26
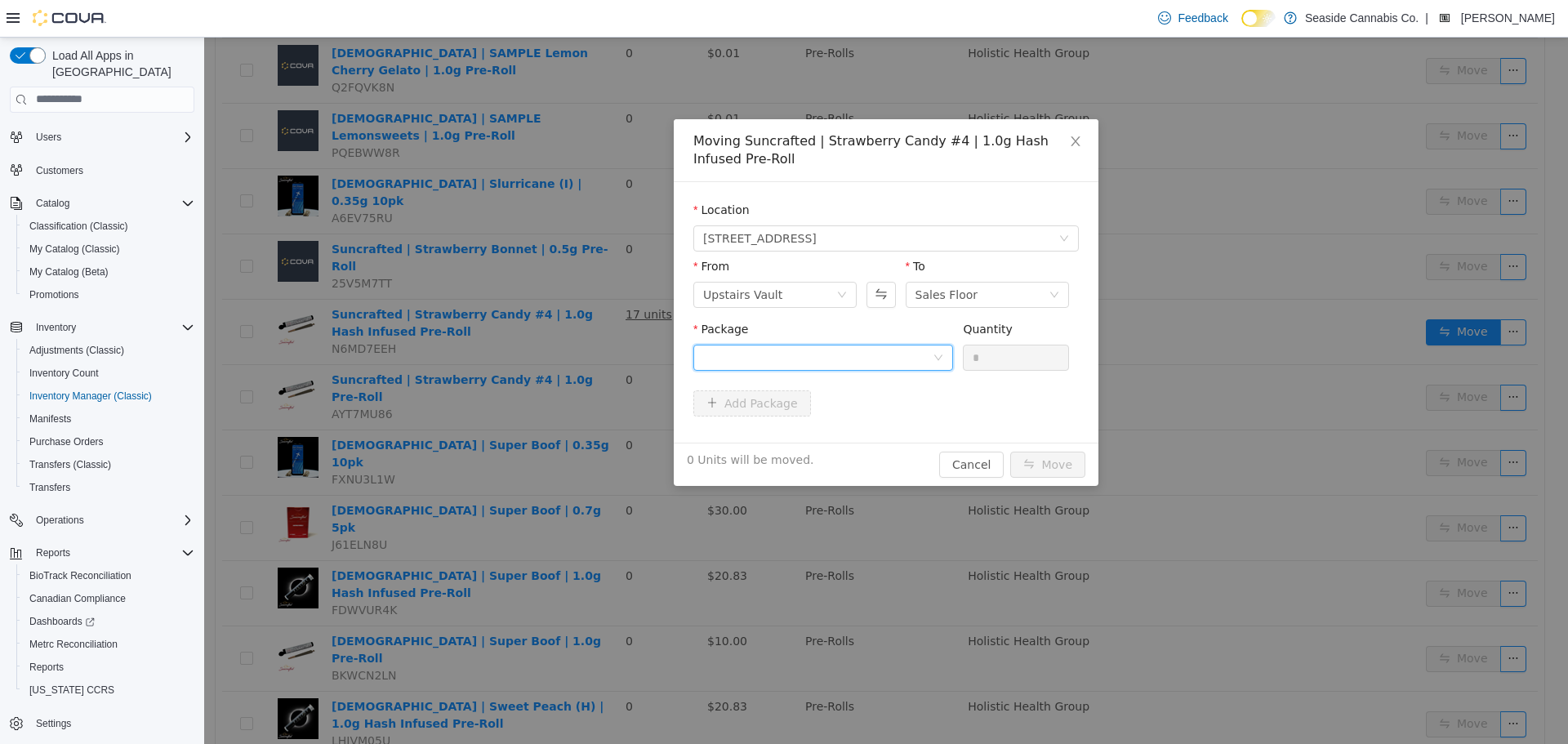
click at [735, 356] on div at bounding box center [818, 357] width 230 height 24
click at [779, 428] on span "Quantity : 23 Units" at bounding box center [752, 434] width 100 height 13
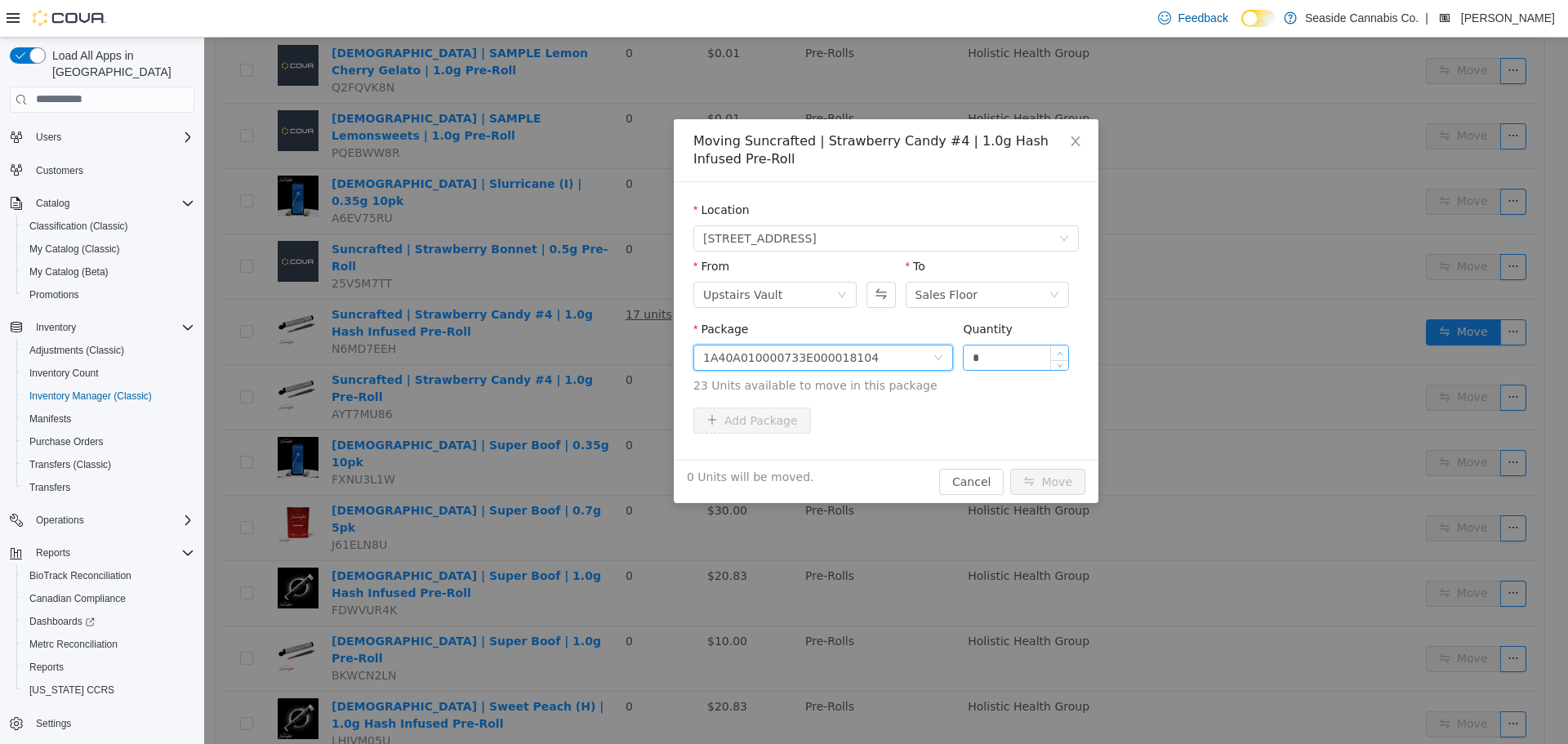
click at [1057, 348] on span "Increase Value" at bounding box center [1059, 352] width 17 height 15
type input "*"
click at [1057, 348] on span "Increase Value" at bounding box center [1059, 352] width 17 height 15
click at [1066, 480] on button "Move" at bounding box center [1047, 481] width 75 height 26
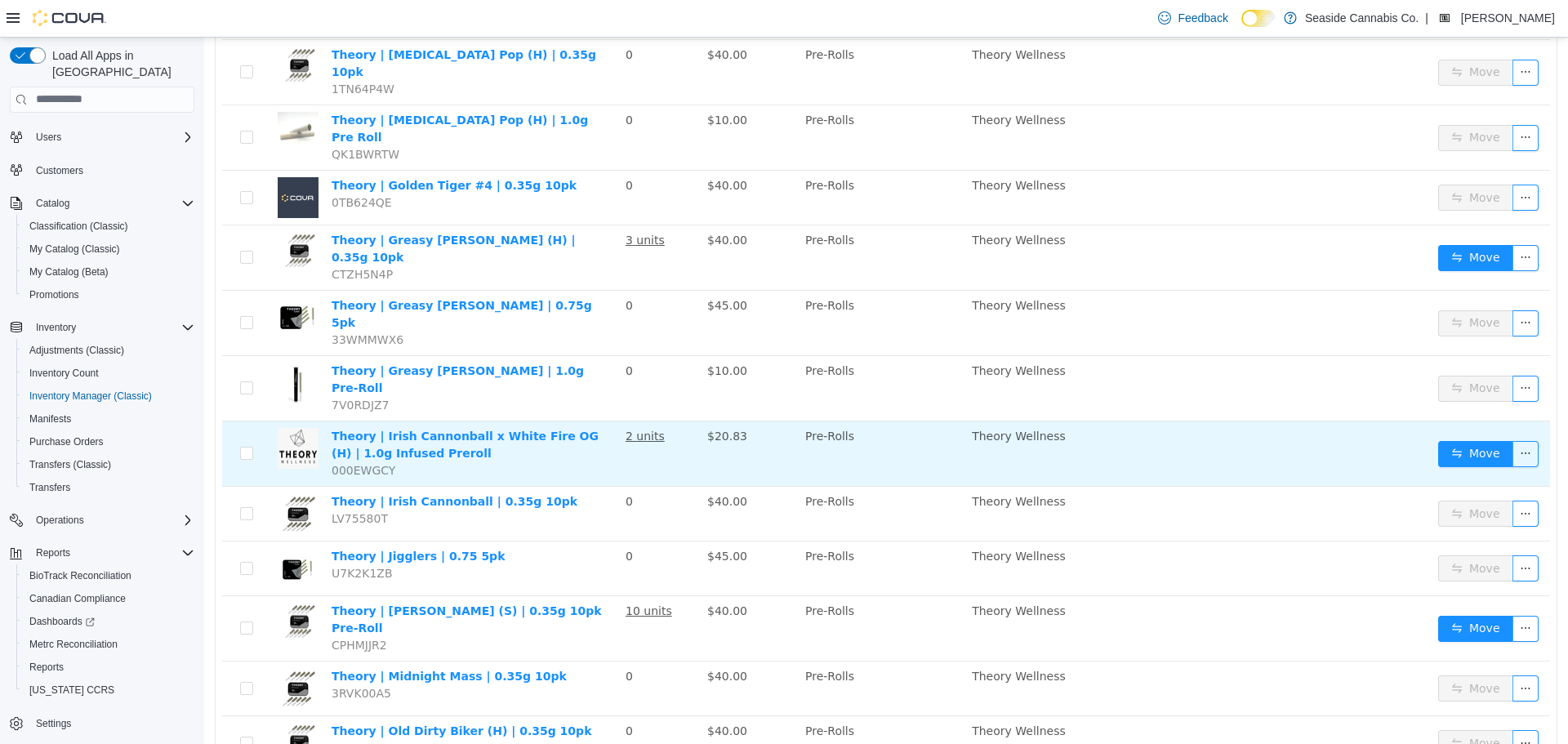
scroll to position [2383, 0]
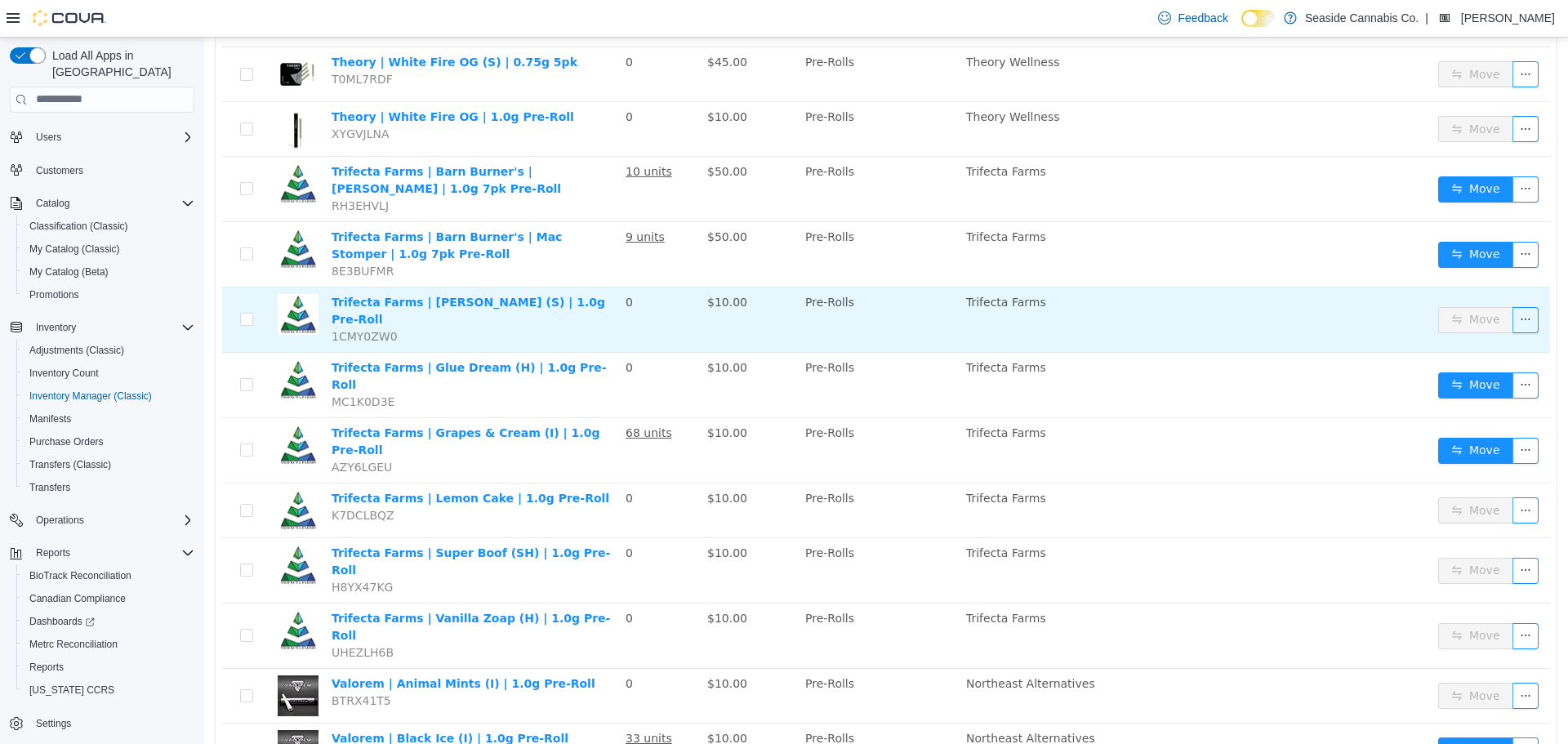
scroll to position [787, 0]
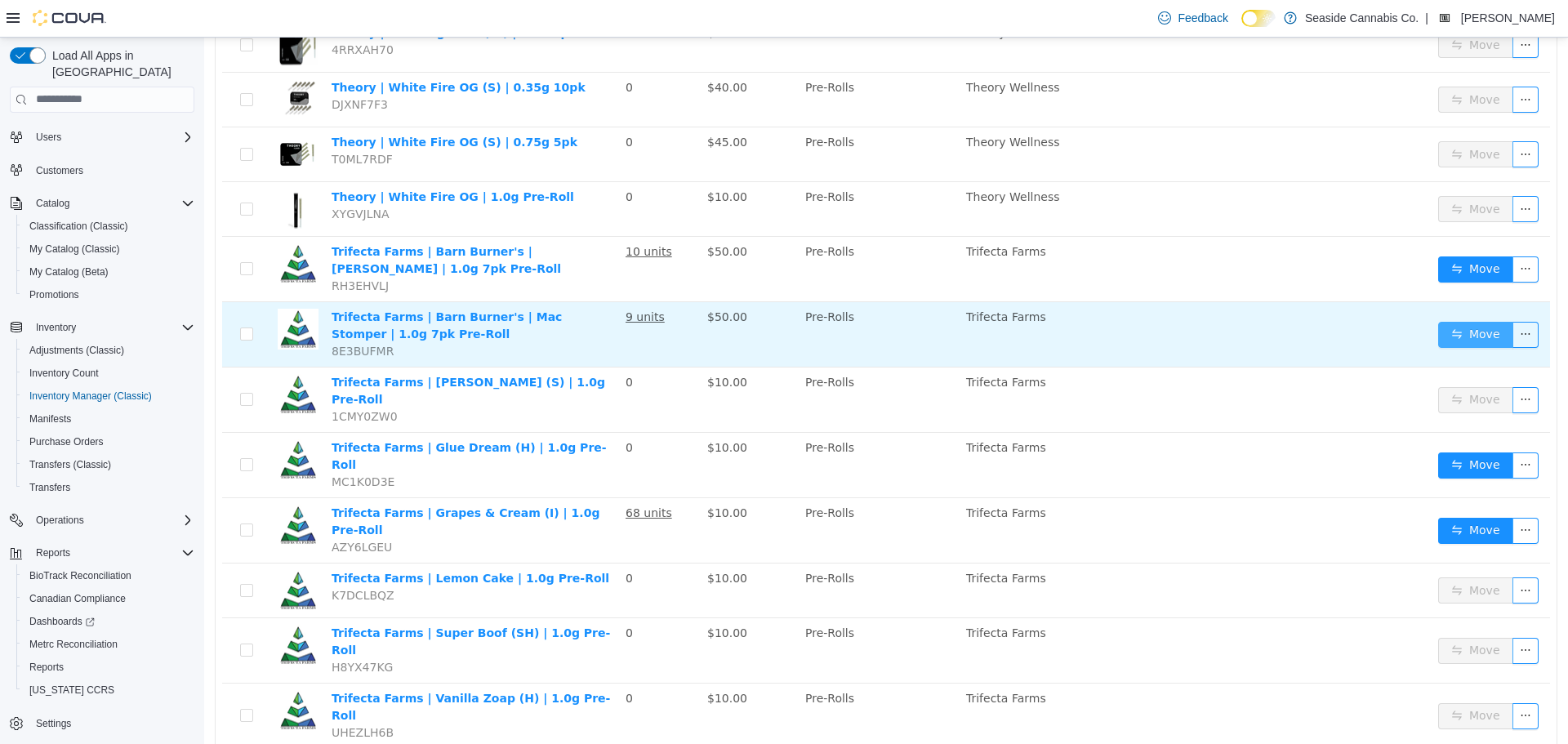
click at [1449, 321] on button "Move" at bounding box center [1476, 334] width 75 height 26
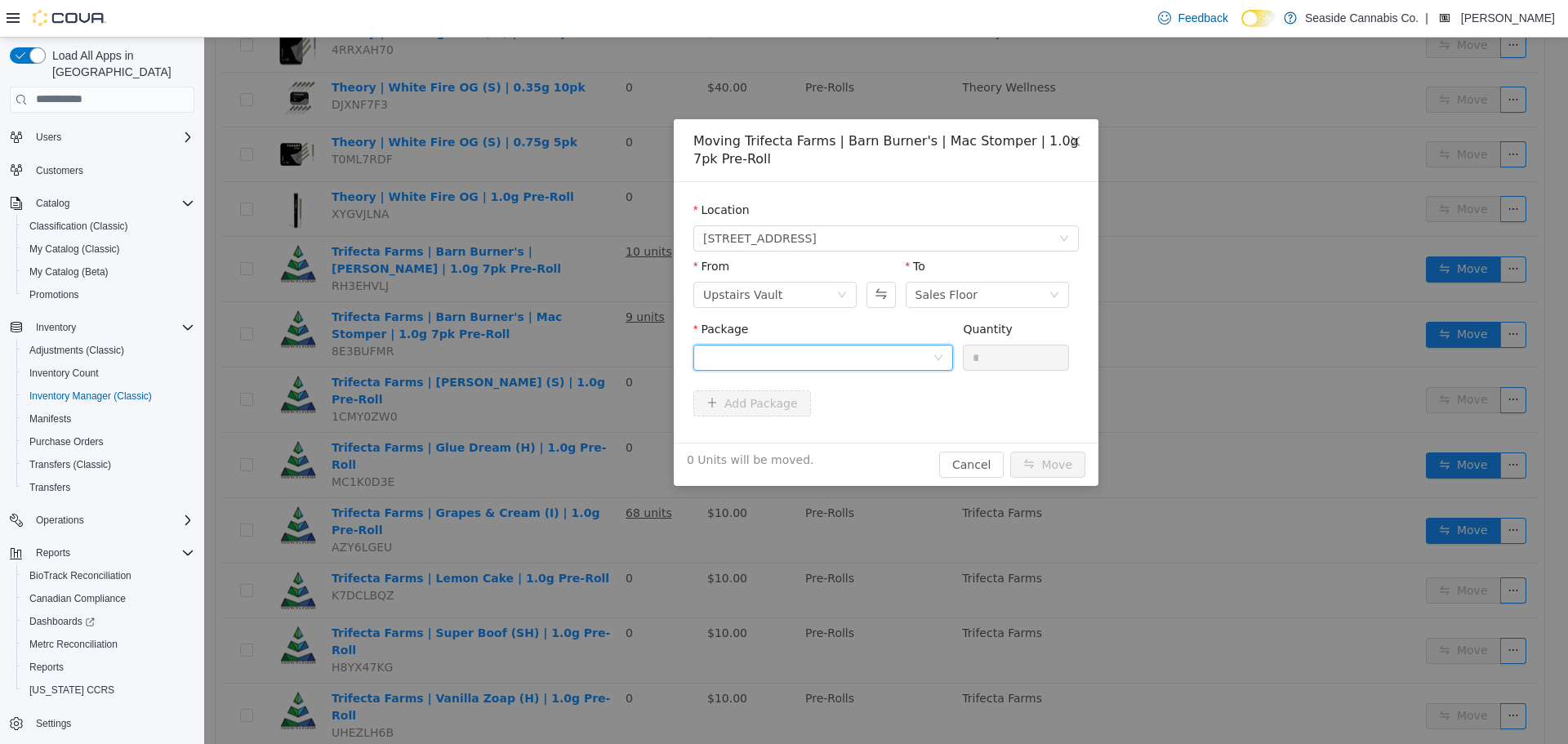
click at [785, 361] on div at bounding box center [818, 357] width 230 height 24
click at [786, 429] on span "Quantity : 4 Units" at bounding box center [749, 434] width 92 height 13
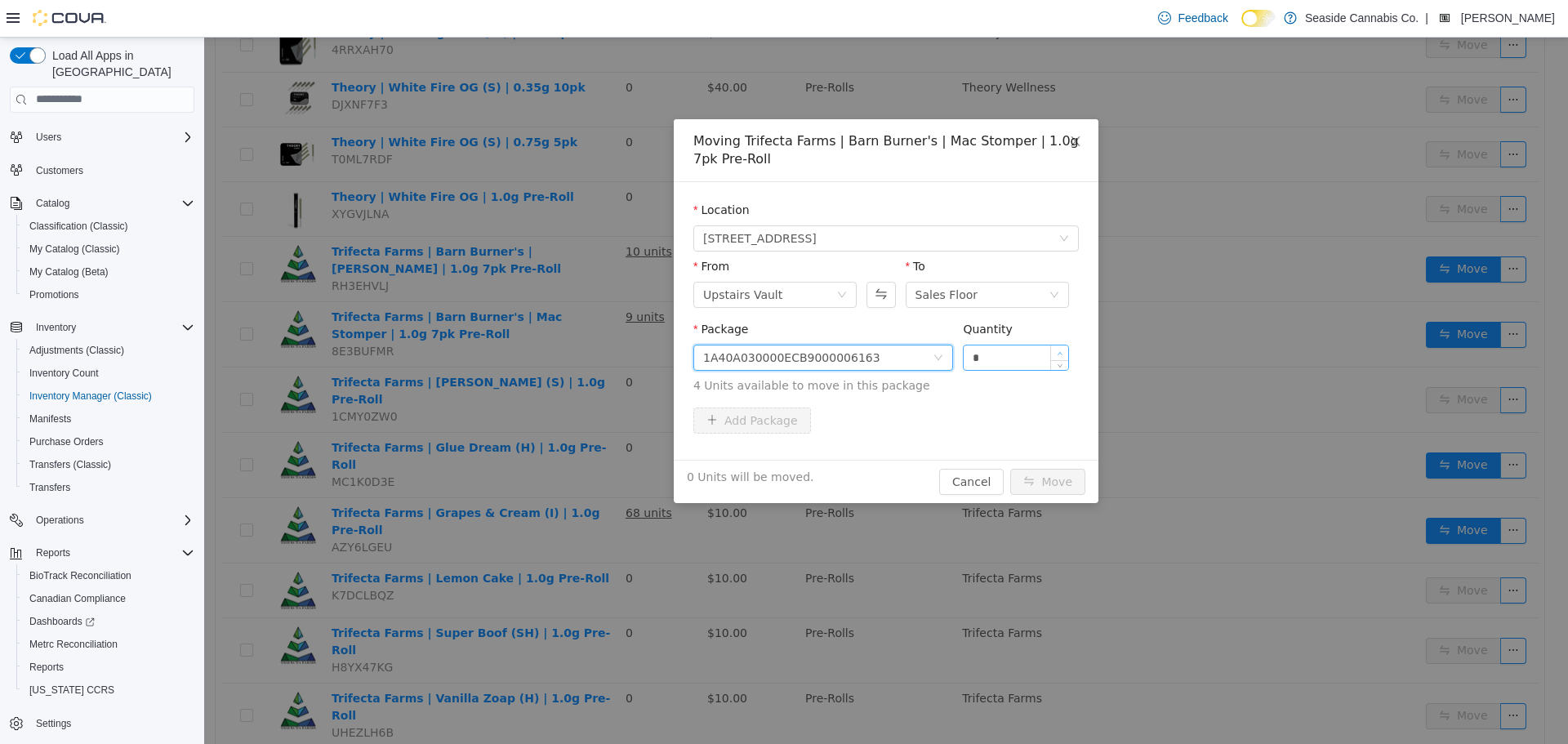
type input "*"
click at [1057, 344] on span "Increase Value" at bounding box center [1059, 352] width 17 height 15
click at [1034, 475] on button "Move" at bounding box center [1047, 481] width 75 height 26
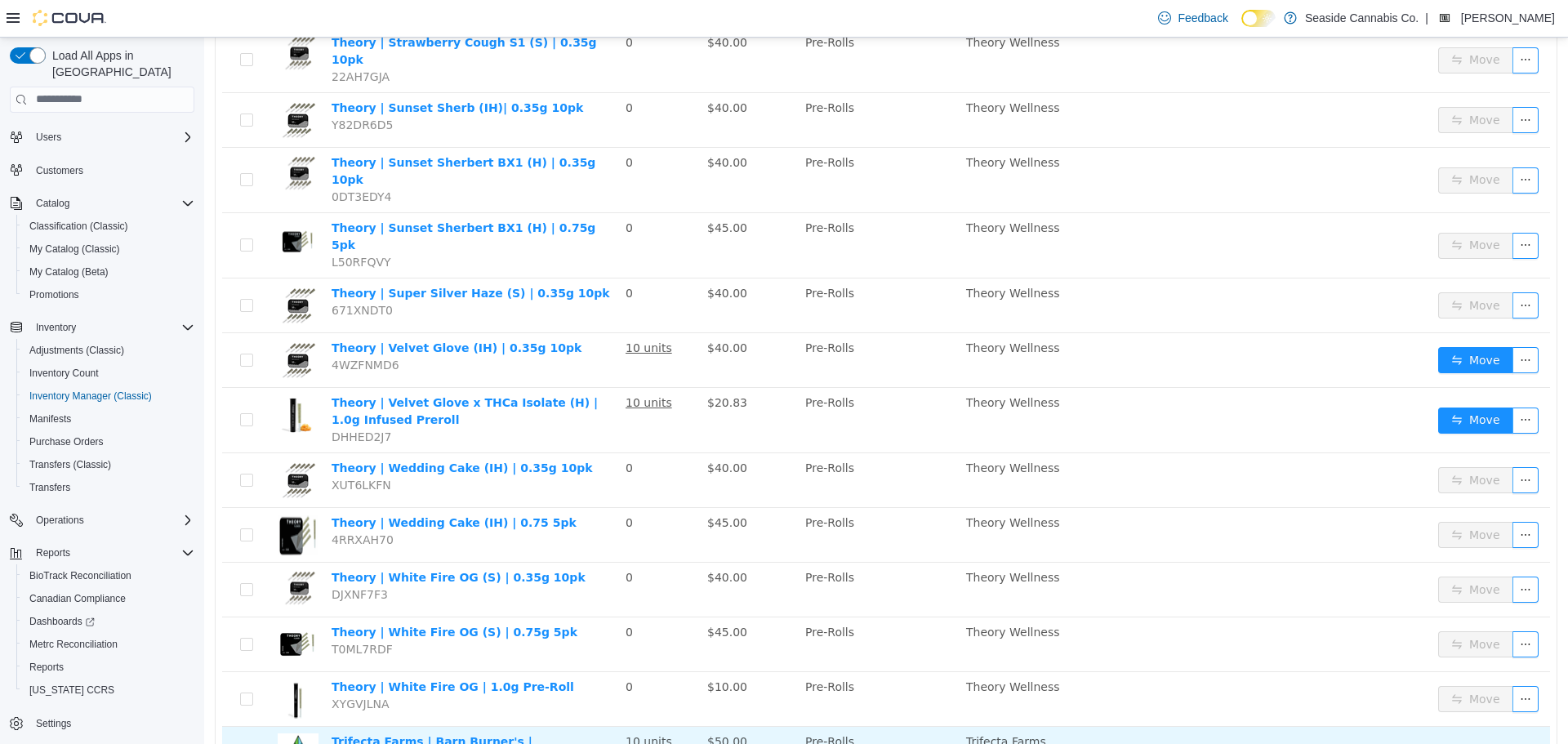
scroll to position [0, 0]
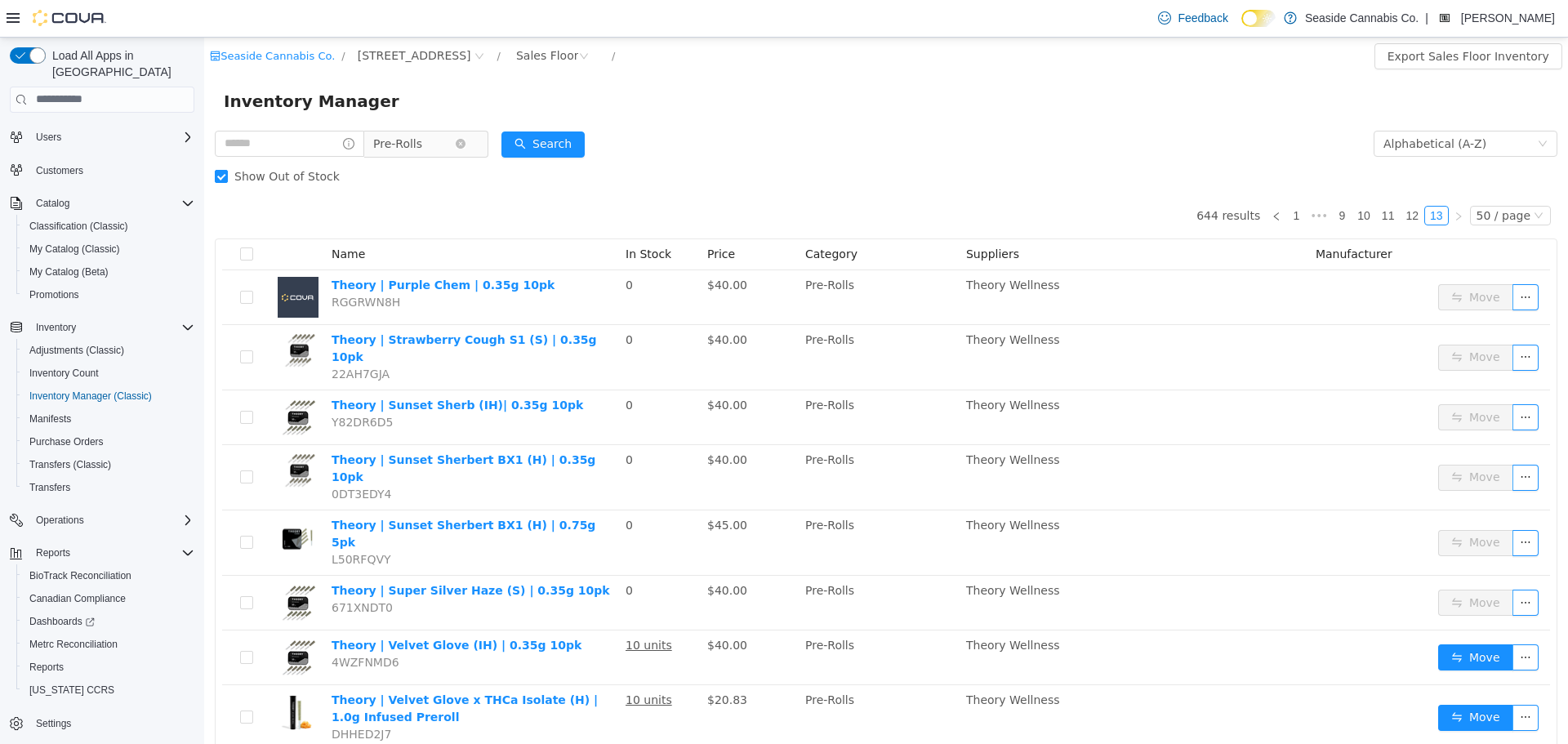
click at [434, 147] on span "Pre-Rolls" at bounding box center [413, 143] width 81 height 24
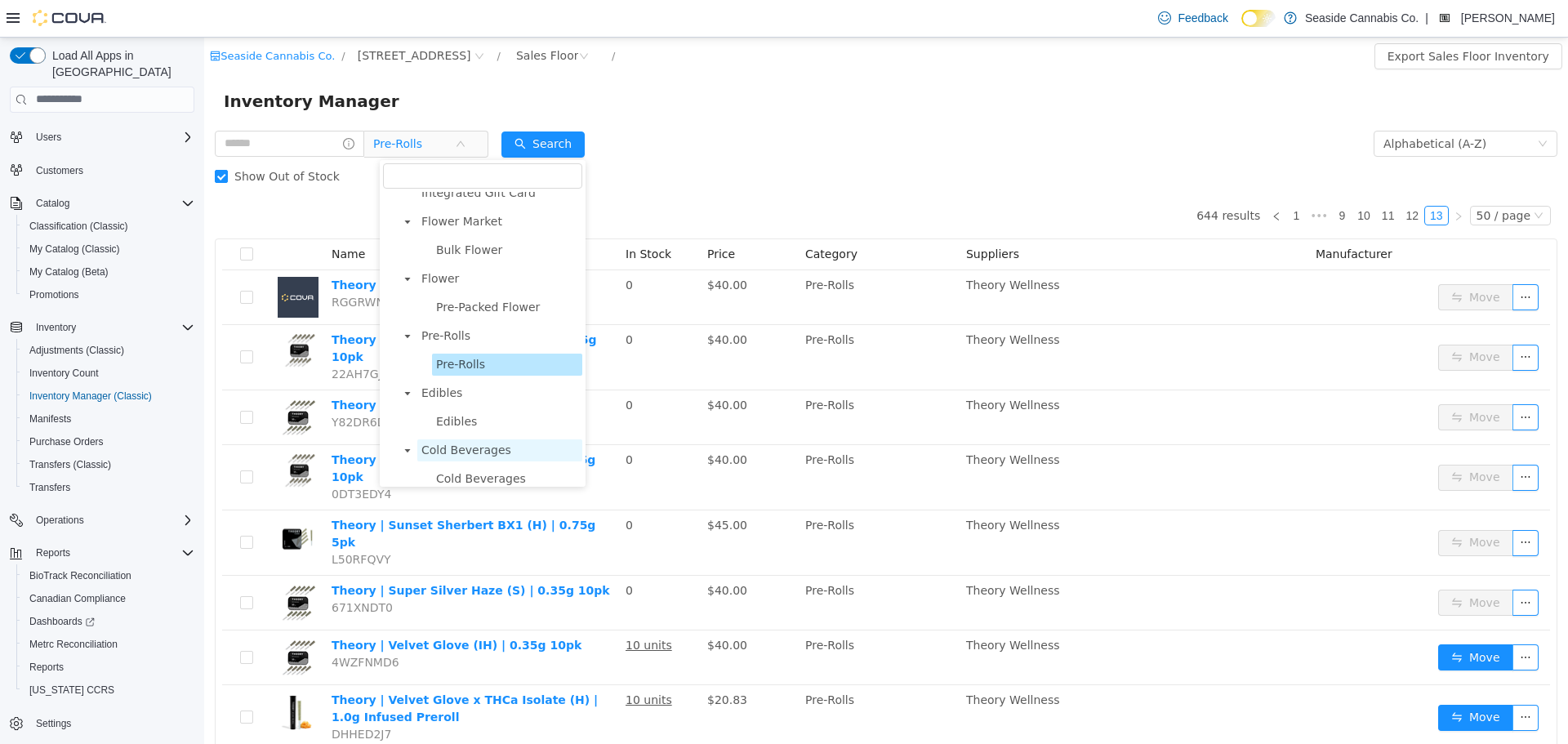
scroll to position [81, 0]
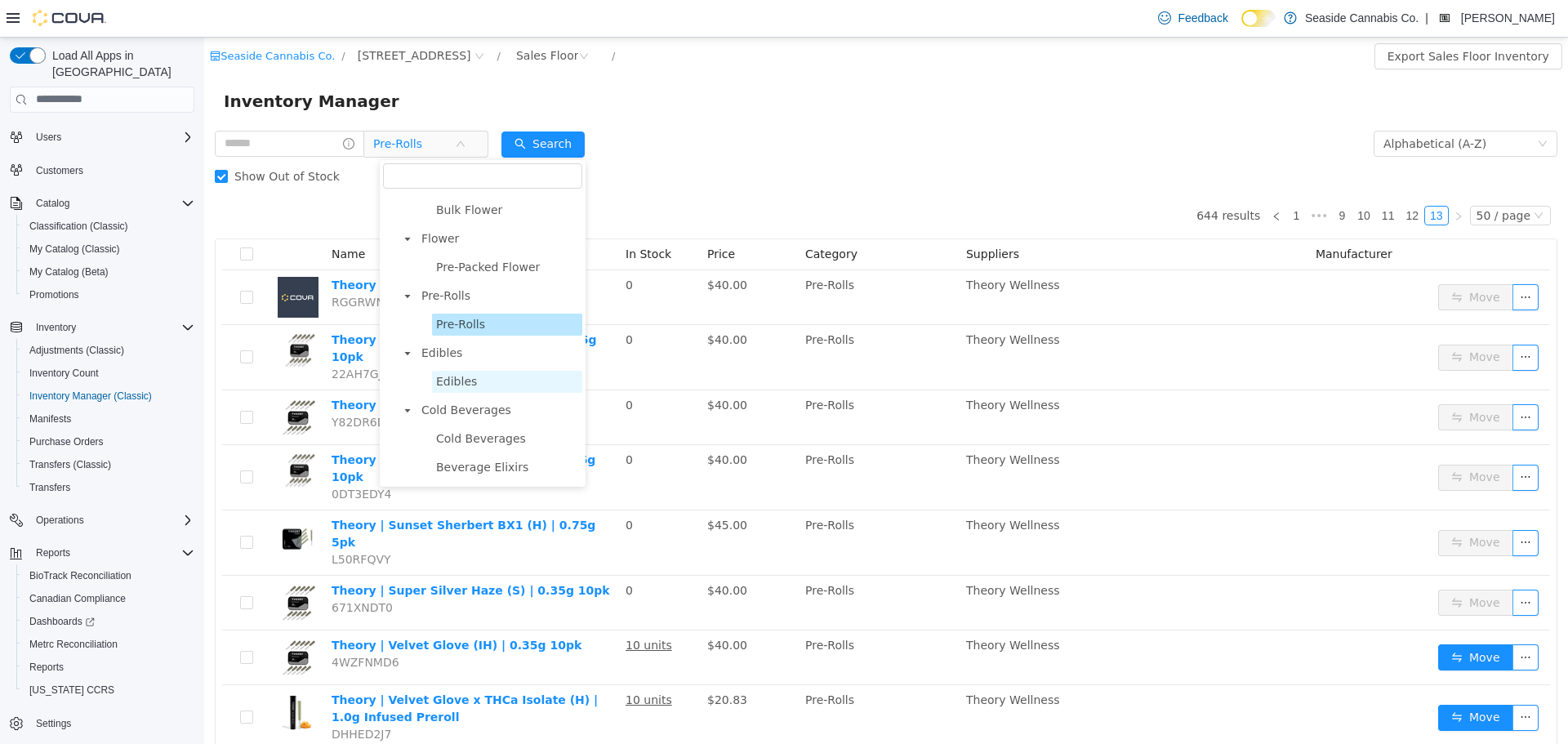
click at [470, 381] on span "Edibles" at bounding box center [456, 381] width 41 height 13
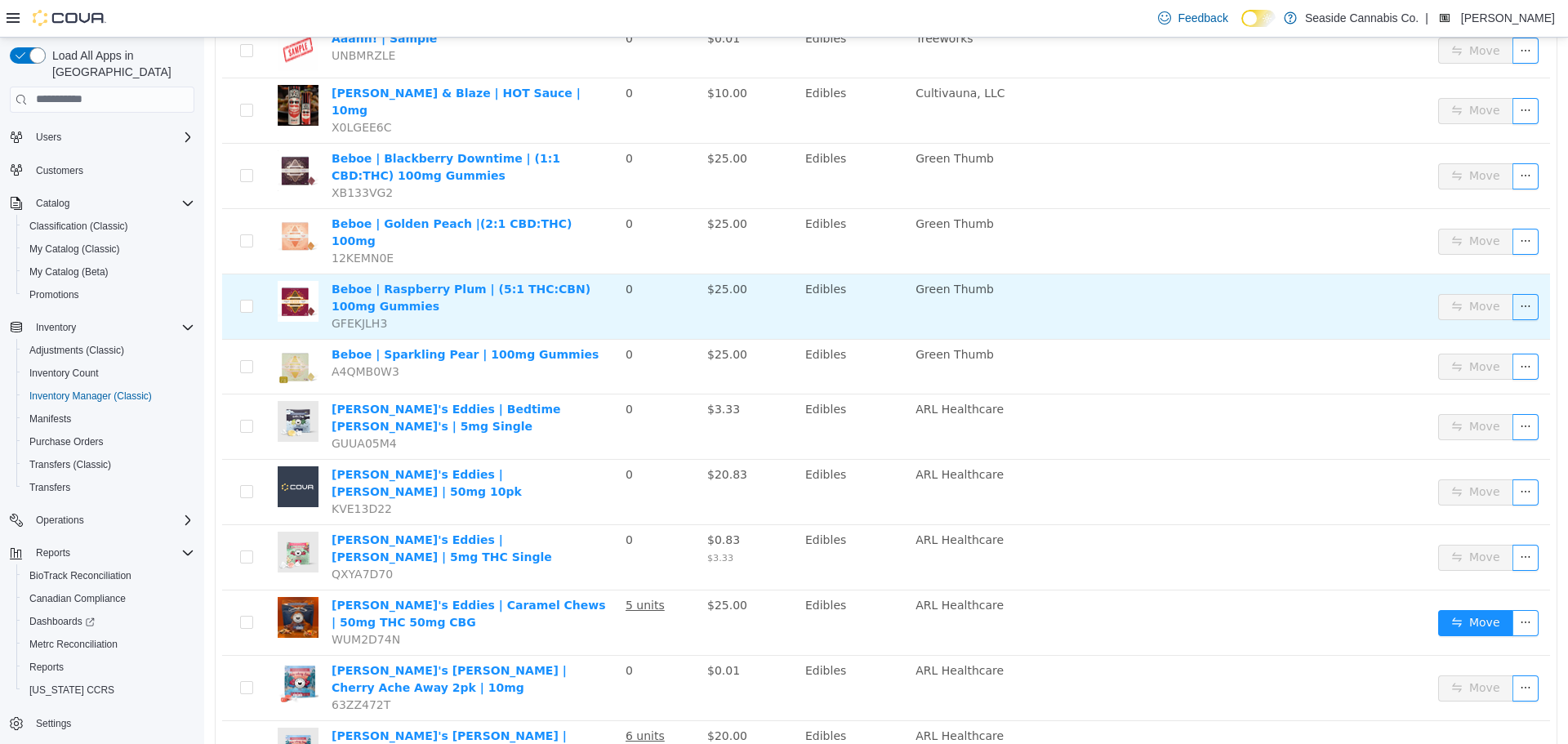
scroll to position [653, 0]
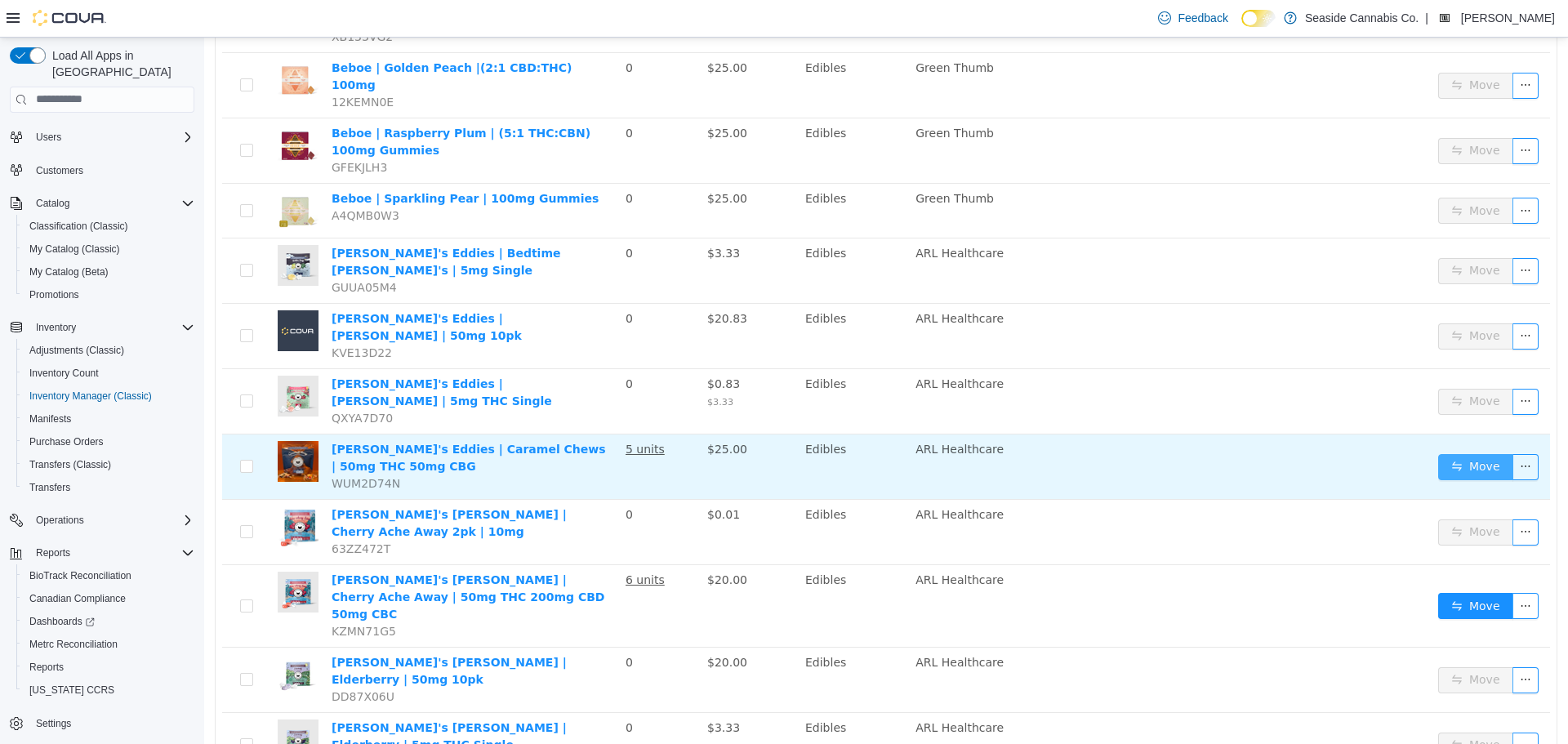
click at [1447, 454] on button "Move" at bounding box center [1476, 467] width 75 height 26
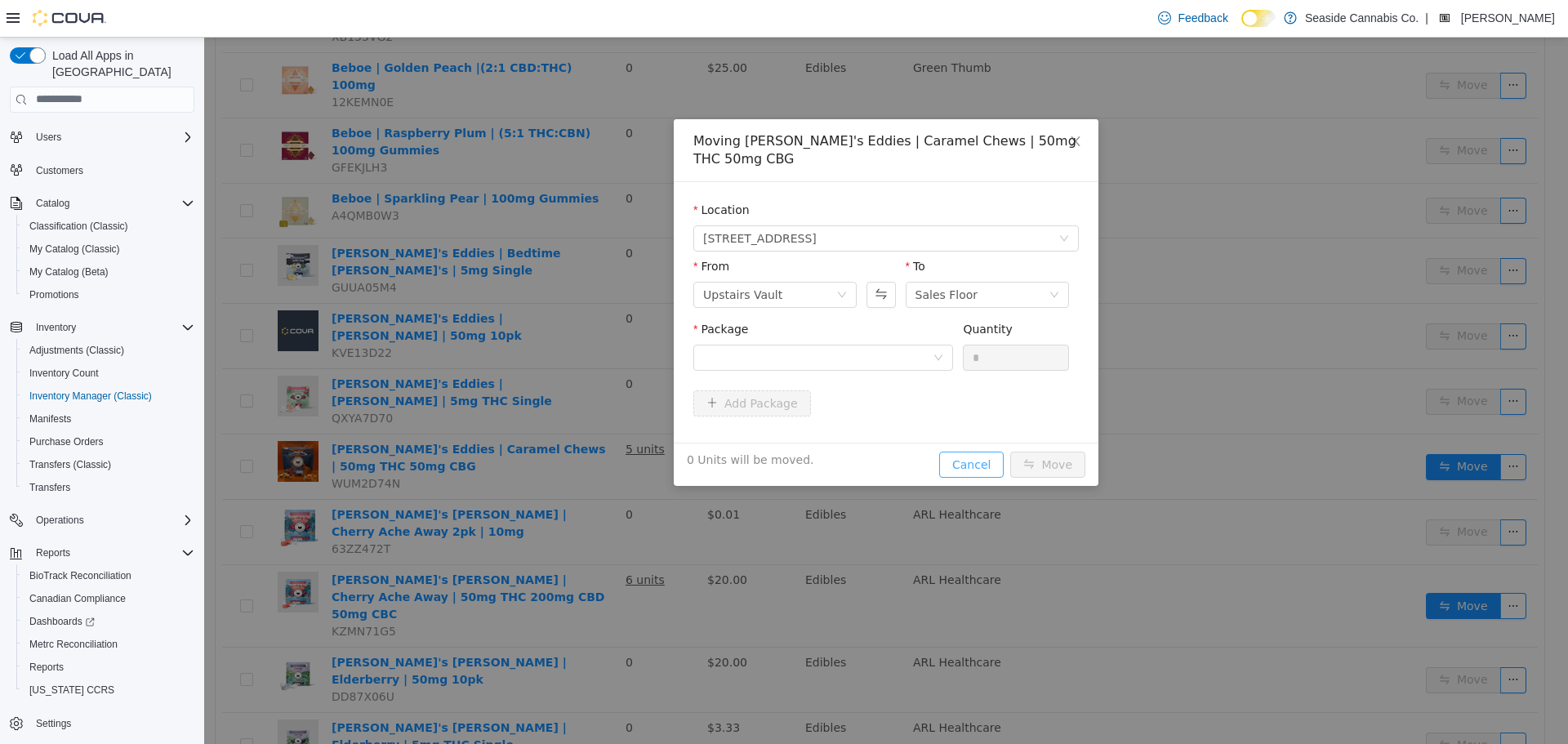
click at [984, 451] on button "Cancel" at bounding box center [971, 464] width 64 height 26
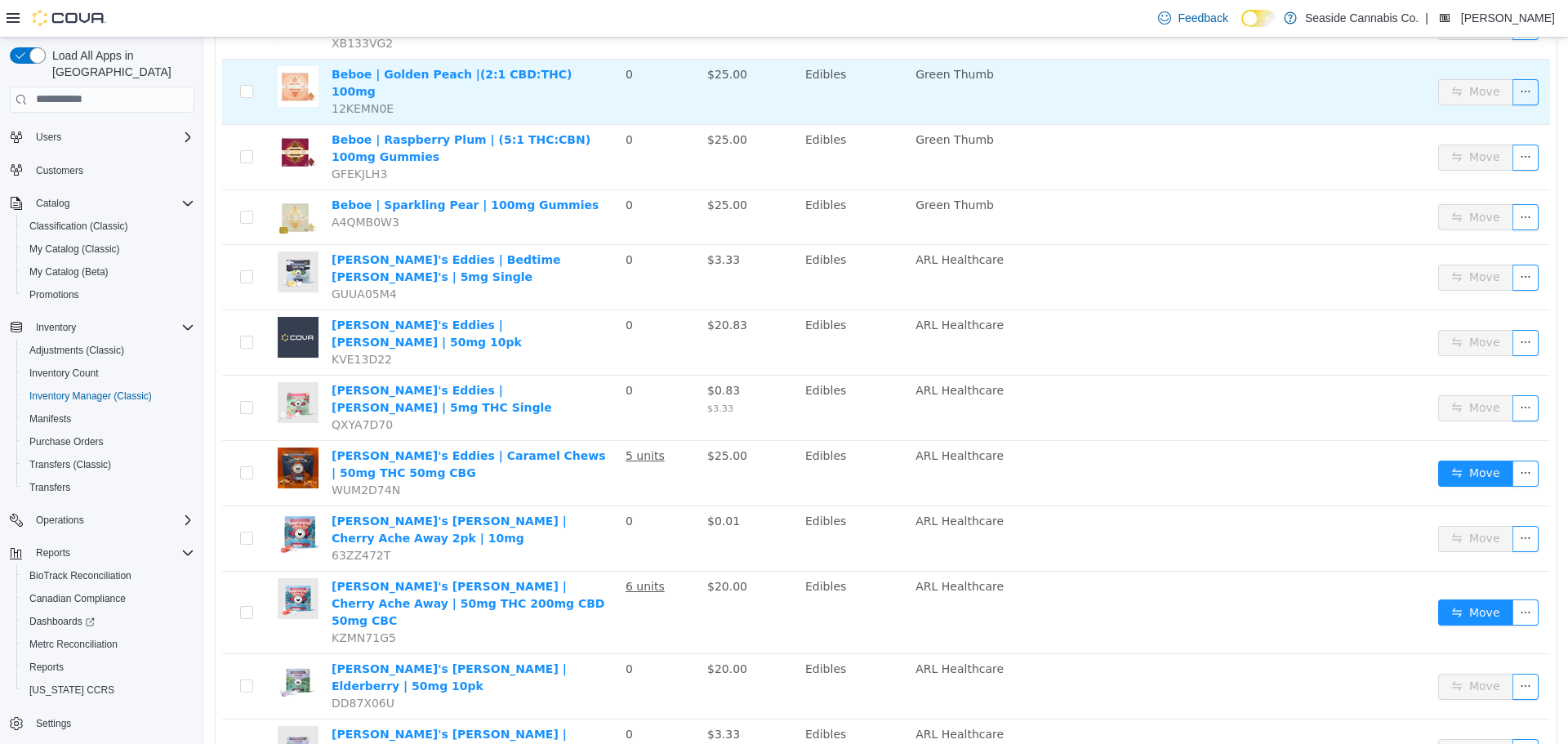
scroll to position [735, 0]
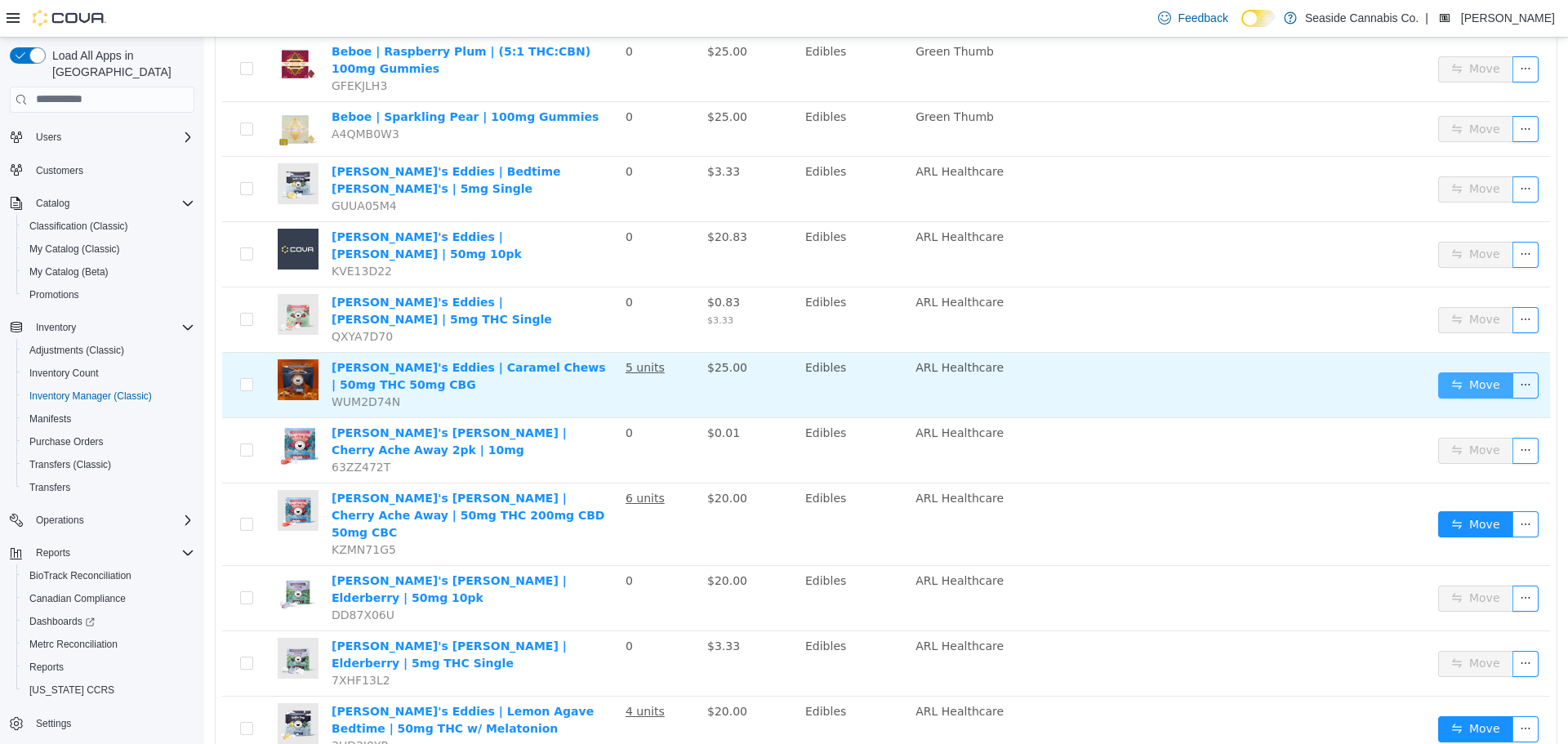
click at [1471, 372] on button "Move" at bounding box center [1476, 385] width 75 height 26
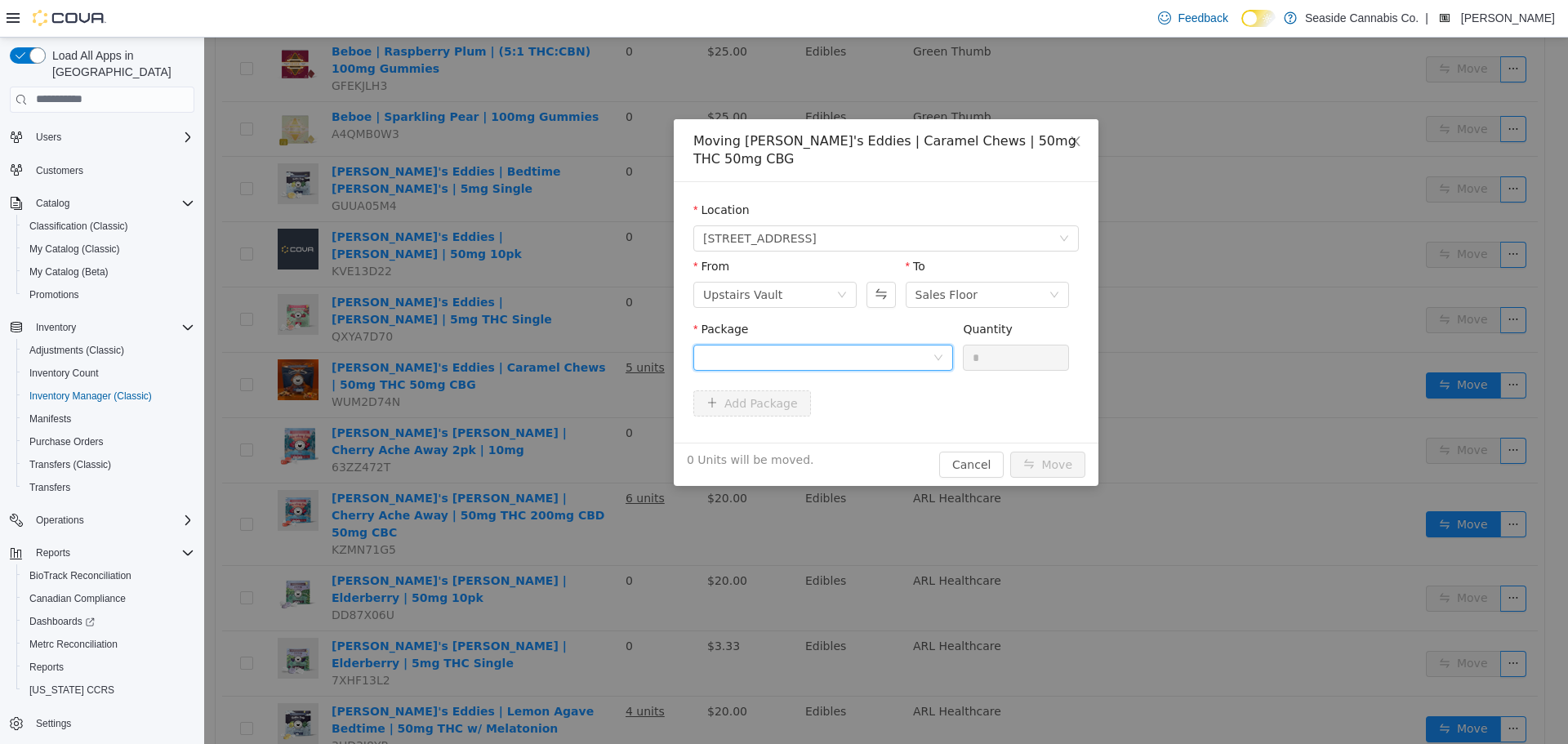
click at [847, 344] on div at bounding box center [818, 357] width 230 height 24
click at [849, 397] on strong "1A40A0100001AF6000221205" at bounding box center [799, 398] width 193 height 13
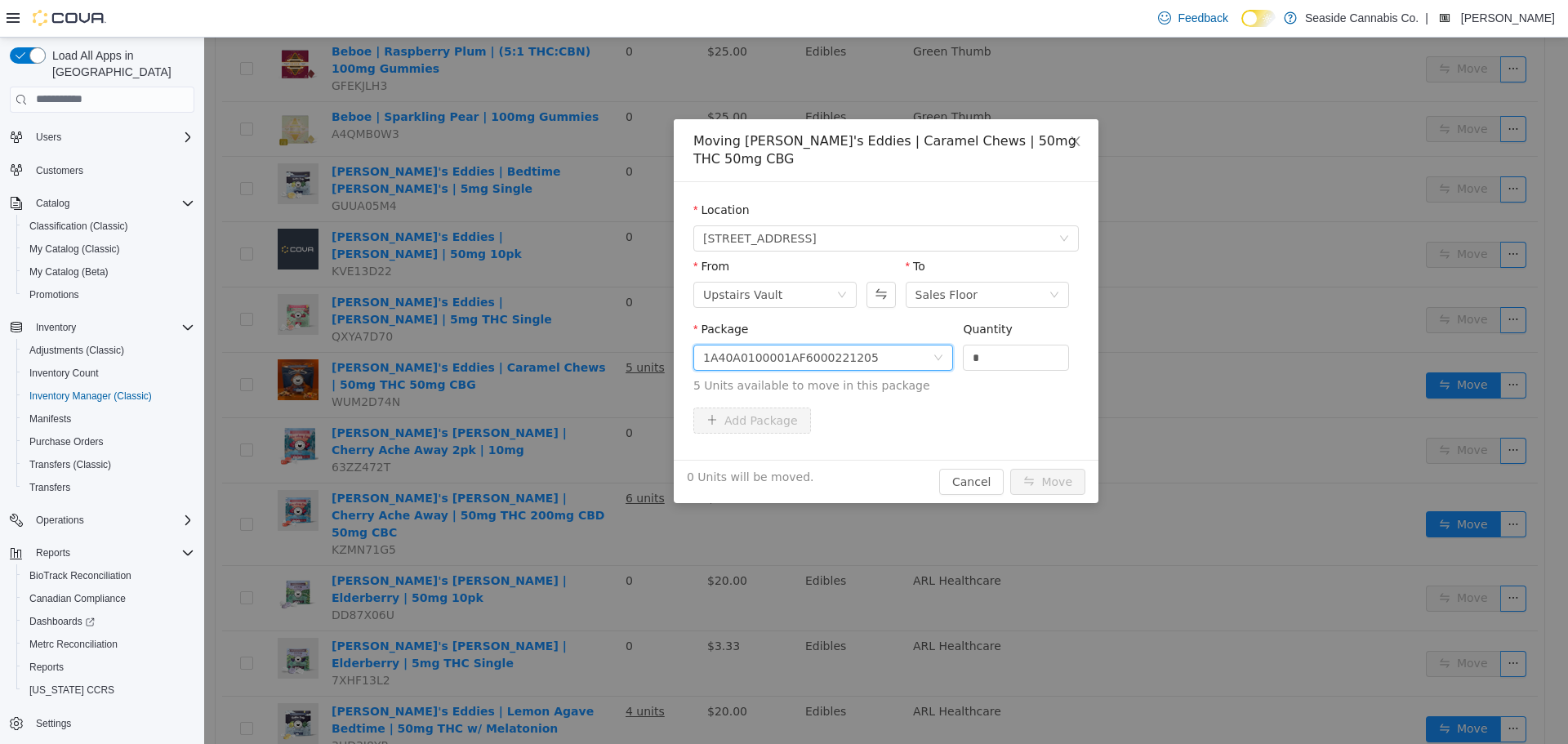
click at [1076, 330] on div "Package 1A40A0100001AF6000221205 Quantity * 5 Units available to move in this p…" at bounding box center [886, 357] width 385 height 74
type input "*"
click at [1059, 351] on icon "icon: up" at bounding box center [1059, 352] width 5 height 3
click at [1074, 468] on button "Move" at bounding box center [1047, 481] width 75 height 26
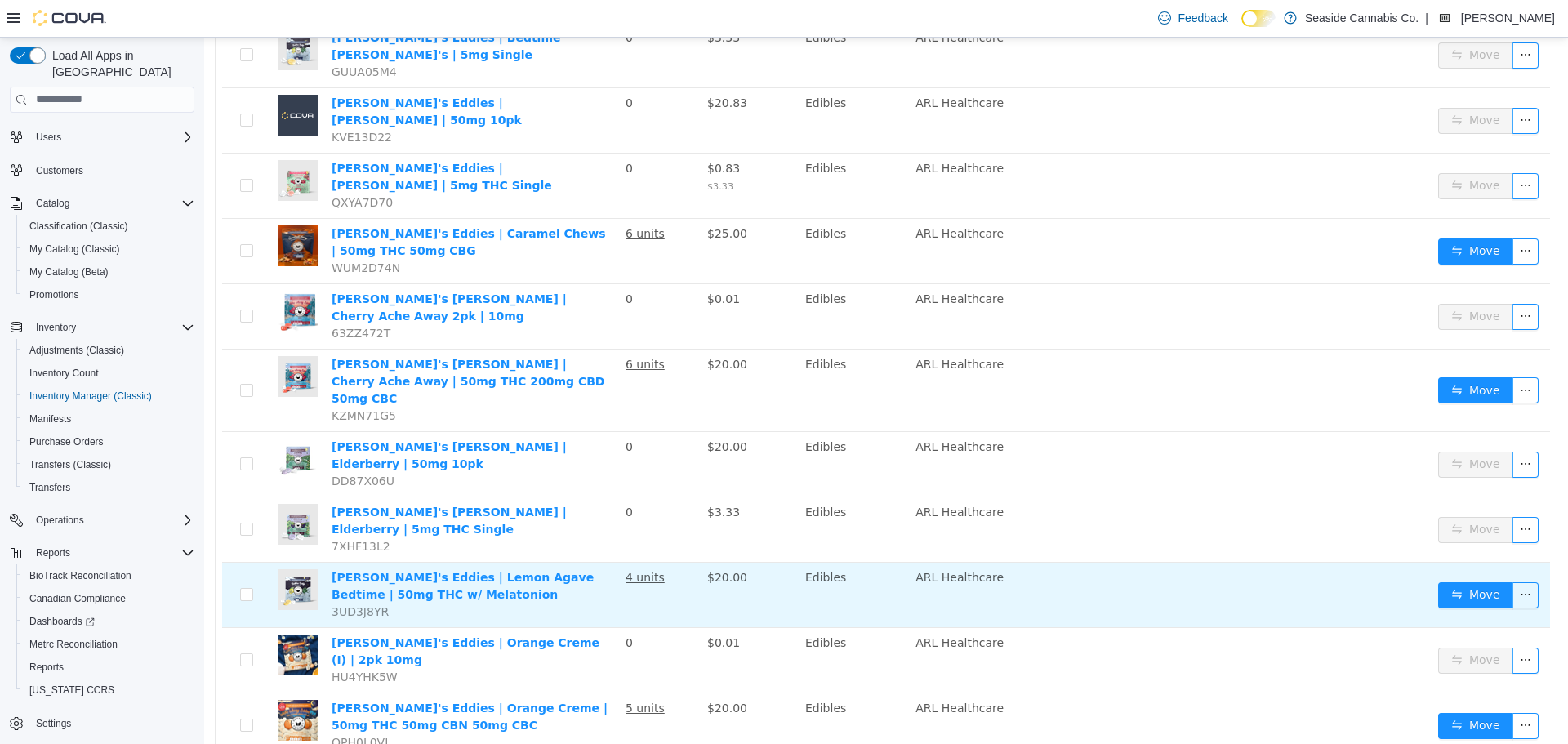
scroll to position [898, 0]
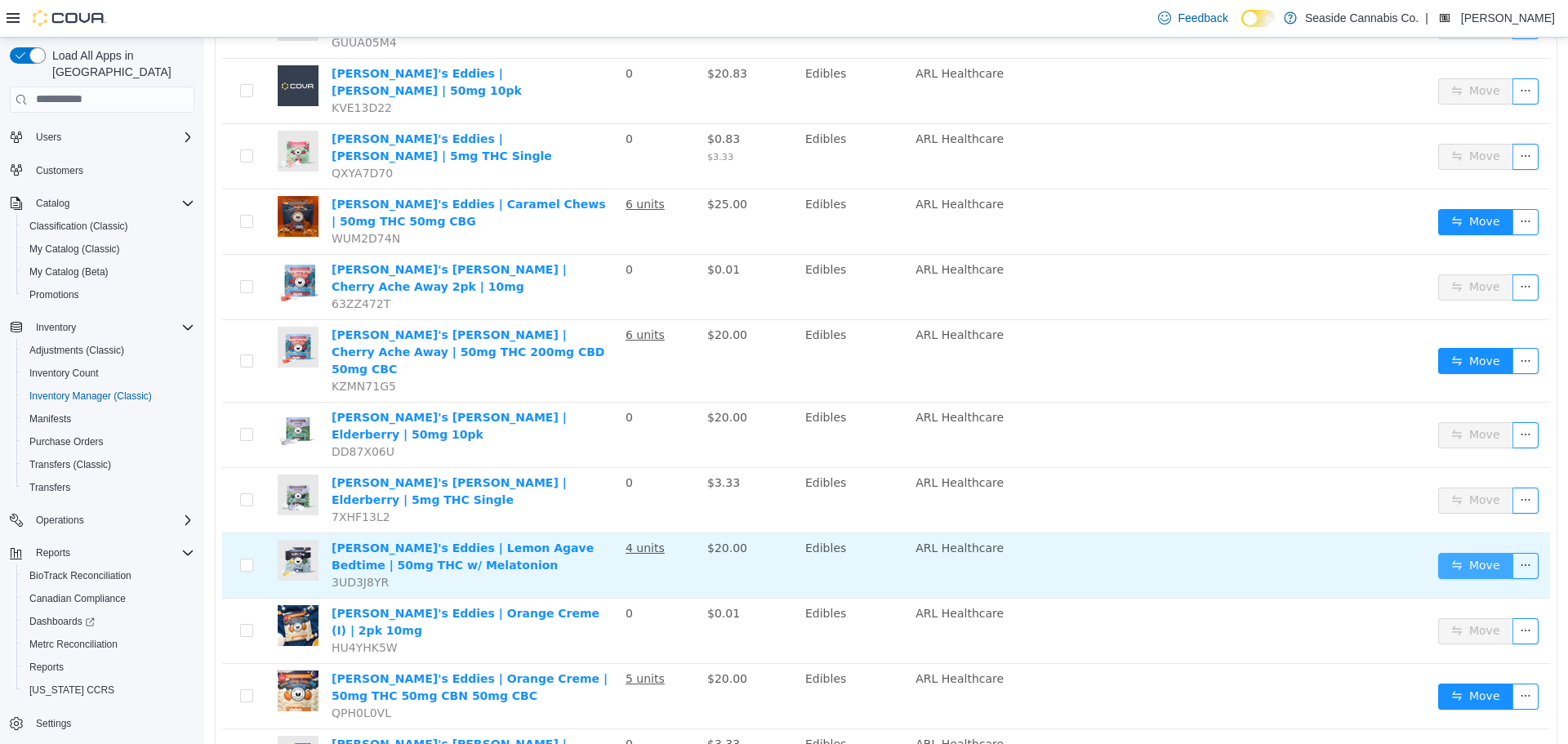
click at [1464, 552] on button "Move" at bounding box center [1476, 565] width 75 height 26
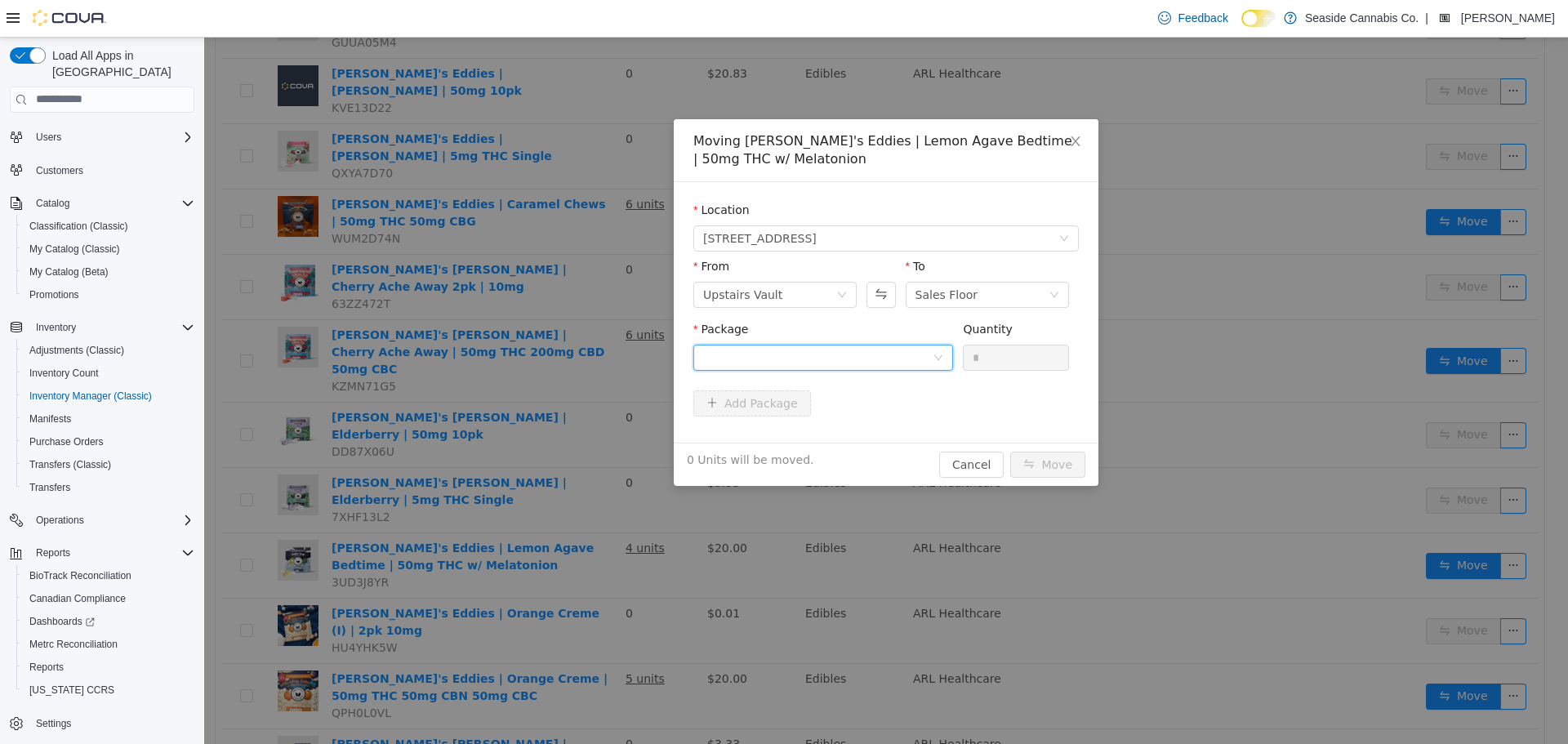
click at [846, 358] on div at bounding box center [818, 357] width 230 height 24
click at [822, 424] on li "1A40A0100001AF6000237515 Quantity : 32 Units" at bounding box center [823, 424] width 259 height 44
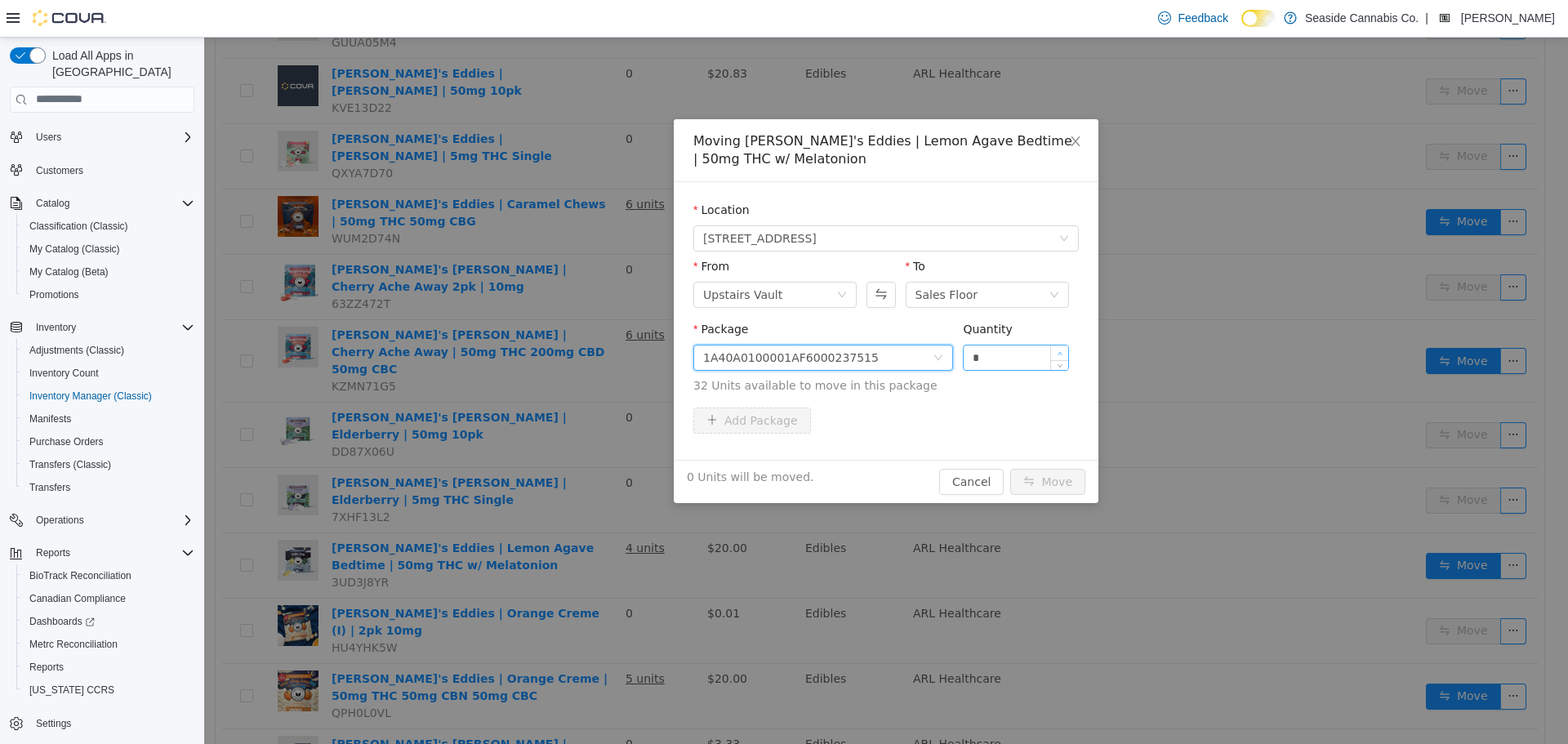
click at [1054, 349] on span "Increase Value" at bounding box center [1059, 352] width 17 height 15
type input "*"
click at [1054, 349] on span "Increase Value" at bounding box center [1059, 352] width 17 height 15
click at [1035, 478] on button "Move" at bounding box center [1047, 481] width 75 height 26
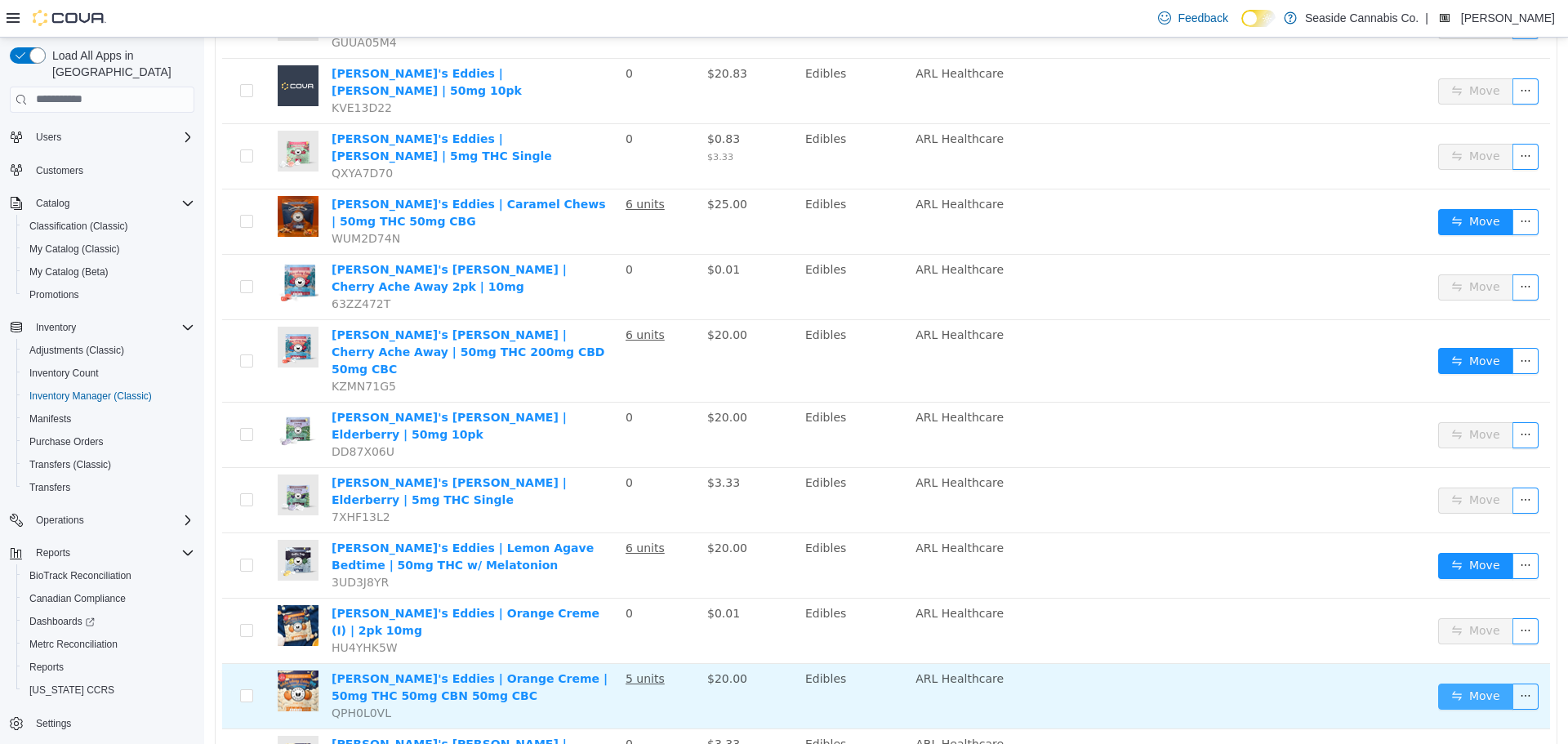
click at [1439, 682] on button "Move" at bounding box center [1476, 695] width 75 height 26
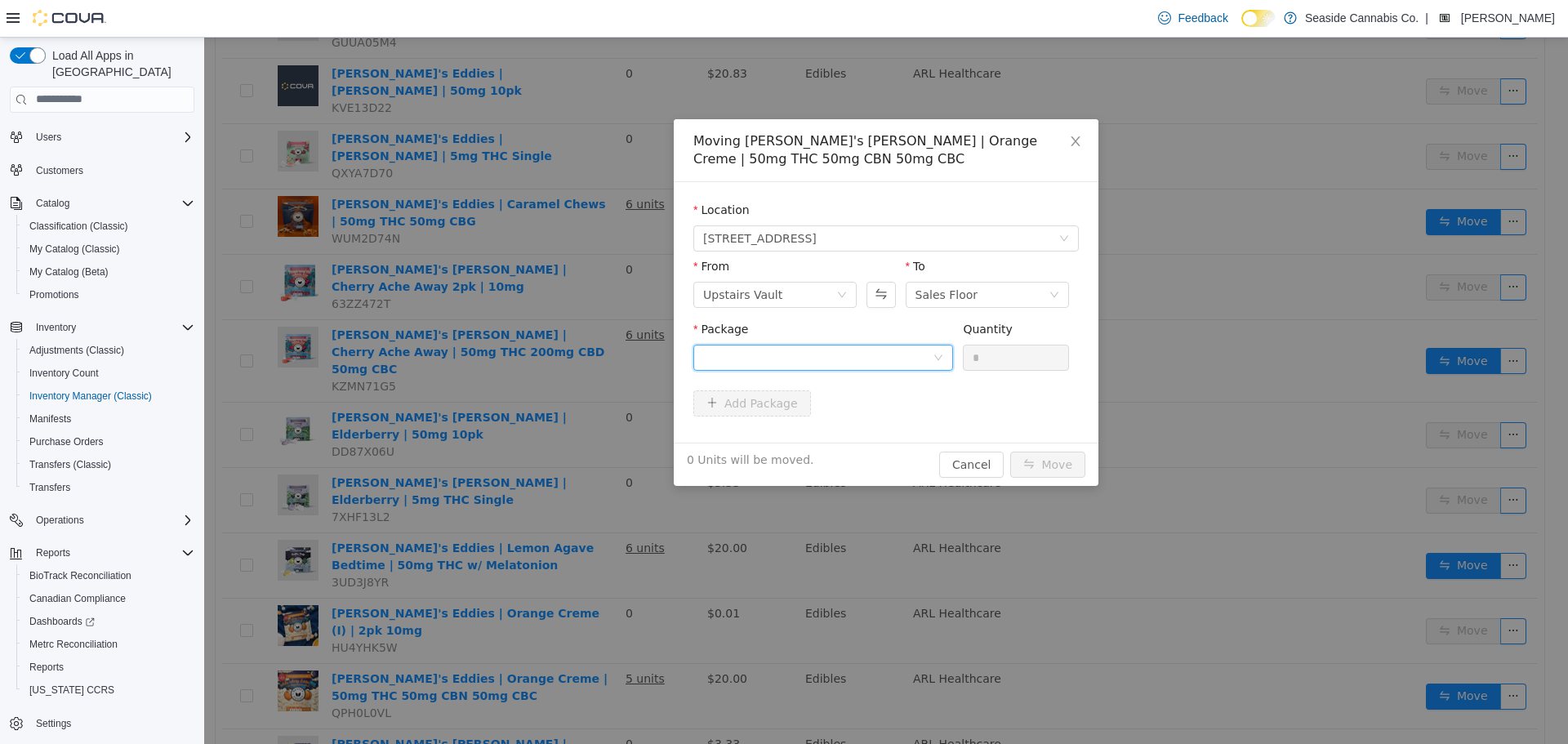
click at [812, 362] on div at bounding box center [818, 357] width 230 height 24
click at [826, 444] on li "1A40A0100001AF6000247975 Quantity : 2 Units" at bounding box center [823, 424] width 259 height 44
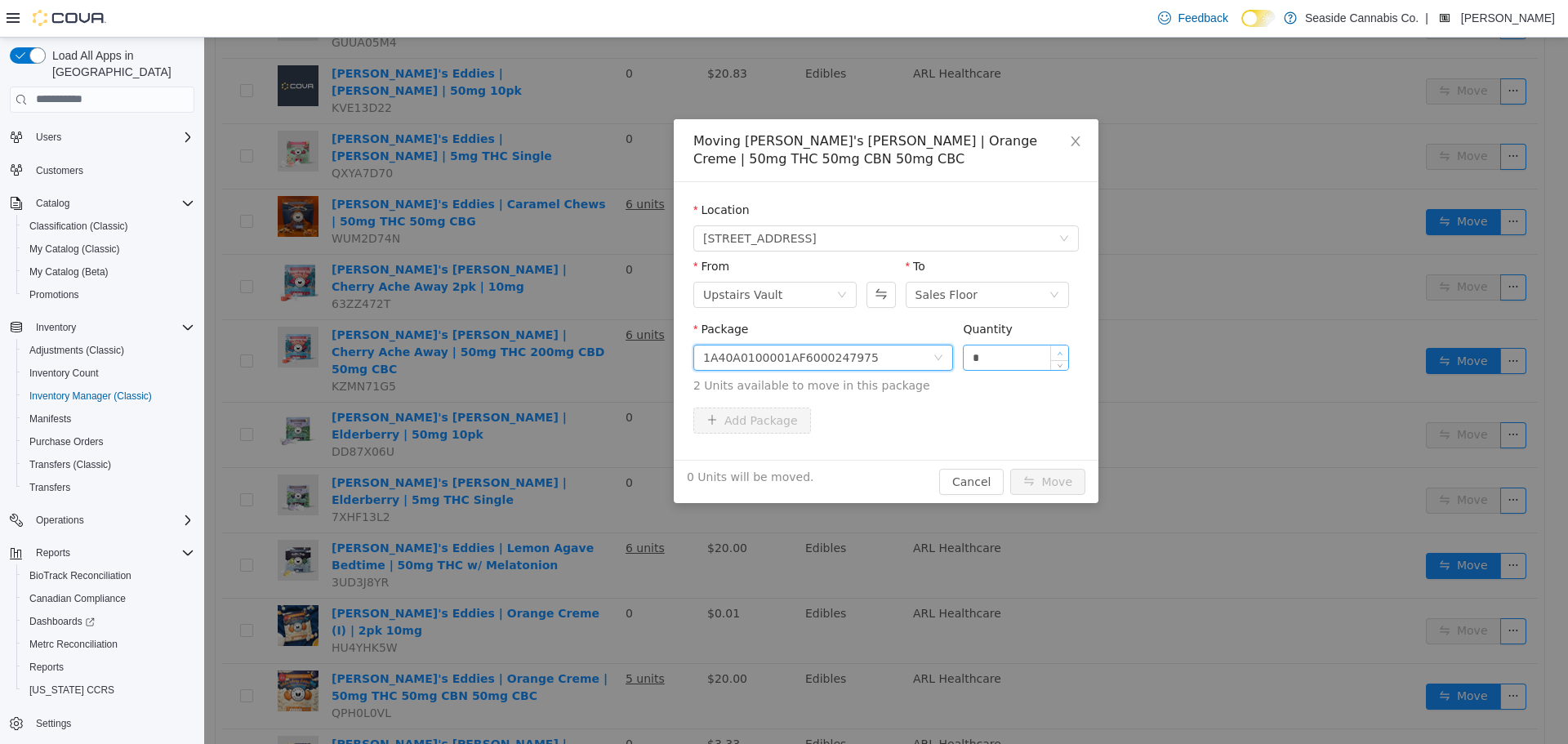
click at [1064, 346] on span "Increase Value" at bounding box center [1059, 352] width 17 height 15
type input "*"
click at [1061, 350] on icon "icon: up" at bounding box center [1059, 353] width 6 height 6
click at [1055, 477] on button "Move" at bounding box center [1047, 481] width 75 height 26
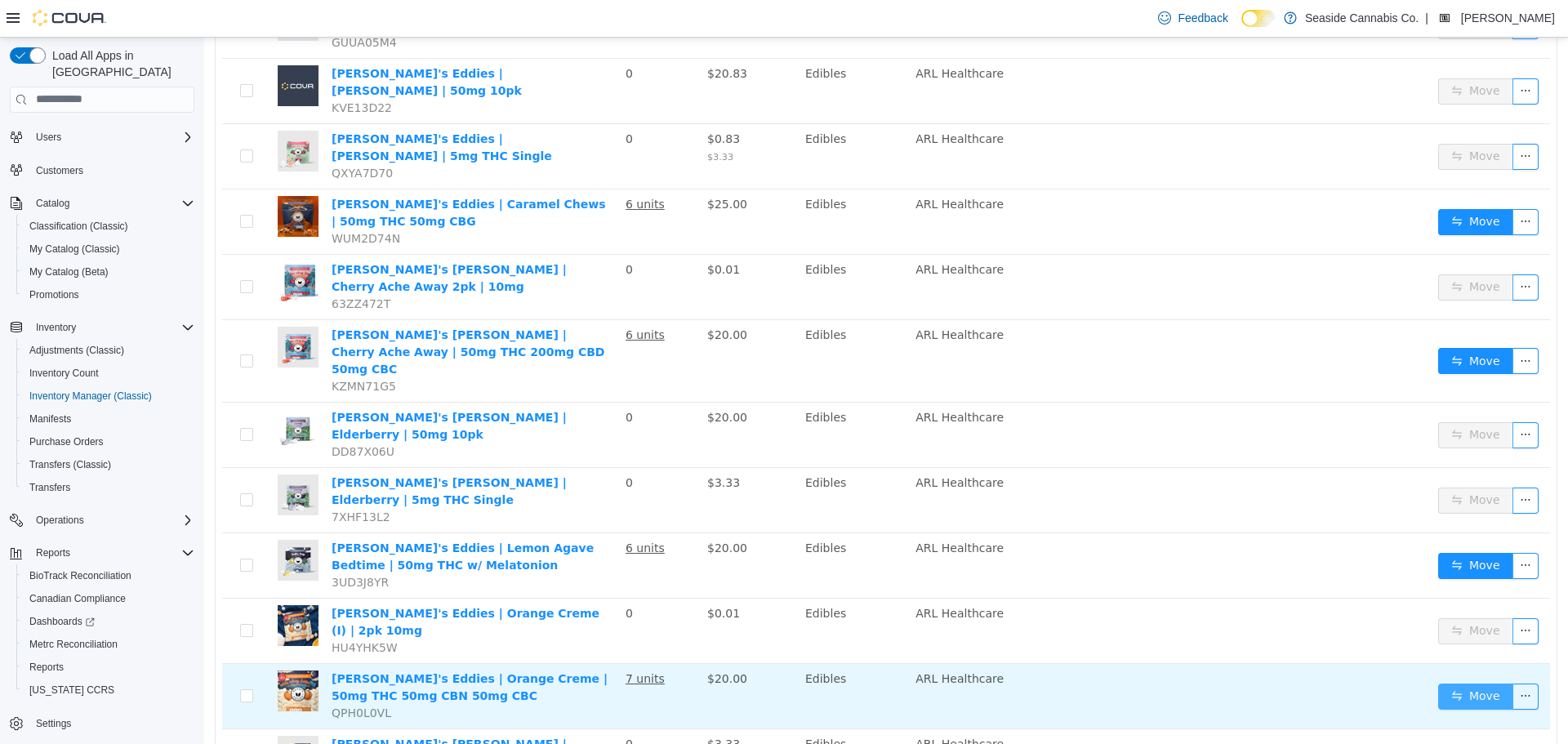
click at [1438, 682] on button "Move" at bounding box center [1476, 695] width 75 height 26
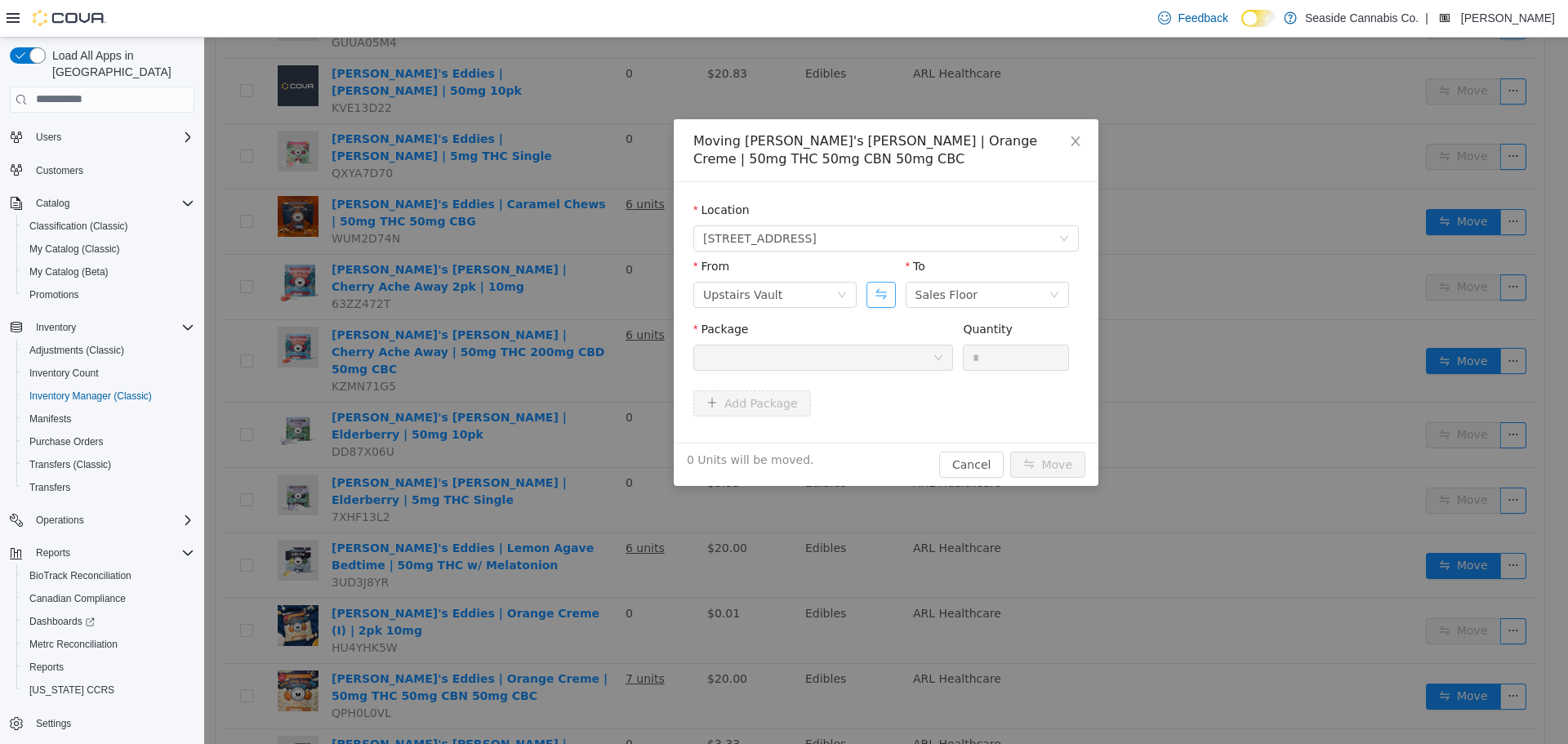
click at [884, 302] on button "Swap" at bounding box center [880, 294] width 29 height 26
click at [790, 294] on div "Sales Floor" at bounding box center [769, 294] width 133 height 24
click at [761, 432] on li "Downstairs Vault" at bounding box center [775, 431] width 163 height 26
click at [849, 344] on div at bounding box center [818, 357] width 230 height 24
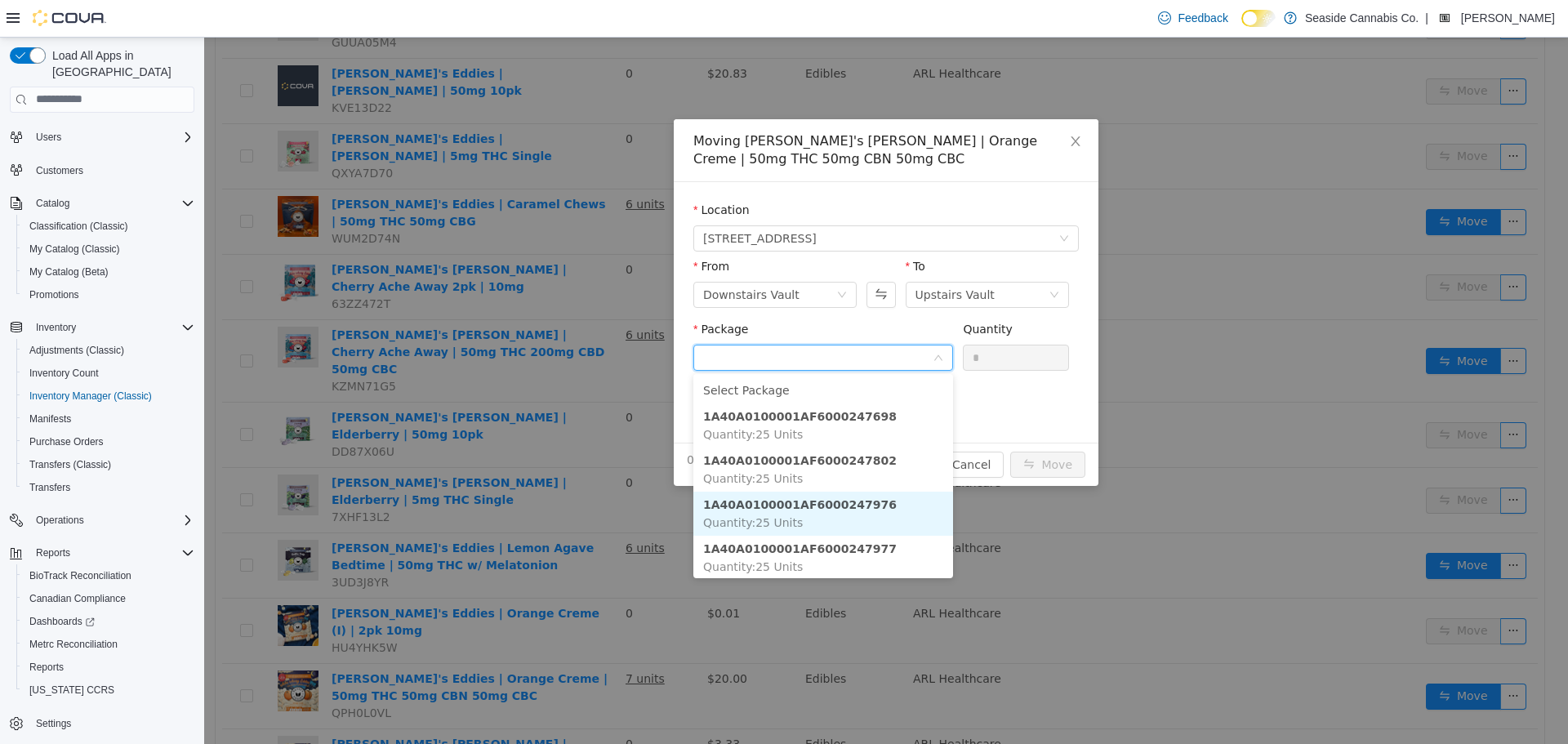
click at [875, 512] on li "1A40A0100001AF6000247976 Quantity : 25 Units" at bounding box center [823, 512] width 259 height 44
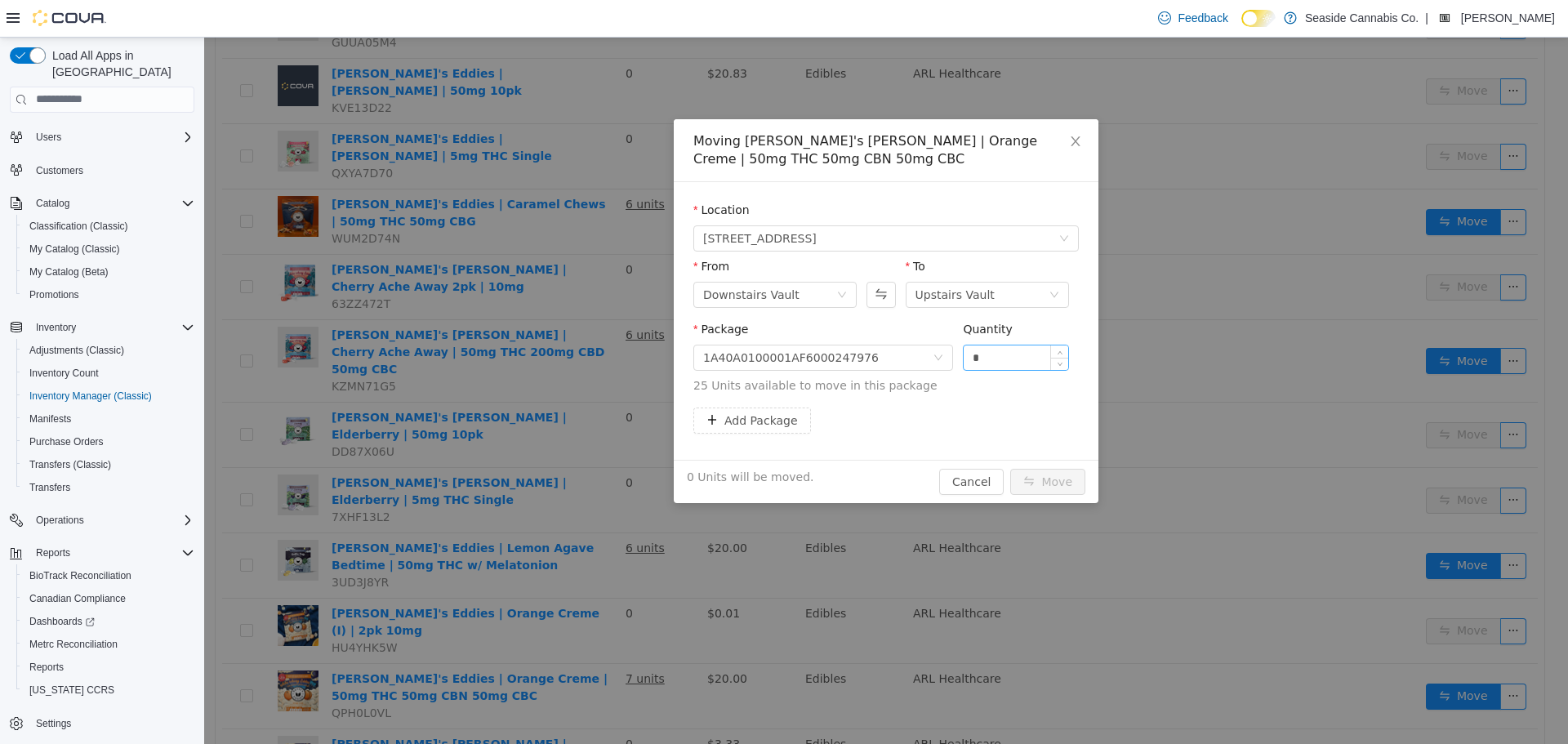
click at [1022, 344] on div "*" at bounding box center [1016, 357] width 106 height 26
click at [994, 367] on input "*" at bounding box center [1015, 357] width 105 height 24
type input "**"
click at [1050, 475] on button "Move" at bounding box center [1047, 481] width 75 height 26
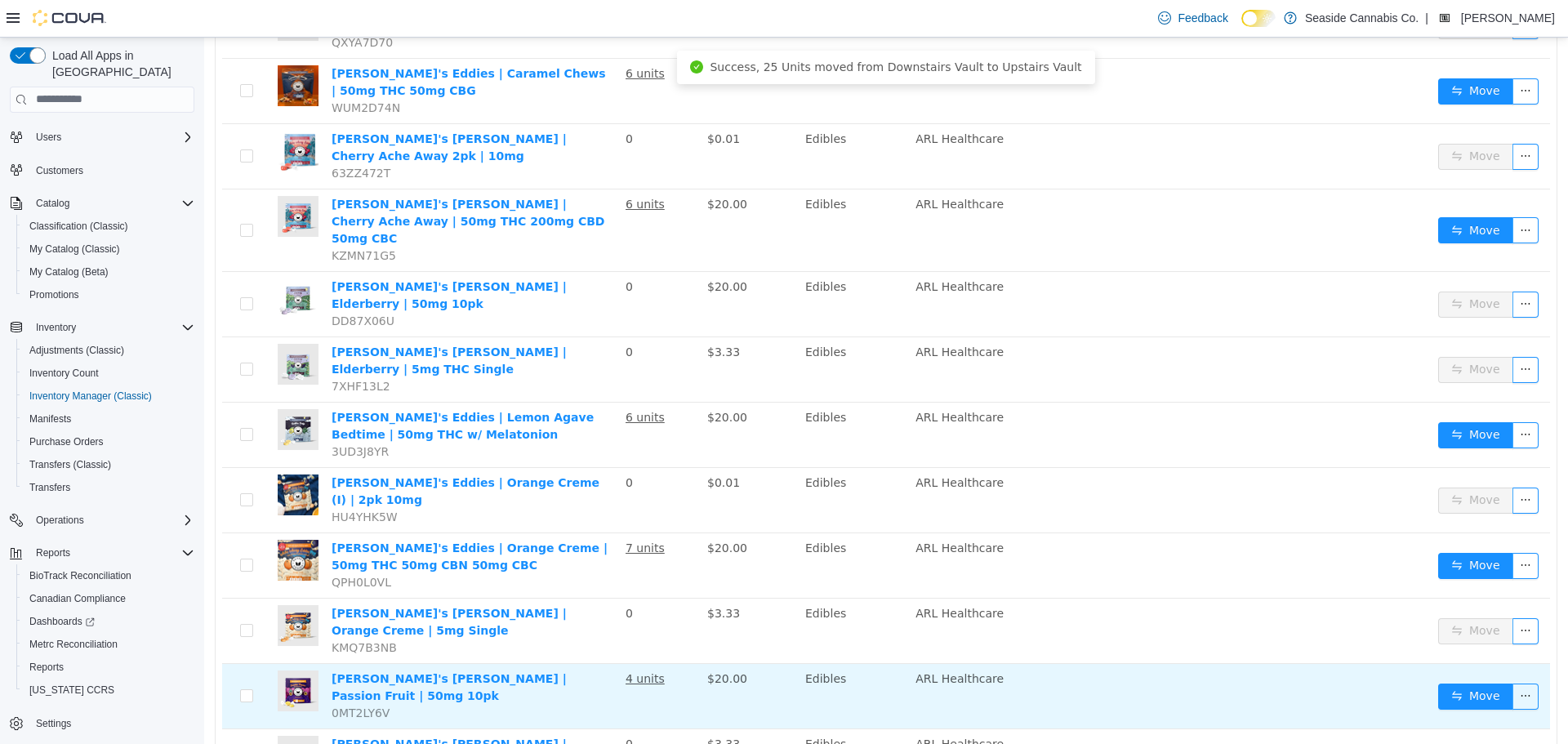
scroll to position [1061, 0]
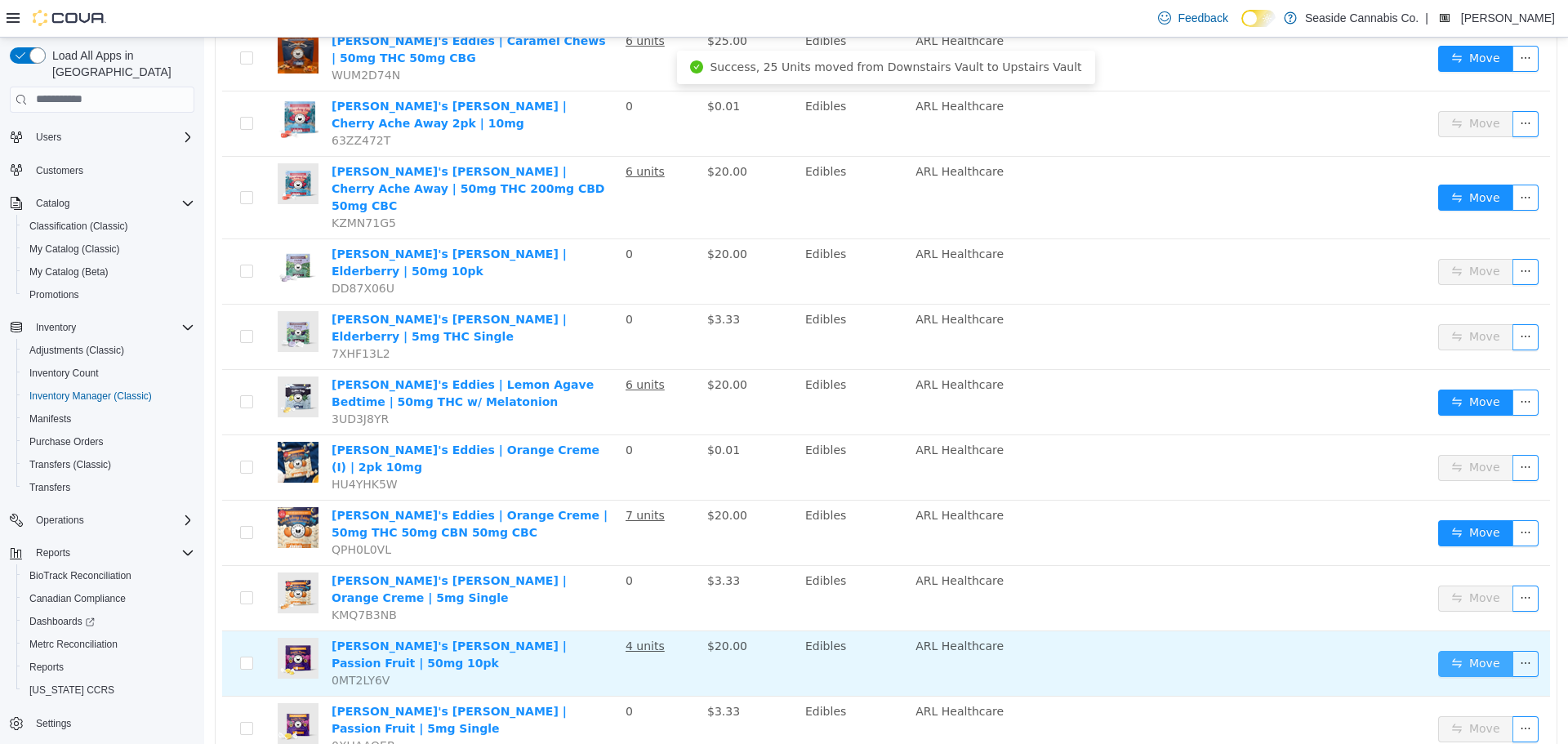
click at [1461, 650] on button "Move" at bounding box center [1476, 663] width 75 height 26
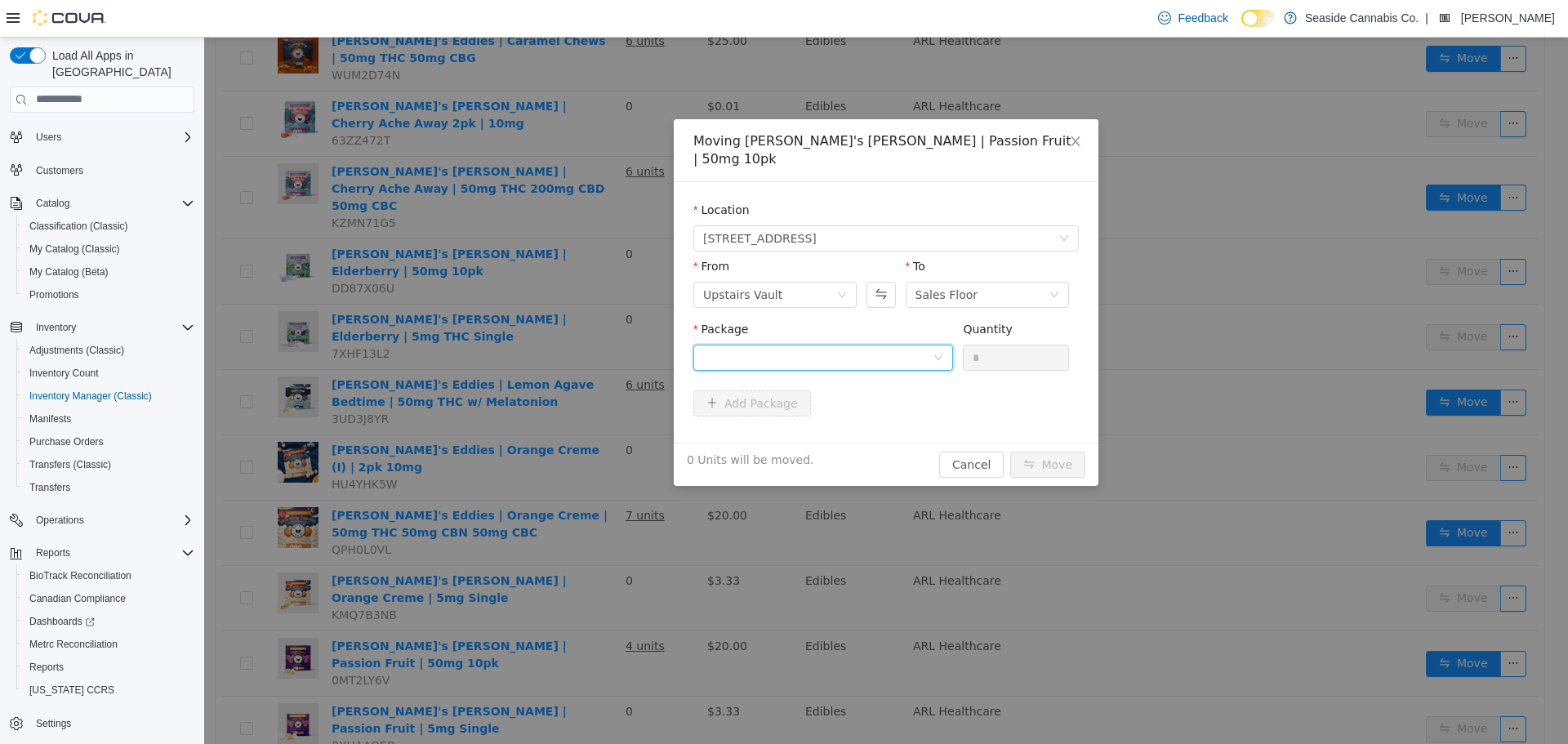
click at [842, 344] on div at bounding box center [818, 357] width 230 height 24
click at [835, 394] on strong "1A40A0100001AF6000241328" at bounding box center [799, 398] width 193 height 13
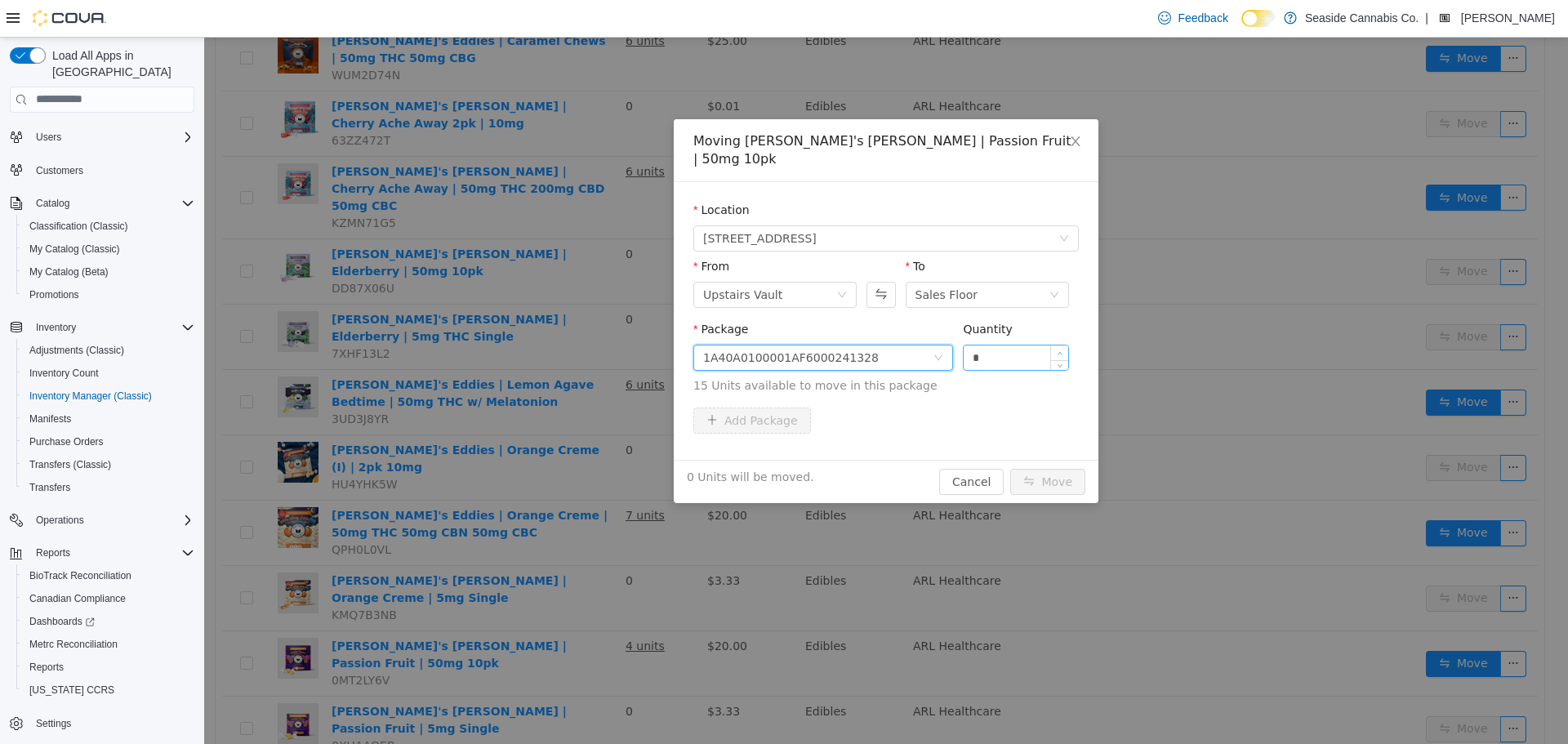
click at [1056, 344] on span "Increase Value" at bounding box center [1059, 352] width 17 height 15
type input "*"
click at [1056, 344] on span "Increase Value" at bounding box center [1059, 352] width 17 height 15
click at [1029, 468] on button "Move" at bounding box center [1047, 481] width 75 height 26
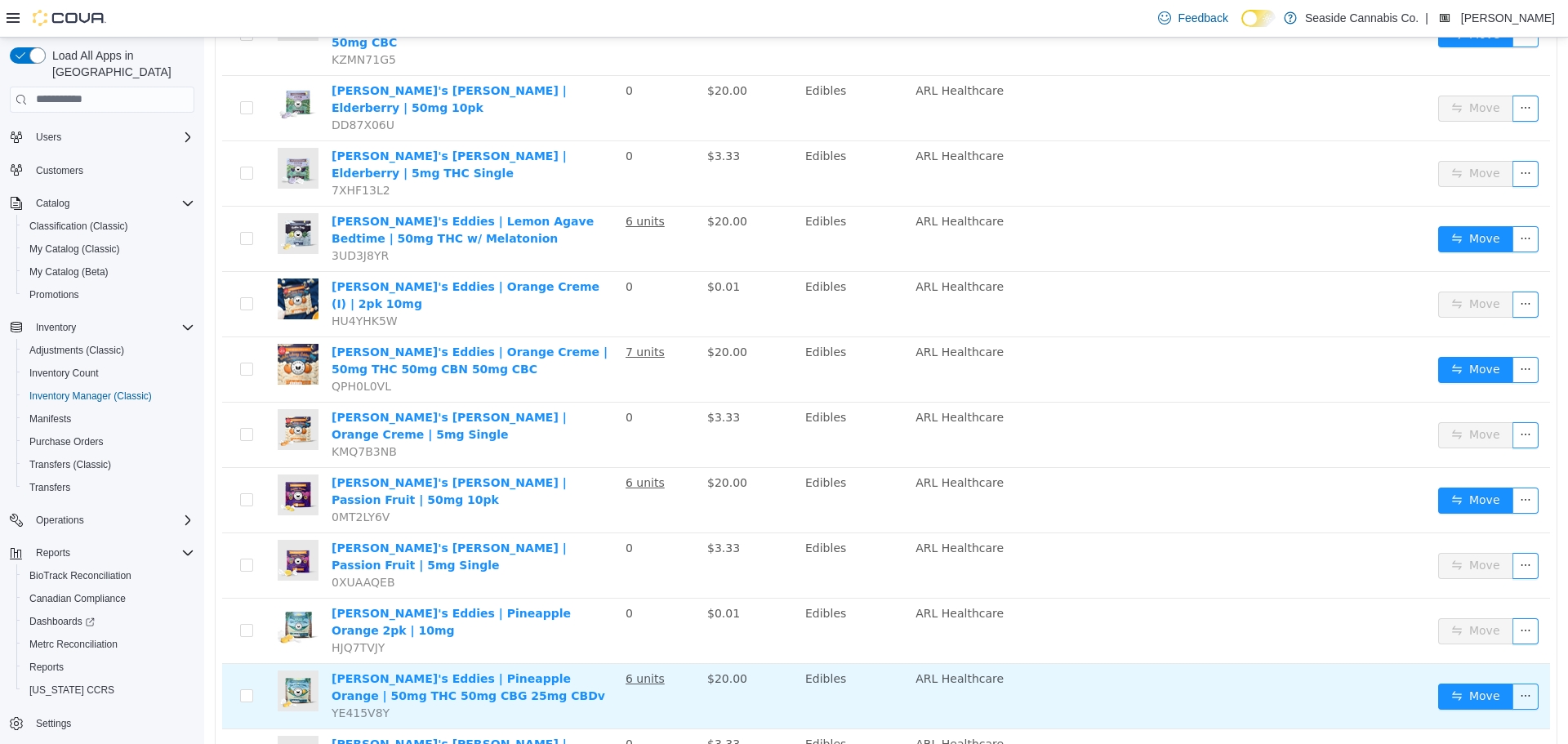
scroll to position [1470, 0]
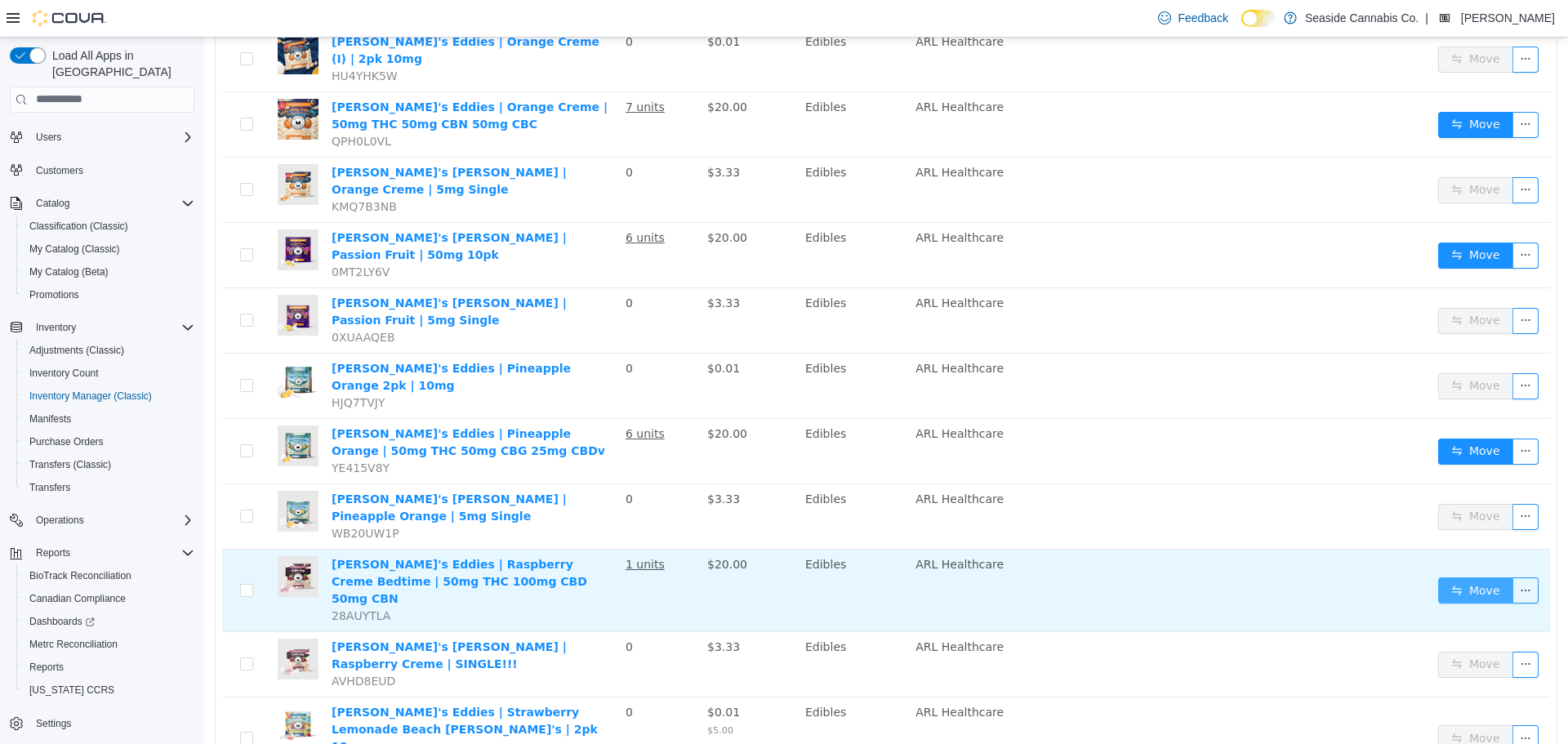
click at [1474, 577] on button "Move" at bounding box center [1476, 590] width 75 height 26
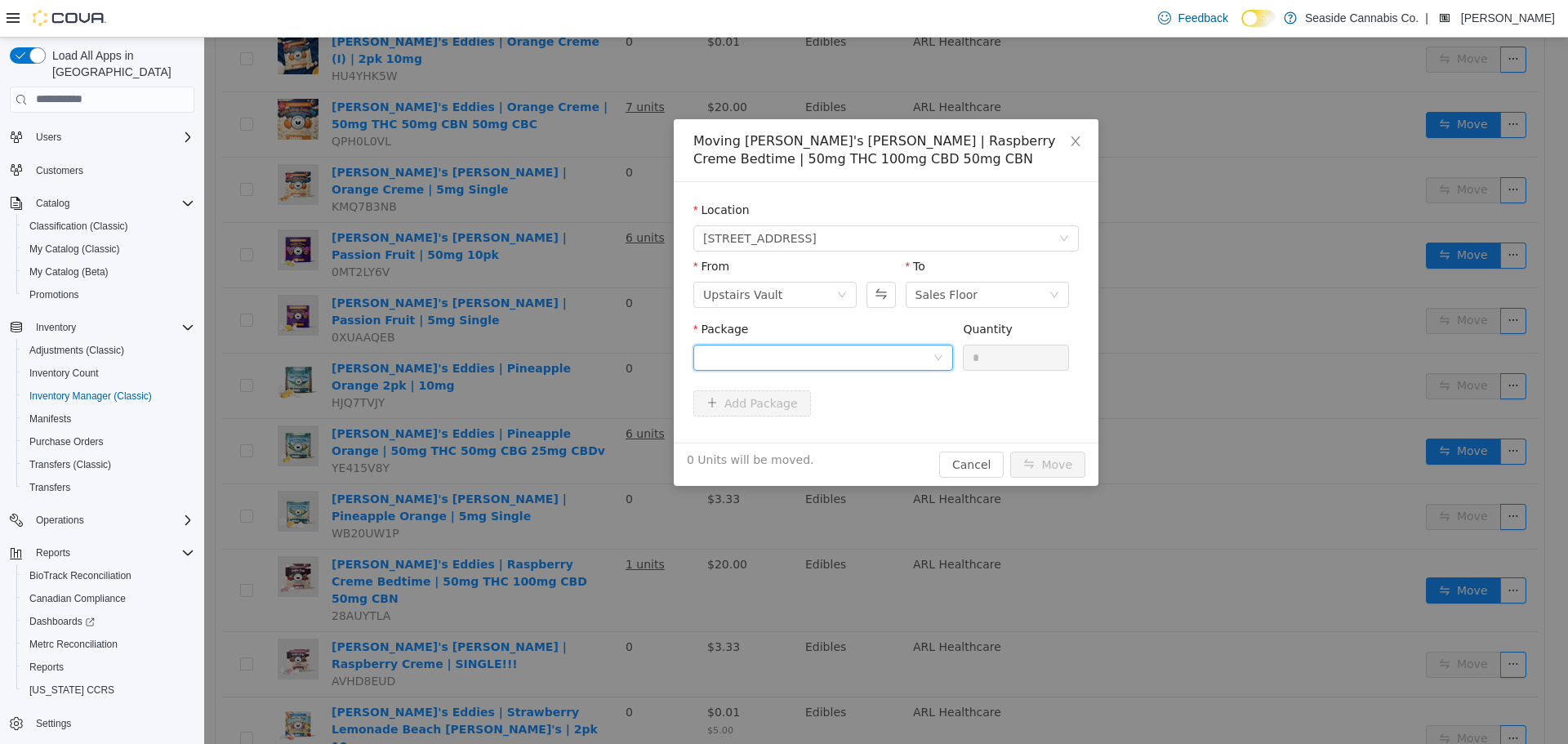
click at [889, 357] on div at bounding box center [818, 357] width 230 height 24
click at [882, 425] on li "1A40A0100001AF6000244164 Quantity : 8 Units" at bounding box center [823, 424] width 259 height 44
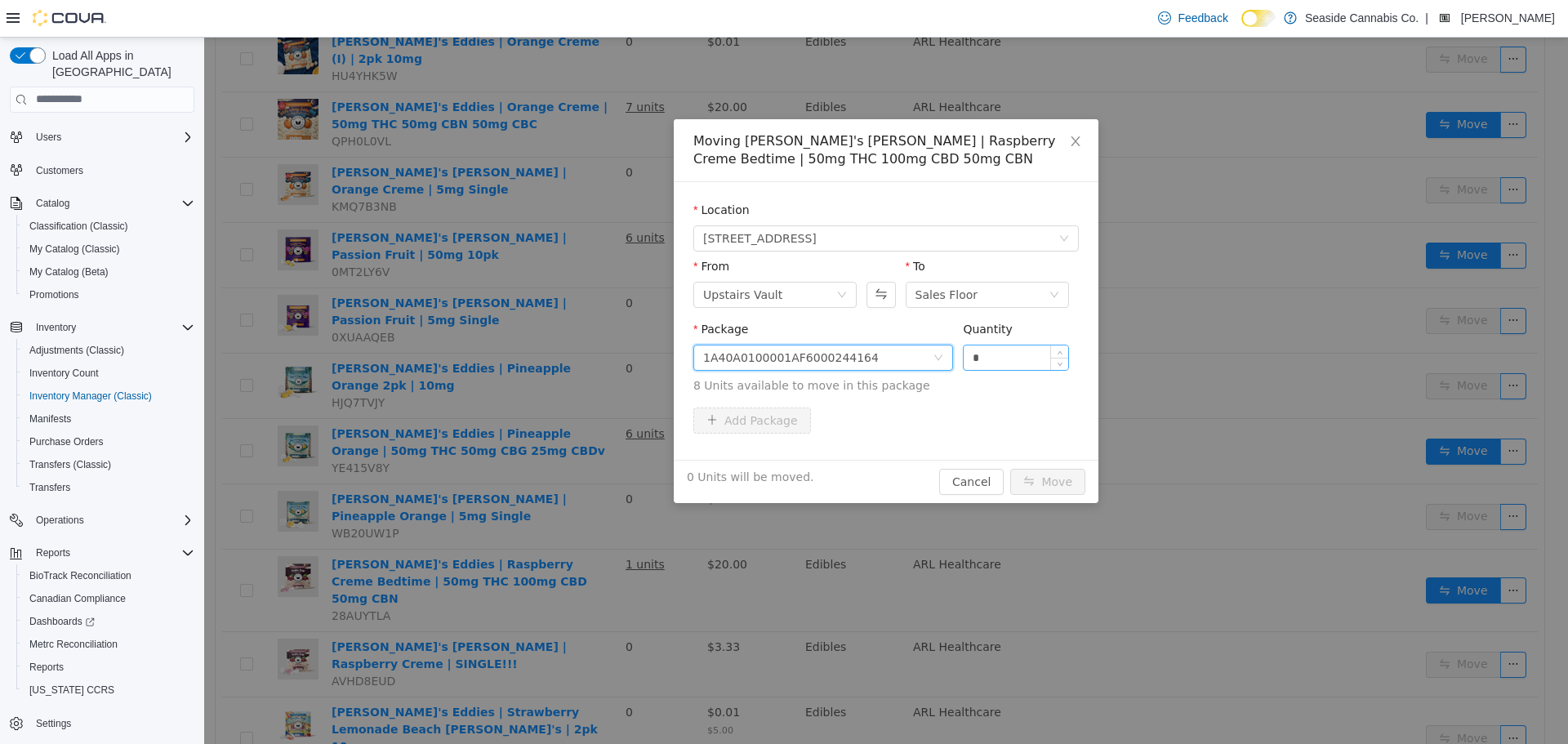
click at [1012, 356] on input "*" at bounding box center [1015, 357] width 105 height 24
type input "*"
click at [1055, 477] on button "Move" at bounding box center [1047, 481] width 75 height 26
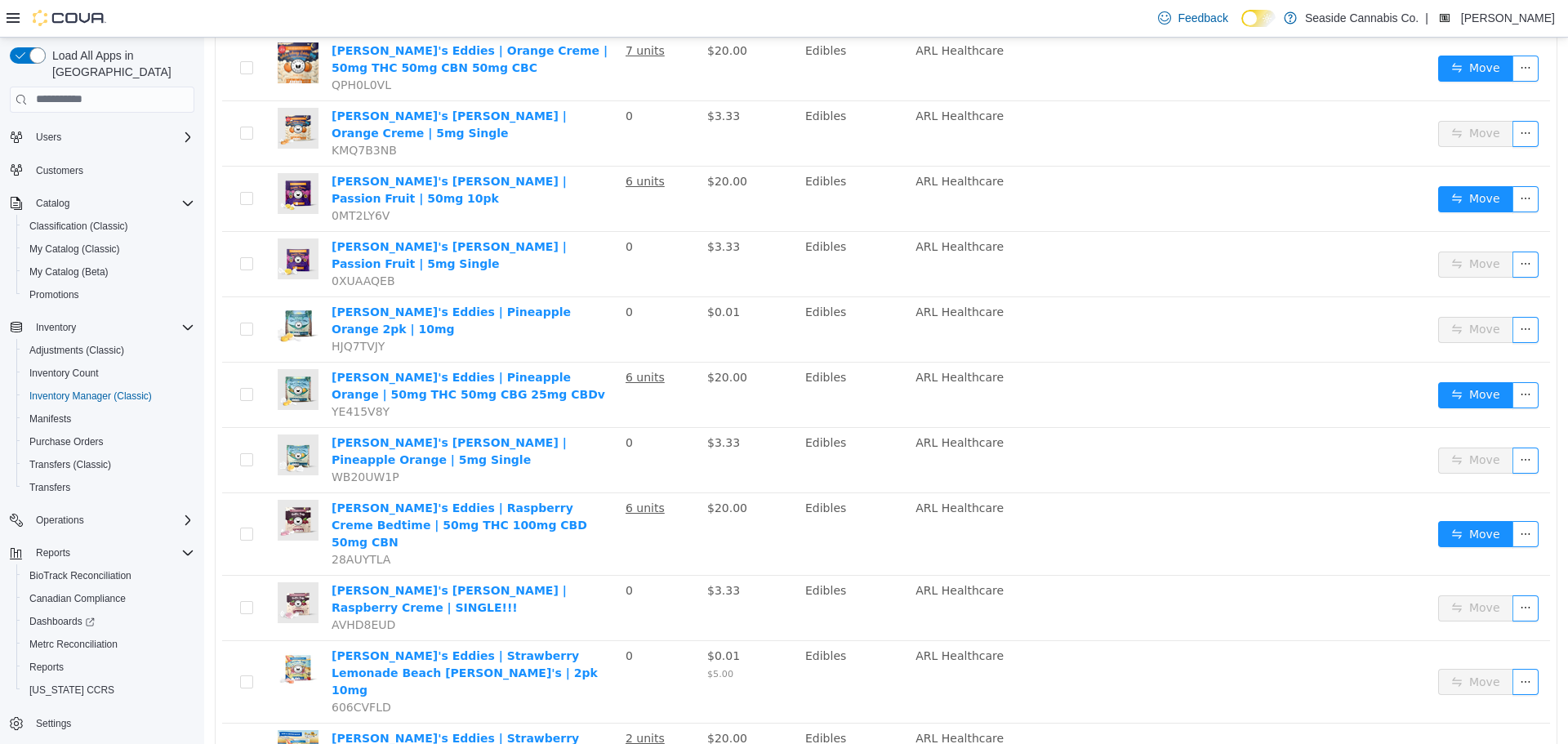
scroll to position [1551, 0]
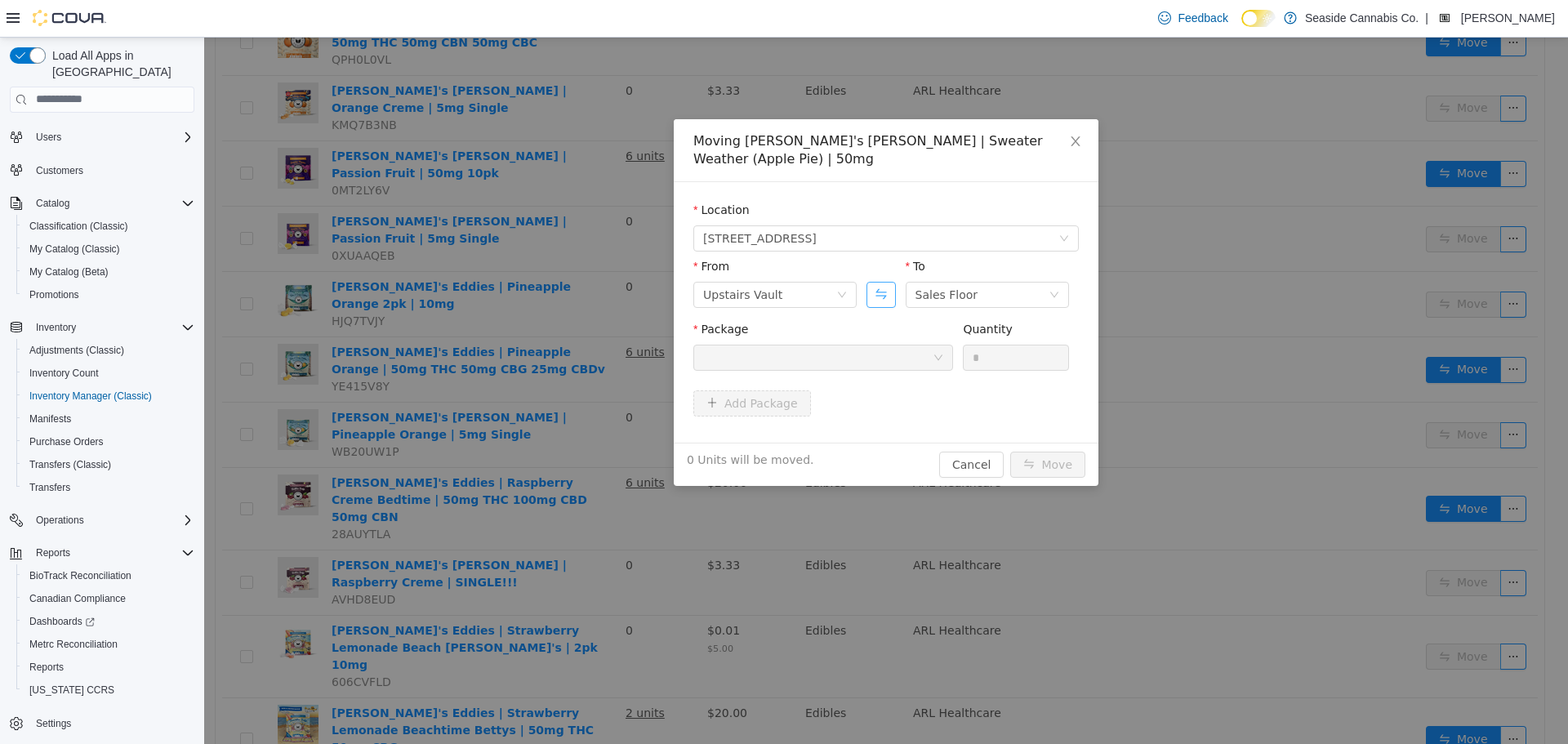
click at [871, 281] on button "Swap" at bounding box center [880, 294] width 29 height 26
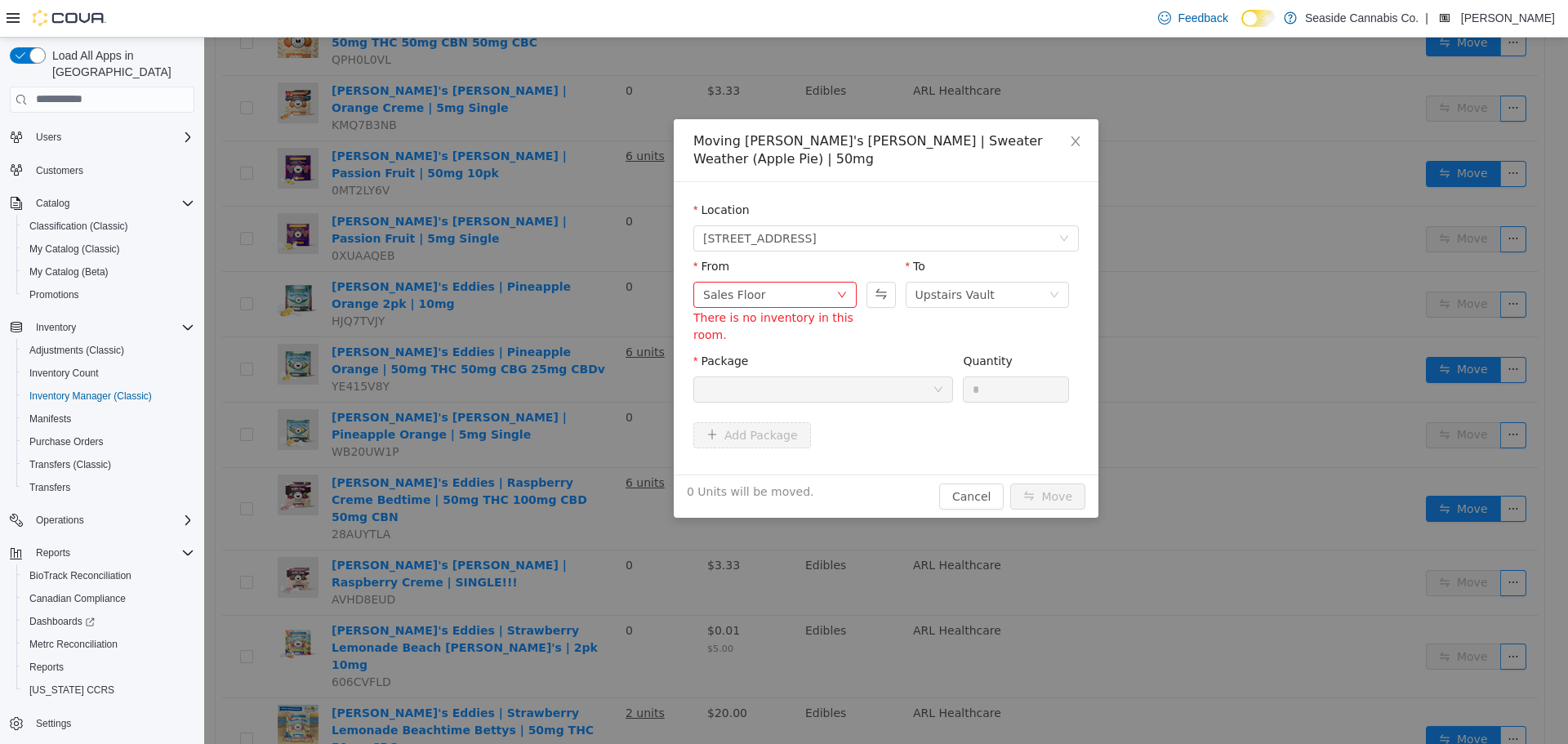
click at [782, 289] on div "Sales Floor There is no inventory in this room." at bounding box center [775, 310] width 163 height 58
click at [779, 282] on div "Sales Floor" at bounding box center [769, 294] width 133 height 24
click at [747, 419] on li "Downstairs Vault" at bounding box center [775, 414] width 163 height 26
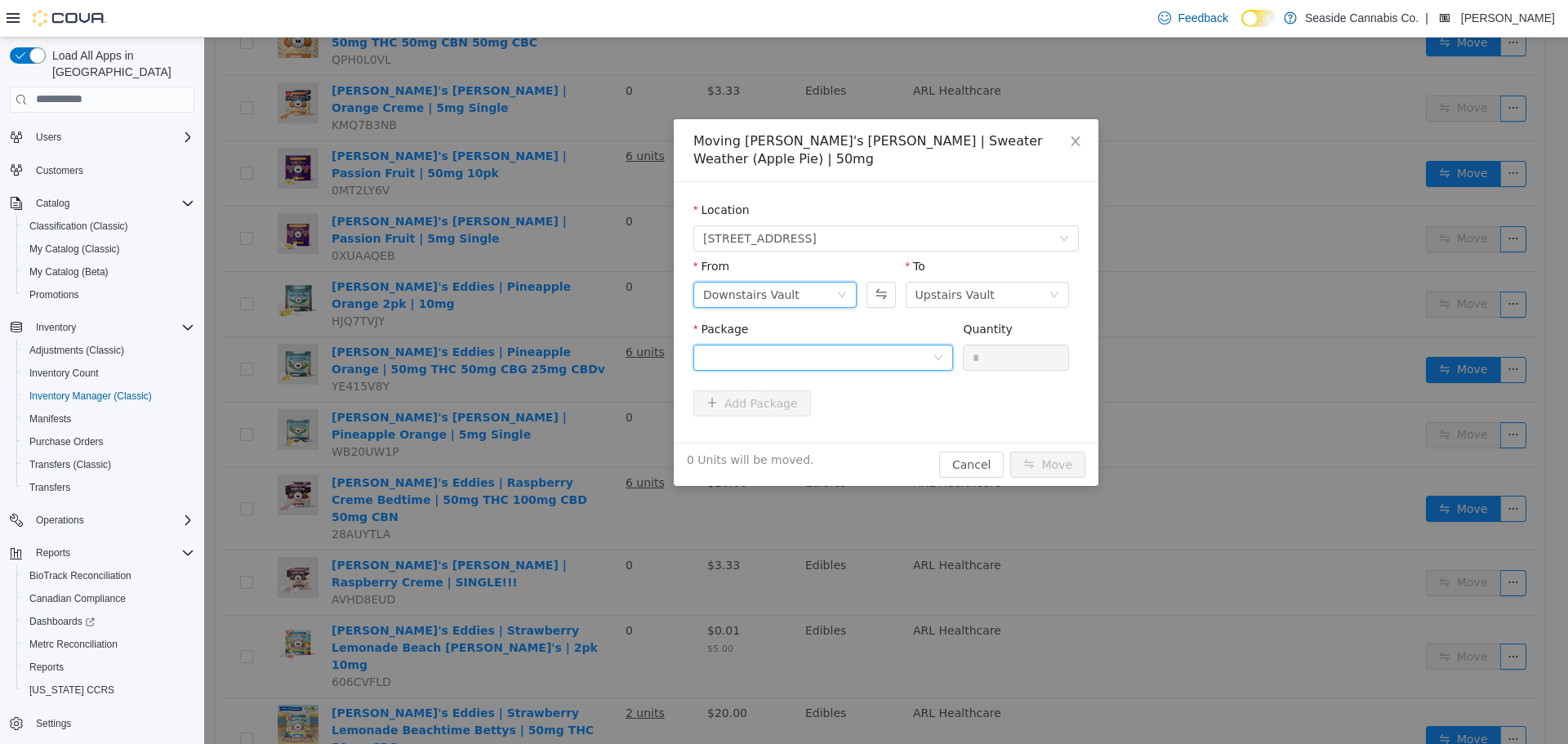
click at [830, 344] on div at bounding box center [818, 357] width 230 height 24
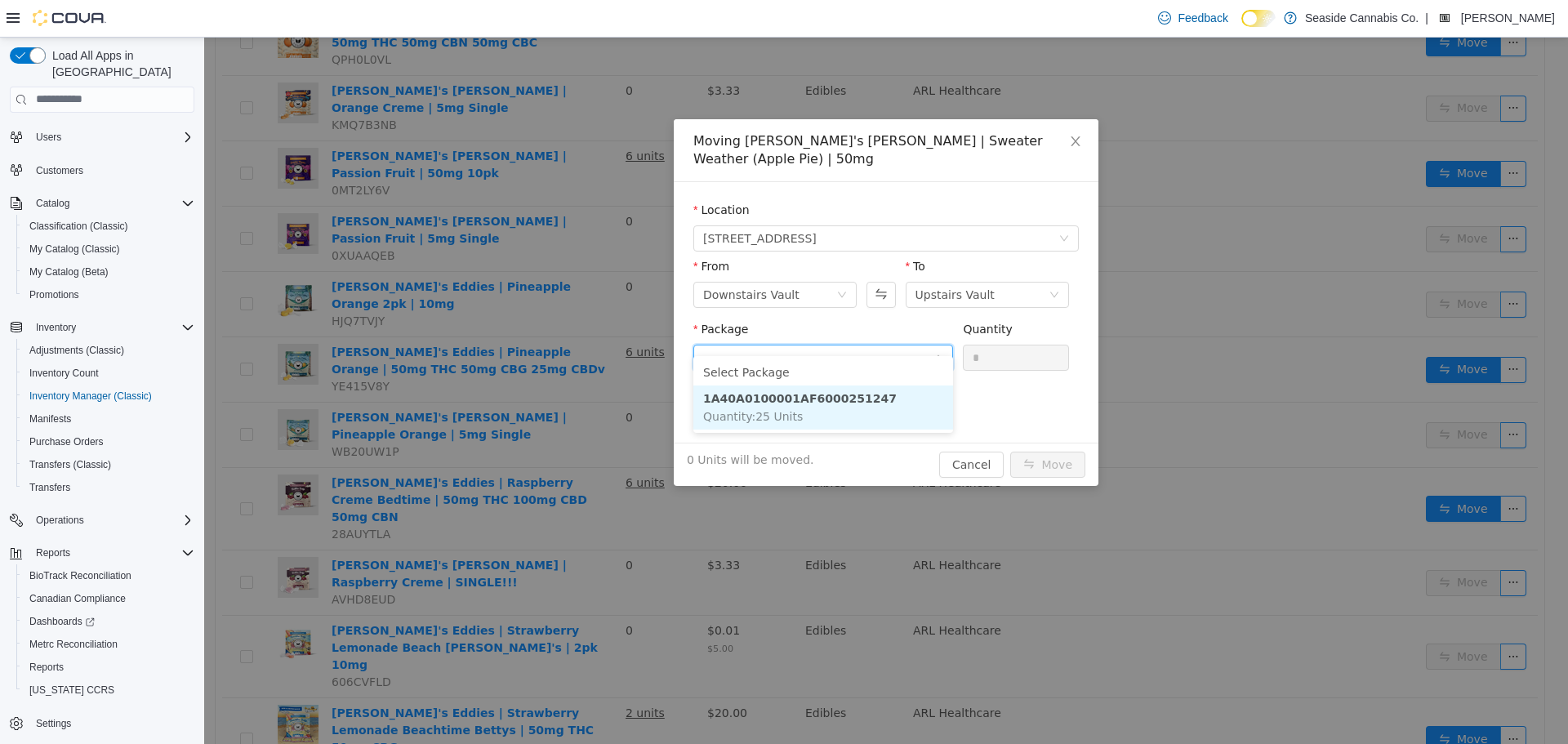
click at [828, 410] on li "1A40A0100001AF6000251247 Quantity : 25 Units" at bounding box center [823, 406] width 259 height 44
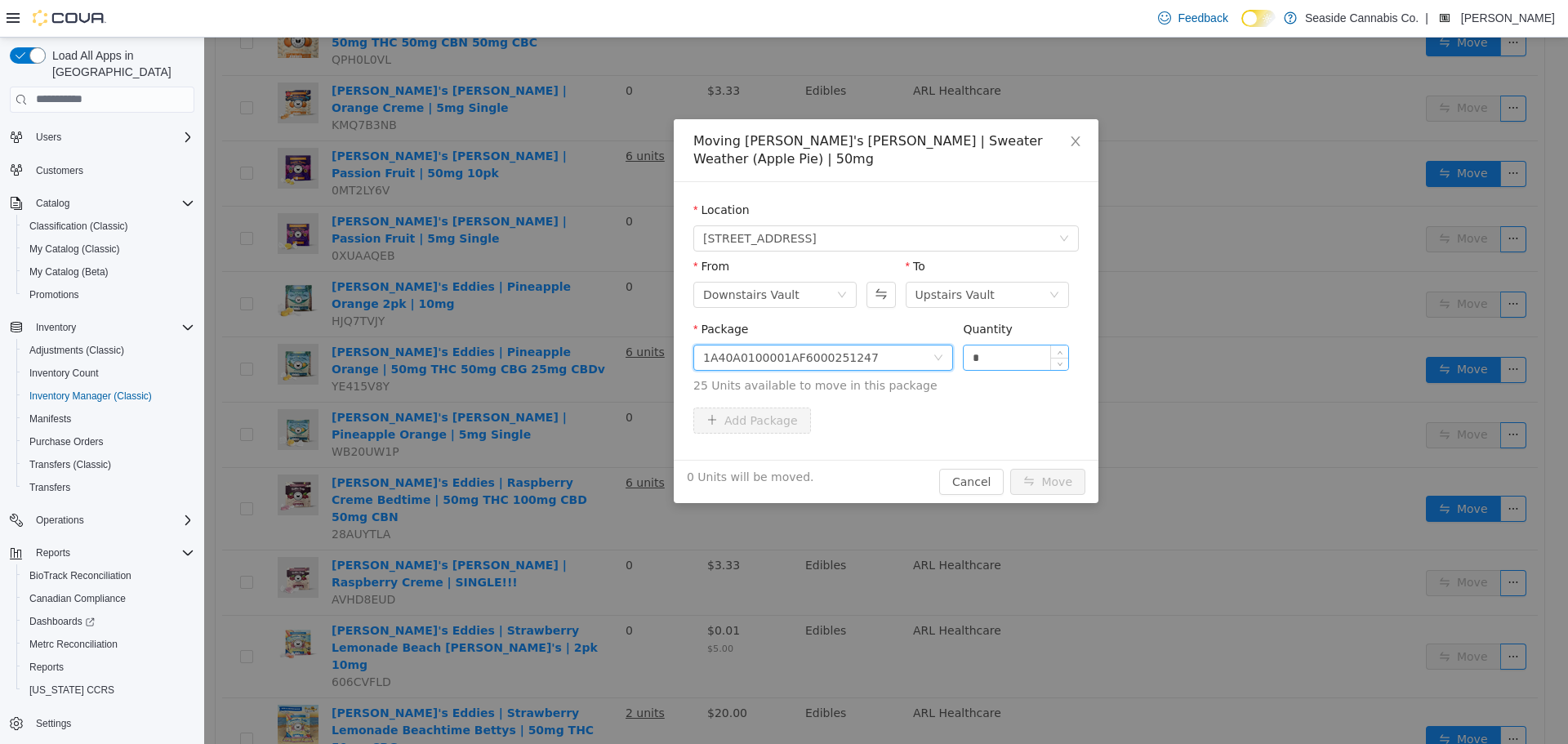
click at [985, 344] on input "*" at bounding box center [1015, 357] width 105 height 24
type input "**"
click at [1034, 468] on button "Move" at bounding box center [1047, 481] width 75 height 26
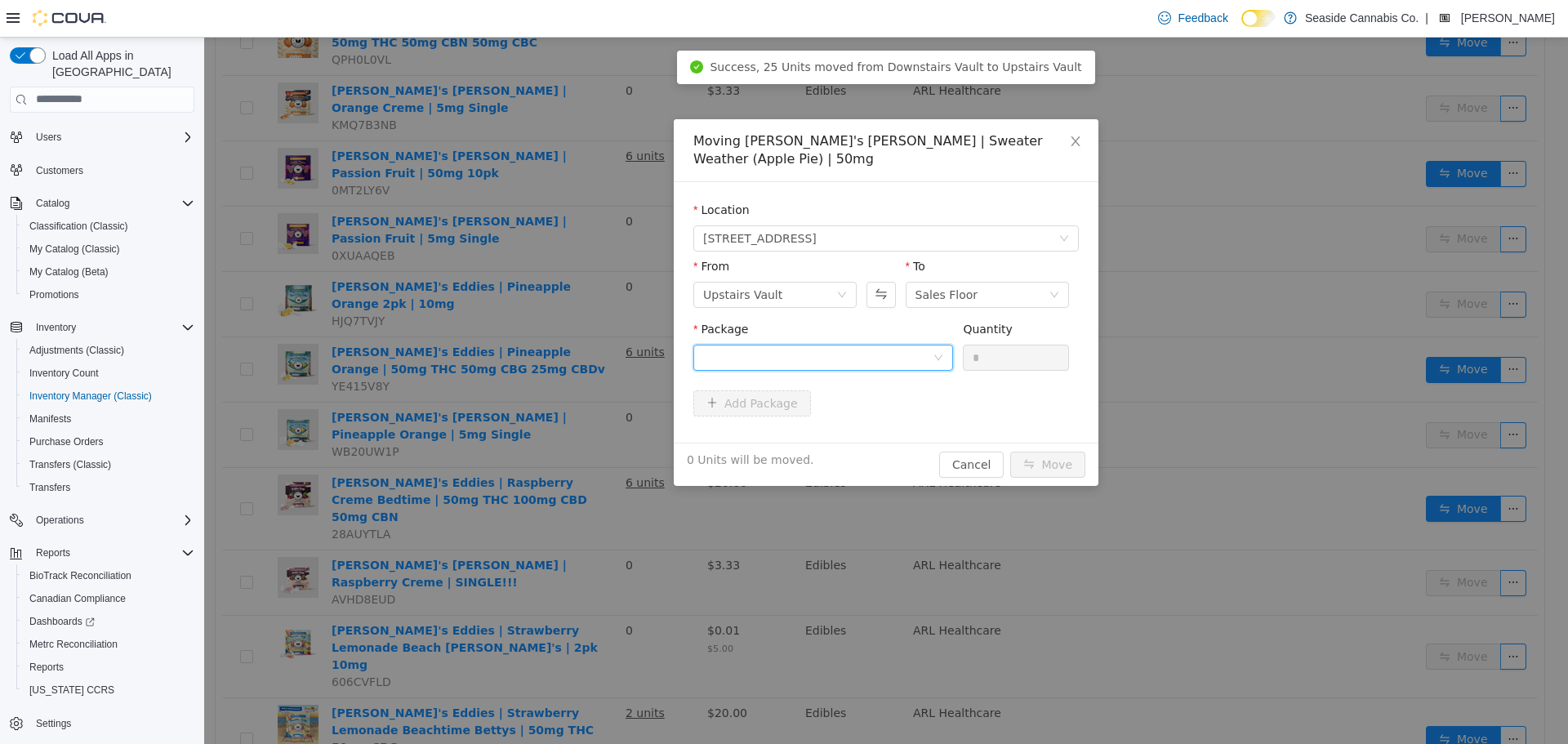
click at [771, 347] on div at bounding box center [818, 357] width 230 height 24
click at [818, 411] on li "1A40A0100001AF6000251247 Quantity : 25 Units" at bounding box center [823, 406] width 259 height 44
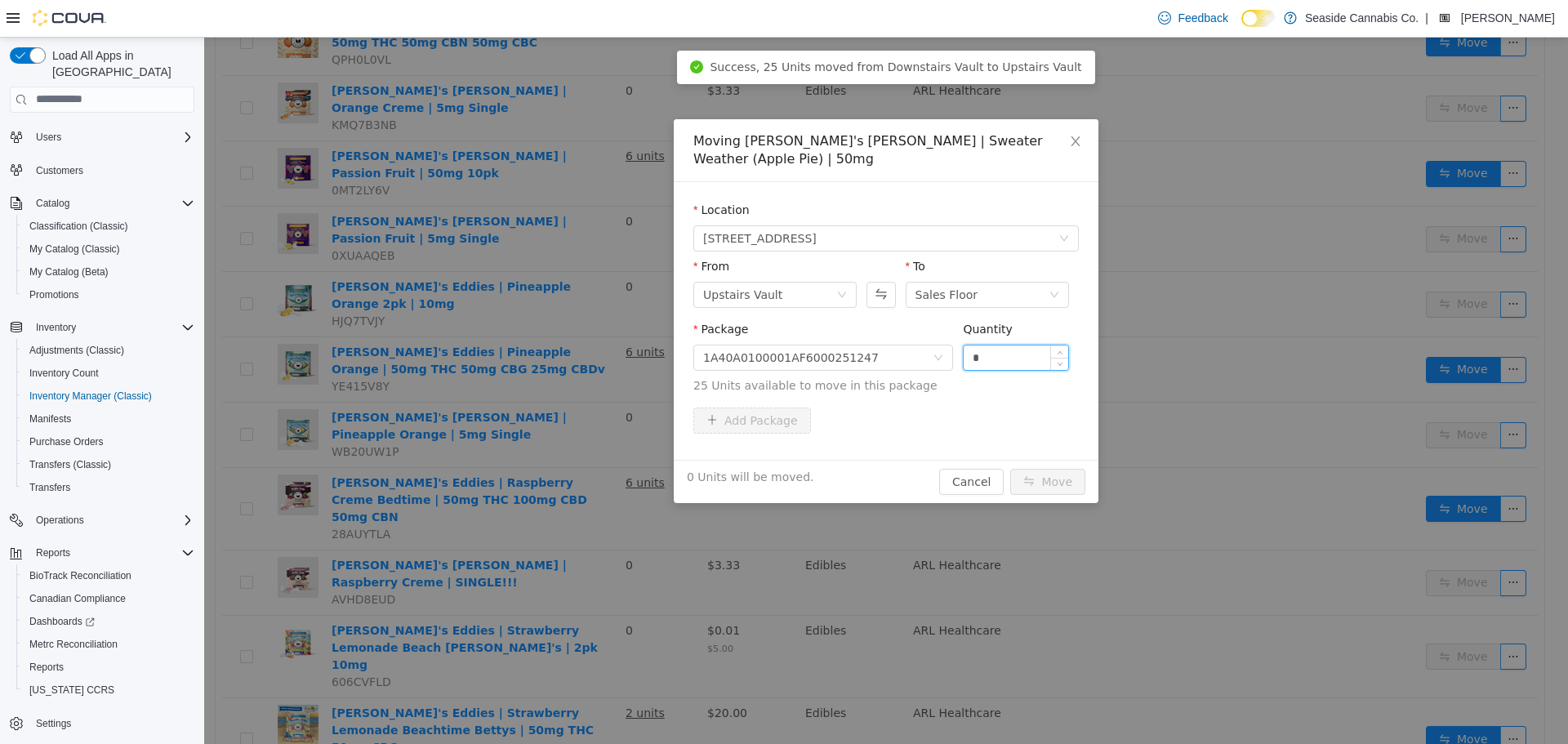
click at [996, 344] on input "*" at bounding box center [1015, 357] width 105 height 24
type input "*"
click at [1046, 472] on button "Move" at bounding box center [1047, 481] width 75 height 26
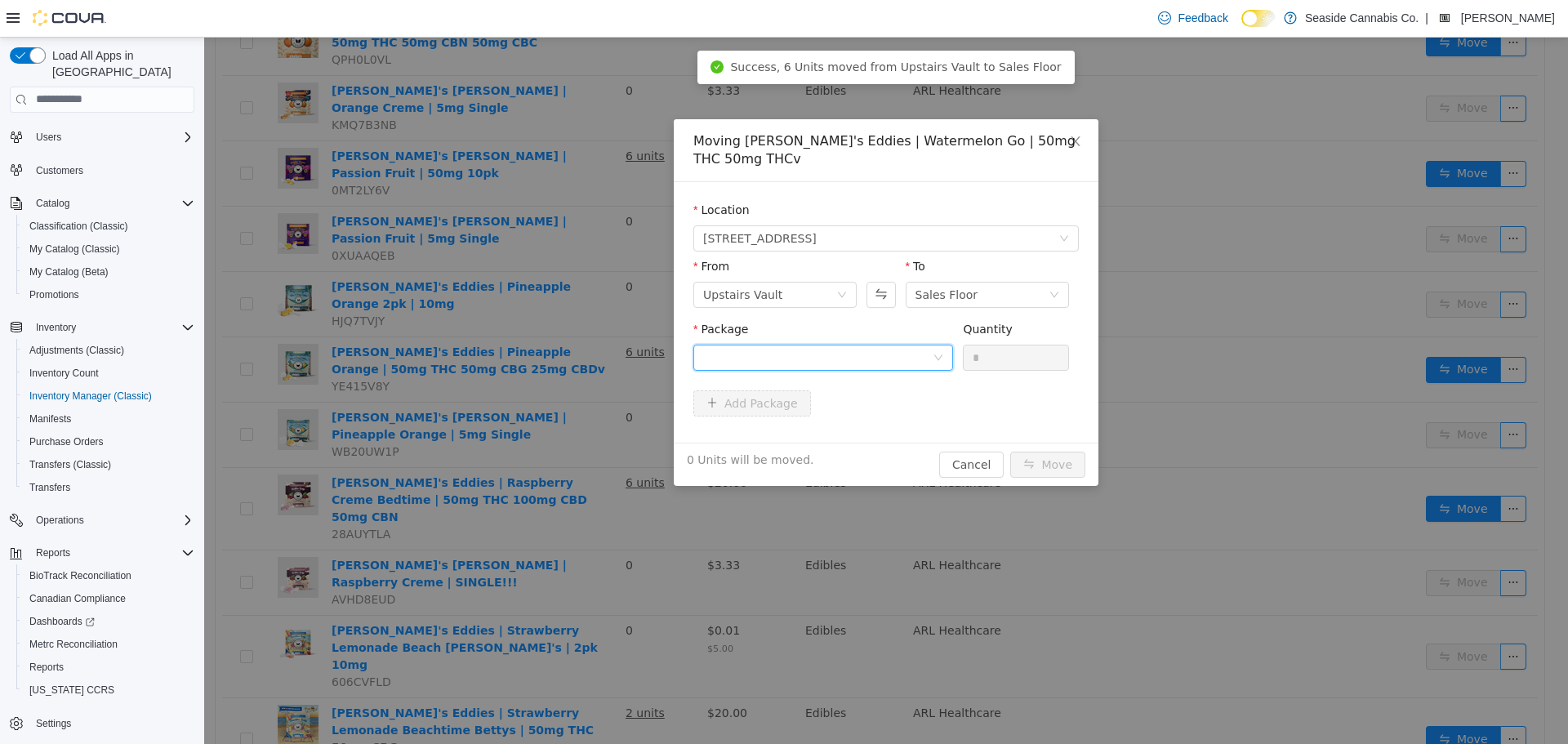
click at [761, 344] on div at bounding box center [818, 357] width 230 height 24
click at [862, 414] on li "1A40A0100001AF6000231743 Quantity : 19 Units" at bounding box center [823, 406] width 259 height 44
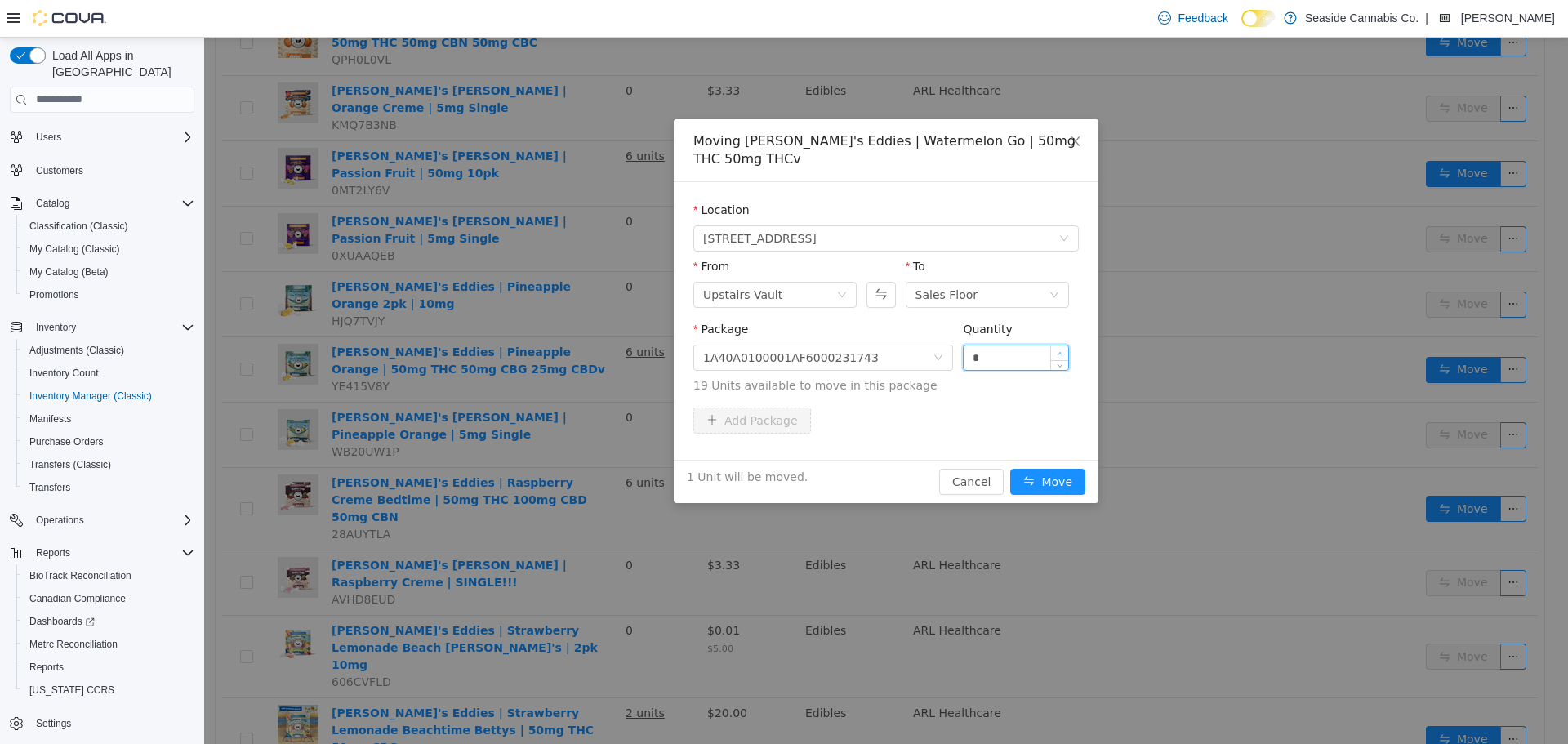
click at [1058, 350] on icon "icon: up" at bounding box center [1059, 353] width 6 height 6
type input "*"
click at [1058, 350] on icon "icon: up" at bounding box center [1059, 353] width 6 height 6
click at [1032, 468] on button "Move" at bounding box center [1047, 481] width 75 height 26
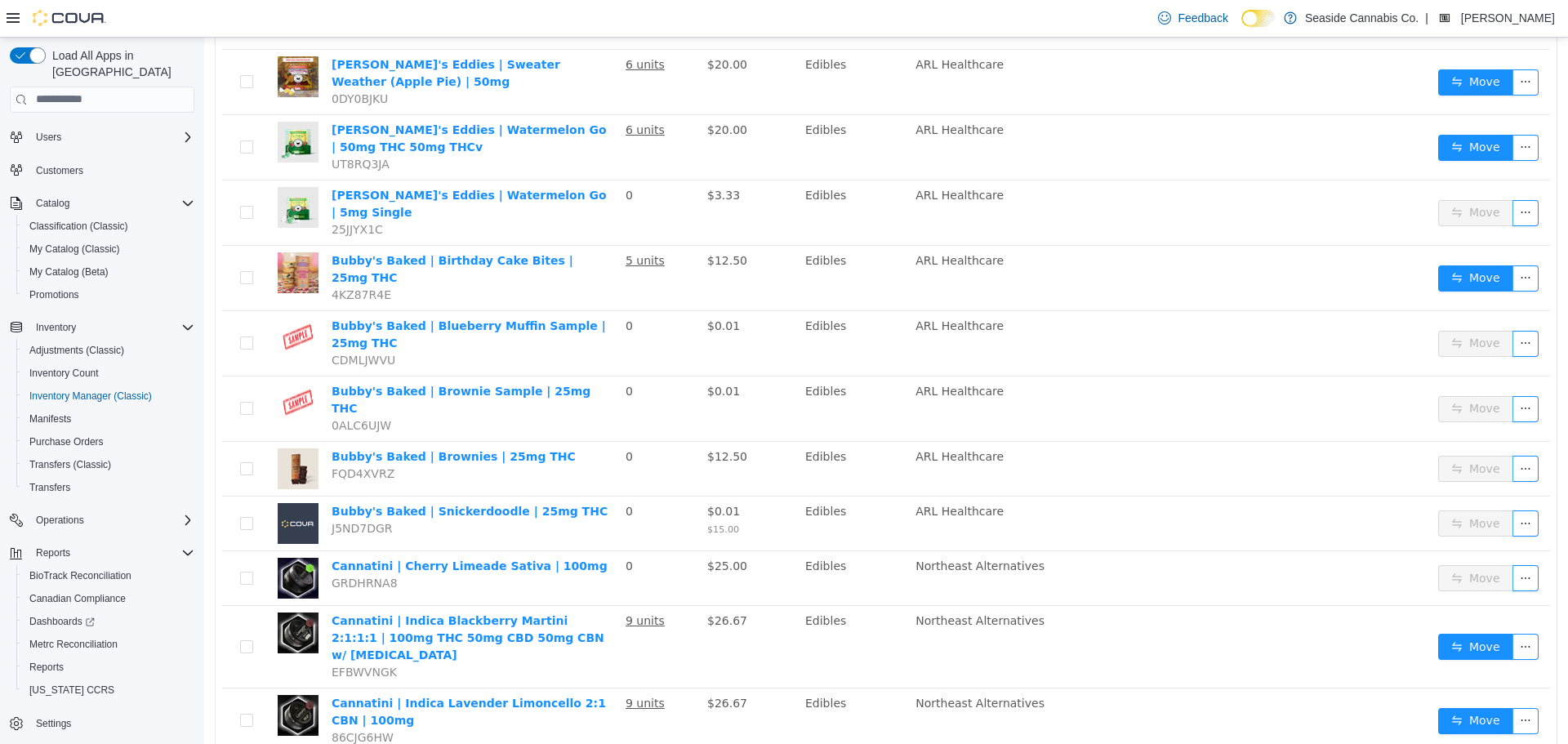
scroll to position [2287, 0]
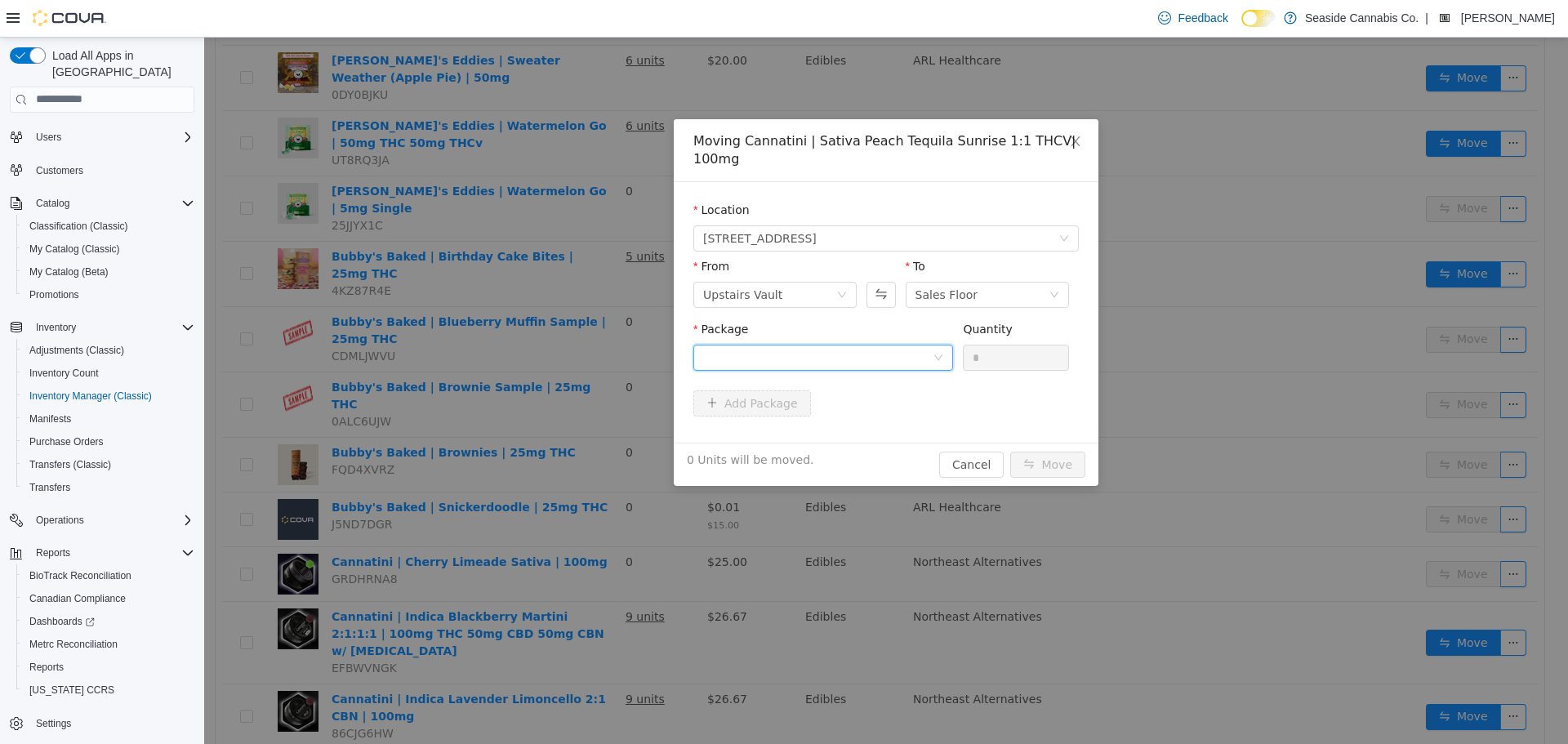
click at [860, 354] on div at bounding box center [818, 357] width 230 height 24
click at [856, 428] on li "1A40A03000002BF000140111 Quantity : 16 Units" at bounding box center [823, 424] width 259 height 44
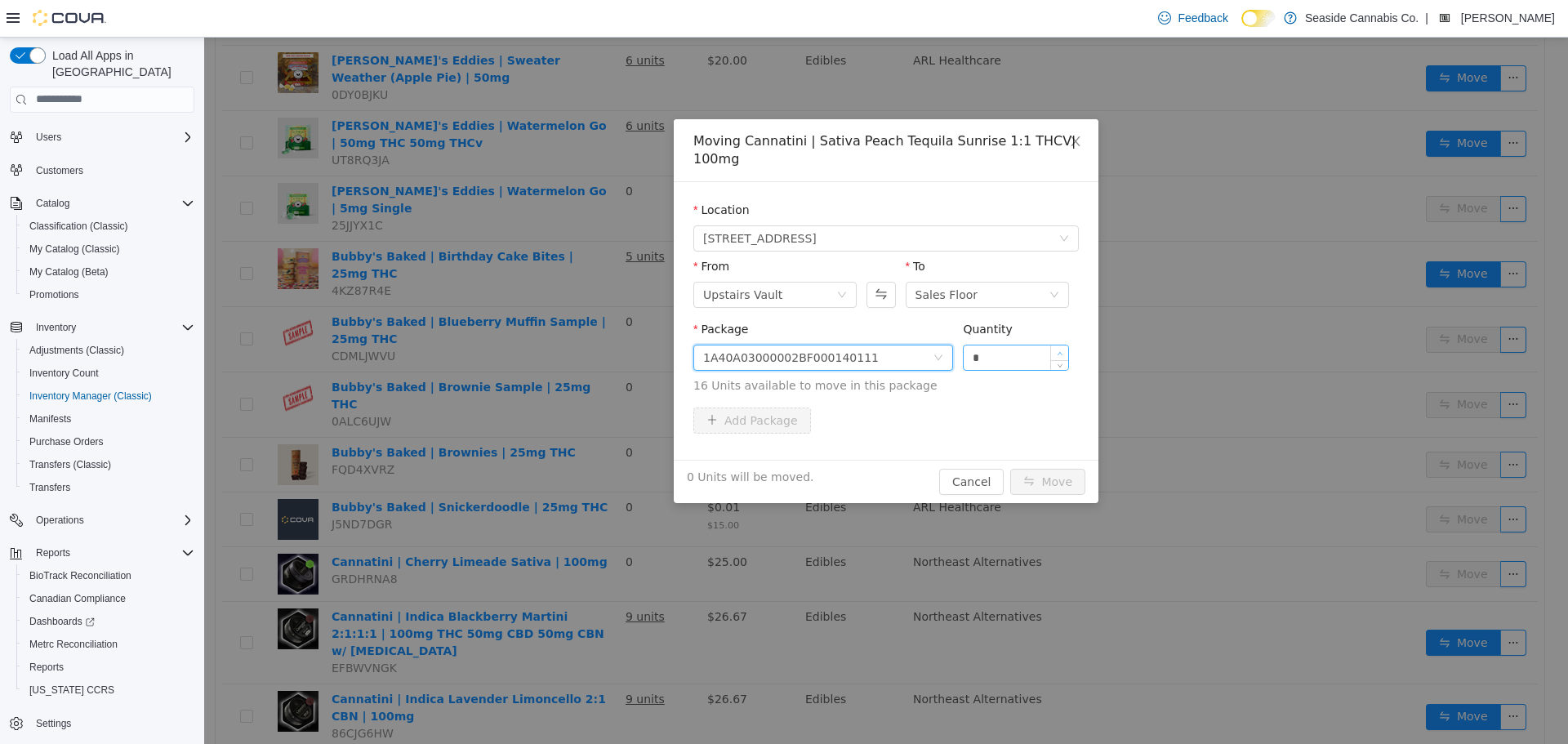
type input "*"
click at [1063, 351] on span "Increase Value" at bounding box center [1059, 352] width 17 height 15
click at [1050, 478] on button "Move" at bounding box center [1047, 481] width 75 height 26
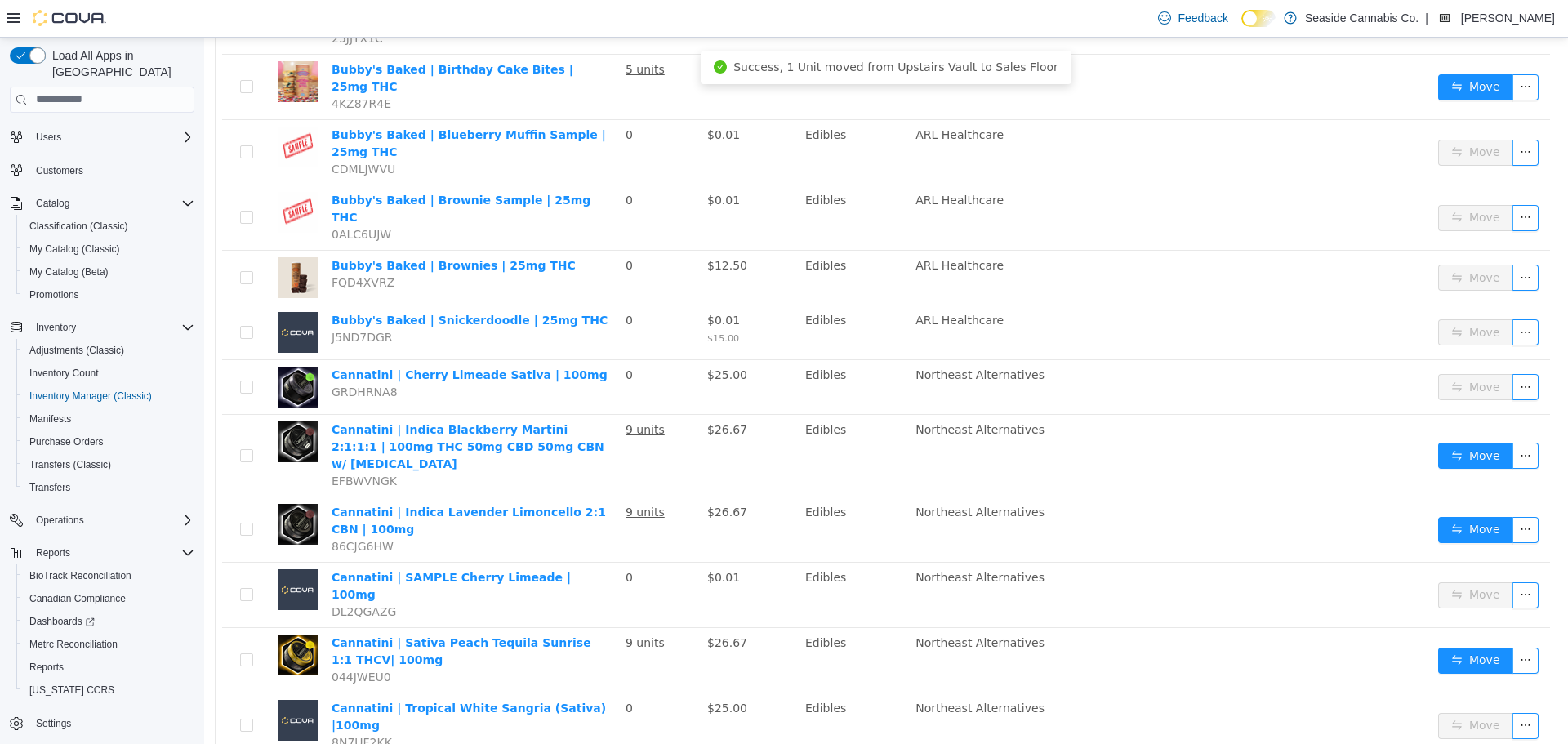
scroll to position [2500, 0]
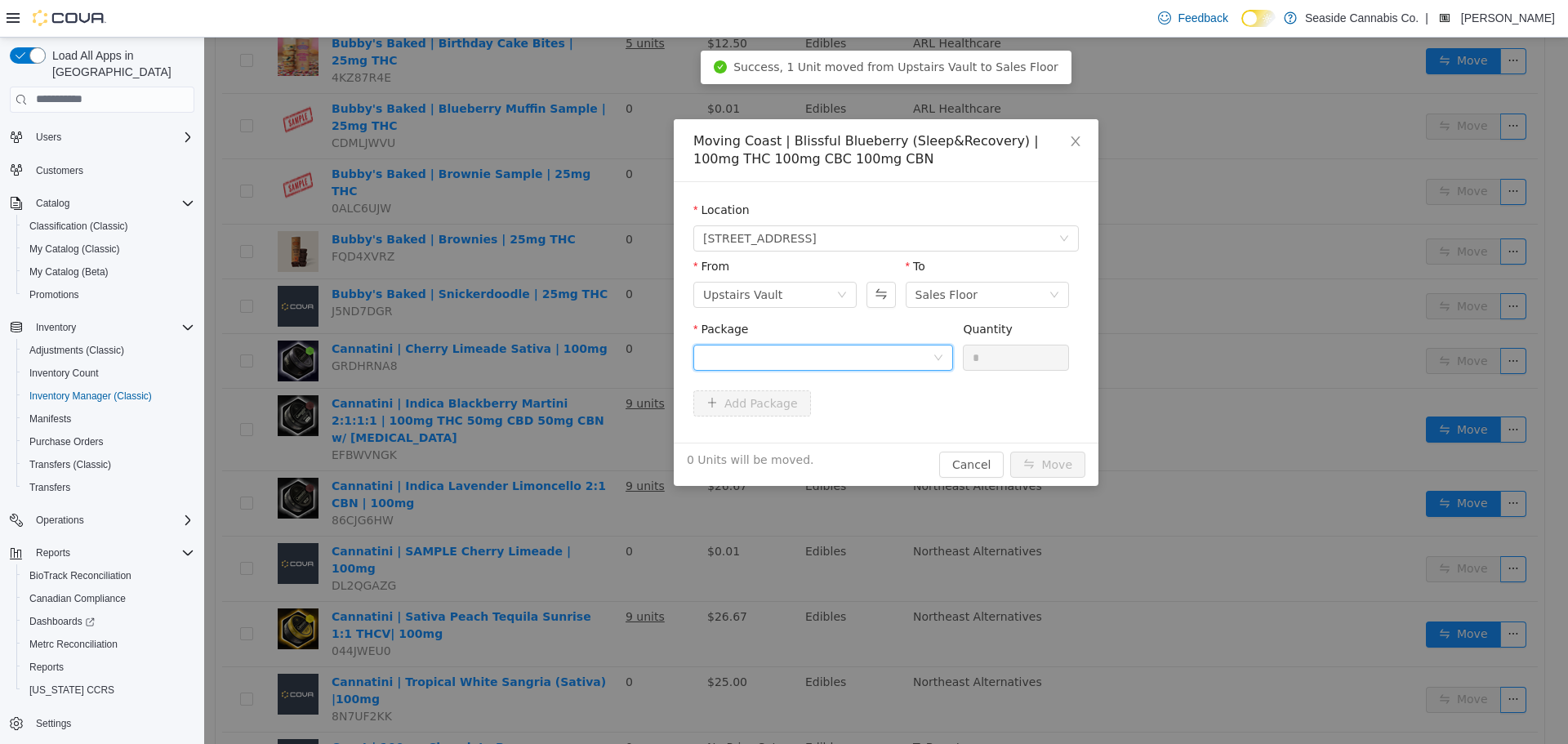
click at [887, 353] on div at bounding box center [818, 357] width 230 height 24
click at [873, 421] on li "1A40A0300001771000056636 Quantity : 16 Units" at bounding box center [823, 424] width 259 height 44
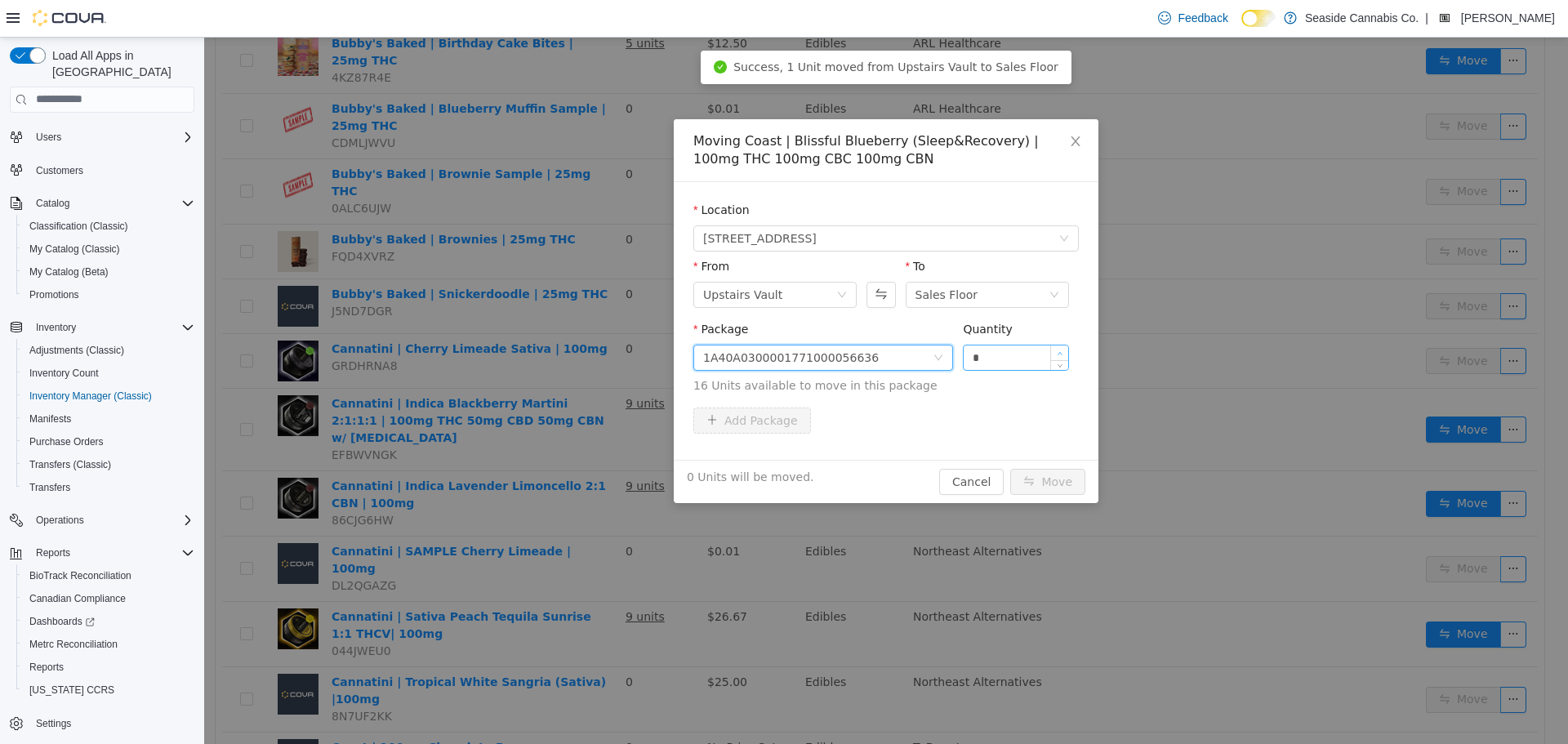
click at [1057, 346] on span "Increase Value" at bounding box center [1059, 352] width 17 height 15
type input "*"
click at [1057, 346] on span "Increase Value" at bounding box center [1059, 352] width 17 height 15
click at [1044, 477] on button "Move" at bounding box center [1047, 481] width 75 height 26
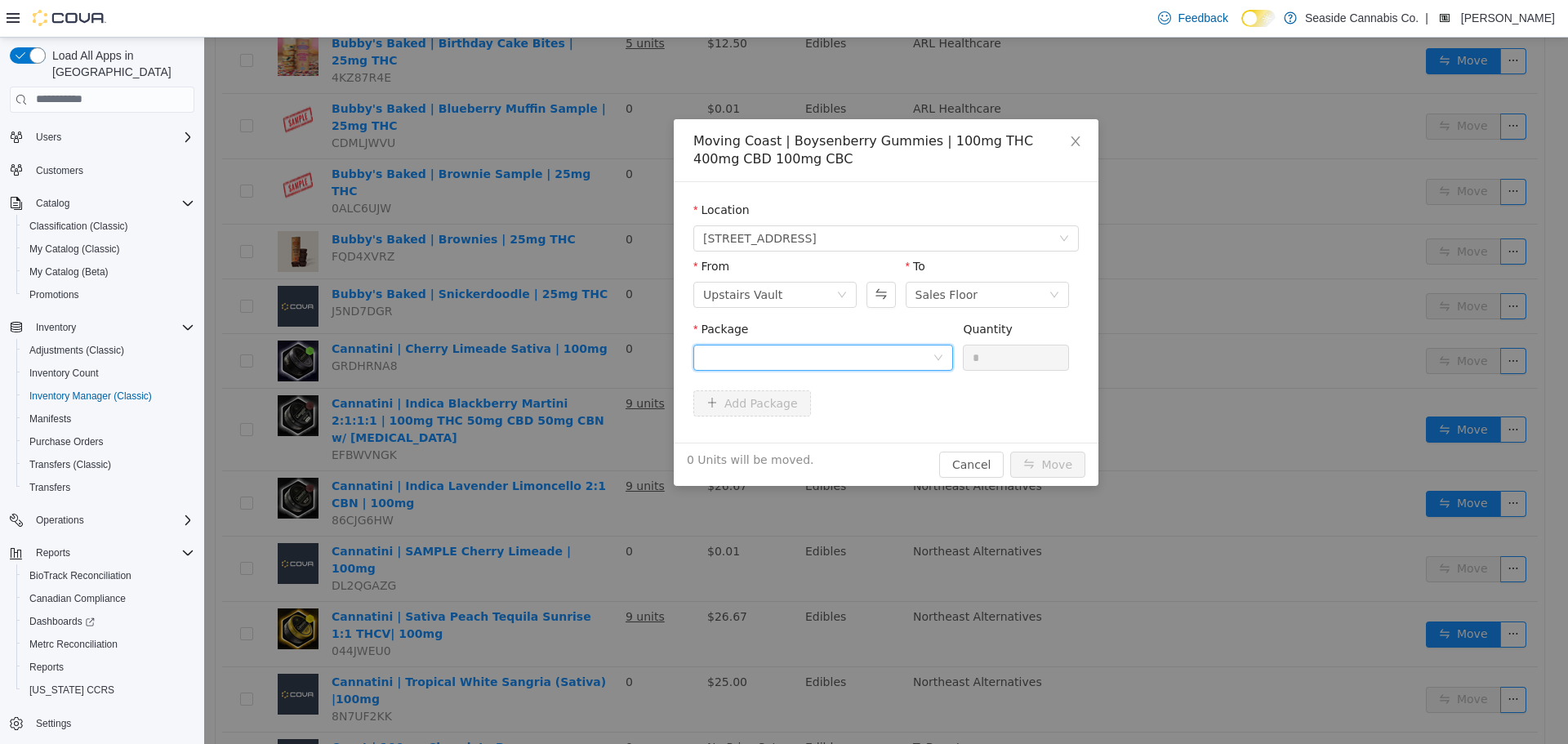
click at [847, 355] on div at bounding box center [818, 357] width 230 height 24
click at [845, 440] on li "1A40A0300001771000062411 Quantity : 6 Units" at bounding box center [823, 424] width 259 height 44
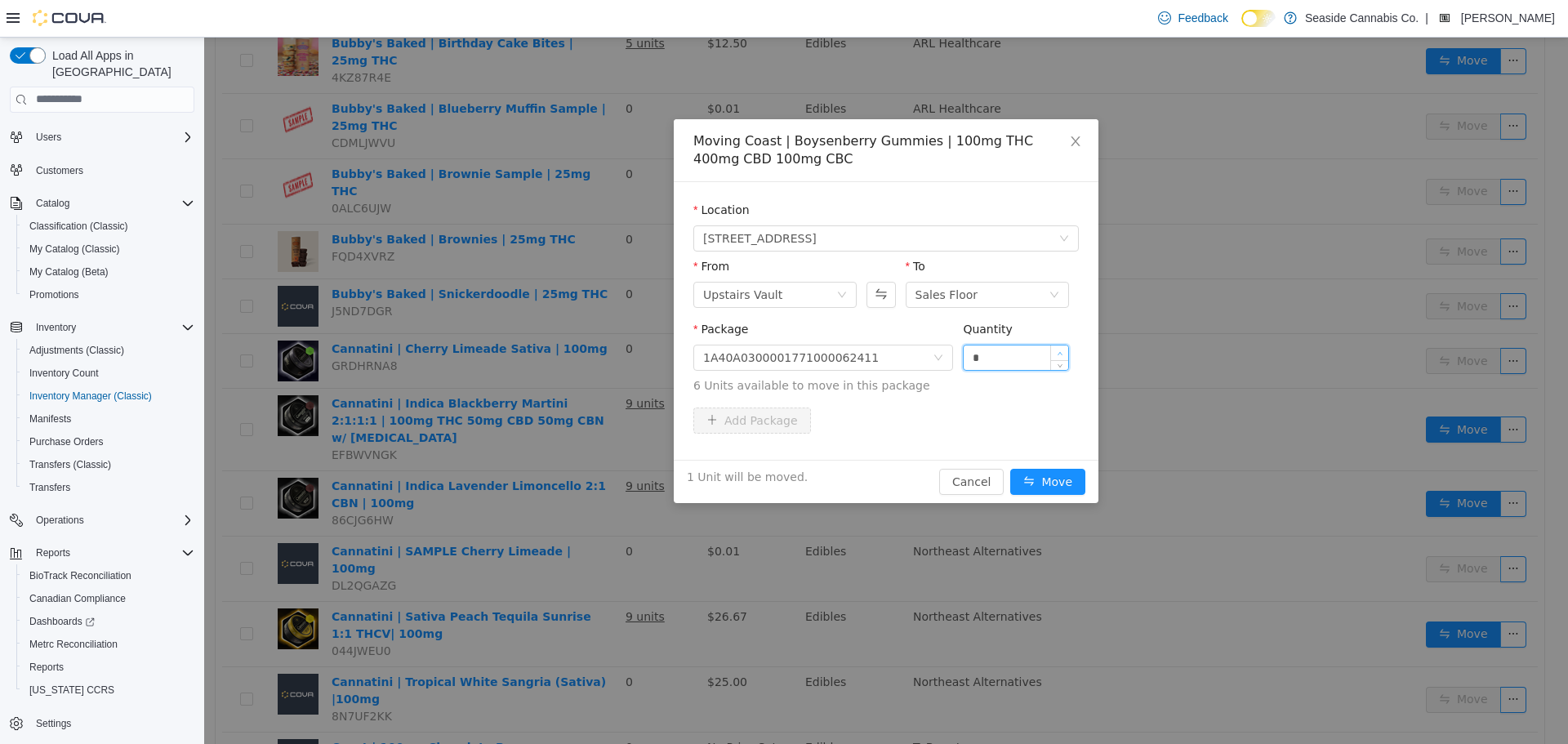
click at [1060, 347] on span "Increase Value" at bounding box center [1059, 352] width 17 height 15
type input "*"
click at [1060, 347] on span "Increase Value" at bounding box center [1059, 352] width 17 height 15
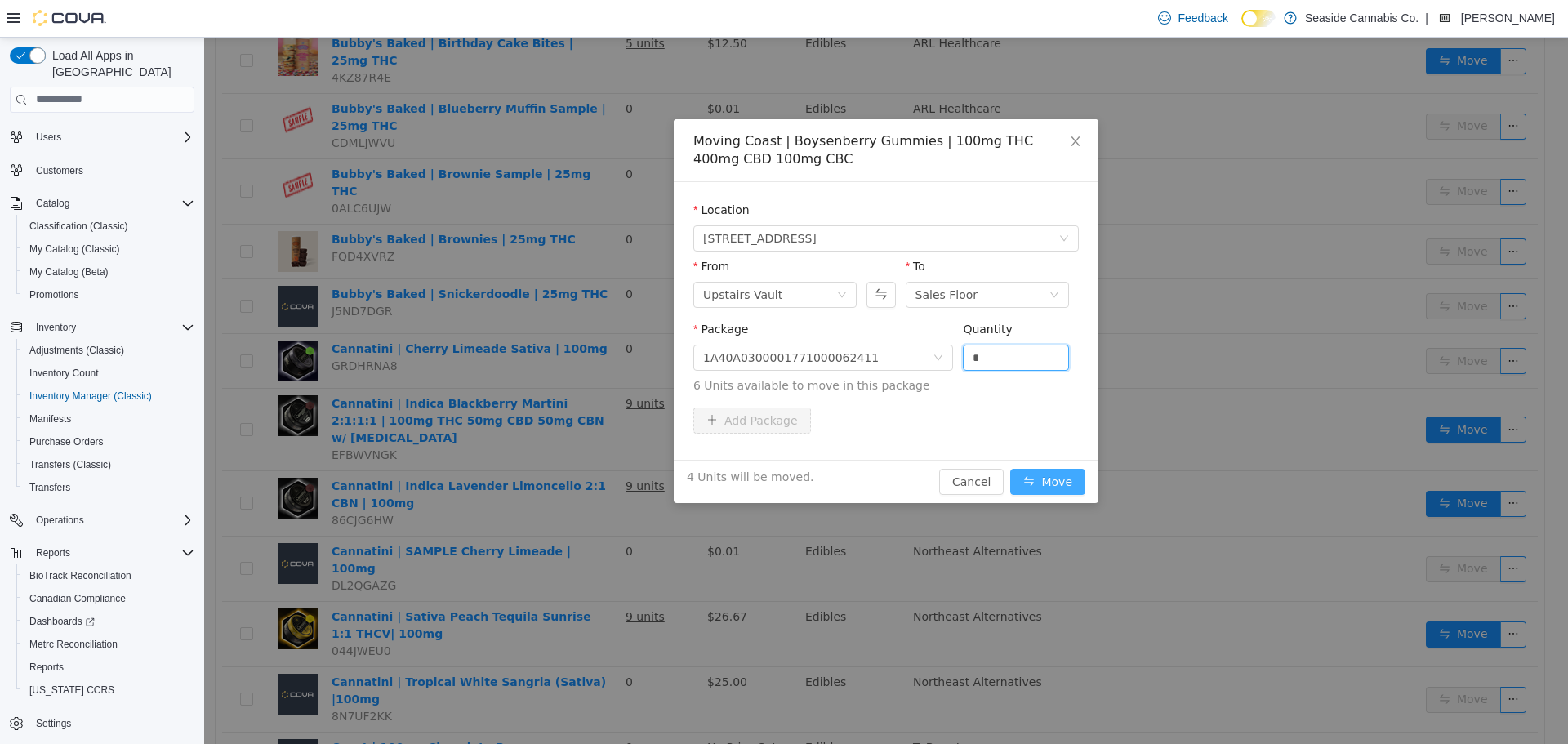
click at [1039, 482] on button "Move" at bounding box center [1047, 481] width 75 height 26
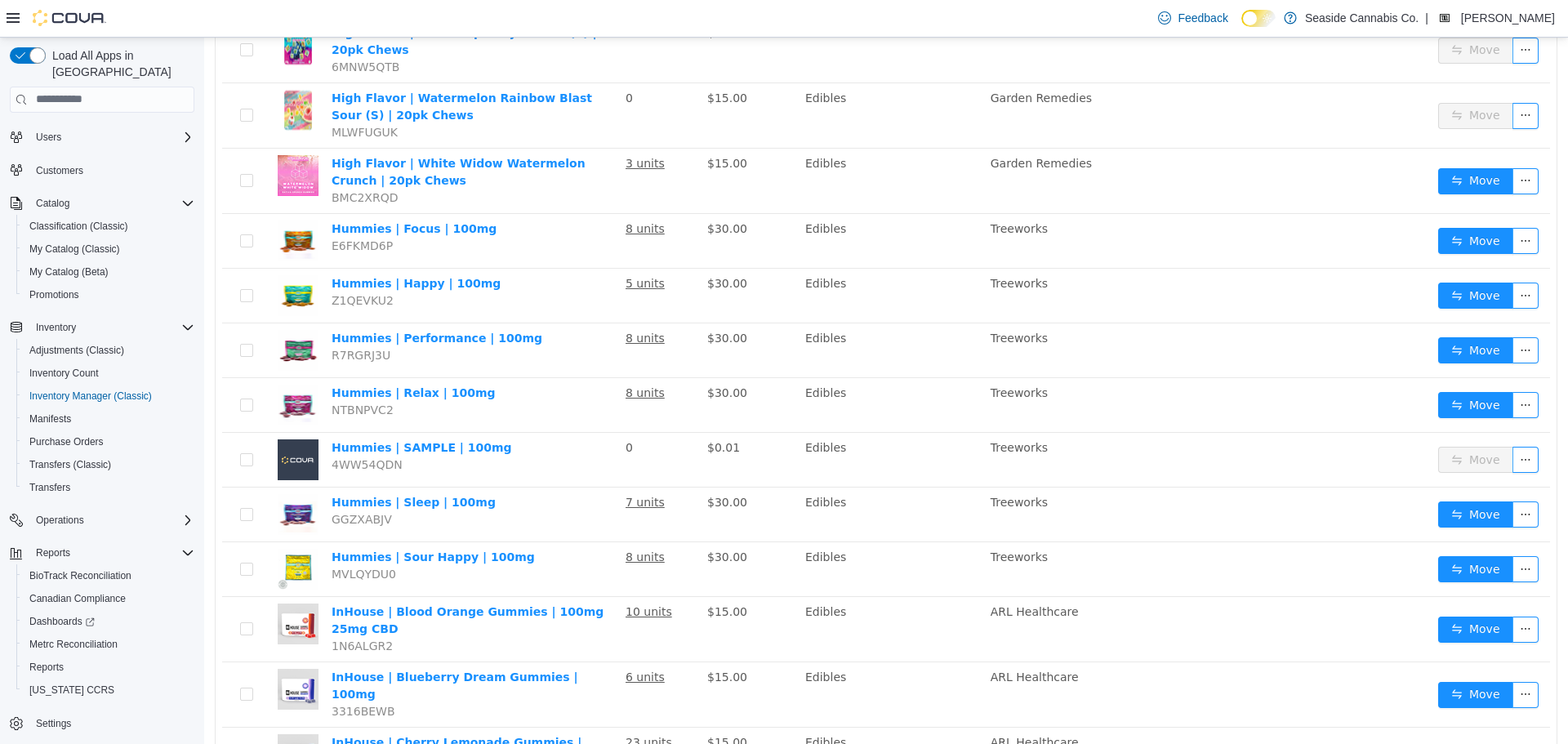
scroll to position [2447, 0]
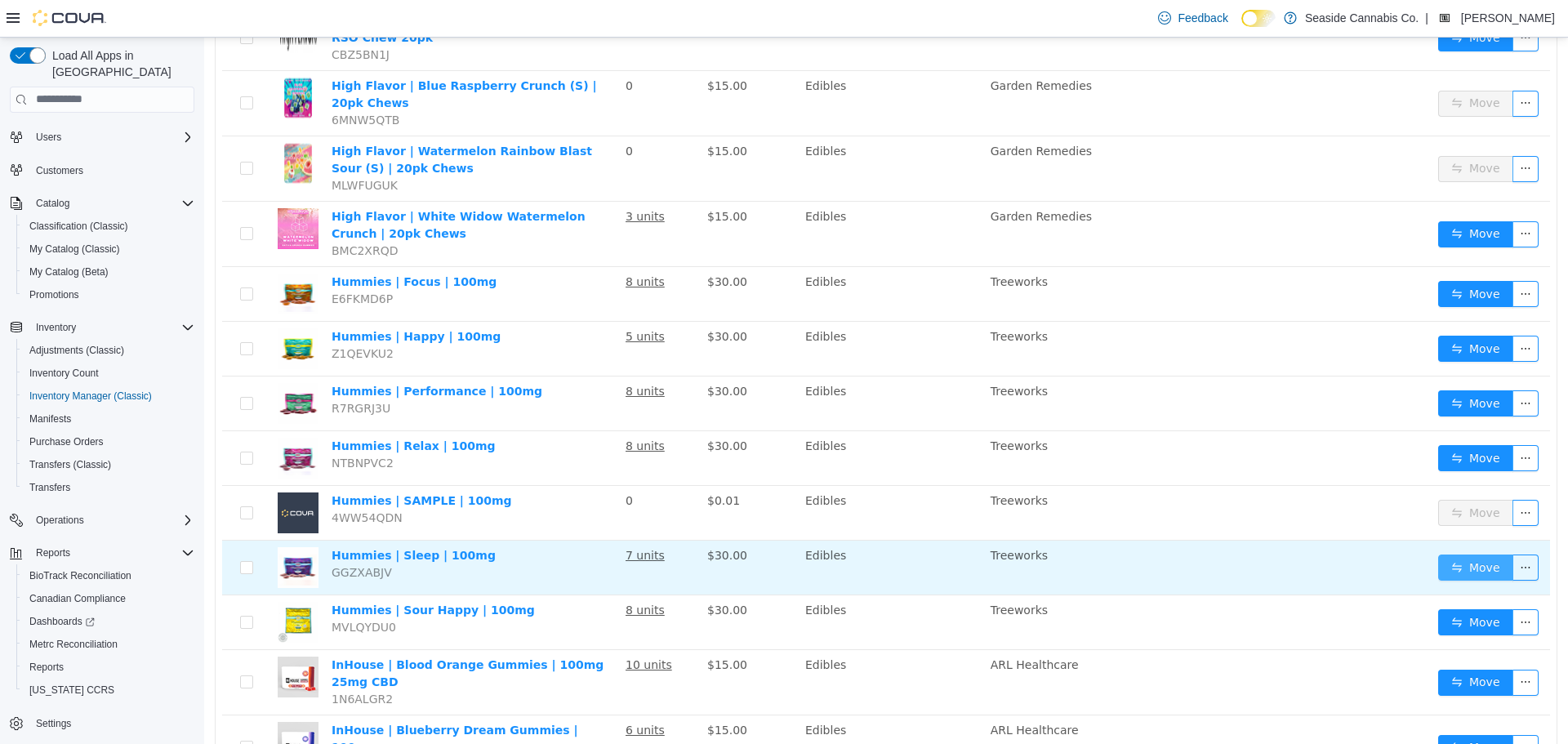
drag, startPoint x: 1479, startPoint y: 456, endPoint x: 1435, endPoint y: 463, distance: 44.6
click at [1479, 554] on button "Move" at bounding box center [1476, 567] width 75 height 26
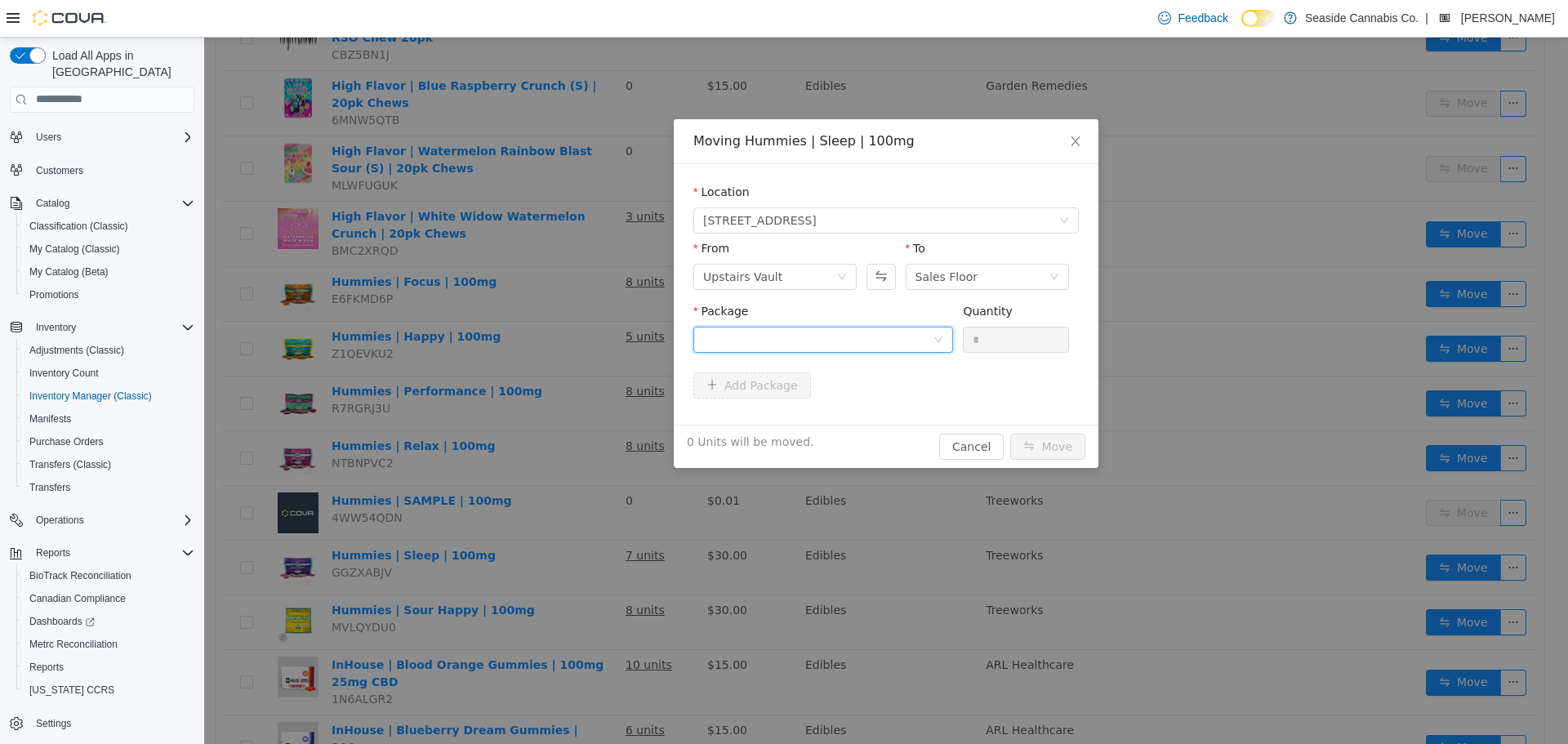
click at [830, 340] on div at bounding box center [818, 339] width 230 height 24
click at [841, 400] on strong "ABC0A0300005FB5000099420" at bounding box center [800, 398] width 194 height 13
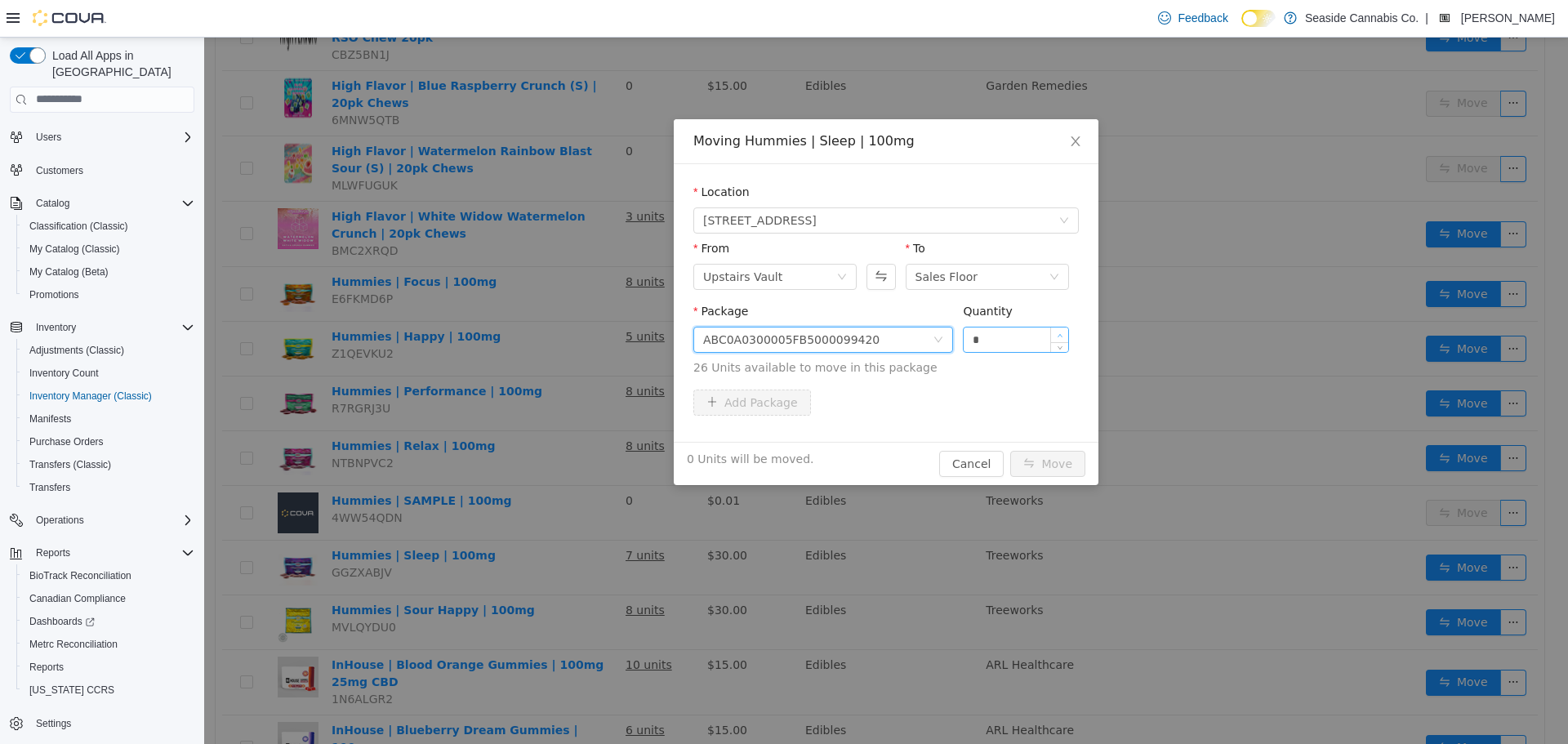
type input "*"
click at [1064, 332] on span "Increase Value" at bounding box center [1059, 334] width 17 height 15
click at [1047, 465] on button "Move" at bounding box center [1047, 463] width 75 height 26
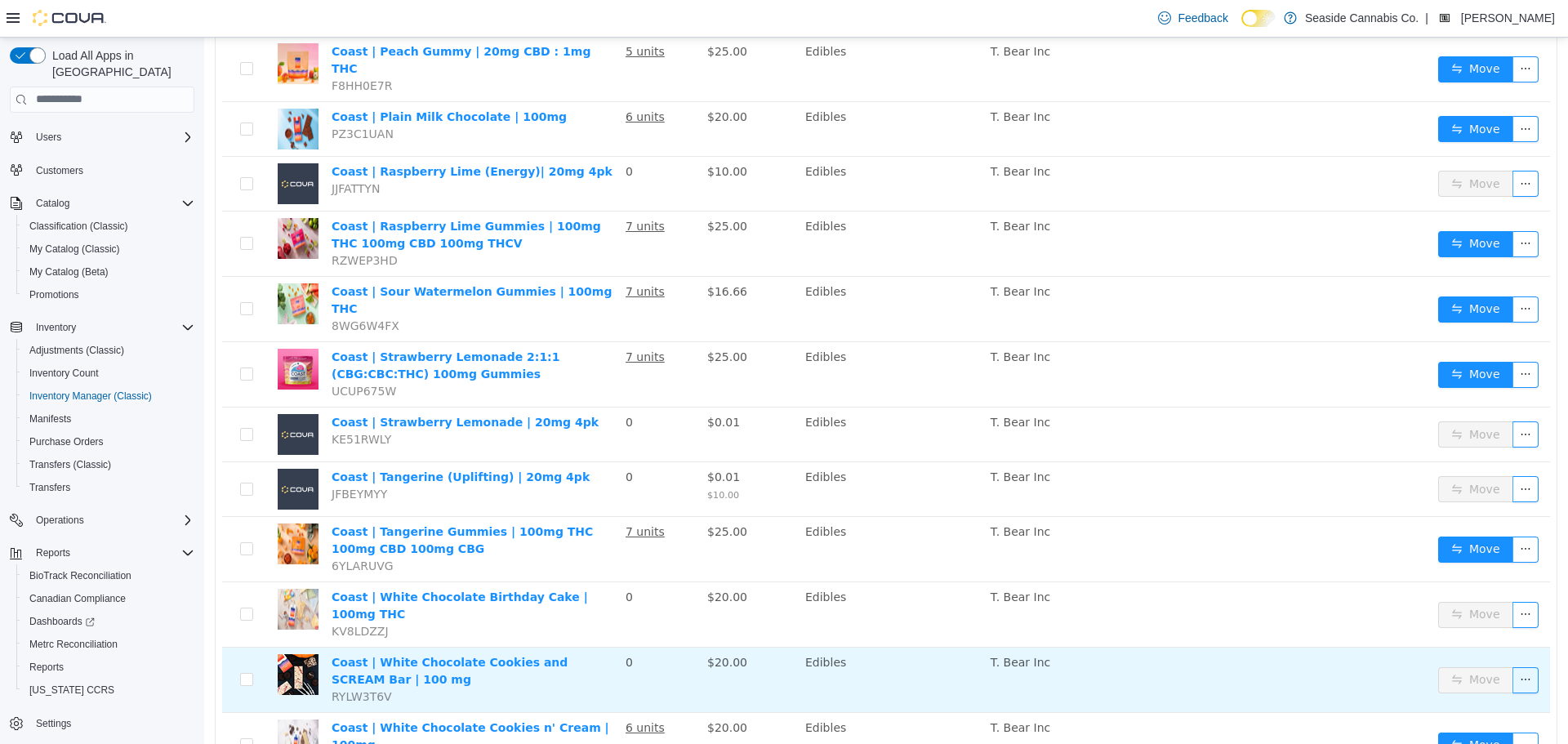
scroll to position [1385, 0]
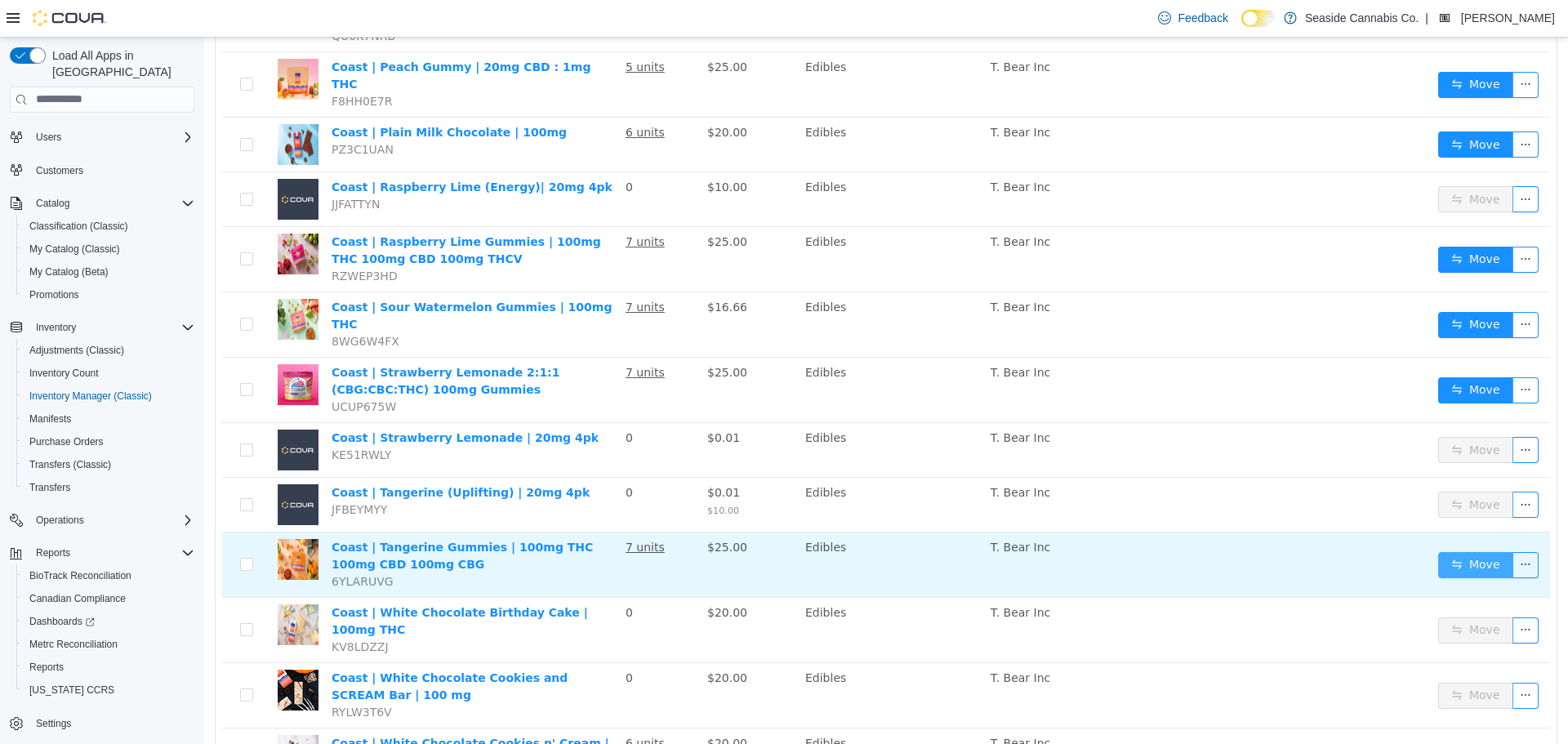
click at [1477, 552] on button "Move" at bounding box center [1476, 565] width 75 height 26
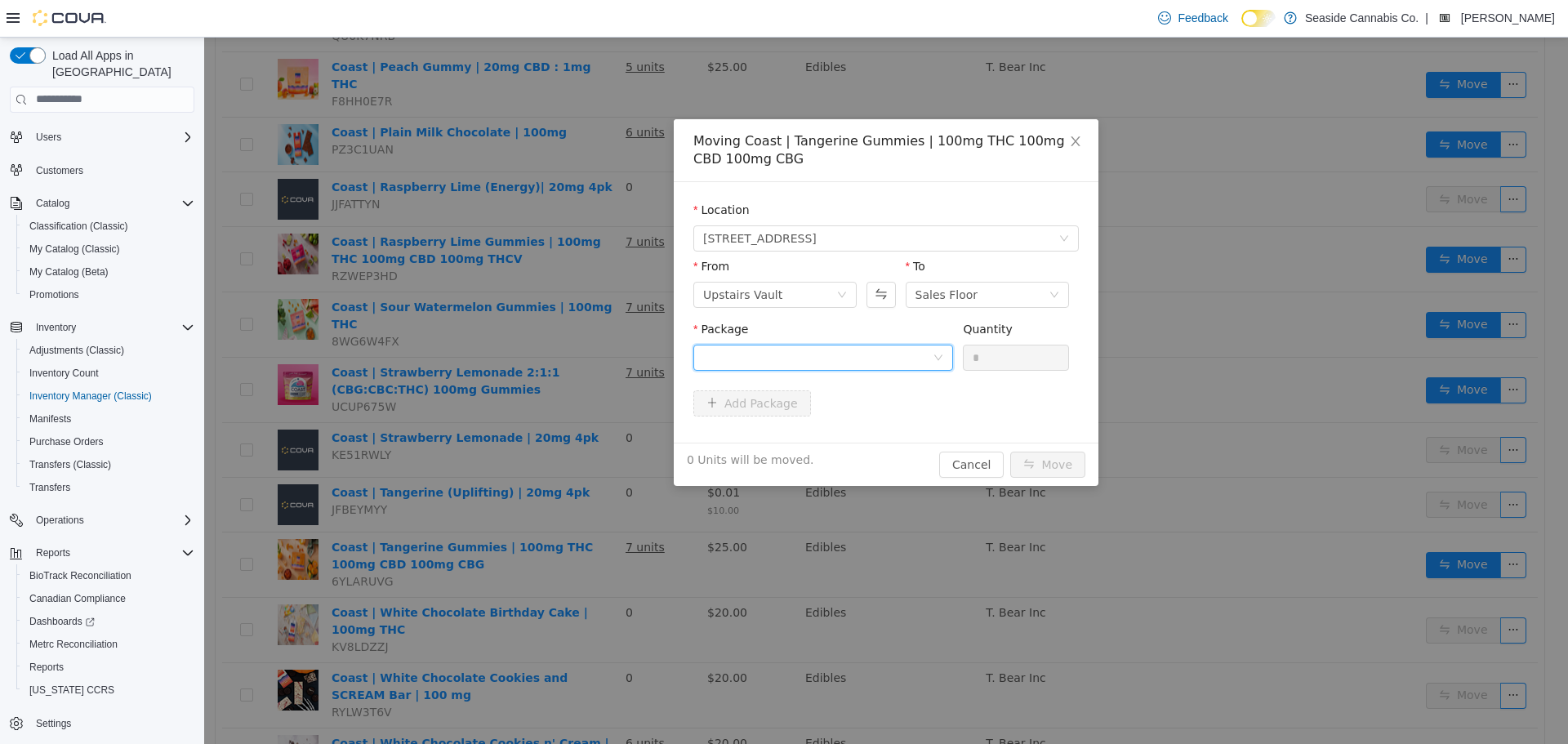
click at [809, 350] on div at bounding box center [818, 357] width 230 height 24
click at [805, 424] on li "1A40A0300001771000061420 Quantity : 20 Units" at bounding box center [823, 424] width 259 height 44
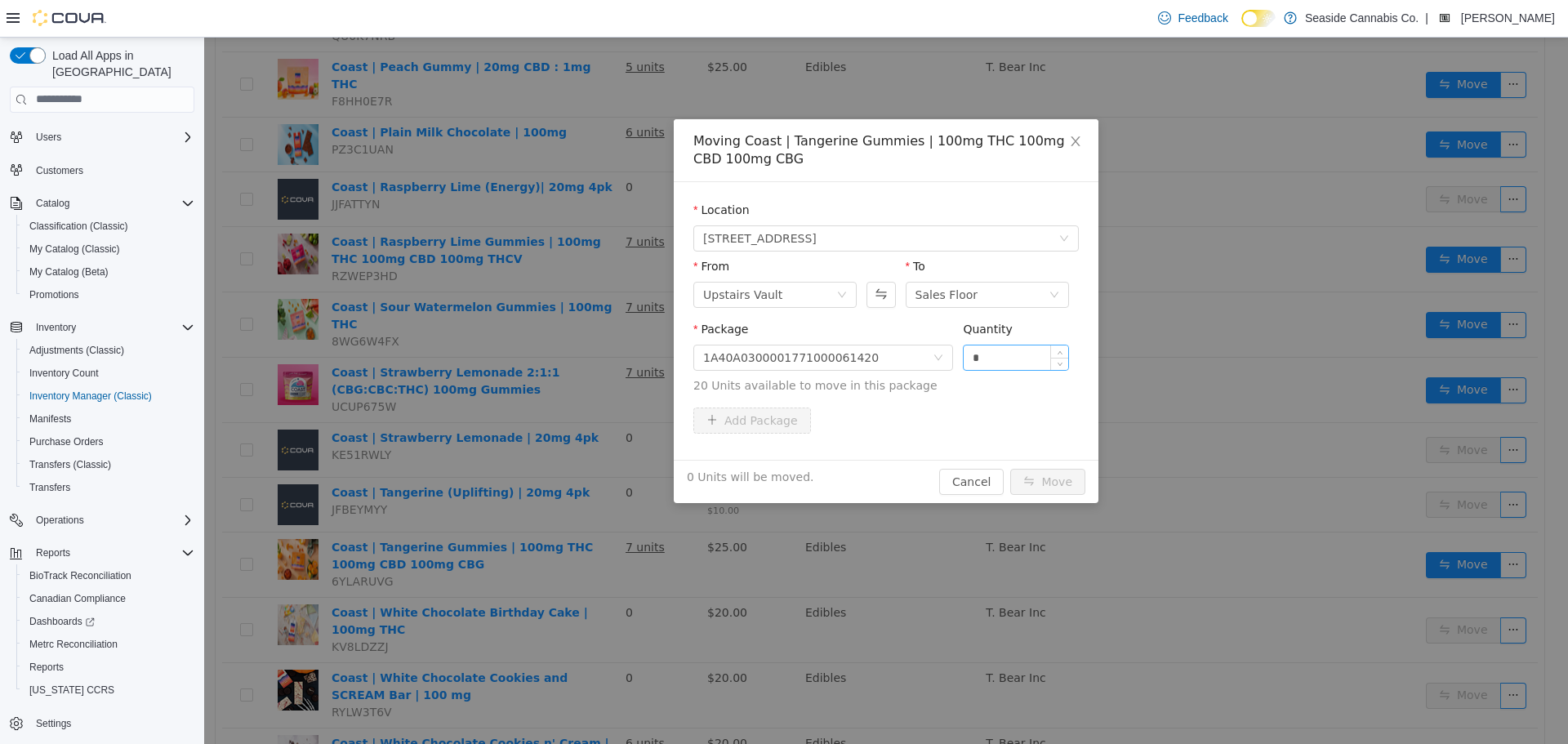
click at [1068, 349] on div "*" at bounding box center [1016, 357] width 106 height 26
type input "*"
click at [1061, 351] on icon "icon: up" at bounding box center [1059, 353] width 6 height 6
click at [1029, 480] on button "Move" at bounding box center [1047, 481] width 75 height 26
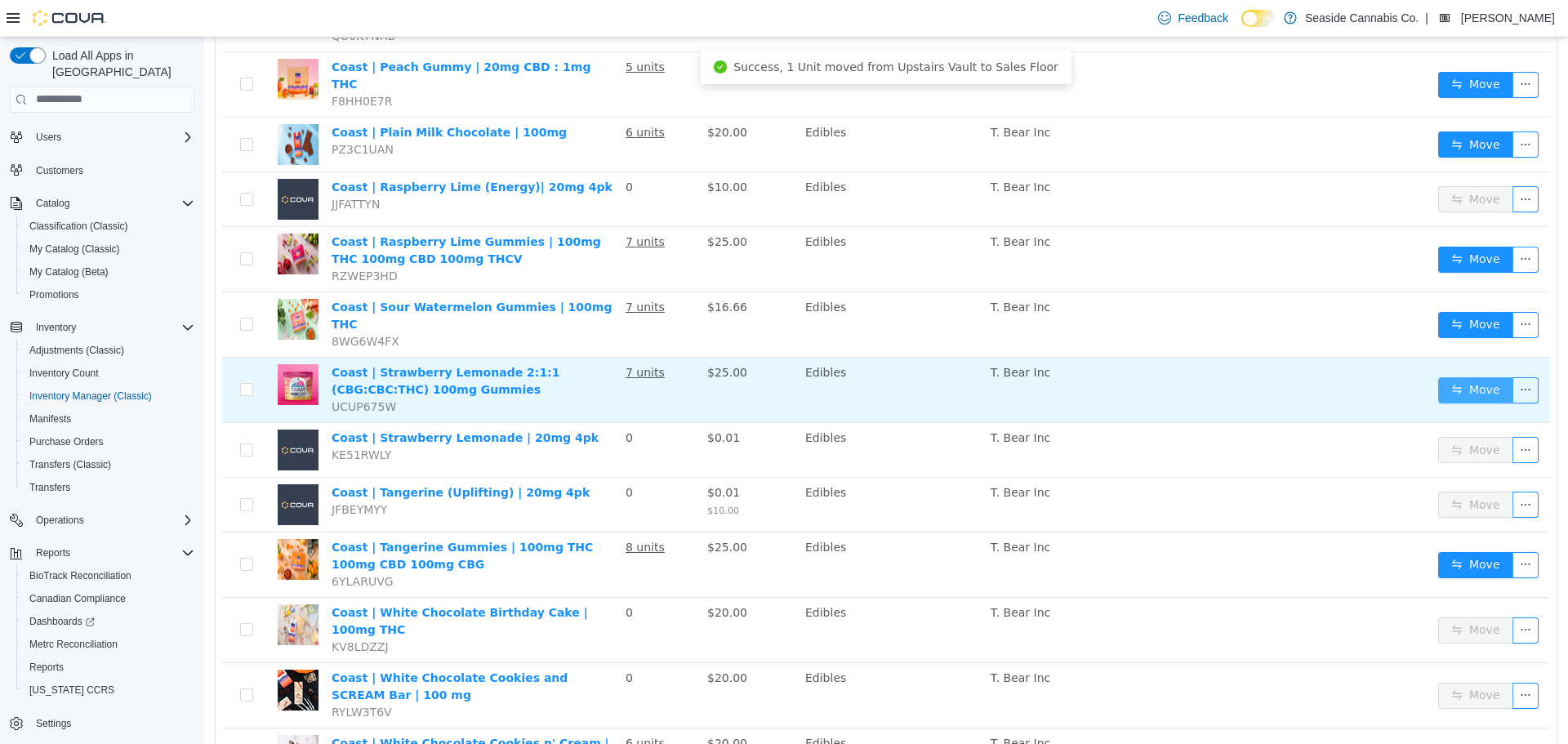
click at [1457, 376] on button "Move" at bounding box center [1476, 389] width 75 height 26
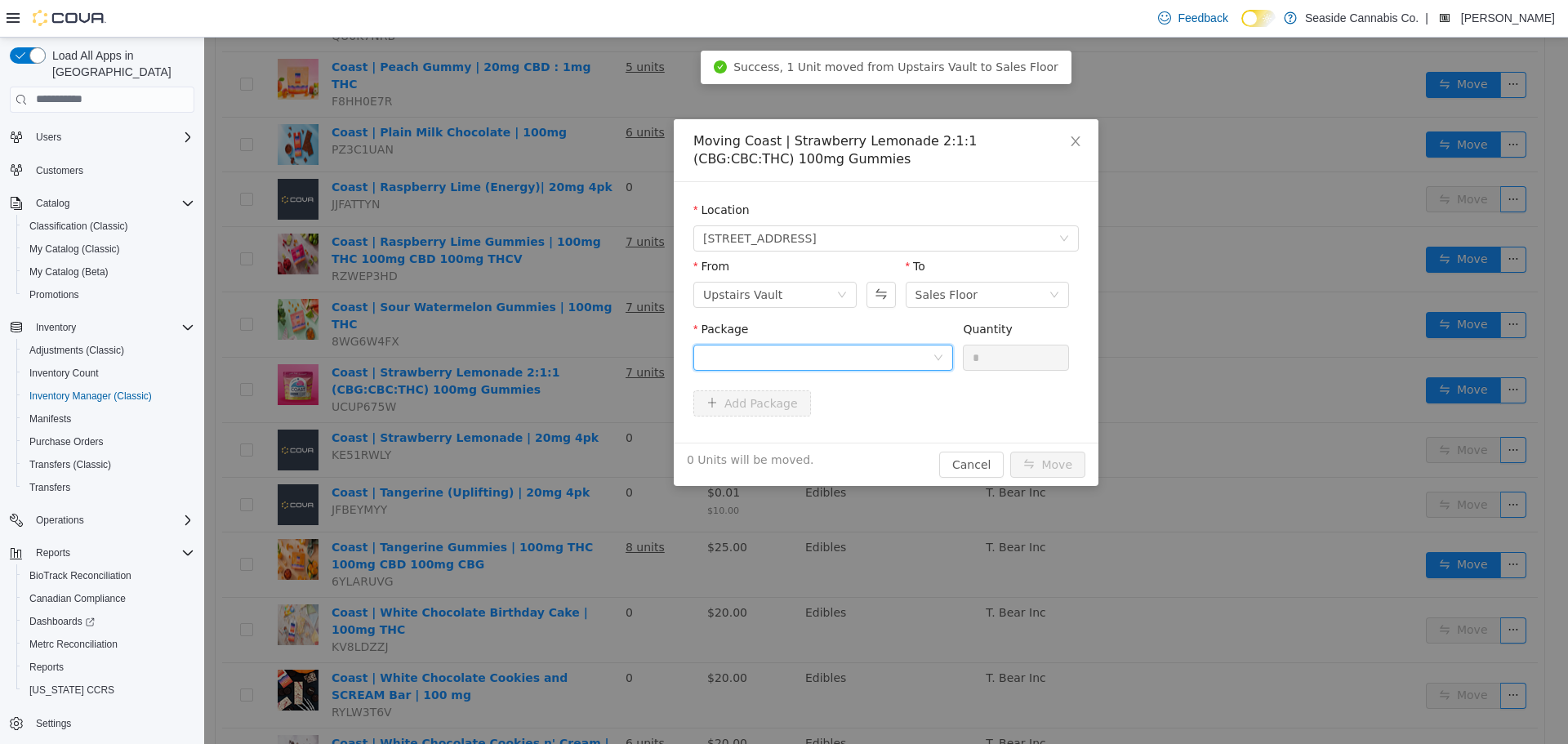
click at [913, 357] on div at bounding box center [818, 357] width 230 height 24
click at [908, 424] on li "1A40A0300001771000060991 Quantity : 10 Units" at bounding box center [823, 424] width 259 height 44
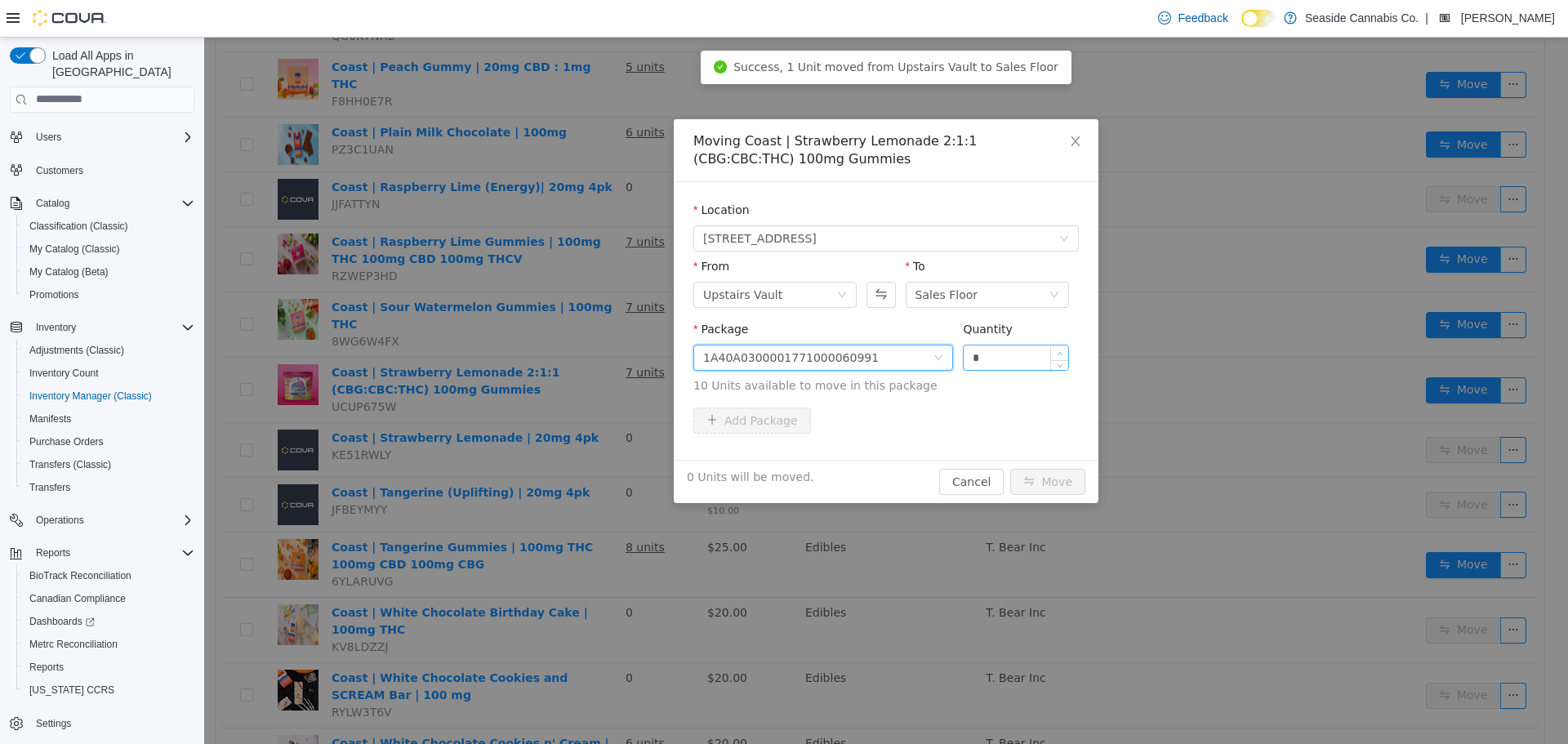
type input "*"
click at [1056, 349] on span "Increase Value" at bounding box center [1059, 352] width 17 height 15
click at [1055, 471] on button "Move" at bounding box center [1047, 481] width 75 height 26
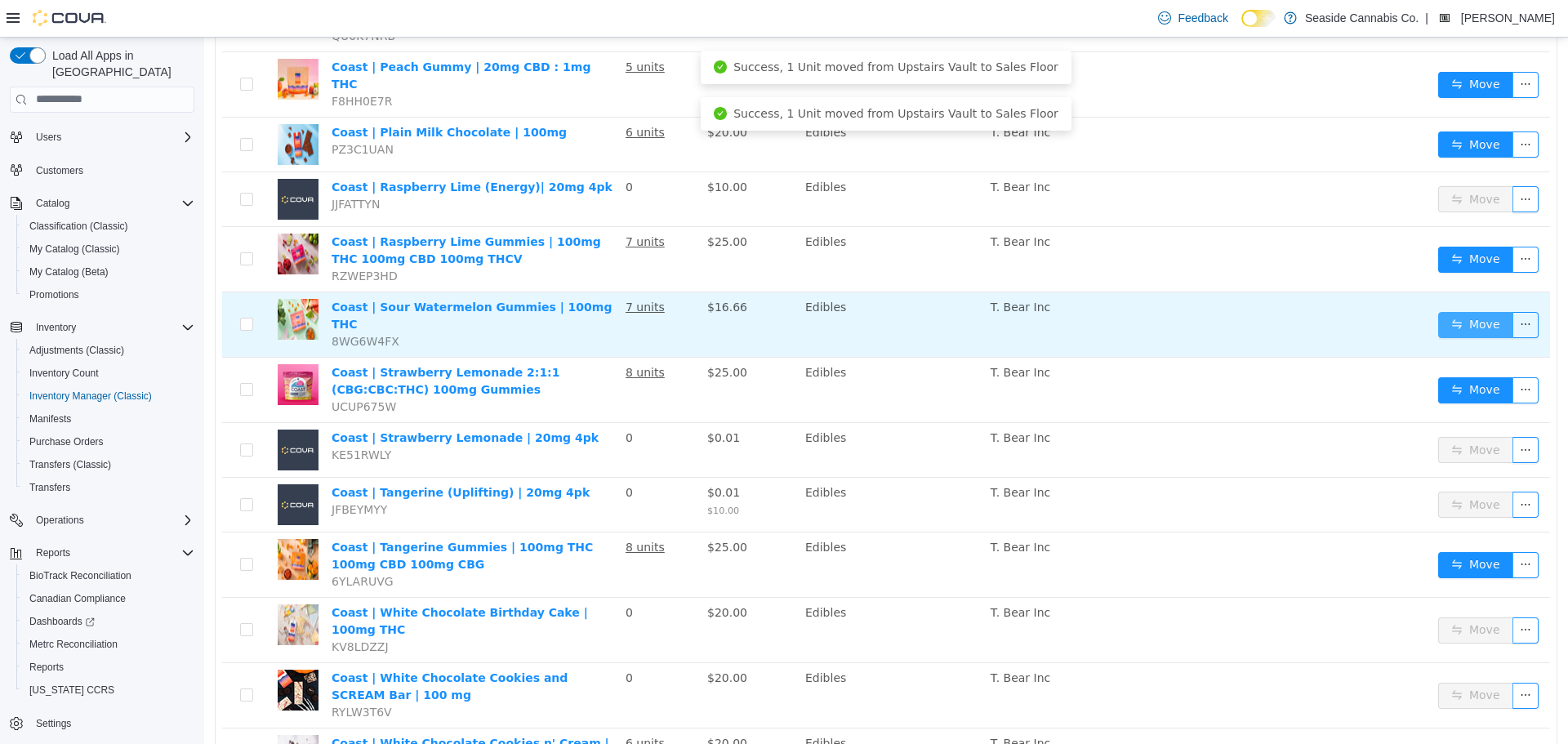
click at [1453, 311] on button "Move" at bounding box center [1476, 324] width 75 height 26
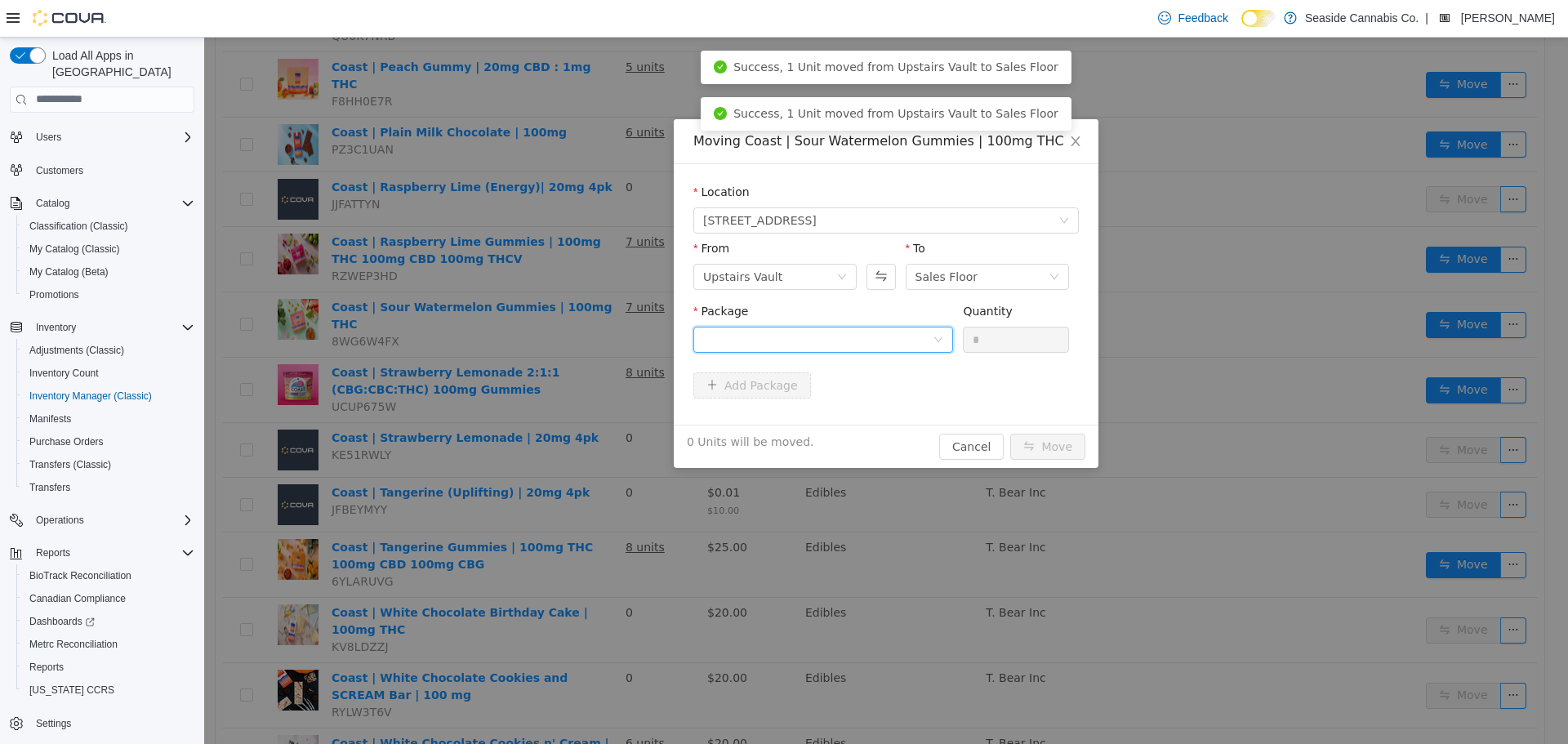
click at [900, 341] on div at bounding box center [818, 339] width 230 height 24
click at [884, 402] on li "1A40A0300001771000061362 Quantity : 18 Units" at bounding box center [823, 406] width 259 height 44
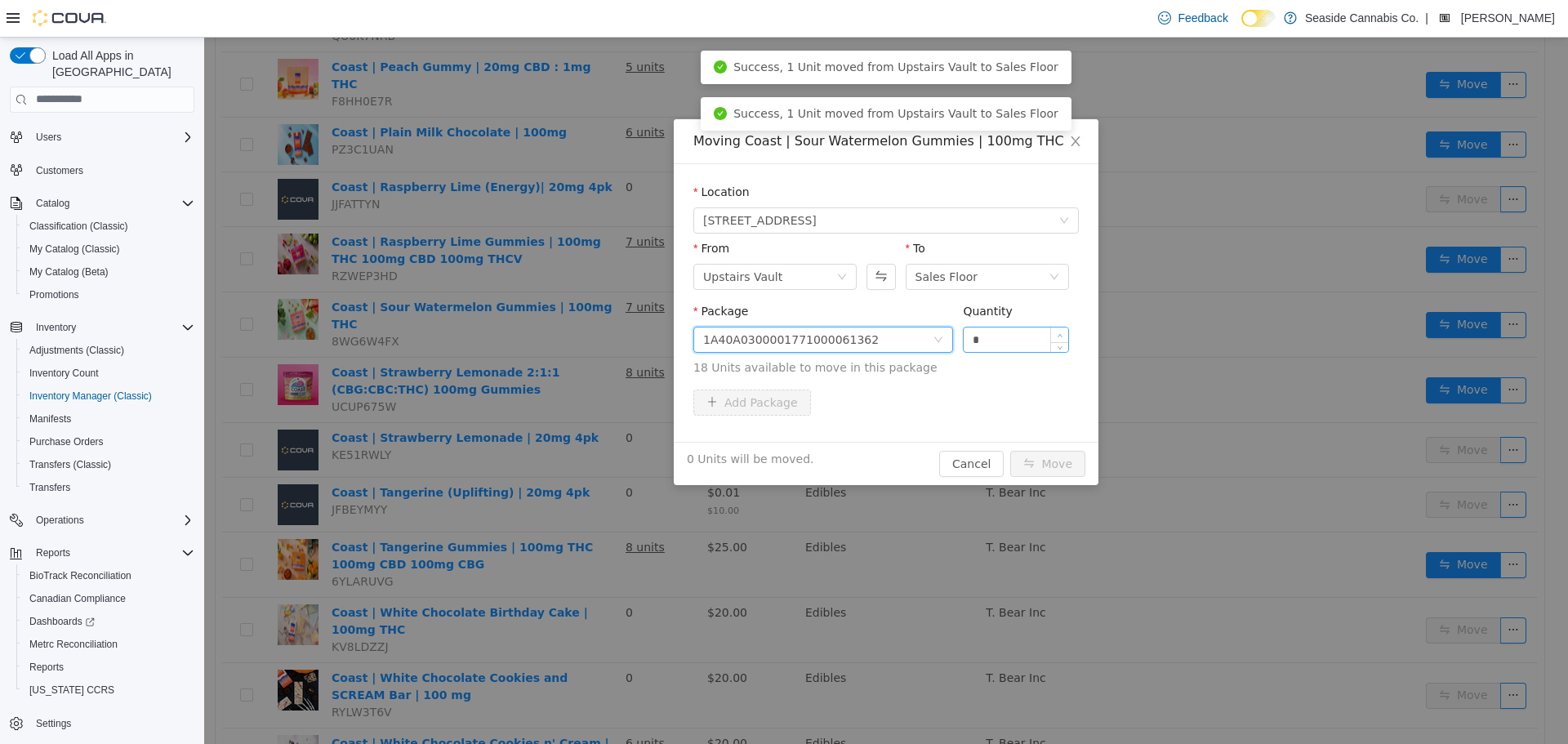
click at [1055, 332] on span "Increase Value" at bounding box center [1059, 334] width 17 height 15
type input "*"
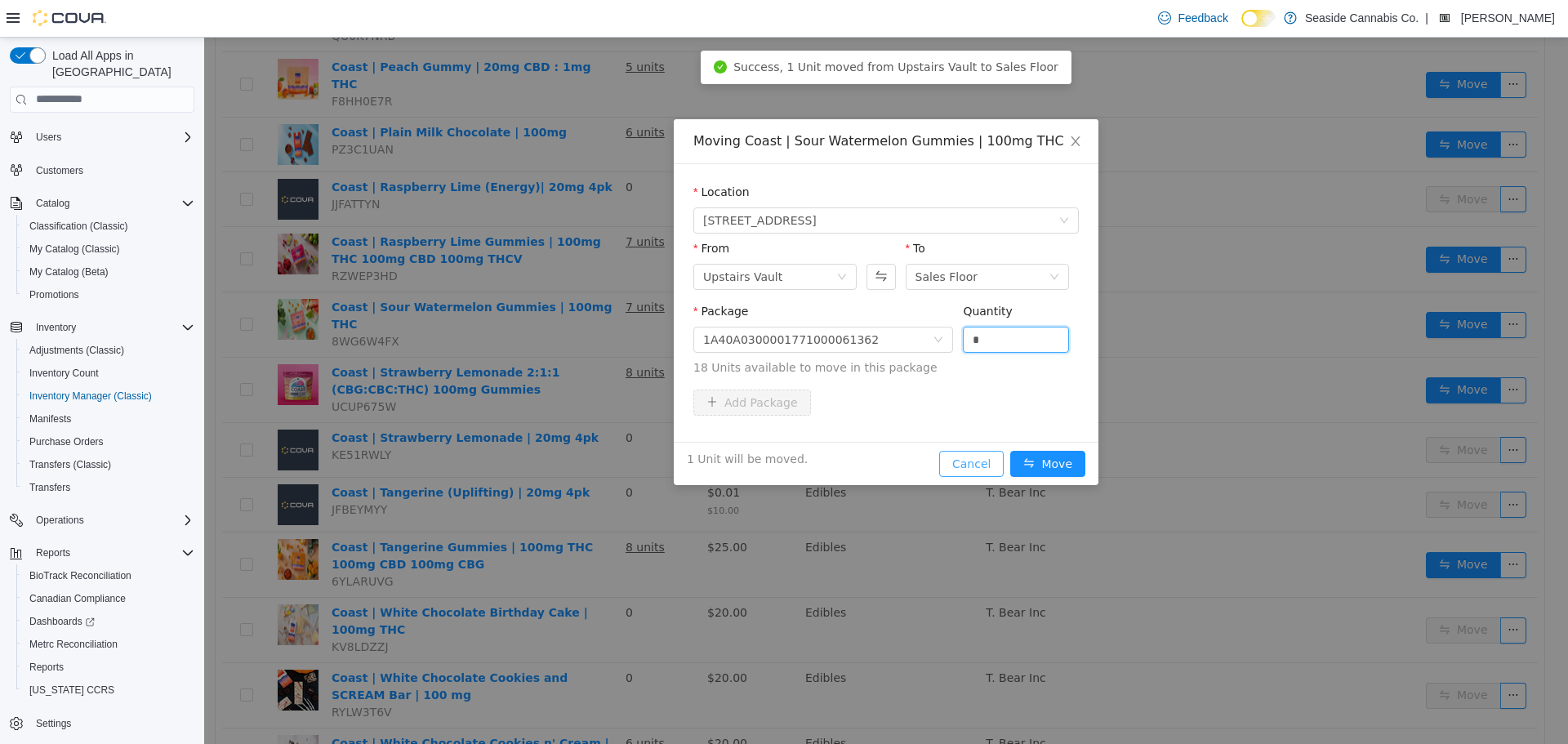
click at [960, 461] on button "Cancel" at bounding box center [971, 463] width 64 height 26
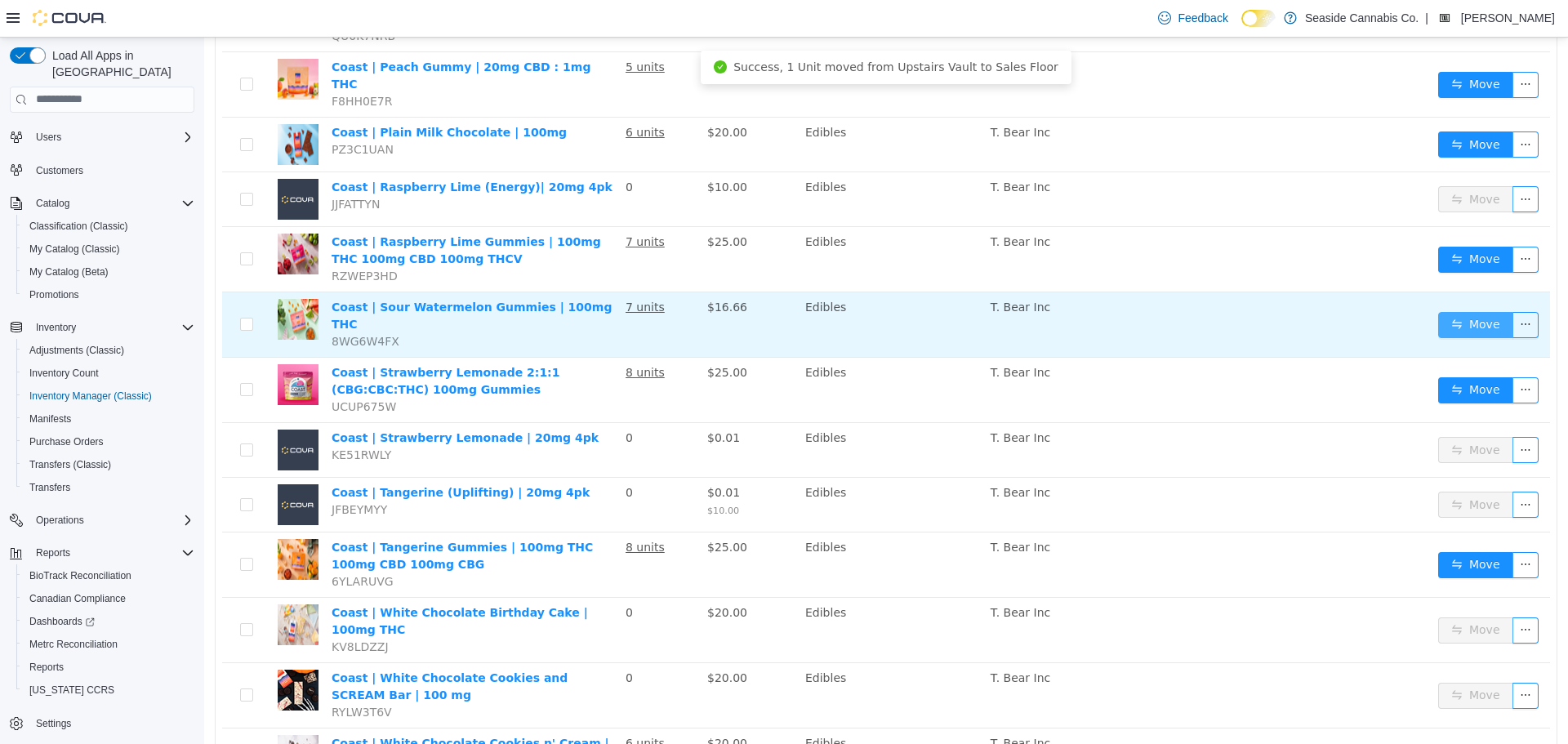
click at [1441, 311] on button "Move" at bounding box center [1476, 324] width 75 height 26
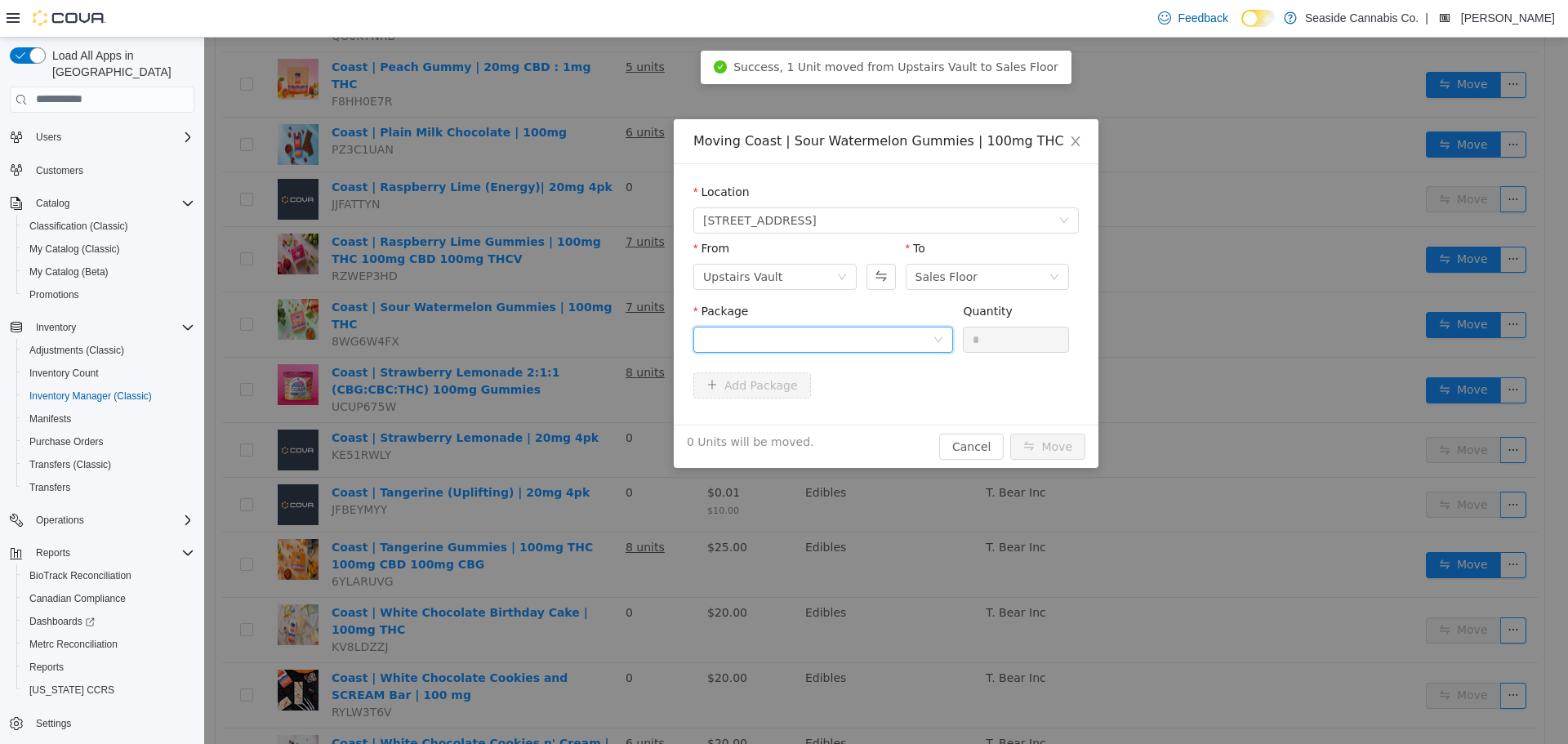
click at [876, 337] on div at bounding box center [818, 339] width 230 height 24
click at [897, 419] on li "1A40A0300001771000061362 Quantity : 18 Units" at bounding box center [823, 406] width 259 height 44
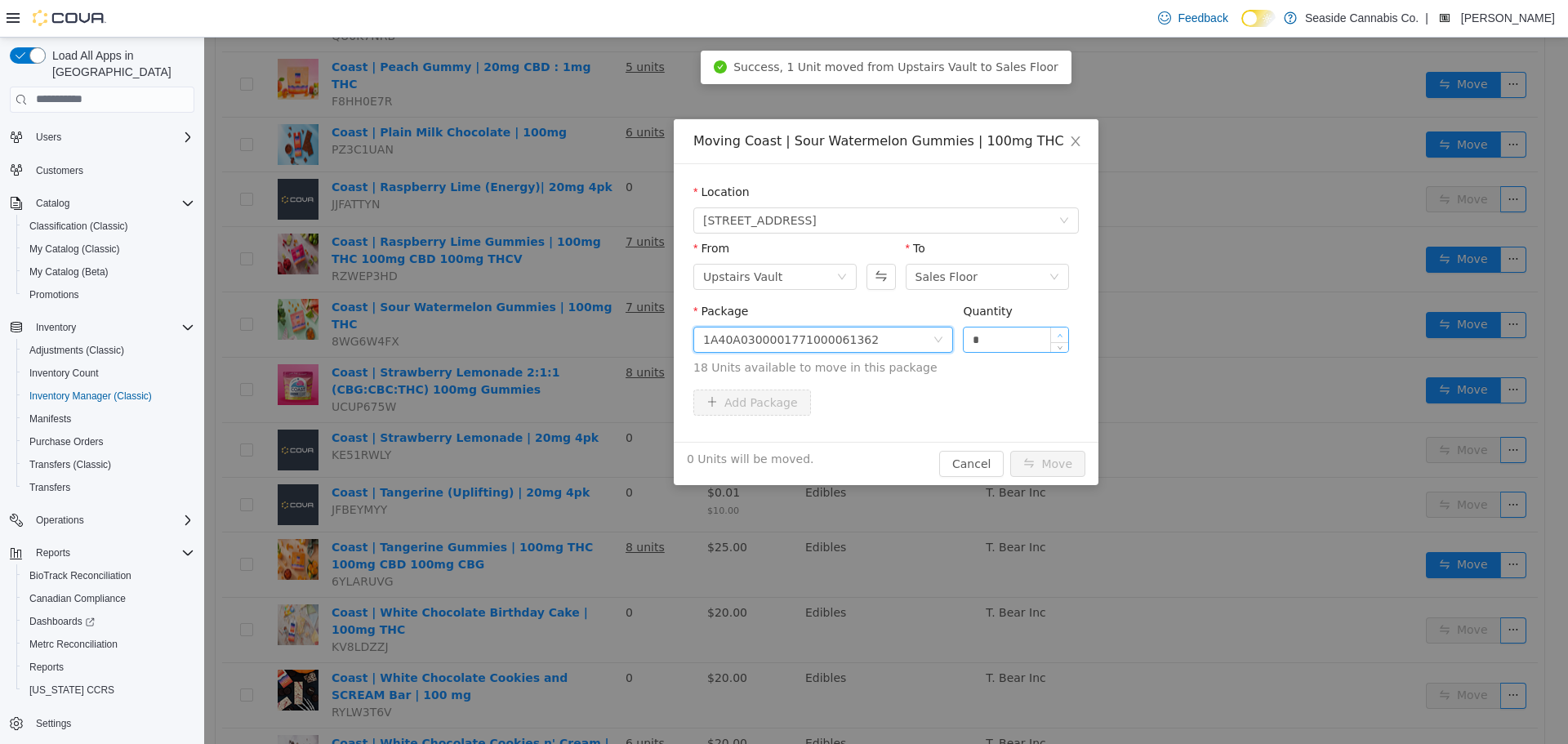
type input "*"
click at [1061, 330] on span "Increase Value" at bounding box center [1059, 334] width 17 height 15
click at [1053, 459] on button "Move" at bounding box center [1047, 463] width 75 height 26
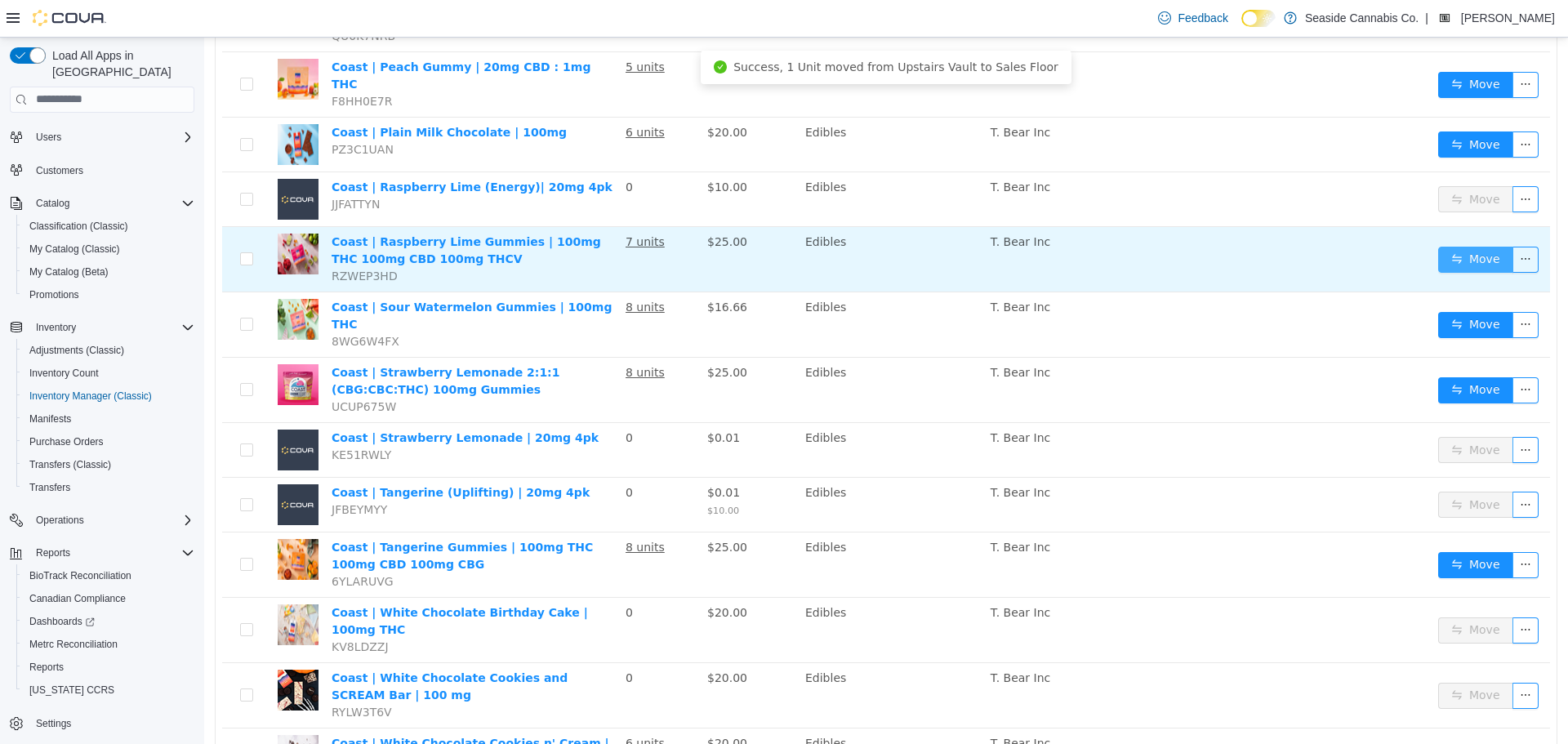
click at [1445, 246] on button "Move" at bounding box center [1476, 259] width 75 height 26
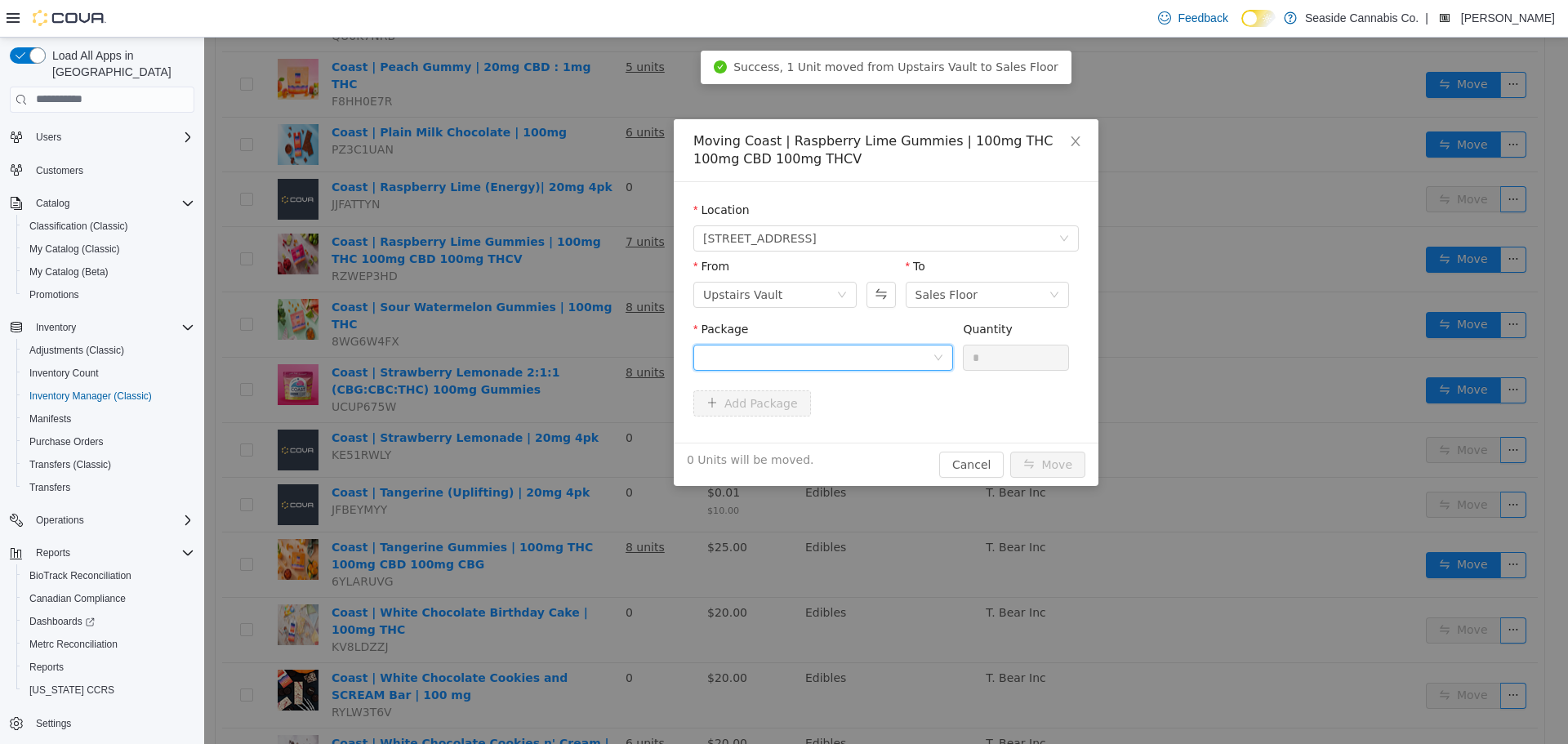
click at [827, 361] on div at bounding box center [818, 357] width 230 height 24
click at [874, 443] on li "1A40A0300001771000061479 Quantity : 14 Units" at bounding box center [823, 424] width 259 height 44
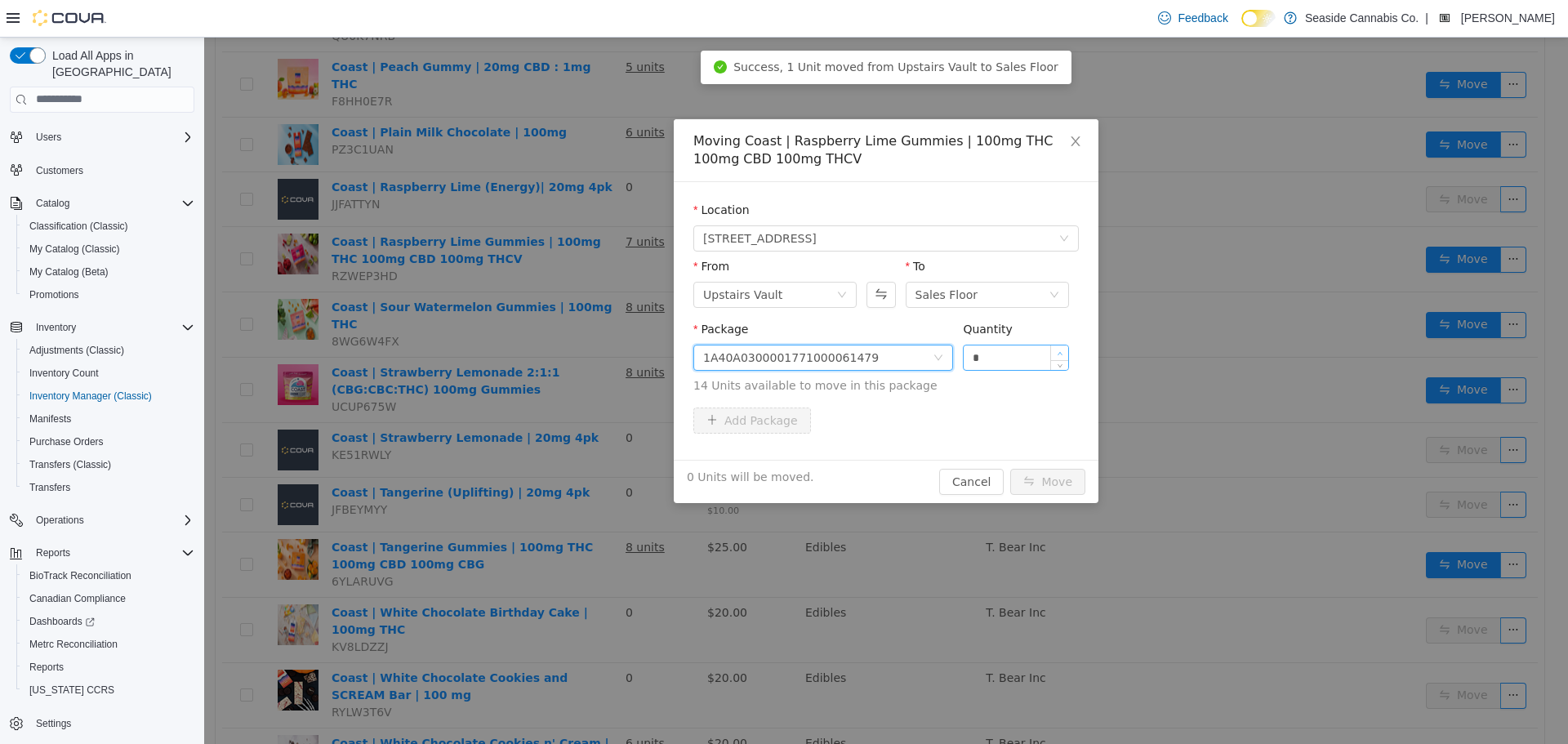
type input "*"
click at [1061, 345] on span "Increase Value" at bounding box center [1059, 352] width 17 height 15
click at [1047, 476] on button "Move" at bounding box center [1047, 481] width 75 height 26
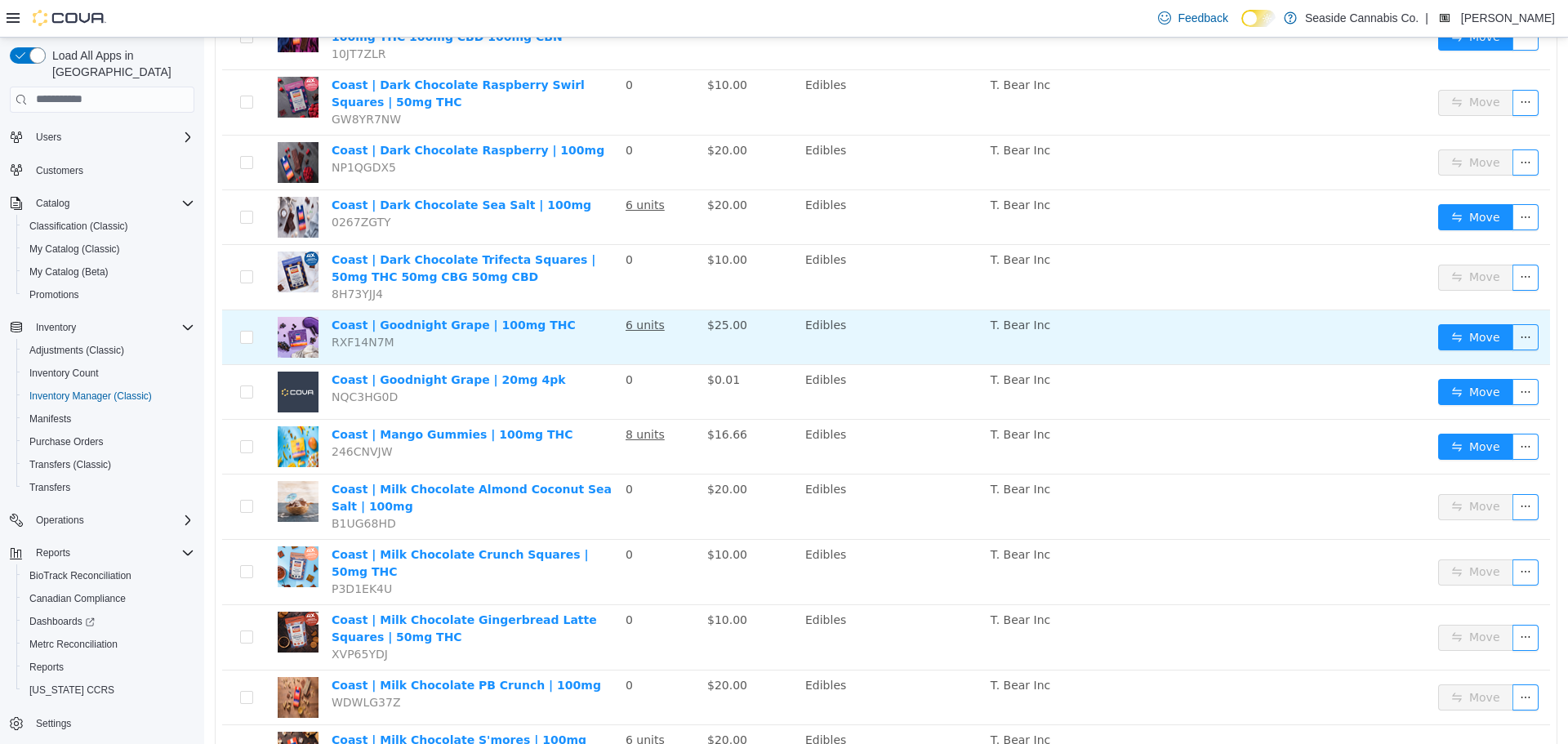
scroll to position [486, 0]
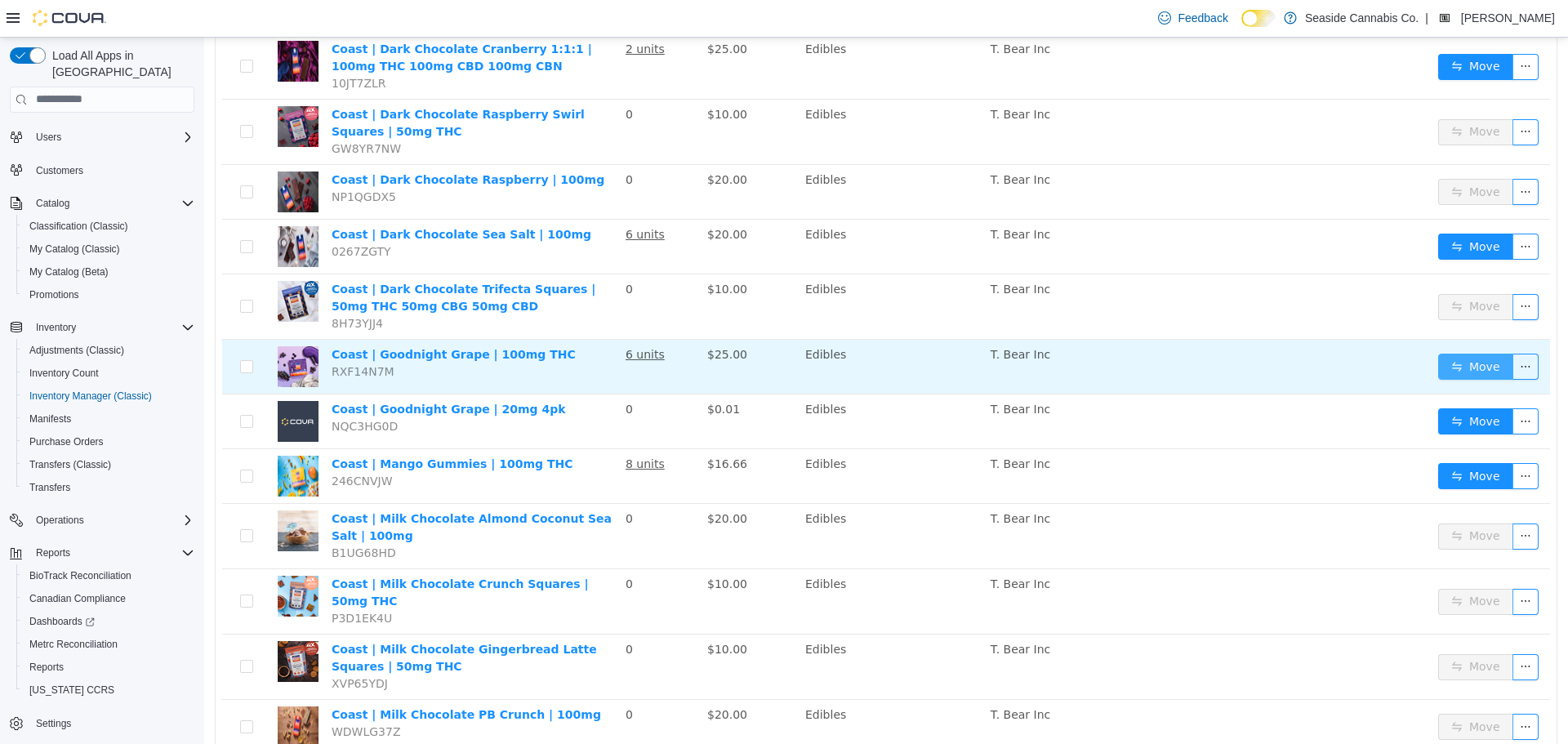
click at [1483, 353] on button "Move" at bounding box center [1476, 366] width 75 height 26
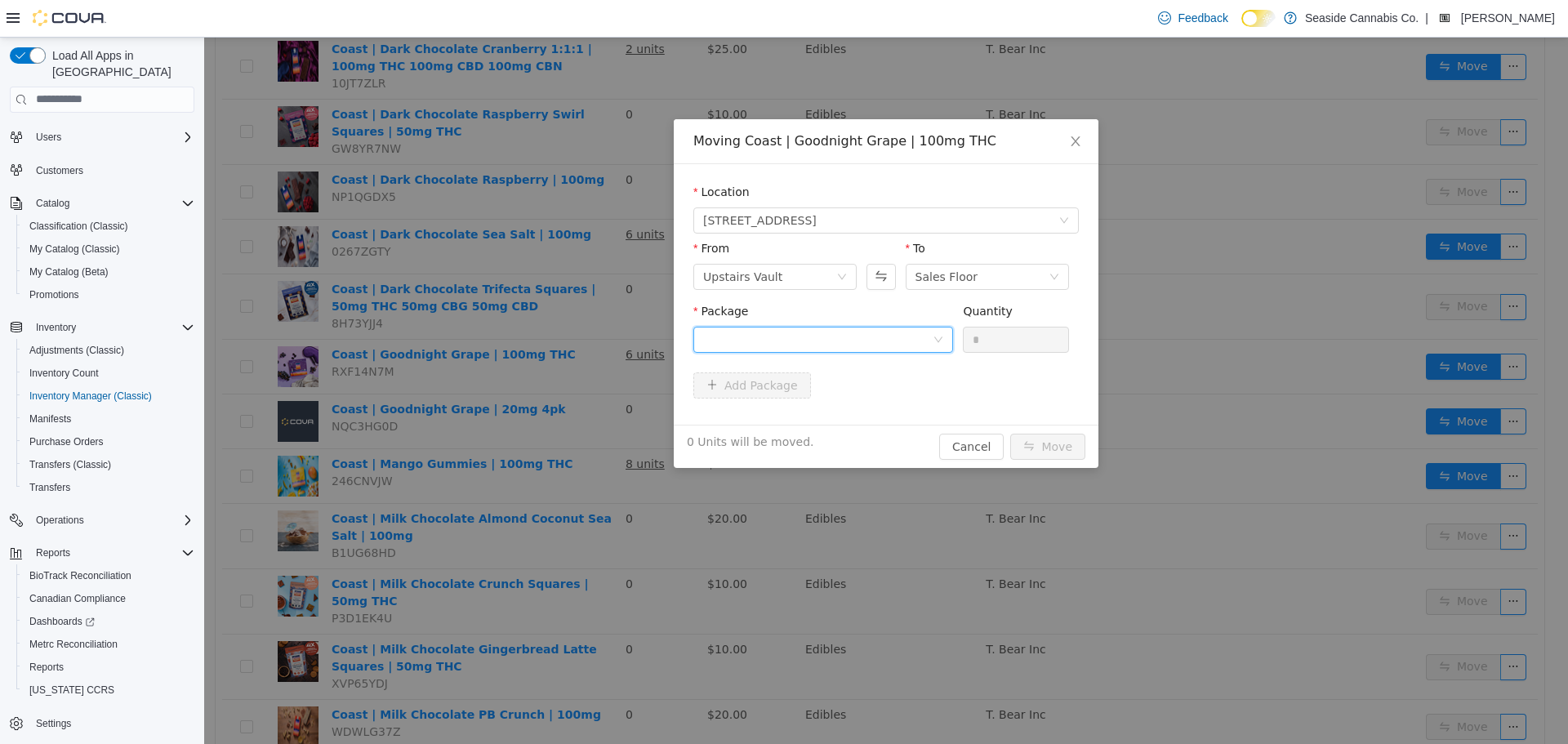
click at [755, 330] on div at bounding box center [818, 339] width 230 height 24
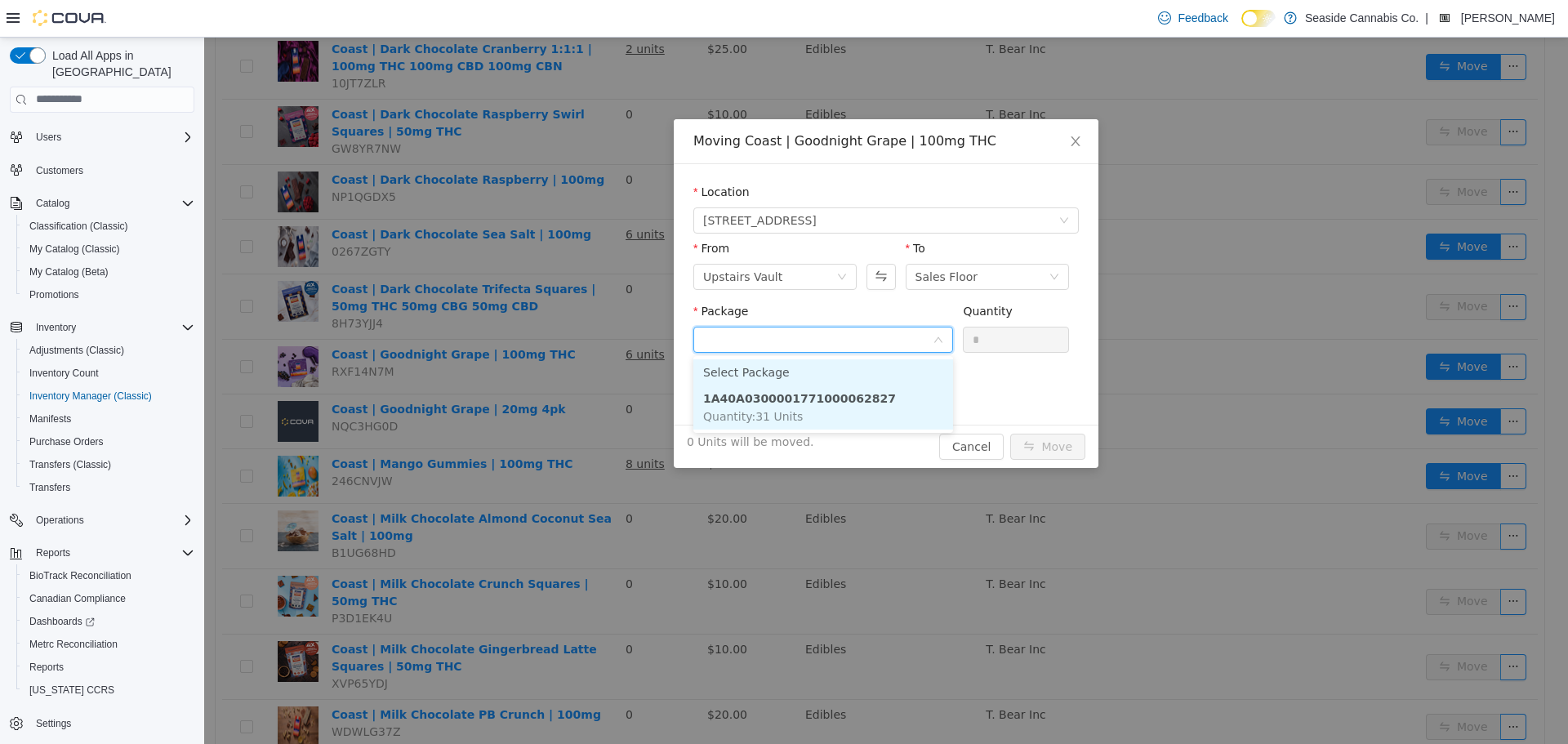
click at [788, 405] on li "1A40A0300001771000062827 Quantity : 31 Units" at bounding box center [823, 406] width 259 height 44
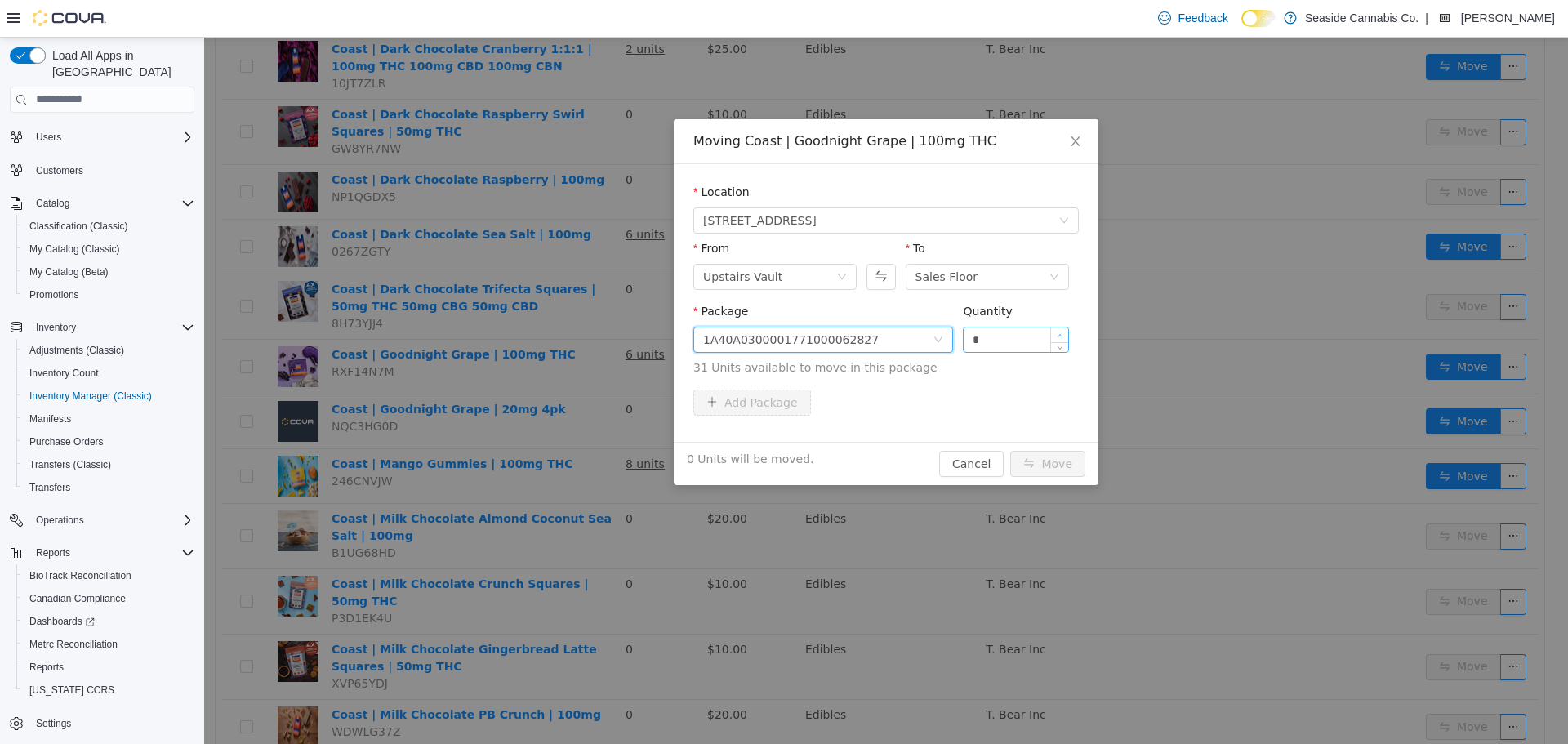
click at [1062, 333] on icon "icon: up" at bounding box center [1059, 335] width 6 height 6
type input "*"
click at [1062, 333] on icon "icon: up" at bounding box center [1059, 335] width 6 height 6
click at [1052, 456] on button "Move" at bounding box center [1047, 463] width 75 height 26
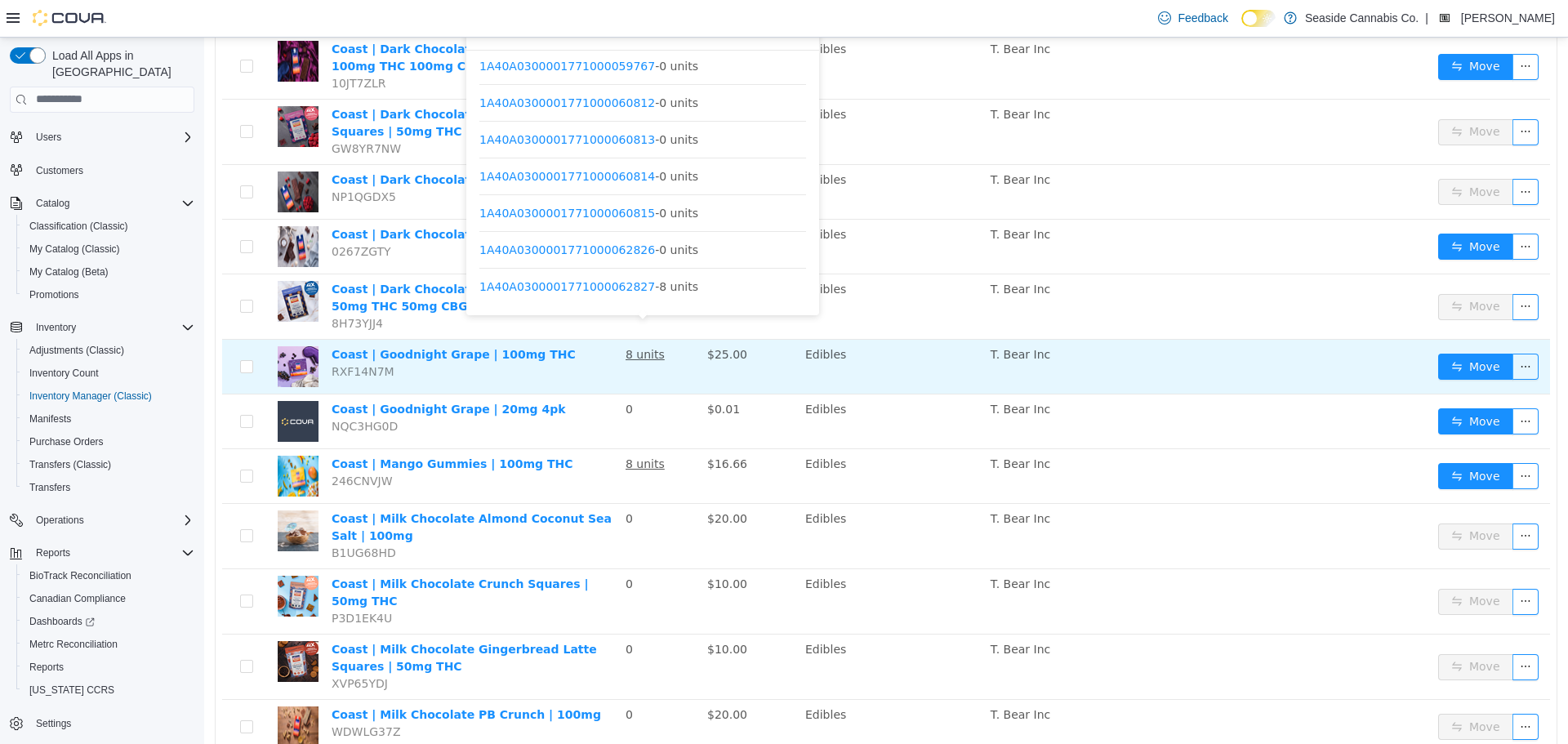
scroll to position [569, 0]
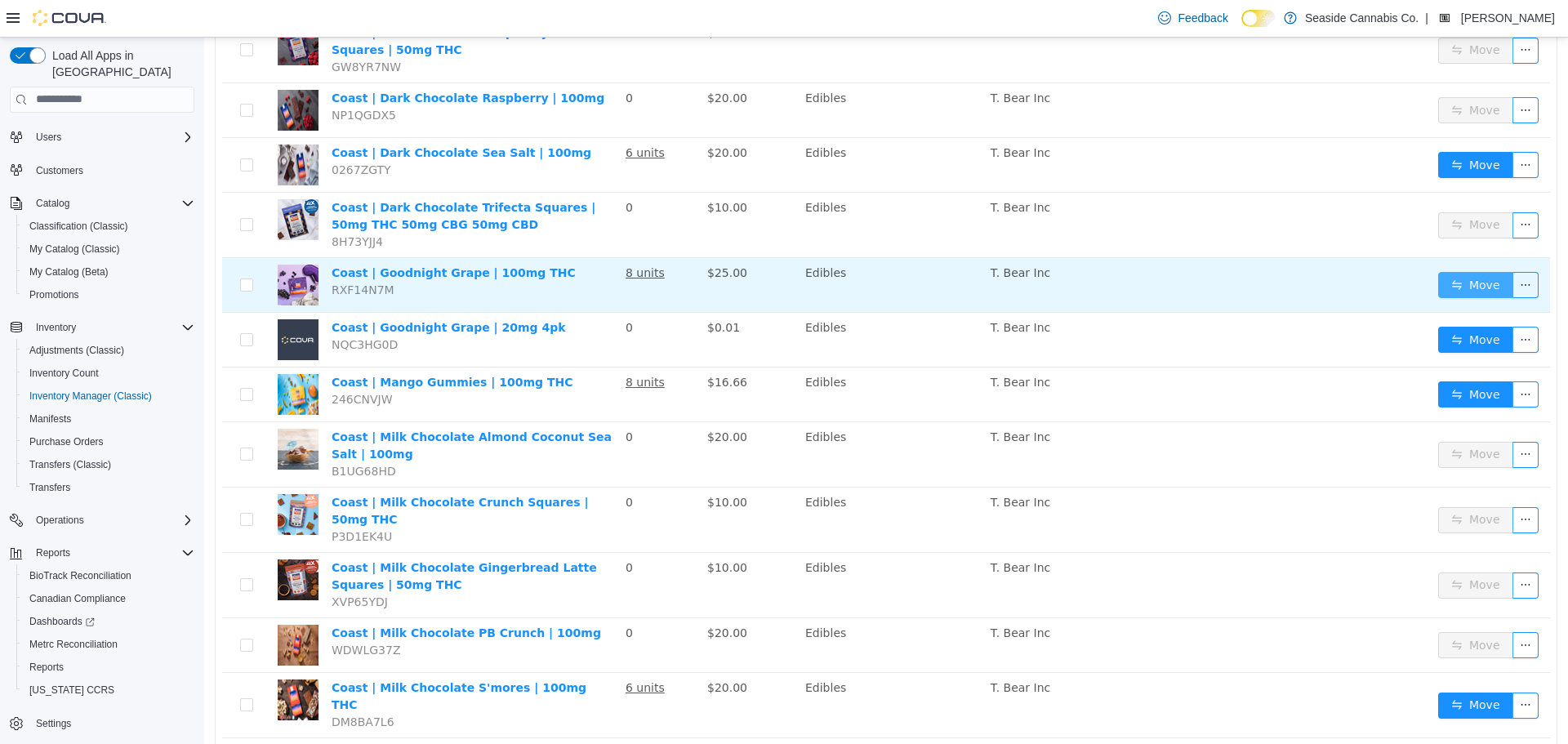
click at [1448, 271] on button "Move" at bounding box center [1476, 284] width 75 height 26
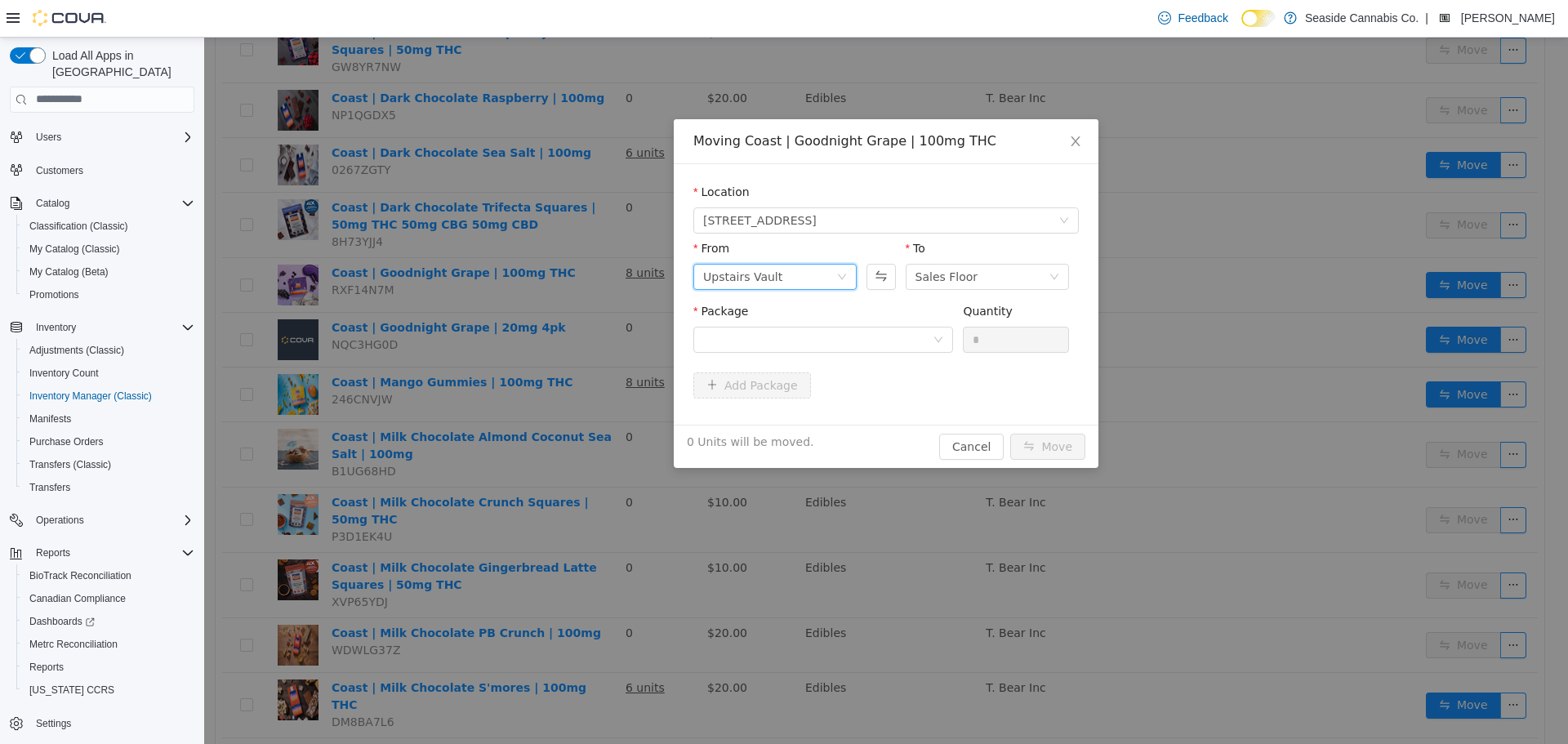
click at [738, 274] on div "Upstairs Vault" at bounding box center [742, 276] width 79 height 24
click at [766, 410] on li "Downstairs Vault" at bounding box center [775, 414] width 163 height 26
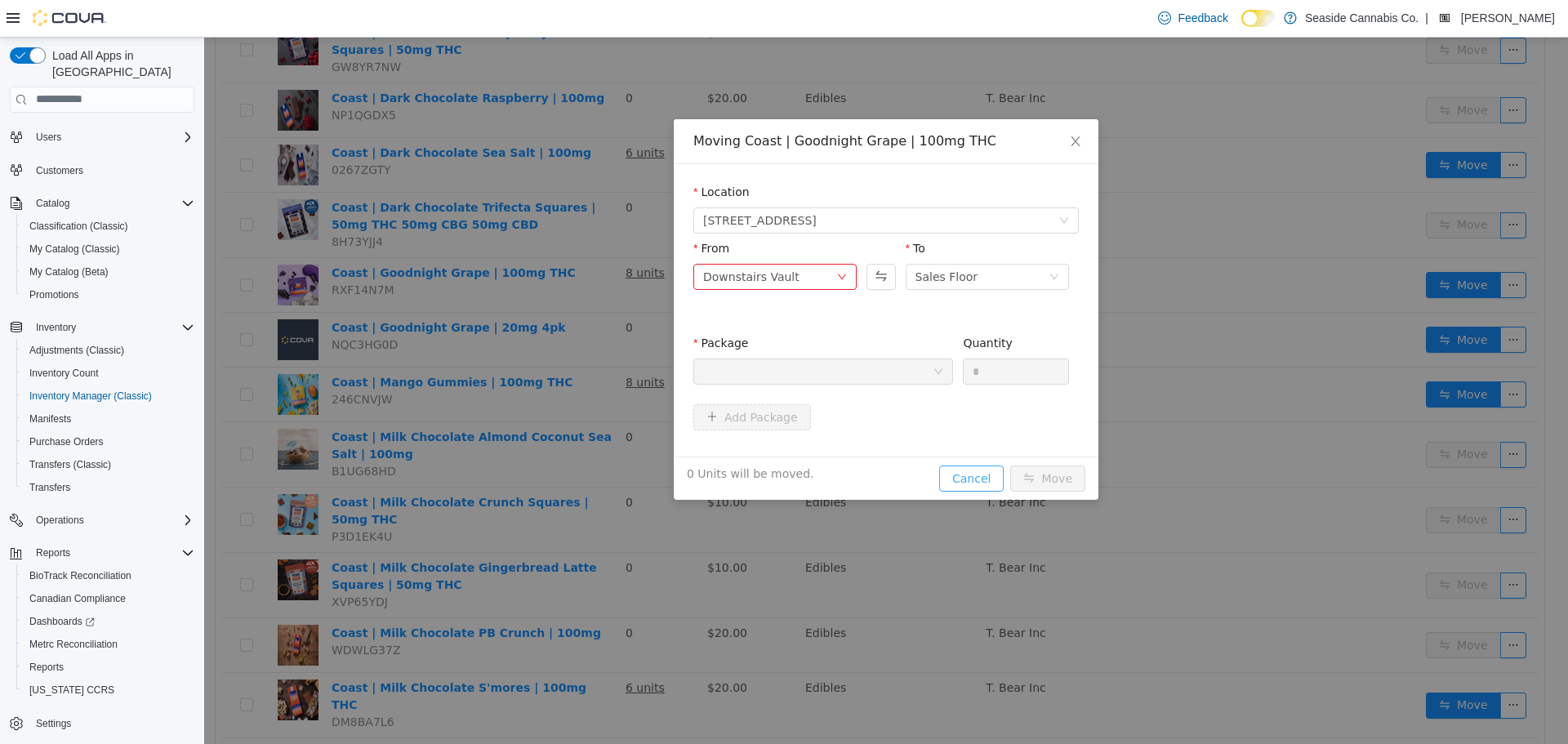
click at [972, 477] on button "Cancel" at bounding box center [971, 478] width 64 height 26
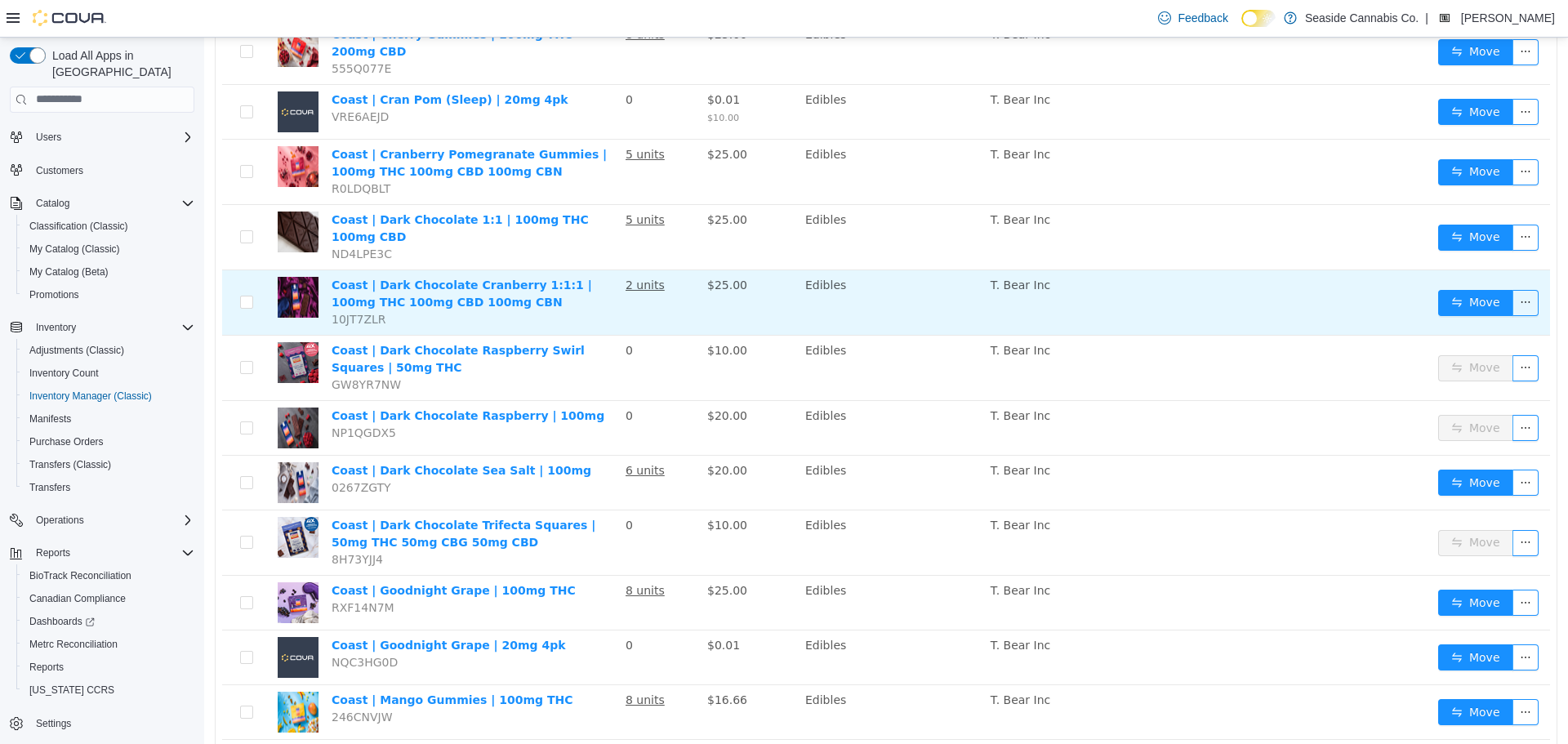
scroll to position [242, 0]
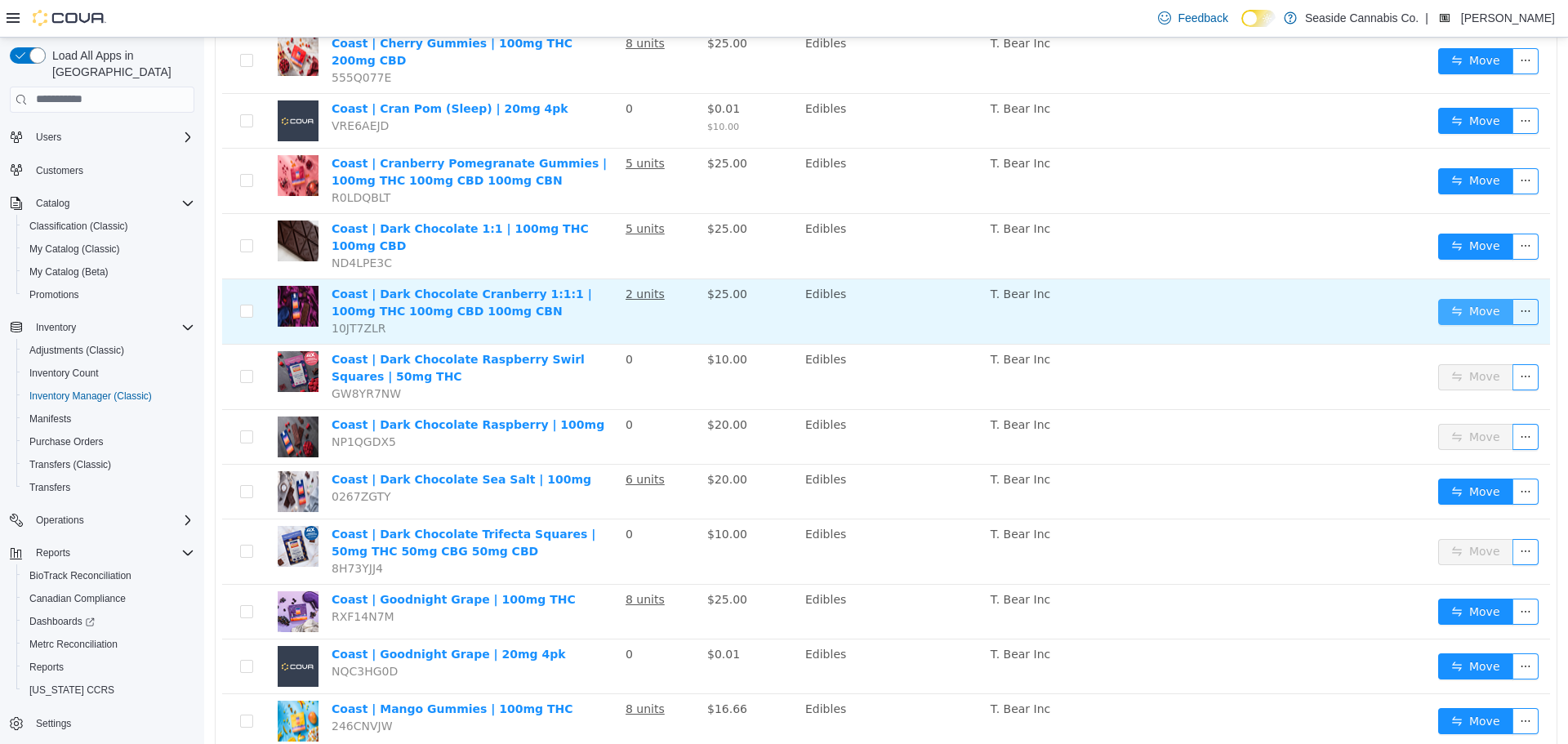
click at [1470, 298] on button "Move" at bounding box center [1476, 311] width 75 height 26
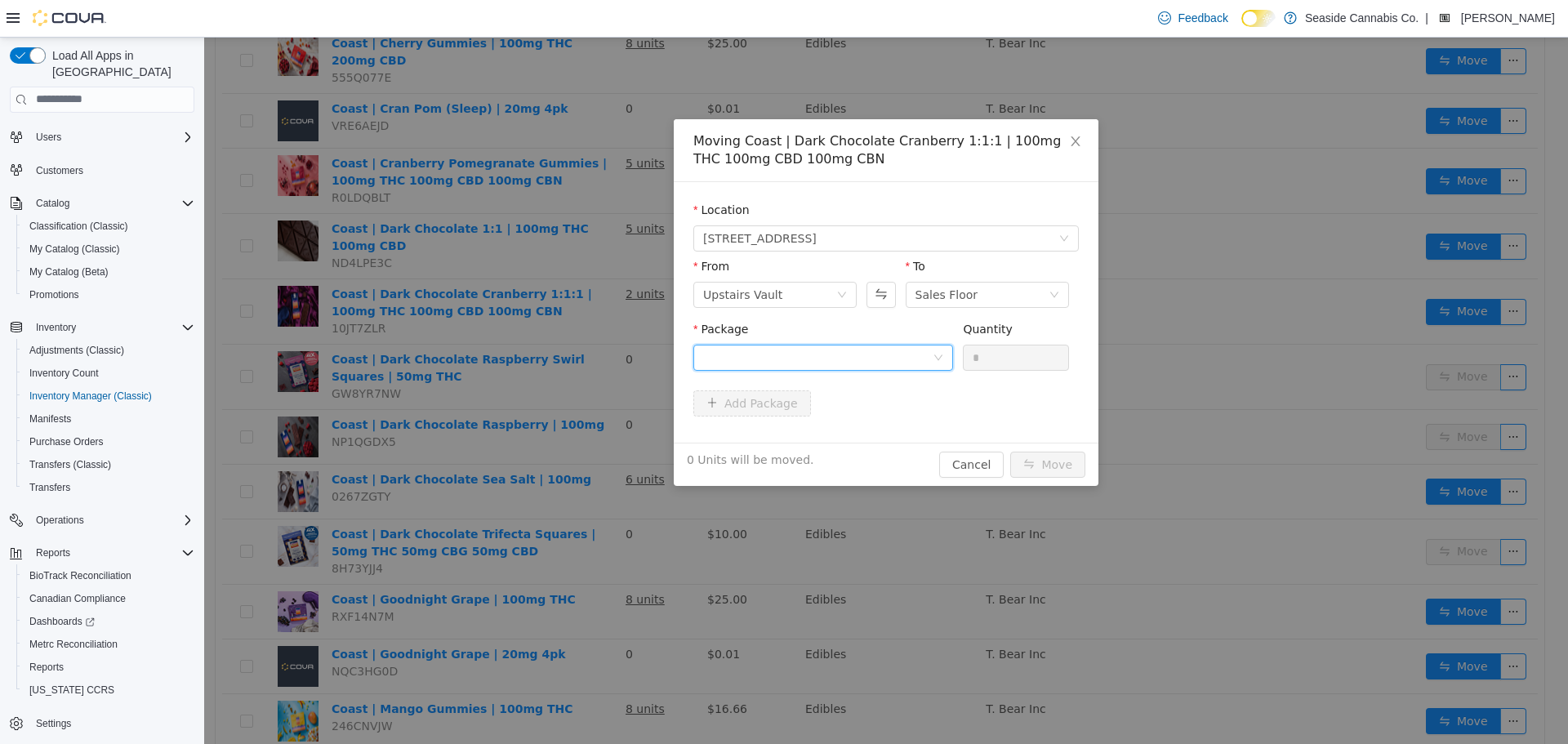
click at [770, 361] on div at bounding box center [818, 357] width 230 height 24
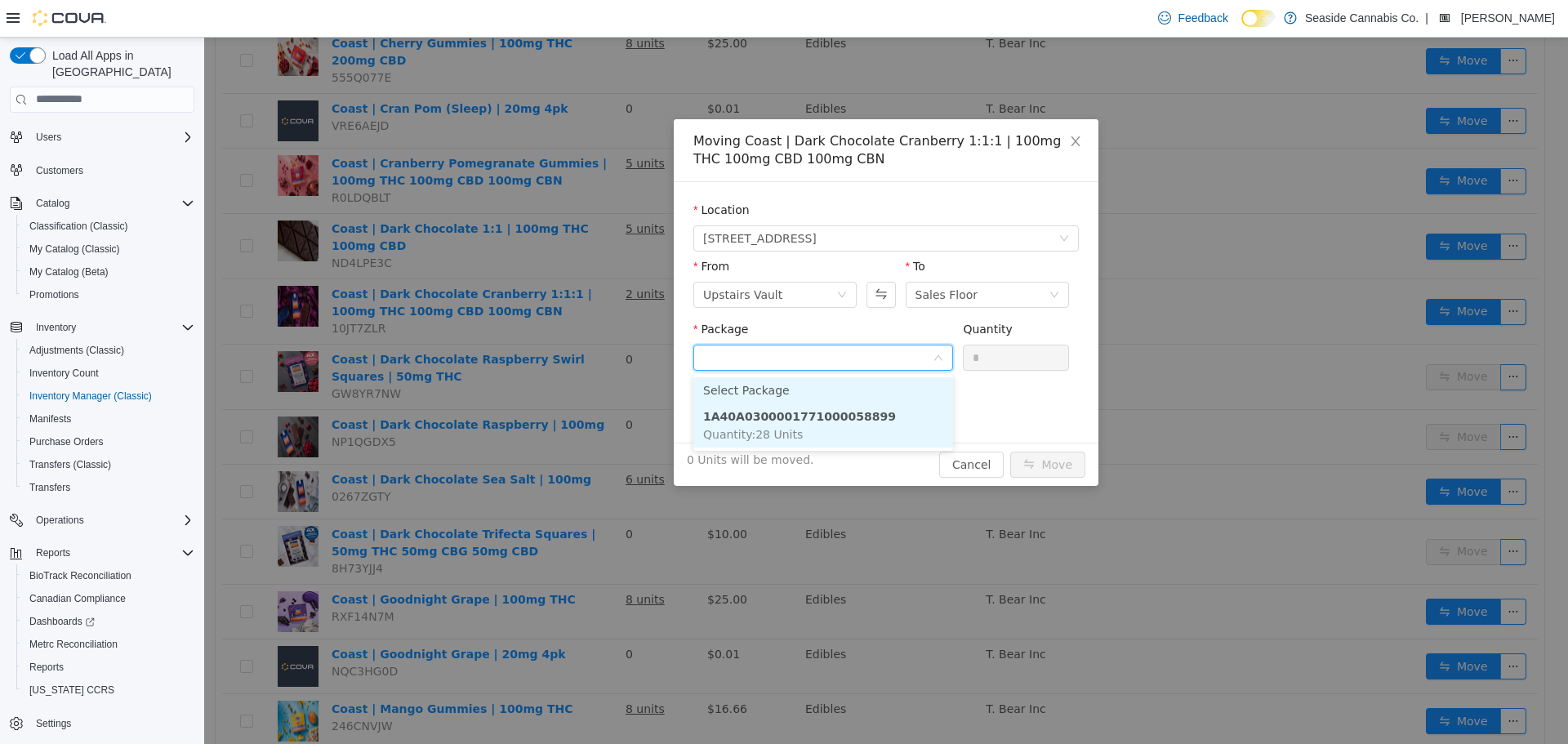
click at [797, 425] on li "1A40A0300001771000058899 Quantity : 28 Units" at bounding box center [823, 424] width 259 height 44
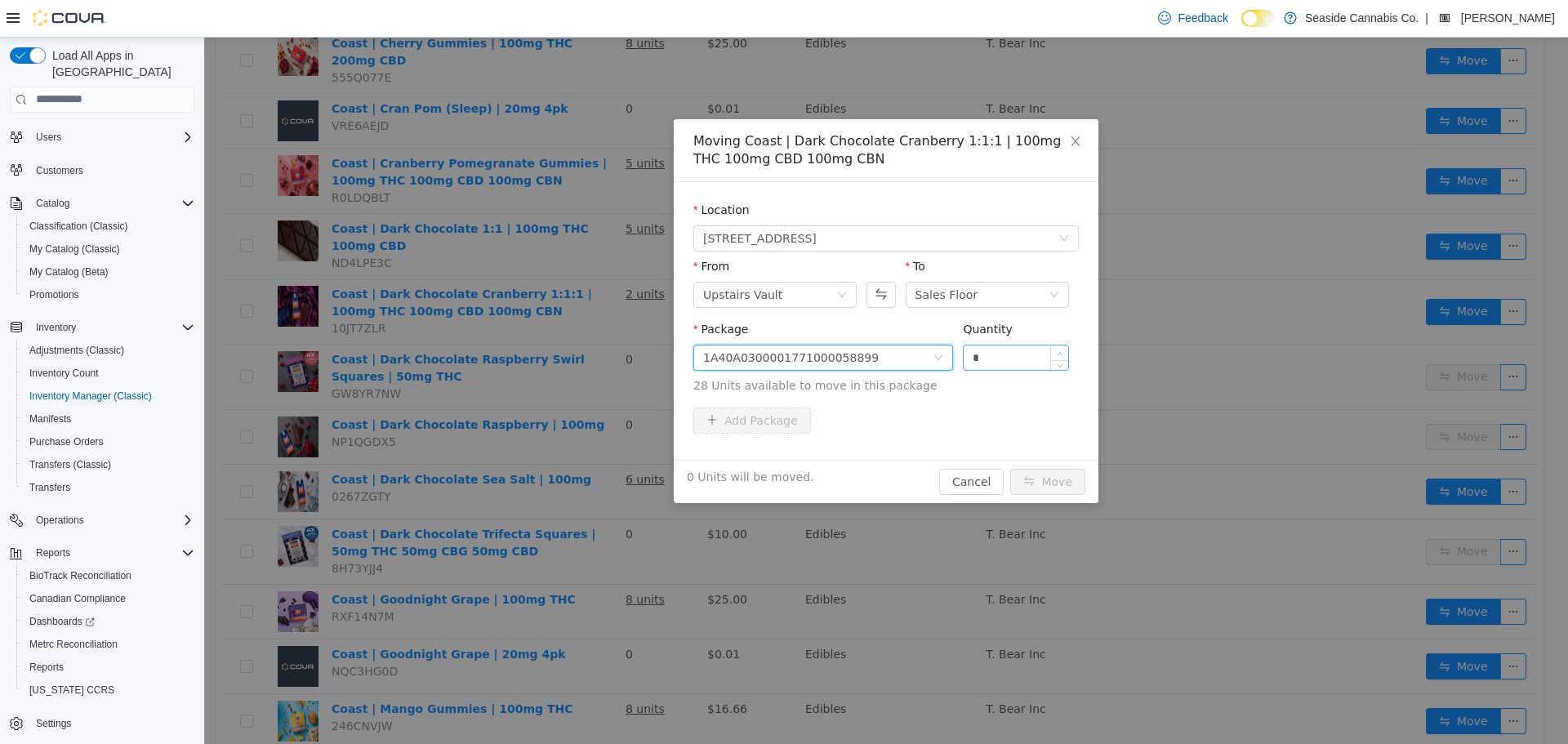
click at [1065, 354] on span "Increase Value" at bounding box center [1059, 352] width 17 height 15
type input "*"
click at [1065, 354] on span "Increase Value" at bounding box center [1059, 352] width 17 height 15
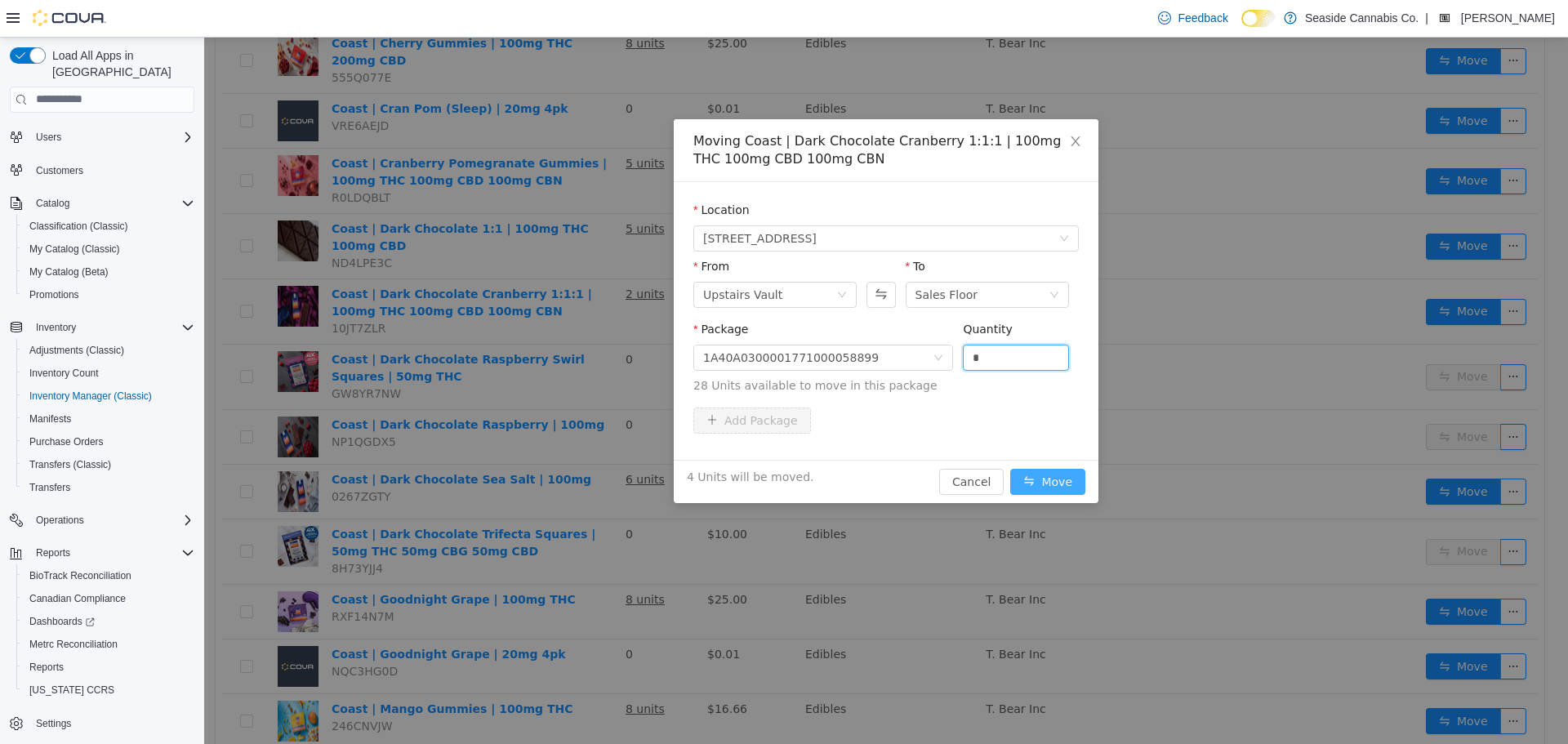
click at [1047, 474] on button "Move" at bounding box center [1047, 481] width 75 height 26
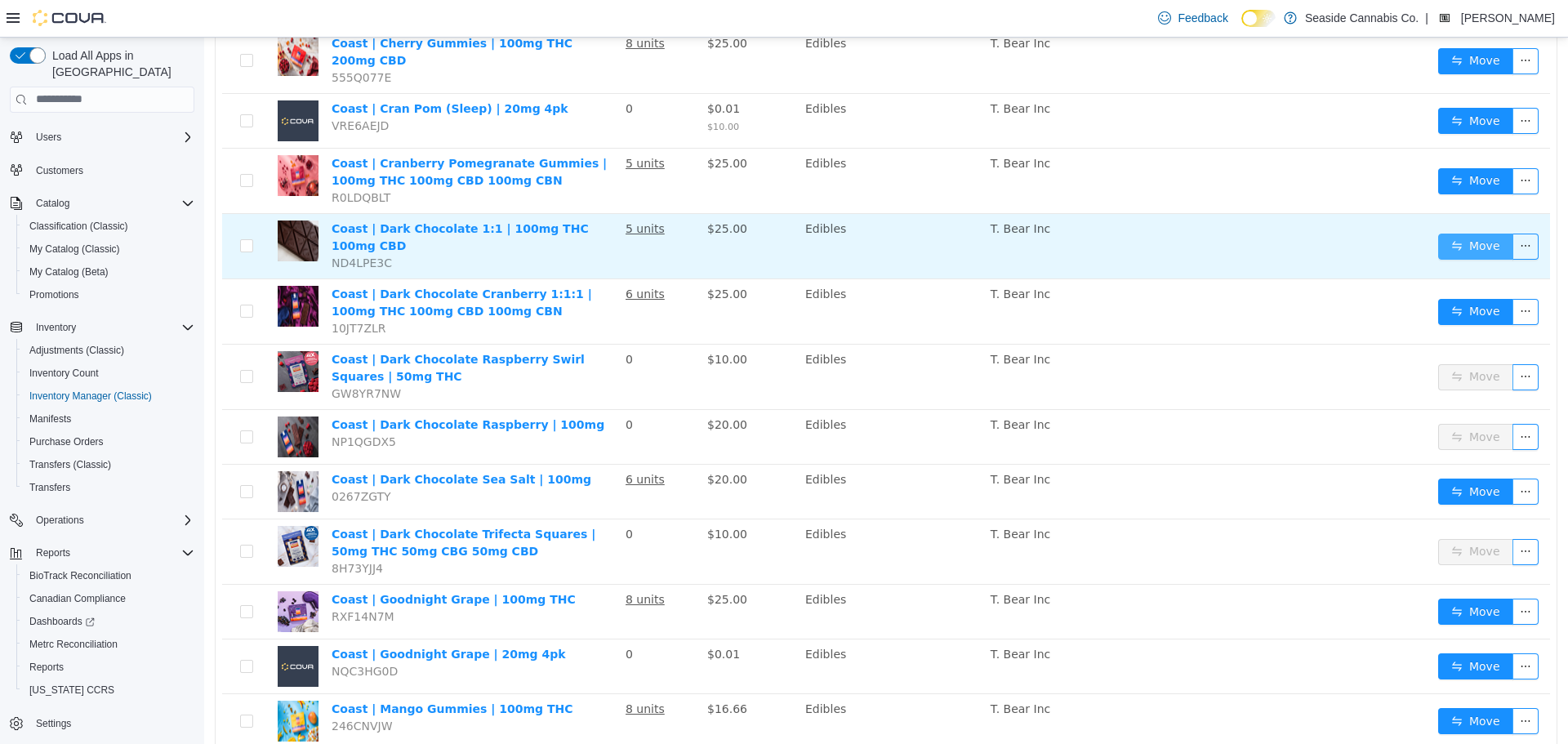
click at [1451, 232] on button "Move" at bounding box center [1476, 246] width 75 height 26
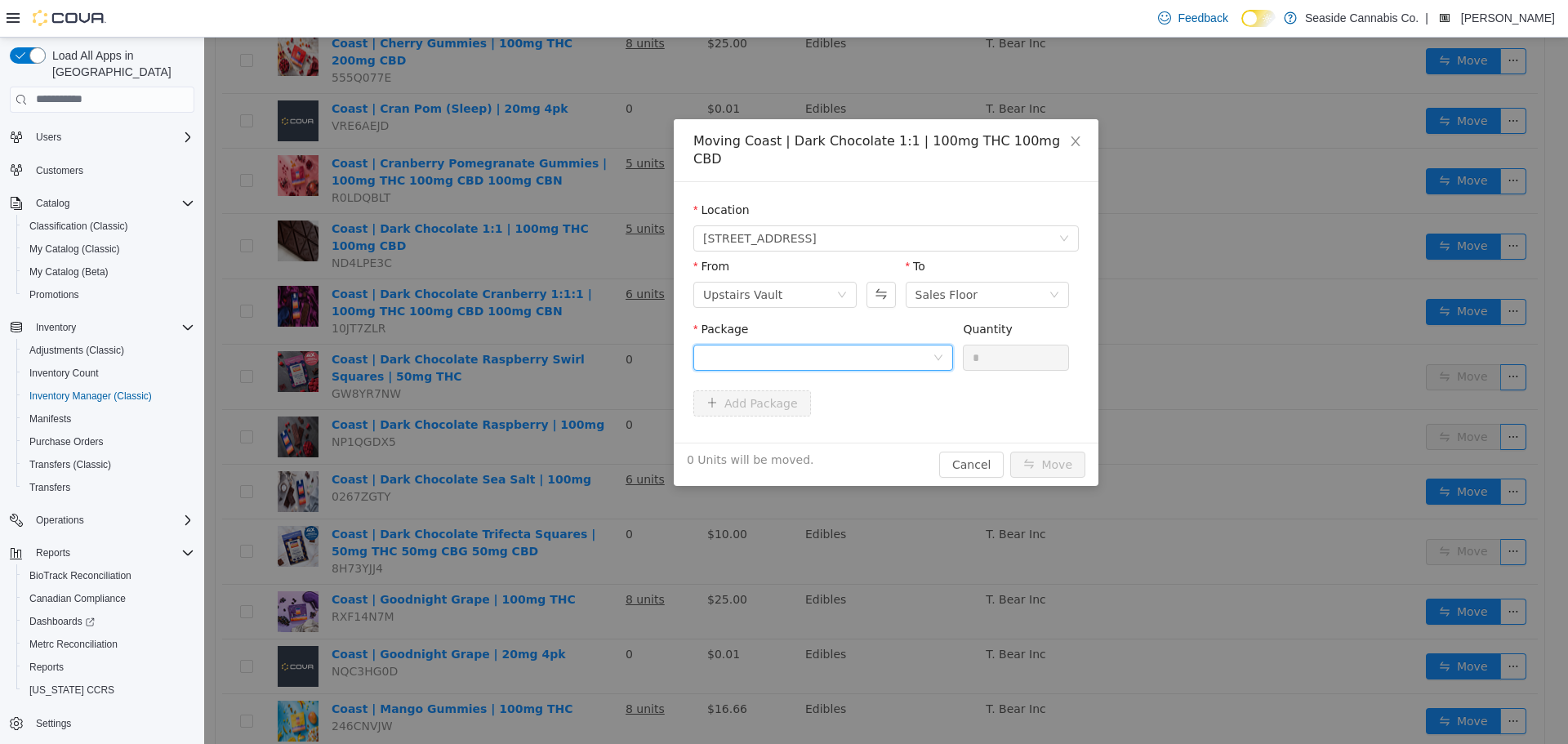
click at [917, 344] on div at bounding box center [818, 357] width 230 height 24
click at [898, 386] on li "1A40A0300001771000055672 Quantity : 11 Units" at bounding box center [823, 406] width 259 height 44
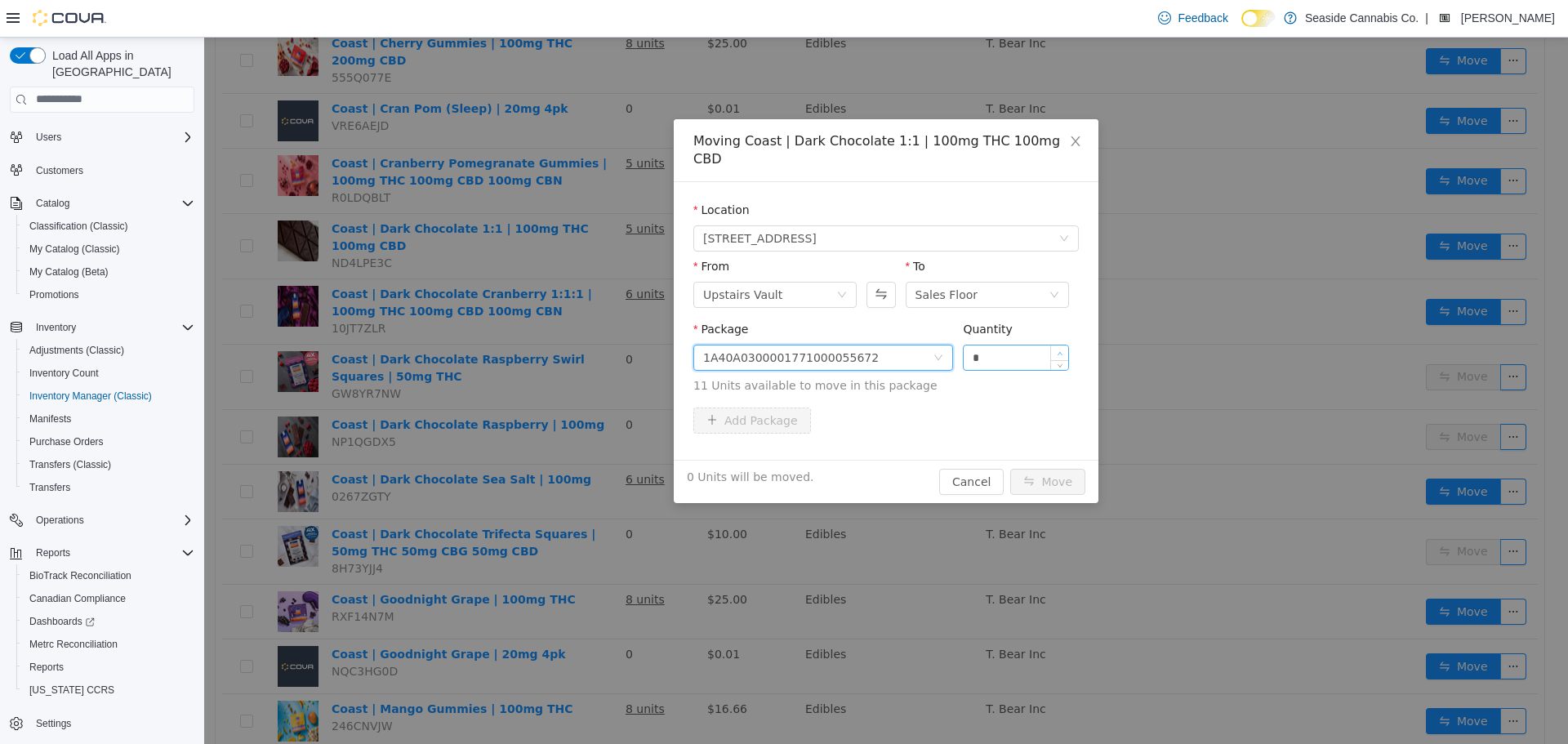
type input "*"
click at [1057, 350] on icon "icon: up" at bounding box center [1059, 353] width 6 height 6
click at [1044, 468] on button "Move" at bounding box center [1047, 481] width 75 height 26
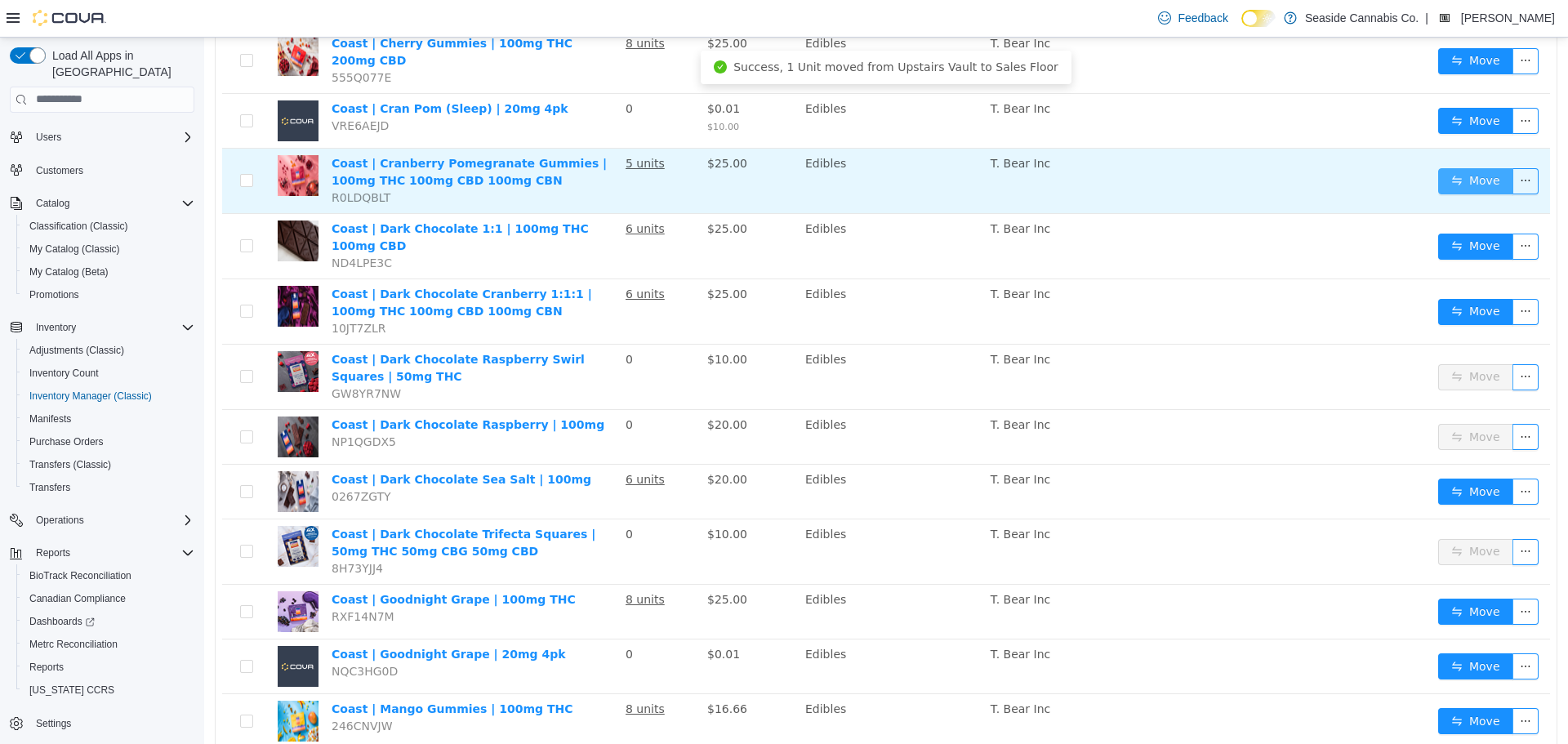
click at [1460, 167] on button "Move" at bounding box center [1476, 180] width 75 height 26
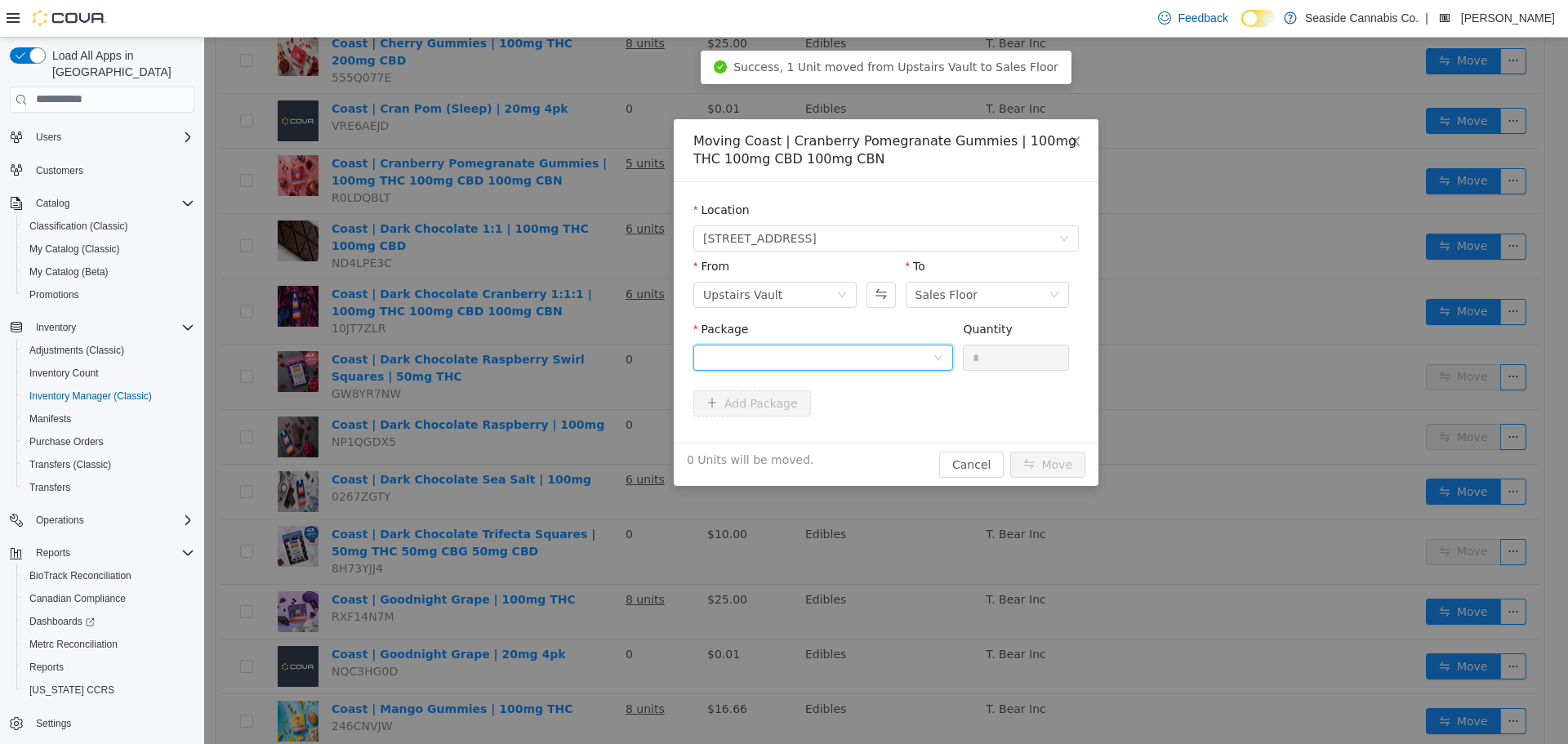
click at [815, 357] on div at bounding box center [818, 357] width 230 height 24
click at [840, 435] on li "1A40A0300001771000062474 Quantity : 1 Unit" at bounding box center [823, 424] width 259 height 44
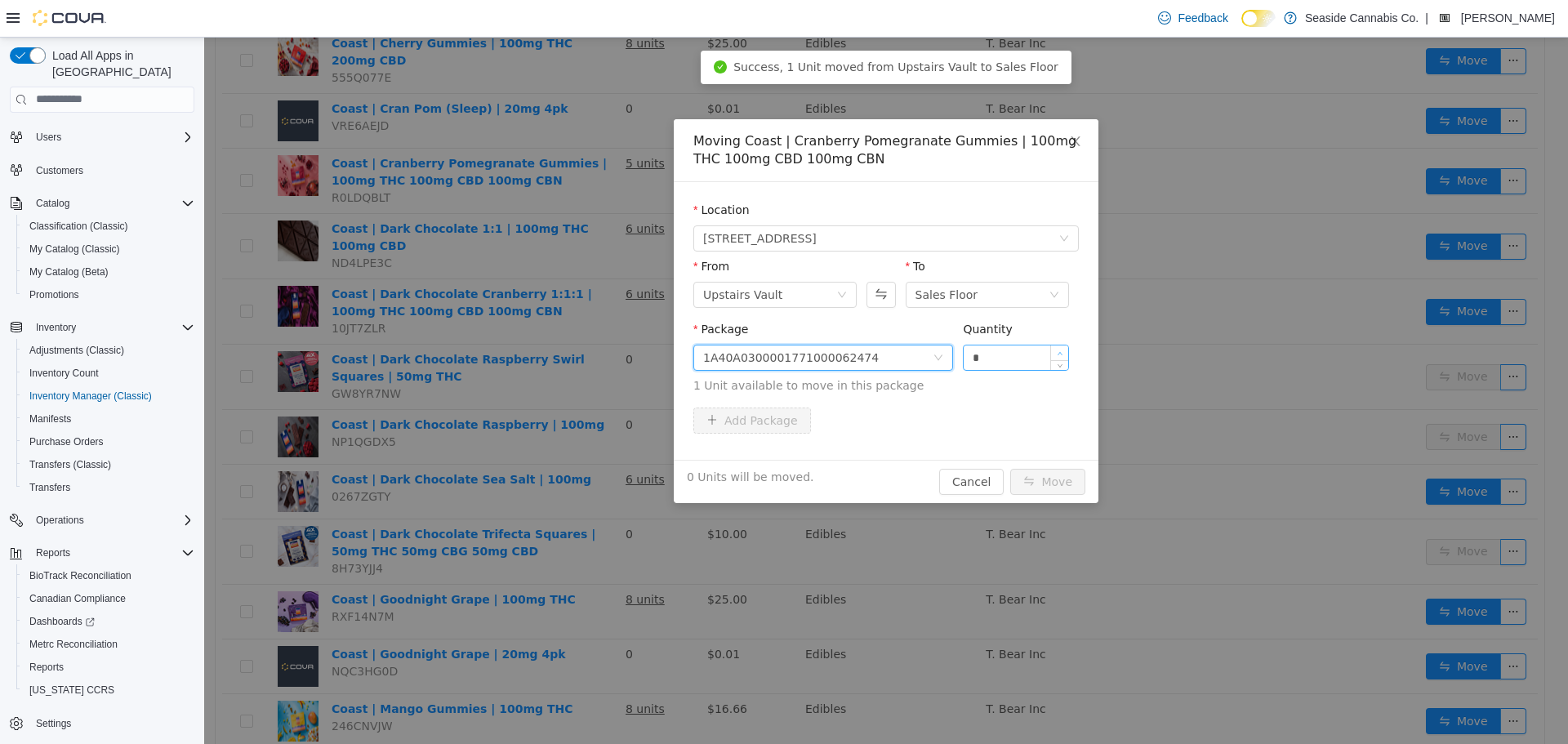
type input "*"
click at [1061, 348] on span "Increase Value" at bounding box center [1059, 352] width 17 height 15
click at [1061, 481] on button "Move" at bounding box center [1047, 481] width 75 height 26
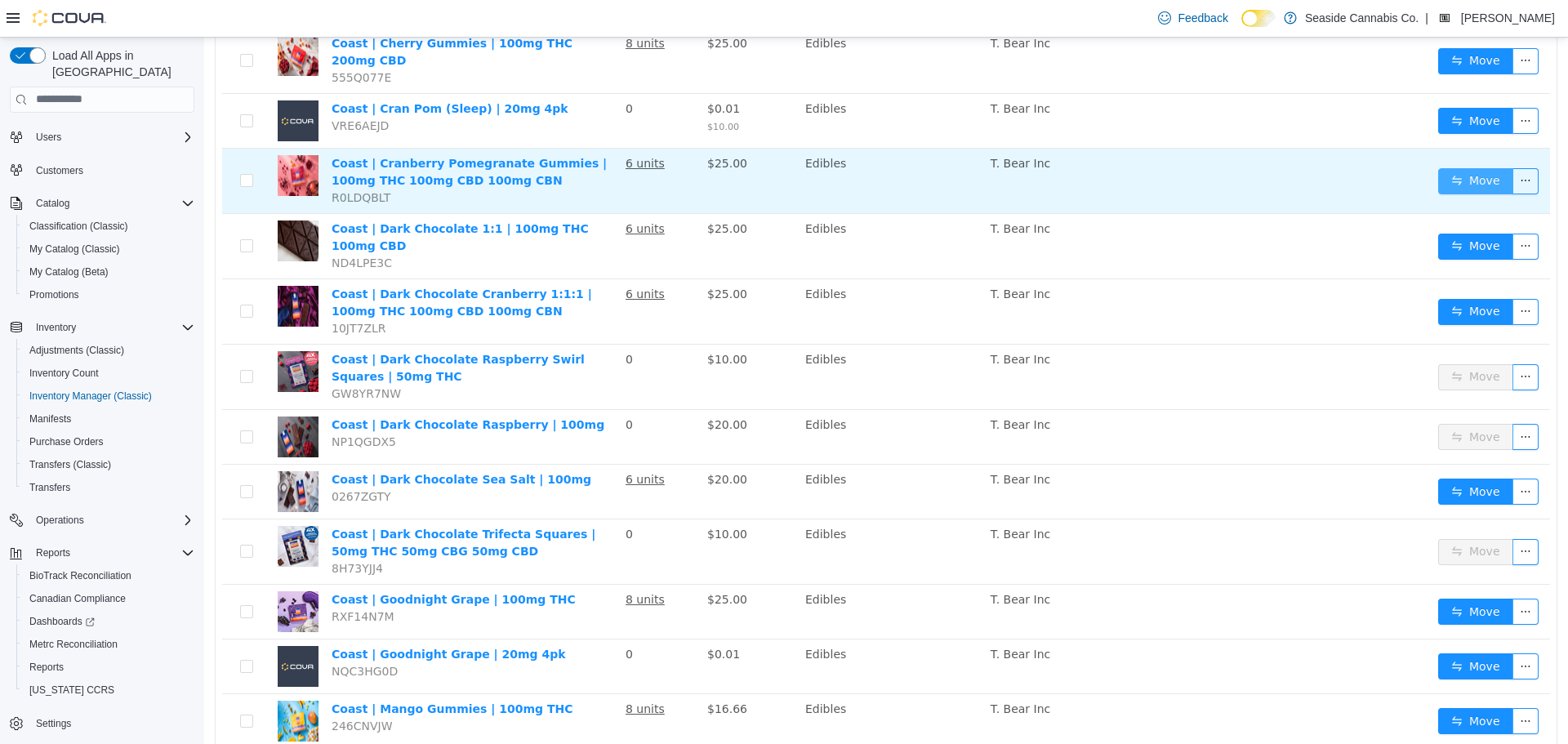
click at [1449, 167] on button "Move" at bounding box center [1476, 180] width 75 height 26
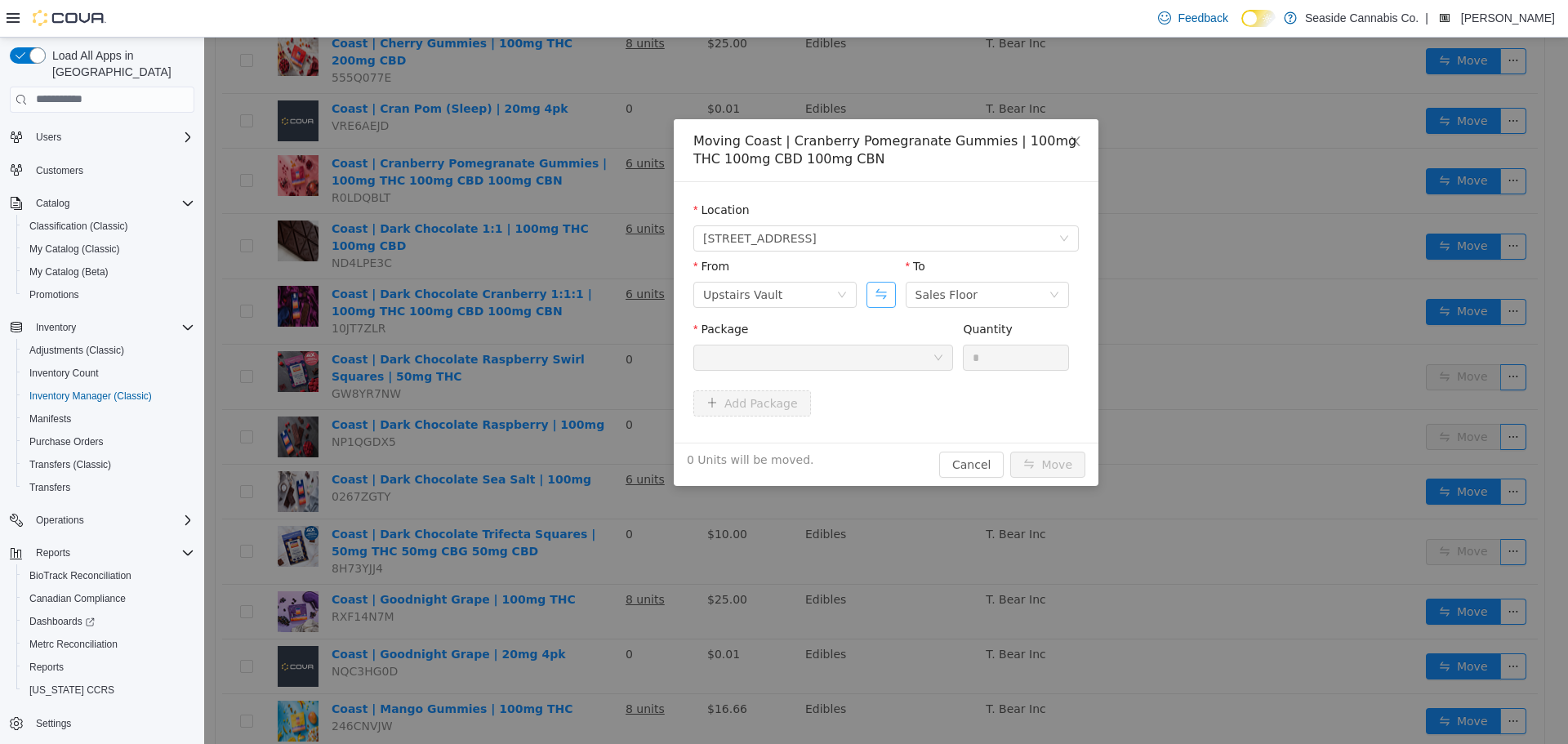
click at [889, 306] on button "Swap" at bounding box center [880, 294] width 29 height 26
click at [748, 299] on div "Sales Floor" at bounding box center [734, 294] width 63 height 24
click at [769, 434] on li "Downstairs Vault" at bounding box center [775, 431] width 163 height 26
click at [895, 353] on div at bounding box center [818, 357] width 230 height 24
click at [883, 424] on li "1A40A0300001771000062475 Quantity : 50 Units" at bounding box center [823, 424] width 259 height 44
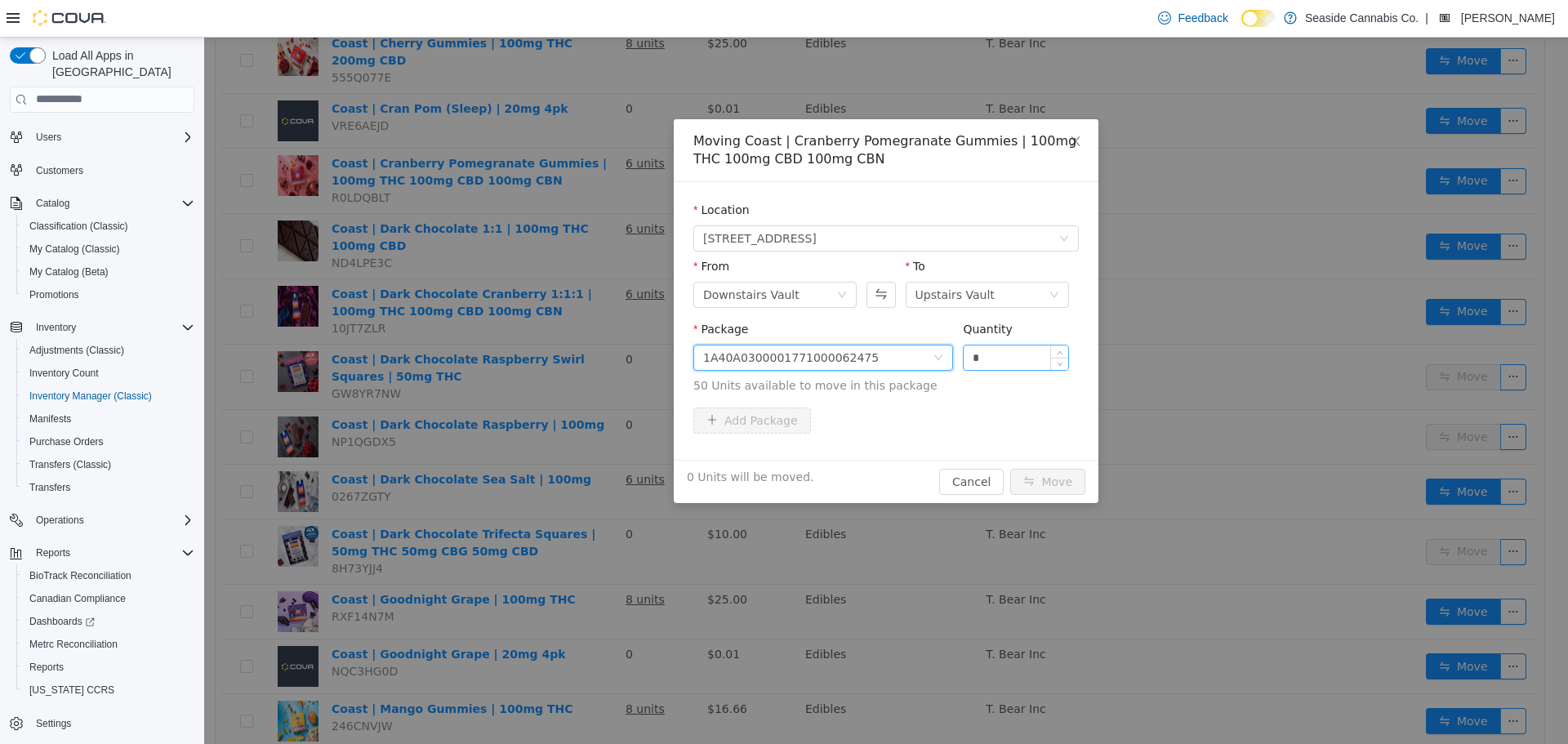
click at [963, 358] on input "*" at bounding box center [1015, 357] width 105 height 24
type input "**"
click at [1061, 480] on button "Move" at bounding box center [1047, 481] width 75 height 26
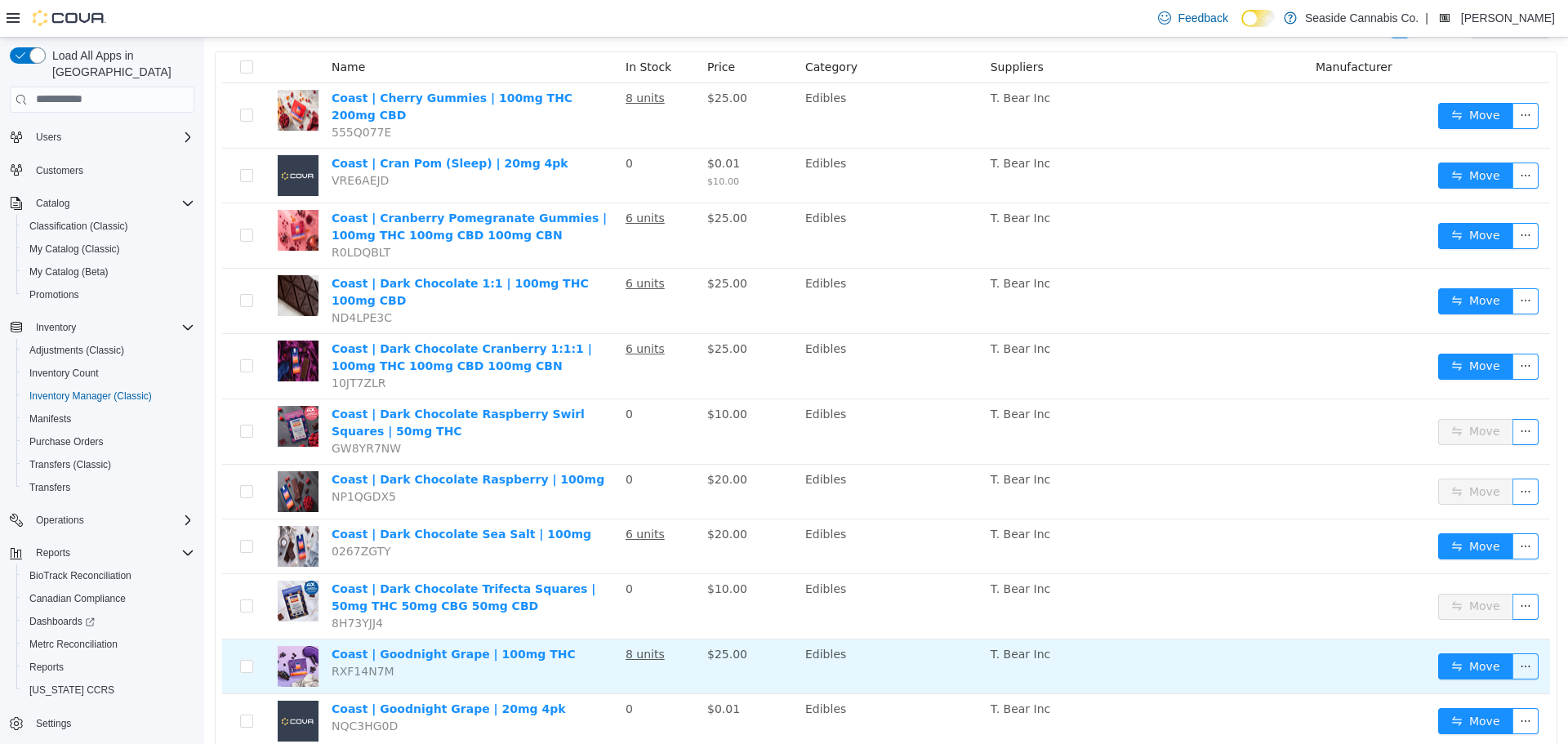
scroll to position [160, 0]
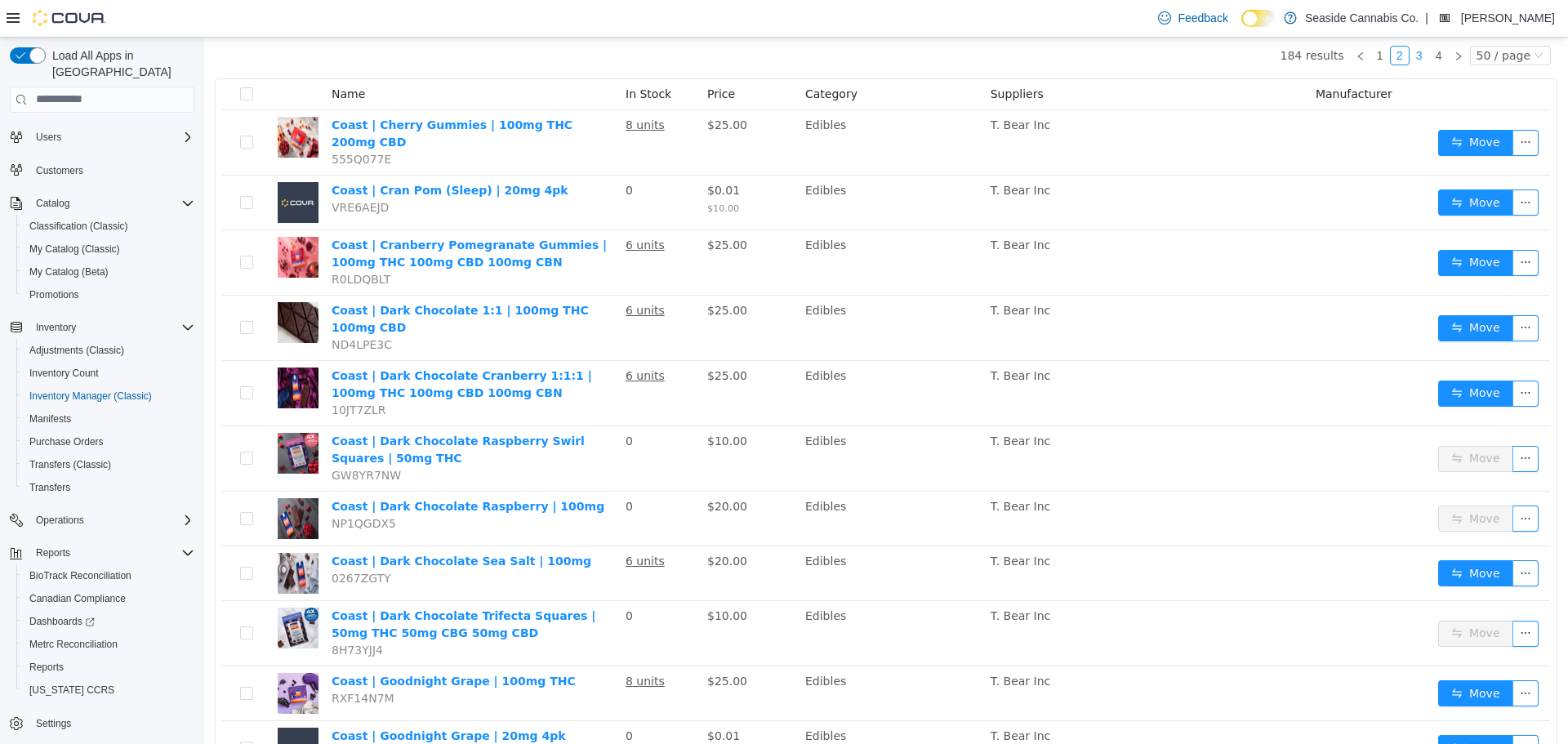
click at [1411, 57] on link "3" at bounding box center [1419, 54] width 18 height 18
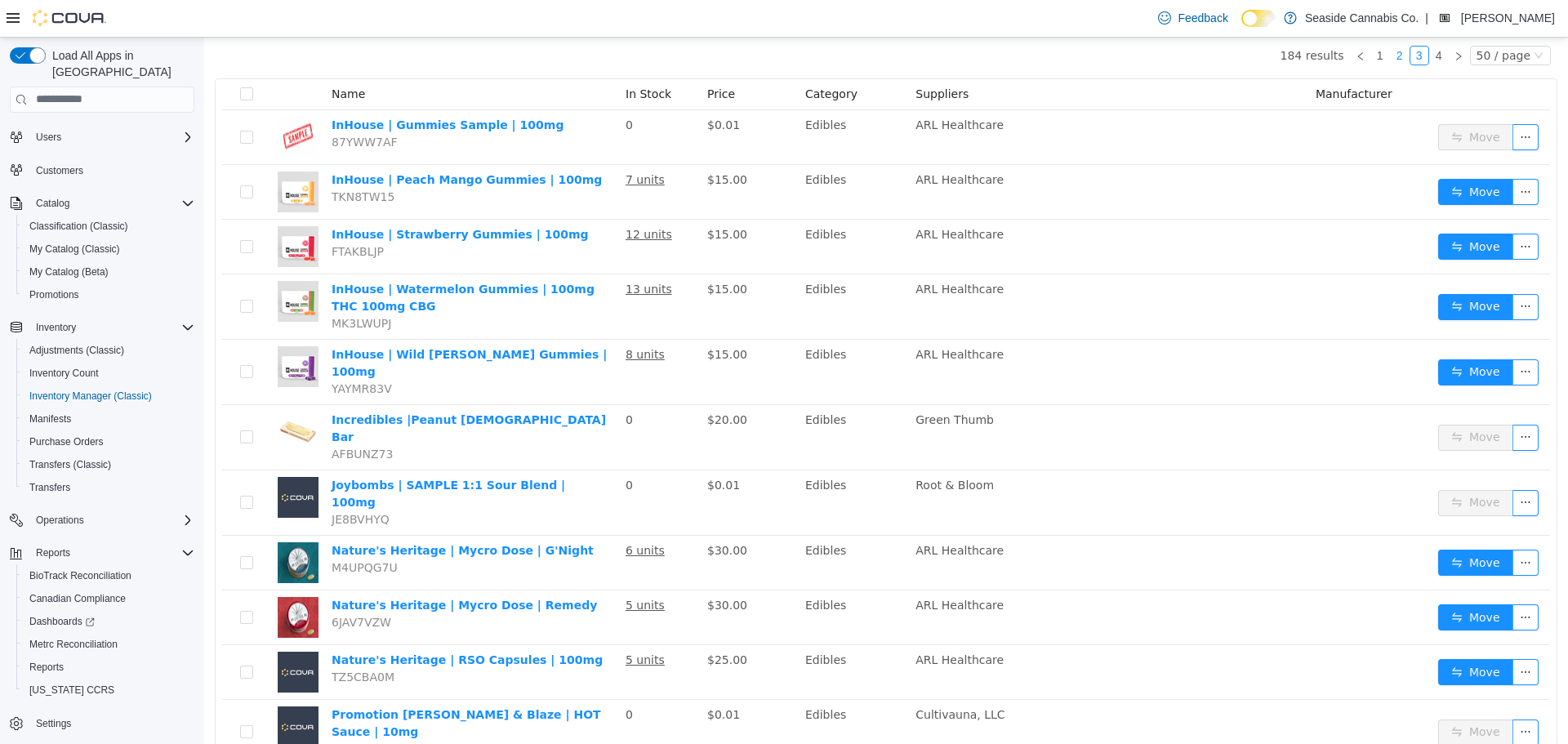
click at [1396, 62] on link "2" at bounding box center [1399, 54] width 18 height 18
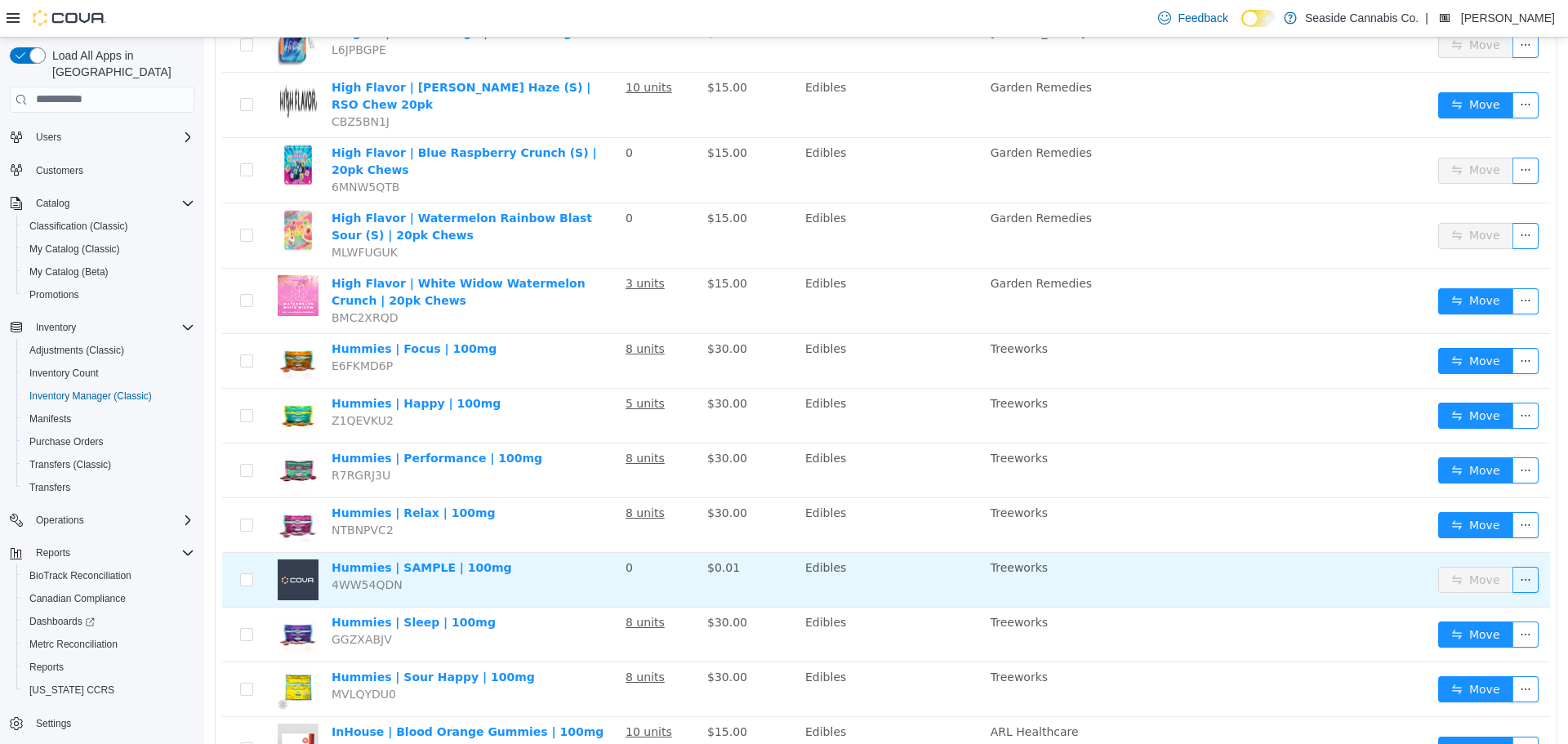
scroll to position [2447, 0]
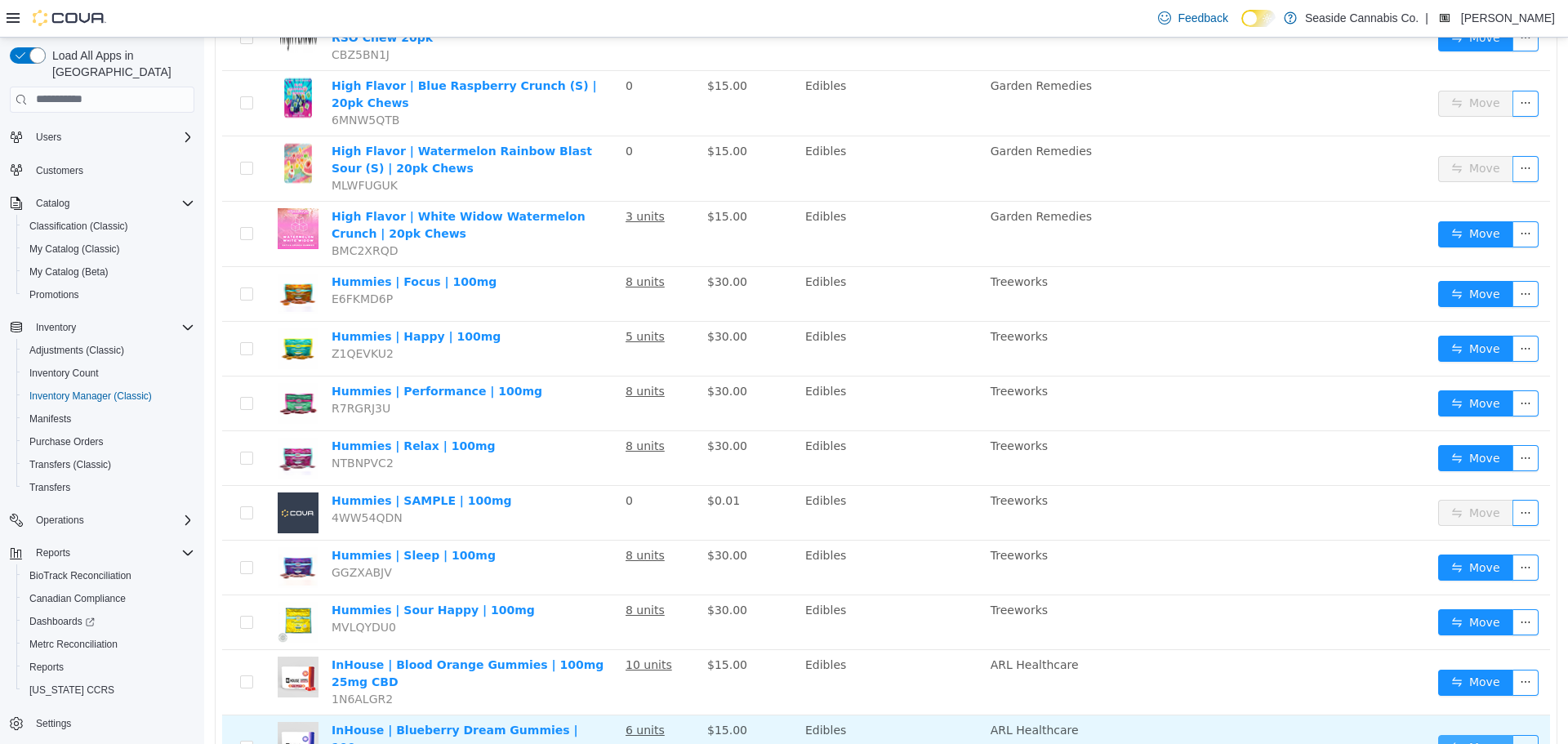
click at [1484, 735] on button "Move" at bounding box center [1476, 748] width 75 height 26
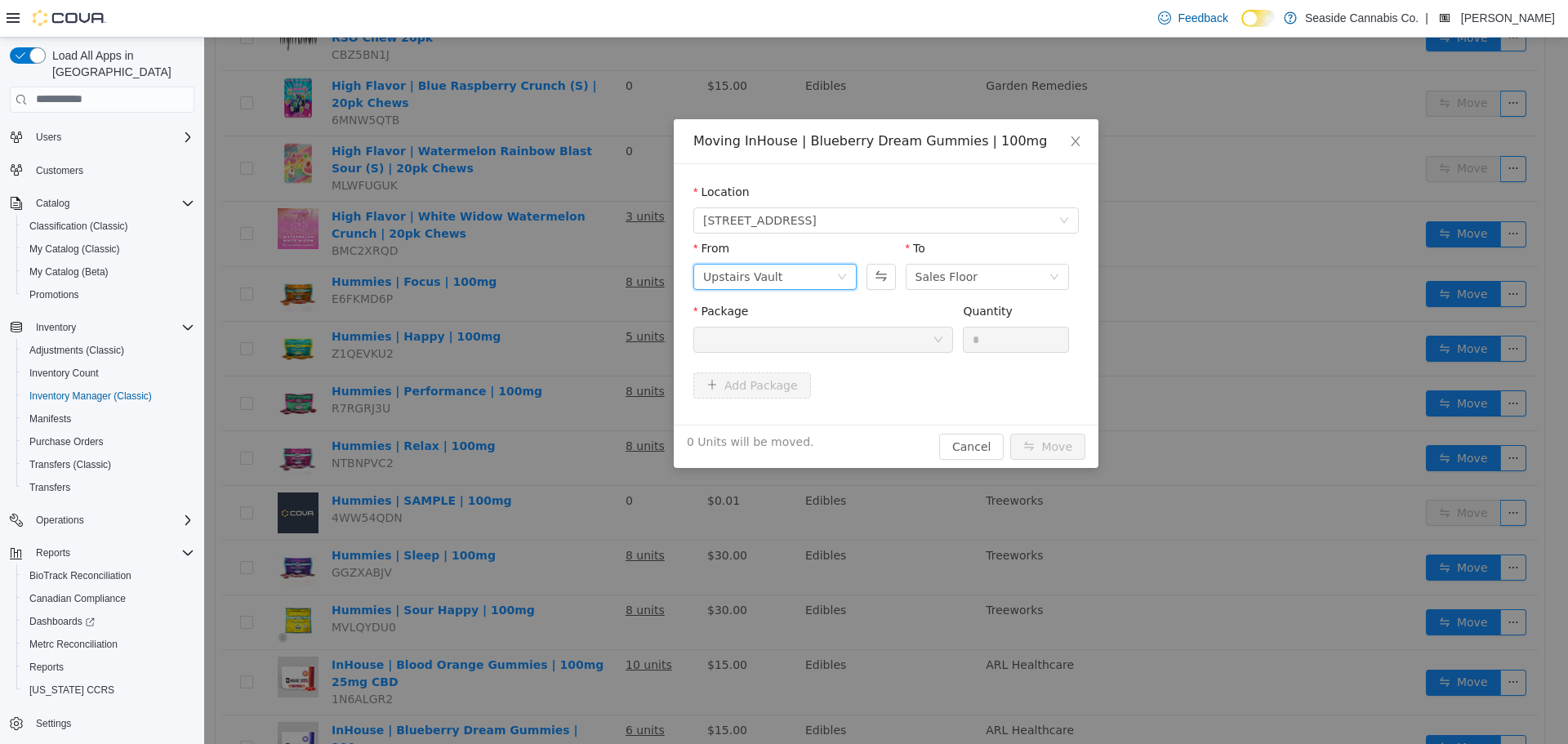
click at [828, 285] on div "Upstairs Vault" at bounding box center [769, 276] width 133 height 24
click at [874, 271] on button "Swap" at bounding box center [880, 276] width 29 height 26
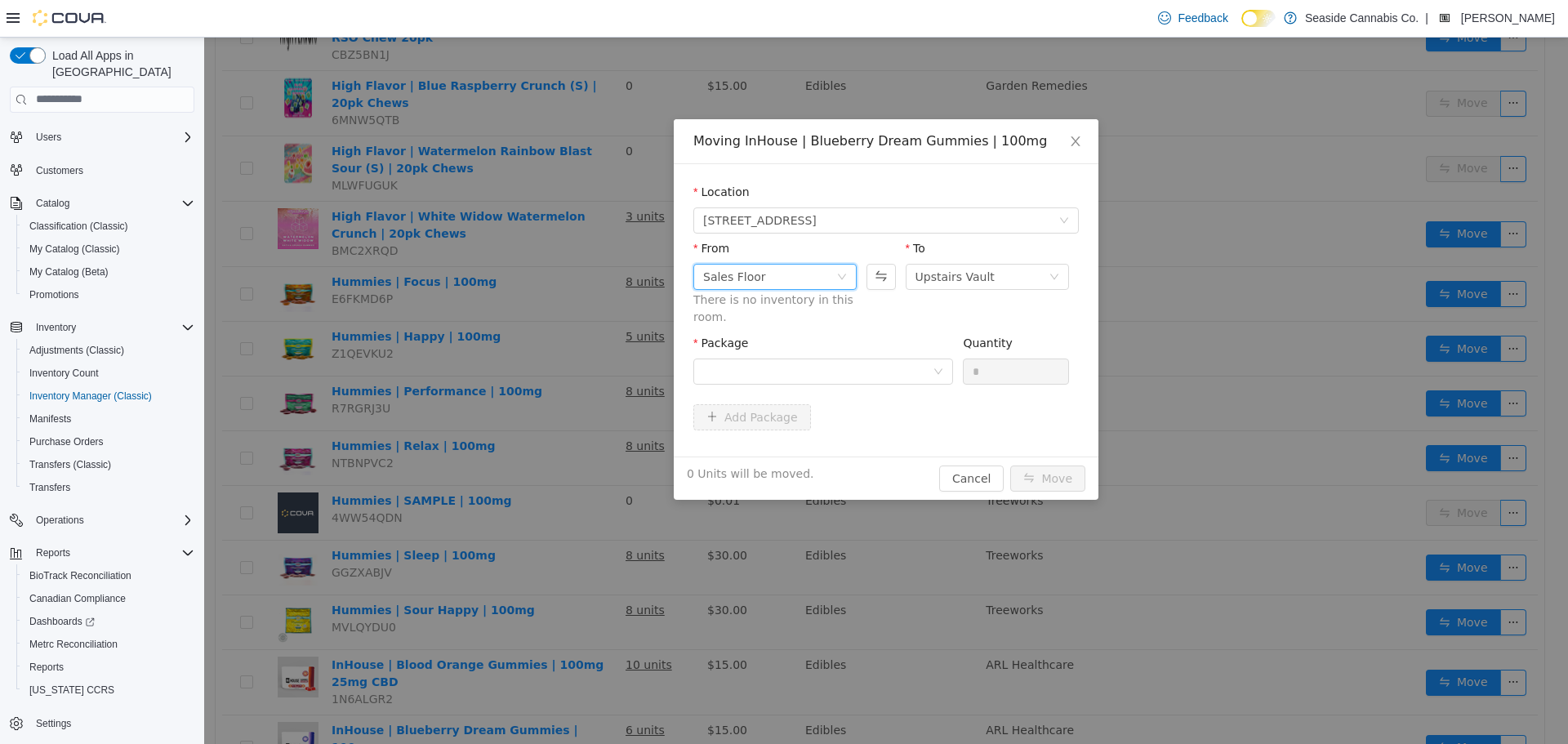
click at [820, 275] on div "Sales Floor" at bounding box center [769, 276] width 133 height 24
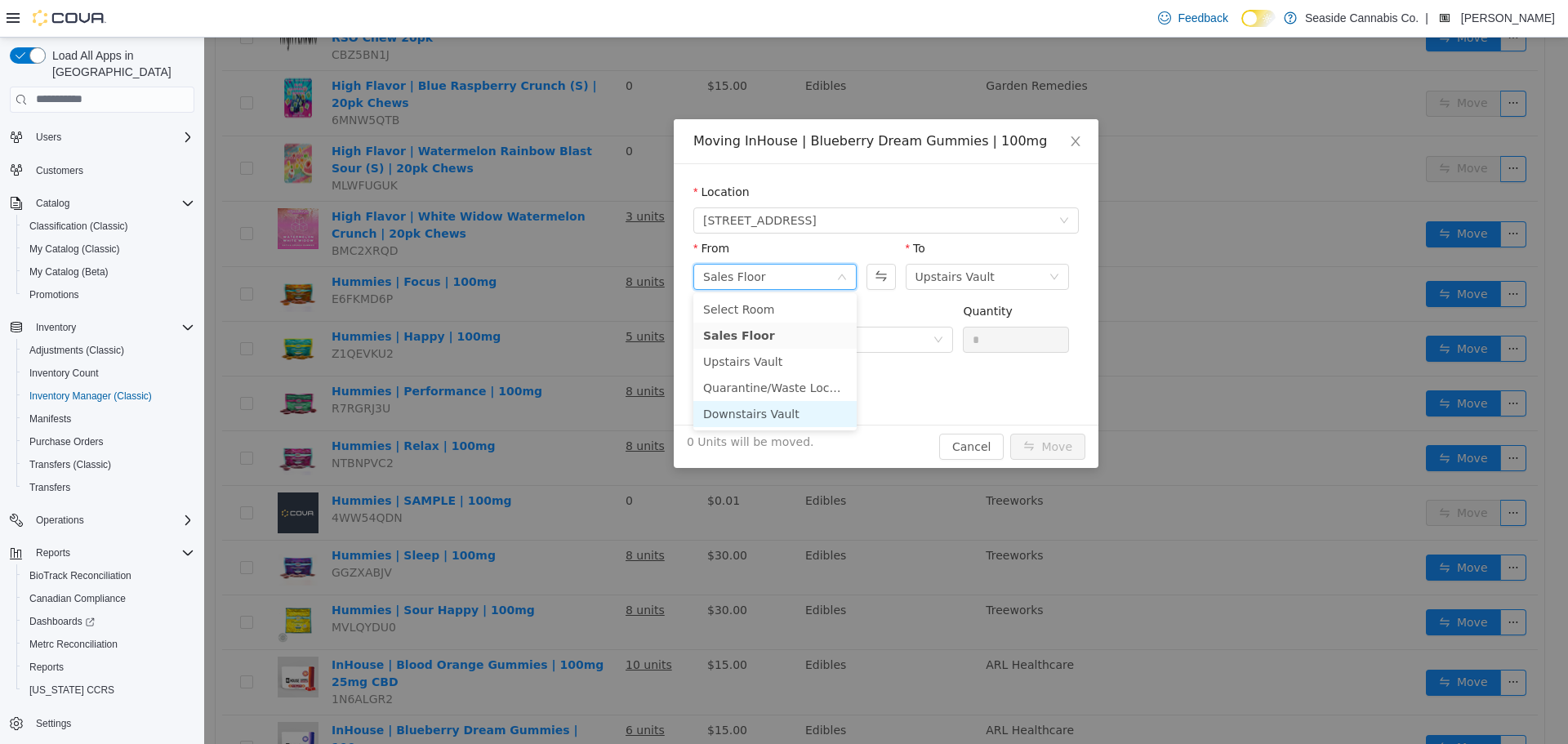
click at [760, 418] on li "Downstairs Vault" at bounding box center [775, 414] width 163 height 26
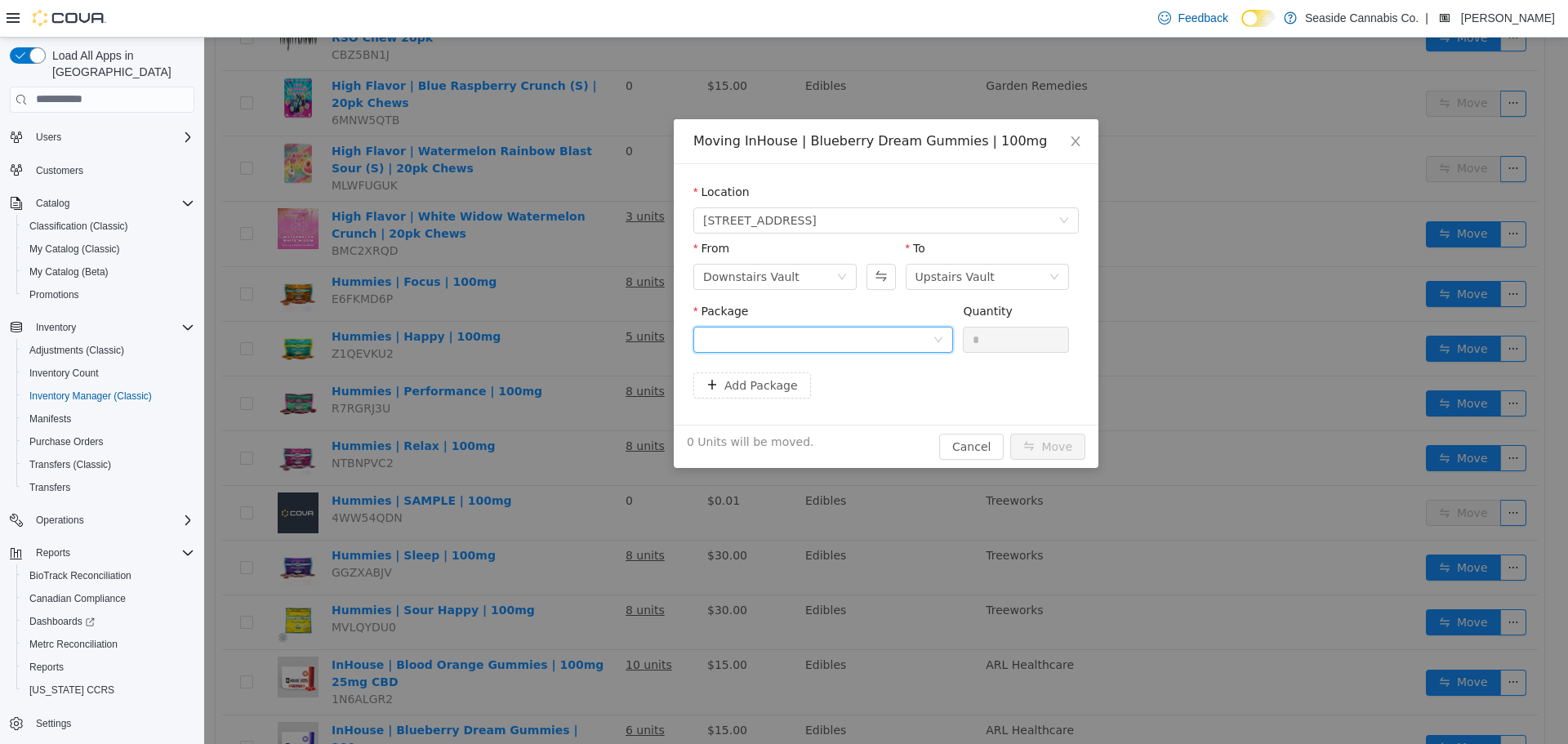
click at [839, 332] on div at bounding box center [818, 339] width 230 height 24
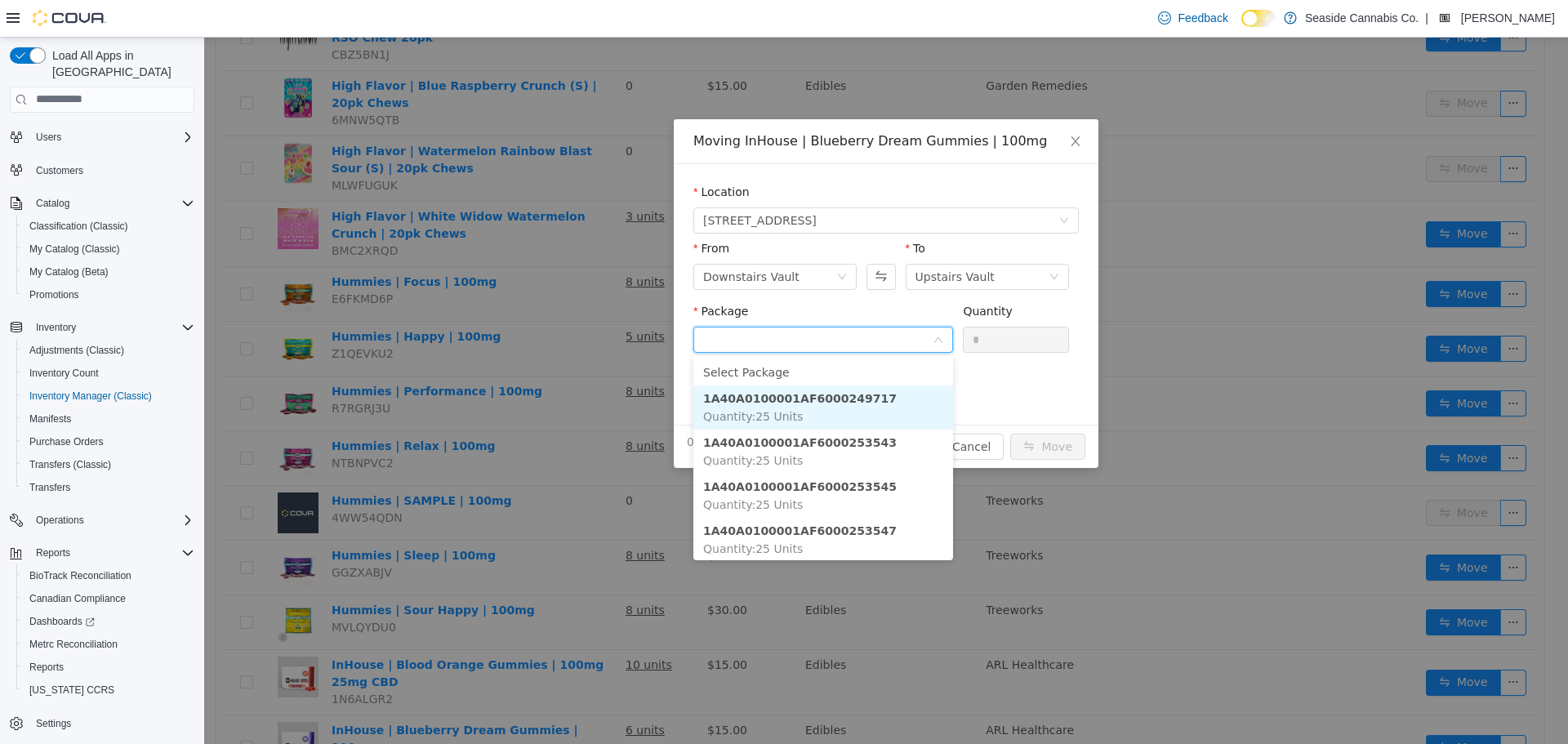
click at [836, 415] on li "1A40A0100001AF6000249717 Quantity : 25 Units" at bounding box center [823, 406] width 259 height 44
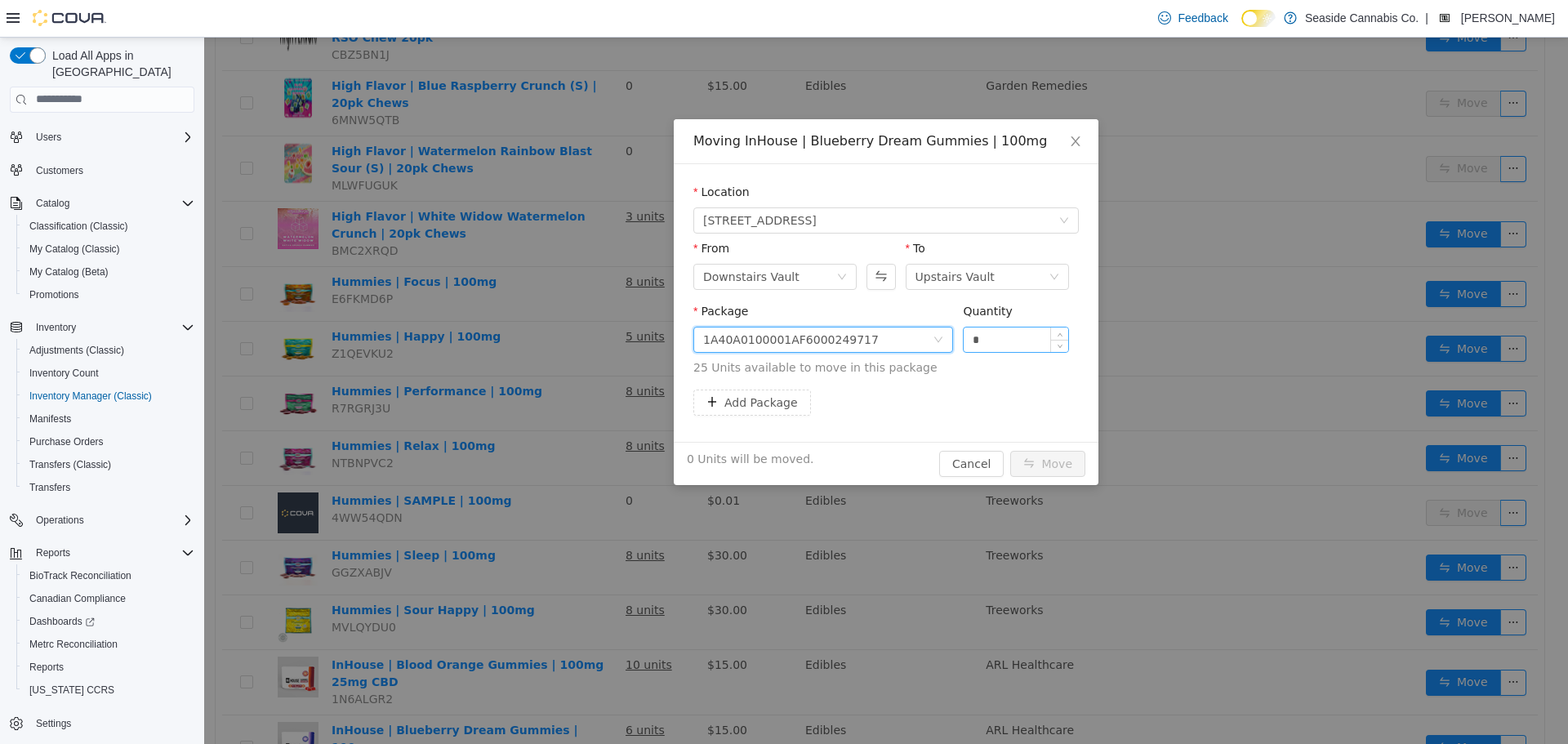
click at [1006, 343] on input "*" at bounding box center [1015, 339] width 105 height 24
type input "**"
click at [1059, 462] on button "Move" at bounding box center [1047, 463] width 75 height 26
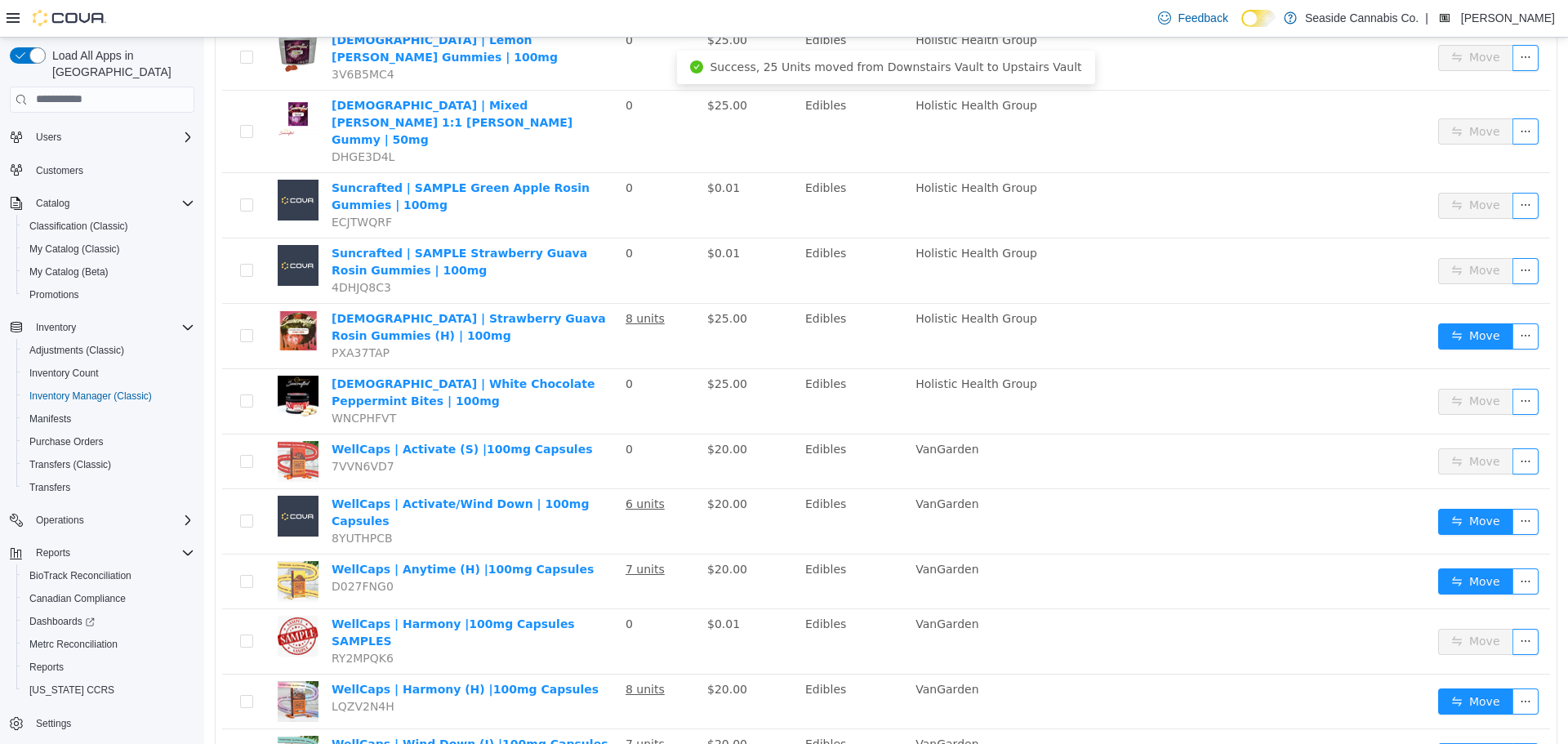
scroll to position [2436, 0]
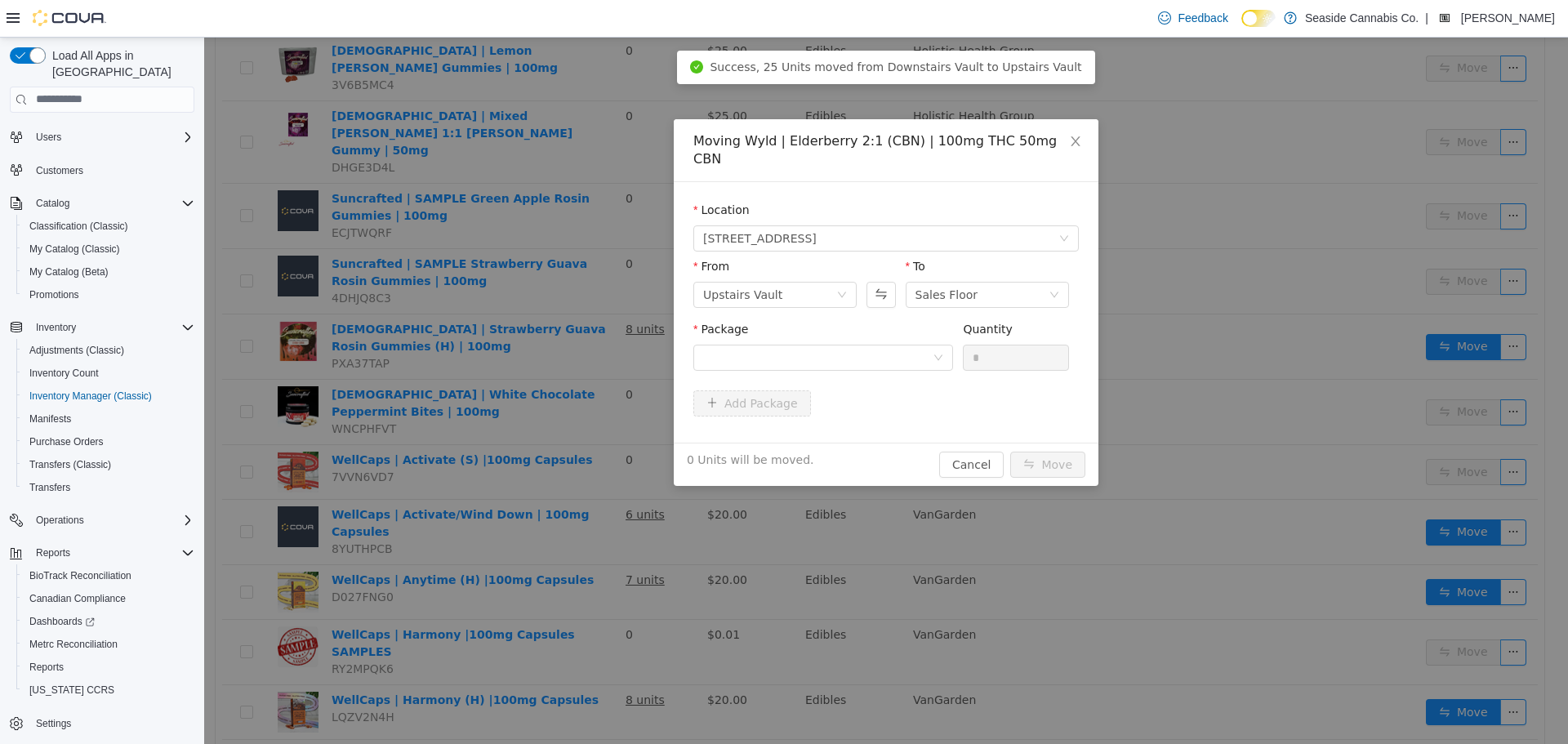
click at [810, 324] on div "Package" at bounding box center [823, 331] width 259 height 23
click at [808, 344] on div at bounding box center [818, 357] width 230 height 24
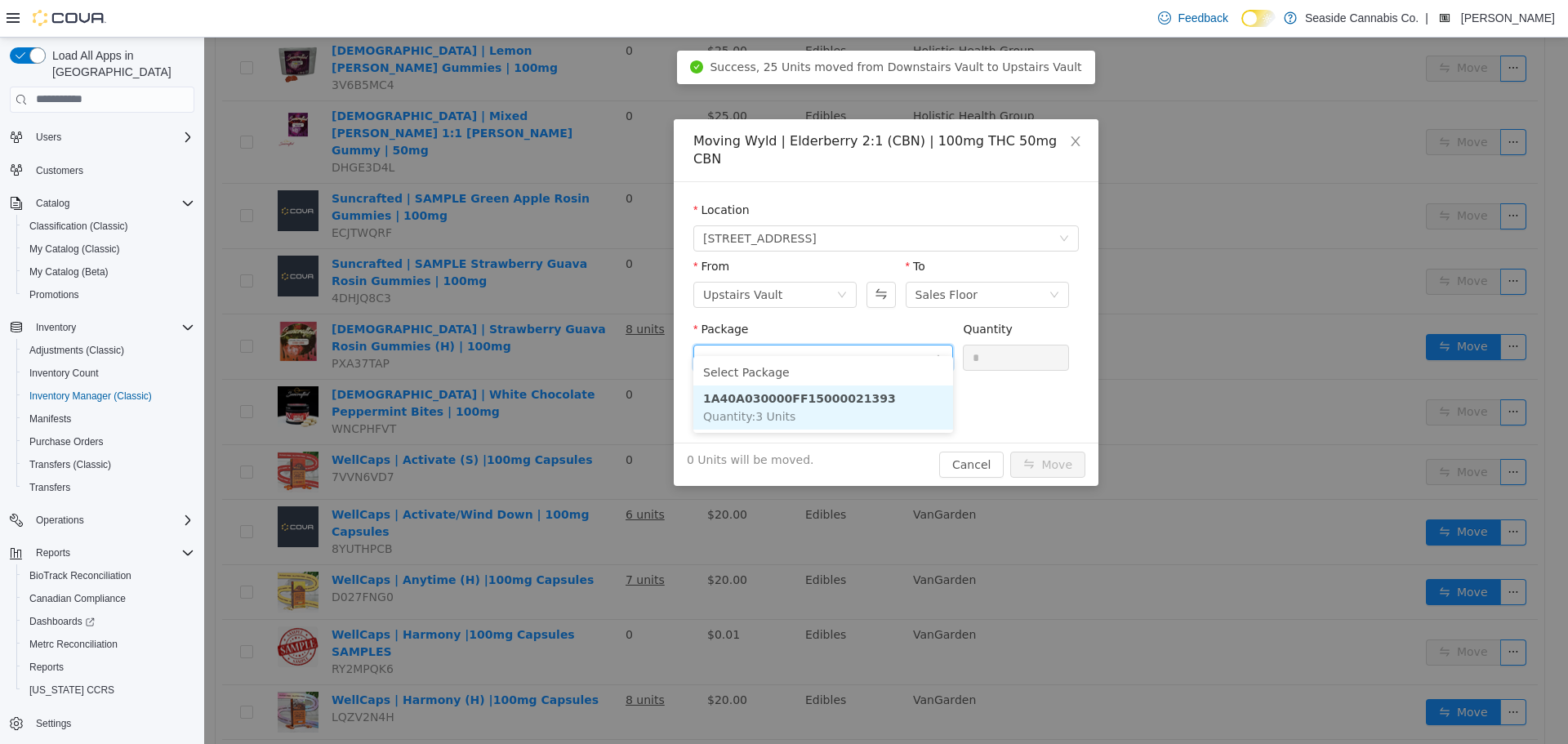
click at [809, 409] on li "1A40A030000FF15000021393 Quantity : 3 Units" at bounding box center [823, 406] width 259 height 44
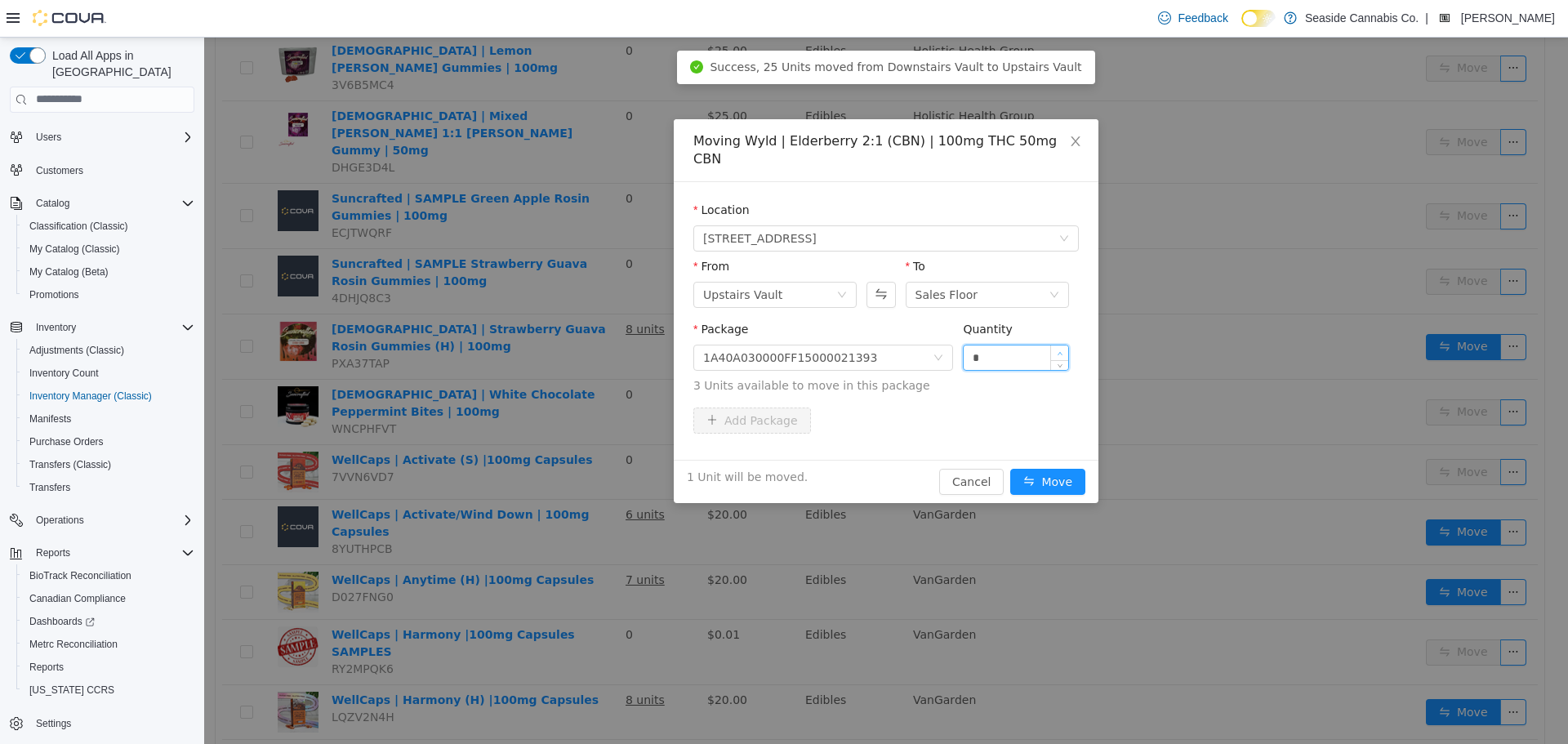
click at [1061, 350] on icon "icon: up" at bounding box center [1059, 353] width 6 height 6
type input "*"
click at [1061, 350] on icon "icon: up" at bounding box center [1059, 353] width 6 height 6
click at [1049, 470] on button "Move" at bounding box center [1047, 481] width 75 height 26
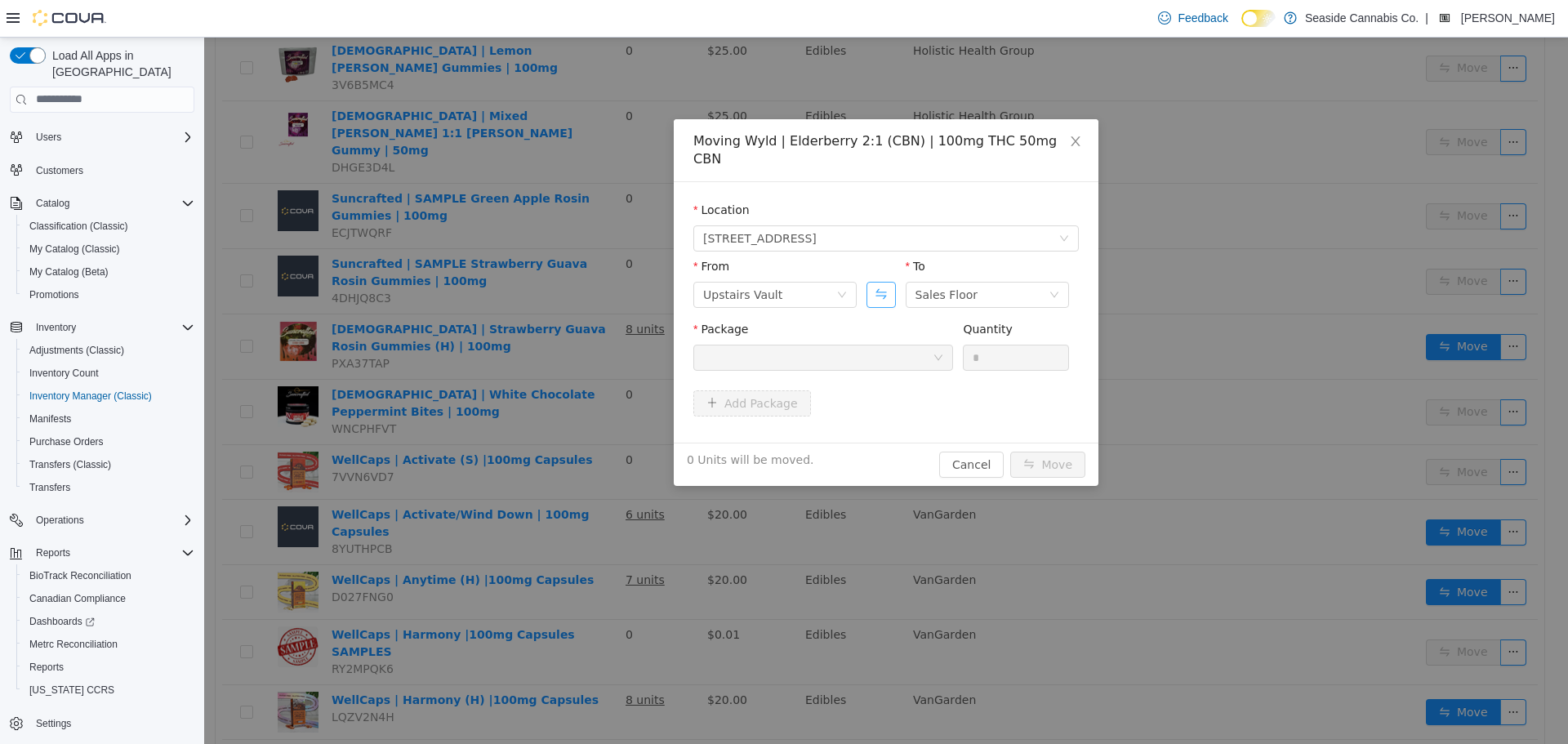
click at [879, 281] on button "Swap" at bounding box center [880, 294] width 29 height 26
click at [795, 282] on div "Sales Floor" at bounding box center [769, 294] width 133 height 24
click at [794, 414] on li "Downstairs Vault" at bounding box center [775, 414] width 163 height 26
click at [885, 344] on div at bounding box center [818, 357] width 230 height 24
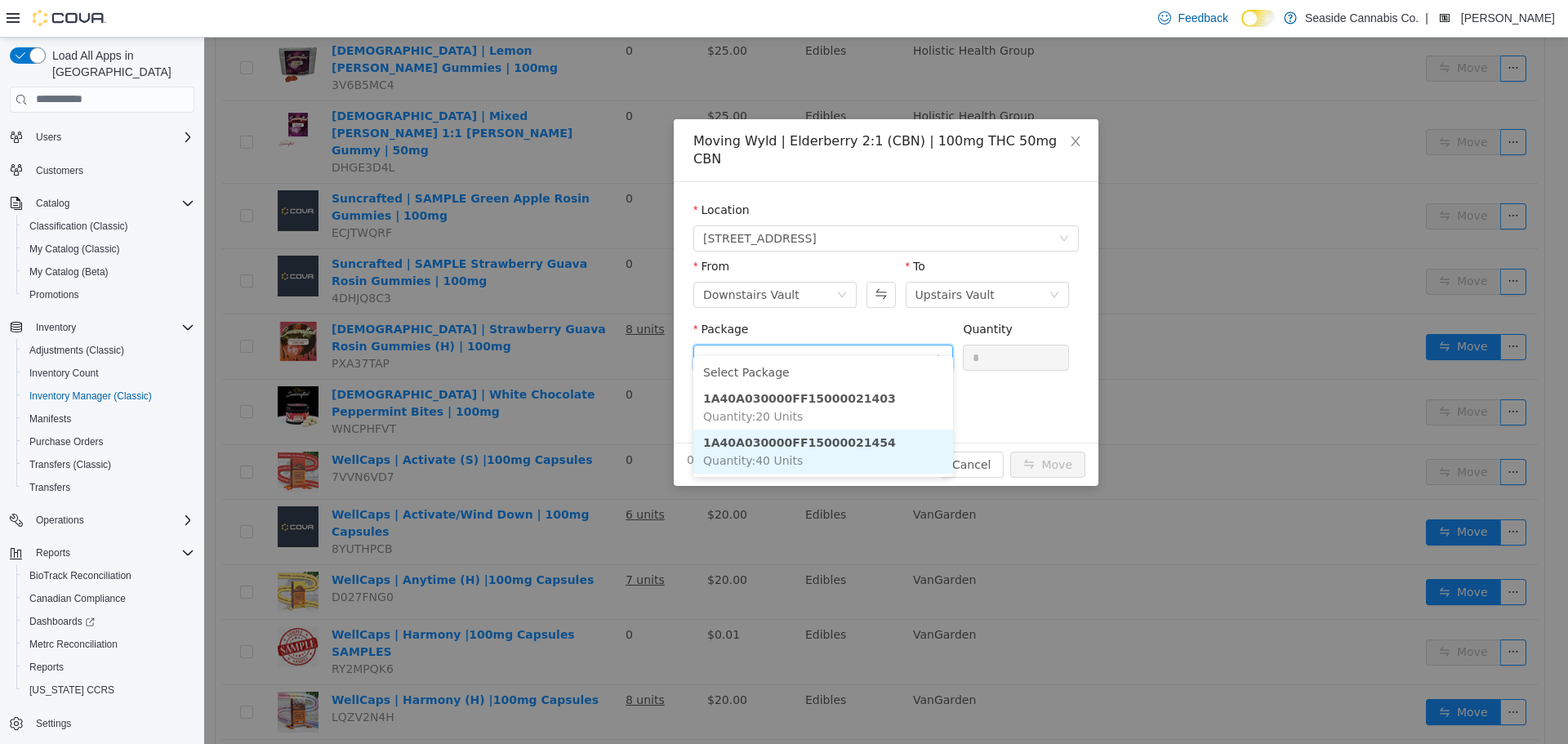
click at [861, 447] on li "1A40A030000FF15000021454 Quantity : 40 Units" at bounding box center [823, 450] width 259 height 44
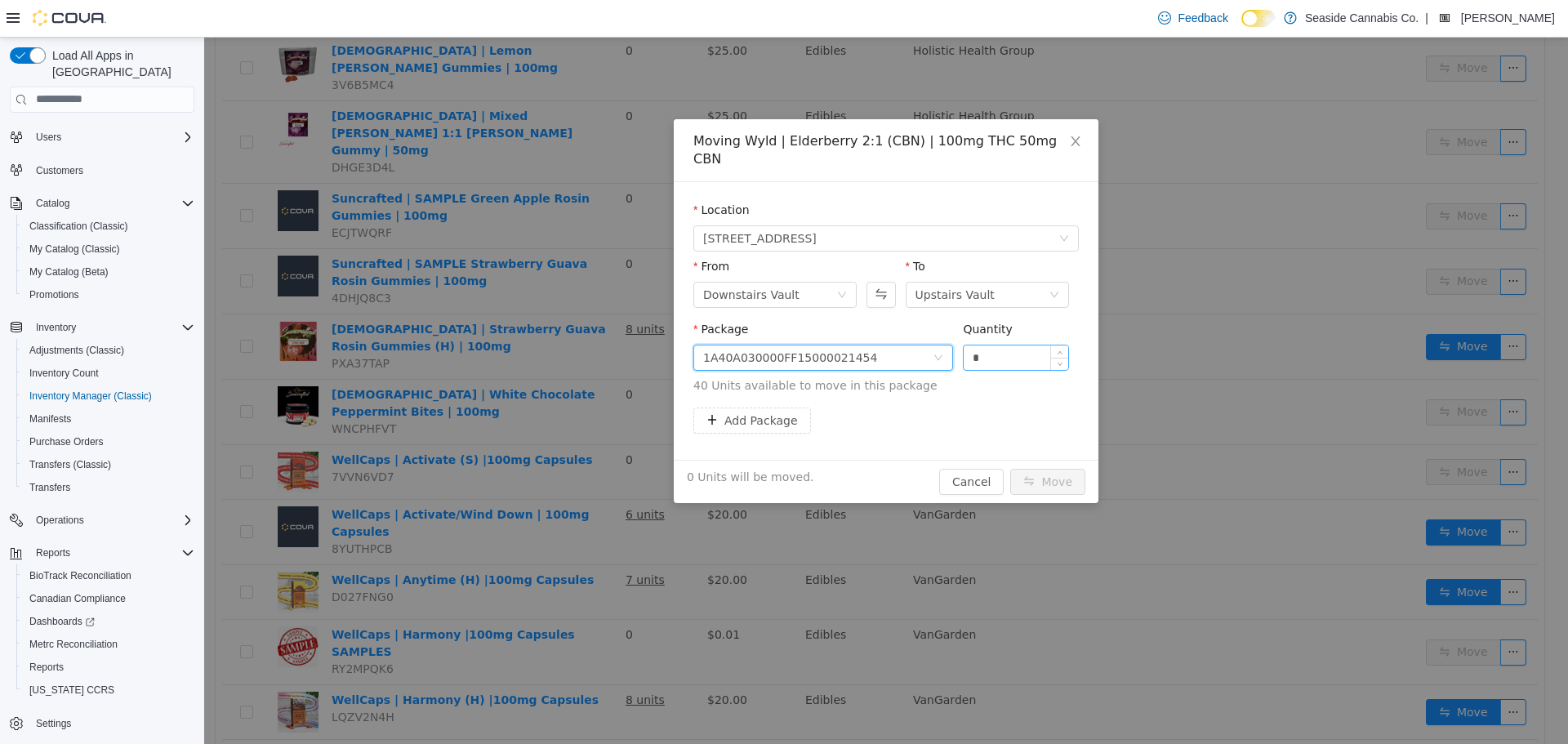
click at [964, 344] on input "*" at bounding box center [1015, 357] width 105 height 24
type input "**"
click at [1053, 468] on button "Move" at bounding box center [1047, 481] width 75 height 26
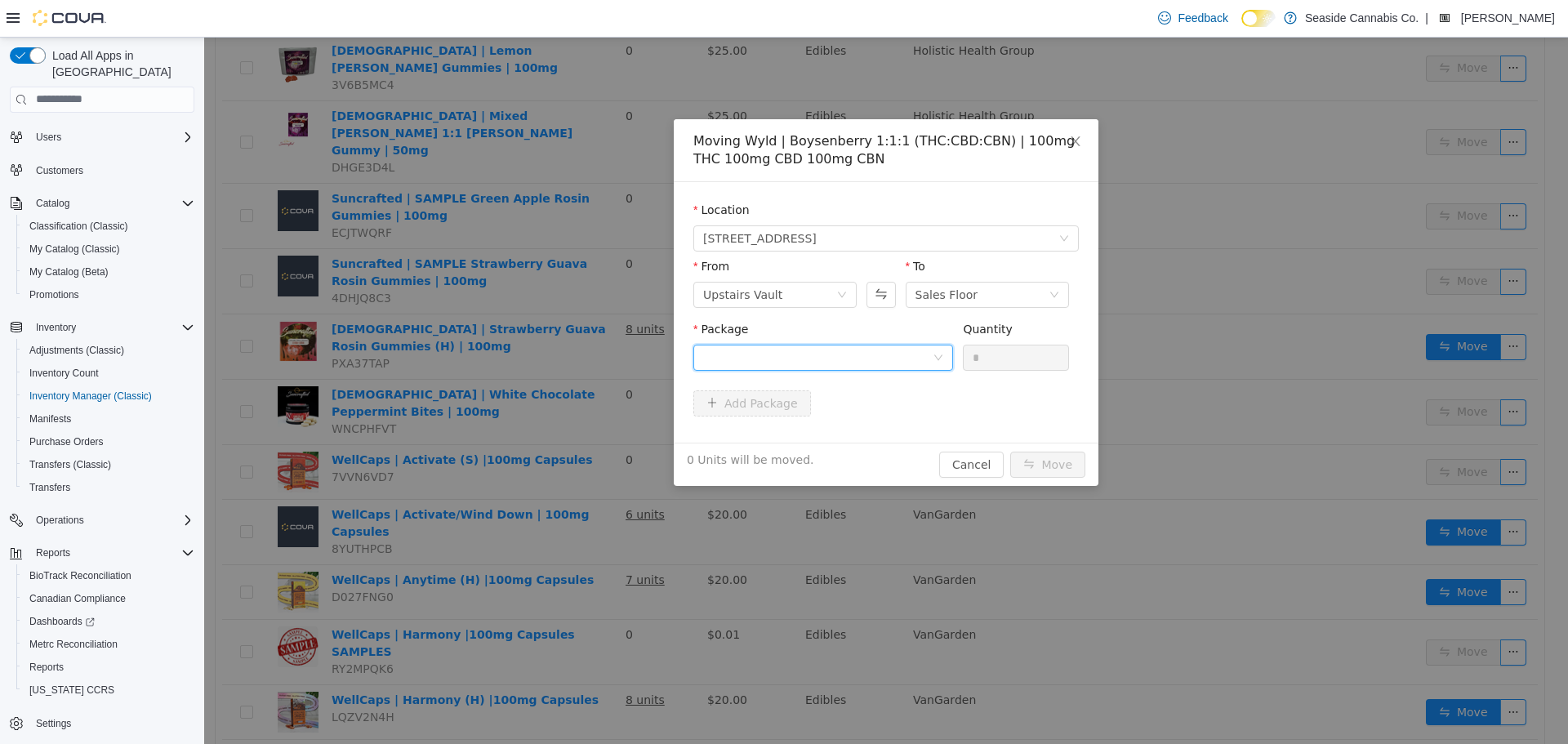
click at [845, 358] on div at bounding box center [818, 357] width 230 height 24
click at [858, 427] on li "1A40A030000FF15000025025 Quantity : 21 Units" at bounding box center [823, 424] width 259 height 44
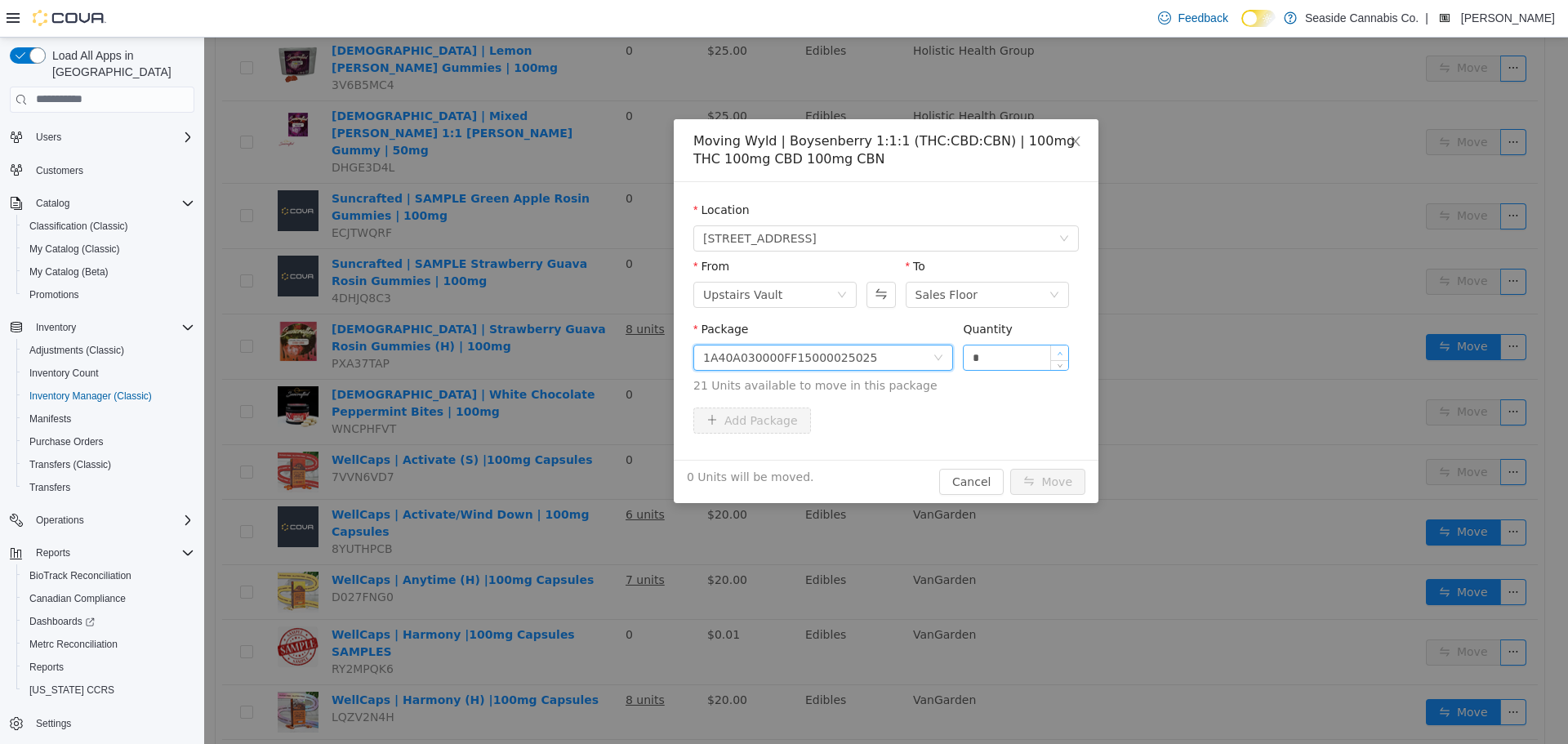
type input "*"
click at [1065, 350] on span "Increase Value" at bounding box center [1059, 352] width 17 height 15
click at [1059, 480] on button "Move" at bounding box center [1047, 481] width 75 height 26
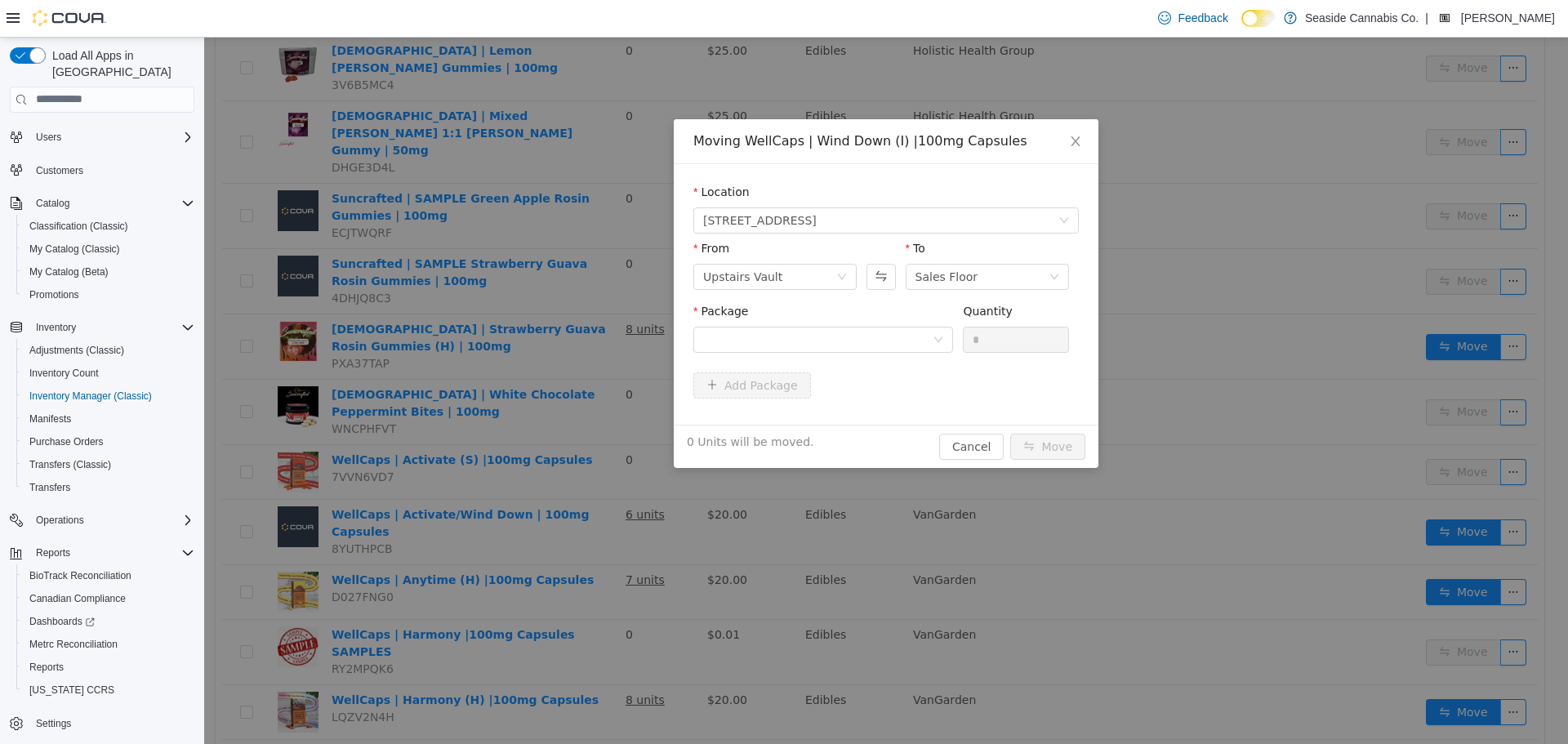
click at [772, 353] on div "Package" at bounding box center [823, 330] width 259 height 56
click at [784, 344] on div at bounding box center [818, 339] width 230 height 24
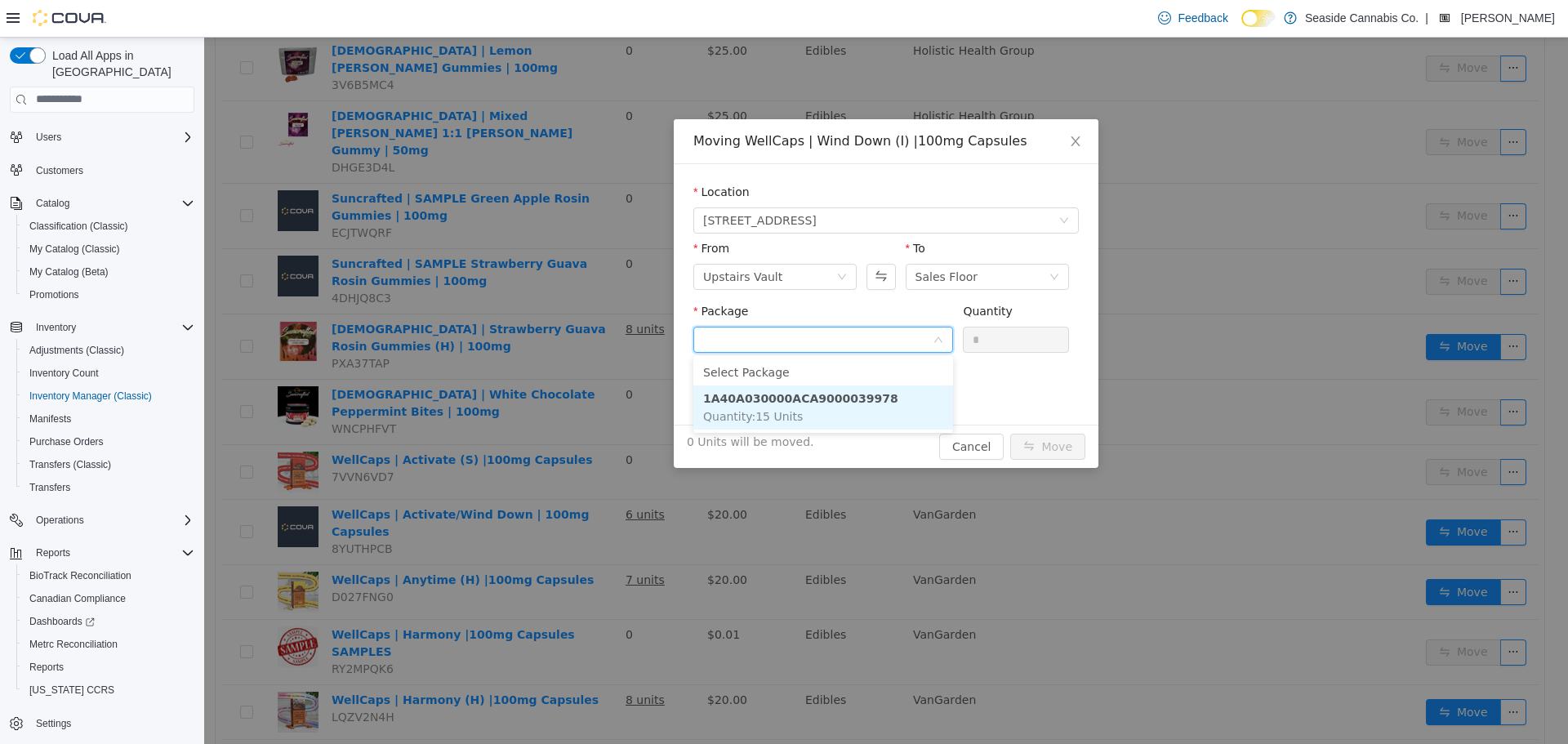
click at [784, 412] on span "Quantity : 15 Units" at bounding box center [752, 415] width 100 height 13
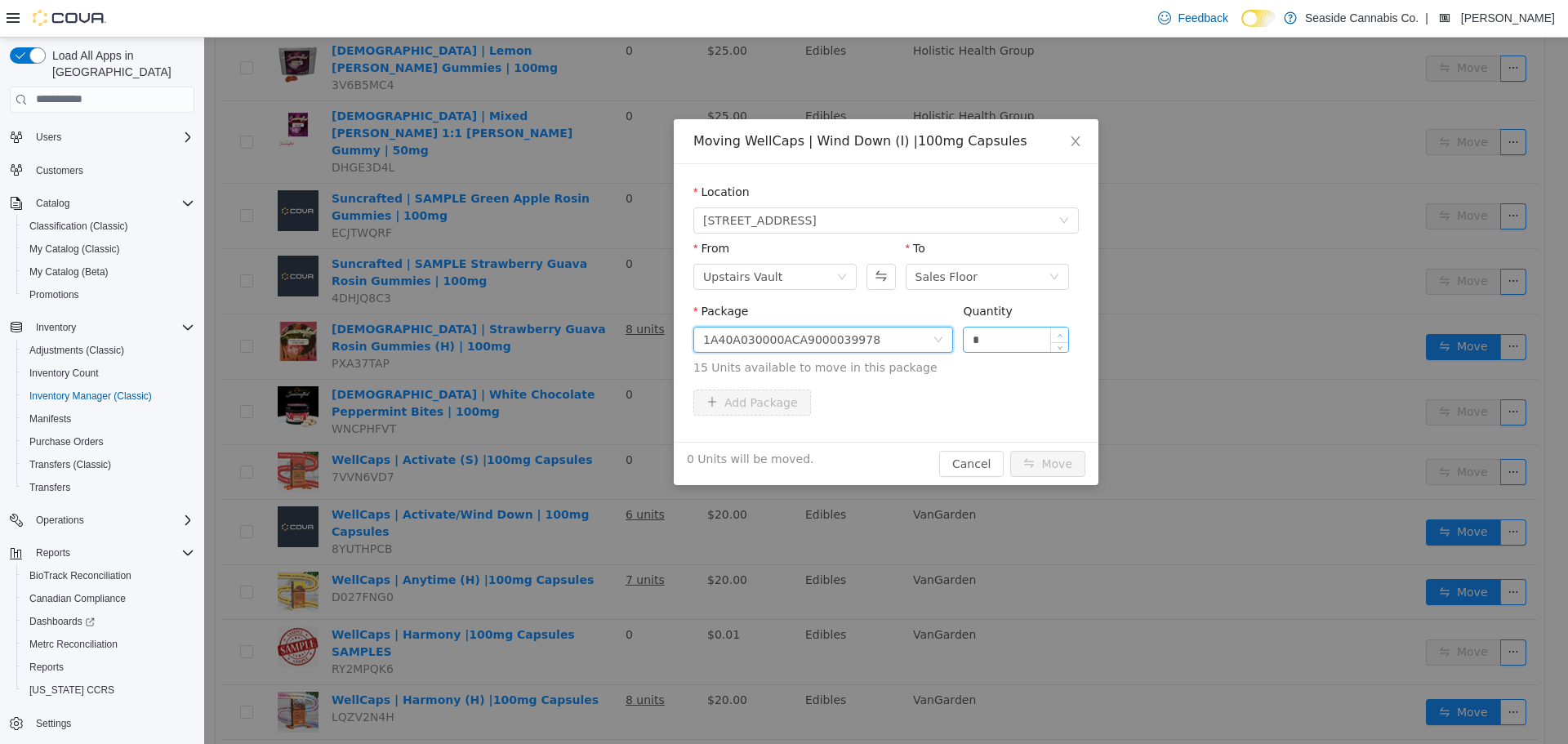
type input "*"
click at [1066, 327] on span "Increase Value" at bounding box center [1059, 334] width 17 height 15
click at [1037, 459] on button "Move" at bounding box center [1047, 463] width 75 height 26
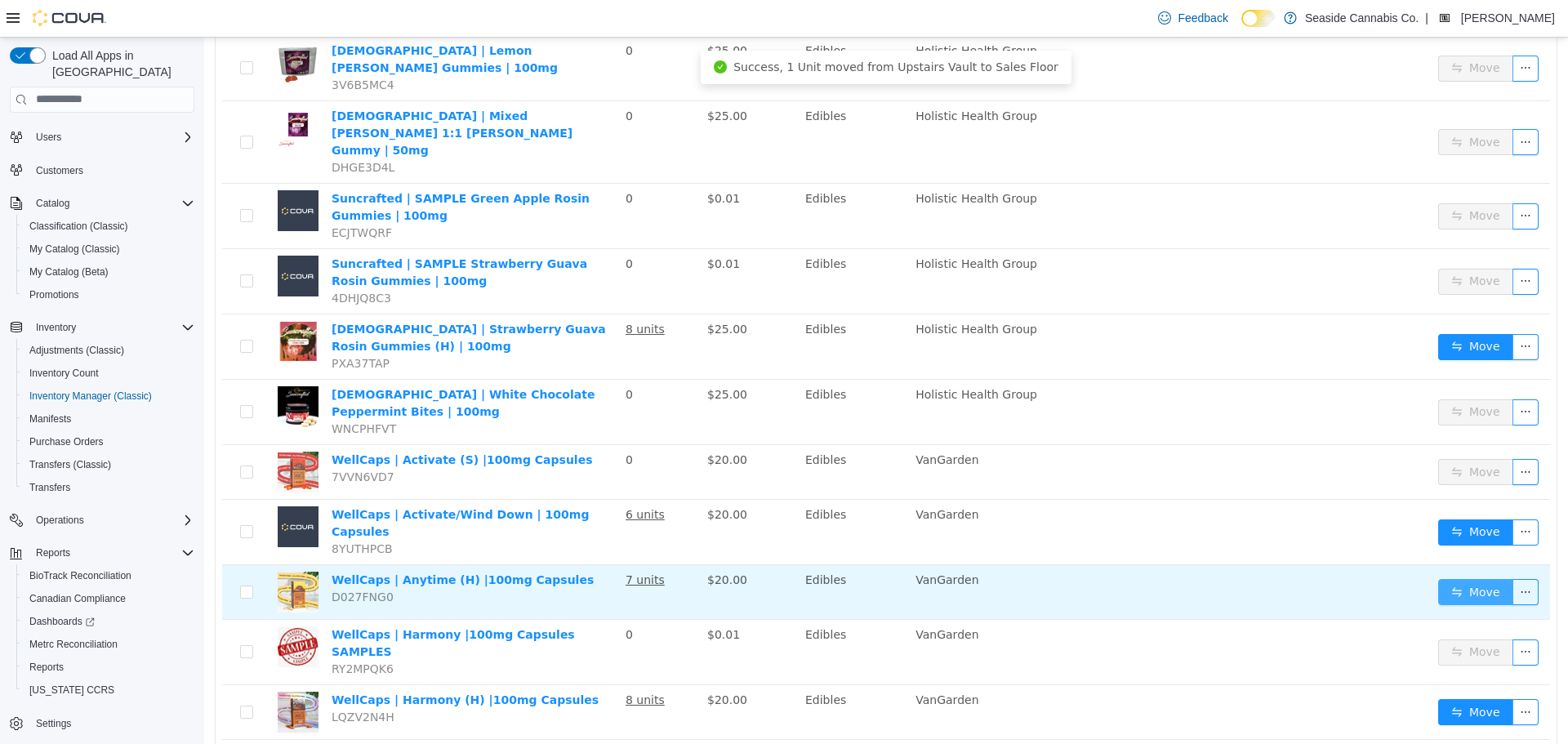
click at [1447, 578] on button "Move" at bounding box center [1476, 591] width 75 height 26
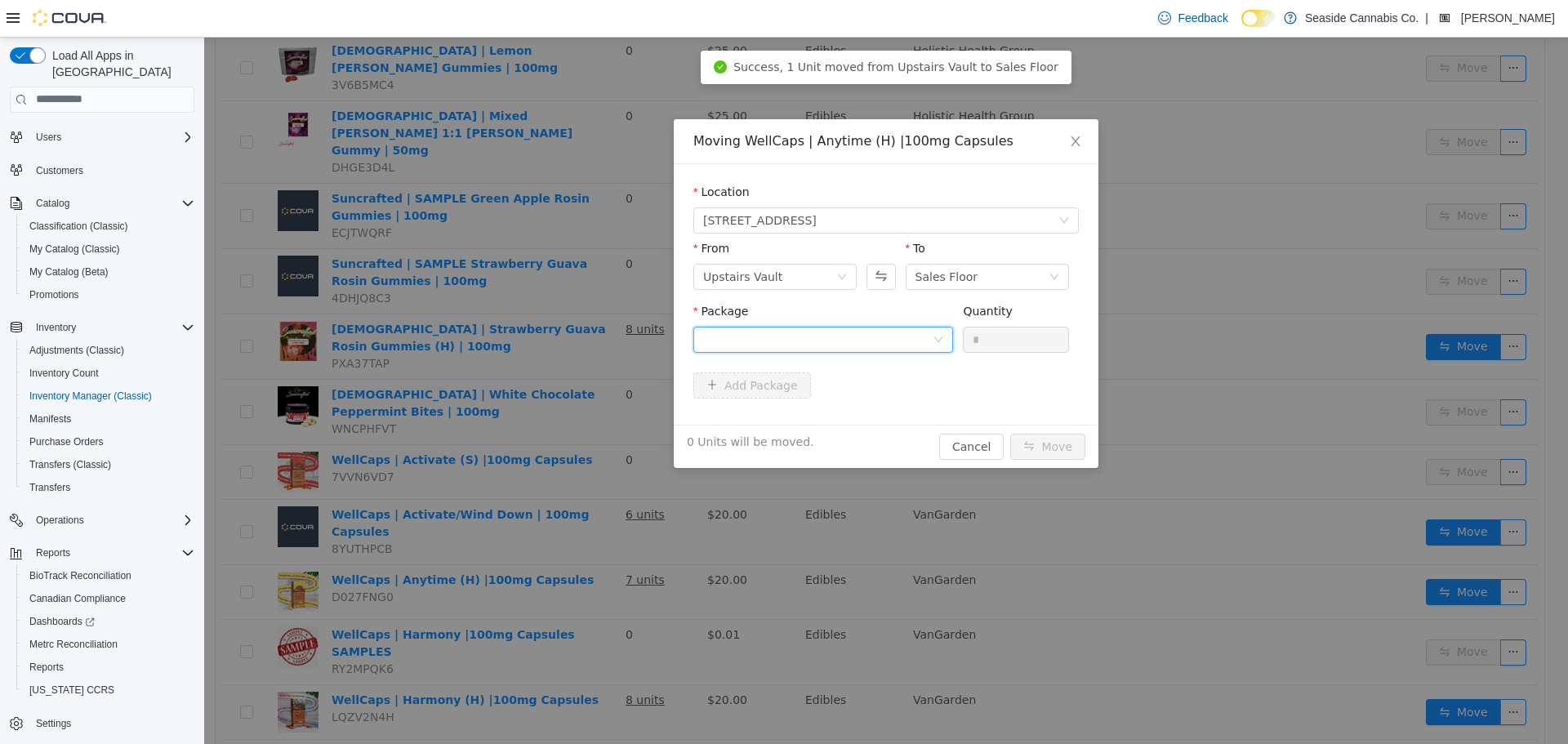
click at [878, 330] on div at bounding box center [818, 339] width 230 height 24
click at [868, 414] on li "1A40A030000ACA9000031494 Quantity : 1 Unit" at bounding box center [823, 406] width 259 height 44
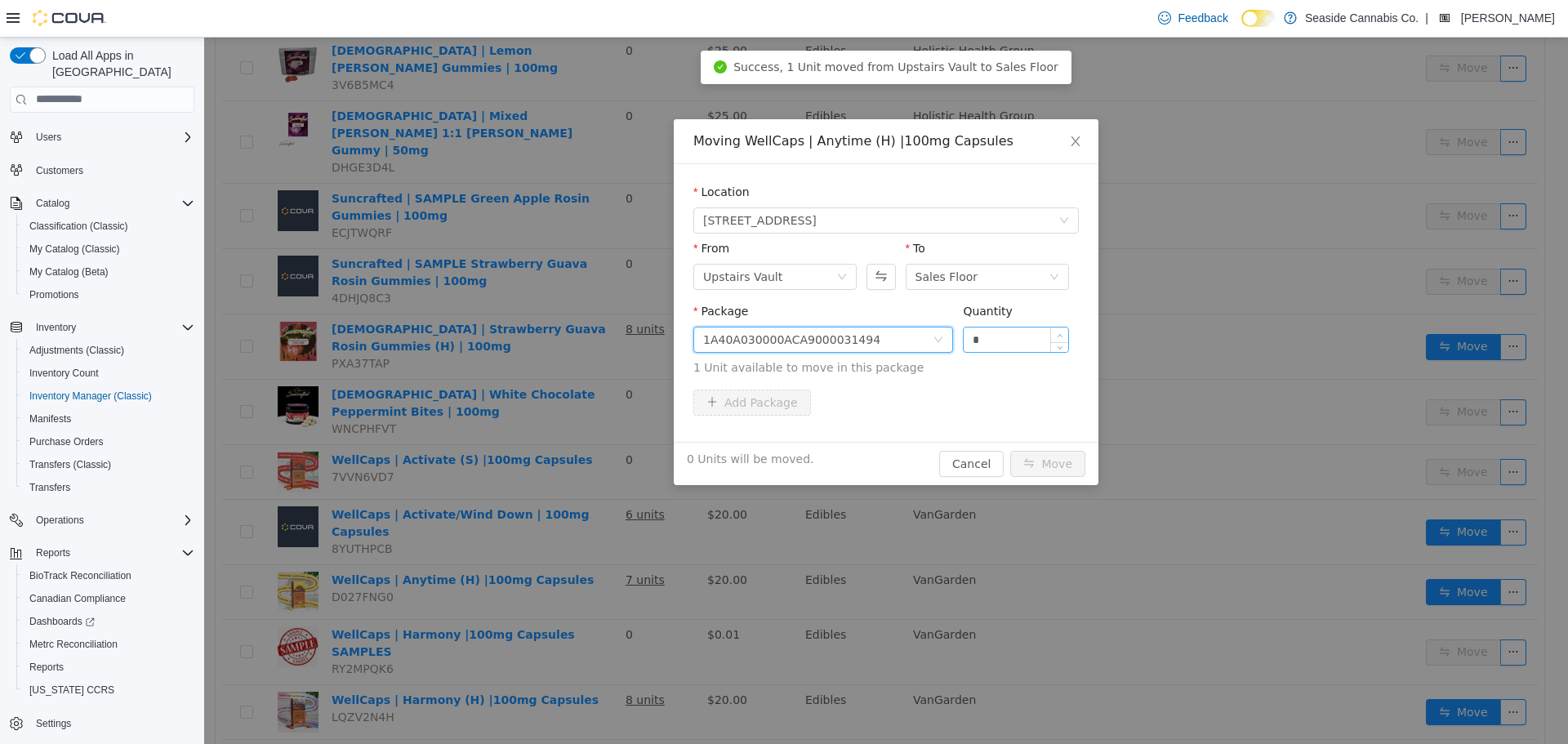
type input "*"
click at [1061, 330] on span "Increase Value" at bounding box center [1059, 334] width 17 height 15
click at [1042, 460] on button "Move" at bounding box center [1047, 463] width 75 height 26
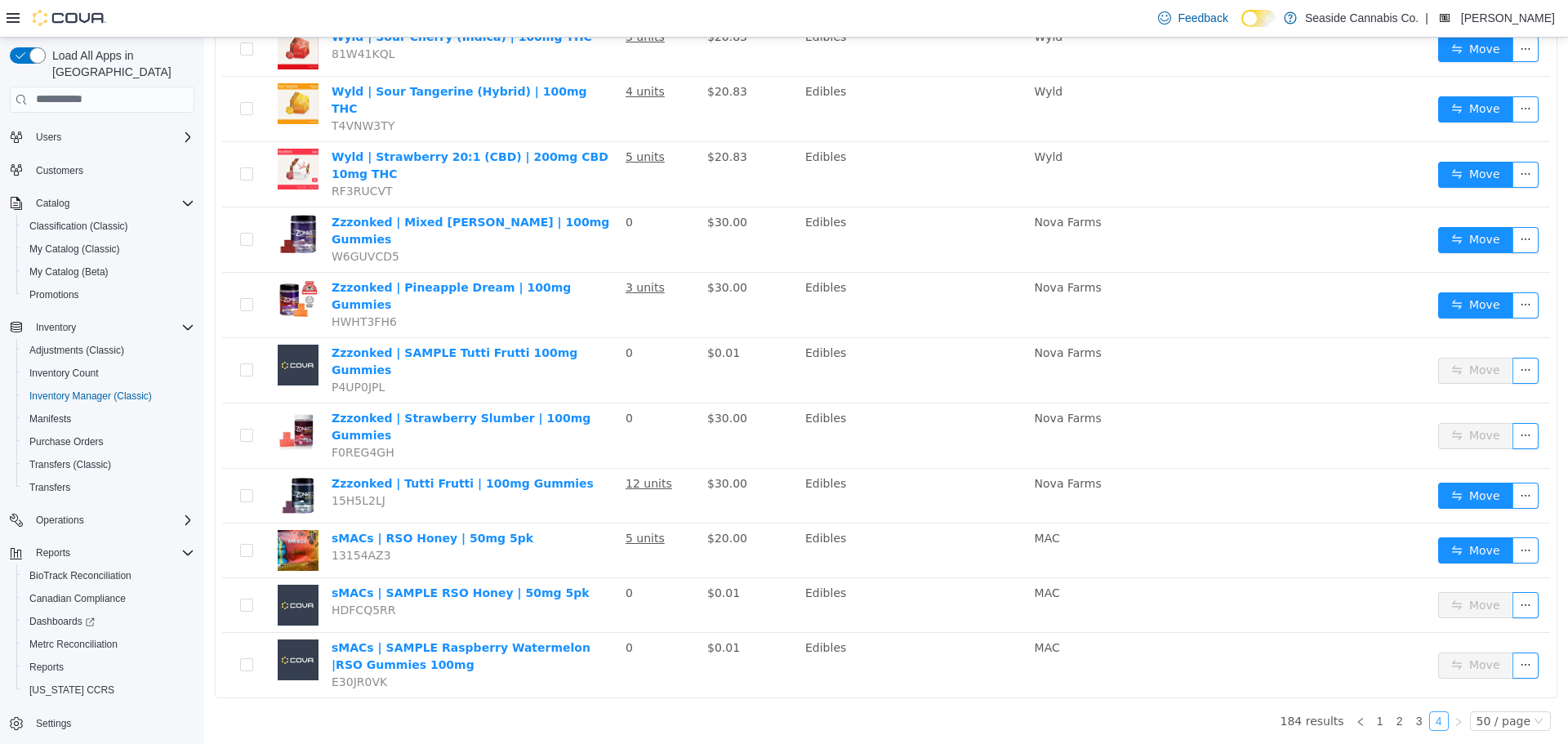
scroll to position [1519, 0]
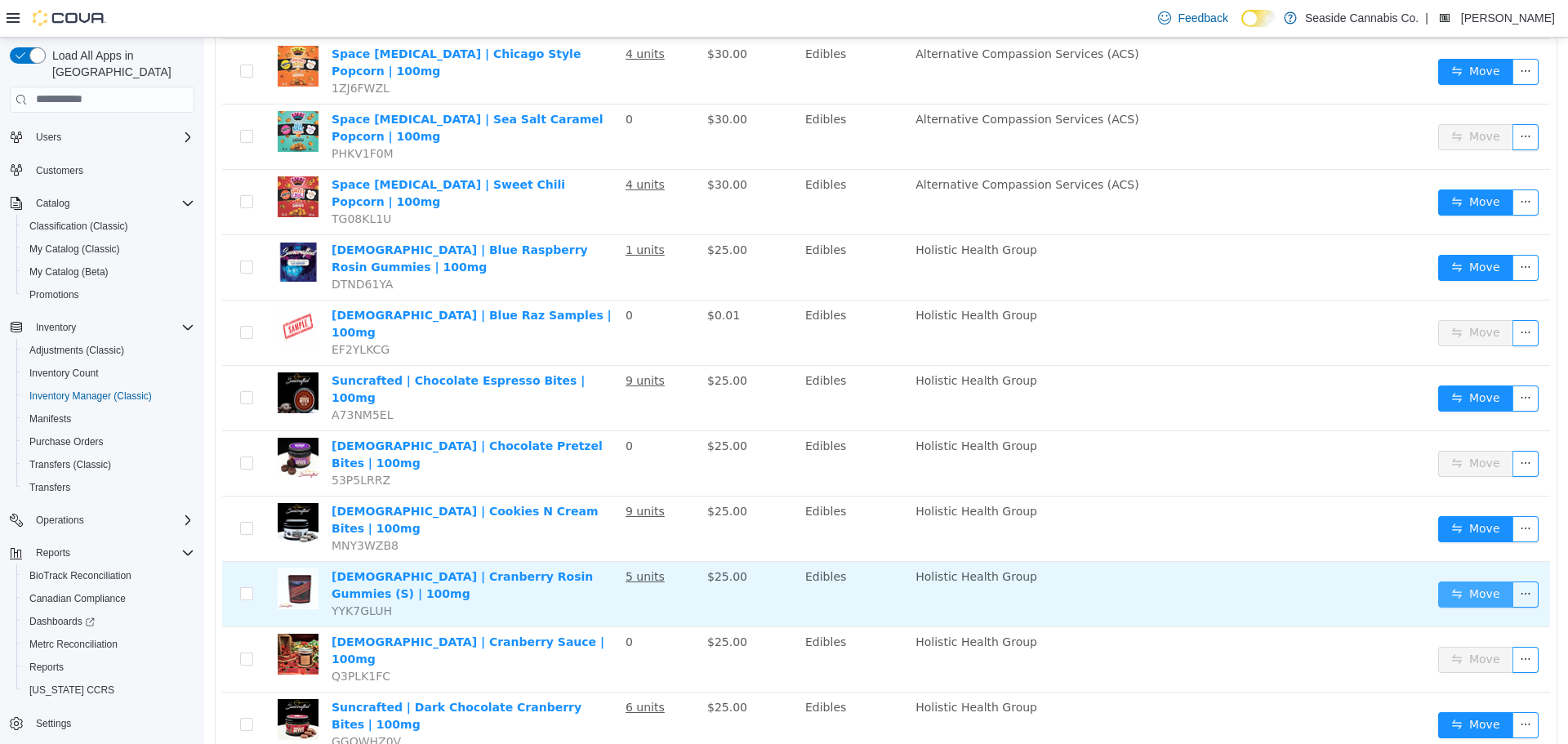
click at [1438, 581] on button "Move" at bounding box center [1476, 594] width 75 height 26
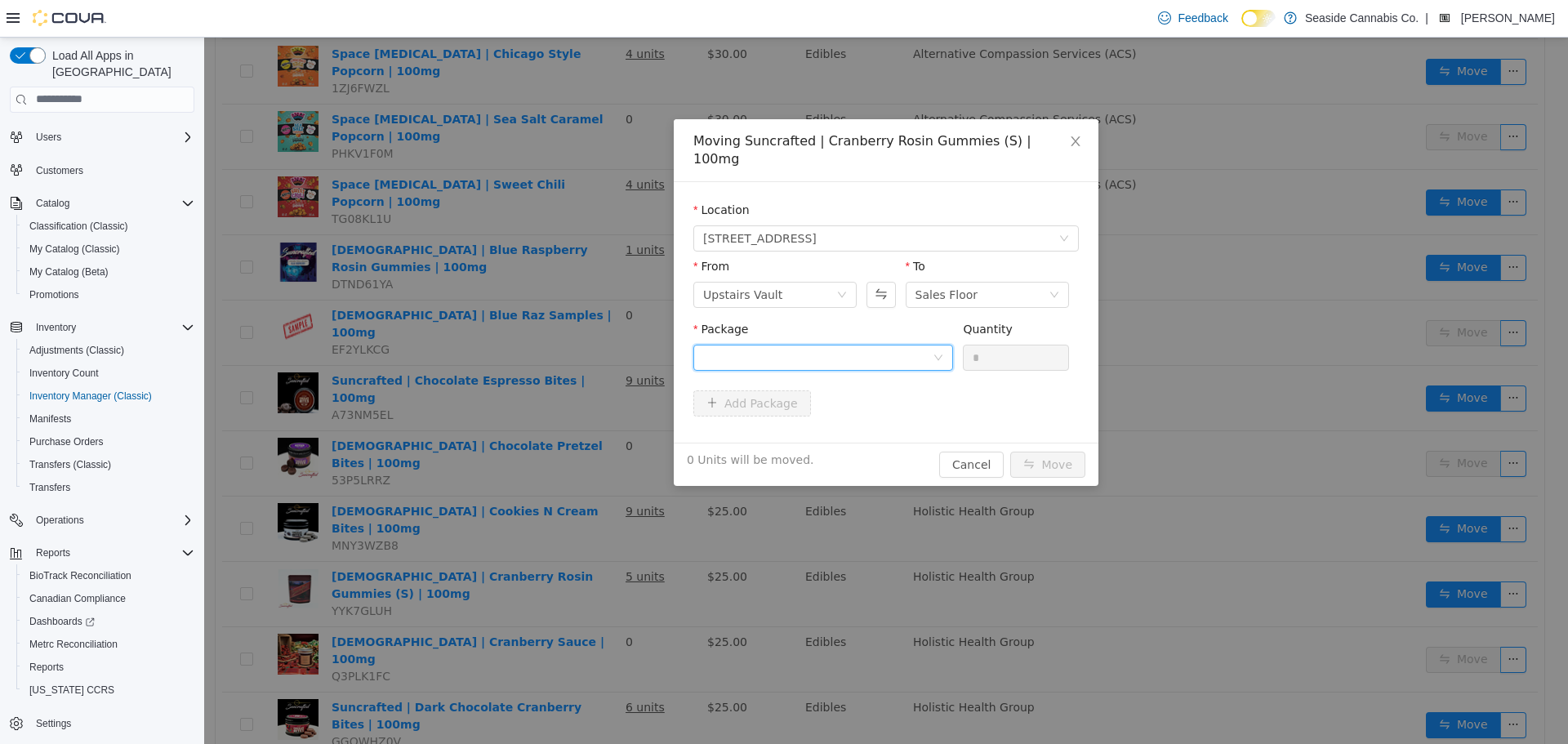
click at [878, 344] on div at bounding box center [818, 357] width 230 height 24
click at [865, 399] on li "1A40A010000733E000016540 Quantity : 16 Units" at bounding box center [823, 406] width 259 height 44
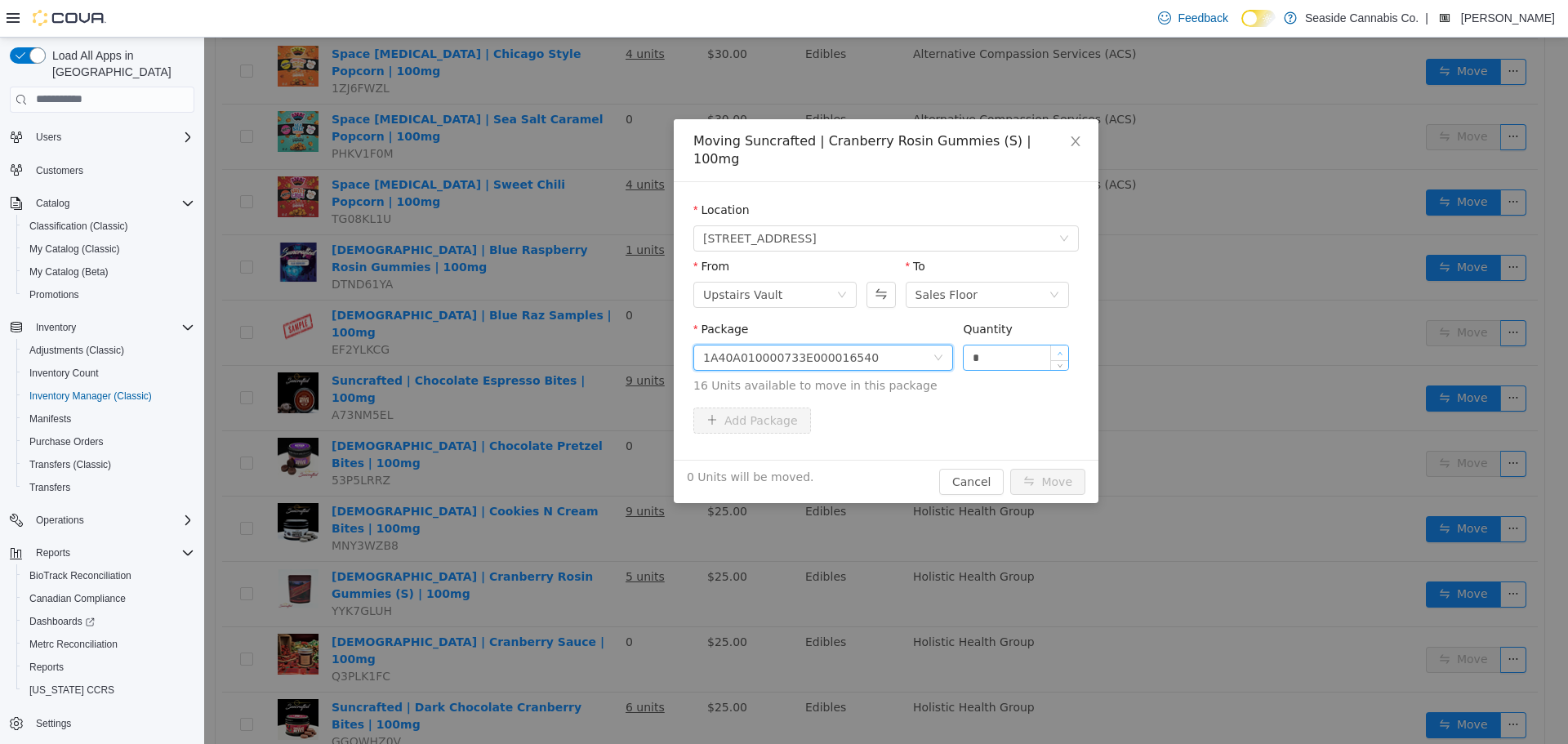
click at [1060, 350] on icon "icon: up" at bounding box center [1059, 353] width 6 height 6
type input "*"
click at [1060, 350] on icon "icon: up" at bounding box center [1059, 353] width 6 height 6
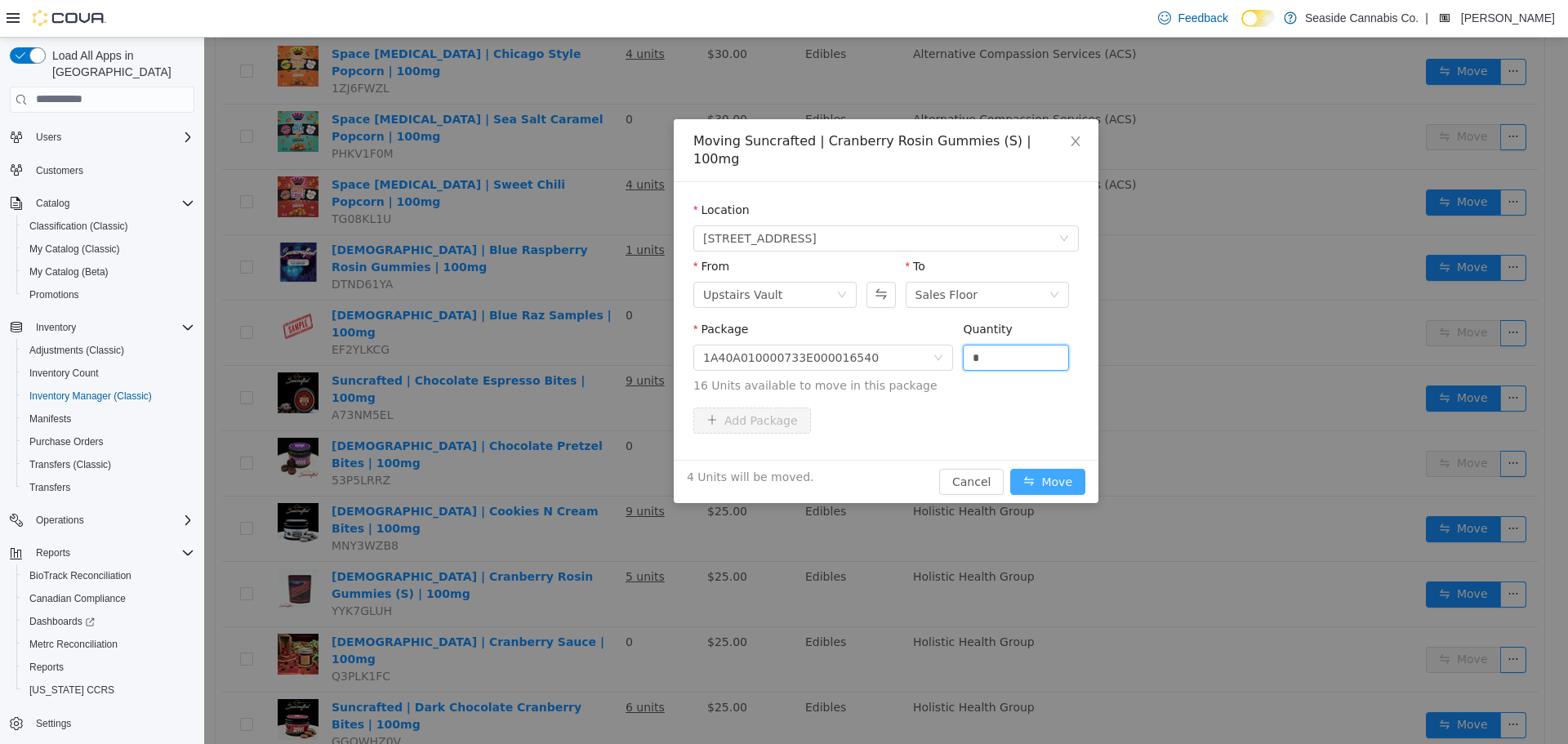
click at [1058, 468] on button "Move" at bounding box center [1047, 481] width 75 height 26
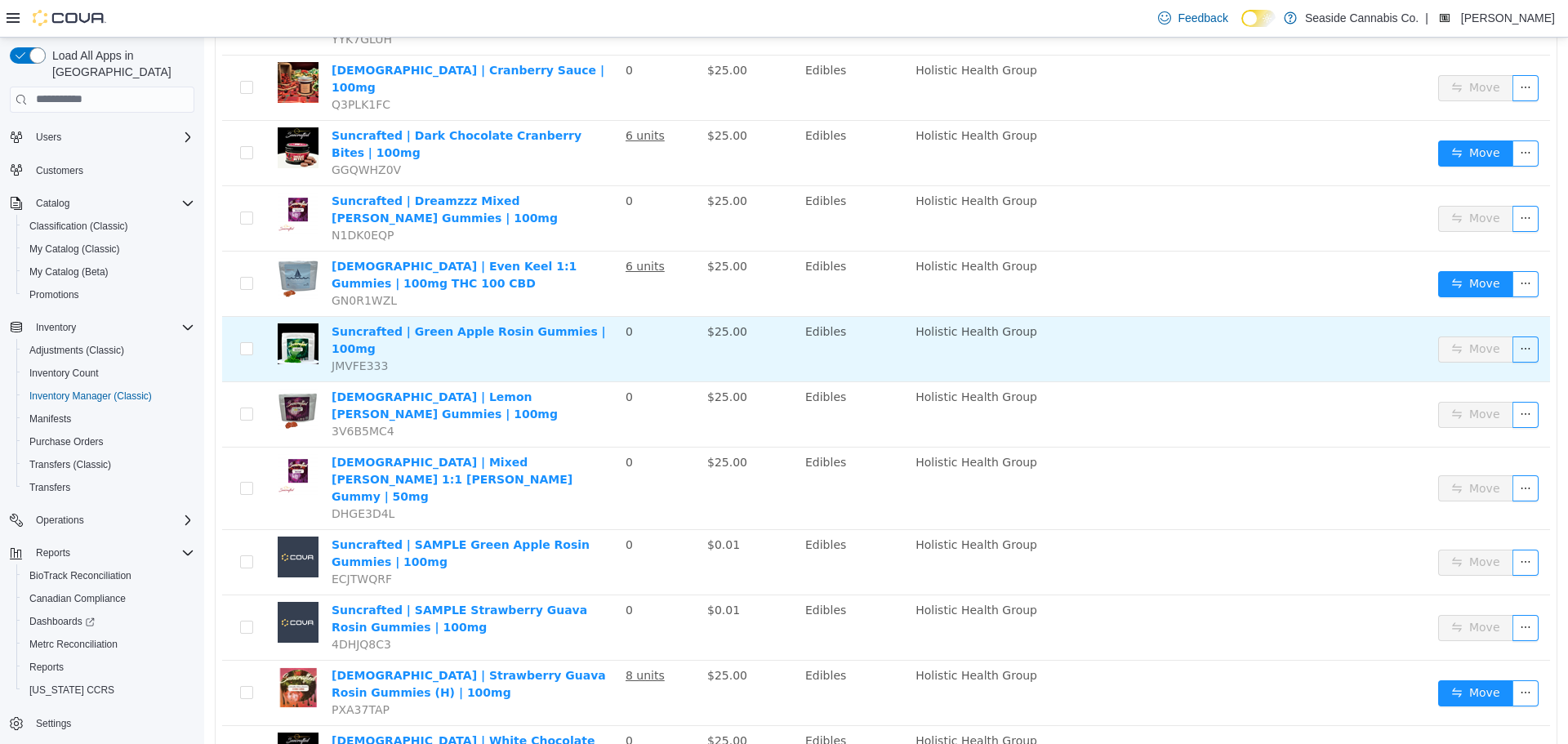
scroll to position [1846, 0]
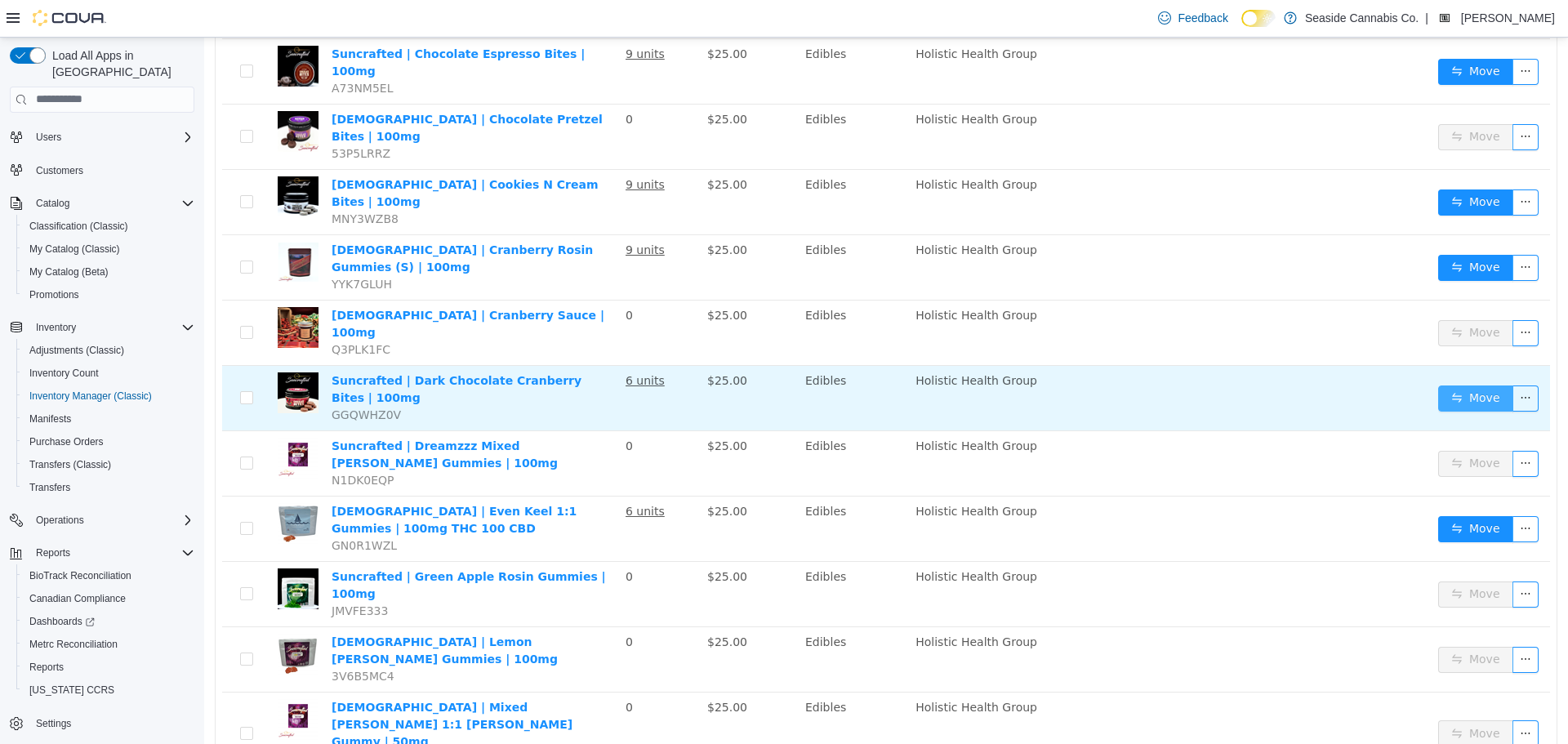
click at [1440, 385] on button "Move" at bounding box center [1476, 398] width 75 height 26
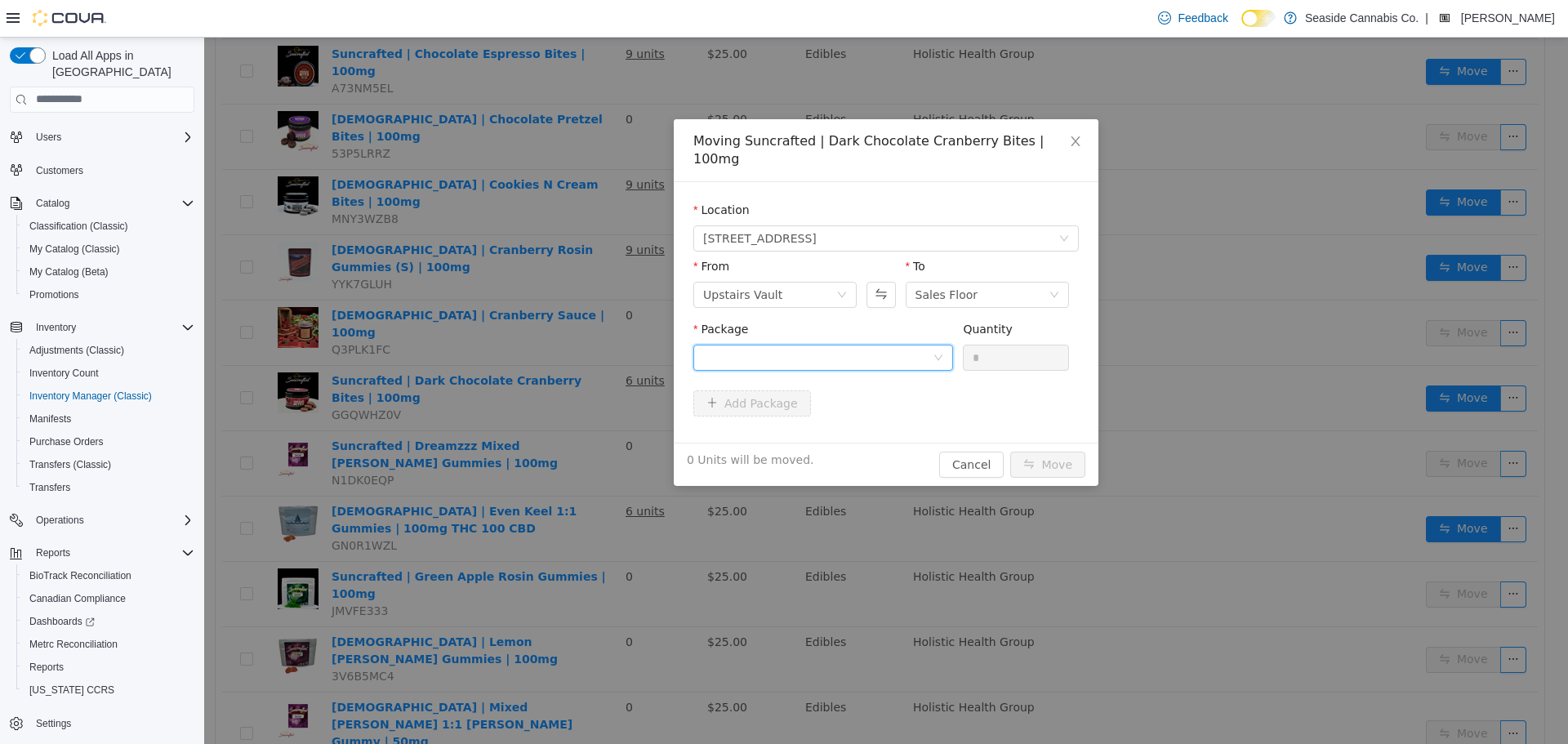
click at [919, 344] on div at bounding box center [818, 357] width 230 height 24
click at [873, 400] on li "1A40A010000733E000018137 Quantity : 18 Units" at bounding box center [823, 406] width 259 height 44
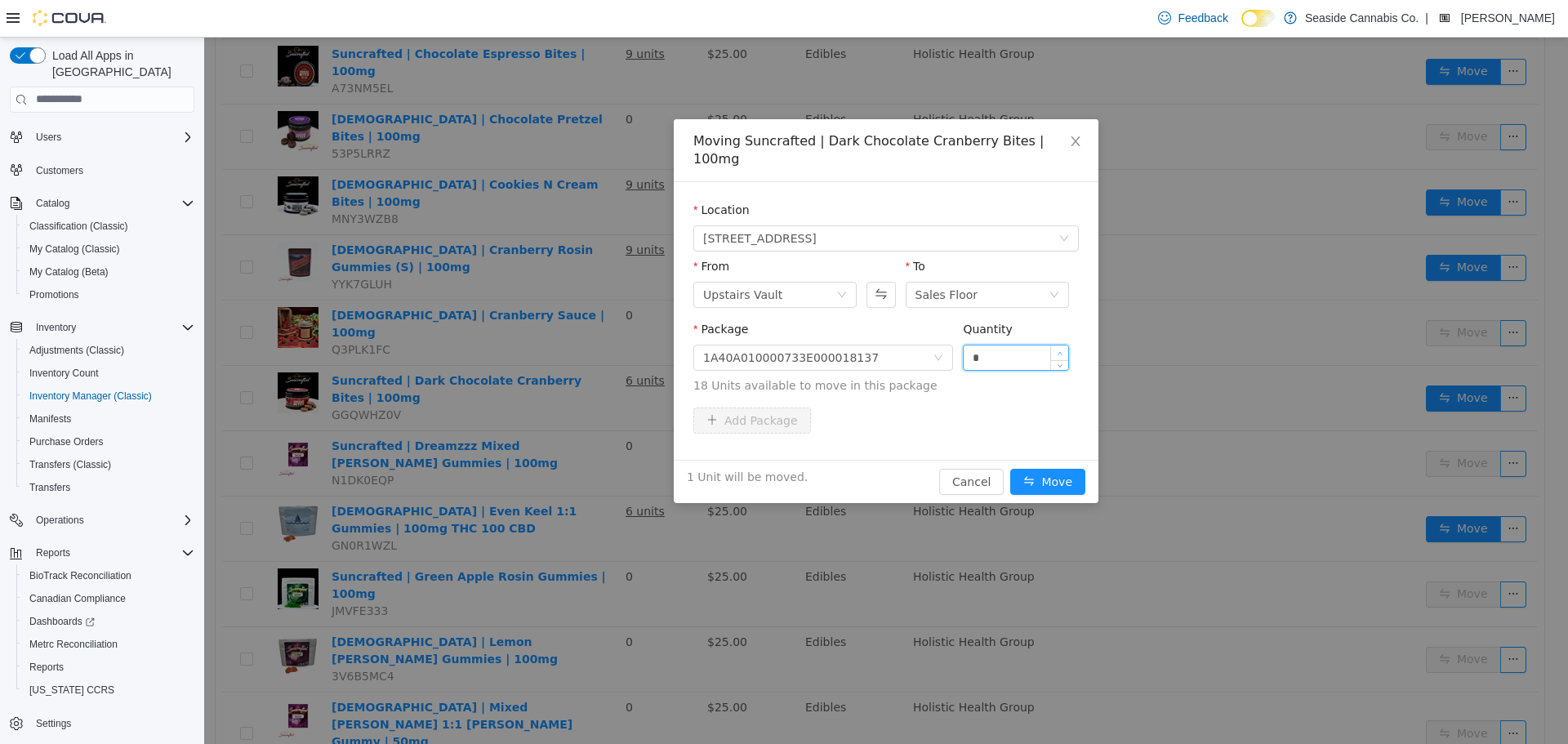
click at [1062, 350] on icon "icon: up" at bounding box center [1059, 353] width 6 height 6
type input "*"
click at [1062, 350] on icon "icon: up" at bounding box center [1059, 353] width 6 height 6
click at [1037, 468] on button "Move" at bounding box center [1047, 481] width 75 height 26
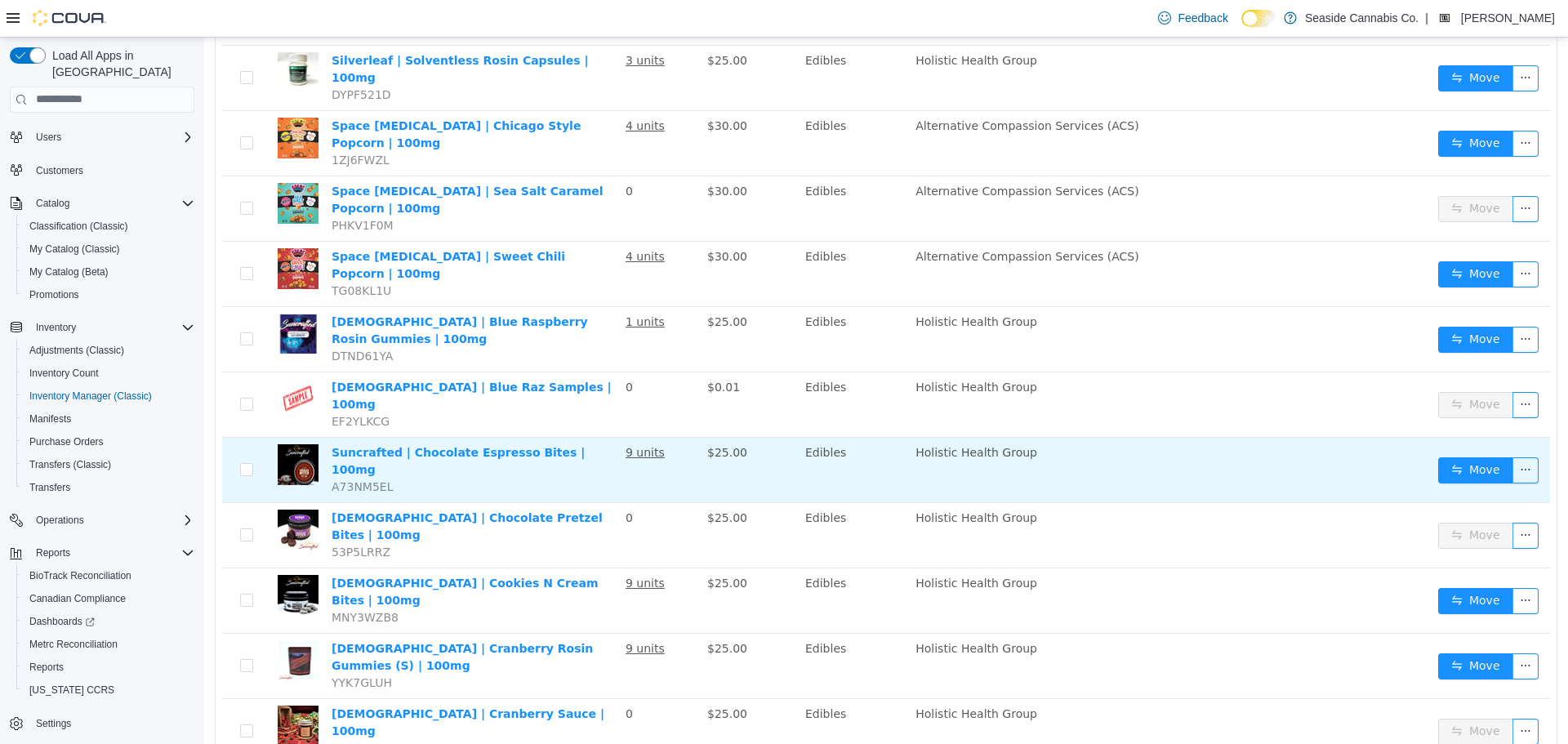
scroll to position [1437, 0]
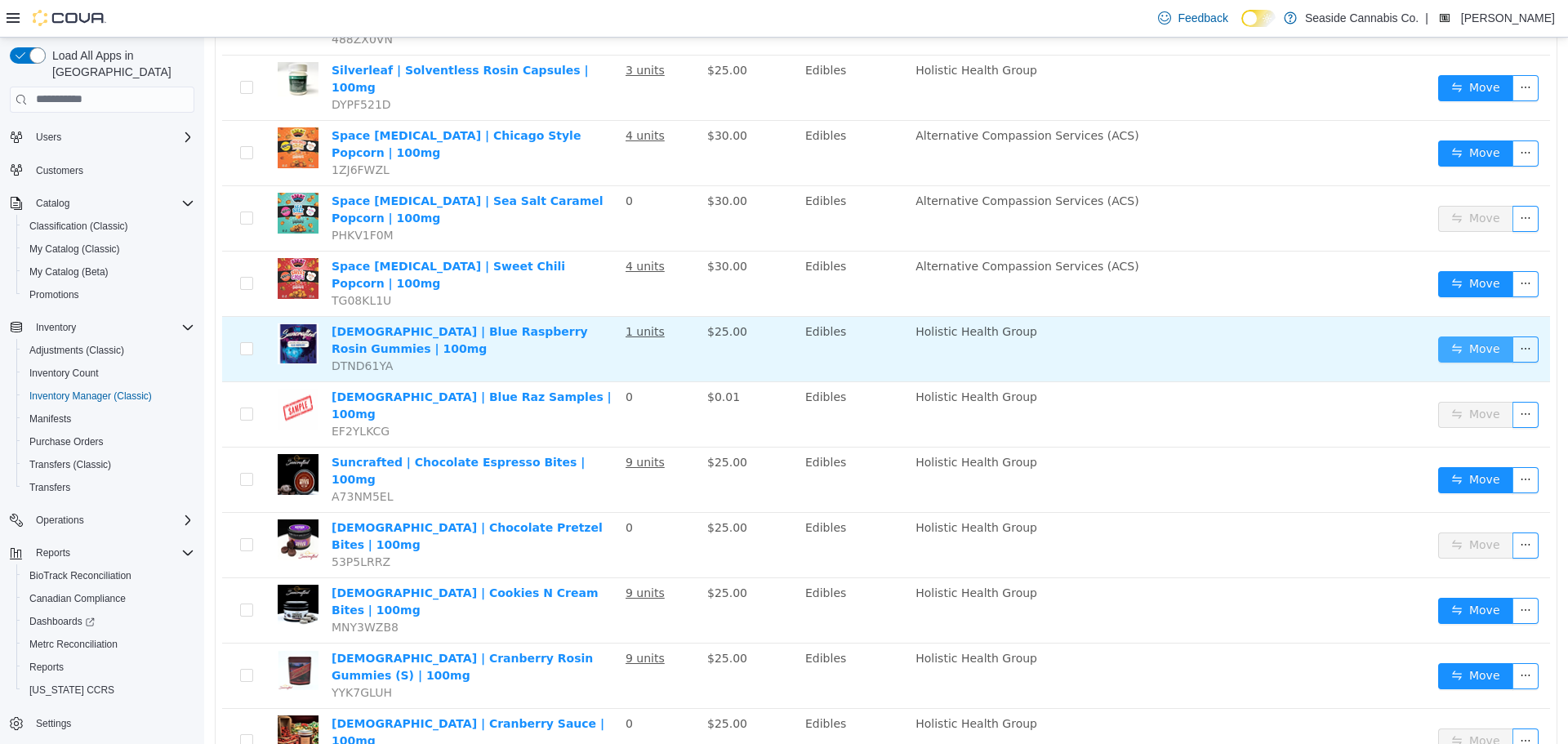
click at [1447, 336] on button "Move" at bounding box center [1476, 349] width 75 height 26
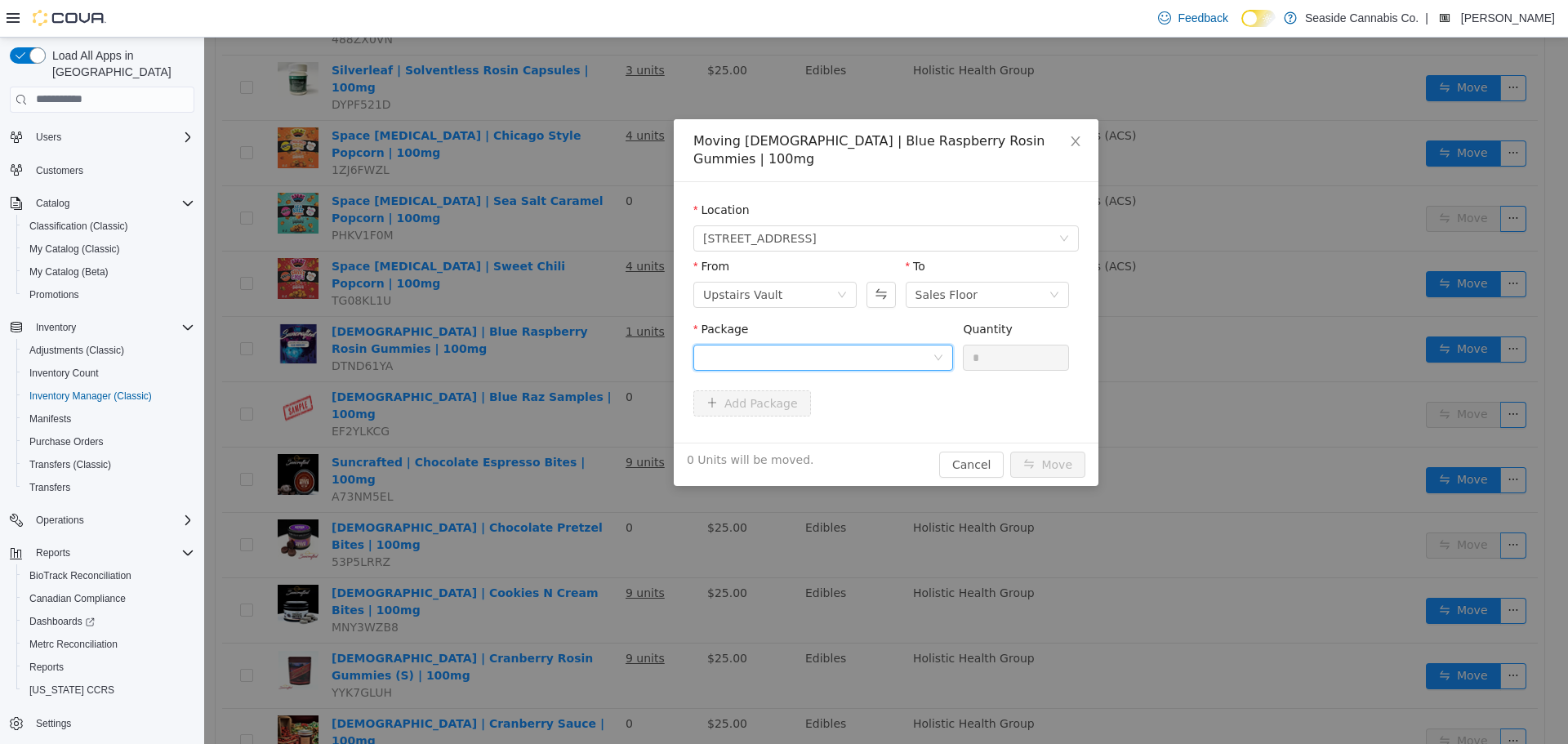
click at [820, 344] on div at bounding box center [818, 357] width 230 height 24
click at [990, 460] on div "0 Units will be moved. Cancel Move" at bounding box center [886, 463] width 425 height 43
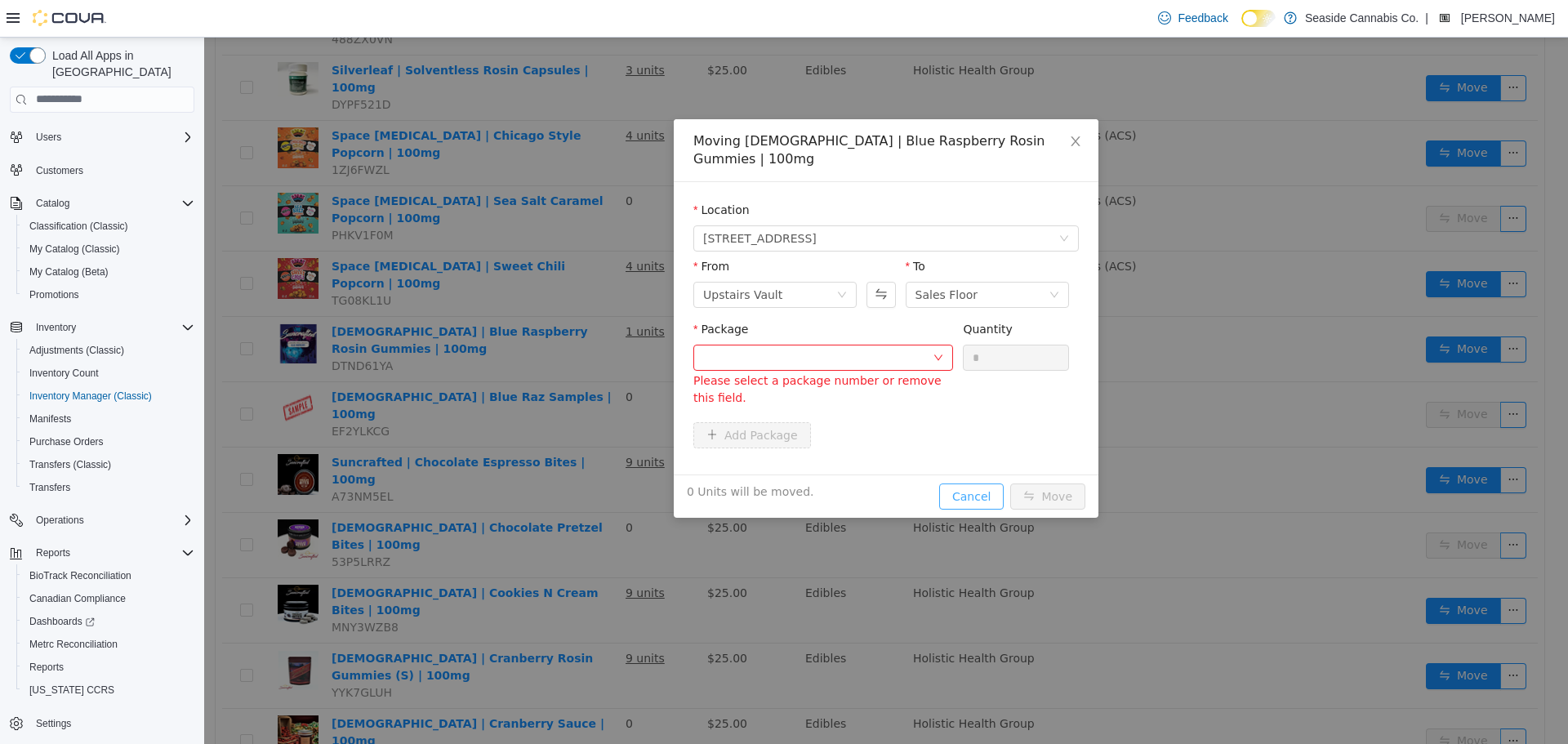
click at [992, 483] on button "Cancel" at bounding box center [971, 496] width 64 height 26
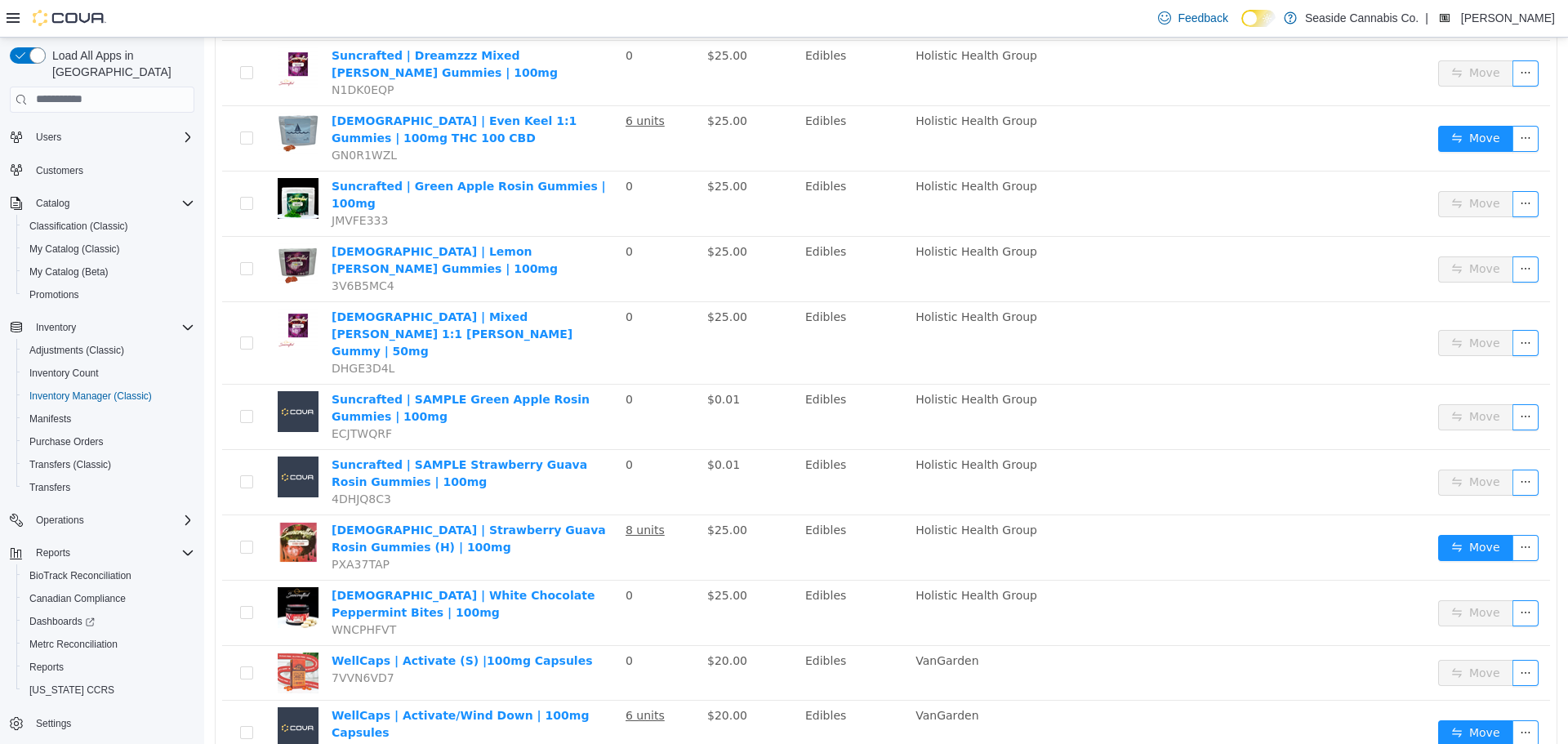
scroll to position [2417, 0]
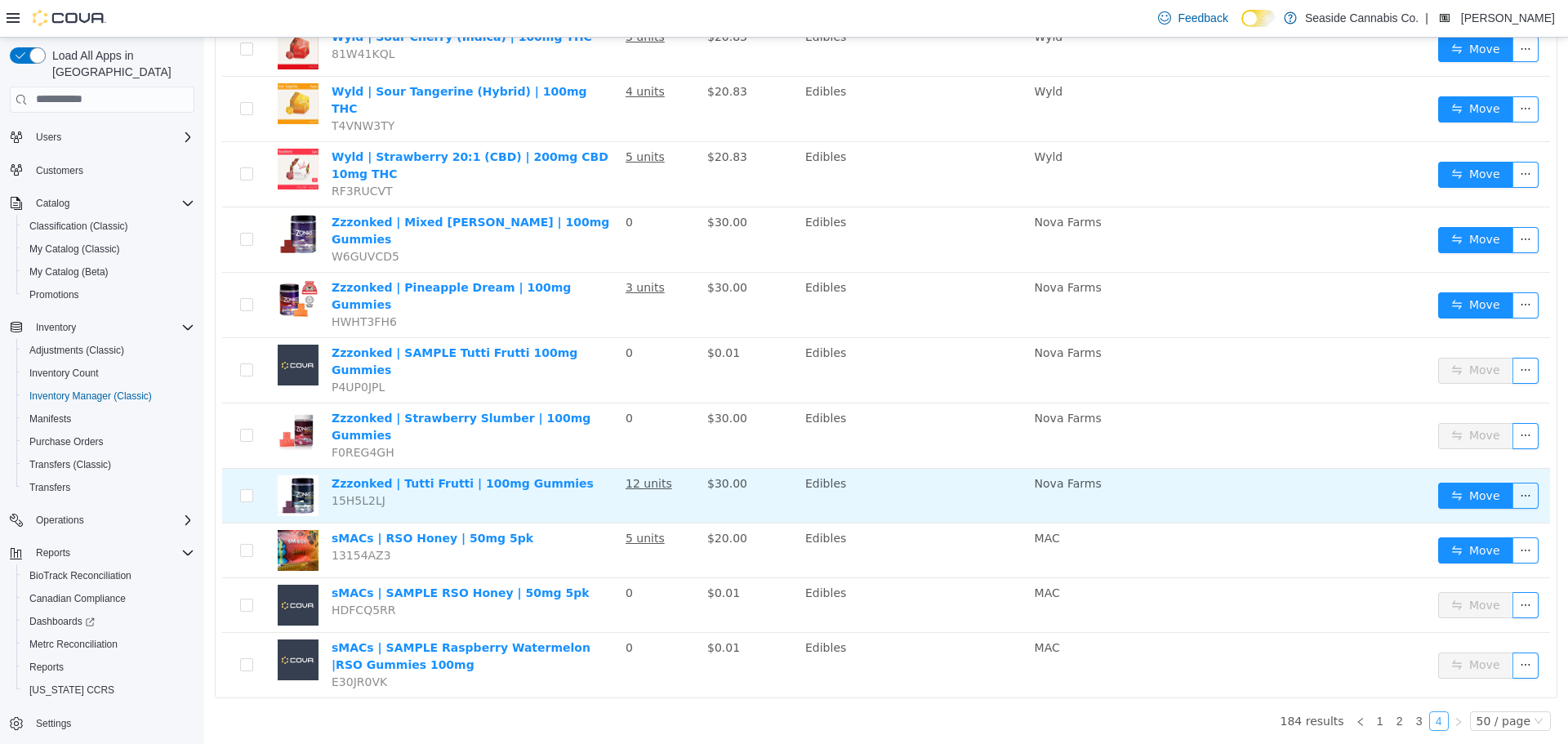
scroll to position [1519, 0]
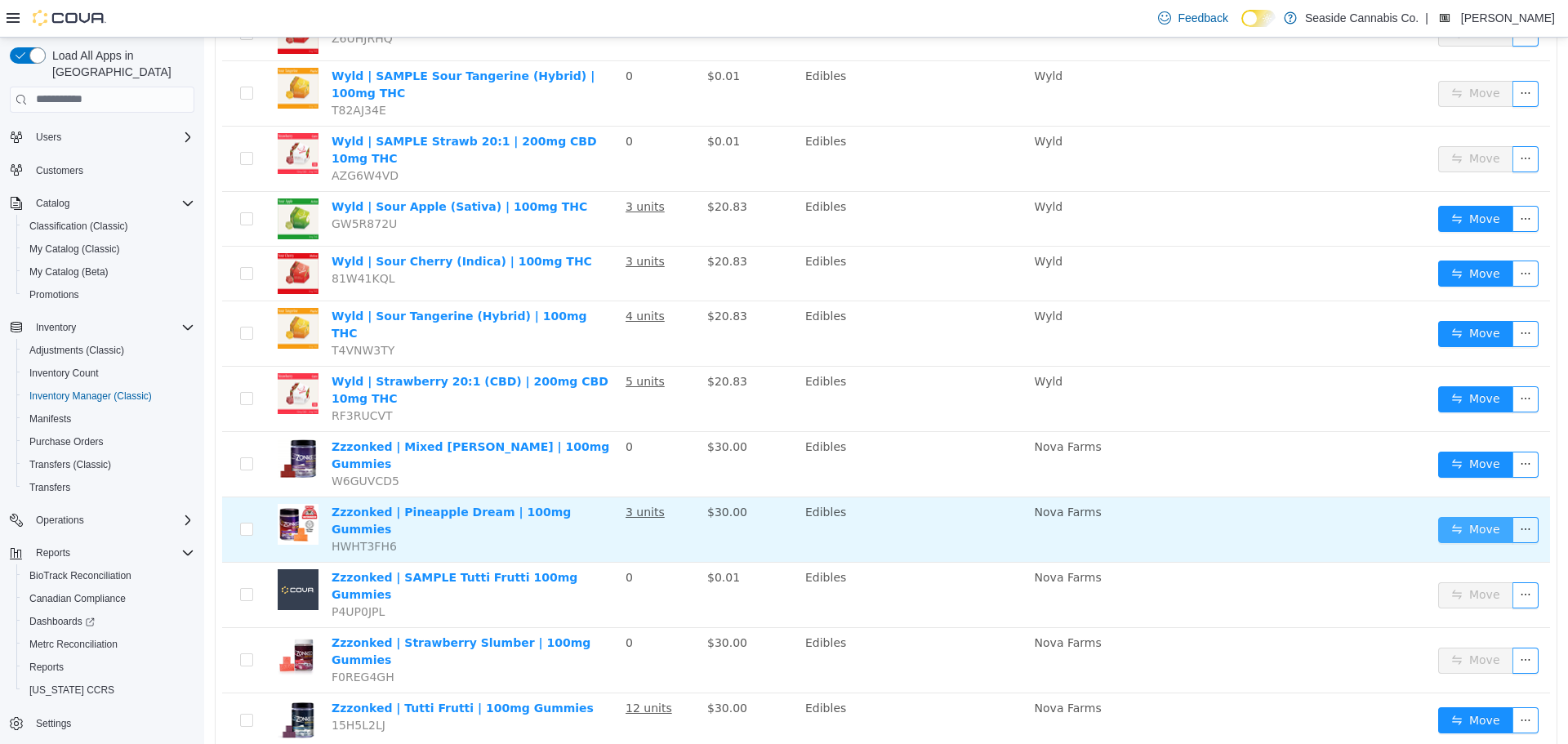
click at [1477, 516] on button "Move" at bounding box center [1476, 529] width 75 height 26
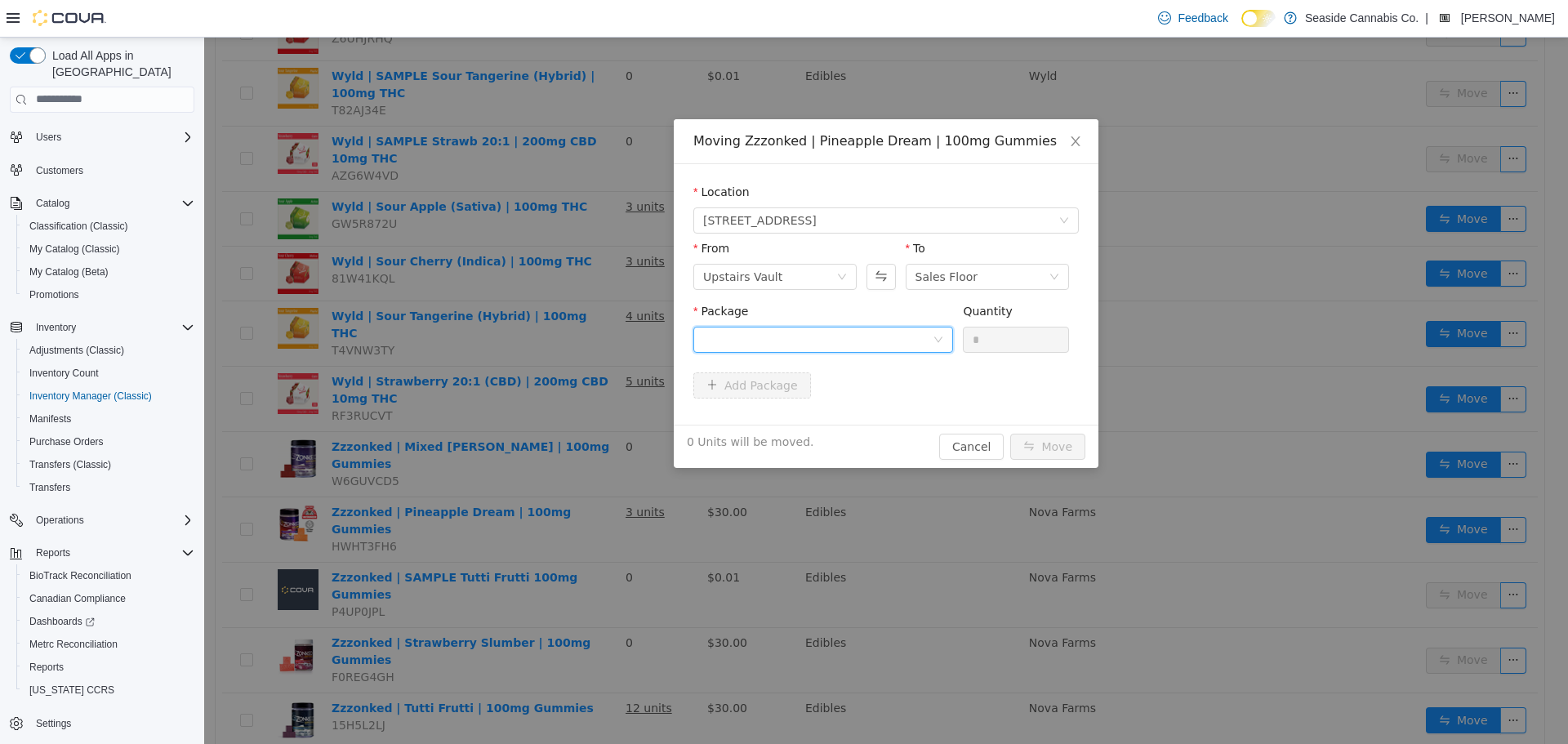
click at [816, 330] on div at bounding box center [818, 339] width 230 height 24
click at [838, 401] on strong "1A40A0300003F49000175672" at bounding box center [799, 398] width 192 height 13
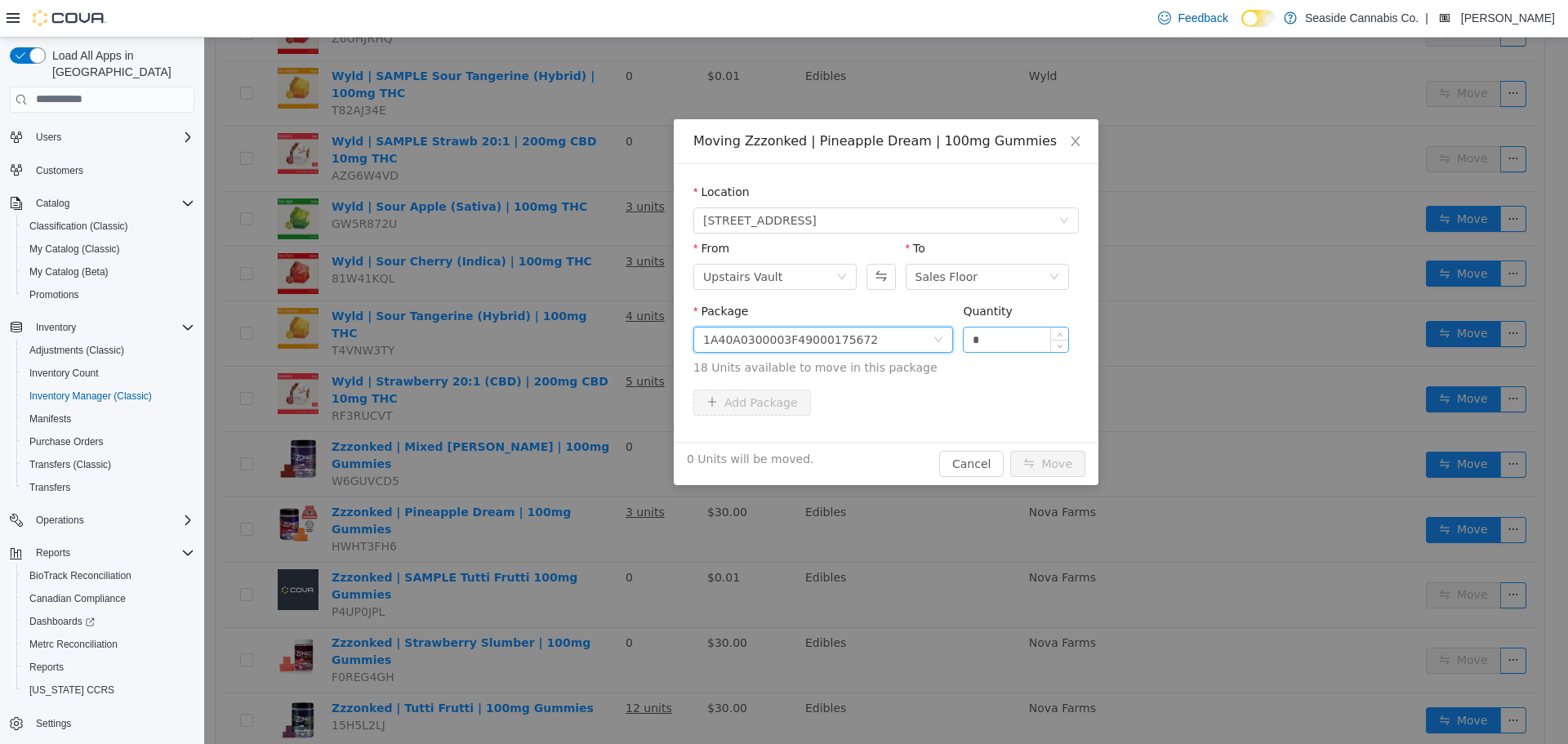
click at [1014, 334] on input "*" at bounding box center [1015, 339] width 105 height 24
click at [1015, 334] on input "*" at bounding box center [1015, 339] width 105 height 24
type input "*"
click at [1055, 454] on button "Move" at bounding box center [1047, 463] width 75 height 26
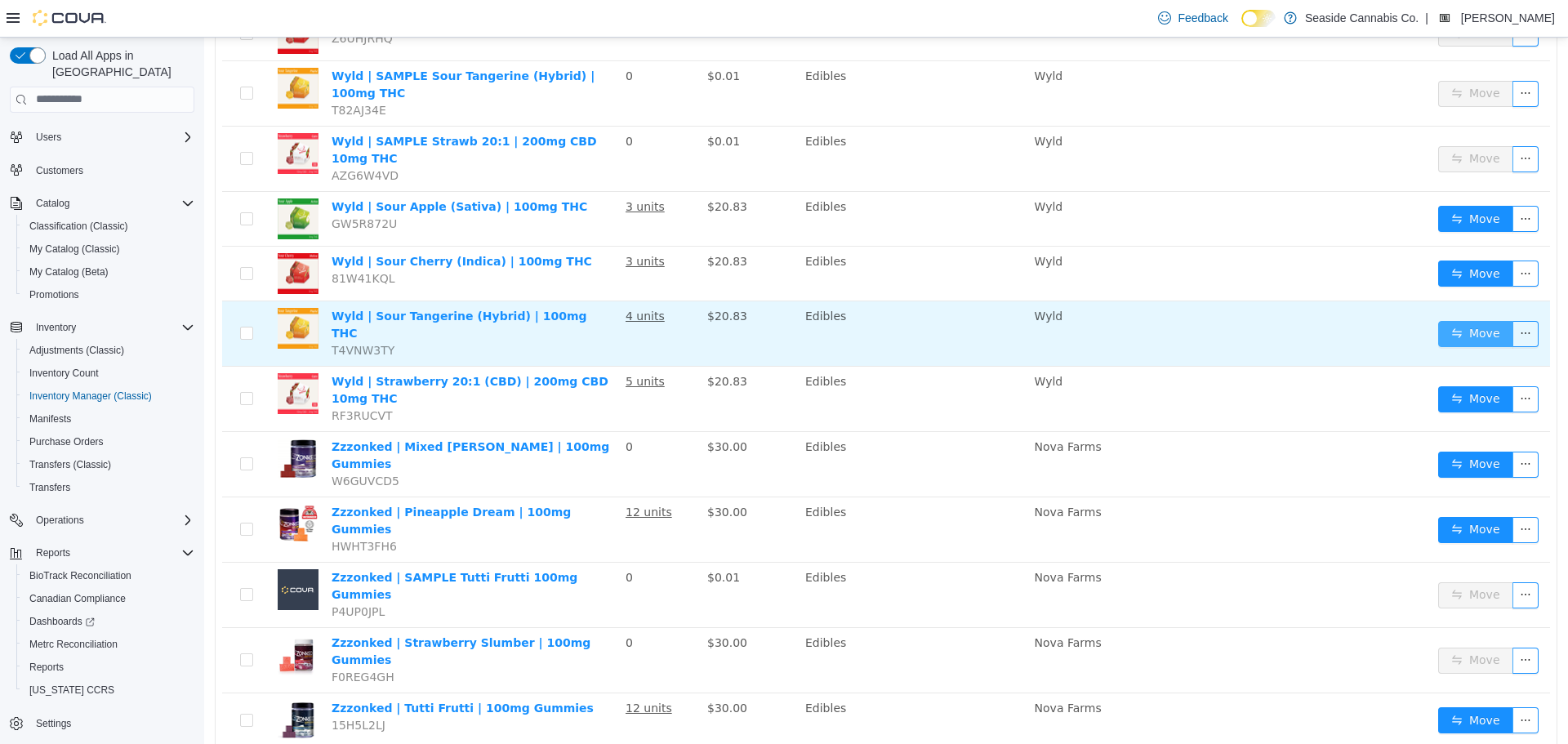
click at [1460, 320] on button "Move" at bounding box center [1476, 333] width 75 height 26
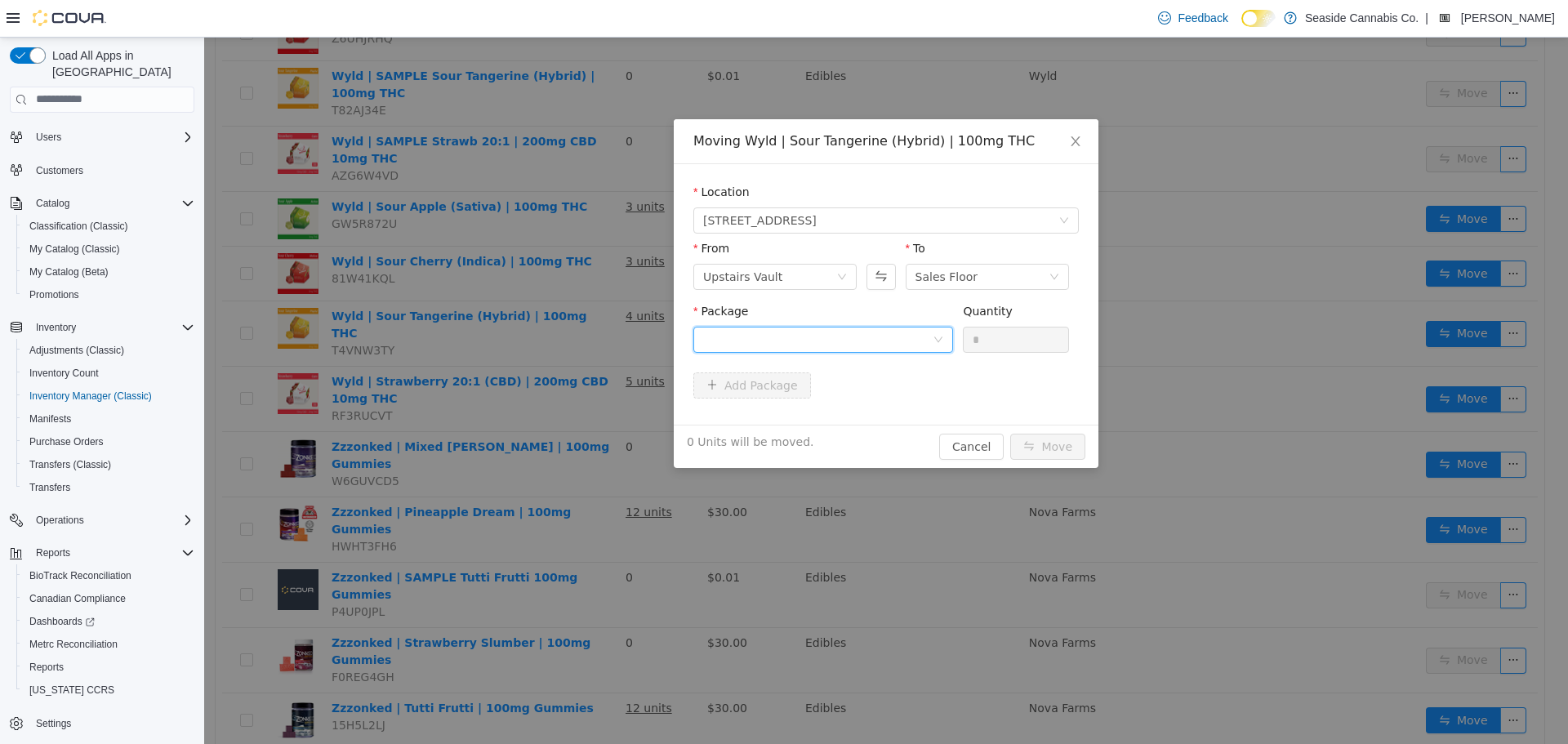
click at [846, 336] on div at bounding box center [818, 339] width 230 height 24
click at [847, 400] on strong "1A40A030000FF15000025553" at bounding box center [799, 398] width 192 height 13
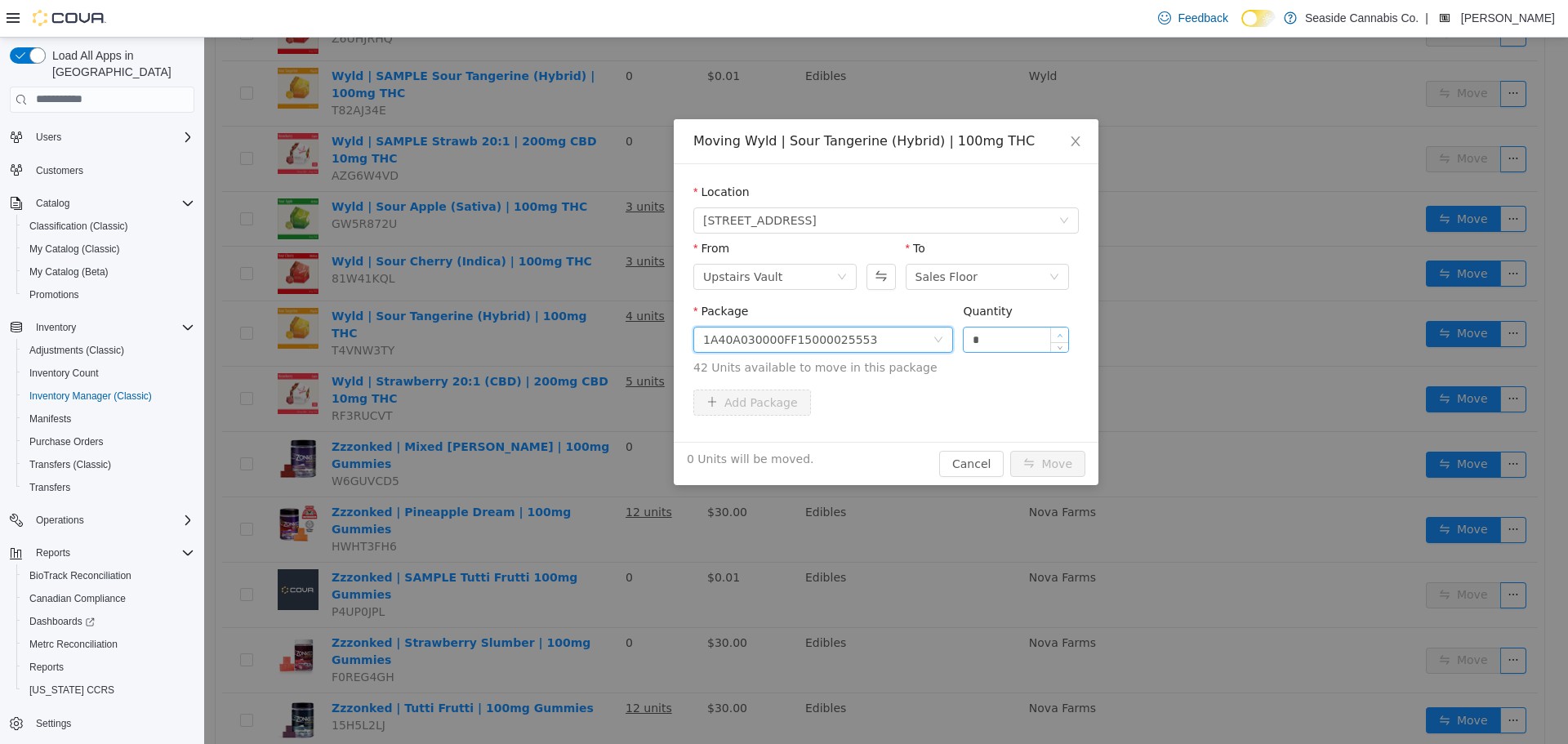
type input "*"
click at [1060, 330] on span "Increase Value" at bounding box center [1059, 334] width 17 height 15
click at [1066, 468] on button "Move" at bounding box center [1047, 463] width 75 height 26
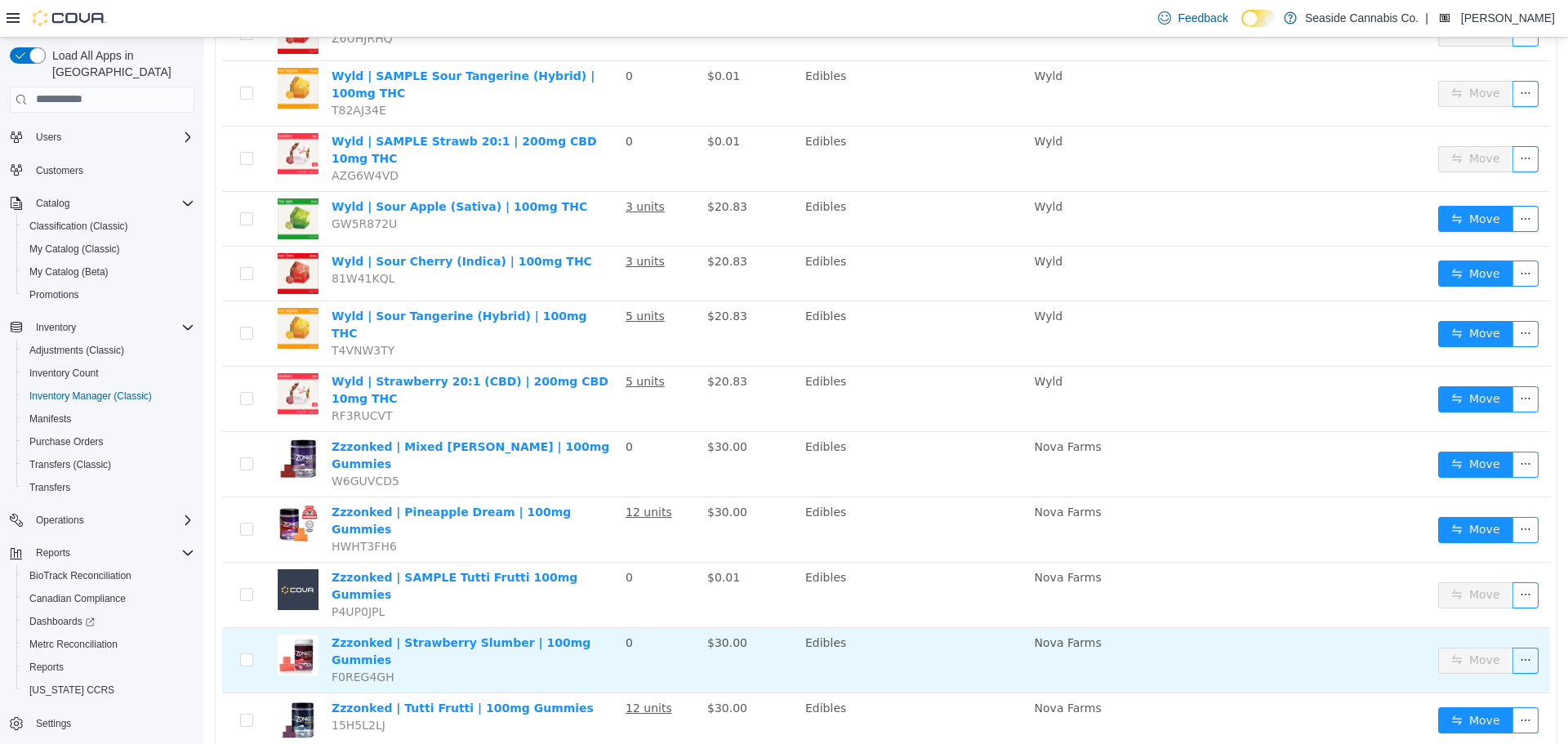
scroll to position [1437, 0]
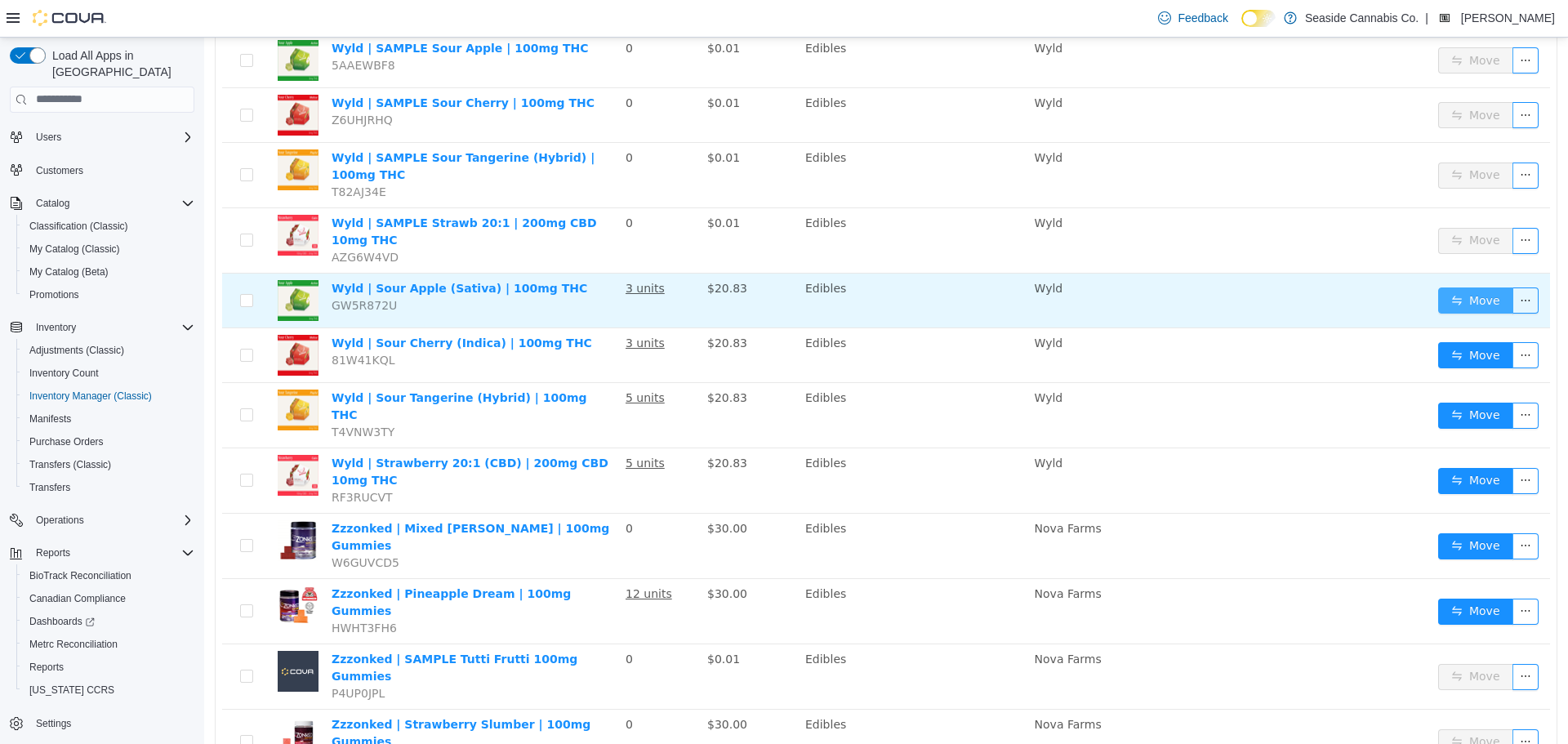
click at [1470, 287] on button "Move" at bounding box center [1476, 300] width 75 height 26
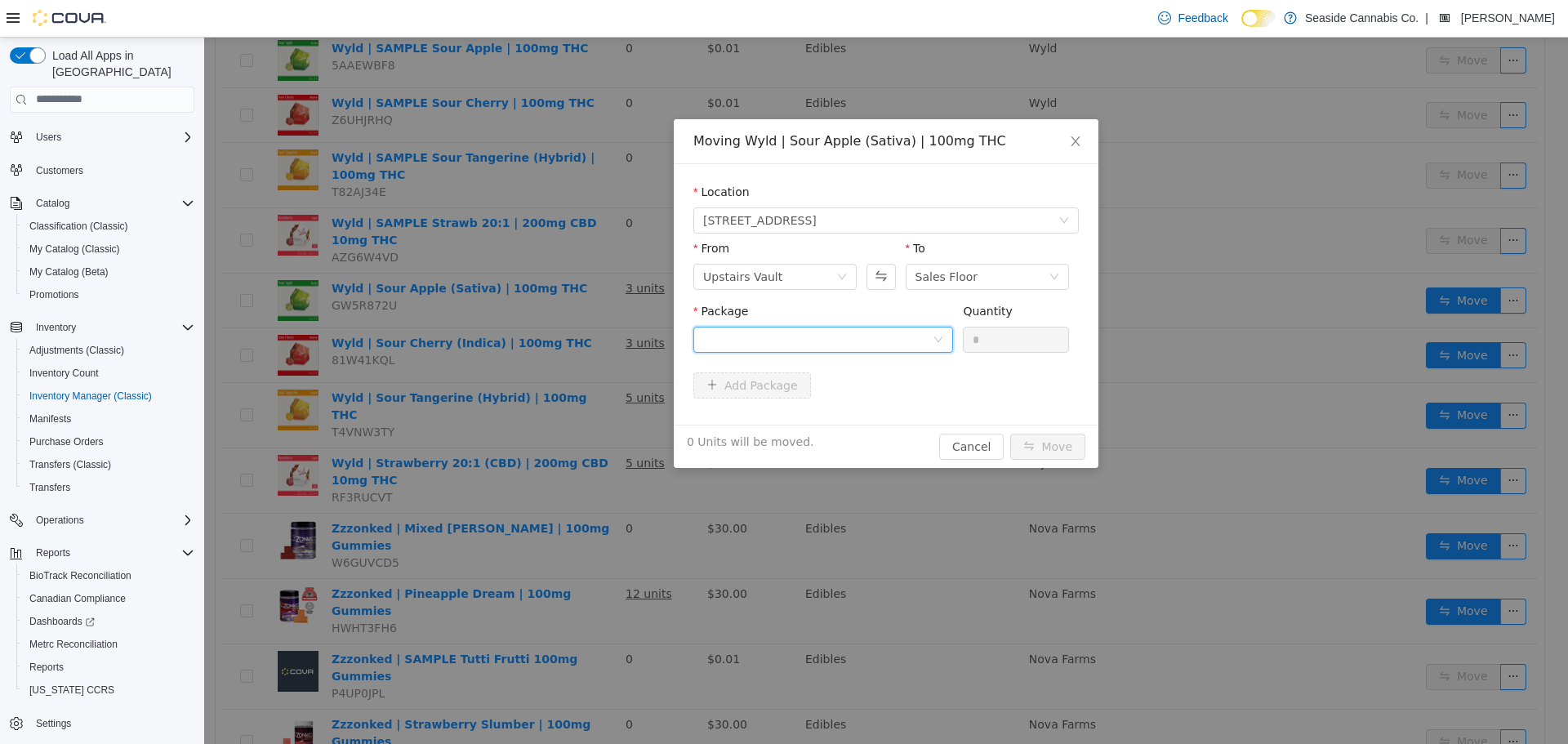
click at [819, 342] on div at bounding box center [818, 339] width 230 height 24
click at [833, 406] on li "1A40A030000FF15000024847 Quantity : 13 Units" at bounding box center [823, 406] width 259 height 44
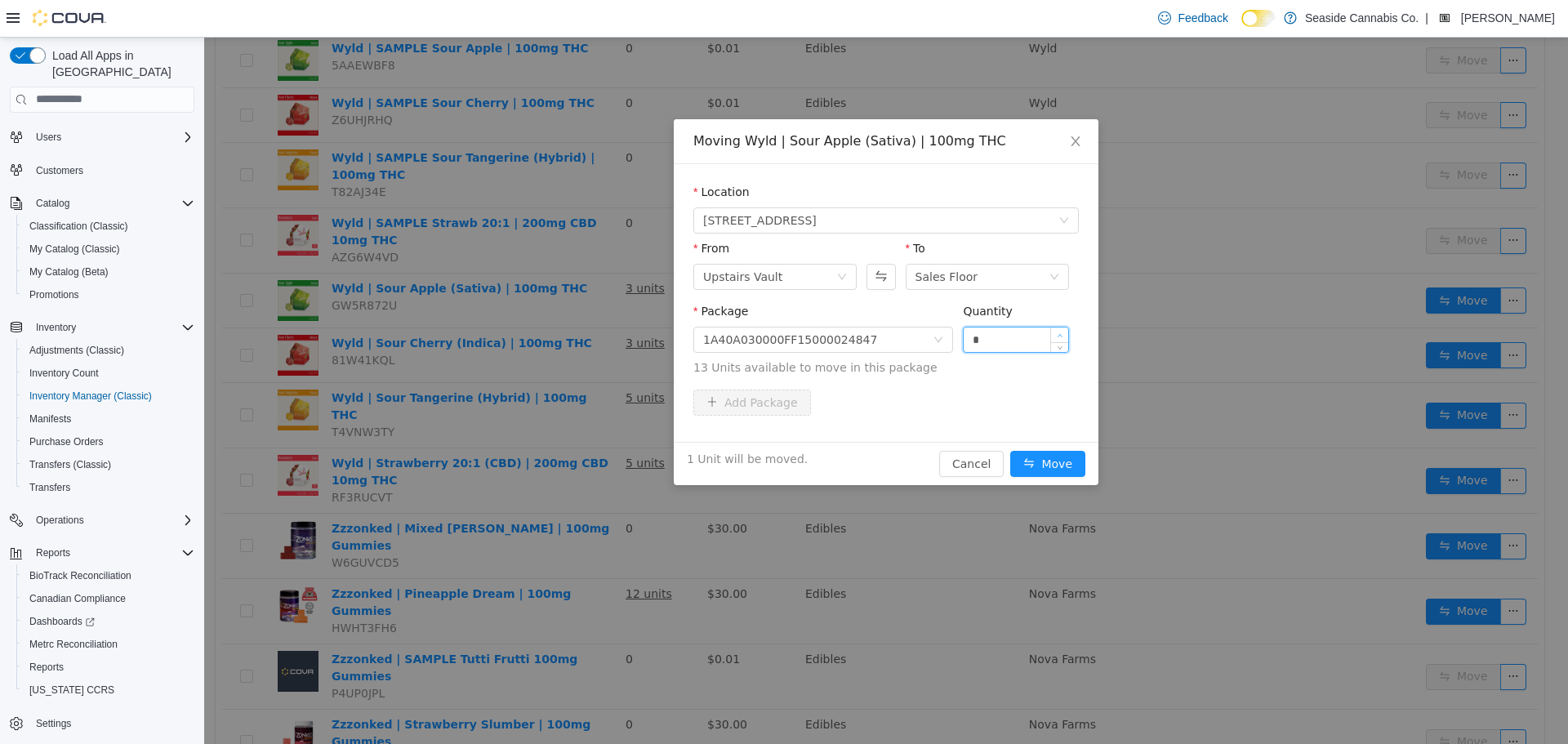
click at [1061, 332] on icon "icon: up" at bounding box center [1059, 335] width 6 height 6
type input "*"
click at [1061, 332] on icon "icon: up" at bounding box center [1059, 335] width 6 height 6
click at [1052, 458] on button "Move" at bounding box center [1047, 463] width 75 height 26
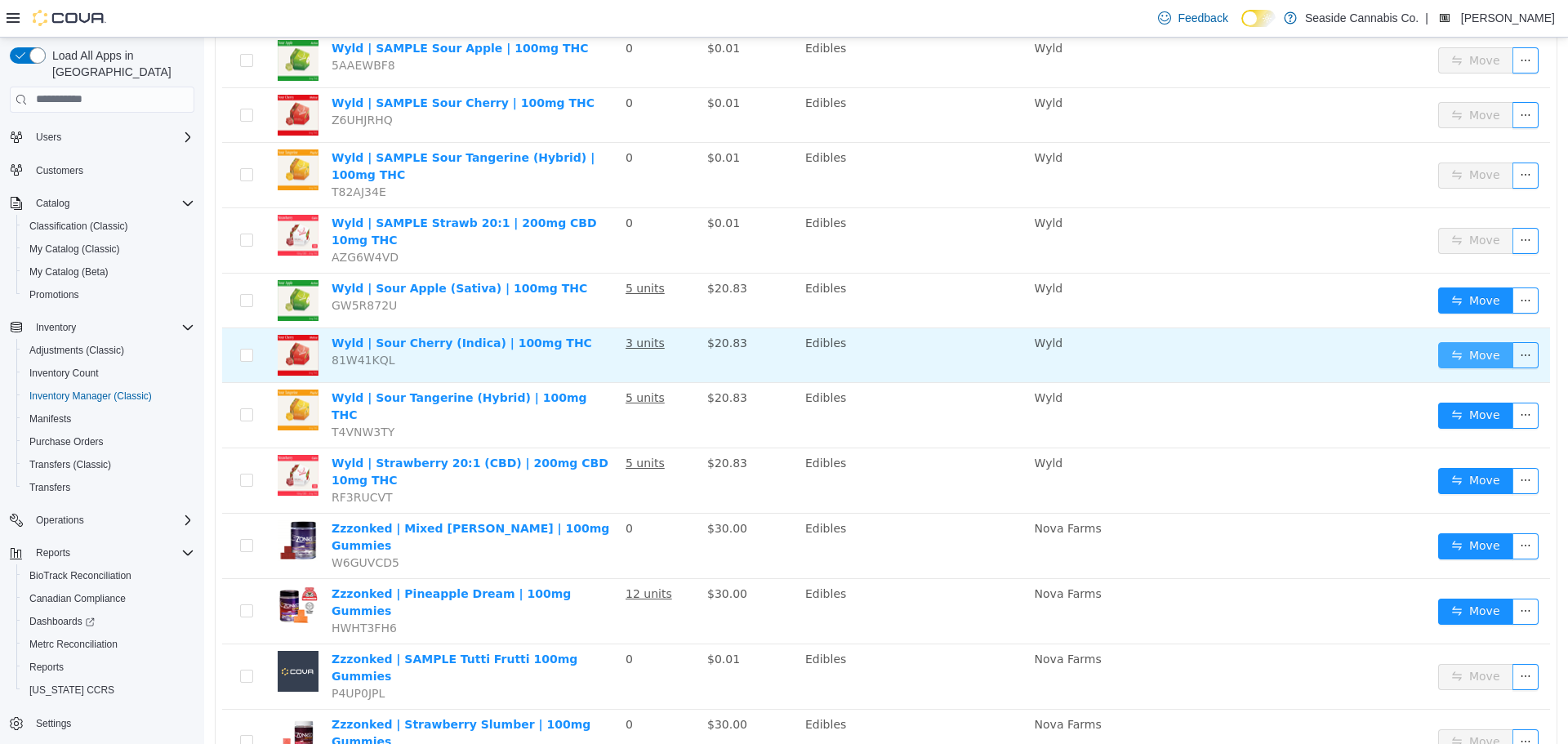
click at [1454, 342] on button "Move" at bounding box center [1476, 355] width 75 height 26
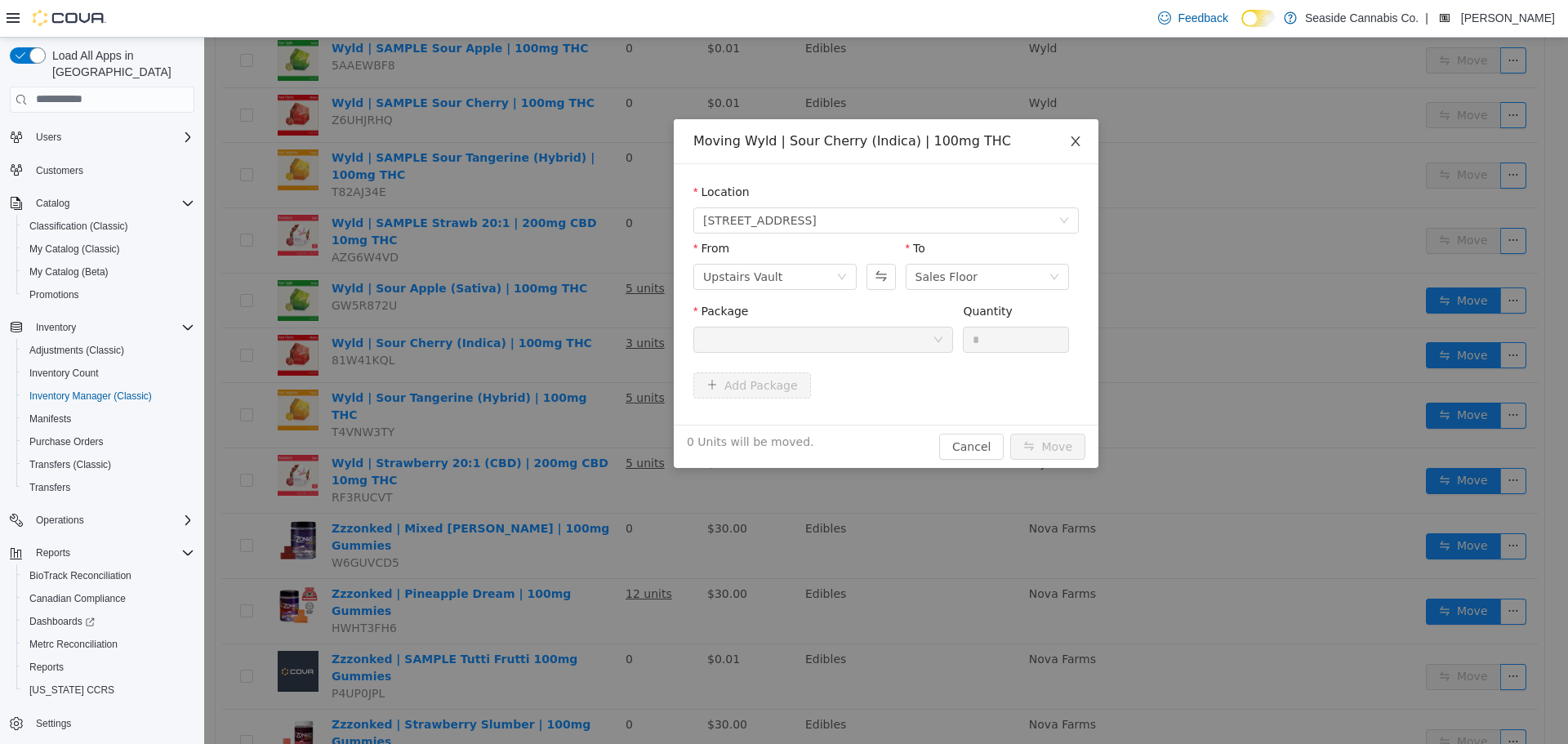
click at [1080, 147] on icon "icon: close" at bounding box center [1075, 140] width 13 height 13
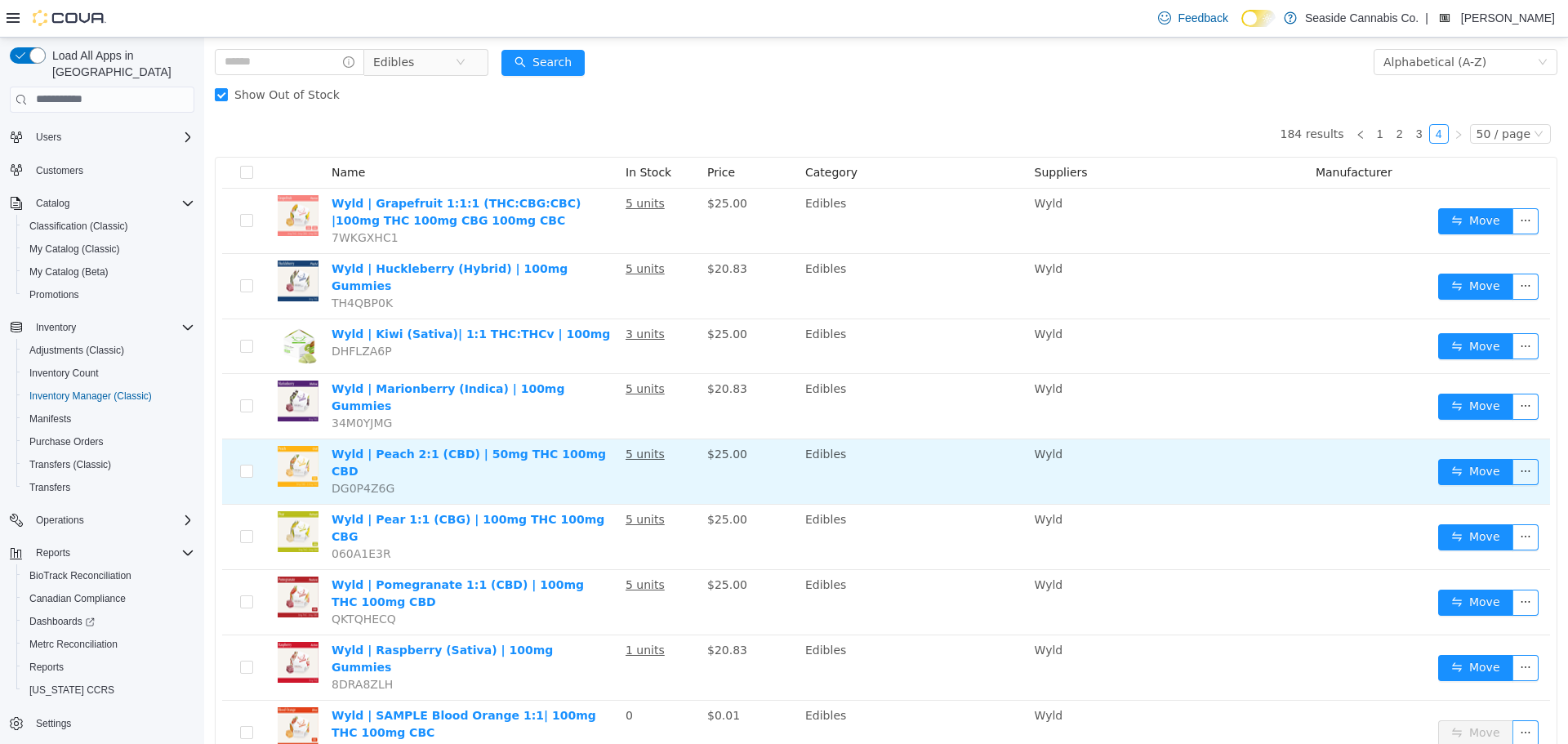
scroll to position [163, 0]
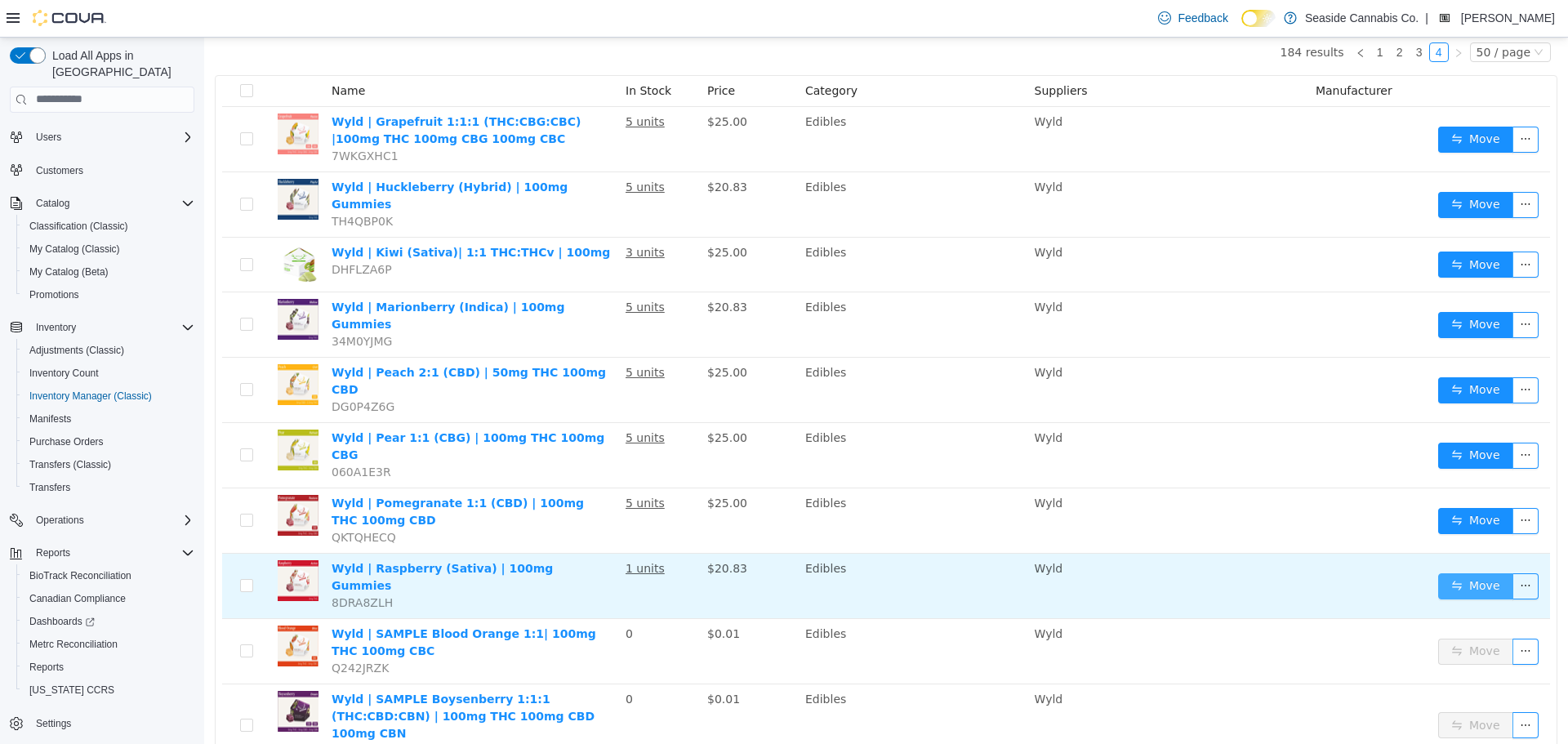
click at [1463, 572] on button "Move" at bounding box center [1476, 585] width 75 height 26
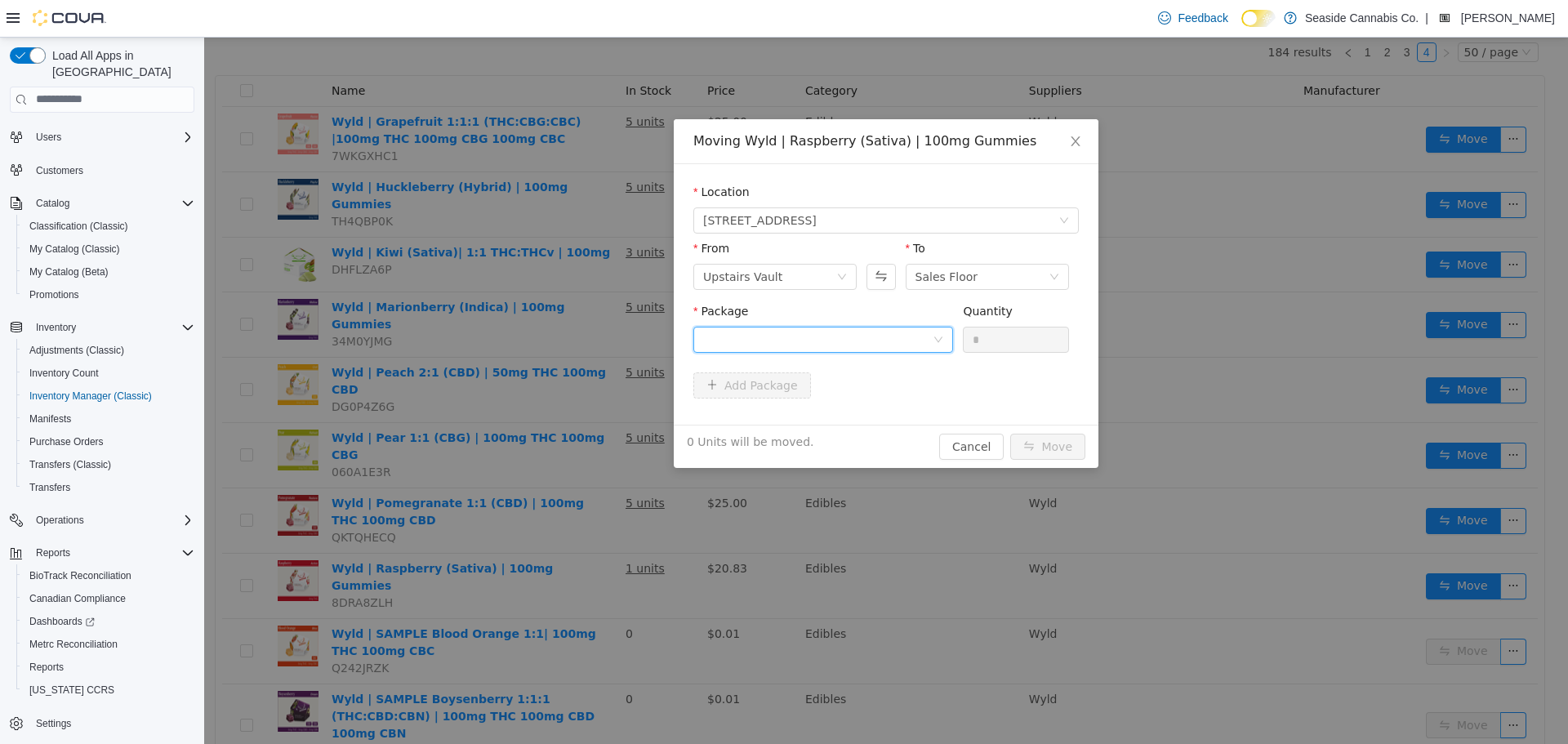
click at [926, 342] on div at bounding box center [818, 339] width 230 height 24
click at [909, 401] on li "1A40A030000FF15000024901 Quantity : 9 Units" at bounding box center [823, 406] width 259 height 44
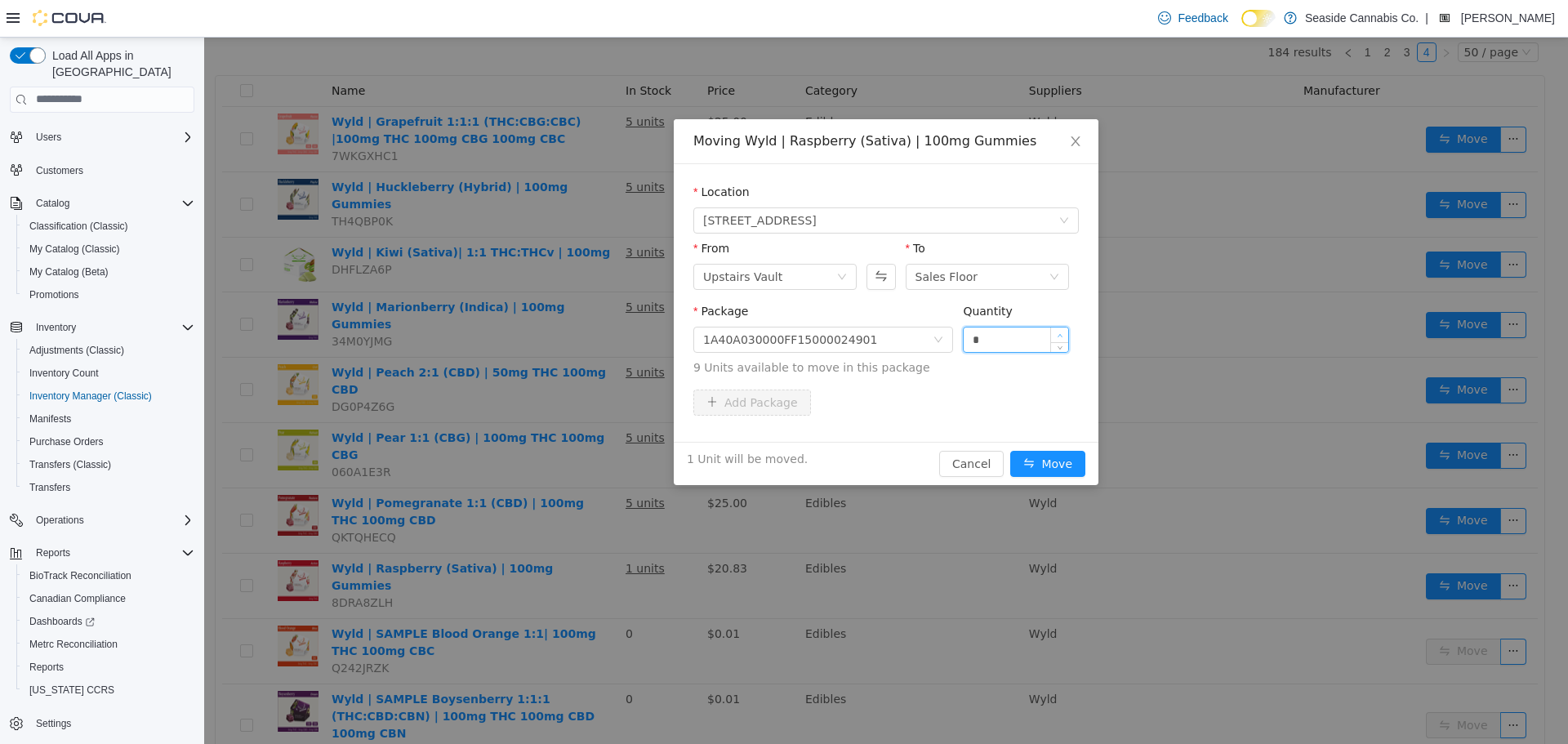
click at [1059, 330] on span "Increase Value" at bounding box center [1059, 334] width 17 height 15
type input "*"
click at [1060, 332] on icon "icon: up" at bounding box center [1059, 335] width 6 height 6
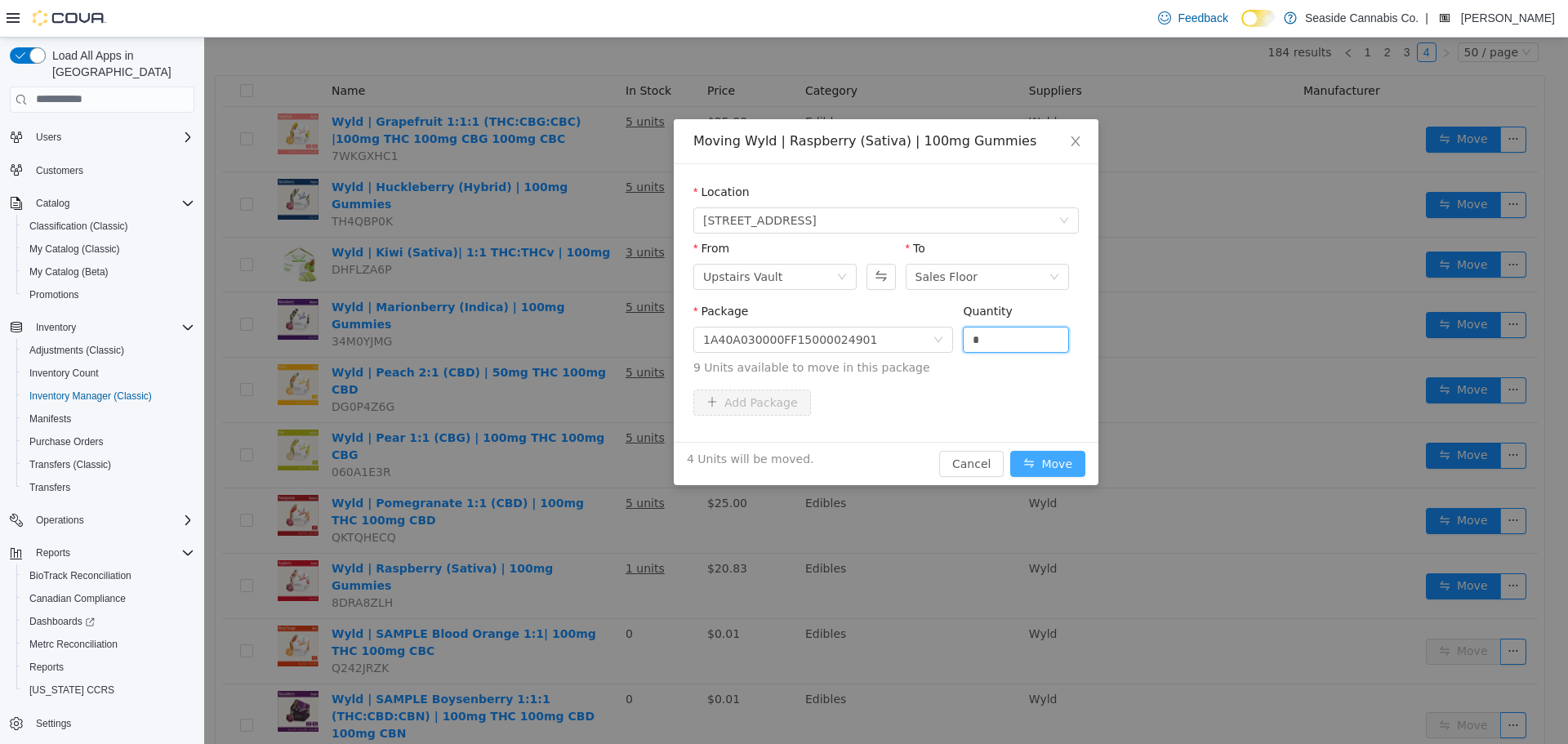
click at [1046, 460] on button "Move" at bounding box center [1047, 463] width 75 height 26
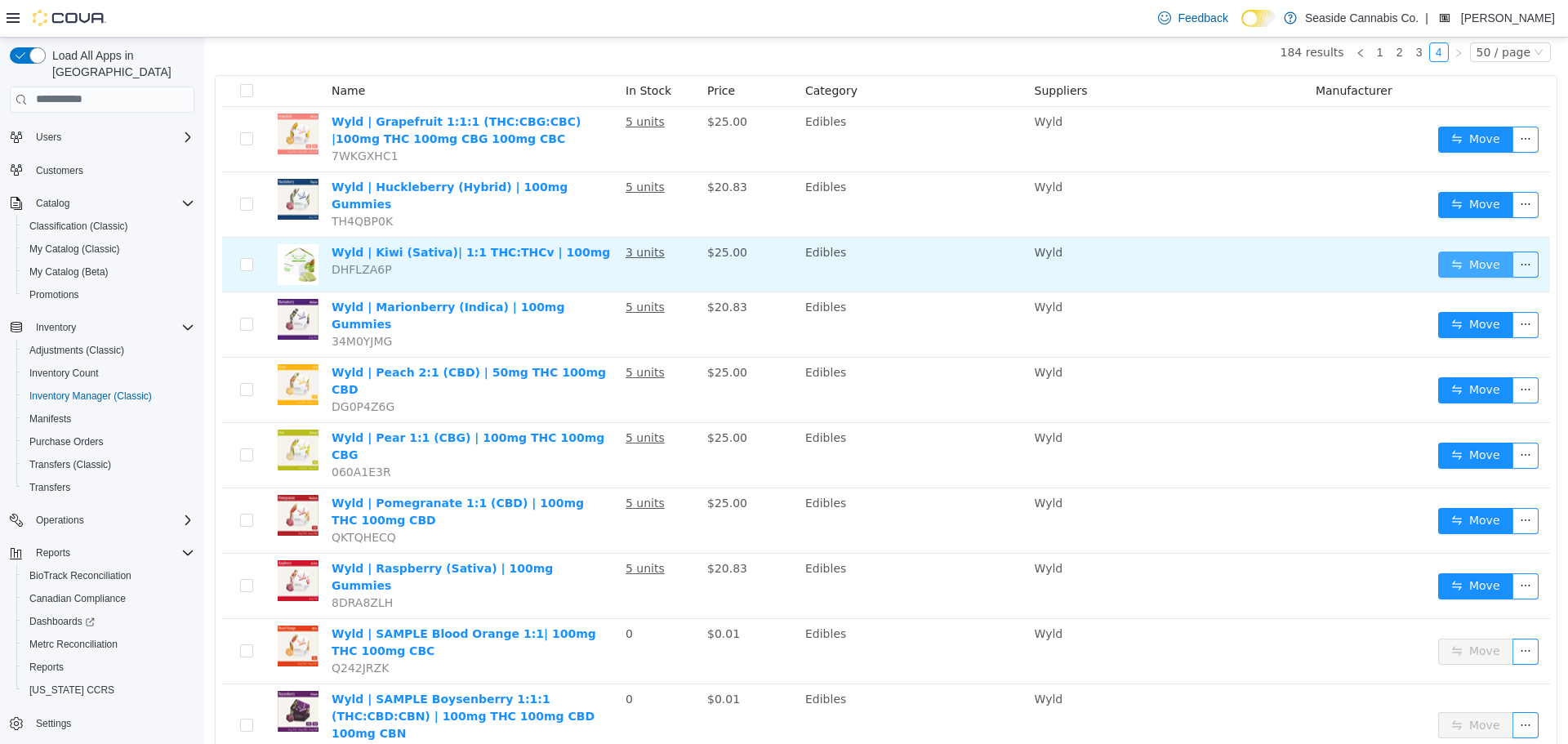
click at [1438, 252] on button "Move" at bounding box center [1476, 264] width 75 height 26
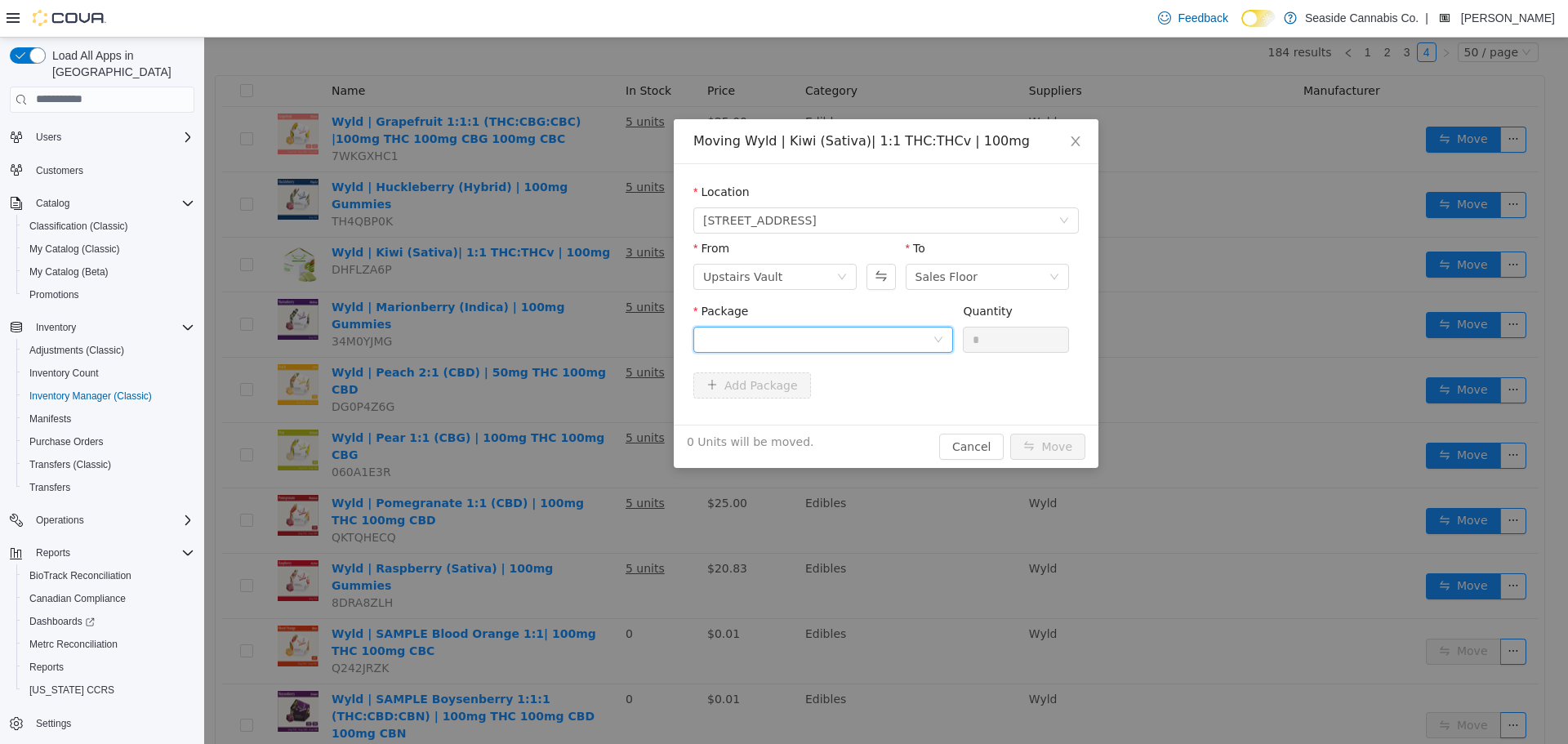
click at [903, 333] on div at bounding box center [818, 339] width 230 height 24
click at [878, 406] on li "1A40A030000FF15000025337 Quantity : 51 Units" at bounding box center [823, 406] width 259 height 44
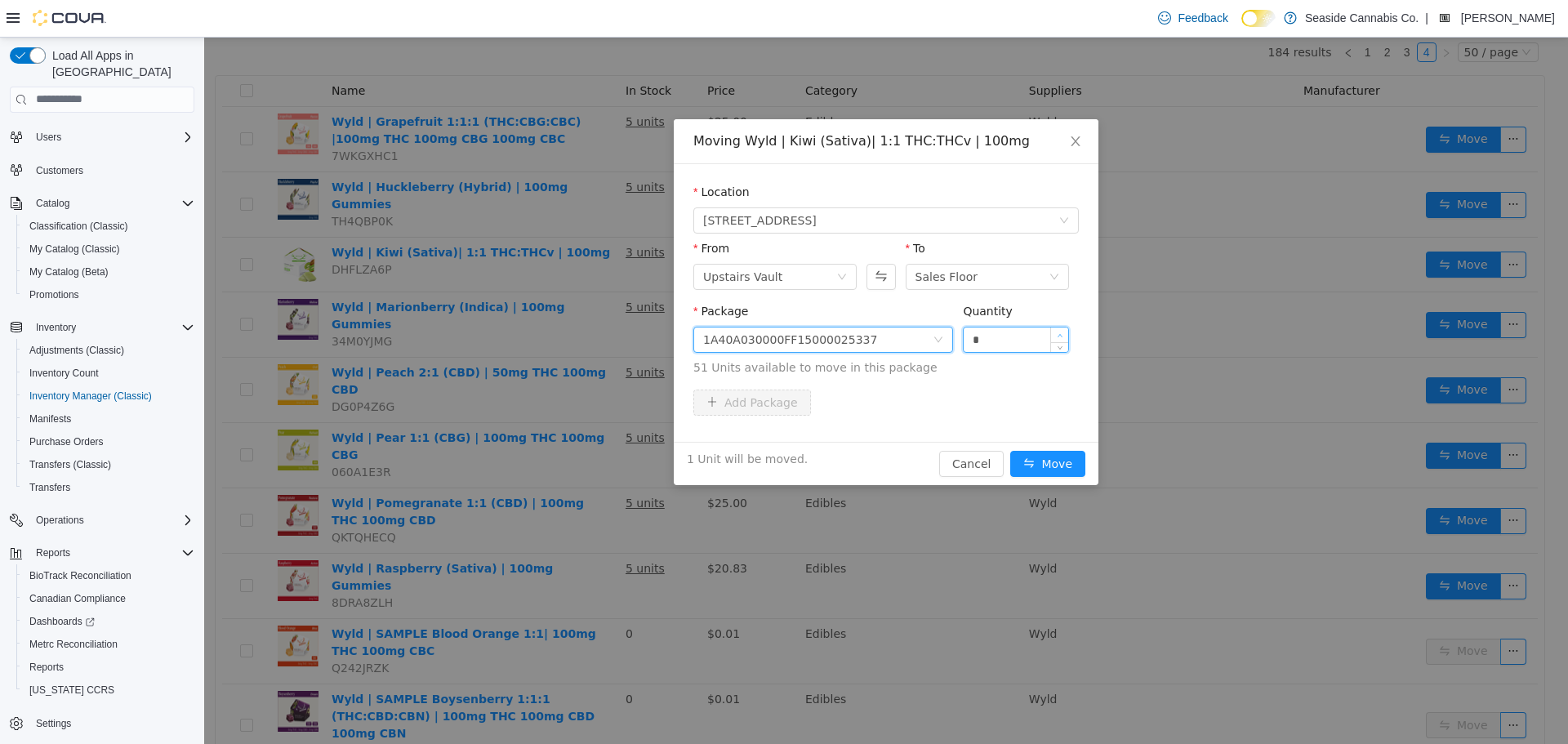
click at [1062, 330] on span "Increase Value" at bounding box center [1059, 334] width 17 height 15
type input "*"
click at [1062, 330] on span "Increase Value" at bounding box center [1059, 334] width 17 height 15
click at [1061, 464] on button "Move" at bounding box center [1047, 463] width 75 height 26
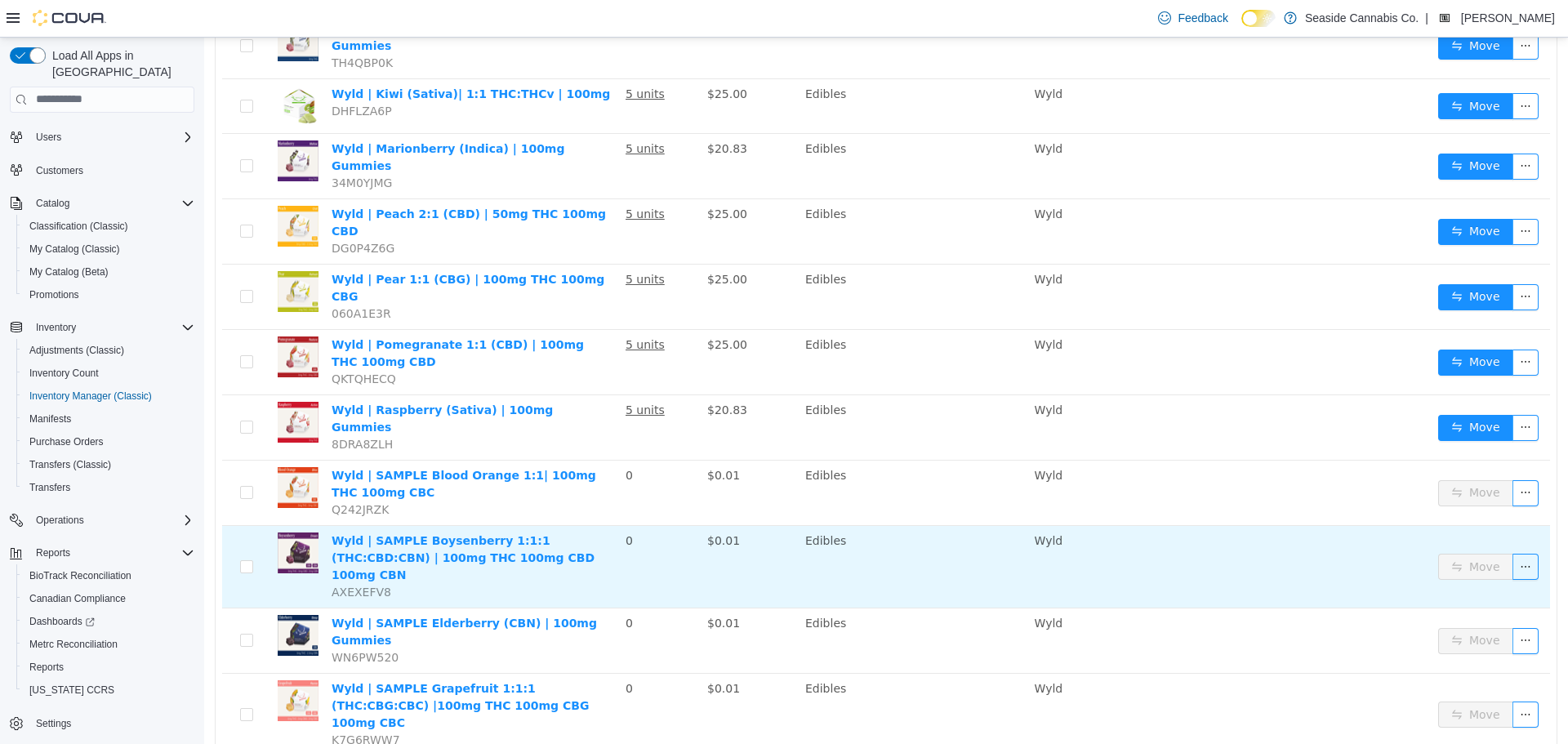
scroll to position [0, 0]
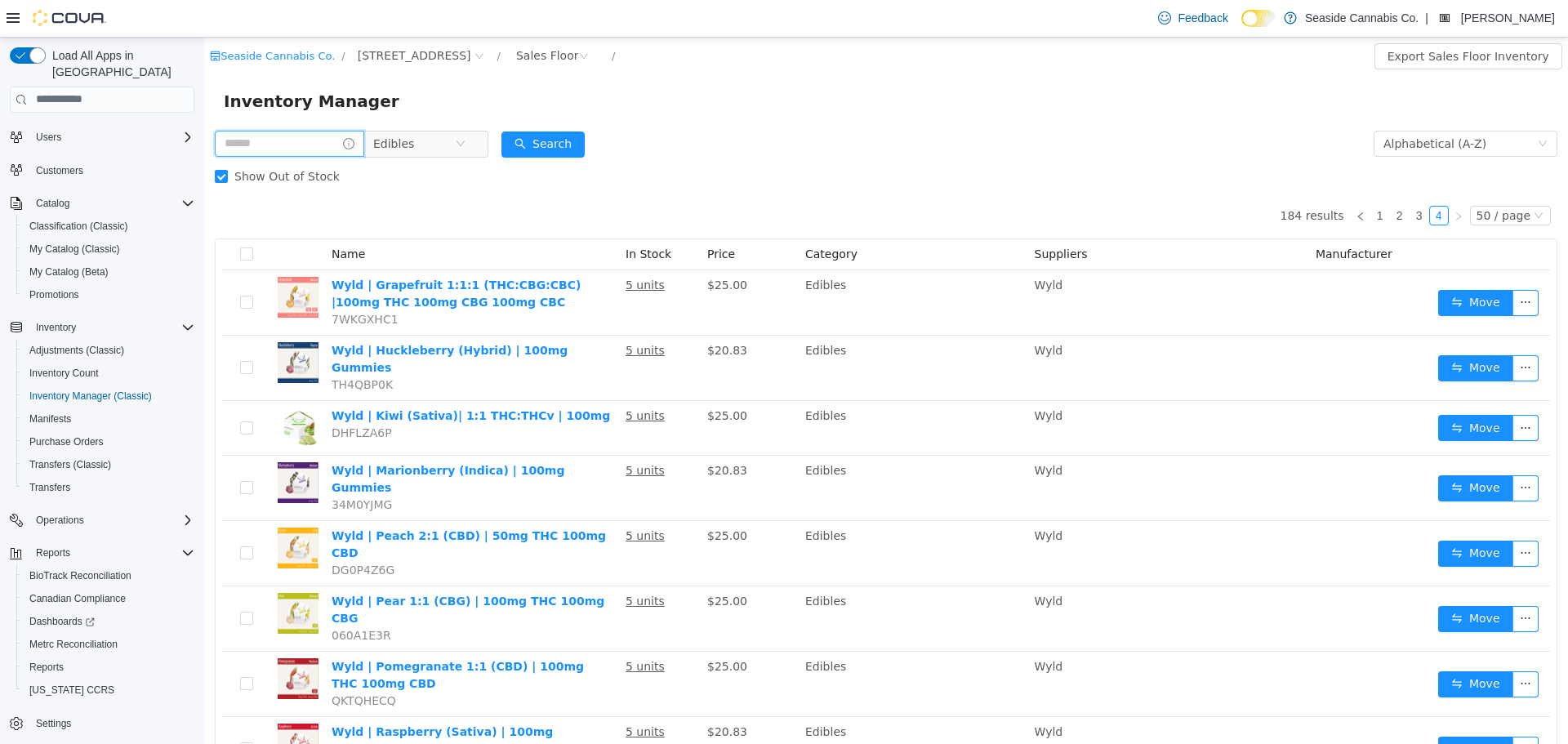
click at [298, 142] on input "text" at bounding box center [289, 143] width 149 height 26
